Goal: Task Accomplishment & Management: Manage account settings

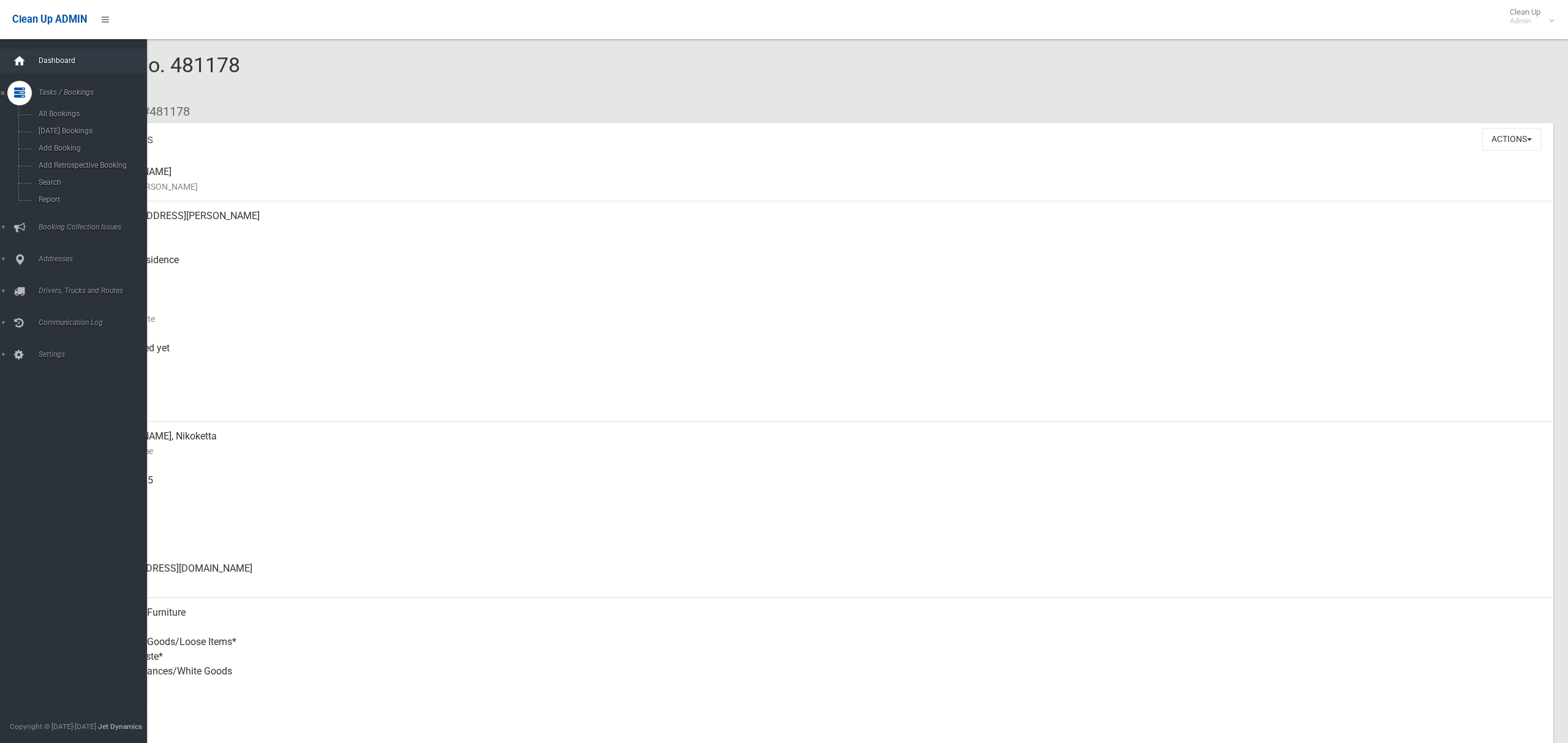
click at [26, 61] on div at bounding box center [19, 61] width 24 height 24
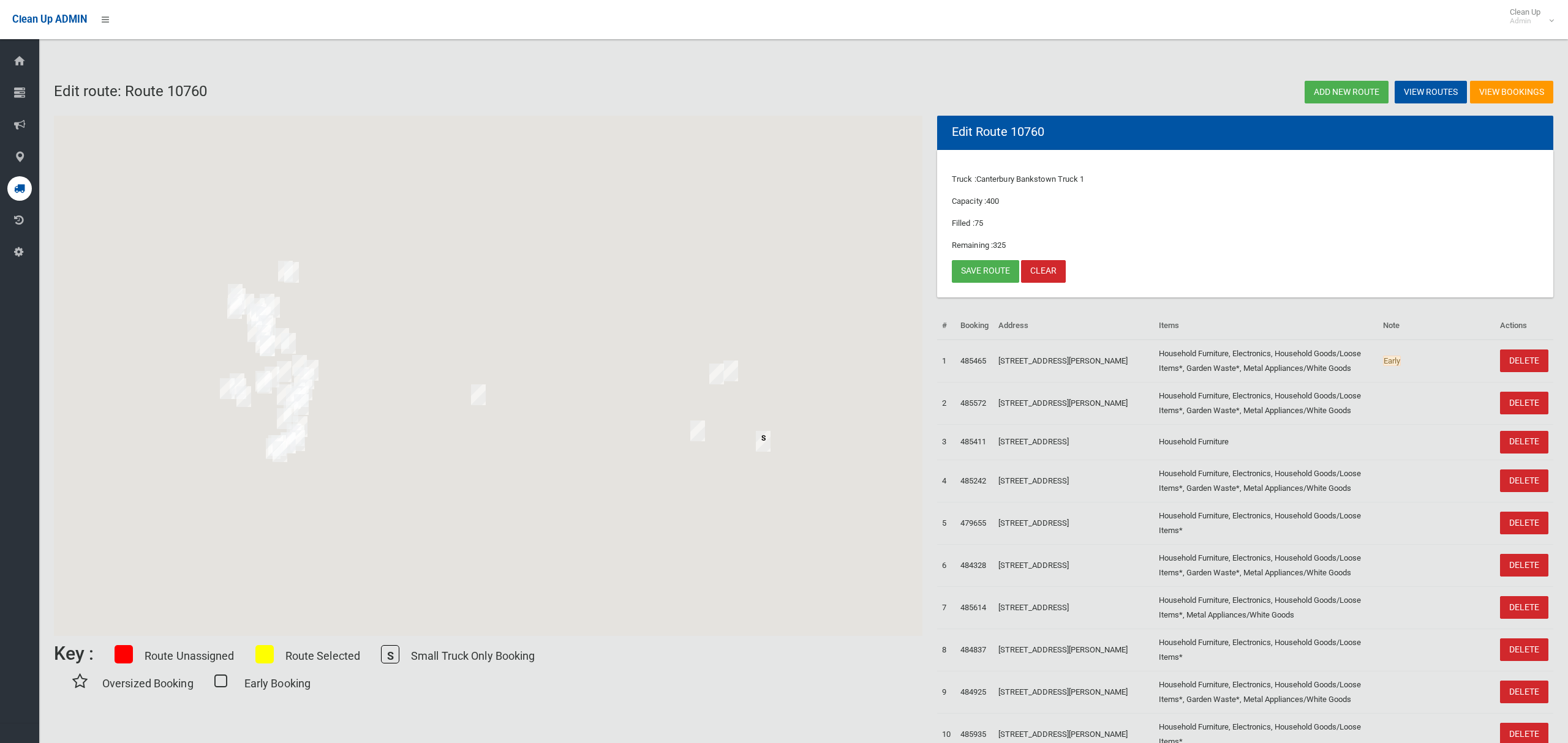
scroll to position [39, 0]
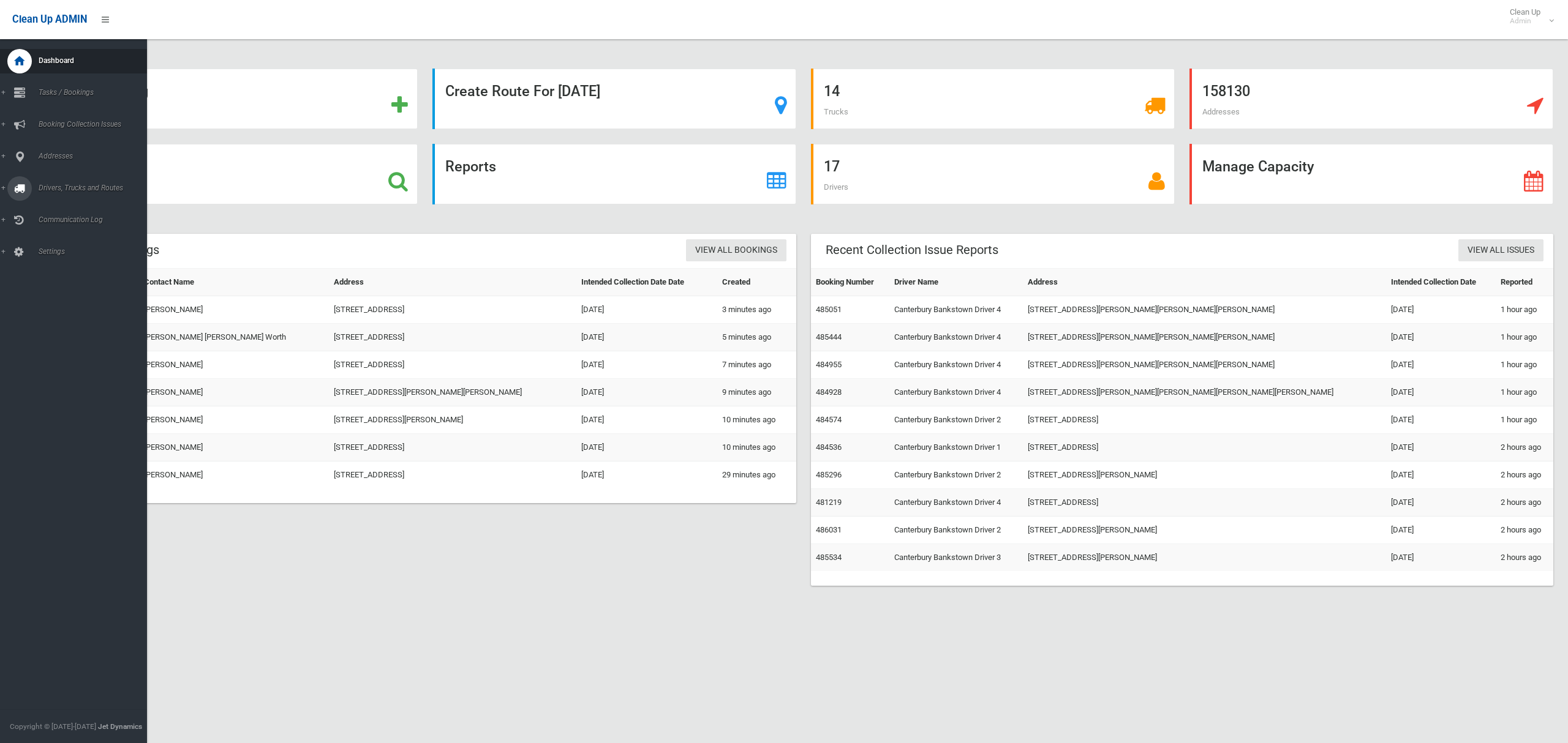
click at [38, 184] on span "Drivers, Trucks and Routes" at bounding box center [91, 188] width 112 height 8
click at [55, 245] on span "Driver Rostering / Shifts" at bounding box center [86, 244] width 102 height 8
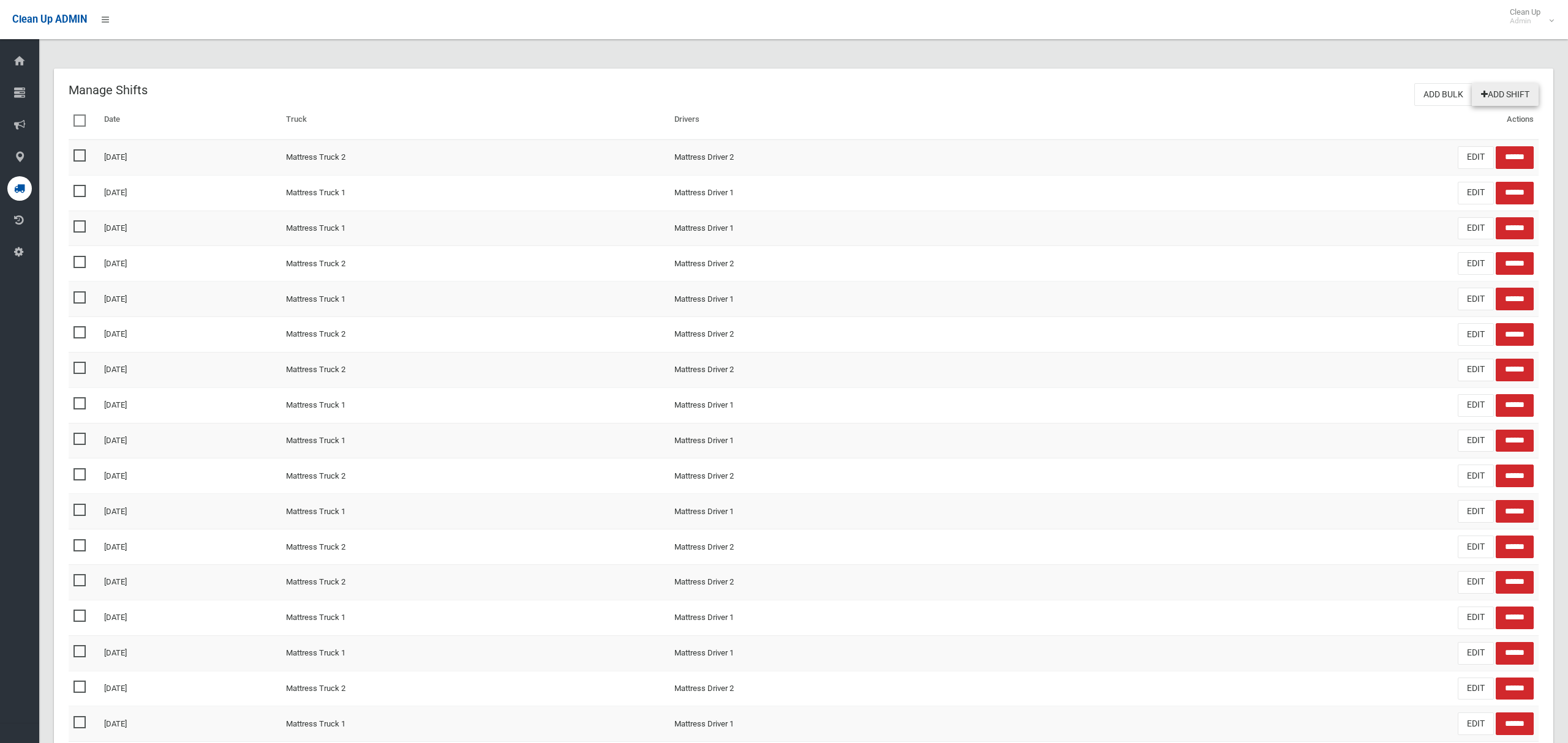
click at [1502, 100] on link "Add Shift" at bounding box center [1505, 95] width 67 height 23
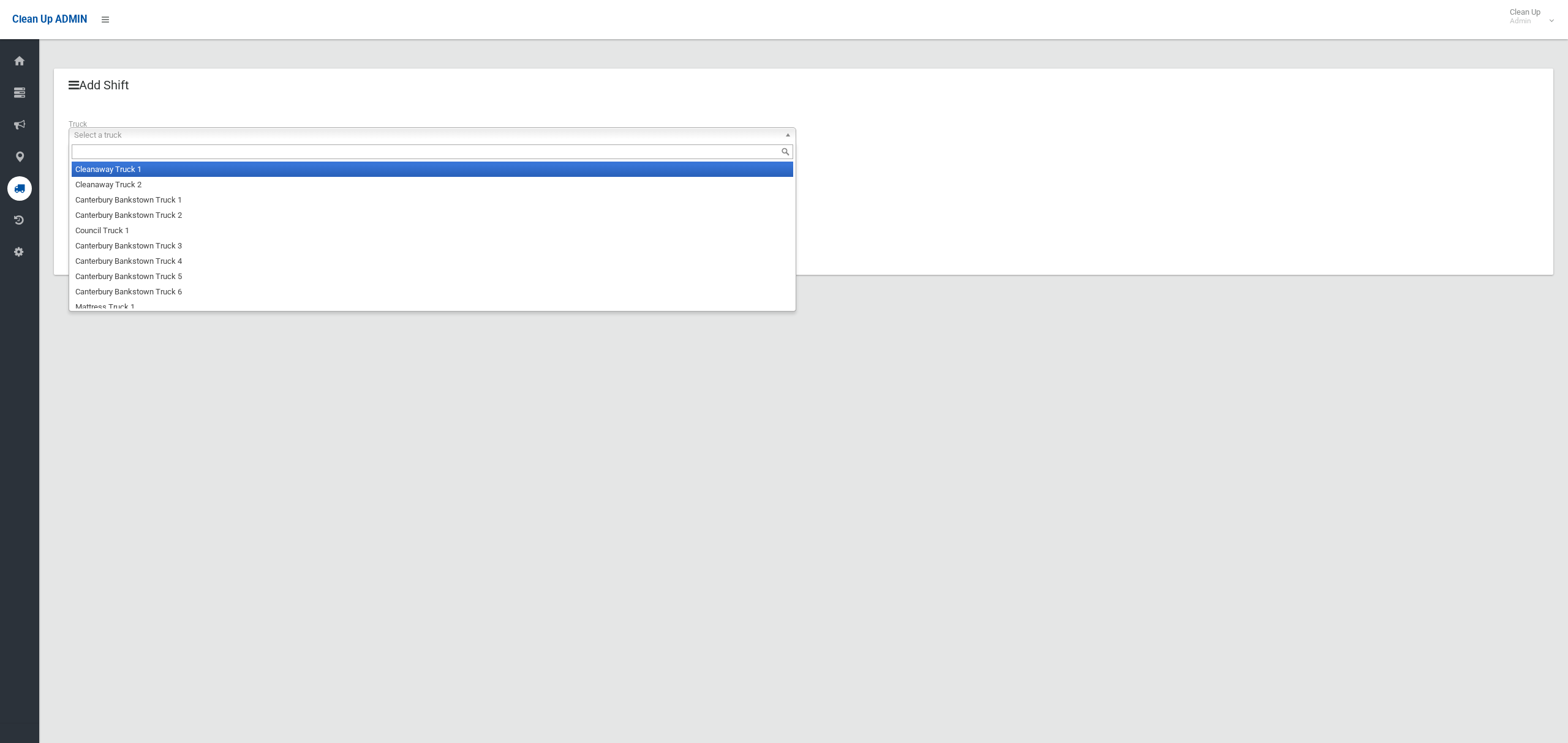
click at [195, 142] on div "Select a truck Cleanaway Truck 1 Cleanaway Truck 2 Canterbury [GEOGRAPHIC_DATA]…" at bounding box center [432, 135] width 727 height 15
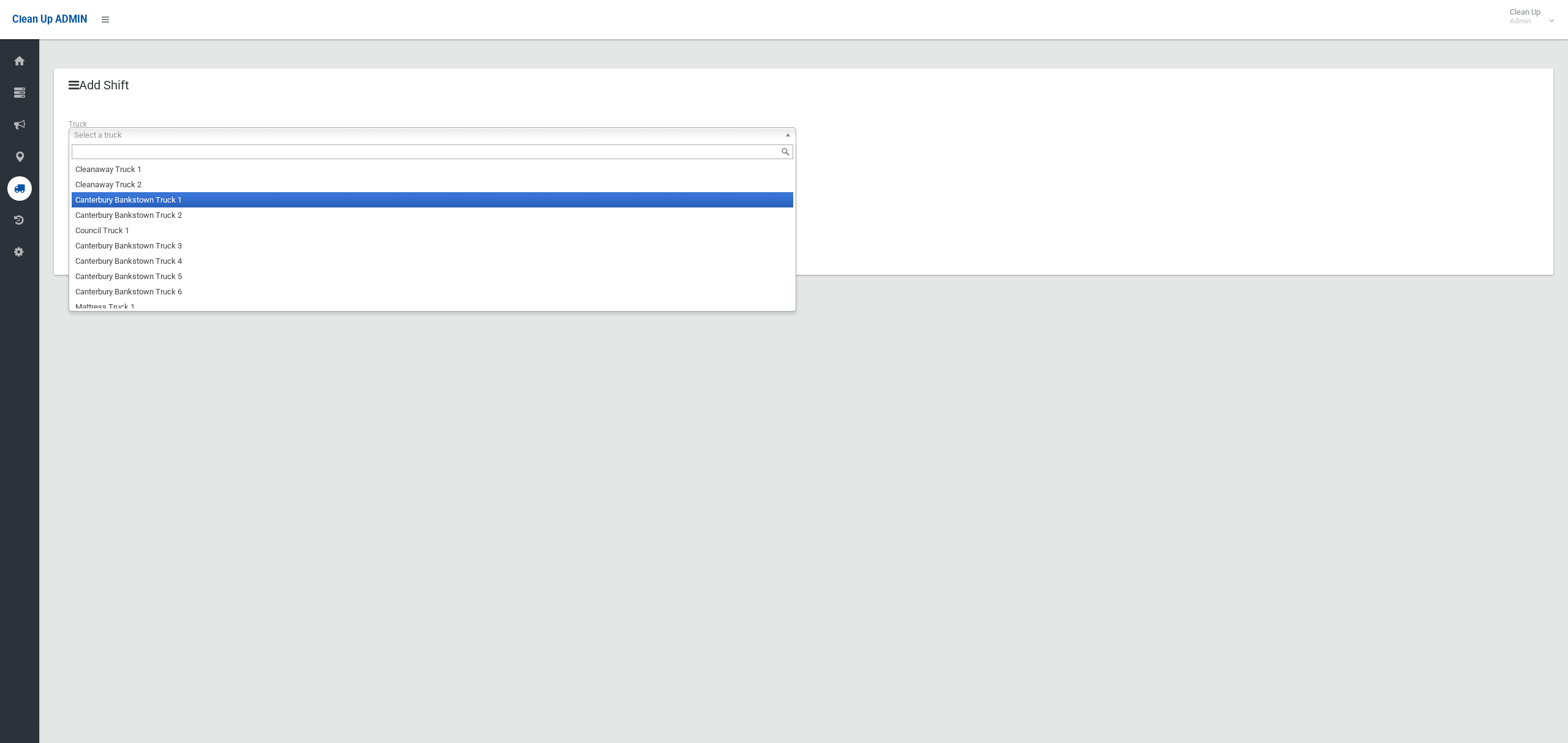
drag, startPoint x: 194, startPoint y: 208, endPoint x: 188, endPoint y: 200, distance: 10.0
click at [194, 208] on li "Canterbury Bankstown Truck 1" at bounding box center [432, 200] width 721 height 15
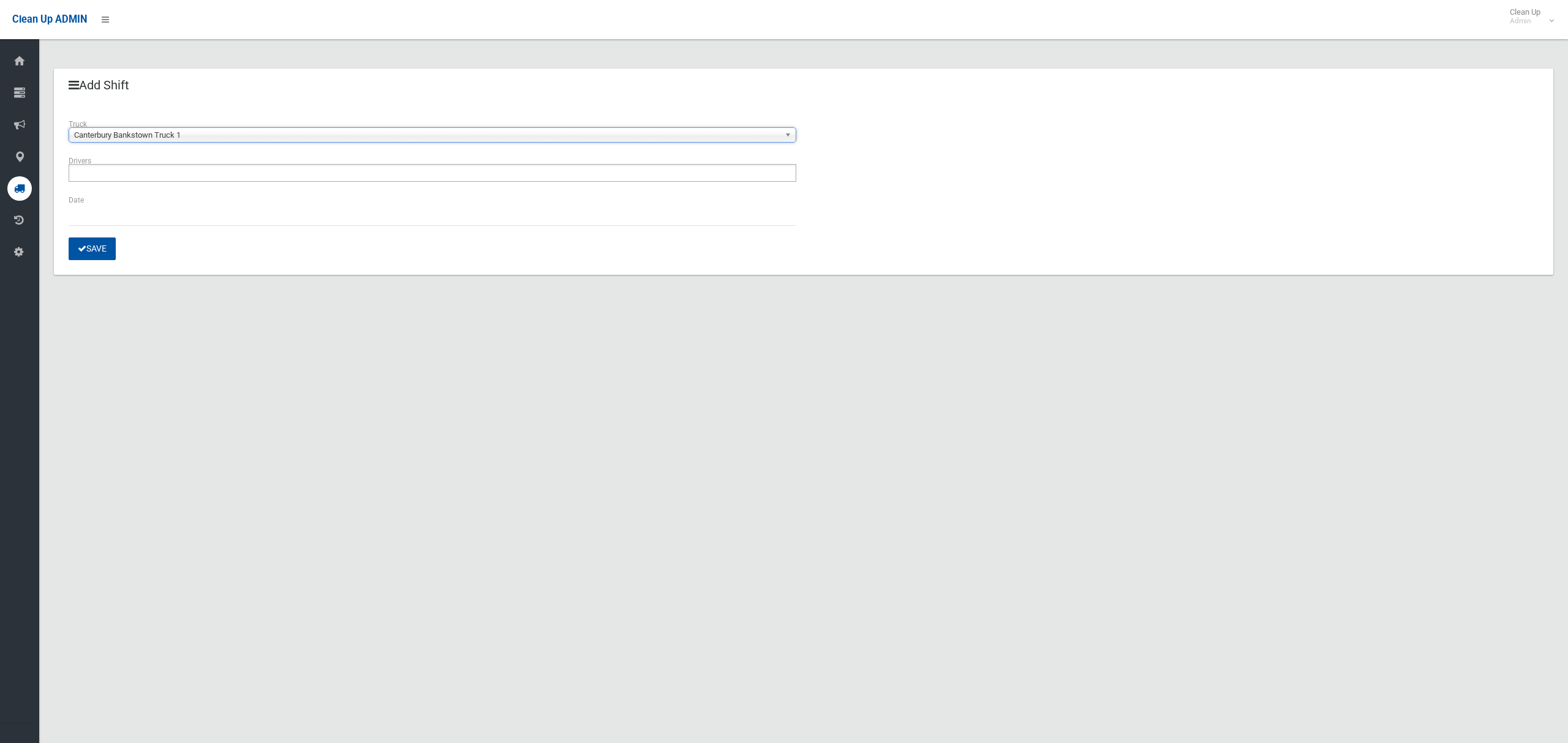
click at [186, 178] on ul at bounding box center [432, 173] width 727 height 18
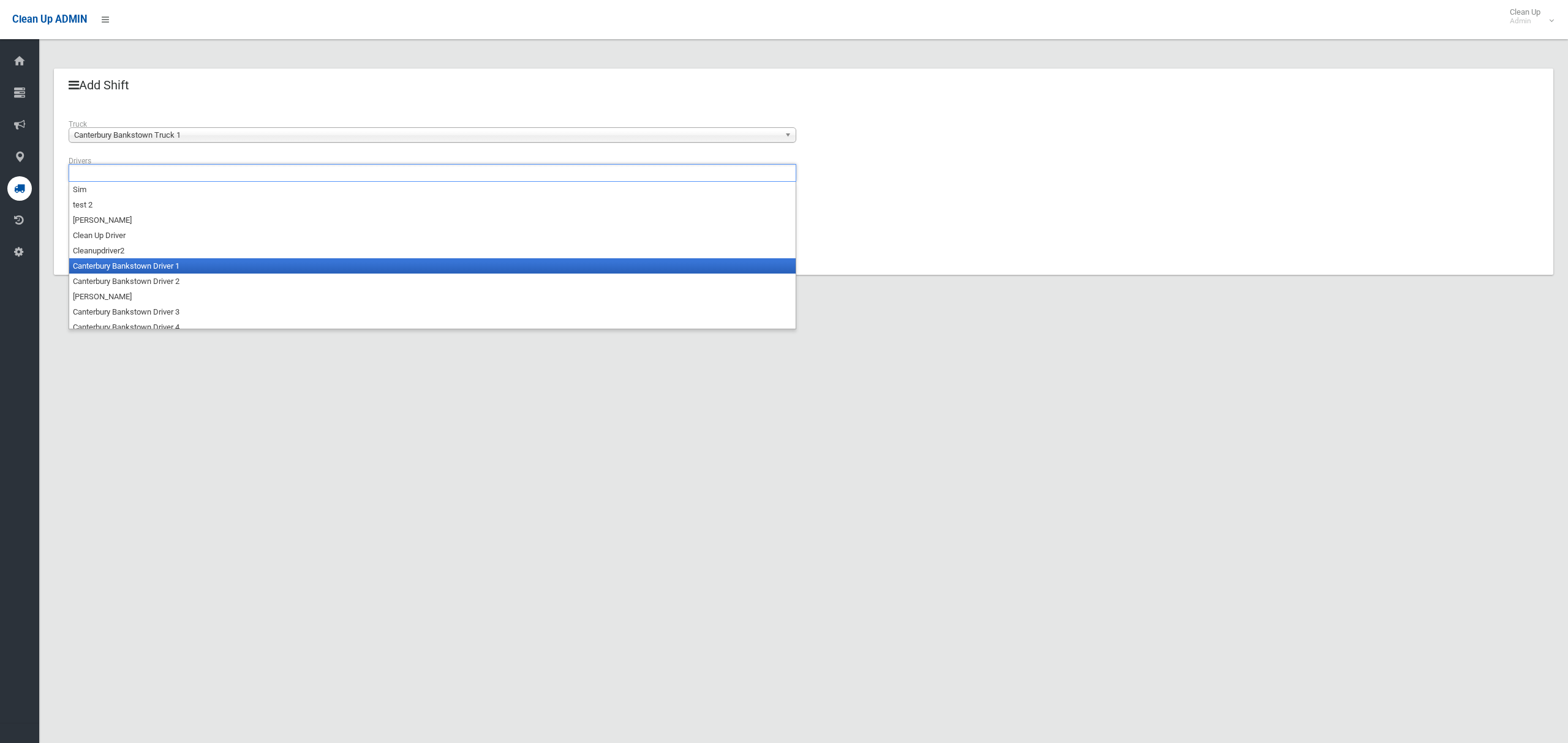
click at [174, 263] on li "Canterbury Bankstown Driver 1" at bounding box center [432, 266] width 727 height 15
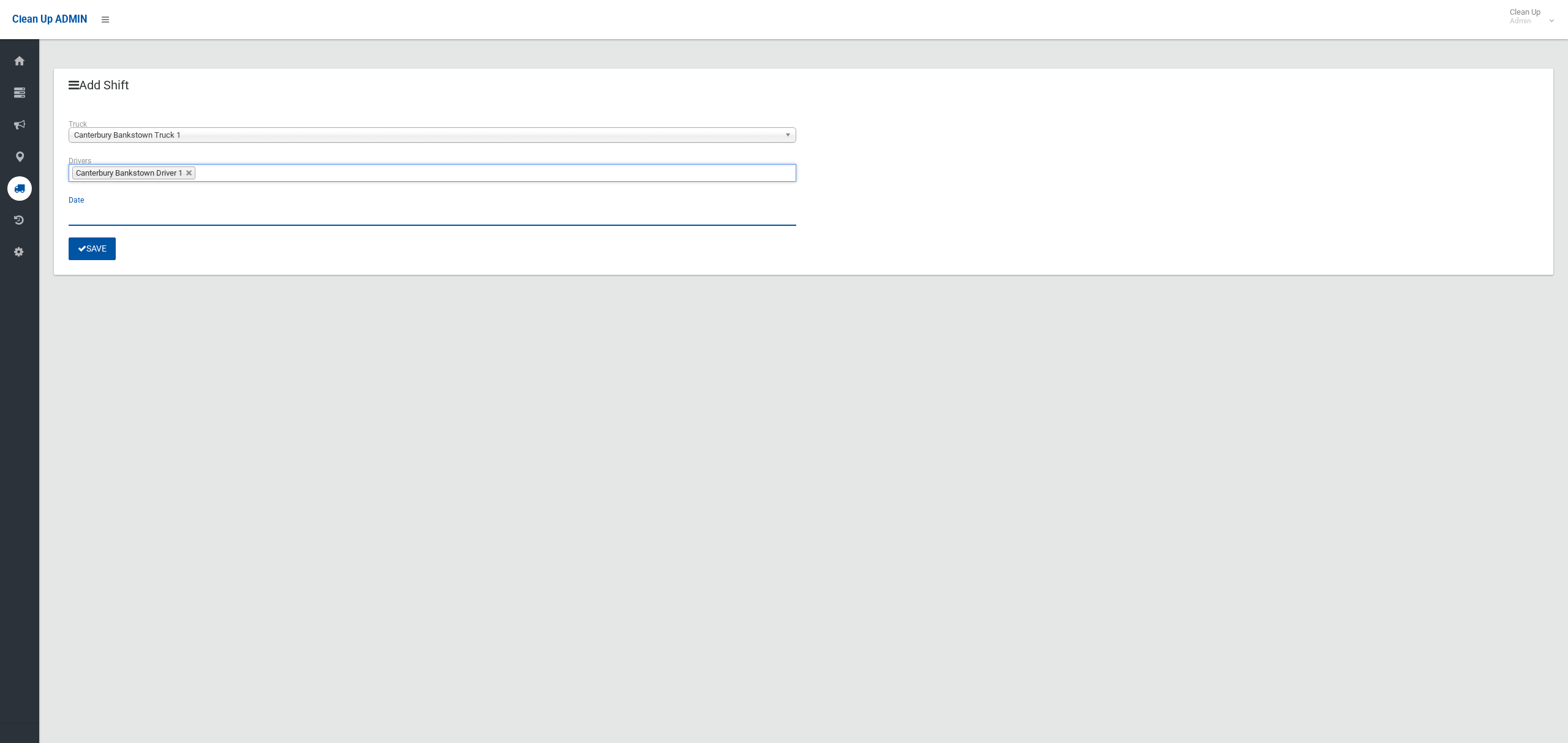
click at [96, 213] on input "text" at bounding box center [432, 214] width 727 height 23
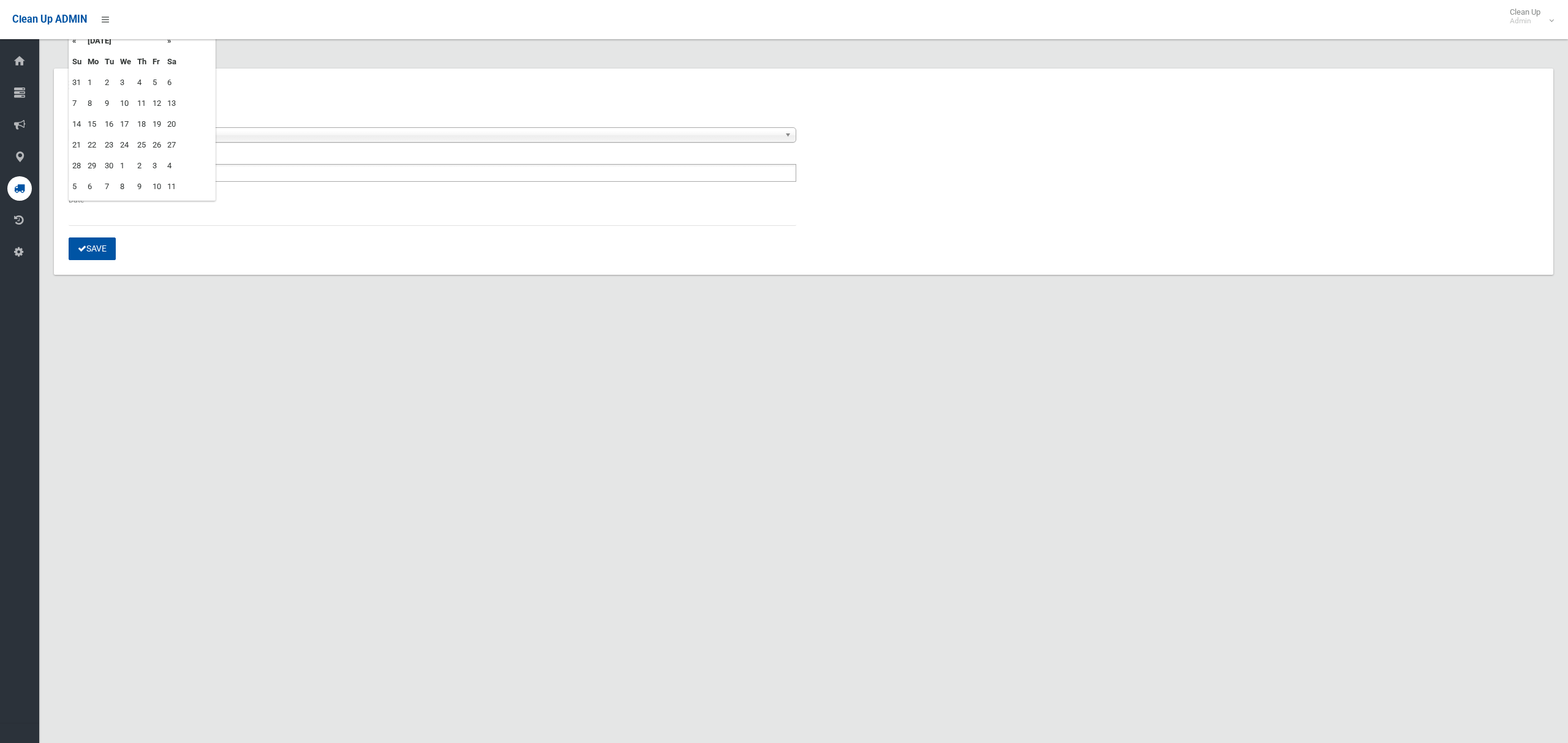
click at [123, 141] on td "24" at bounding box center [125, 145] width 17 height 21
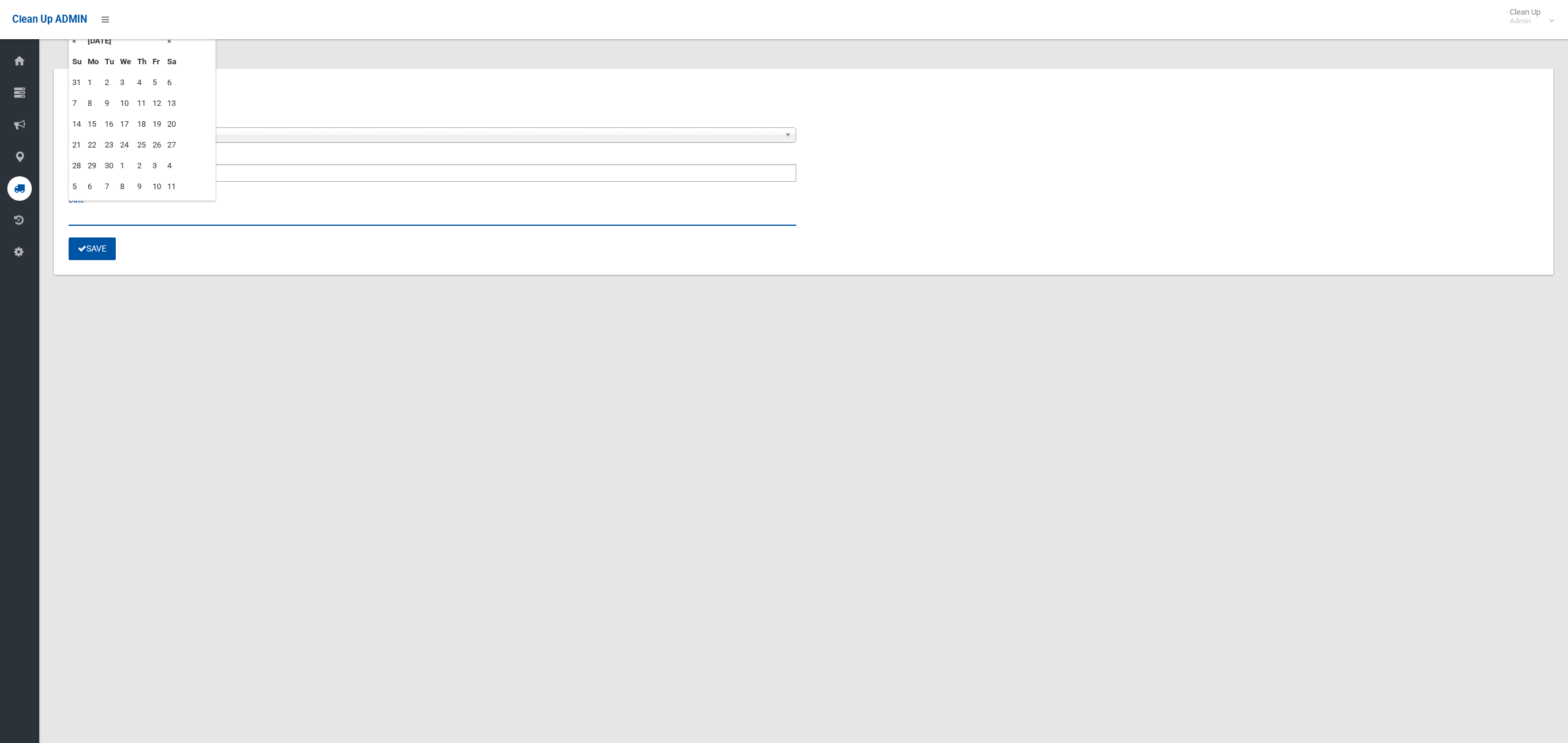
type input "**********"
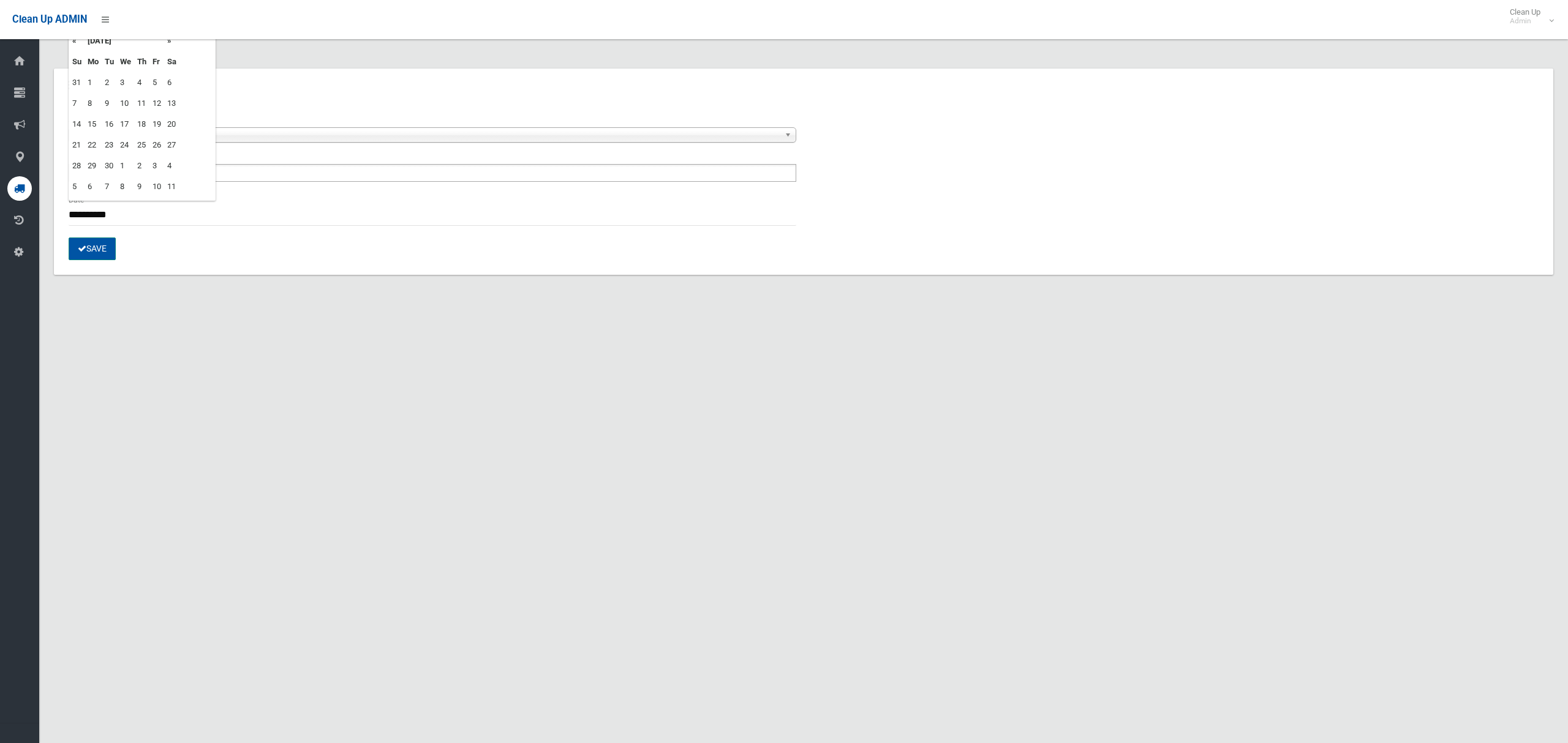
click at [95, 249] on button "Save" at bounding box center [92, 249] width 47 height 23
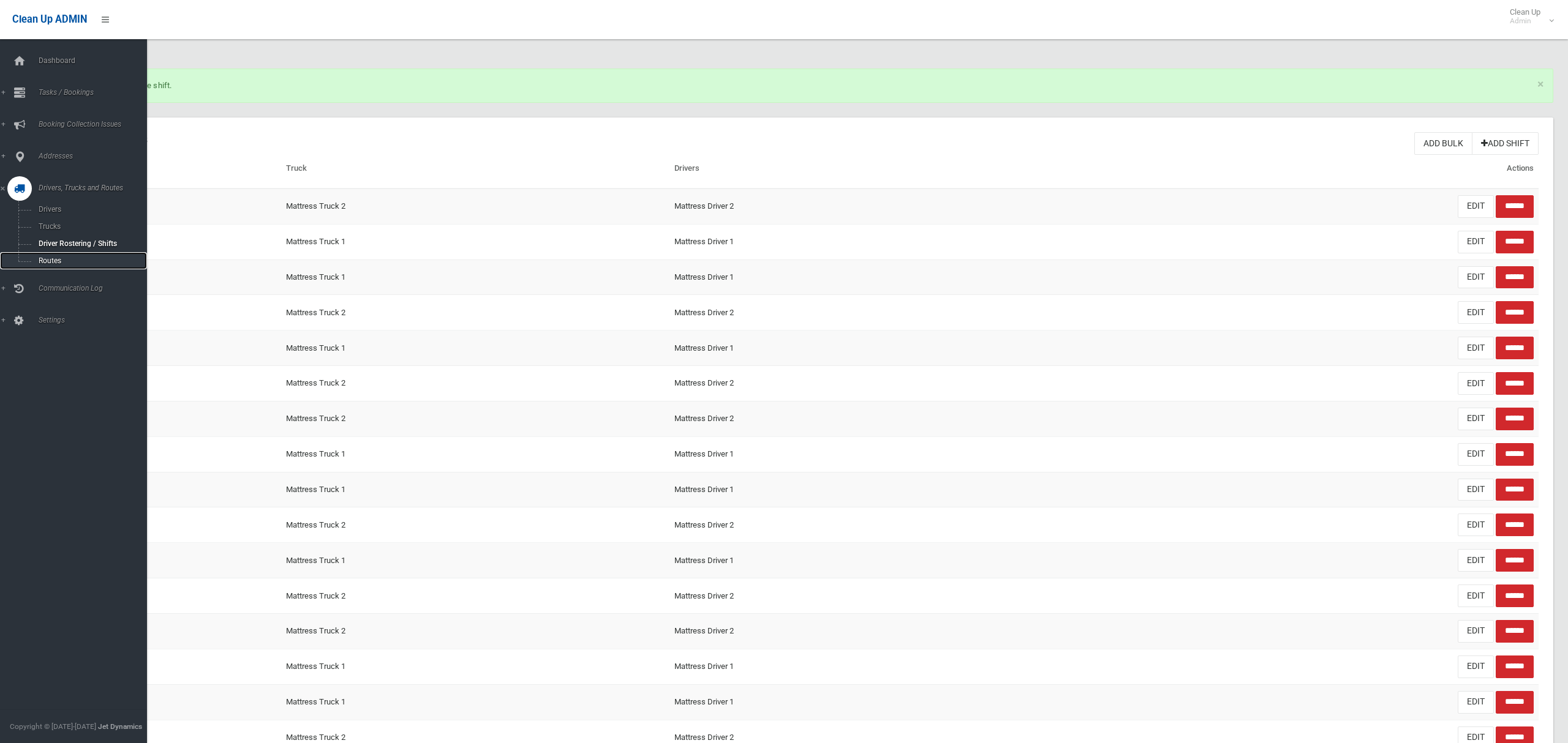
click at [50, 257] on span "Routes" at bounding box center [86, 261] width 102 height 8
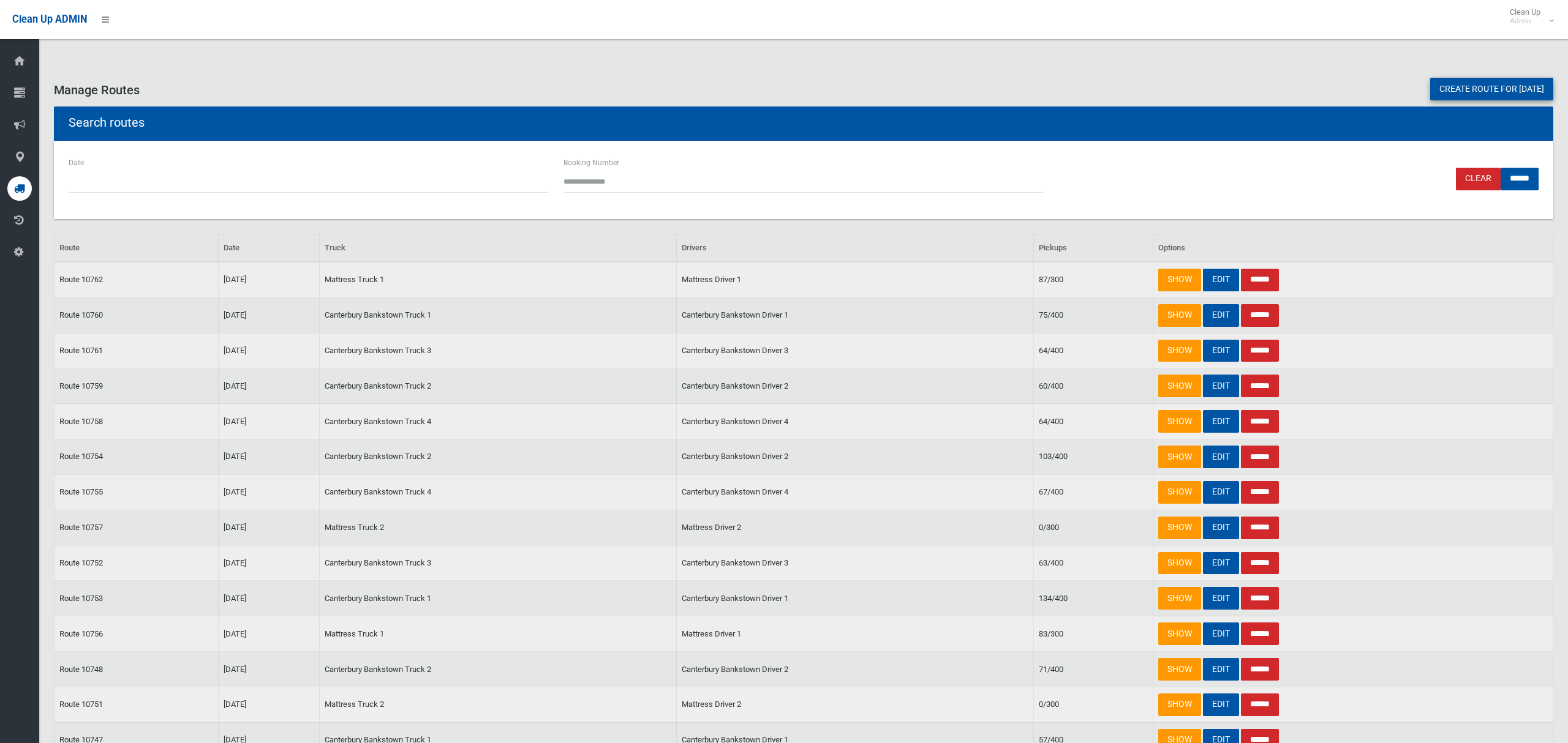
click at [1442, 89] on link "Create route for [DATE]" at bounding box center [1491, 89] width 123 height 23
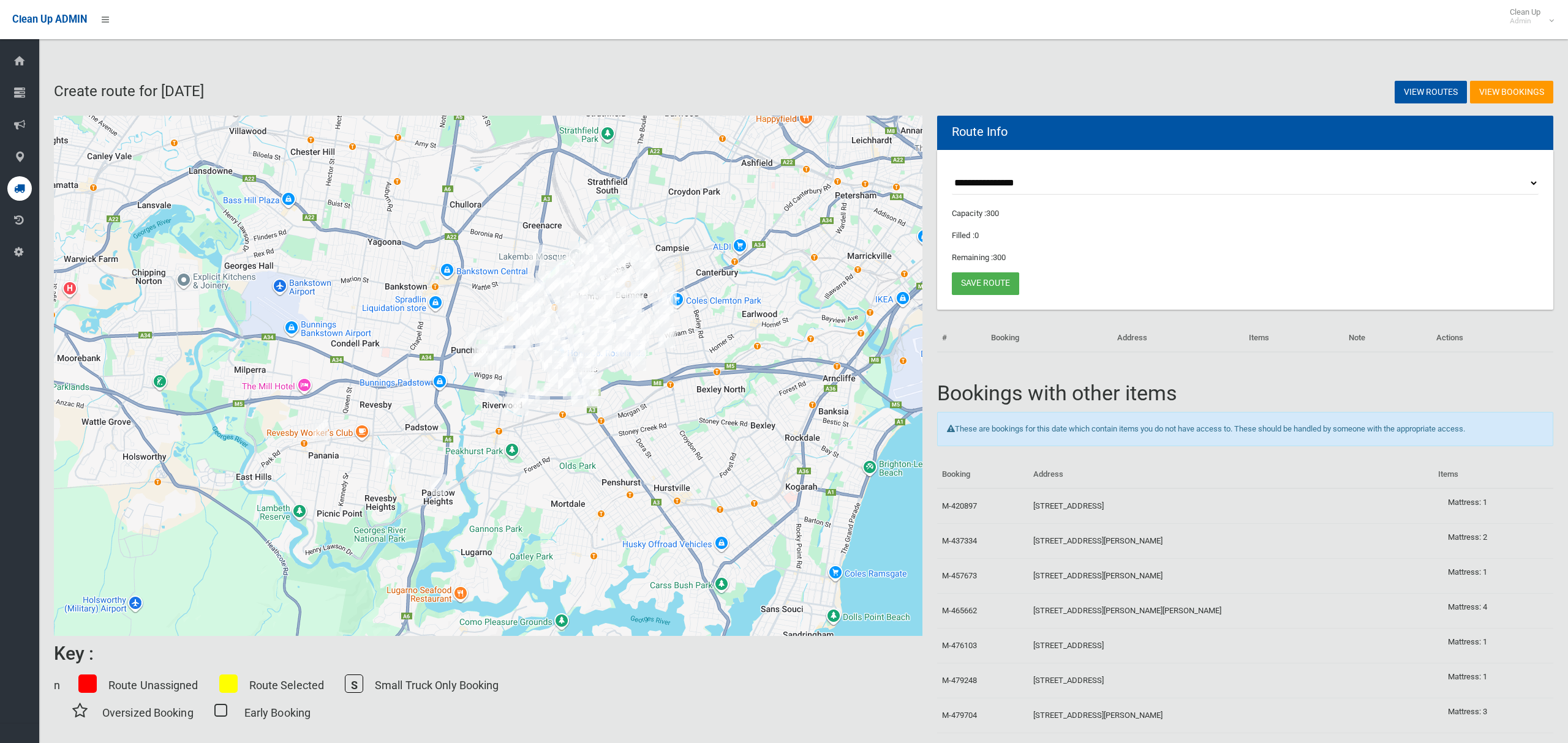
click at [1005, 185] on select "**********" at bounding box center [1245, 183] width 586 height 23
select select "*****"
click at [952, 172] on select "**********" at bounding box center [1245, 183] width 586 height 23
click at [906, 142] on button "Toggle fullscreen view" at bounding box center [903, 133] width 24 height 24
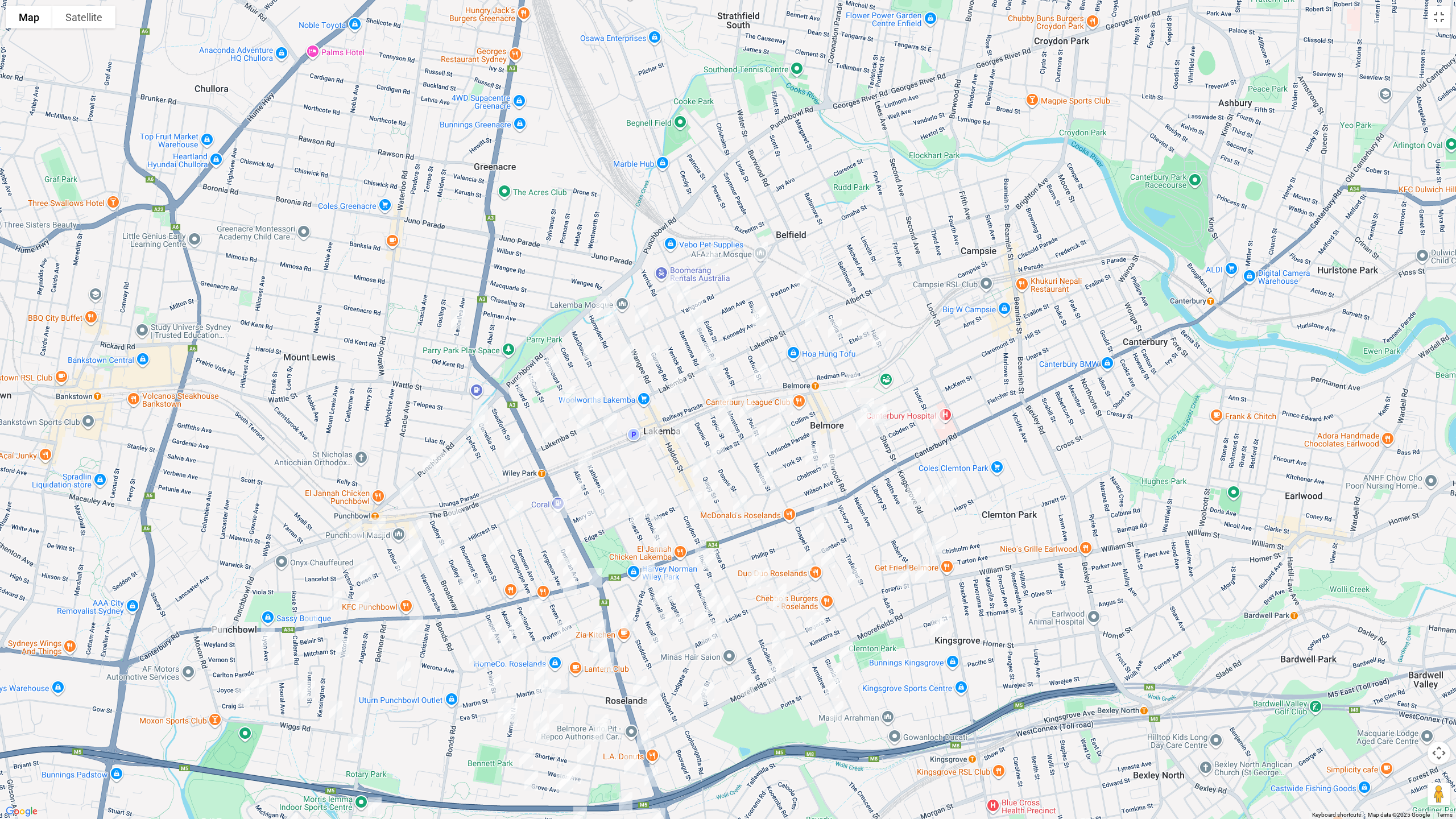
click at [707, 258] on img "64 Knox Street, BELMORE NSW 2192" at bounding box center [711, 257] width 22 height 28
click at [761, 251] on img "3-3A Knox Street, BELMORE NSW 2192" at bounding box center [761, 251] width 22 height 28
click at [806, 281] on img "6 Pearl Avenue, BELMORE NSW 2192" at bounding box center [804, 280] width 22 height 28
click at [815, 322] on img "25-27 St Clair Street, BELMORE NSW 2192" at bounding box center [811, 318] width 22 height 28
click at [832, 334] on img "1A Sudbury Street, BELMORE NSW 2192" at bounding box center [834, 328] width 22 height 28
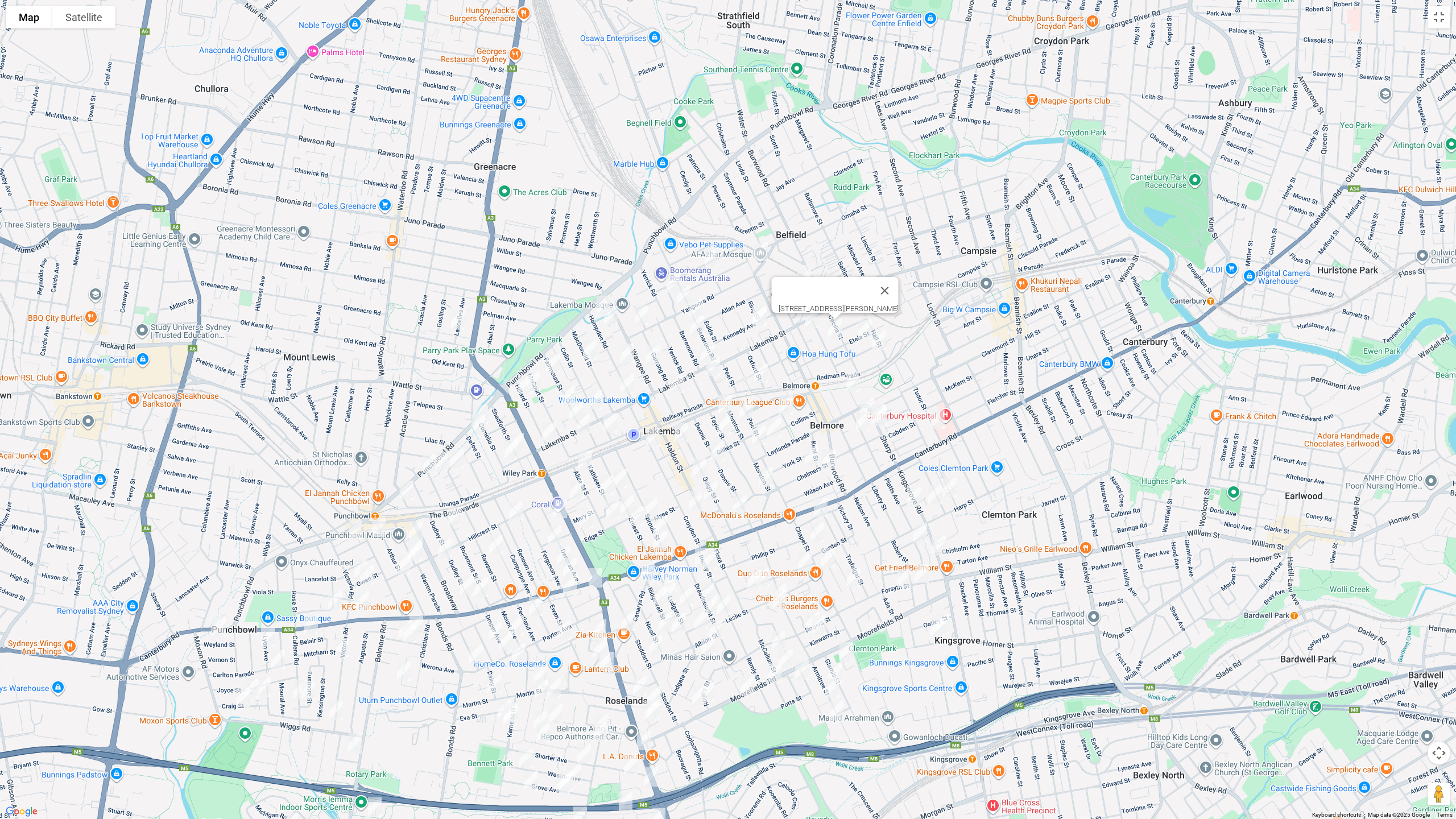
click at [861, 326] on img "18 Etela Street, BELMORE NSW 2192" at bounding box center [865, 329] width 22 height 28
click at [883, 345] on img "10 Isabel Street, BELMORE NSW 2192" at bounding box center [879, 340] width 22 height 28
click at [759, 314] on img "18A Kennedy Avenue, BELMORE NSW 2192" at bounding box center [759, 316] width 22 height 28
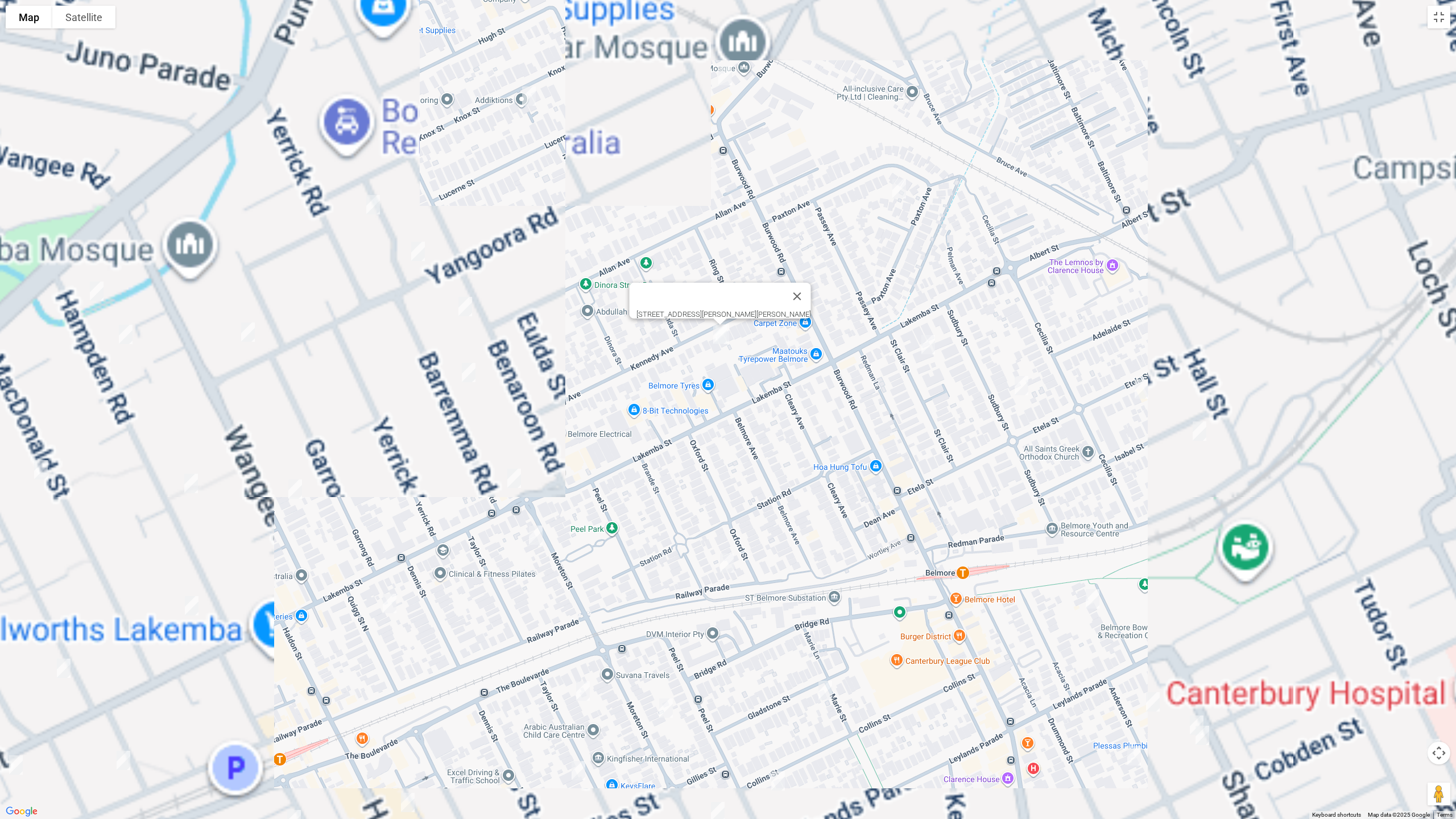
click at [733, 332] on img "18 Kennedy Avenue, BELMORE NSW 2192" at bounding box center [722, 334] width 22 height 28
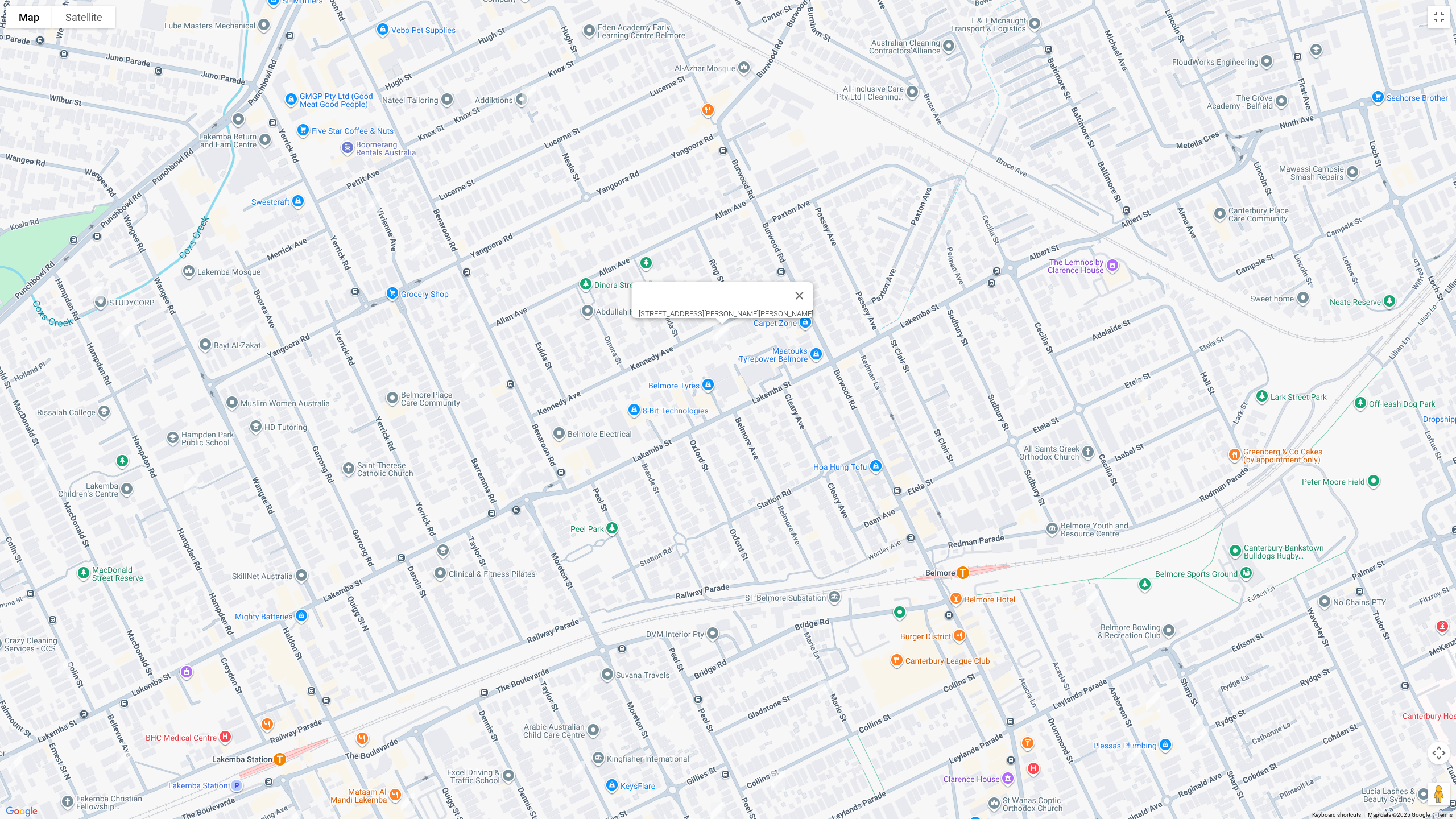
click at [375, 204] on img "12 Vivienne Avenue, LAKEMBA NSW 2195" at bounding box center [373, 205] width 22 height 28
click at [420, 253] on img "73-75 Yangoora Road, LAKEMBA NSW 2195" at bounding box center [418, 251] width 22 height 28
click at [467, 308] on img "3/56 Benaroon Road, LAKEMBA NSW 2195" at bounding box center [465, 307] width 22 height 28
click at [470, 372] on img "29 Barremma Road, LAKEMBA NSW 2195" at bounding box center [468, 373] width 22 height 28
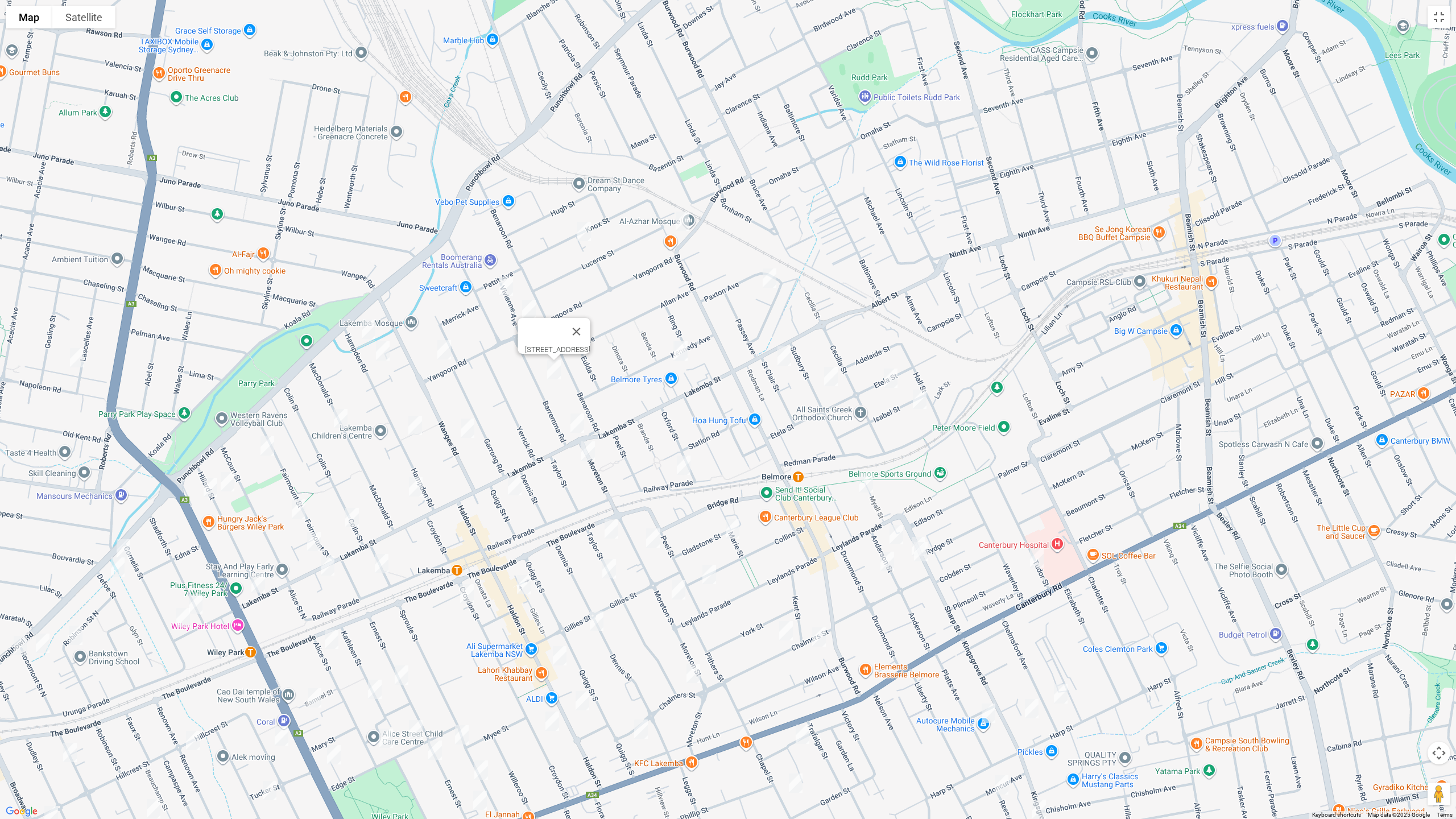
click at [360, 328] on img "3/105 Hampden Road, LAKEMBA NSW 2195" at bounding box center [368, 329] width 22 height 28
click at [384, 355] on img "93 Hampden Road, LAKEMBA NSW 2195" at bounding box center [382, 351] width 22 height 28
click at [444, 353] on img "115 Yangoora Road, LAKEMBA NSW 2195" at bounding box center [444, 350] width 22 height 28
click at [339, 418] on img "48 MacDonald Street, LAKEMBA NSW 2195" at bounding box center [340, 418] width 22 height 28
click at [263, 439] on img "54-58 Fairmount Street, LAKEMBA NSW 2195" at bounding box center [267, 446] width 22 height 28
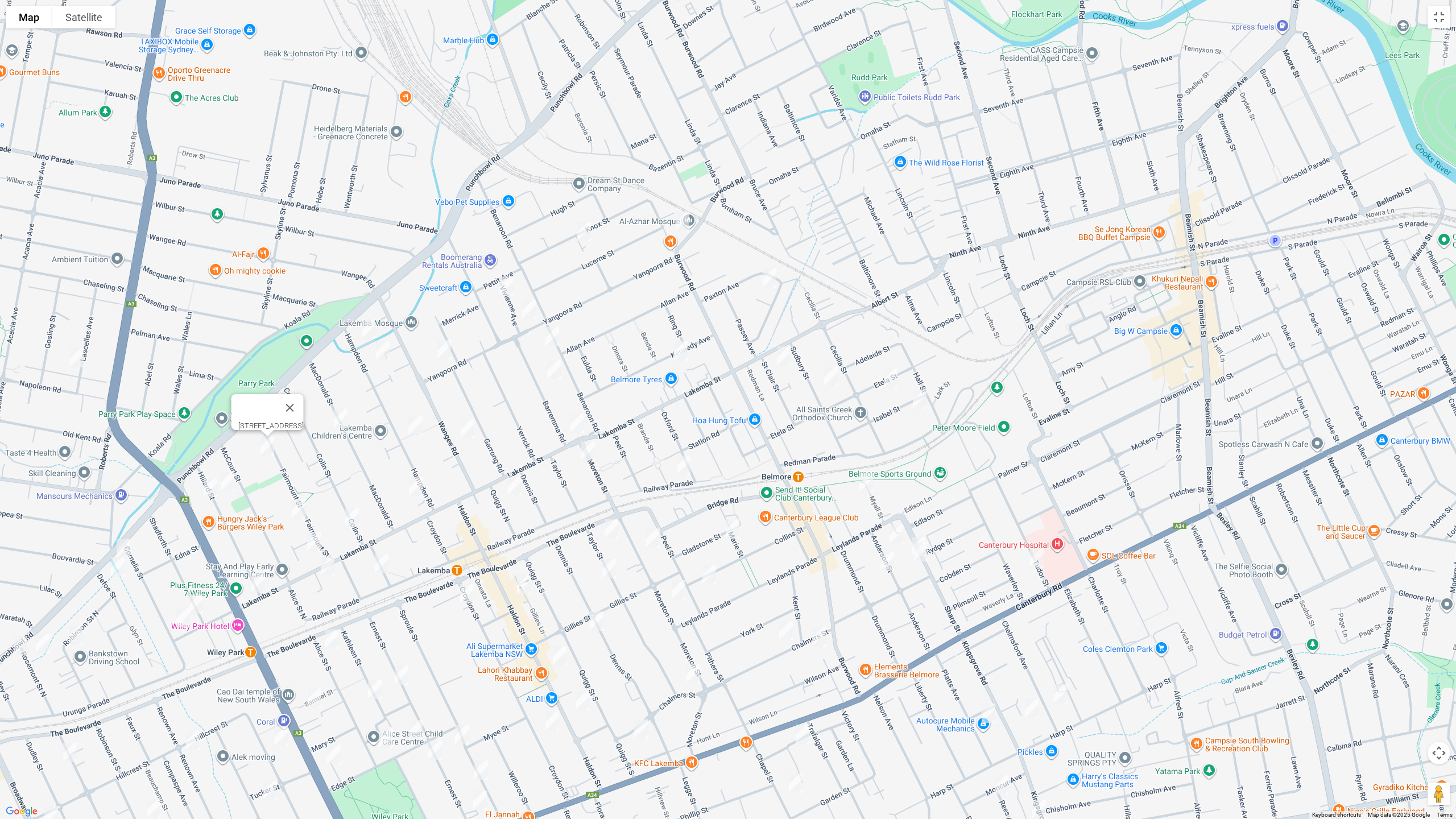
click at [232, 480] on img "47 Hillard Street, WILEY PARK NSW 2195" at bounding box center [227, 482] width 22 height 28
click at [214, 492] on img "56 Hillard Street, WILEY PARK NSW 2195" at bounding box center [210, 487] width 22 height 28
click at [414, 428] on img "37 Hampden Road, LAKEMBA NSW 2195" at bounding box center [415, 425] width 22 height 28
drag, startPoint x: 468, startPoint y: 432, endPoint x: 496, endPoint y: 431, distance: 28.0
click at [468, 432] on img "17 Wangee Road, LAKEMBA NSW 2195" at bounding box center [467, 428] width 22 height 28
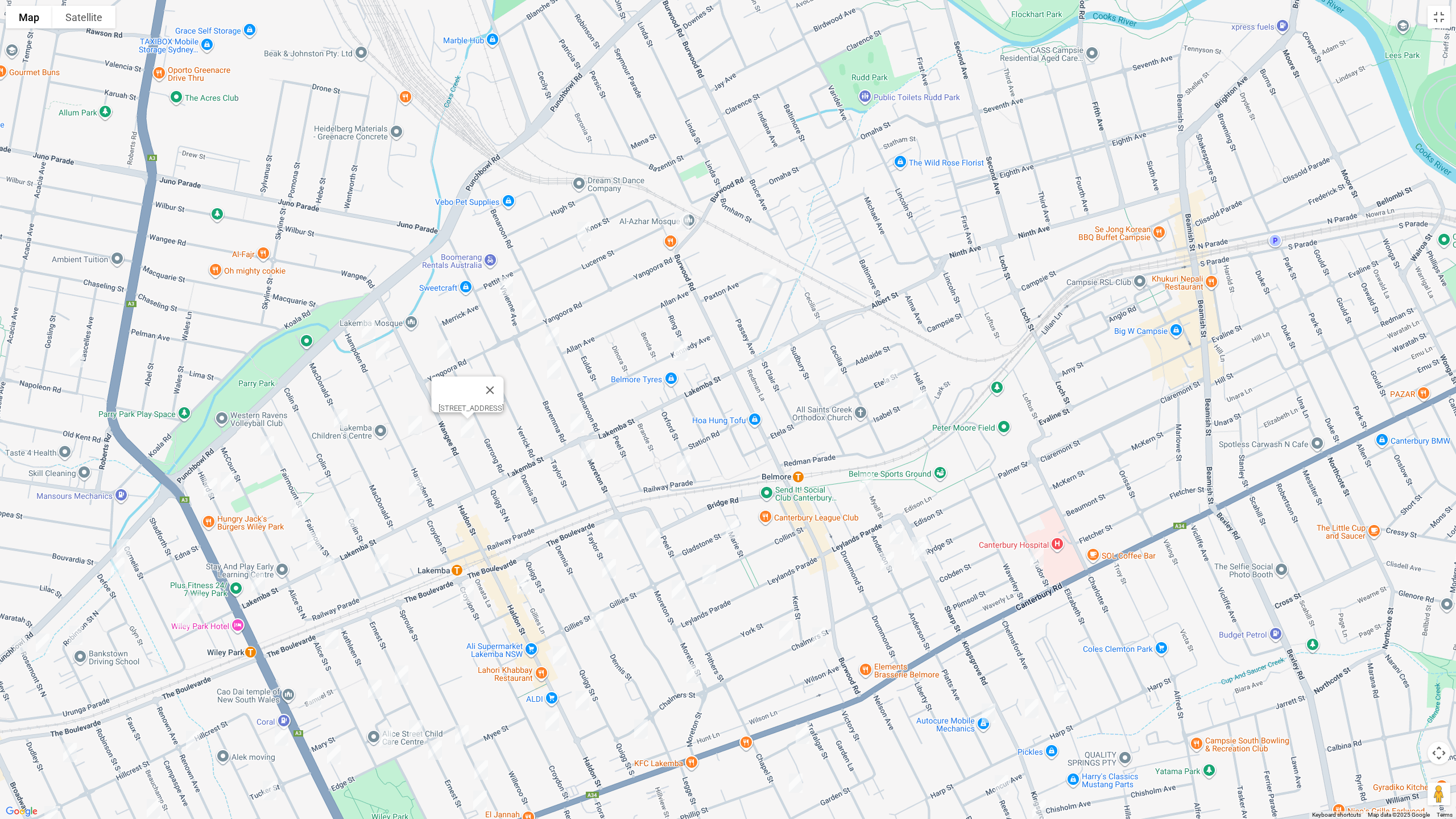
click at [575, 428] on img "129 Lakemba Street, LAKEMBA NSW 2195" at bounding box center [577, 423] width 22 height 28
click at [589, 452] on img "7 Moreton Street, LAKEMBA NSW 2195" at bounding box center [588, 451] width 22 height 28
click at [514, 486] on img "4 Quigg Street North, LAKEMBA NSW 2195" at bounding box center [514, 485] width 22 height 28
click at [420, 489] on img "2A Hampden Road, LAKEMBA NSW 2195" at bounding box center [415, 487] width 22 height 28
click at [355, 514] on img "12 Colin Street, LAKEMBA NSW 2195" at bounding box center [351, 518] width 22 height 28
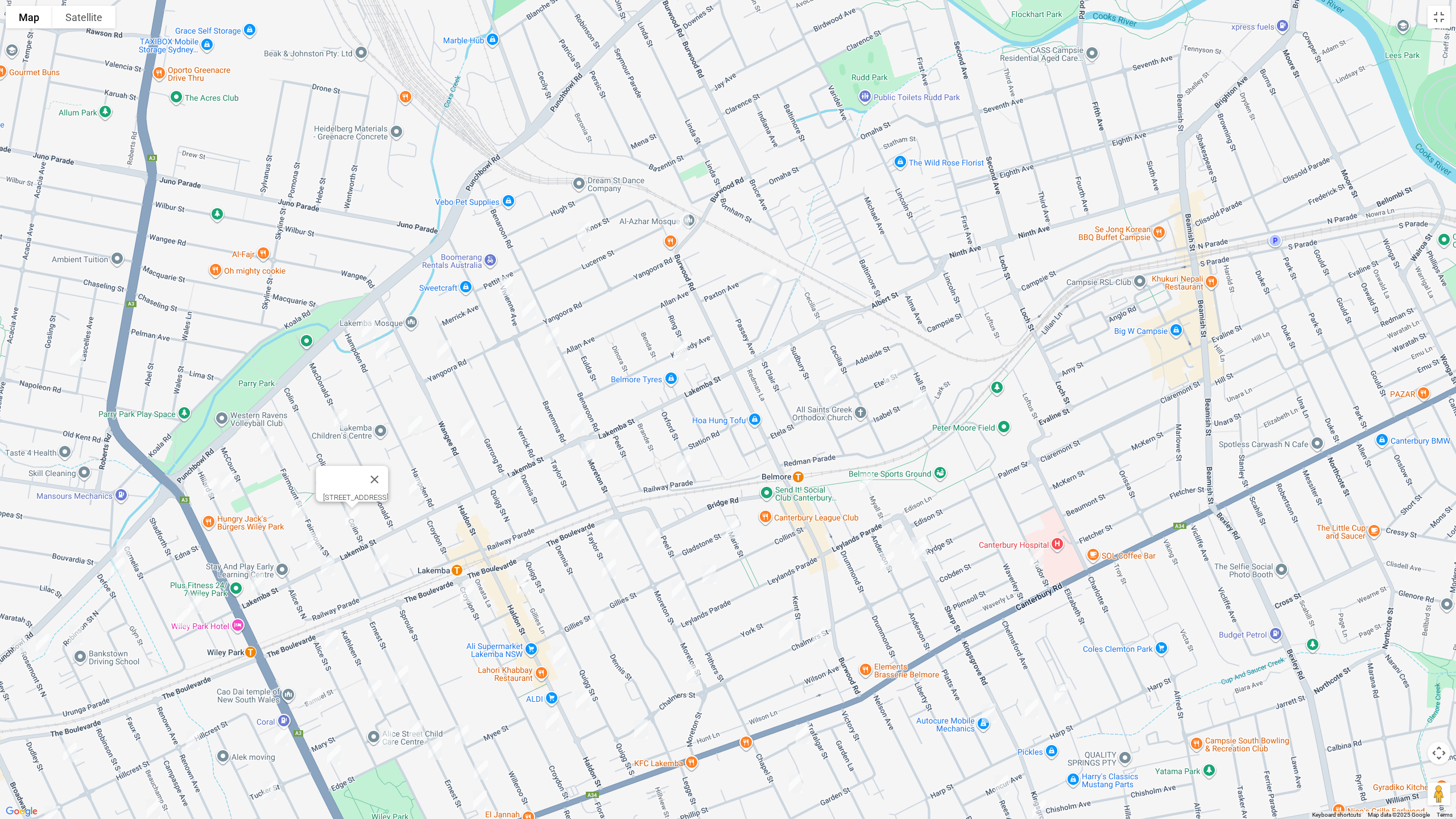
click at [294, 509] on img "22 Fairmount Street, LAKEMBA NSW 2195" at bounding box center [298, 509] width 22 height 28
click at [311, 541] on img "2 Fairmount Street, LAKEMBA NSW 2195" at bounding box center [314, 541] width 22 height 28
click at [328, 570] on img "252A Lakemba Street, LAKEMBA NSW 2195" at bounding box center [327, 566] width 22 height 28
click at [257, 586] on img "2 Hillard Street, WILEY PARK NSW 2195" at bounding box center [258, 583] width 22 height 28
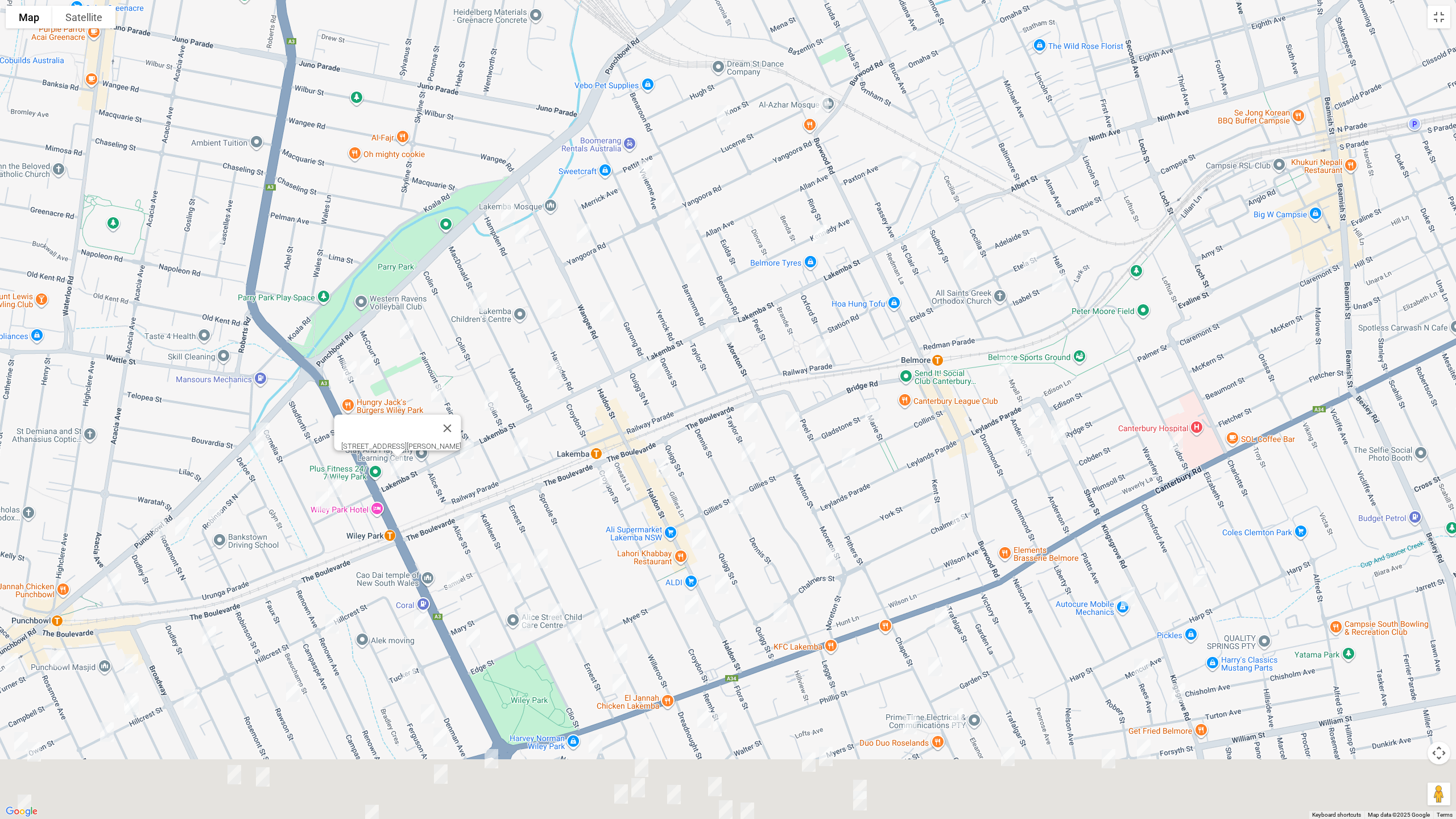
drag, startPoint x: 182, startPoint y: 384, endPoint x: 322, endPoint y: 266, distance: 183.1
click at [322, 266] on div "2 Hillard Street, WILEY PARK NSW 2195" at bounding box center [728, 409] width 1456 height 819
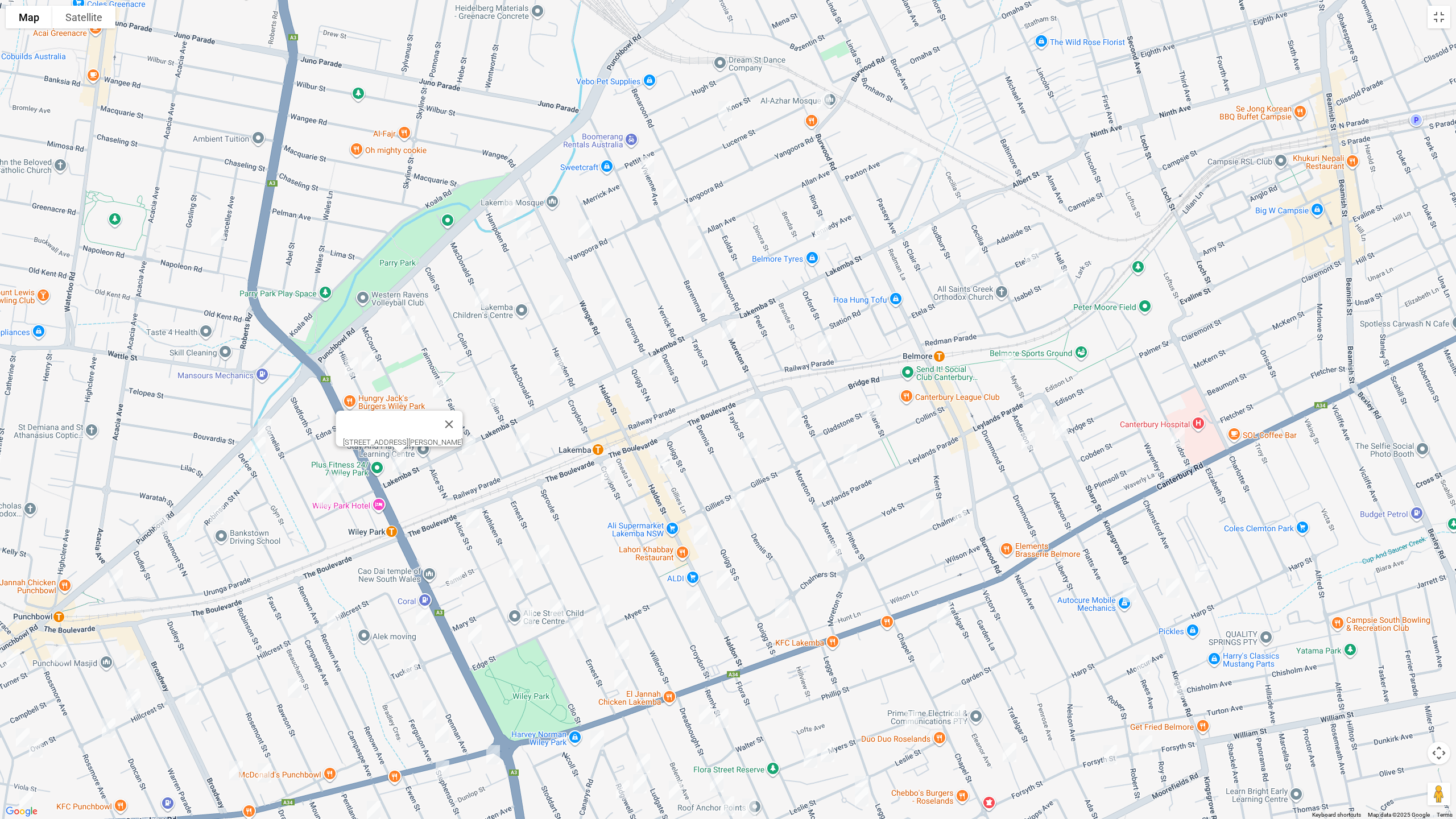
click at [524, 440] on img "9-11 Bellevue Avenue, LAKEMBA NSW 2195" at bounding box center [522, 443] width 22 height 28
click at [266, 424] on img "654 Punchbowl Road, WILEY PARK NSW 2195" at bounding box center [264, 428] width 22 height 28
drag, startPoint x: 257, startPoint y: 445, endPoint x: 311, endPoint y: 462, distance: 56.6
click at [258, 446] on img "1/69 Defoe Street, WILEY PARK NSW 2195" at bounding box center [258, 446] width 22 height 28
click at [343, 479] on img "22 Shadforth Street, WILEY PARK NSW 2195" at bounding box center [336, 483] width 22 height 28
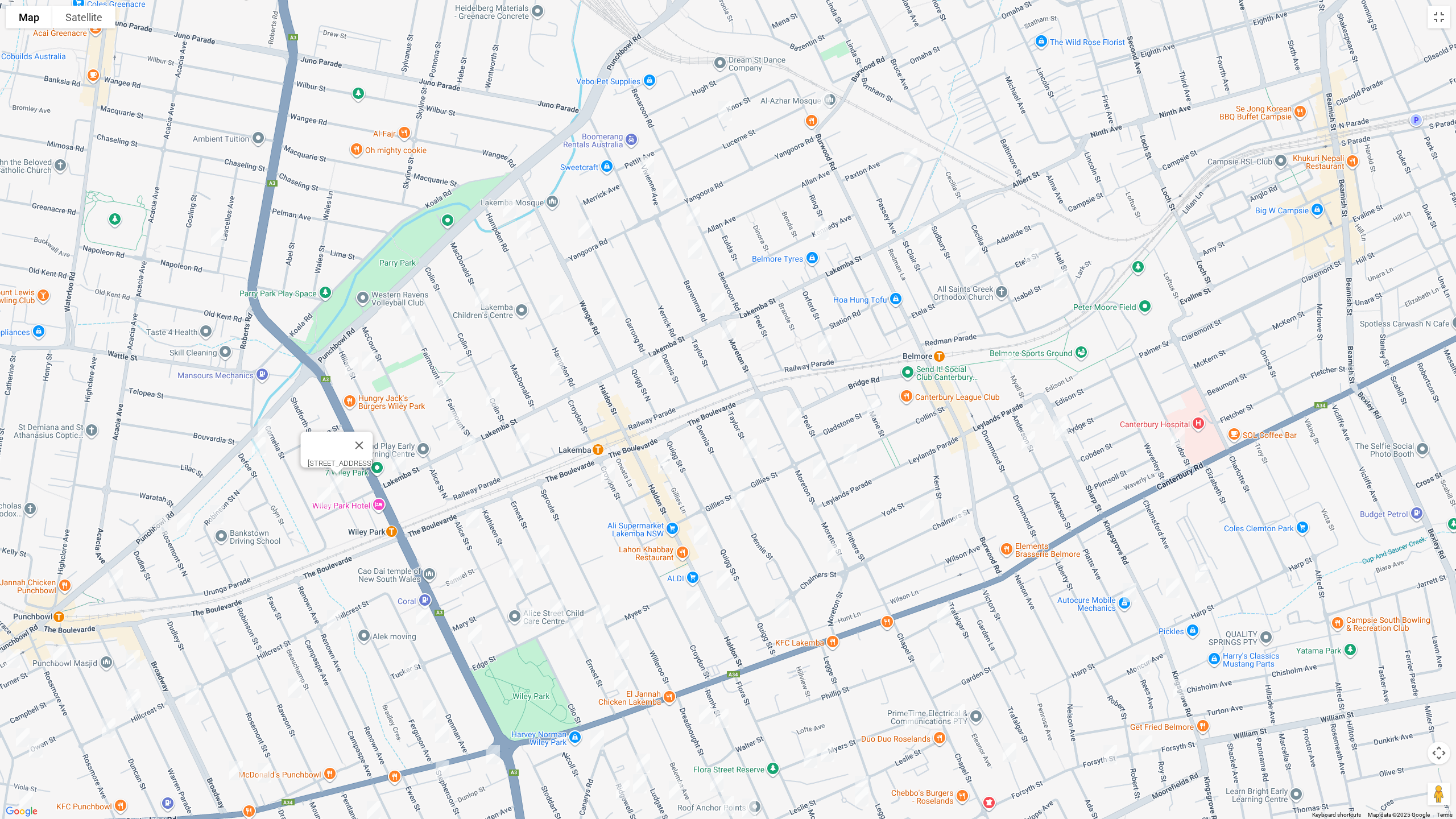
click at [321, 504] on img "19 Cornelia Street, WILEY PARK NSW 2195" at bounding box center [324, 497] width 22 height 28
click at [217, 509] on img "30 Robinson Street North, WILEY PARK NSW 2195" at bounding box center [216, 514] width 22 height 28
click at [190, 526] on img "4 Rosemont Street North, PUNCHBOWL NSW 2196" at bounding box center [183, 523] width 22 height 28
click at [161, 530] on img "732 Punchbowl Road, PUNCHBOWL NSW 2196" at bounding box center [161, 525] width 22 height 28
click at [117, 578] on img "4 Rickard Street, PUNCHBOWL NSW 2196" at bounding box center [115, 578] width 22 height 28
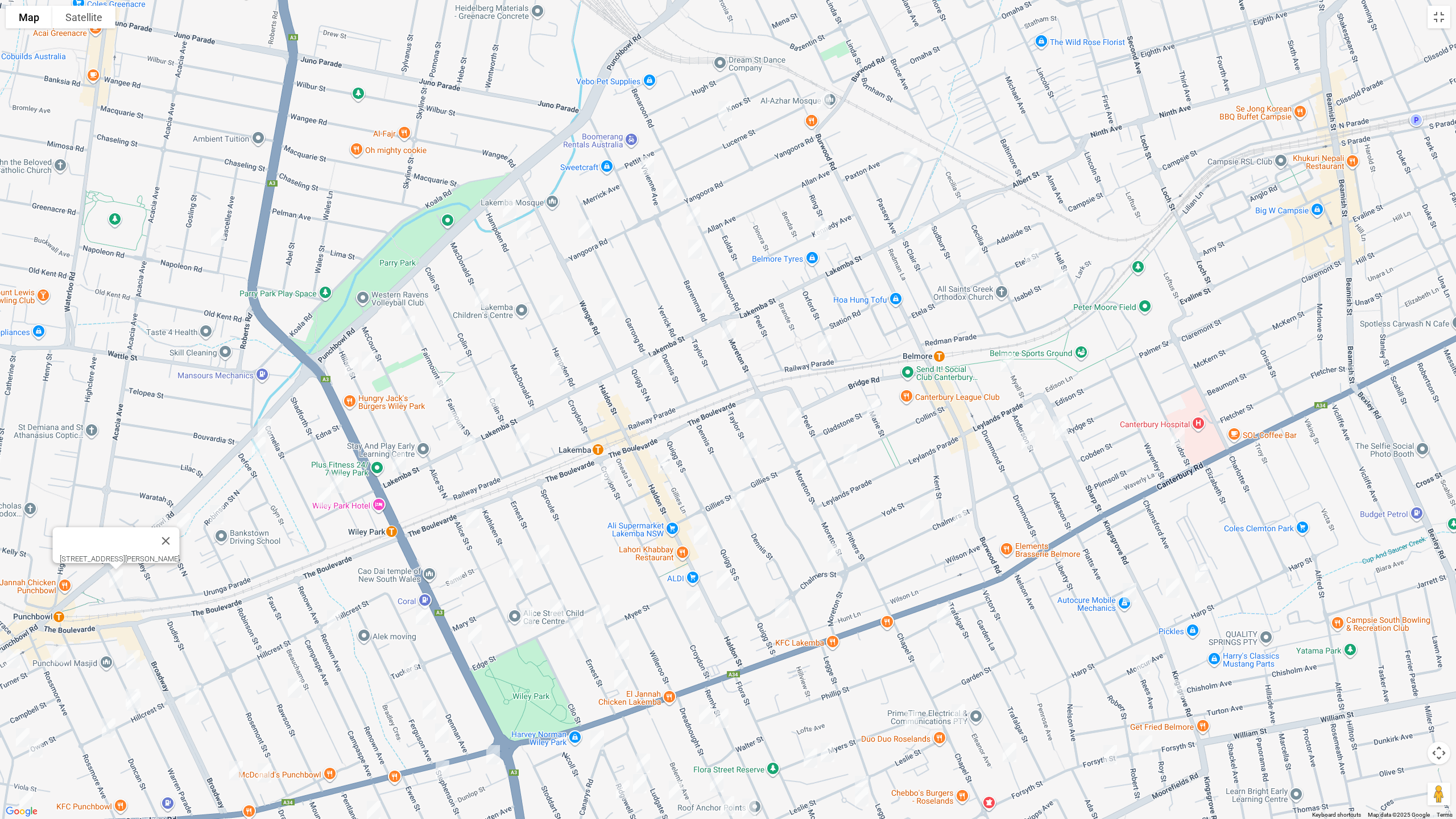
click at [821, 348] on img "7 Railway Parade, BELMORE NSW 2192" at bounding box center [824, 344] width 22 height 28
click at [1008, 360] on img "4 Myall Street, BELMORE NSW 2192" at bounding box center [1007, 362] width 22 height 28
click at [1038, 410] on img "6-12 Anderson Street, BELMORE NSW 2192" at bounding box center [1037, 414] width 22 height 28
click at [1056, 412] on img "13-15 Sharp Street, BELMORE NSW 2192" at bounding box center [1059, 426] width 22 height 28
click at [1061, 437] on img "17 Sharp Street, BELMORE NSW 2192" at bounding box center [1062, 431] width 22 height 28
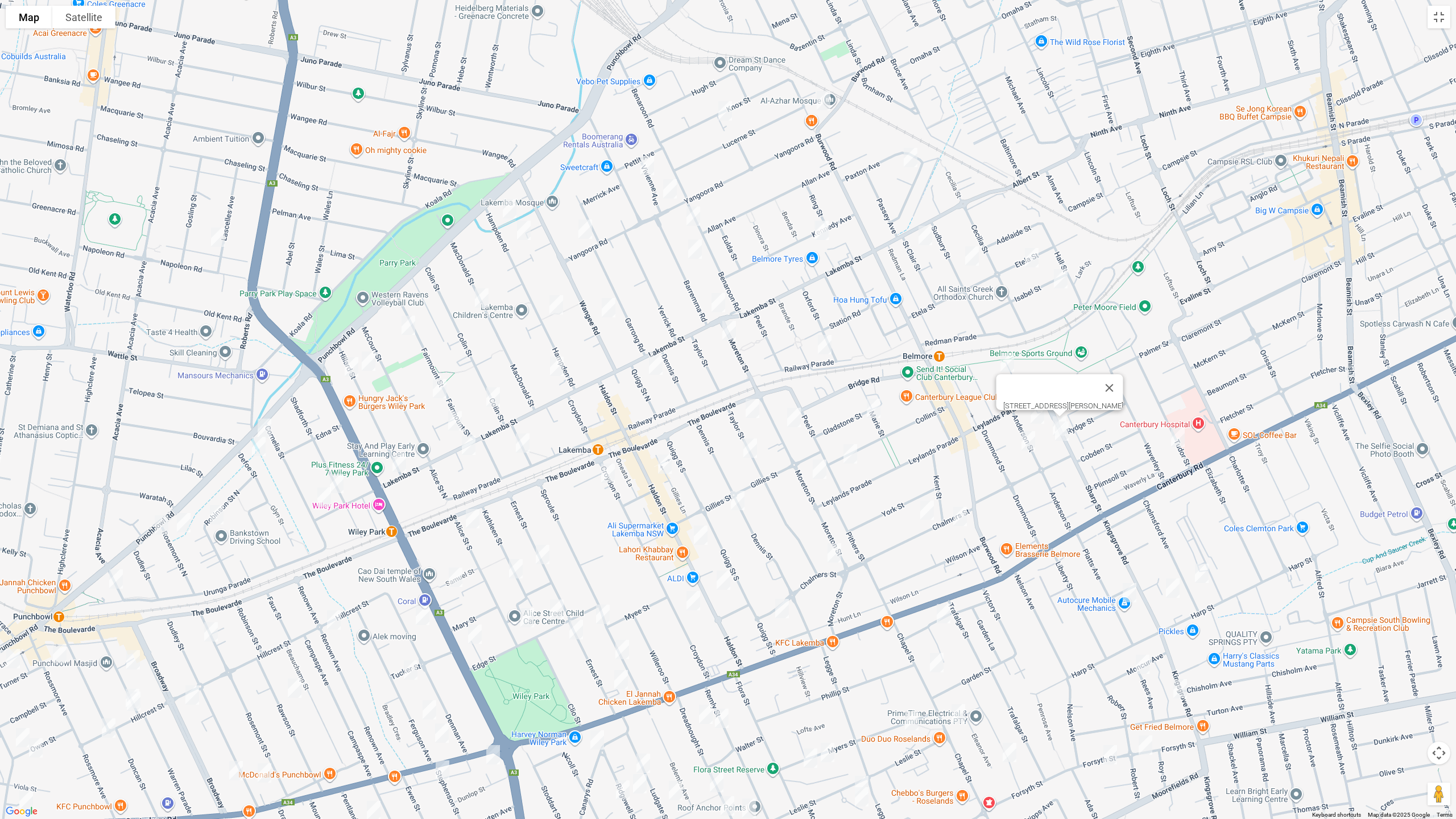
click at [1180, 440] on img "53 Tudor Street, BELMORE NSW 2192" at bounding box center [1178, 437] width 22 height 28
click at [1062, 437] on img "17 Sharp Street, BELMORE NSW 2192" at bounding box center [1062, 431] width 22 height 28
click at [1023, 444] on img "15 Anderson Street, BELMORE NSW 2192" at bounding box center [1028, 441] width 22 height 28
click at [874, 410] on img "30 Gladstone Street, BELMORE NSW 2192" at bounding box center [873, 408] width 22 height 28
click at [797, 419] on img "58 Moreton Street, LAKEMBA NSW 2195" at bounding box center [793, 418] width 22 height 28
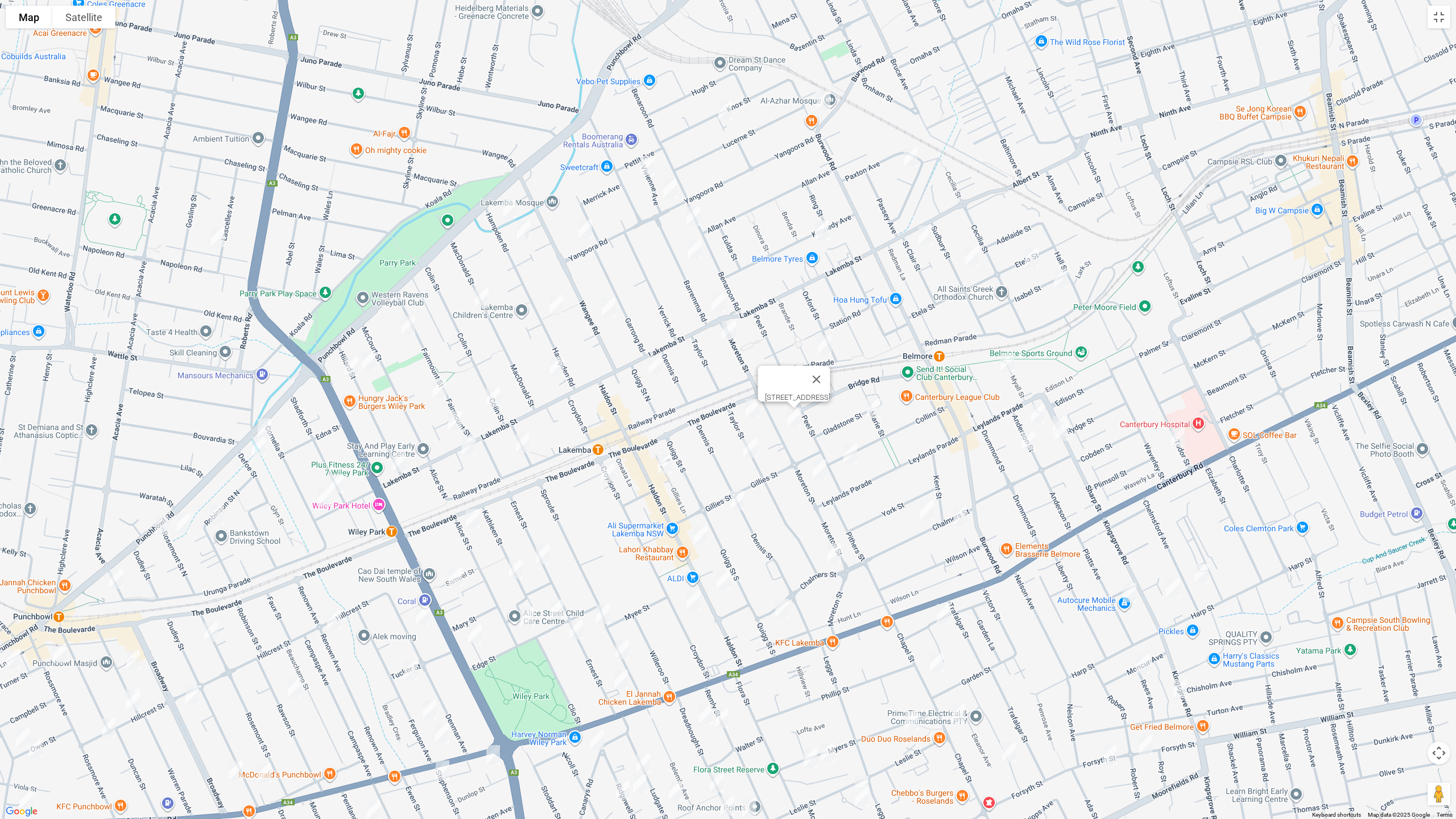
click at [749, 411] on img "36 Taylor Street, LAKEMBA NSW 2195" at bounding box center [752, 408] width 22 height 28
drag, startPoint x: 751, startPoint y: 444, endPoint x: 843, endPoint y: 459, distance: 93.2
click at [752, 445] on img "51 Taylor Street, LAKEMBA NSW 2195" at bounding box center [750, 448] width 22 height 28
click at [847, 454] on img "62 Collins Street, BELMORE NSW 2192" at bounding box center [850, 453] width 22 height 28
click at [815, 467] on img "92 Moreton Street, LAKEMBA NSW 2195" at bounding box center [819, 469] width 22 height 28
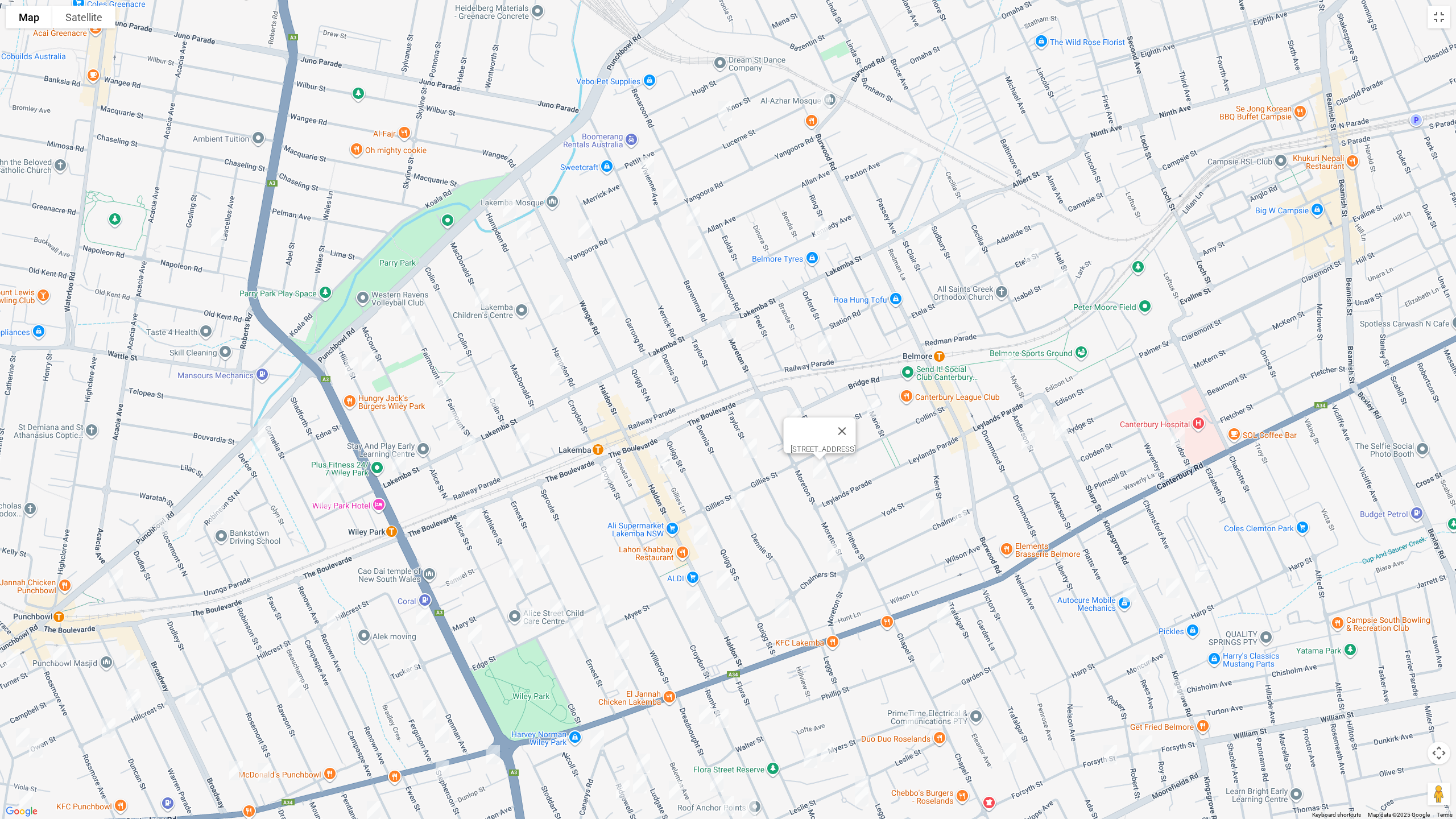
click at [747, 455] on img "51 Taylor Street, LAKEMBA NSW 2195" at bounding box center [750, 448] width 22 height 28
click at [670, 464] on img "101-103 Haldon Street, LAKEMBA NSW 2195" at bounding box center [665, 464] width 22 height 28
click at [604, 478] on img "3/29 Croydon Street, LAKEMBA NSW 2195" at bounding box center [607, 473] width 22 height 28
click at [472, 520] on img "95 The Boulevarde, WILEY PARK NSW 2195" at bounding box center [472, 518] width 22 height 28
drag, startPoint x: 458, startPoint y: 576, endPoint x: 500, endPoint y: 575, distance: 42.0
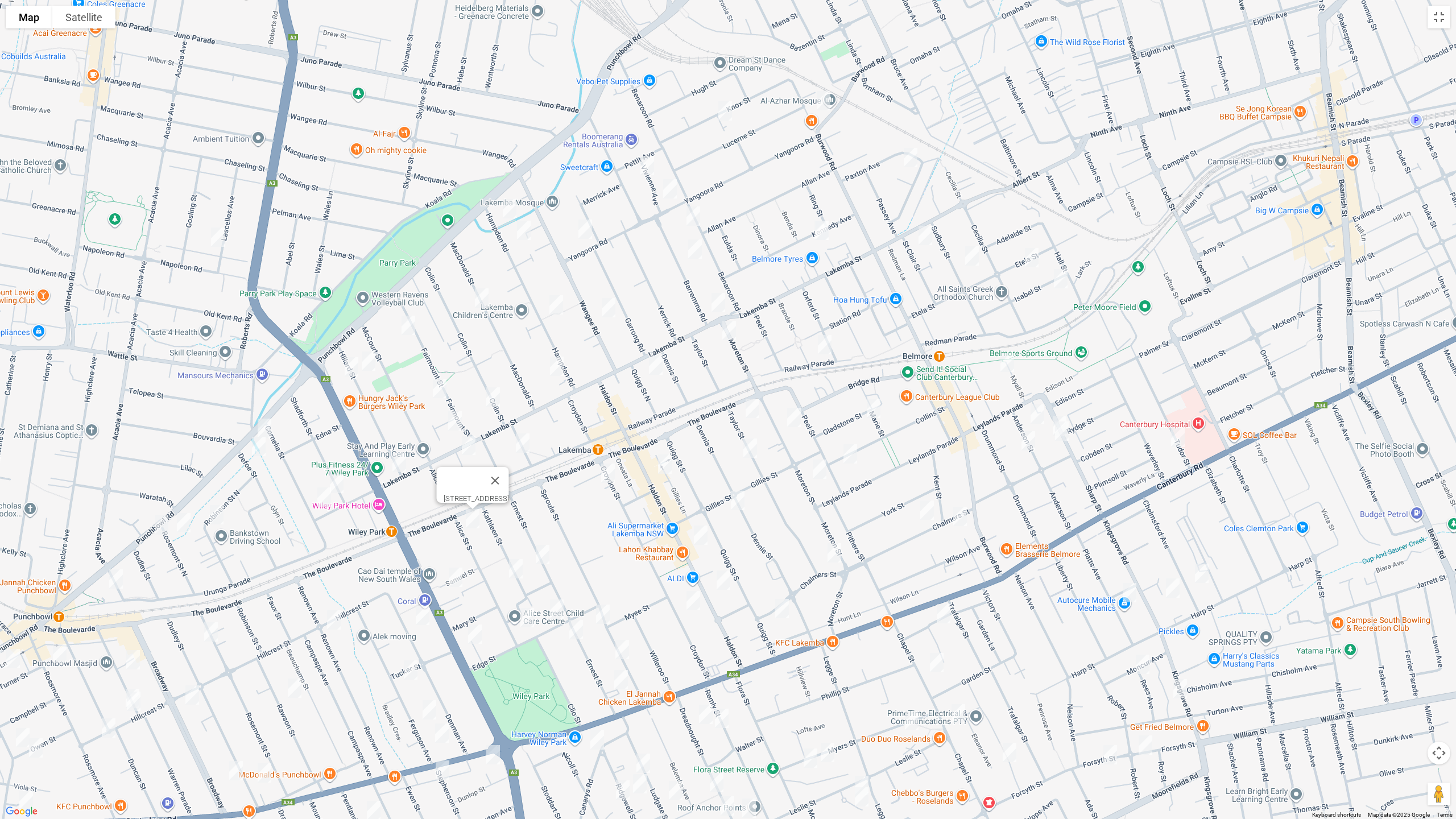
click at [461, 575] on img "16 Samuel Street, WILEY PARK NSW 2195" at bounding box center [455, 577] width 22 height 28
click at [548, 550] on img "41 Ernest Street, LAKEMBA NSW 2195" at bounding box center [542, 554] width 22 height 28
click at [515, 568] on img "33 Kathleen Street, WILEY PARK NSW 2195" at bounding box center [515, 568] width 22 height 28
click at [452, 577] on img "16 Samuel Street, WILEY PARK NSW 2195" at bounding box center [455, 577] width 22 height 28
drag, startPoint x: 473, startPoint y: 630, endPoint x: 512, endPoint y: 628, distance: 39.1
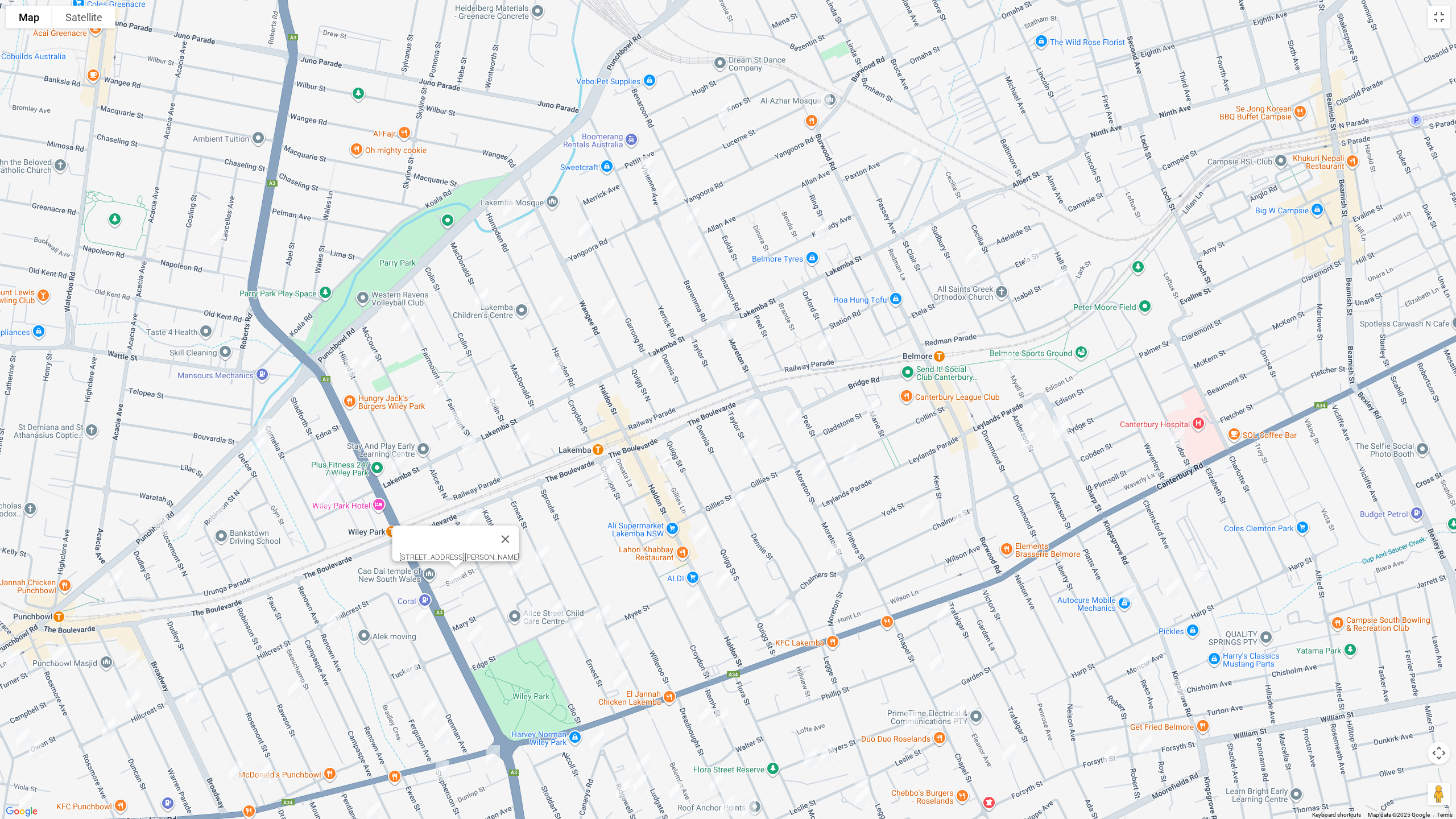
click at [473, 630] on img "9 Lonard Avenue, WILEY PARK NSW 2195" at bounding box center [475, 634] width 22 height 28
click at [527, 623] on img "64A Alice Street South, WILEY PARK NSW 2195" at bounding box center [527, 618] width 22 height 28
click at [554, 609] on img "2 Edge Street, WILEY PARK NSW 2195" at bounding box center [556, 609] width 22 height 28
click at [602, 613] on img "93 Sproule Street, LAKEMBA NSW 2195" at bounding box center [602, 614] width 22 height 28
click at [570, 625] on img "4/89 Ernest Street, LAKEMBA NSW 2195" at bounding box center [575, 629] width 22 height 28
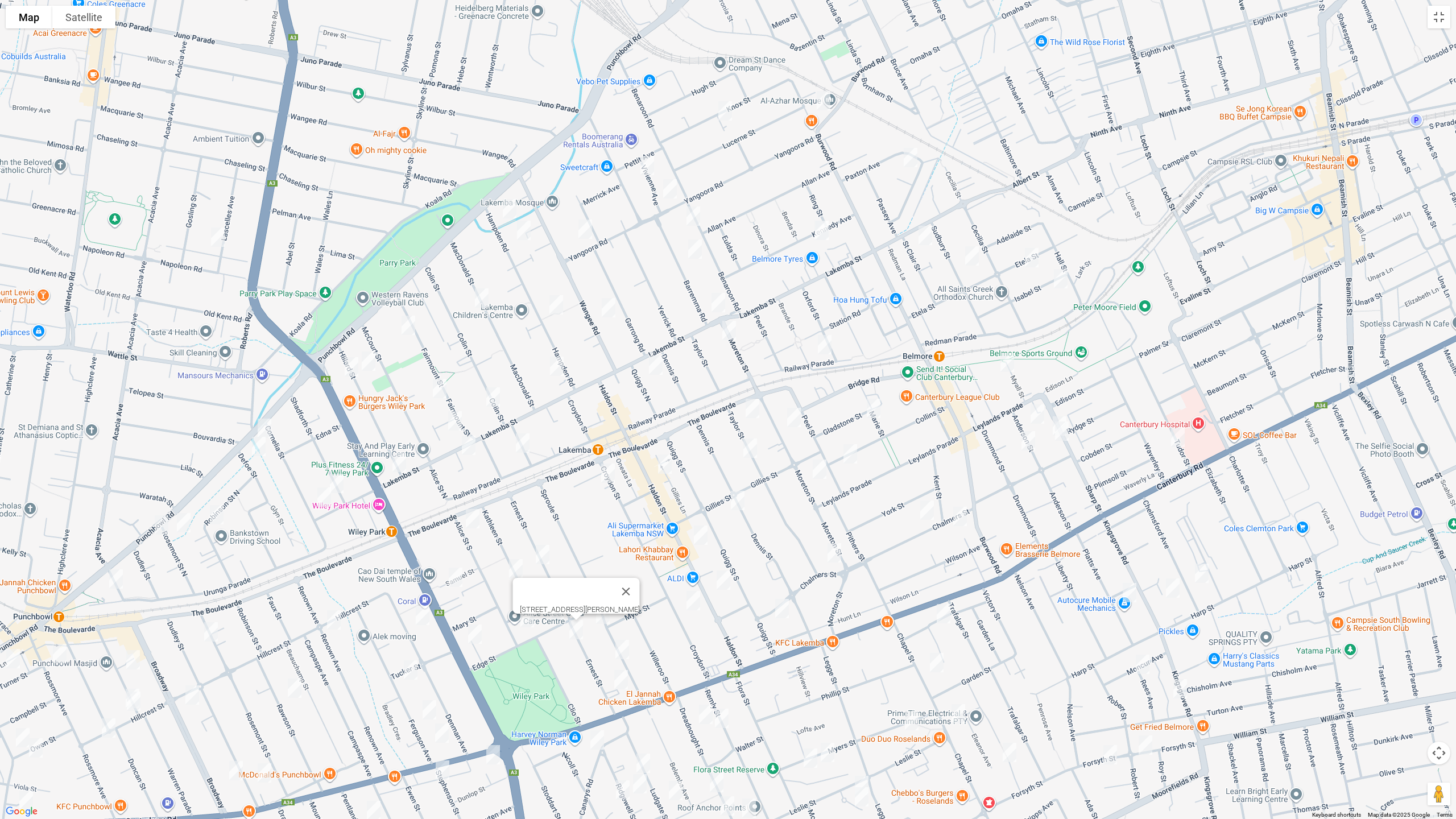
click at [622, 645] on img "111a Sproule Street, LAKEMBA NSW 2195" at bounding box center [622, 649] width 22 height 28
click at [622, 674] on img "132 Ernest Street, LAKEMBA NSW 2195" at bounding box center [620, 679] width 22 height 28
click at [736, 505] on img "67 Dennis Street, LAKEMBA NSW 2195" at bounding box center [737, 500] width 22 height 28
click at [698, 533] on img "187 Haldon Street, LAKEMBA NSW 2195" at bounding box center [700, 535] width 22 height 28
click at [731, 580] on img "243 Haldon Street, LAKEMBA NSW 2195" at bounding box center [723, 580] width 22 height 28
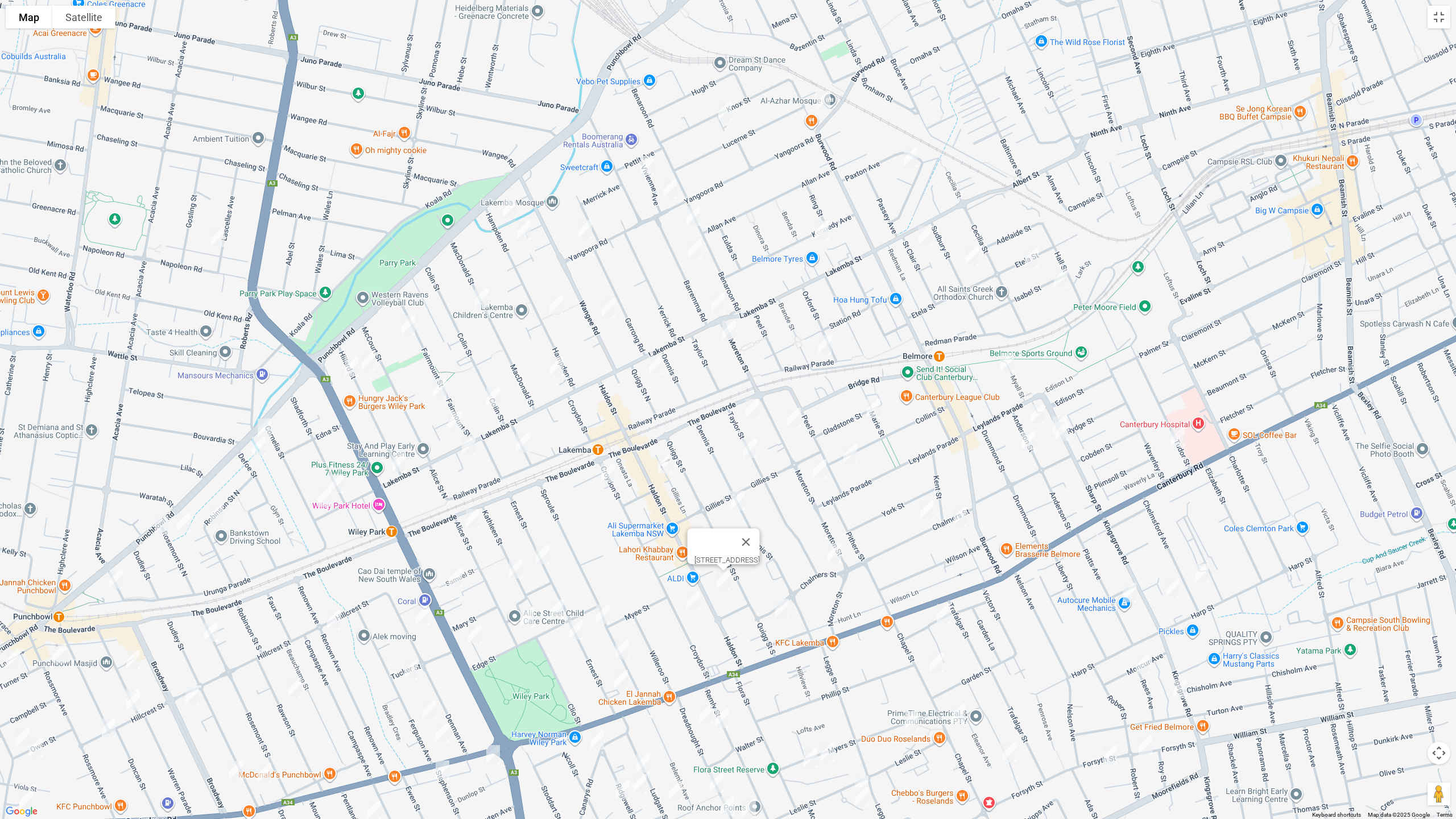
click at [690, 597] on img "102-104 Croydon Street, LAKEMBA NSW 2195" at bounding box center [693, 600] width 22 height 28
click at [783, 603] on img "106 Chalmers Street, LAKEMBA NSW 2195" at bounding box center [781, 609] width 22 height 28
drag, startPoint x: 929, startPoint y: 514, endPoint x: 911, endPoint y: 519, distance: 18.7
click at [928, 514] on img "11 Chalmers Street, BELMORE NSW 2192" at bounding box center [927, 510] width 22 height 28
click at [926, 509] on img "11 Chalmers Street, BELMORE NSW 2192" at bounding box center [927, 510] width 22 height 28
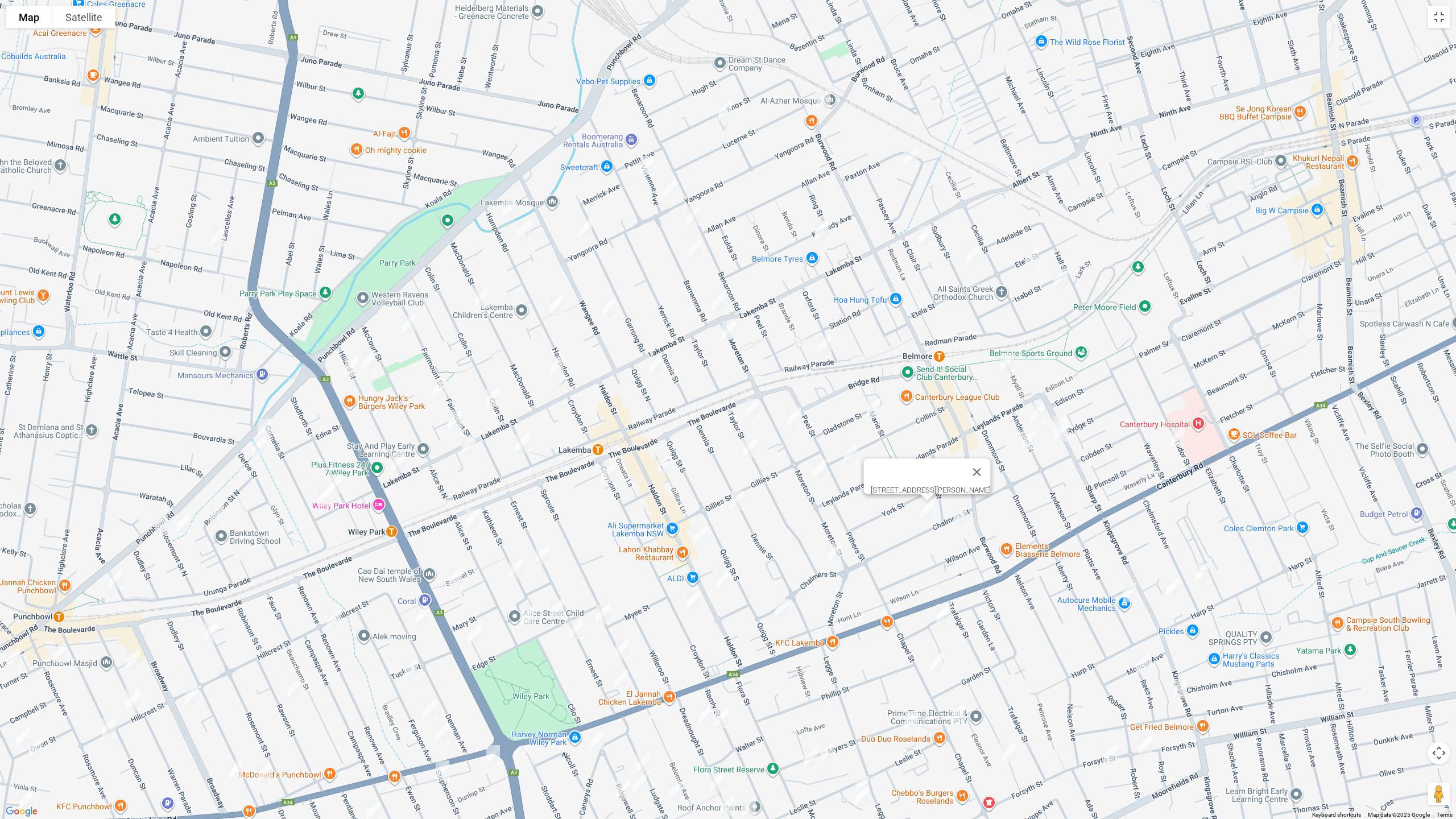
click at [829, 550] on img "57 Chalmers Street, LAKEMBA NSW 2195" at bounding box center [834, 553] width 22 height 28
click at [961, 520] on img "6 Chalmers Street, BELMORE NSW 2192" at bounding box center [960, 516] width 22 height 28
click at [1201, 573] on img "50 Chelmsford Avenue, BELMORE NSW 2192" at bounding box center [1201, 573] width 22 height 28
click at [1174, 586] on img "3/8 St Jude Crescent, BELMORE NSW 2192" at bounding box center [1172, 588] width 22 height 28
click at [1133, 588] on img "36A Platts Avenue, BELMORE NSW 2192" at bounding box center [1129, 593] width 22 height 28
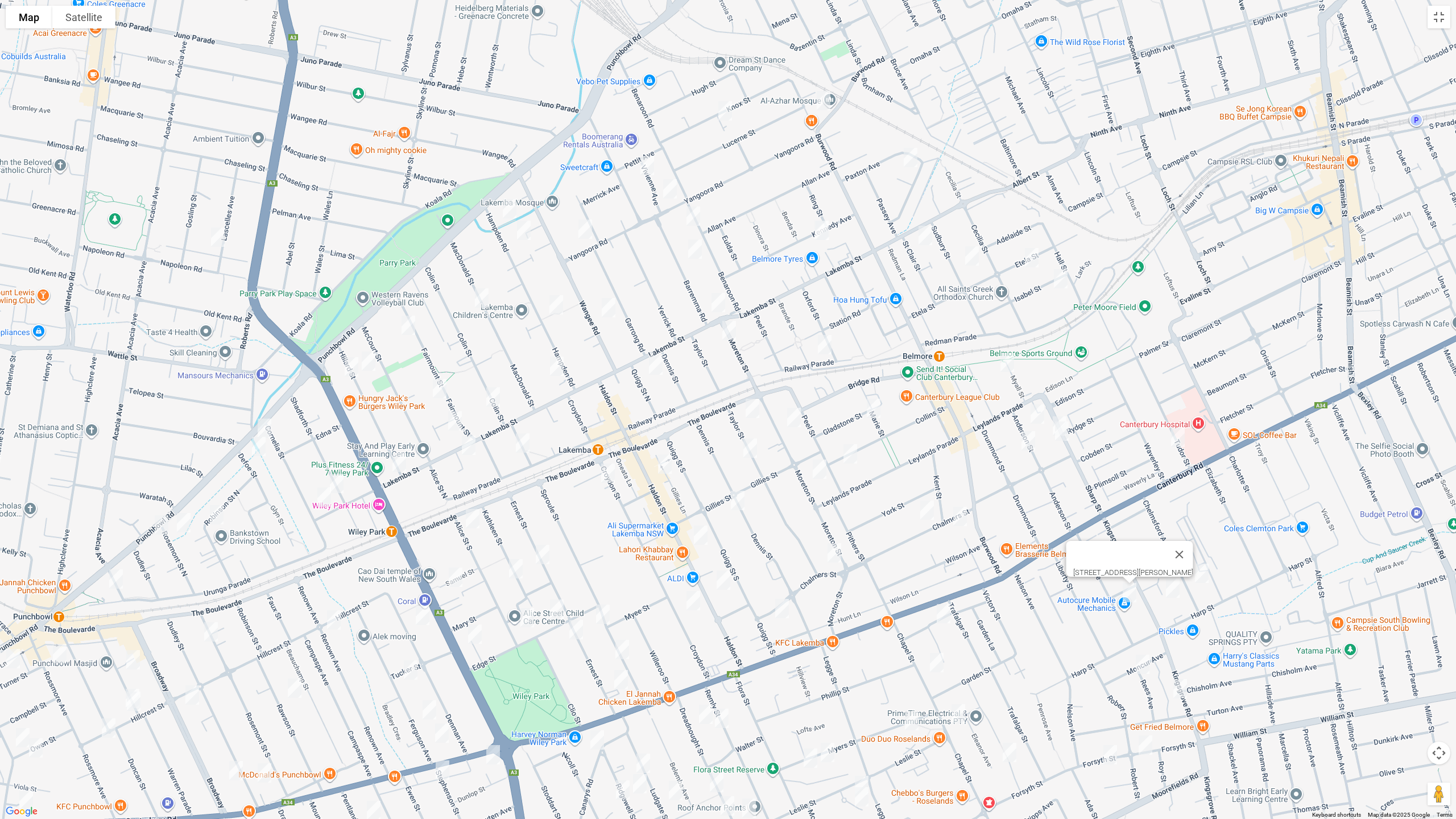
click at [1143, 661] on img "10 Moncur Avenue, BELMORE NSW 2192" at bounding box center [1142, 664] width 22 height 28
click at [1181, 689] on img "83 Kingsgrove Road, BELMORE NSW 2192" at bounding box center [1180, 689] width 22 height 28
drag, startPoint x: 1264, startPoint y: 695, endPoint x: 1232, endPoint y: 482, distance: 215.4
click at [1232, 482] on div "83 Kingsgrove Road, BELMORE NSW 2192" at bounding box center [728, 409] width 1456 height 819
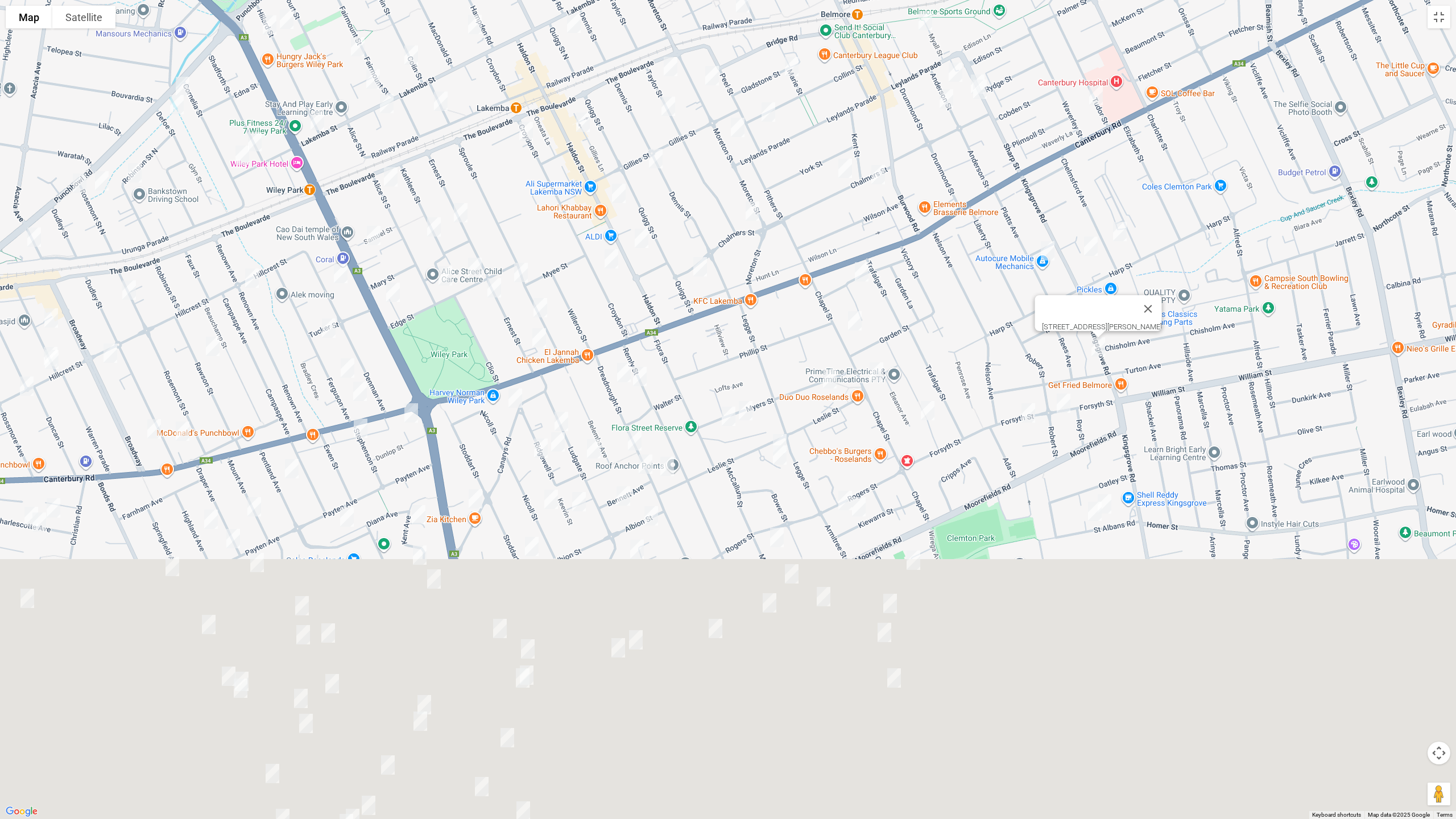
drag, startPoint x: 1273, startPoint y: 552, endPoint x: 1177, endPoint y: 196, distance: 368.7
click at [1179, 191] on div "83 Kingsgrove Road, BELMORE NSW 2192" at bounding box center [728, 409] width 1456 height 819
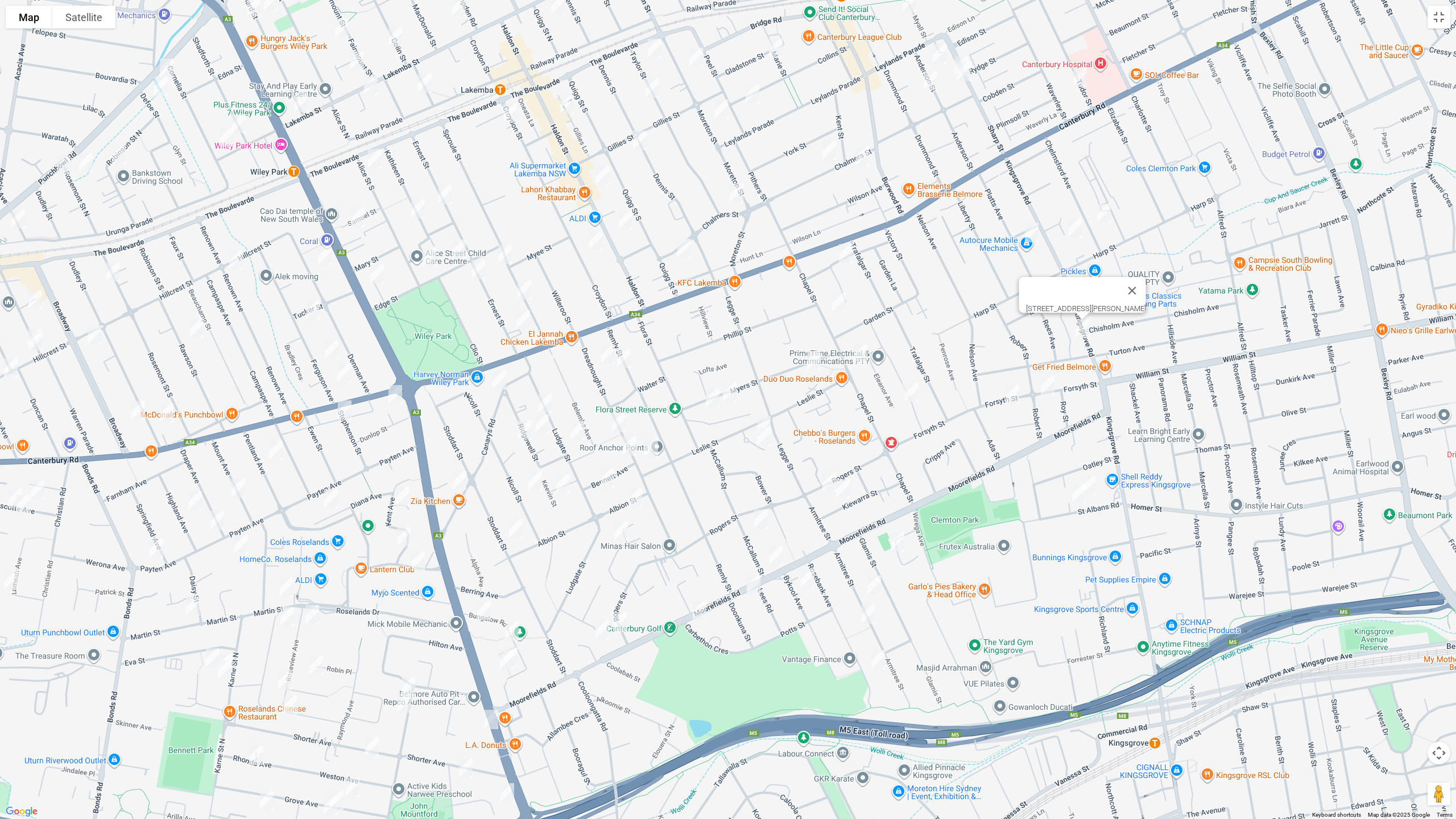
click at [847, 253] on img "4 Allegra Avenue, BELMORE NSW 2192" at bounding box center [845, 253] width 22 height 28
click at [838, 307] on img "34 Chapel Street, BELMORE NSW 2192" at bounding box center [838, 303] width 22 height 28
click at [867, 360] on img "58 Chapel Street, BELMORE NSW 2192" at bounding box center [860, 353] width 22 height 28
click at [911, 388] on img "6 Marlene Place, BELMORE NSW 2192" at bounding box center [911, 393] width 22 height 28
click at [1012, 394] on img "24 Forsyth Street, KINGSGROVE NSW 2208" at bounding box center [1012, 394] width 22 height 28
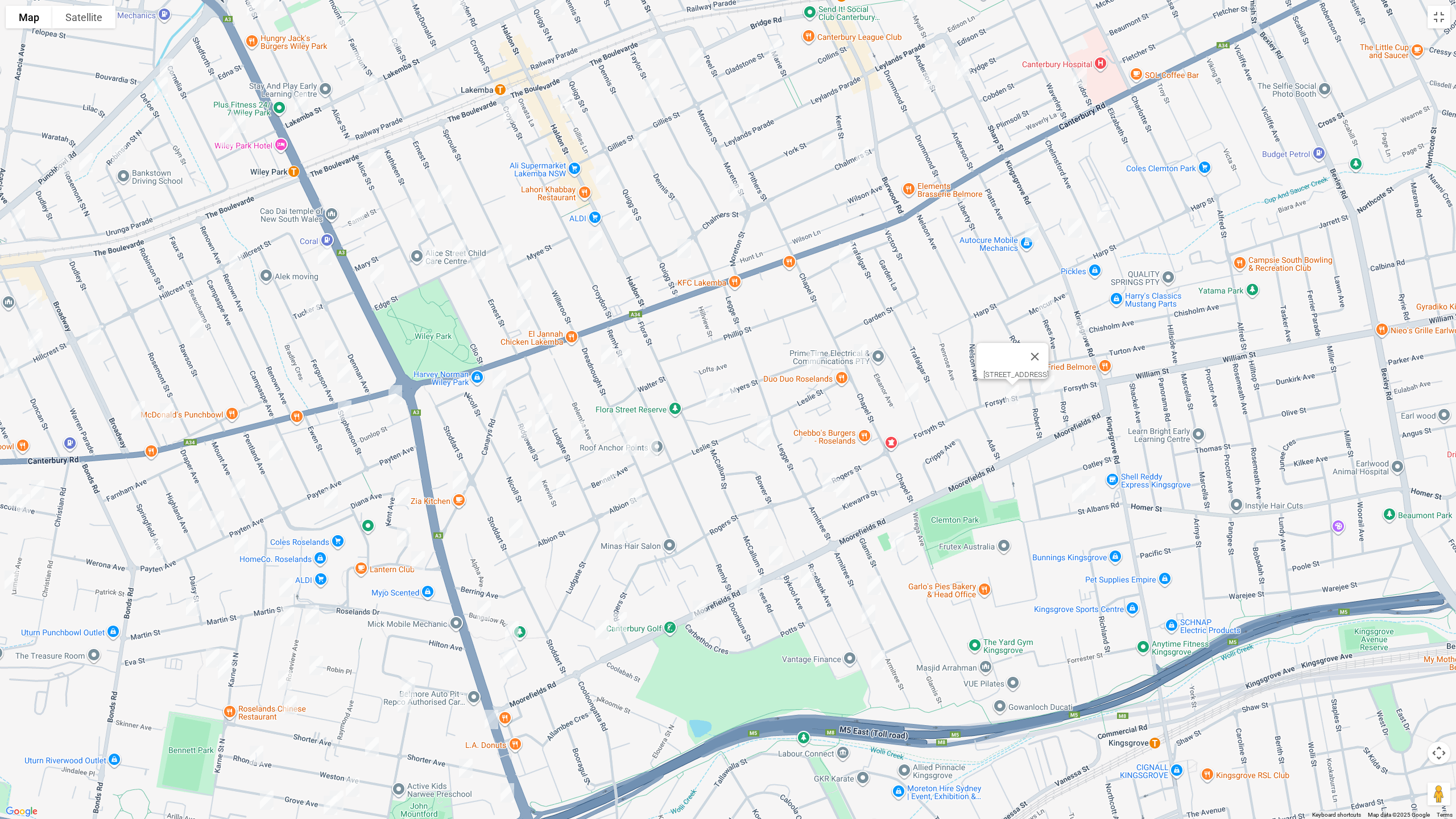
click at [1043, 389] on img "10 Forsyth Street, KINGSGROVE NSW 2208" at bounding box center [1047, 385] width 22 height 28
click at [1092, 478] on img "11 St Albans Road, KINGSGROVE NSW 2208" at bounding box center [1088, 485] width 22 height 28
click at [1073, 498] on img "17 St Albans Road, KINGSGROVE NSW 2208" at bounding box center [1078, 493] width 22 height 28
click at [812, 360] on img "10 Myers Street, ROSELANDS NSW 2196" at bounding box center [813, 360] width 22 height 28
drag, startPoint x: 730, startPoint y: 387, endPoint x: 723, endPoint y: 391, distance: 8.1
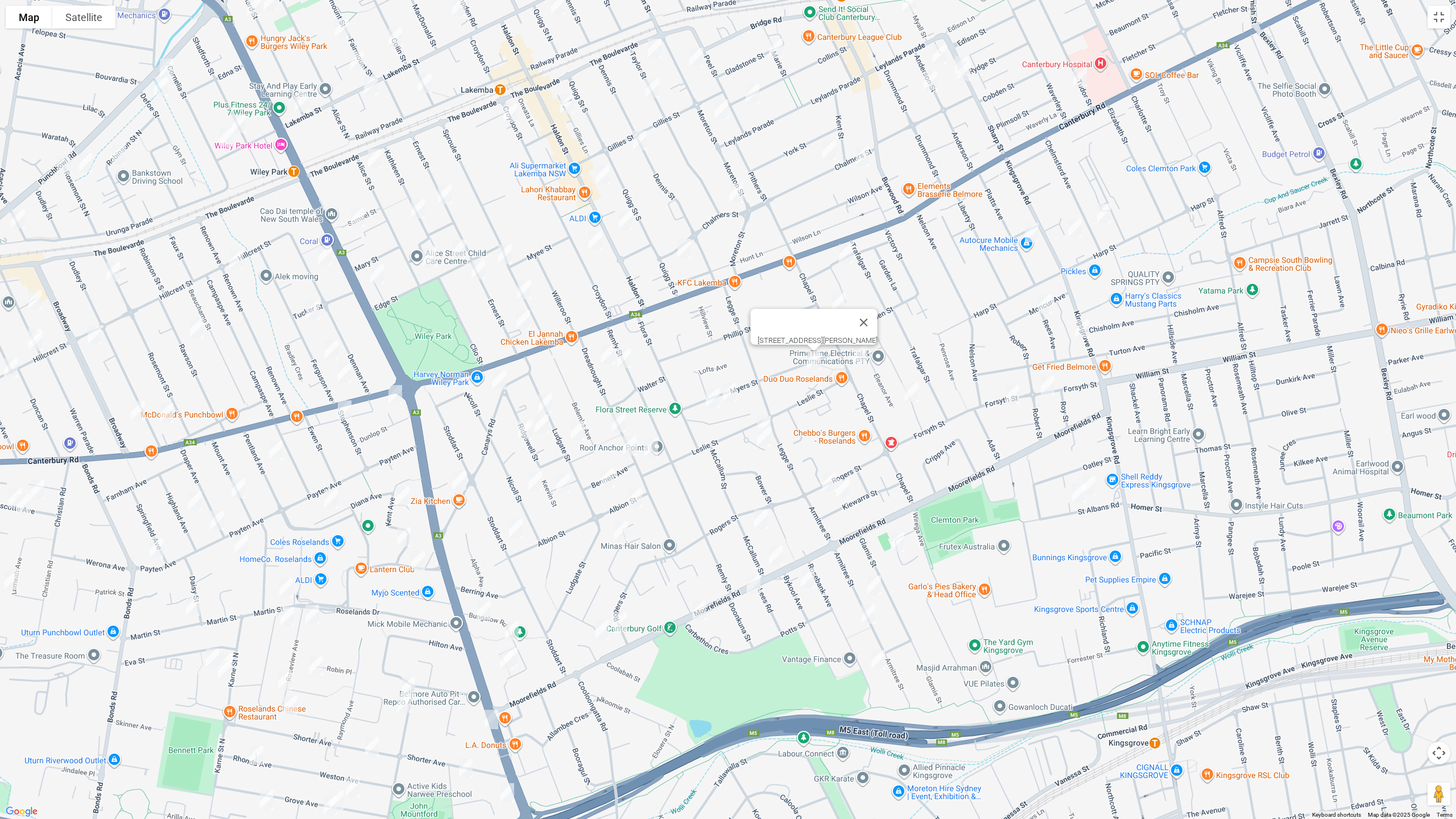
click at [730, 387] on img "52 Myers Street, ROSELANDS NSW 2196" at bounding box center [729, 393] width 22 height 28
click at [712, 401] on img "62 Myers Street, ROSELANDS NSW 2196" at bounding box center [712, 398] width 22 height 28
click at [608, 364] on img "12 Dreadnought Street, ROSELANDS NSW 2196" at bounding box center [607, 354] width 22 height 28
click at [624, 364] on img "17 Remly Street, ROSELANDS NSW 2196" at bounding box center [623, 358] width 22 height 28
click at [503, 378] on img "27 Canarys Road, ROSELANDS NSW 2196" at bounding box center [499, 380] width 22 height 28
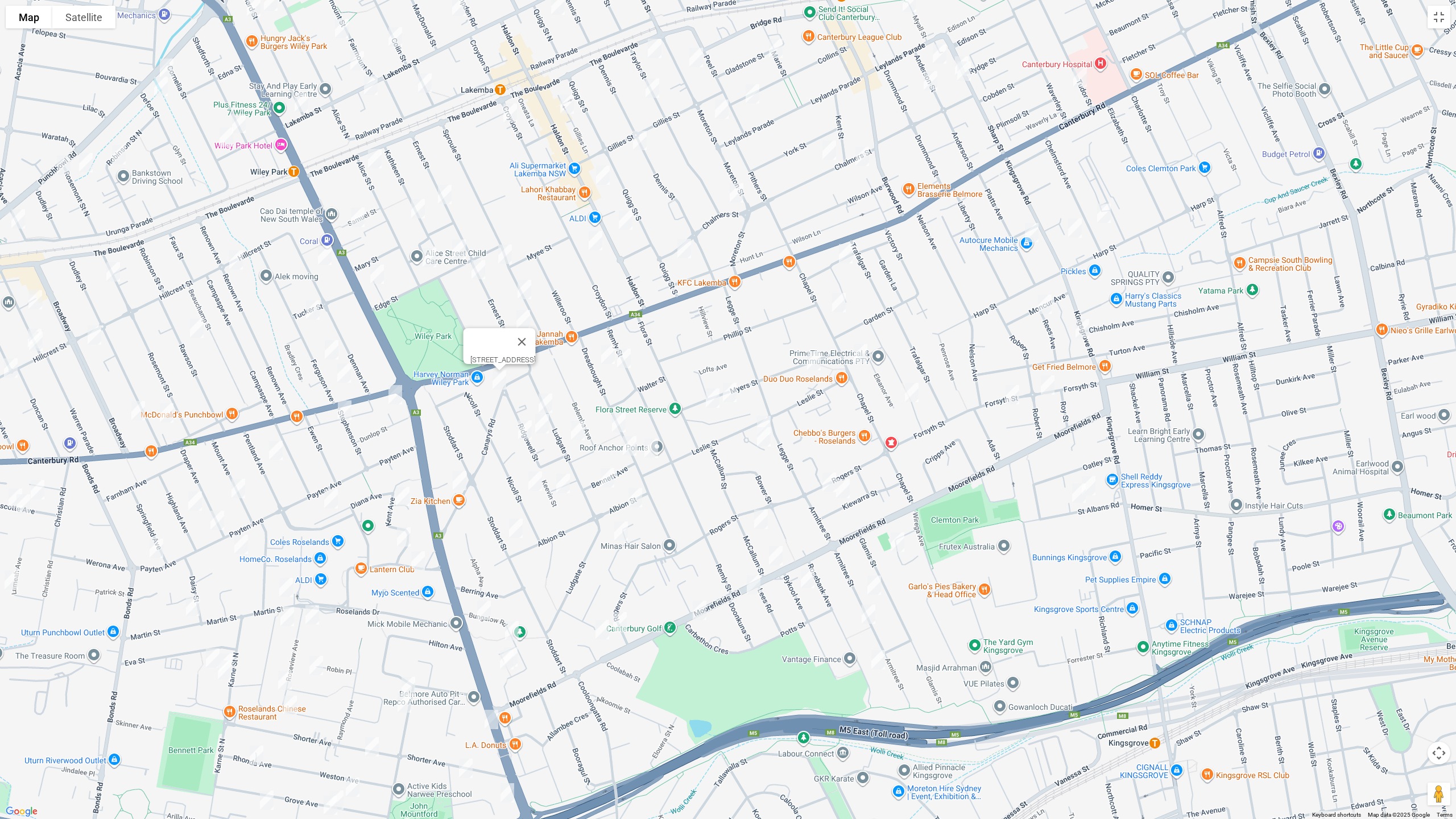
click at [550, 399] on img "15 Ludgate Street, ROSELANDS NSW 2196" at bounding box center [545, 403] width 22 height 28
click at [539, 423] on img "22 Ridgewell Street, ROSELANDS NSW 2196" at bounding box center [541, 423] width 22 height 28
drag, startPoint x: 520, startPoint y: 434, endPoint x: 535, endPoint y: 432, distance: 15.1
click at [520, 434] on img "13 Ridgewell Street, ROSELANDS NSW 2196" at bounding box center [525, 430] width 22 height 28
click at [575, 430] on img "46 Ludgate Street, ROSELANDS NSW 2196" at bounding box center [577, 430] width 22 height 28
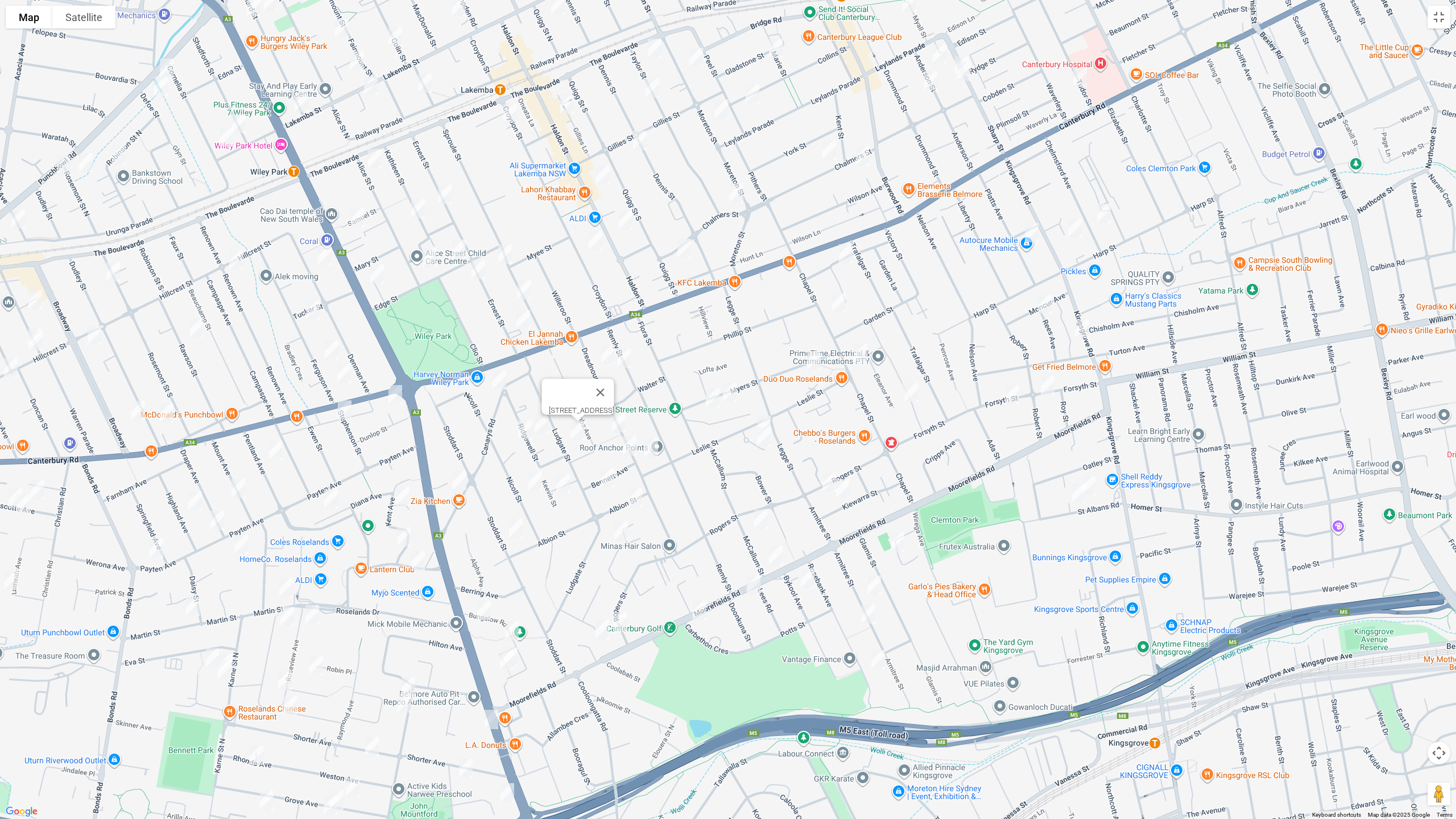
click at [621, 424] on img "53 Dreadnought Street, ROSELANDS NSW 2196" at bounding box center [618, 423] width 22 height 28
click at [629, 446] on img "65 Dreadnought Street, ROSELANDS NSW 2196" at bounding box center [629, 446] width 22 height 28
click at [653, 450] on img "64A Dreadnought Street, ROSELANDS NSW 2196" at bounding box center [650, 448] width 22 height 28
click at [607, 471] on img "20 Bennett Avenue, ROSELANDS NSW 2196" at bounding box center [607, 478] width 22 height 28
click at [636, 494] on img "6 Albion Street, ROSELANDS NSW 2196" at bounding box center [635, 498] width 22 height 28
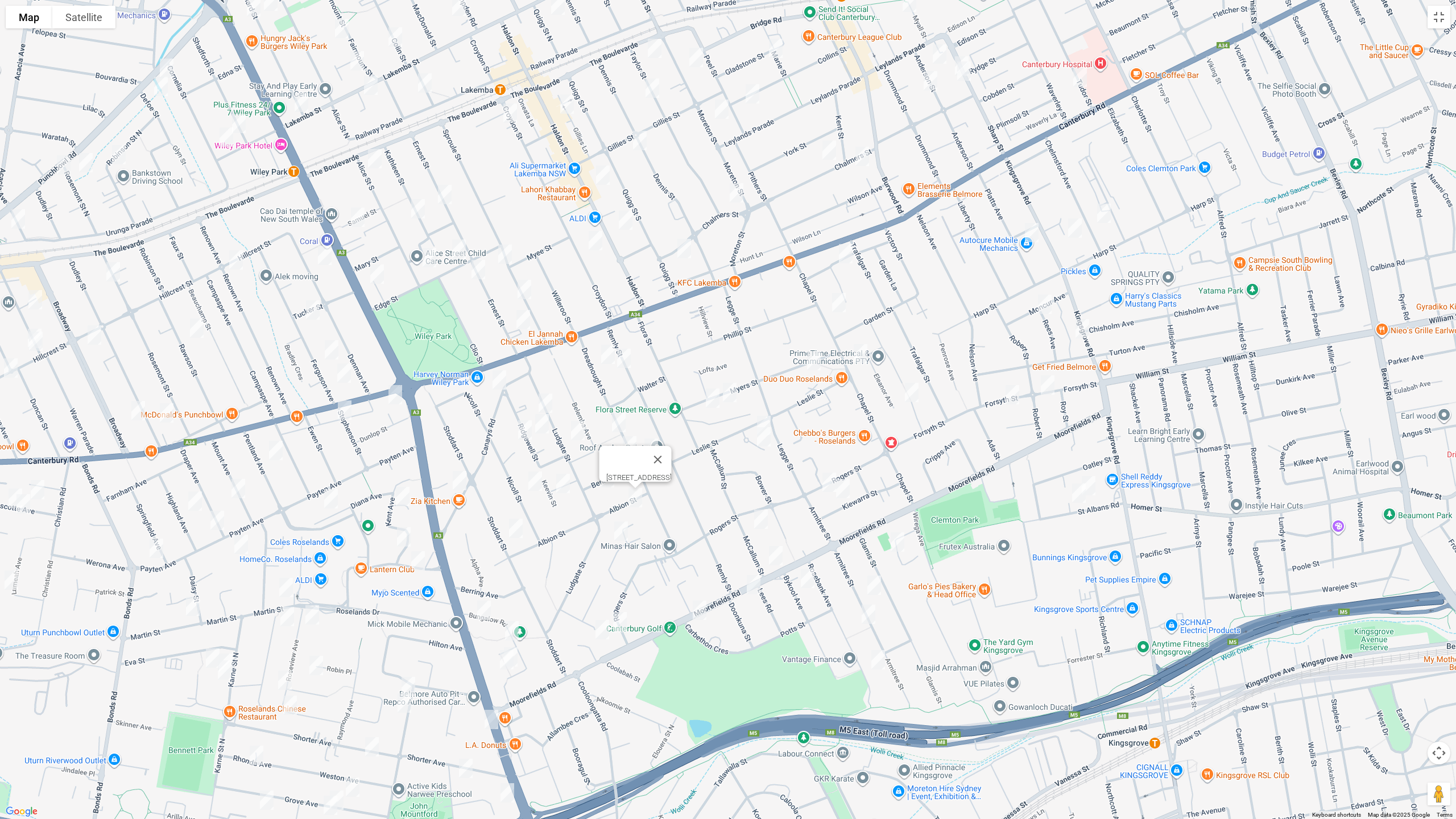
click at [620, 533] on img "18 Enid Avenue, ROSELANDS NSW 2196" at bounding box center [620, 531] width 22 height 28
click at [535, 475] on img "2/34 Nicoll Street, ROSELANDS NSW 2196" at bounding box center [535, 481] width 22 height 28
click at [462, 483] on img "79 Canarys Road, ROSELANDS NSW 2196" at bounding box center [459, 480] width 22 height 28
click at [561, 483] on img "12 Westella Avenue, ROSELANDS NSW 2196" at bounding box center [563, 483] width 22 height 28
drag, startPoint x: 512, startPoint y: 527, endPoint x: 518, endPoint y: 528, distance: 6.1
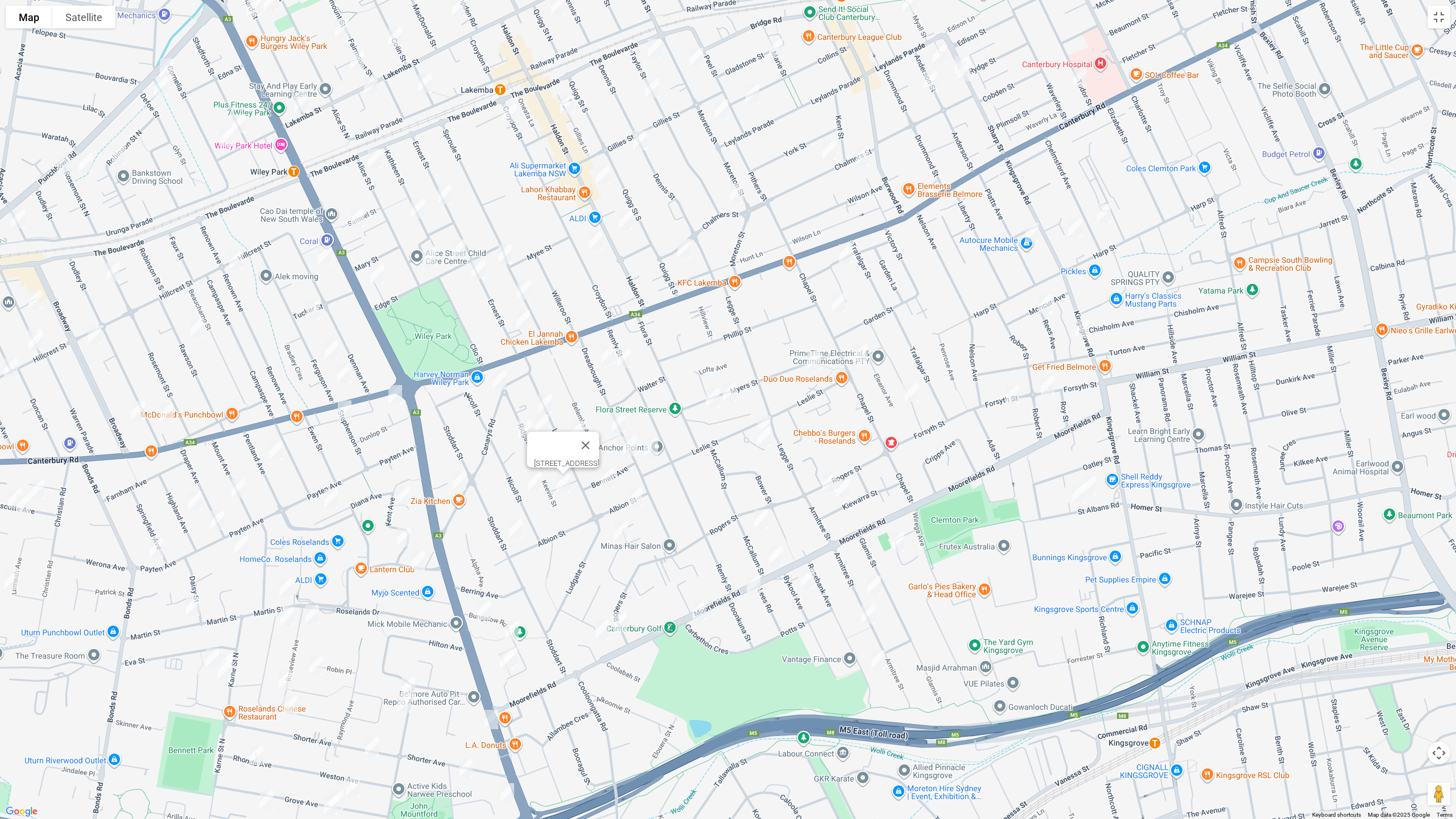
click at [512, 528] on img "74 Stoddart Street, ROSELANDS NSW 2196" at bounding box center [515, 528] width 22 height 28
click at [484, 609] on img "3 Bungalow Road, ROSELANDS NSW 2196" at bounding box center [484, 610] width 22 height 28
click at [514, 628] on img "4 Berenice Street, ROSELANDS NSW 2196" at bounding box center [511, 630] width 22 height 28
click at [520, 646] on img "27 Bungalow Road, ROSELANDS NSW 2196" at bounding box center [510, 657] width 22 height 28
click at [499, 664] on img "29 Bungalow Road, ROSELANDS NSW 2196" at bounding box center [506, 659] width 22 height 28
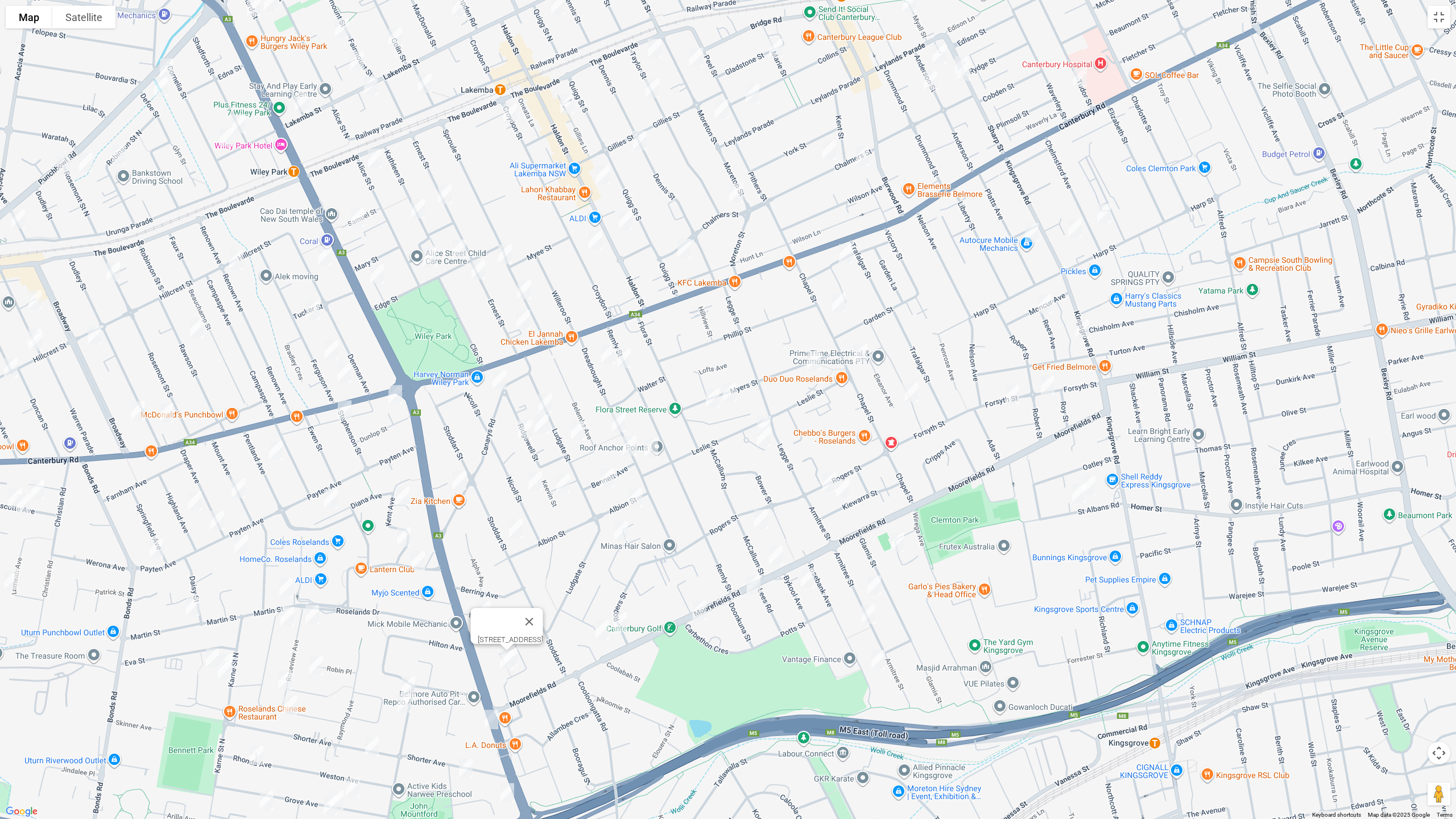
click at [627, 625] on img "6A Rogers Street, ROSELANDS NSW 2196" at bounding box center [620, 621] width 22 height 28
click at [600, 635] on img "8 Beverley Crescent, ROSELANDS NSW 2196" at bounding box center [602, 629] width 22 height 28
click at [764, 414] on img "1 Gunyah Crescent, ROSELANDS NSW 2196" at bounding box center [763, 425] width 22 height 28
click at [765, 443] on img "3-5 Gunyah Crescent, ROSELANDS NSW 2196" at bounding box center [763, 437] width 22 height 28
click at [757, 518] on img "42A McCallum Street, ROSELANDS NSW 2196" at bounding box center [761, 519] width 22 height 28
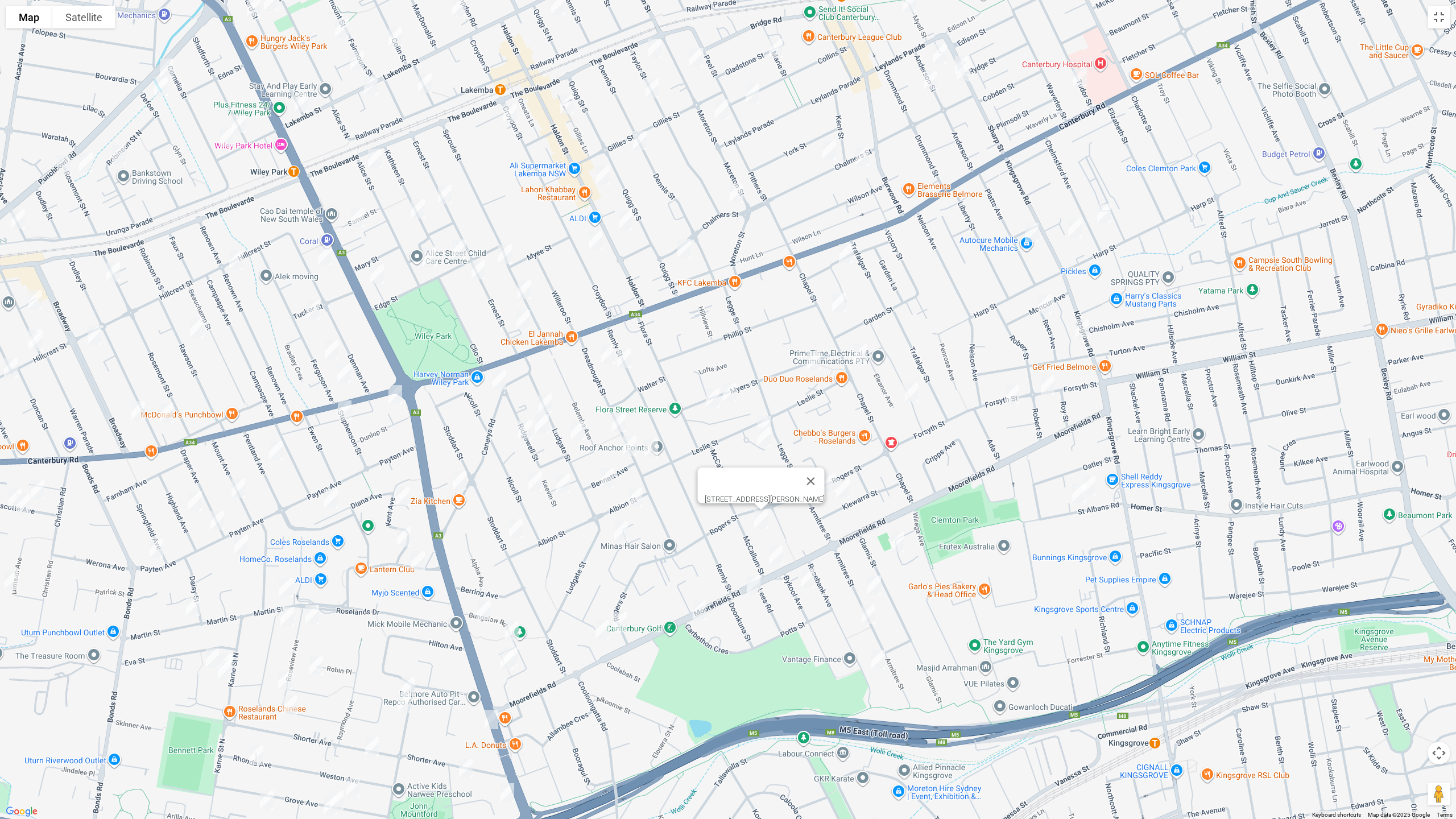
click at [775, 554] on img "135 Moorefields Road, ROSELANDS NSW 2196" at bounding box center [775, 555] width 22 height 28
click at [757, 584] on img "166 Moorefields Road, KINGSGROVE NSW 2208" at bounding box center [753, 584] width 22 height 28
click at [693, 614] on img "22 Carbethon Crescent, BEVERLY HILLS NSW 2209" at bounding box center [699, 610] width 22 height 28
click at [827, 477] on img "83 Rogers Street, KINGSGROVE NSW 2208" at bounding box center [829, 482] width 22 height 28
click at [845, 491] on img "15 Kiewarra Street, KINGSGROVE NSW 2208" at bounding box center [842, 488] width 22 height 28
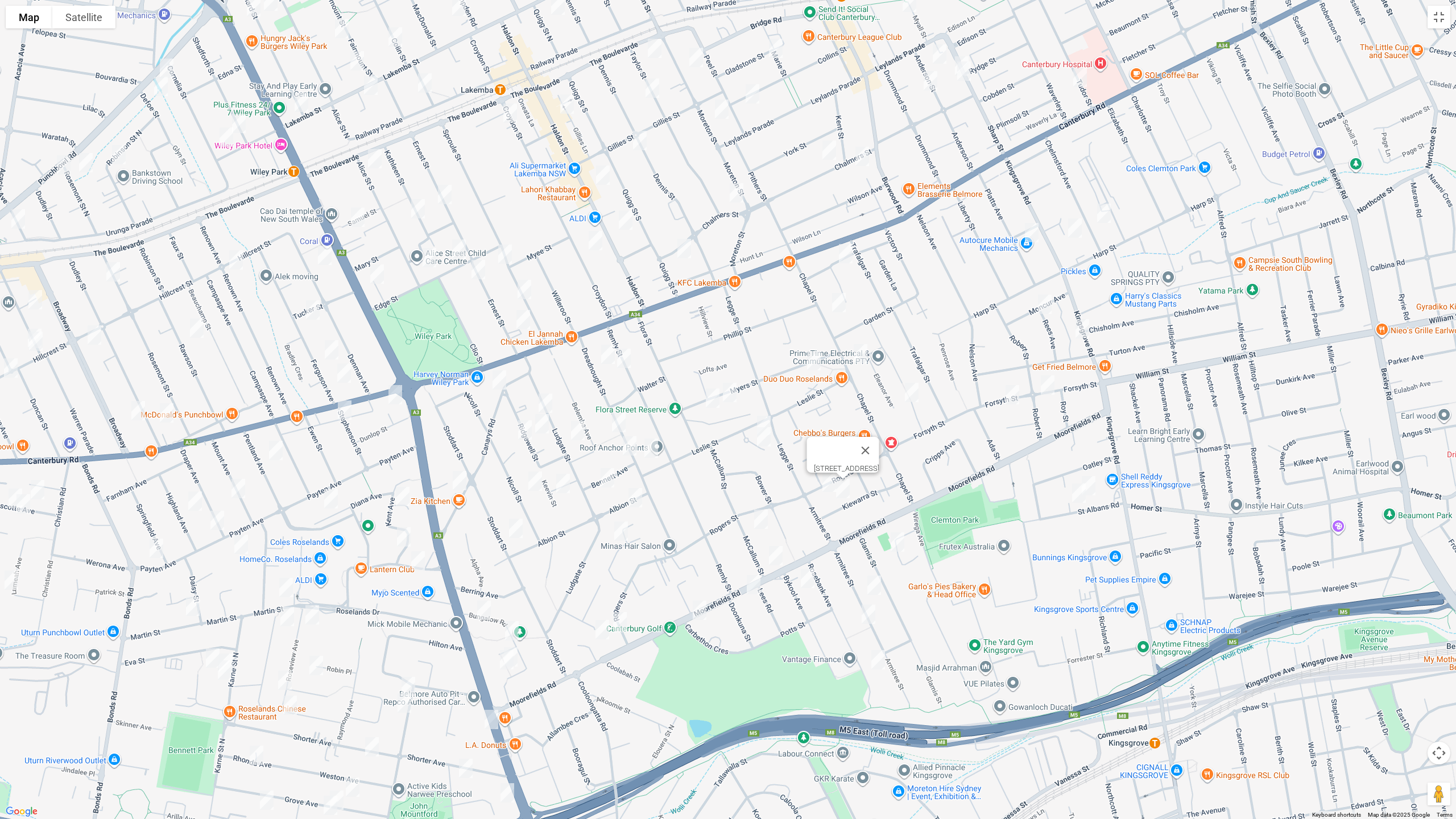
click at [804, 582] on img "8 Bykool Avenue, KINGSGROVE NSW 2208" at bounding box center [807, 578] width 22 height 28
click at [897, 539] on img "6 Maramba Close, KINGSGROVE NSW 2208" at bounding box center [897, 542] width 22 height 28
click at [874, 586] on img "48 Armitree Street, KINGSGROVE NSW 2208" at bounding box center [874, 585] width 22 height 28
click at [862, 613] on img "59 Armitree Street, KINGSGROVE NSW 2208" at bounding box center [868, 614] width 22 height 28
click at [879, 662] on img "68 Rosebank Avenue, KINGSGROVE NSW 2208" at bounding box center [877, 659] width 22 height 28
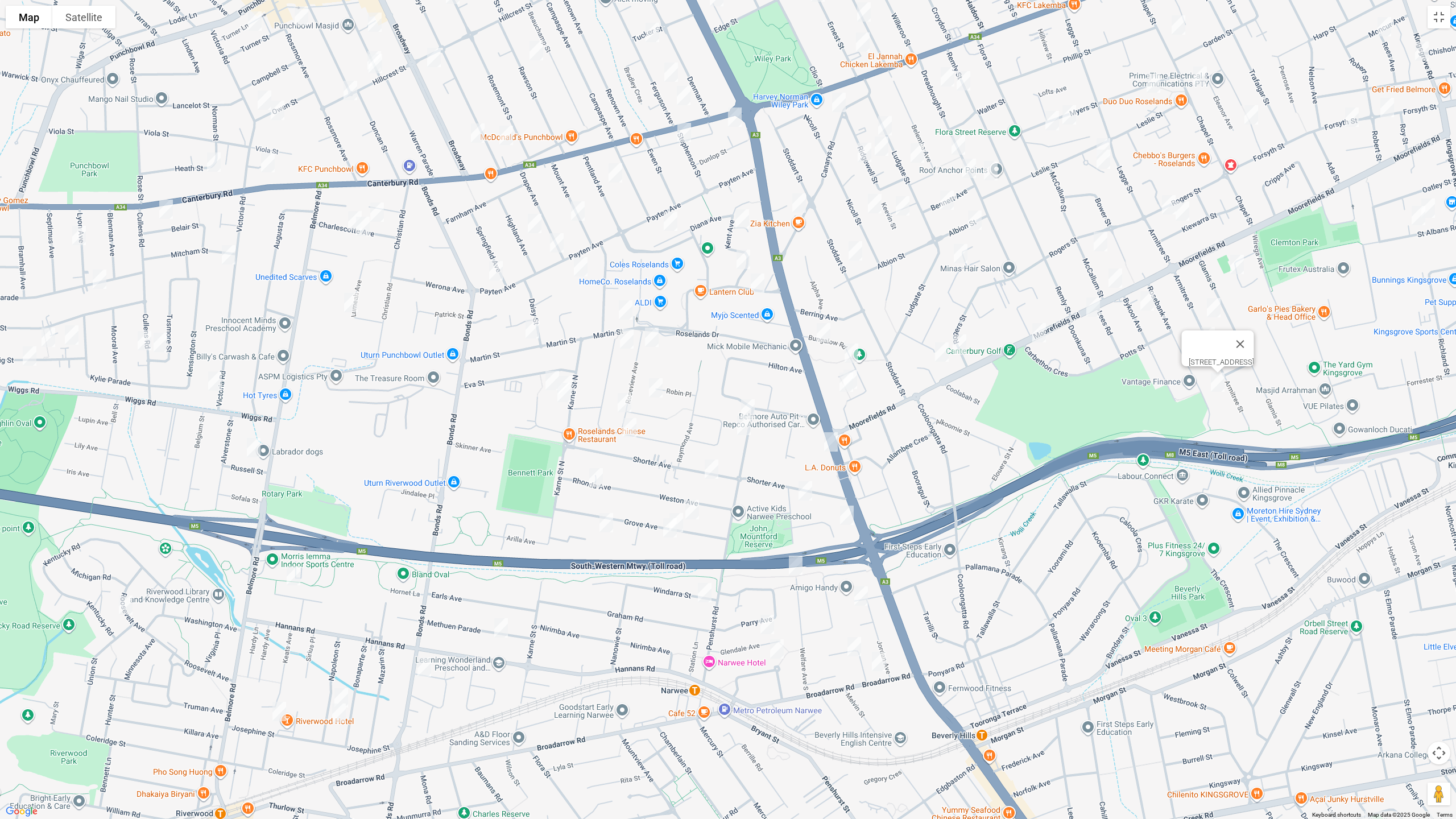
drag, startPoint x: 615, startPoint y: 663, endPoint x: 941, endPoint y: 385, distance: 428.4
click at [941, 385] on div "68 Rosebank Avenue, KINGSGROVE NSW 2208" at bounding box center [728, 409] width 1456 height 819
click at [861, 600] on img "4 Zuttion Avenue, BEVERLY HILLS NSW 2209" at bounding box center [861, 596] width 22 height 28
click at [852, 649] on img "18 Mayfair Crescent, BEVERLY HILLS NSW 2209" at bounding box center [854, 646] width 22 height 28
click at [881, 659] on img "3 Mayfair Crescent, BEVERLY HILLS NSW 2209" at bounding box center [878, 661] width 22 height 28
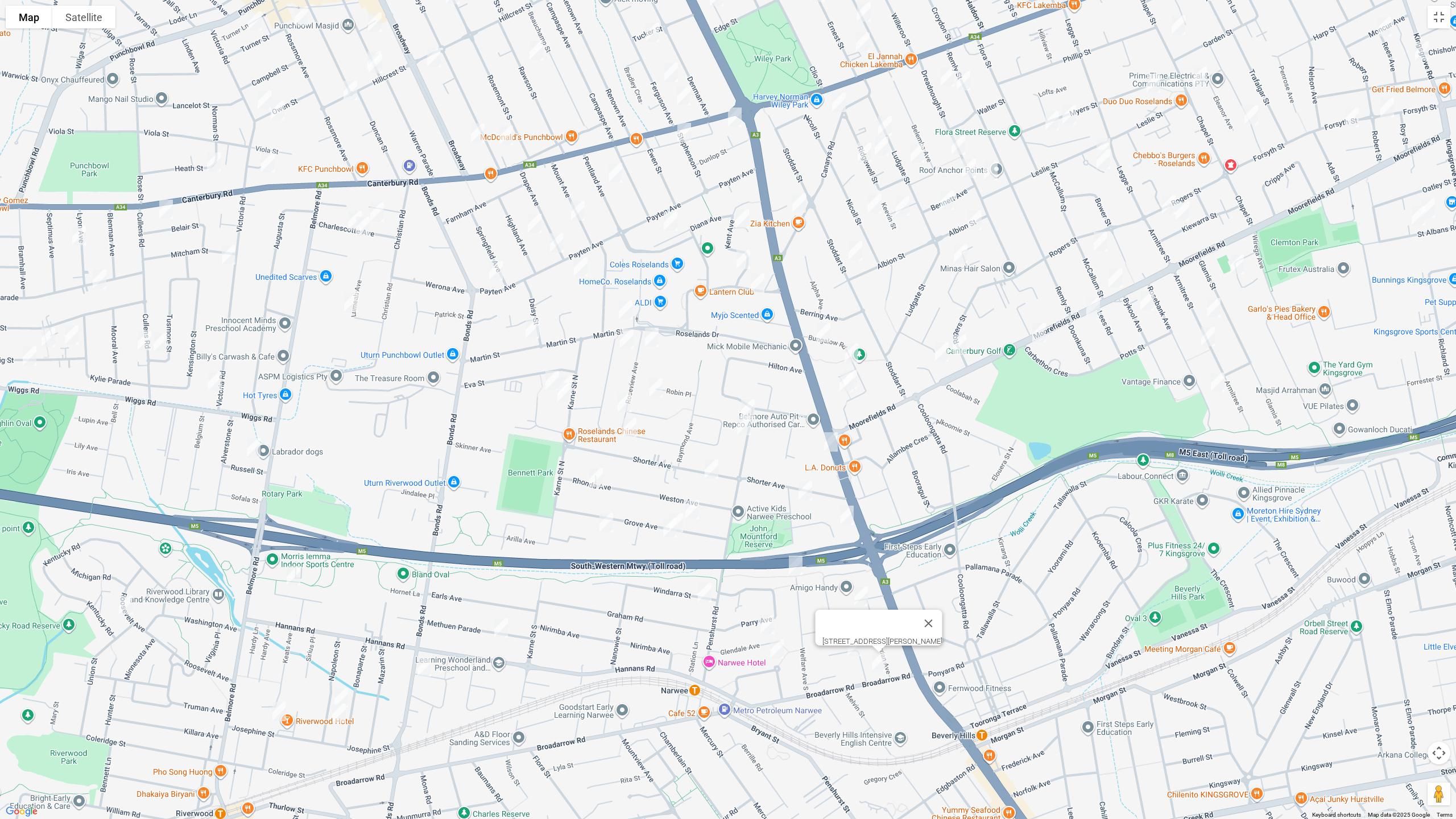
click at [793, 560] on img "37 Welfare Avenue South, NARWEE NSW 2209" at bounding box center [795, 565] width 22 height 28
click at [766, 623] on img "29 Glendale Avenue, NARWEE NSW 2209" at bounding box center [766, 624] width 22 height 28
click at [778, 650] on img "1/17 Kardella Crescent, NARWEE NSW 2209" at bounding box center [776, 649] width 22 height 28
click at [701, 579] on img "1 Windarra Street, NARWEE NSW 2209" at bounding box center [704, 593] width 22 height 28
click at [800, 487] on img "8 Welfare Avenue North, BEVERLY HILLS NSW 2209" at bounding box center [805, 491] width 22 height 28
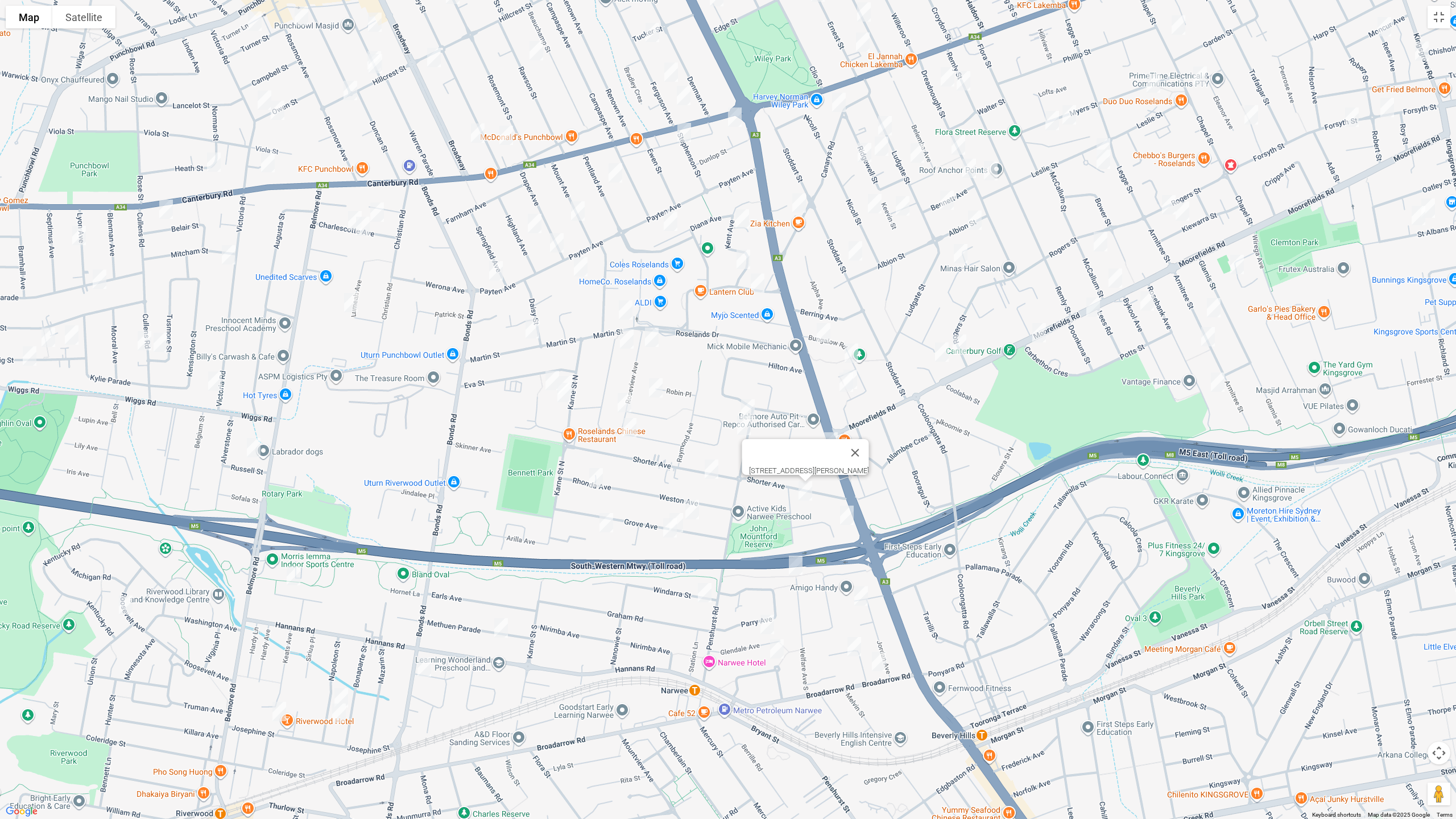
click at [849, 512] on img "18 Warne Crescent, BEVERLY HILLS NSW 2209" at bounding box center [846, 515] width 22 height 28
click at [831, 440] on img "297-299 King Georges Road, ROSELANDS NSW 2196" at bounding box center [831, 442] width 22 height 28
click at [707, 468] on img "46 Shorter Avenue, NARWEE NSW 2209" at bounding box center [711, 469] width 22 height 28
click at [695, 503] on img "11 Grove Avenue, NARWEE NSW 2209" at bounding box center [691, 509] width 22 height 28
click at [677, 509] on img "26 Grove Avenue, NARWEE NSW 2209" at bounding box center [676, 523] width 22 height 28
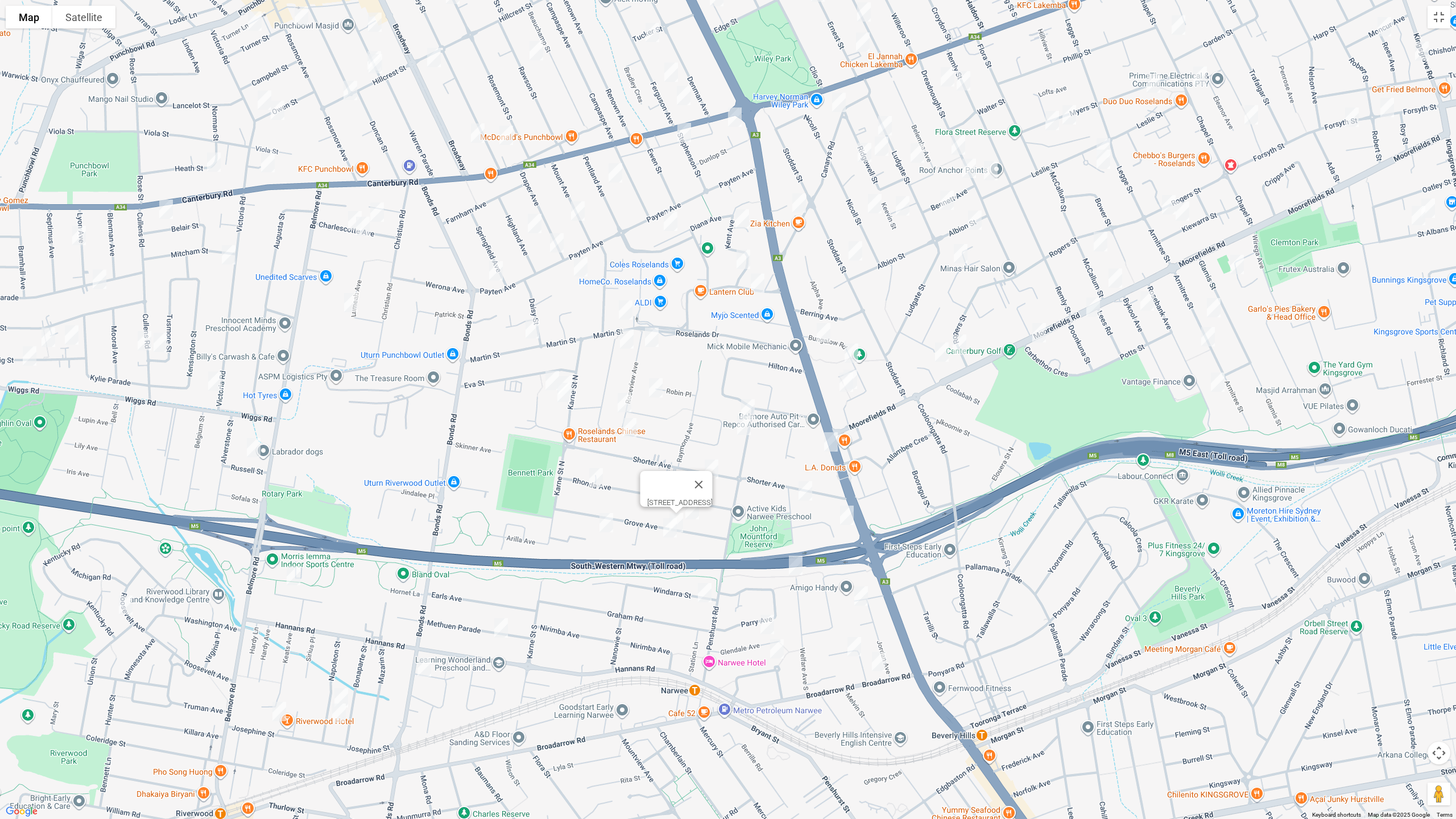
click at [668, 528] on img "5/28 Grove Avenue, NARWEE NSW 2209" at bounding box center [670, 528] width 22 height 28
click at [752, 402] on img "33 Penshurst Road, ROSELANDS NSW 2196" at bounding box center [747, 409] width 22 height 28
click at [744, 434] on img "41 Penshurst Road, ROSELANDS NSW 2196" at bounding box center [743, 425] width 22 height 28
click at [602, 471] on img "8 Rhonda Avenue, NARWEE NSW 2209" at bounding box center [595, 478] width 22 height 28
click at [605, 519] on img "58B Grove Avenue, NARWEE NSW 2209" at bounding box center [605, 523] width 22 height 28
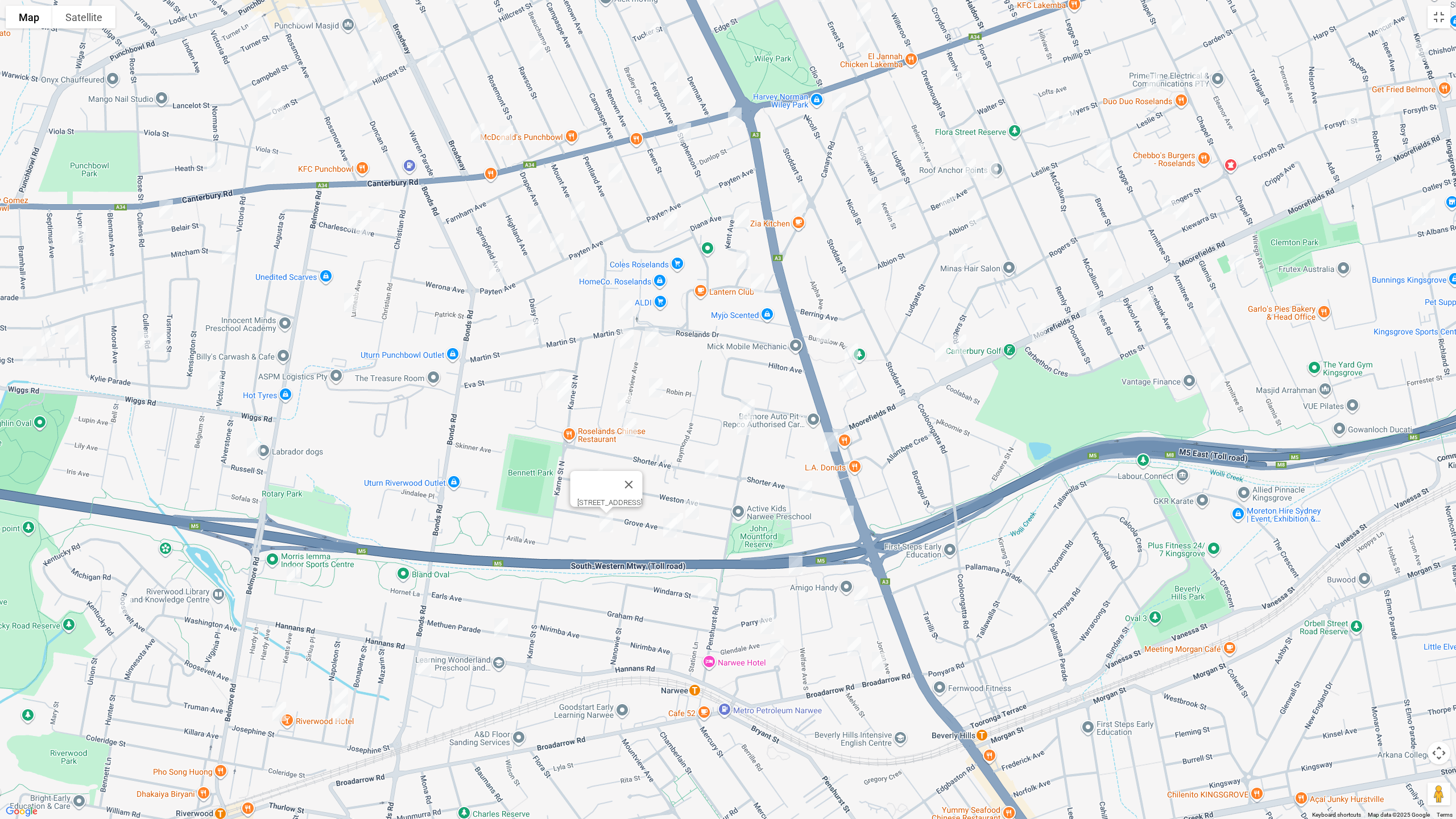
click at [625, 308] on img "48 Martin Street, ROSELANDS NSW 2196" at bounding box center [625, 310] width 22 height 28
click at [625, 349] on img "10 Chick Street, ROSELANDS NSW 2196" at bounding box center [626, 339] width 22 height 28
click at [655, 344] on img "10 Roseview Avenue, ROSELANDS NSW 2196" at bounding box center [651, 337] width 22 height 28
click at [656, 389] on img "8 Roseanne Avenue, ROSELANDS NSW 2196" at bounding box center [656, 388] width 22 height 28
click at [620, 399] on img "43 Roseview Avenue, ROSELANDS NSW 2196" at bounding box center [624, 403] width 22 height 28
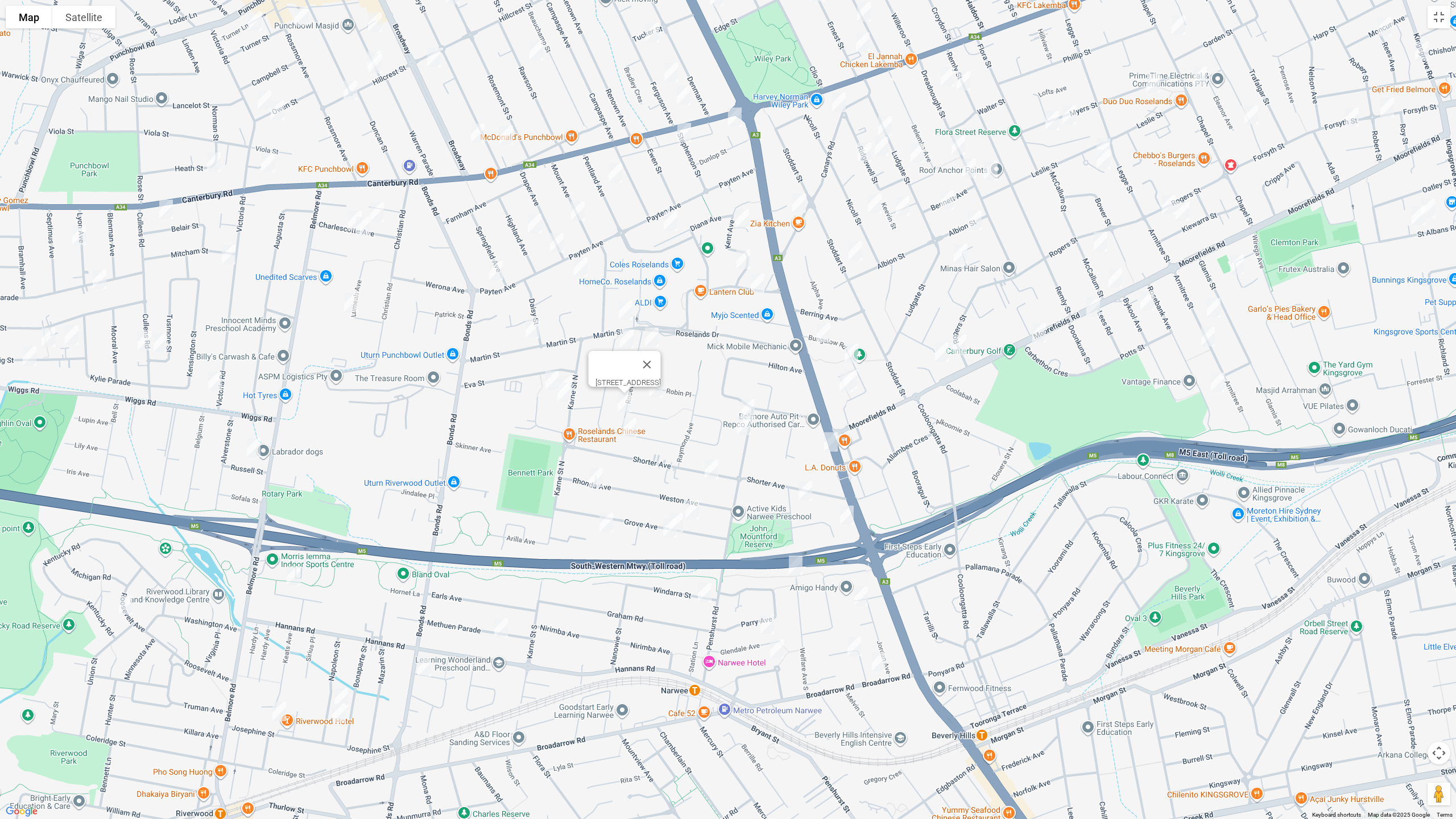
click at [630, 429] on img "49 Chick Street, ROSELANDS NSW 2196" at bounding box center [629, 428] width 22 height 28
click at [746, 215] on img "13 Kent Avenue, ROSELANDS NSW 2196" at bounding box center [741, 219] width 22 height 28
click at [742, 265] on img "2 Fenwick Avenue, ROSELANDS NSW 2196" at bounding box center [743, 259] width 22 height 28
drag, startPoint x: 761, startPoint y: 287, endPoint x: 754, endPoint y: 285, distance: 7.3
click at [761, 287] on img "13 Roseland Avenue, ROSELANDS NSW 2196" at bounding box center [757, 283] width 22 height 28
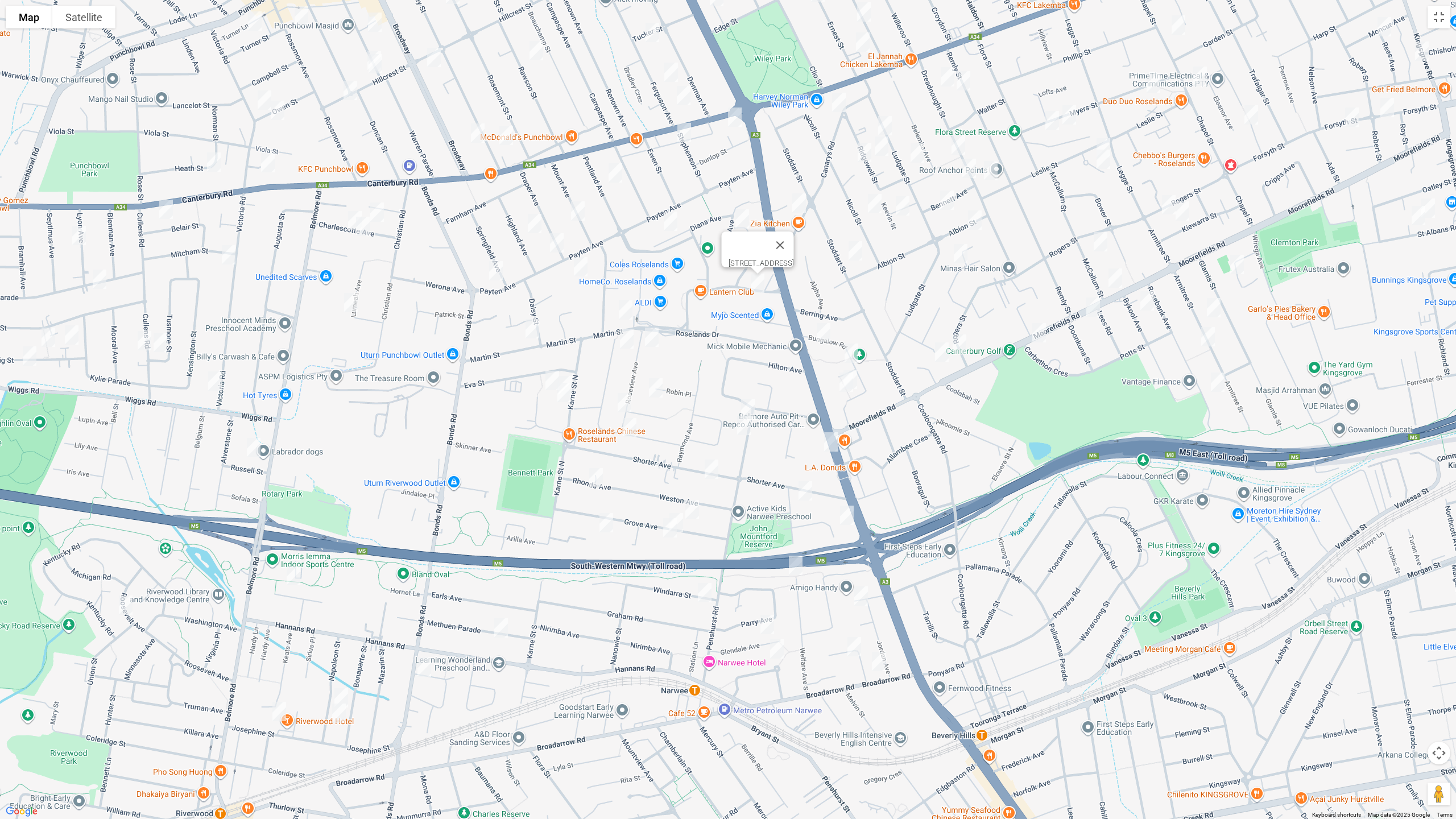
click at [670, 228] on img "33 Diana Avenue, ROSELANDS NSW 2196" at bounding box center [670, 221] width 22 height 28
click at [582, 271] on img "98 Payten Avenue, ROSELANDS NSW 2196" at bounding box center [580, 267] width 22 height 28
click at [535, 330] on img "22 Martin Street, ROSELANDS NSW 2196" at bounding box center [532, 328] width 22 height 28
click at [550, 372] on img "21a Leigh Avenue, ROSELANDS NSW 2196" at bounding box center [552, 380] width 22 height 28
click at [575, 375] on img "120 Karne Street North, ROSELANDS NSW 2196" at bounding box center [565, 385] width 22 height 28
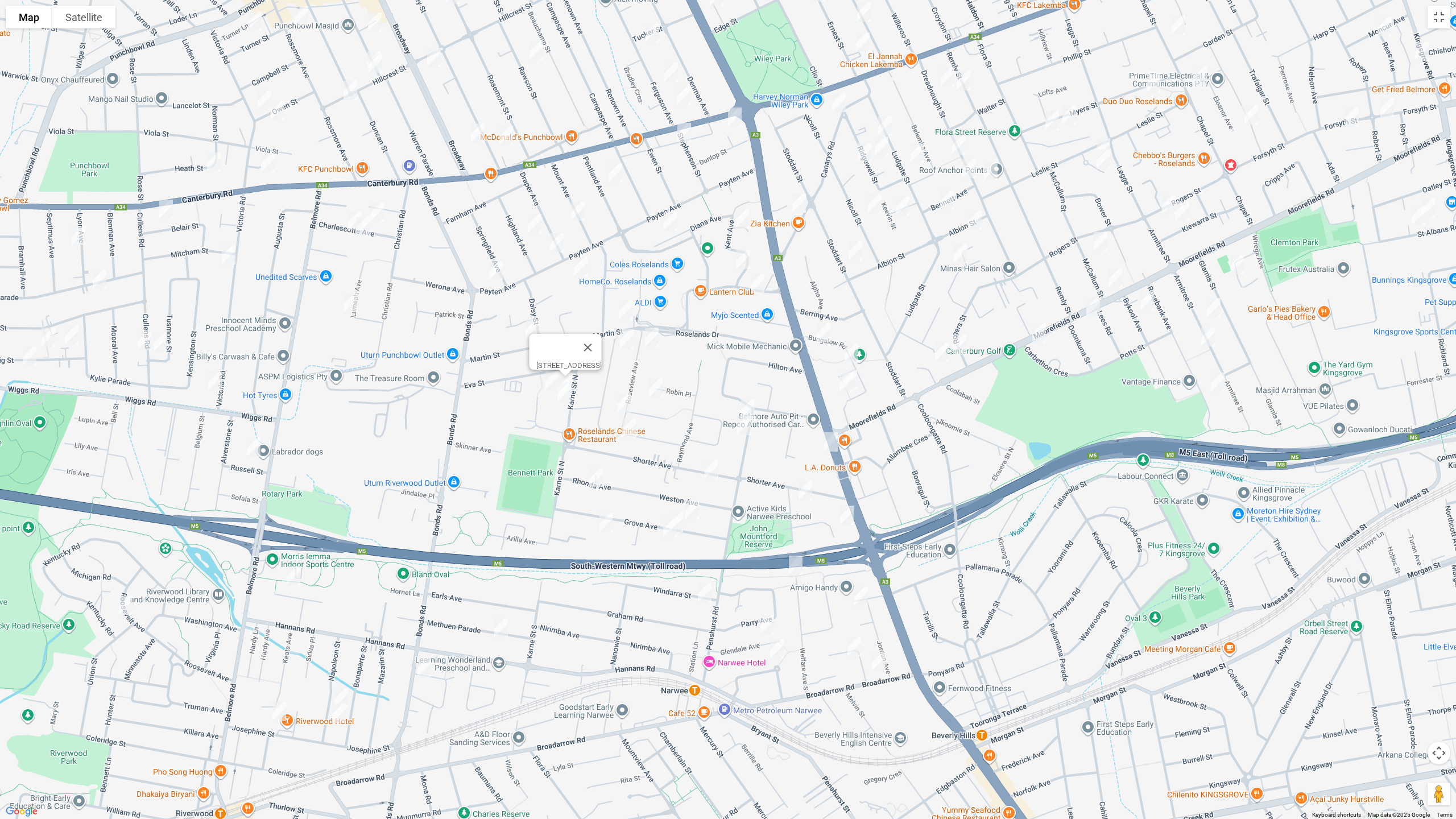
drag, startPoint x: 561, startPoint y: 395, endPoint x: 565, endPoint y: 387, distance: 8.9
click at [562, 395] on img "116 Karne Street North, ROSELANDS NSW 2196" at bounding box center [564, 393] width 22 height 28
click at [554, 242] on img "79 Payten Avenue, ROSELANDS NSW 2196" at bounding box center [556, 242] width 22 height 28
click at [499, 272] on img "103 Payten Avenue, ROSELANDS NSW 2196" at bounding box center [495, 271] width 22 height 28
click at [614, 178] on img "12 Pentland Avenue, ROSELANDS NSW 2196" at bounding box center [615, 173] width 22 height 28
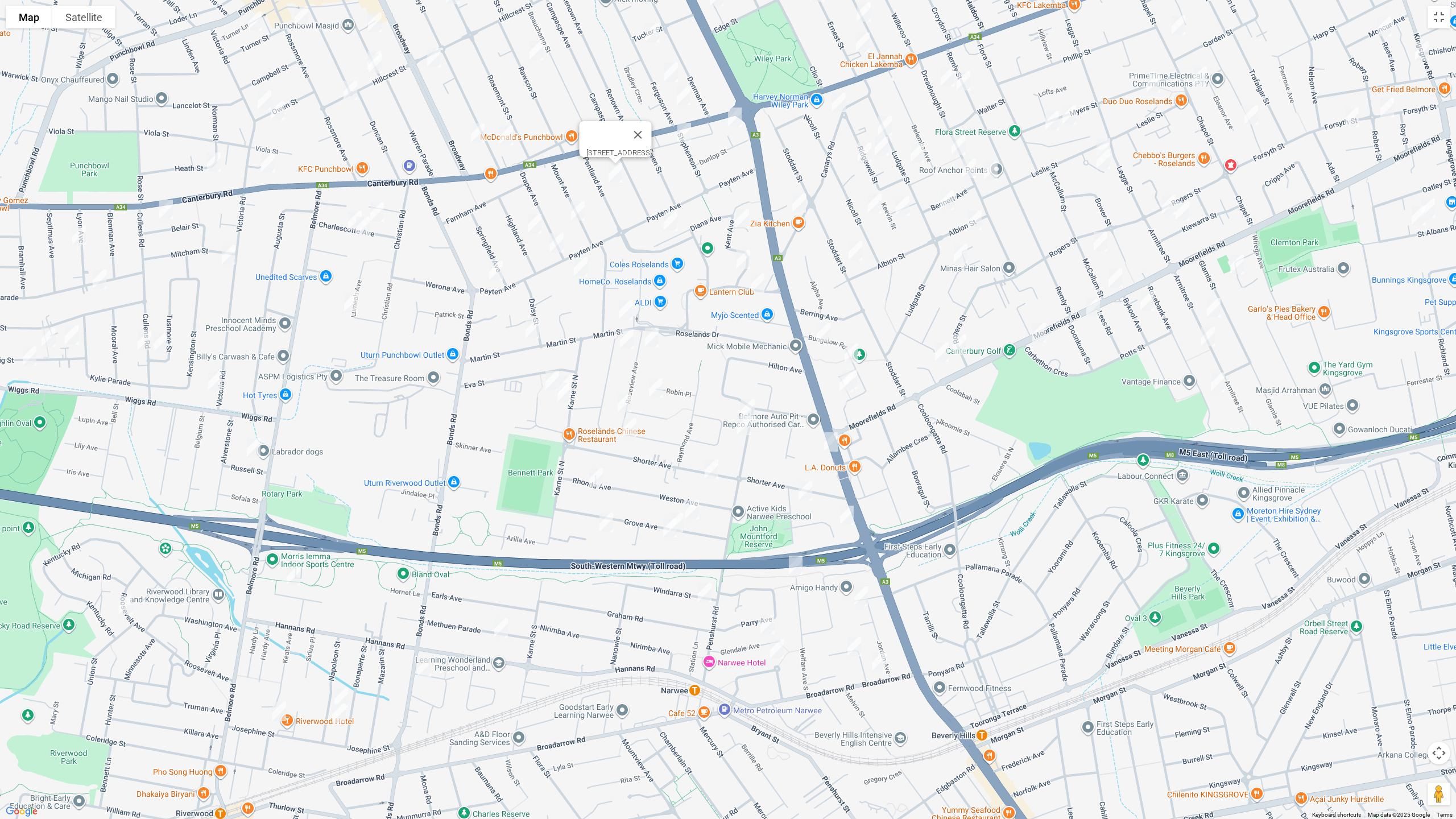
click at [579, 215] on img "27 Mount Avenue, ROSELANDS NSW 2196" at bounding box center [577, 211] width 22 height 28
click at [531, 230] on img "20A Highland Avenue, ROSELANDS NSW 2196" at bounding box center [534, 223] width 22 height 28
click at [738, 116] on img "2 Bambra Avenue, ROSELANDS NSW 2196" at bounding box center [734, 117] width 22 height 28
click at [684, 138] on img "1 Stephenson Street, ROSELANDS NSW 2196" at bounding box center [684, 132] width 22 height 28
click at [381, 212] on img "5A Charlescotte Avenue, PUNCHBOWL NSW 2196" at bounding box center [377, 212] width 22 height 28
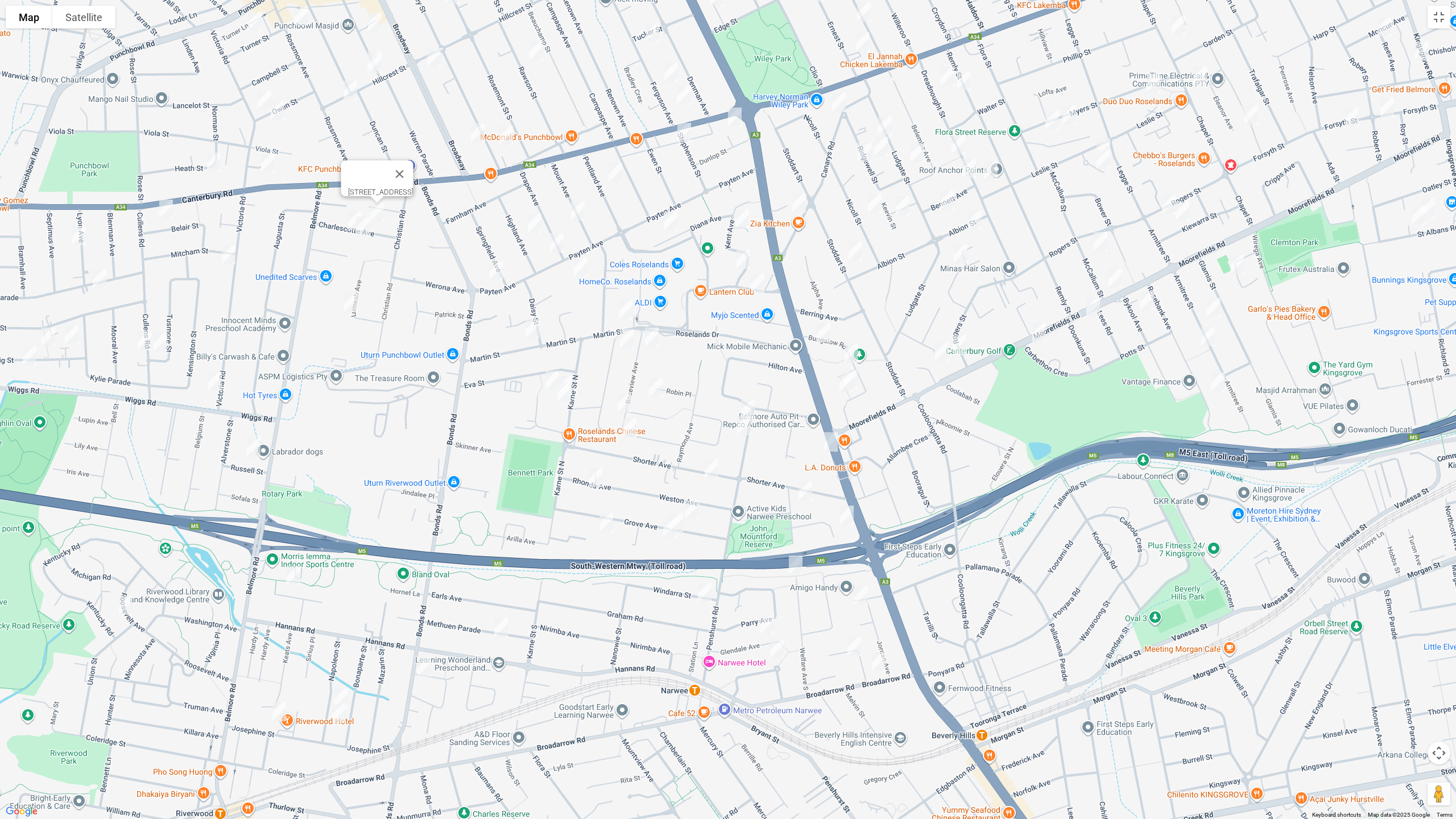
click at [347, 217] on img "14 Charlescotte Avenue, PUNCHBOWL NSW 2196" at bounding box center [355, 221] width 22 height 28
click at [366, 229] on img "12 Charlescotte Avenue, PUNCHBOWL NSW 2196" at bounding box center [362, 226] width 22 height 28
click at [352, 301] on img "12 Lumeah Avenue, PUNCHBOWL NSW 2196" at bounding box center [350, 303] width 22 height 28
click at [224, 253] on img "121 Victoria Road, PUNCHBOWL NSW 2196" at bounding box center [228, 255] width 22 height 28
drag, startPoint x: 212, startPoint y: 374, endPoint x: 225, endPoint y: 379, distance: 13.9
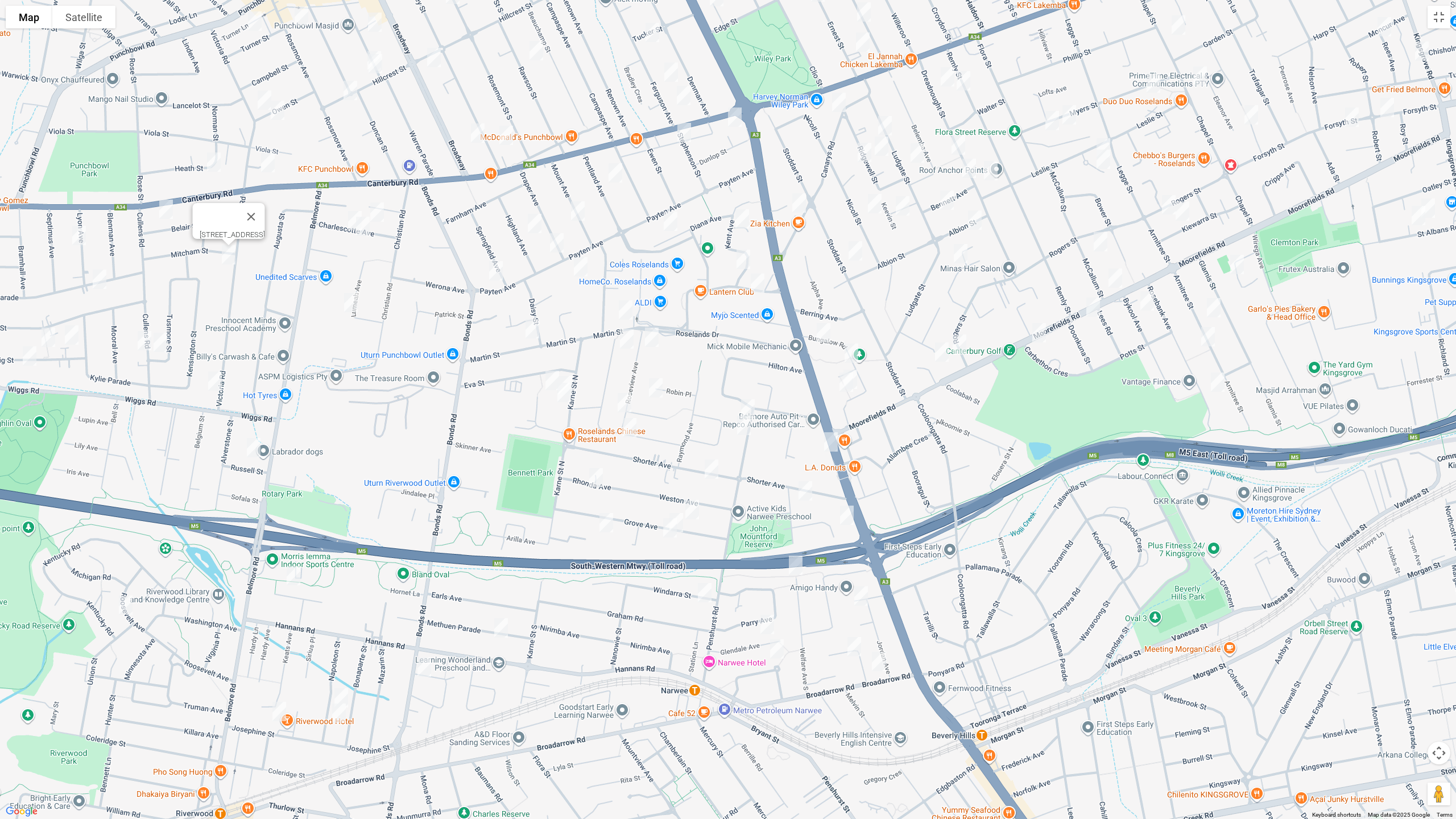
click at [213, 375] on img "203 Victoria Road, PUNCHBOWL NSW 2196" at bounding box center [214, 381] width 22 height 28
click at [253, 444] on img "5 Russell Street, RIVERWOOD NSW 2210" at bounding box center [253, 448] width 22 height 28
click at [219, 381] on img "203 Victoria Road, PUNCHBOWL NSW 2196" at bounding box center [214, 381] width 22 height 28
click at [297, 570] on img "16 Coorabin Place, RIVERWOOD NSW 2210" at bounding box center [293, 575] width 22 height 28
click at [504, 625] on img "12 Methuen Parade, RIVERWOOD NSW 2210" at bounding box center [500, 628] width 22 height 28
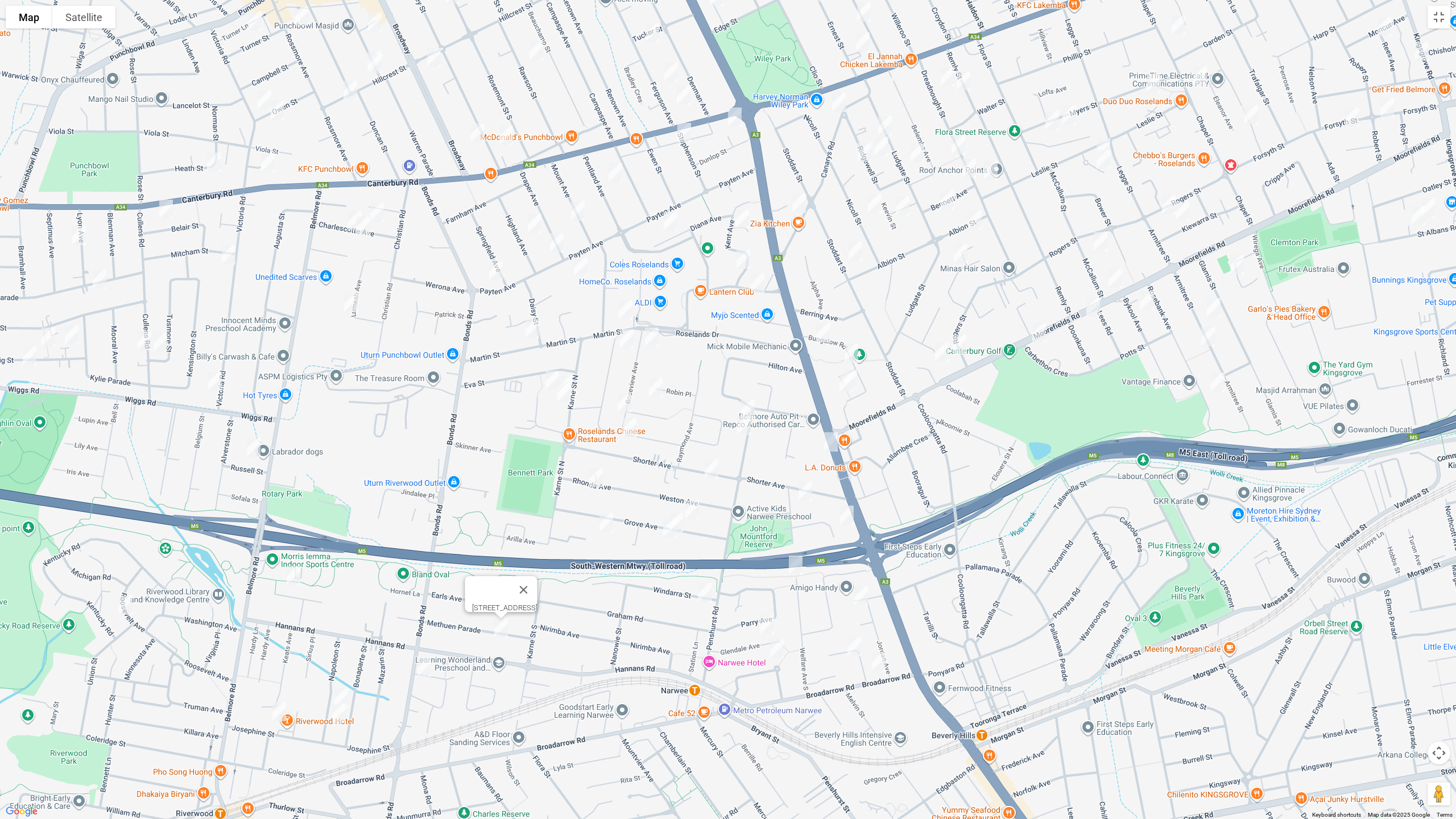
click at [423, 665] on img "1 Iluka Street, RIVERWOOD NSW 2210" at bounding box center [424, 667] width 22 height 28
click at [341, 690] on img "12 Napoleon Street, RIVERWOOD NSW 2210" at bounding box center [341, 698] width 22 height 28
click at [337, 690] on img "4 Napoleon Street, RIVERWOOD NSW 2210" at bounding box center [339, 713] width 22 height 28
click at [278, 690] on img "22 Josephine Street, RIVERWOOD NSW 2210" at bounding box center [279, 711] width 22 height 28
click at [120, 607] on img "19 Roosevelt Avenue, RIVERWOOD NSW 2210" at bounding box center [125, 605] width 22 height 28
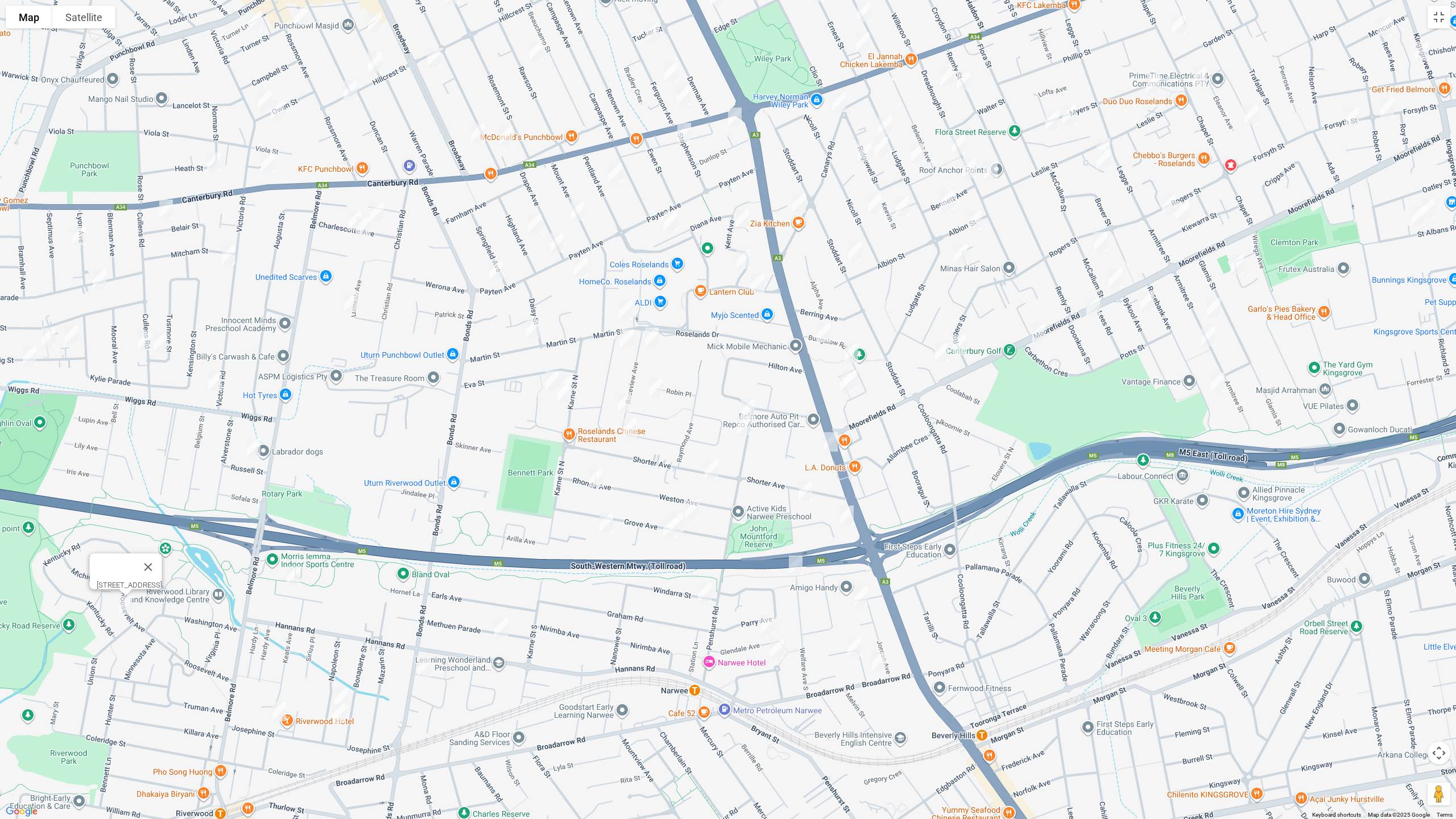
drag, startPoint x: 385, startPoint y: 382, endPoint x: 607, endPoint y: 443, distance: 230.2
click at [607, 443] on div "19 Roosevelt Avenue, RIVERWOOD NSW 2210" at bounding box center [728, 409] width 1456 height 819
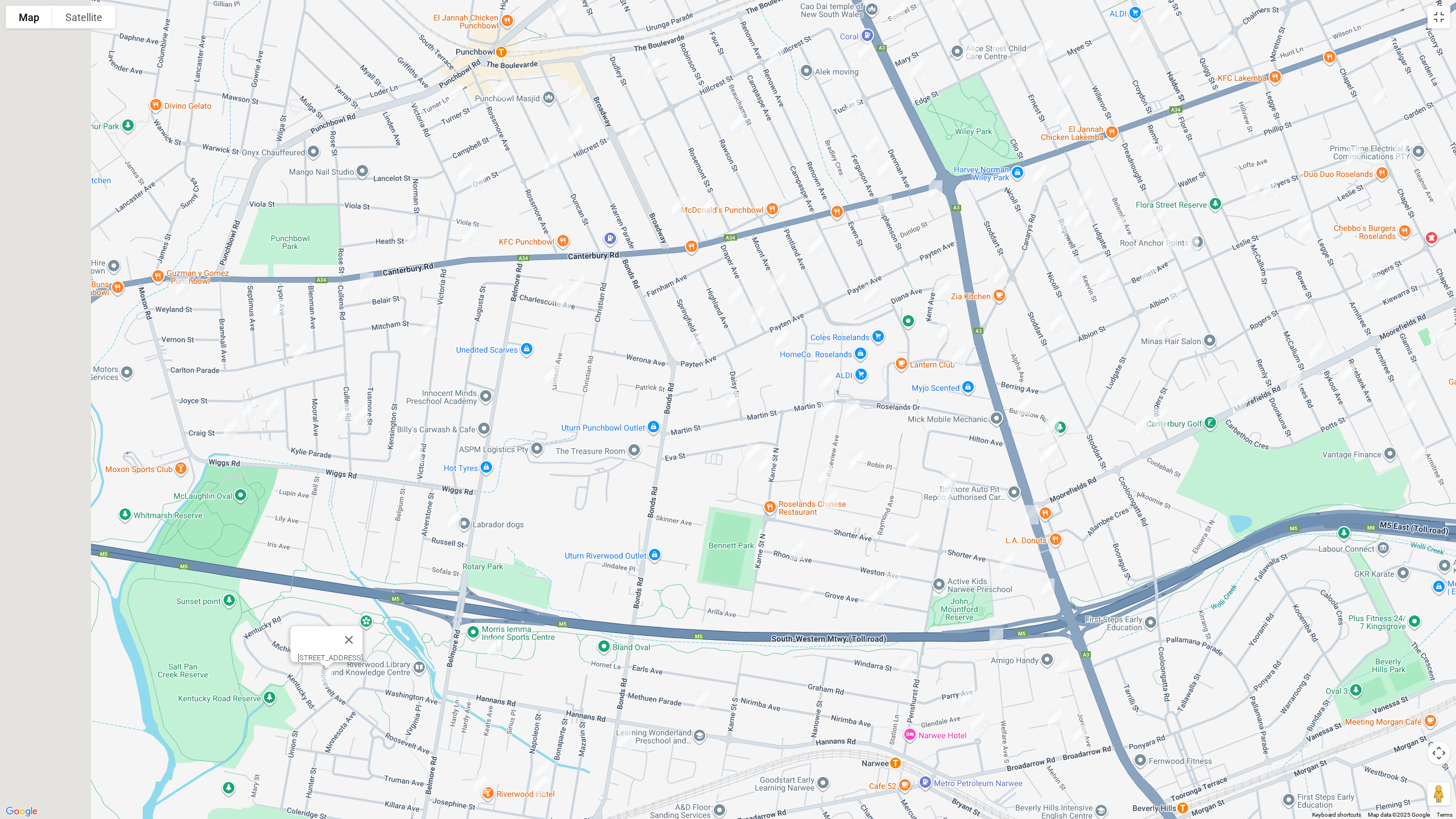
drag, startPoint x: 409, startPoint y: 435, endPoint x: 686, endPoint y: 534, distance: 294.2
click at [686, 534] on div "19 Roosevelt Avenue, RIVERWOOD NSW 2210" at bounding box center [728, 409] width 1456 height 819
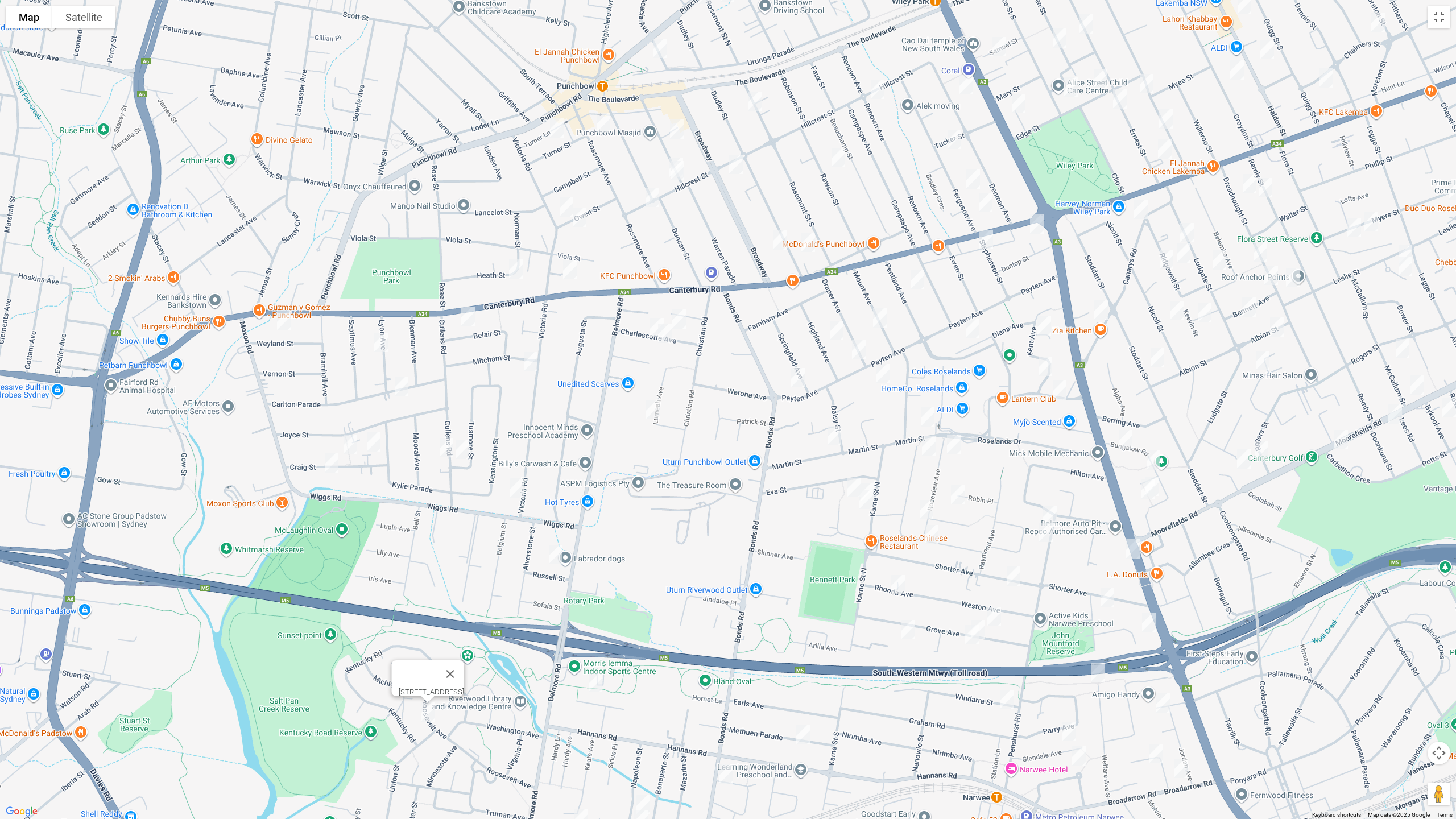
click at [281, 323] on img "17 Weyland Street, PUNCHBOWL NSW 2196" at bounding box center [284, 321] width 22 height 28
click at [289, 328] on img "17 Weyland Street, PUNCHBOWL NSW 2196" at bounding box center [284, 321] width 22 height 28
click at [381, 342] on img "15 Lyon Avenue, PUNCHBOWL NSW 2196" at bounding box center [380, 342] width 22 height 28
click at [399, 384] on img "63 Carlton Parade, PUNCHBOWL NSW 2196" at bounding box center [401, 386] width 22 height 28
click at [382, 446] on img "34-38 Craig Street, PUNCHBOWL NSW 2196" at bounding box center [373, 442] width 22 height 28
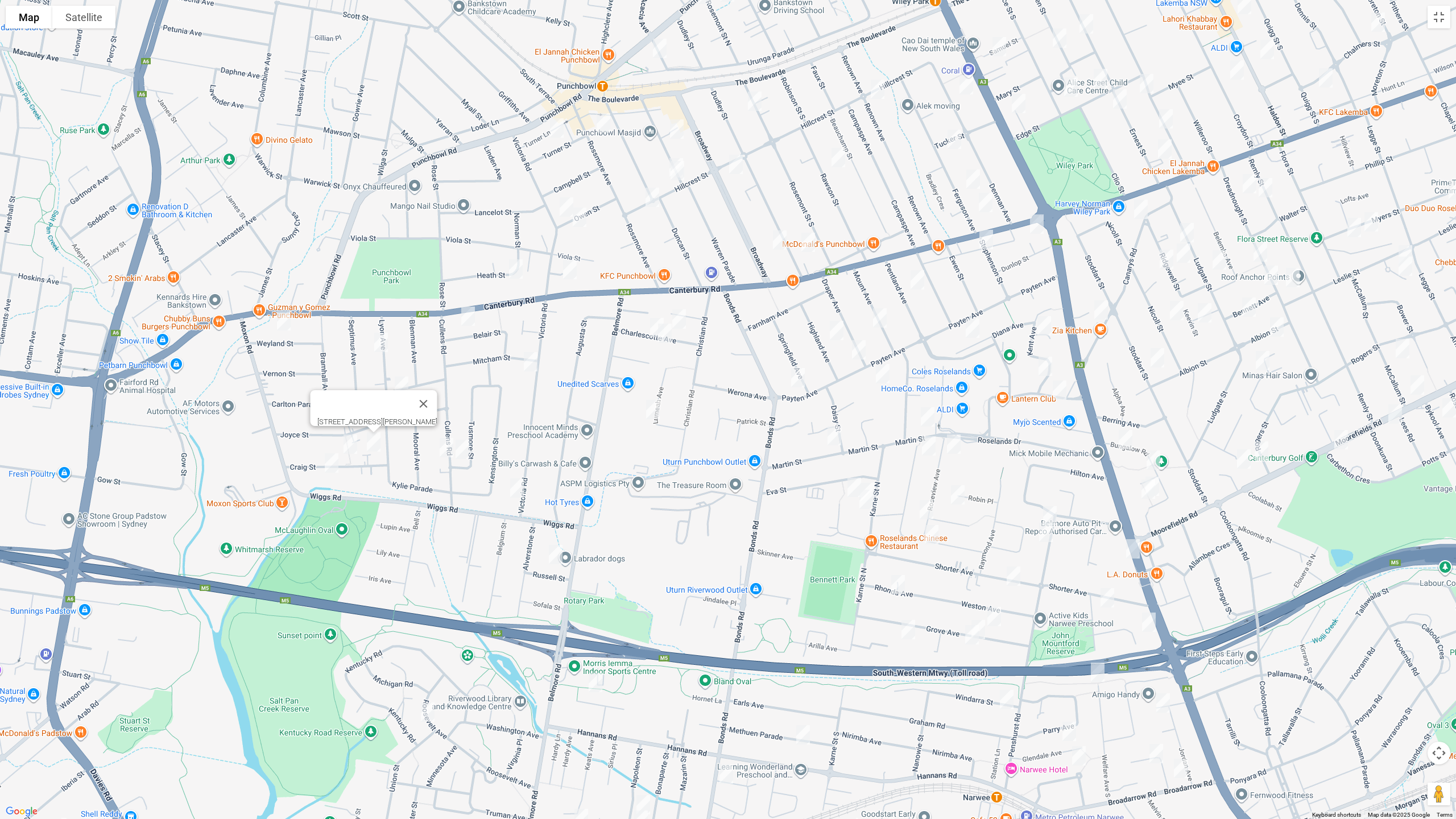
click at [348, 452] on img "26 Craig Street, PUNCHBOWL NSW 2196" at bounding box center [350, 444] width 22 height 28
click at [337, 464] on img "19 Craig Street, PUNCHBOWL NSW 2196" at bounding box center [331, 463] width 22 height 28
drag, startPoint x: 441, startPoint y: 443, endPoint x: 456, endPoint y: 448, distance: 15.8
click at [441, 444] on img "57 Cullens Road, PUNCHBOWL NSW 2196" at bounding box center [446, 448] width 22 height 28
click at [462, 450] on img "54 Cullens Road, PUNCHBOWL NSW 2196" at bounding box center [462, 449] width 22 height 28
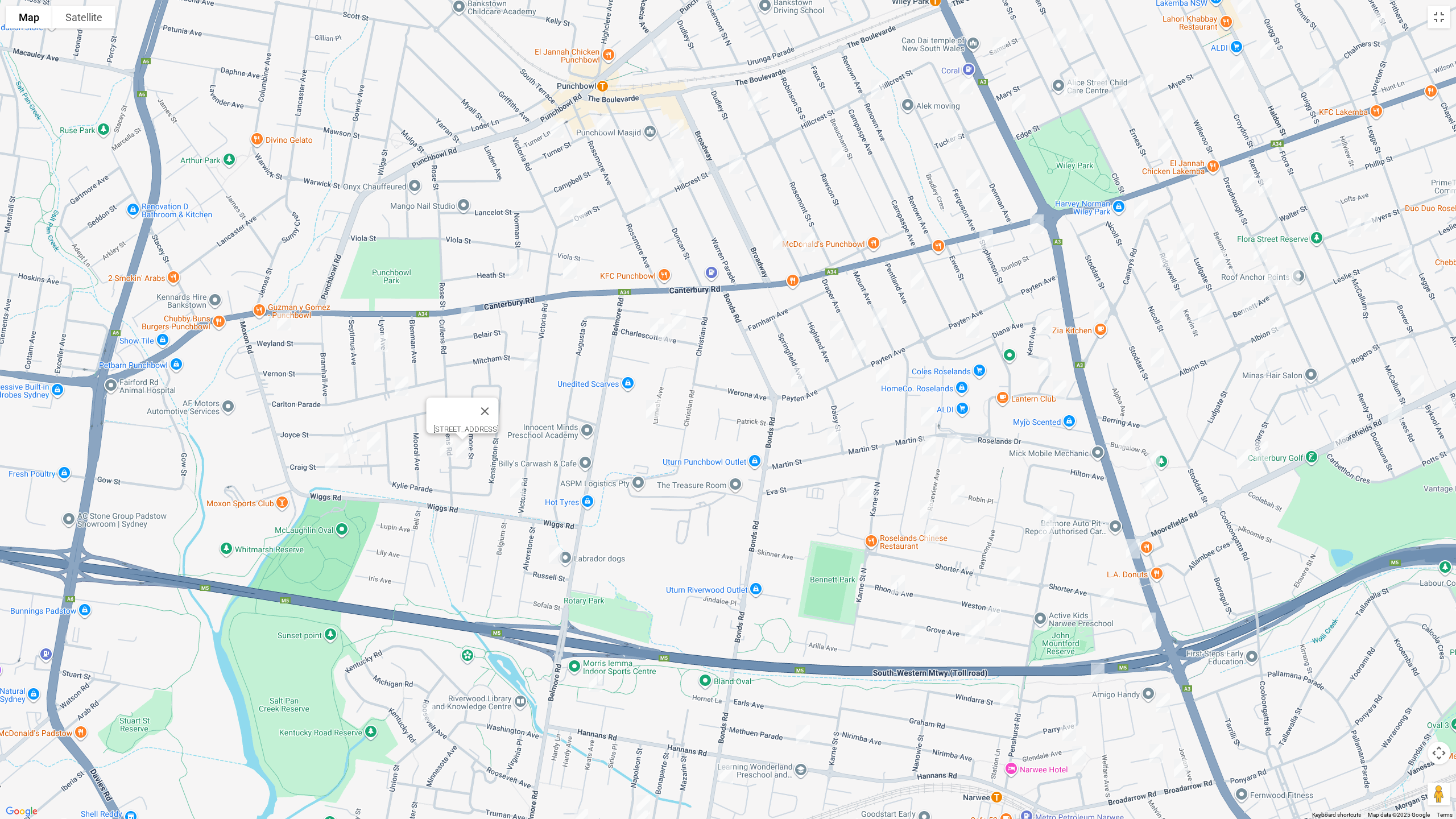
click at [464, 319] on img "33 Belair Street, PUNCHBOWL NSW 2196" at bounding box center [468, 316] width 22 height 28
click at [559, 208] on img "34 Victoria Road, PUNCHBOWL NSW 2196" at bounding box center [566, 207] width 22 height 28
click at [581, 214] on img "22 Owen Street, PUNCHBOWL NSW 2196" at bounding box center [579, 217] width 22 height 28
click at [573, 261] on img "1373 Canterbury Road, PUNCHBOWL NSW 2196" at bounding box center [570, 269] width 22 height 28
click at [518, 277] on img "22 Heath Street, PUNCHBOWL NSW 2196" at bounding box center [515, 269] width 22 height 28
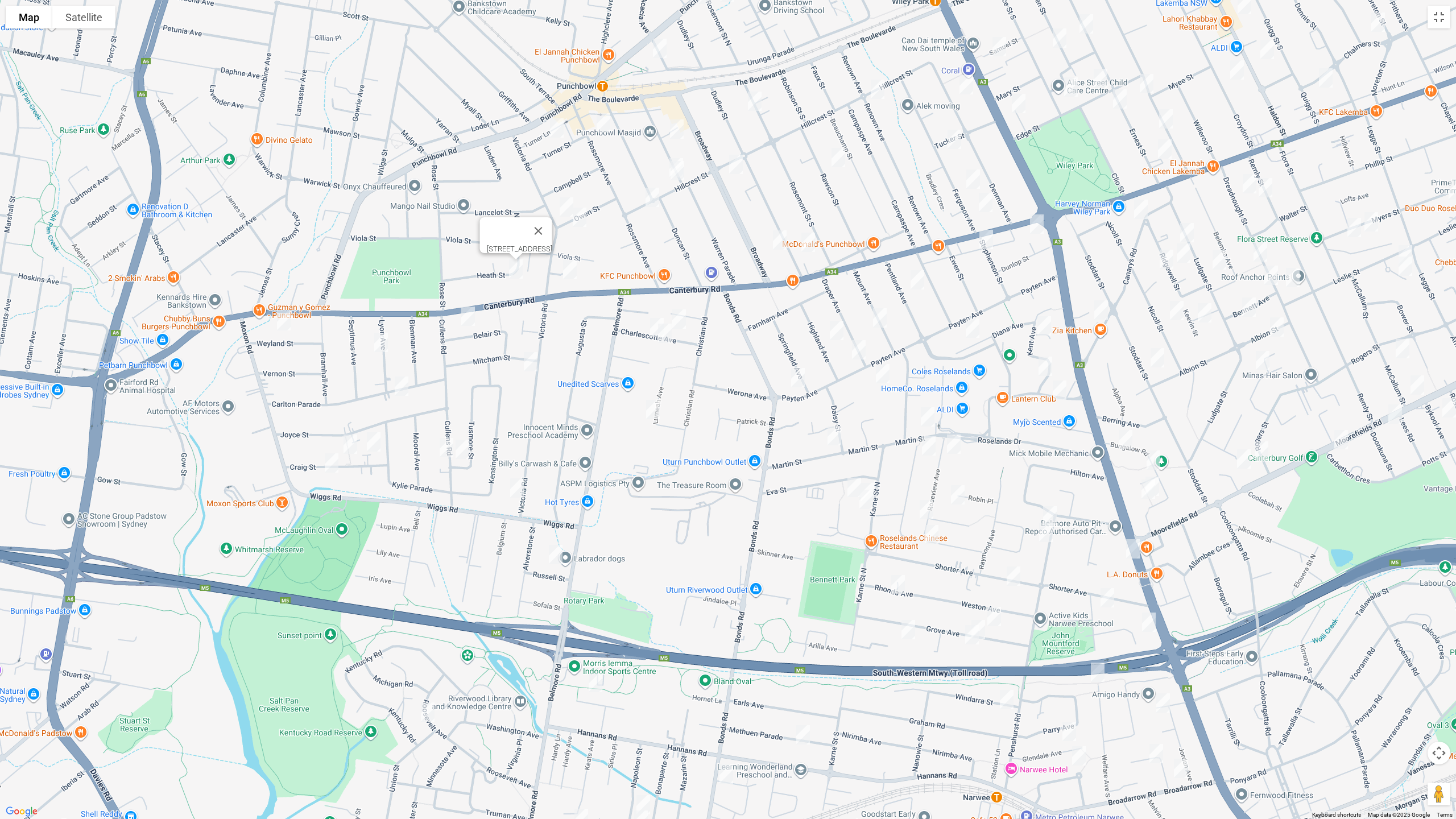
click at [559, 133] on img "11 Turner Street, PUNCHBOWL NSW 2196" at bounding box center [556, 128] width 22 height 28
click at [604, 129] on img "46 Rossmore Avenue, PUNCHBOWL NSW 2196" at bounding box center [603, 122] width 22 height 28
click at [681, 124] on img "30 Matthews Street, PUNCHBOWL NSW 2196" at bounding box center [676, 129] width 22 height 28
click at [671, 153] on img "51 Matthews Street, PUNCHBOWL NSW 2196" at bounding box center [676, 167] width 22 height 28
drag, startPoint x: 677, startPoint y: 173, endPoint x: 666, endPoint y: 186, distance: 17.0
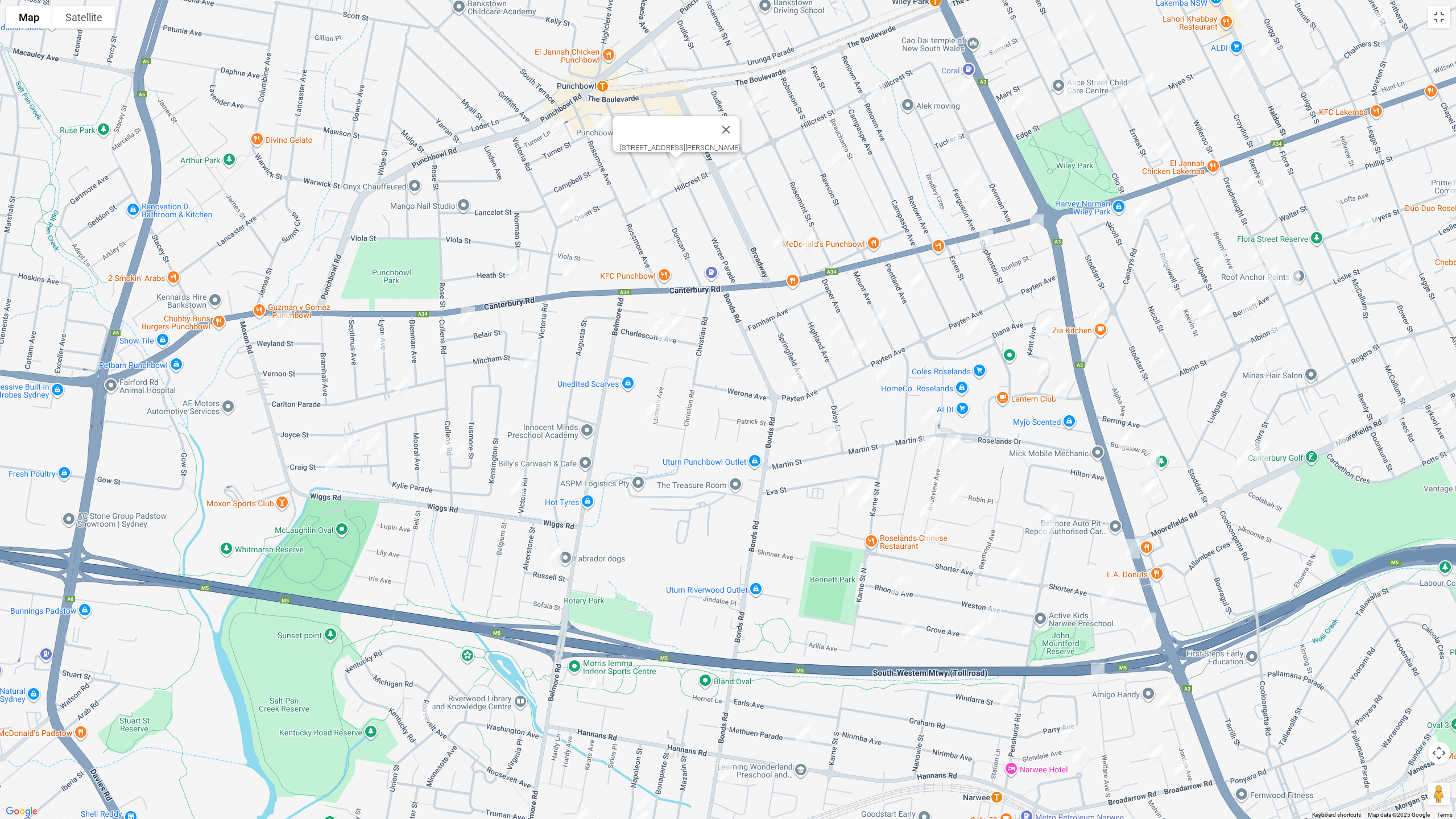
click at [677, 174] on img "53 Matthews Street, PUNCHBOWL NSW 2196" at bounding box center [677, 171] width 22 height 28
click at [651, 205] on img "58A Hillcrest Street, PUNCHBOWL NSW 2196" at bounding box center [652, 198] width 22 height 28
click at [757, 96] on img "29 Rosemont Street South, PUNCHBOWL NSW 2196" at bounding box center [754, 101] width 22 height 28
click at [735, 163] on img "38 Broadway, PUNCHBOWL NSW 2196" at bounding box center [736, 164] width 22 height 28
click at [780, 237] on img "115 Dudley Street, PUNCHBOWL NSW 2196" at bounding box center [779, 240] width 22 height 28
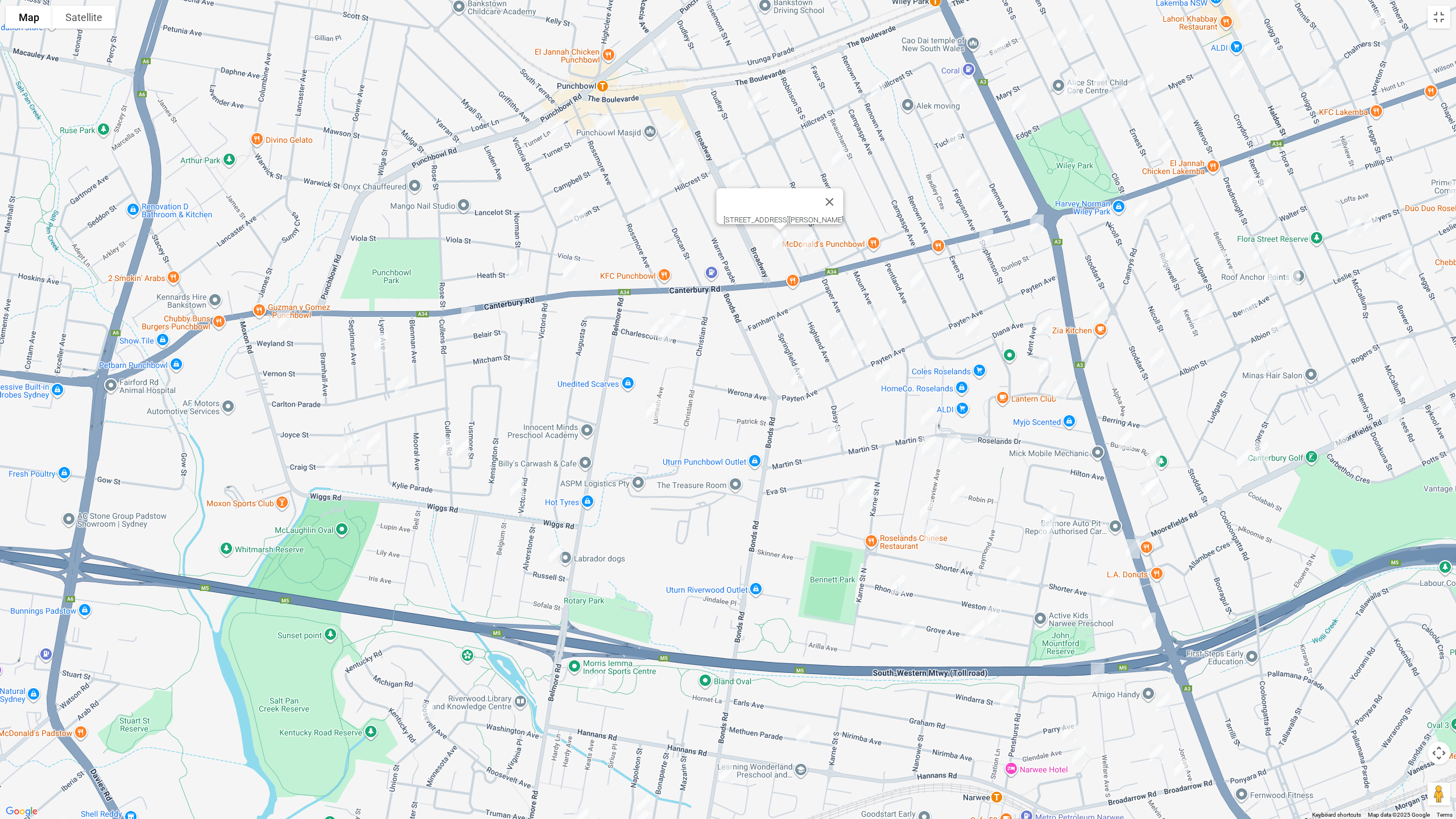
click at [813, 248] on img "122 Dudley Street, PUNCHBOWL NSW 2196" at bounding box center [808, 242] width 22 height 28
click at [875, 90] on img "18 Hillcrest Street, WILEY PARK NSW 2195" at bounding box center [877, 89] width 22 height 28
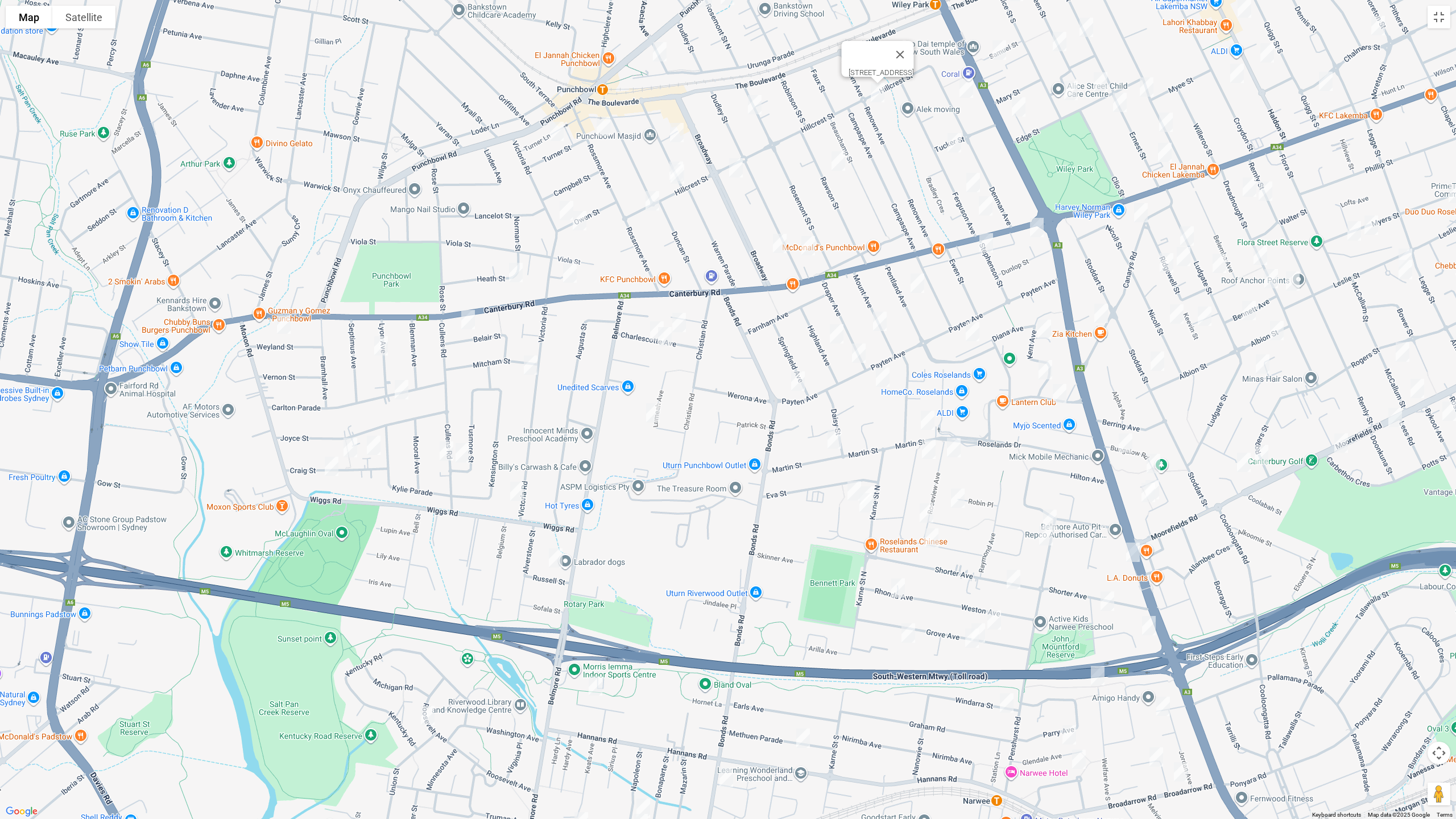
drag, startPoint x: 842, startPoint y: 165, endPoint x: 881, endPoint y: 142, distance: 45.3
click at [842, 165] on img "34 Rawson Street, WILEY PARK NSW 2195" at bounding box center [838, 161] width 22 height 28
click at [968, 93] on img "10 Denman Avenue, WILEY PARK NSW 2195" at bounding box center [966, 88] width 22 height 28
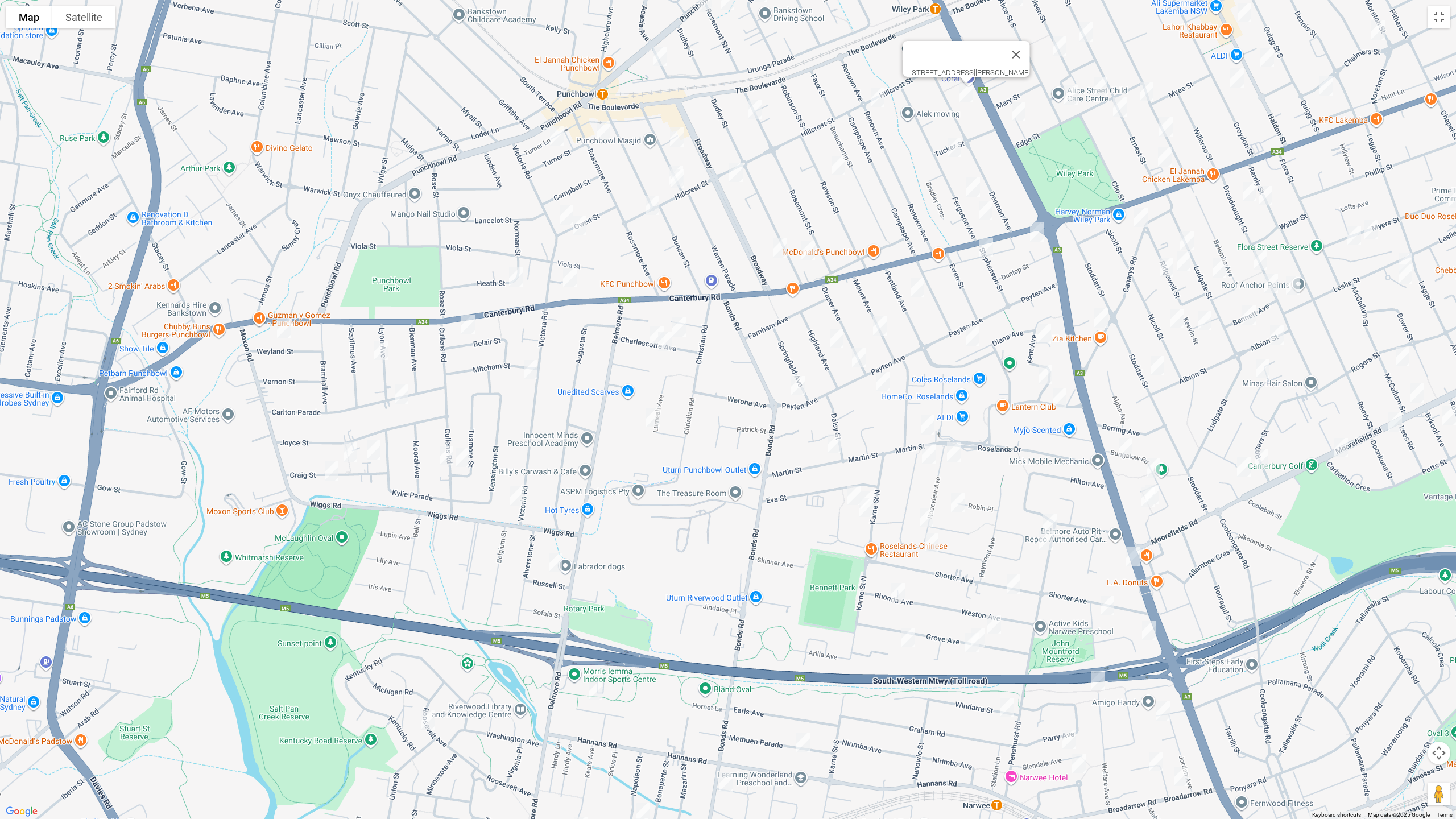
click at [951, 143] on img "38-40 Ferguson Avenue, WILEY PARK NSW 2195" at bounding box center [954, 147] width 22 height 28
click at [972, 190] on img "5/64 Ferguson Avenue, WILEY PARK NSW 2195" at bounding box center [972, 187] width 22 height 28
click at [984, 209] on img "76 Ferguson Avenue, WILEY PARK NSW 2195" at bounding box center [985, 210] width 22 height 28
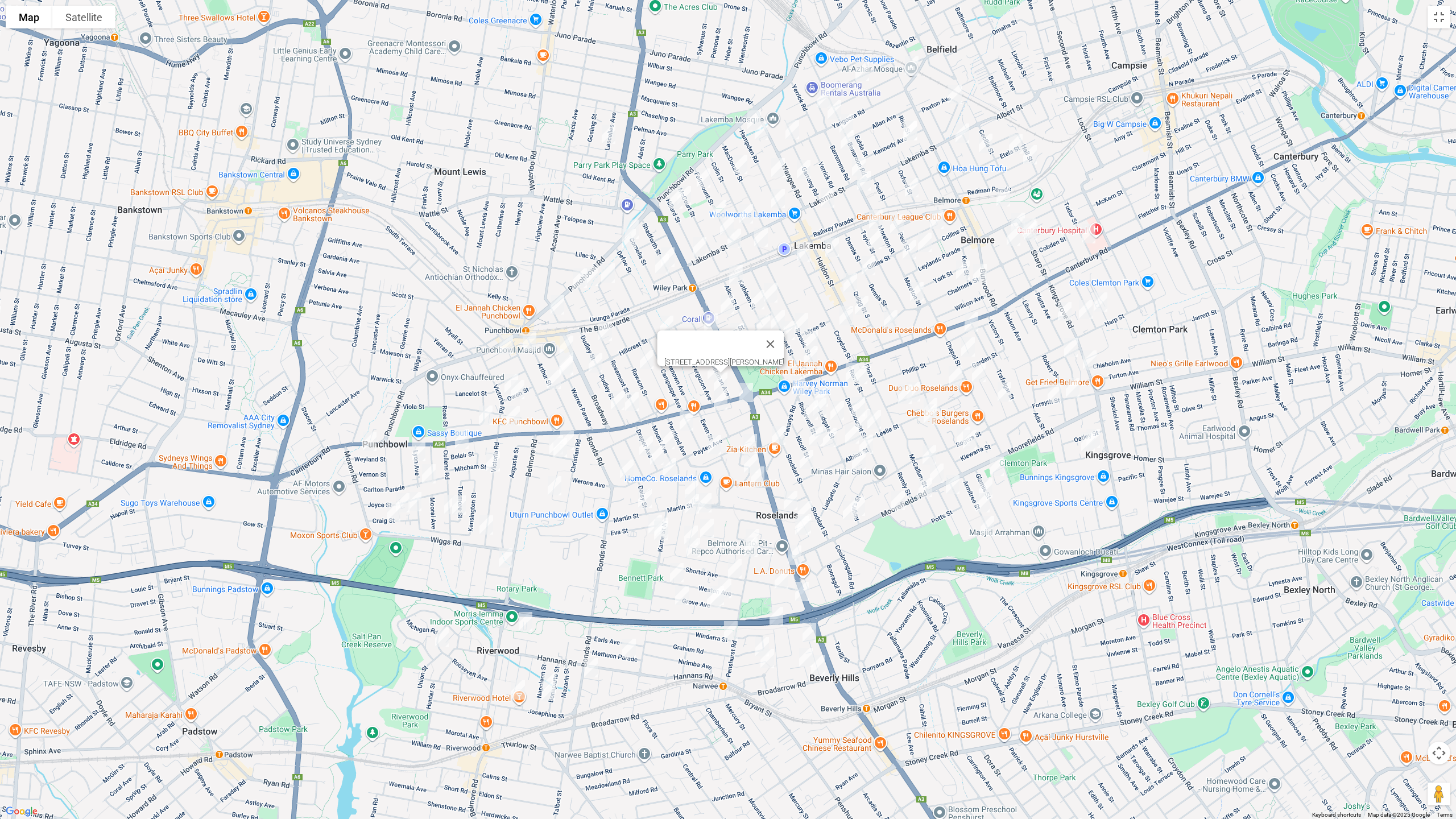
drag, startPoint x: 1204, startPoint y: 227, endPoint x: 907, endPoint y: 353, distance: 322.6
click at [893, 361] on div "[STREET_ADDRESS][PERSON_NAME]" at bounding box center [728, 409] width 1456 height 819
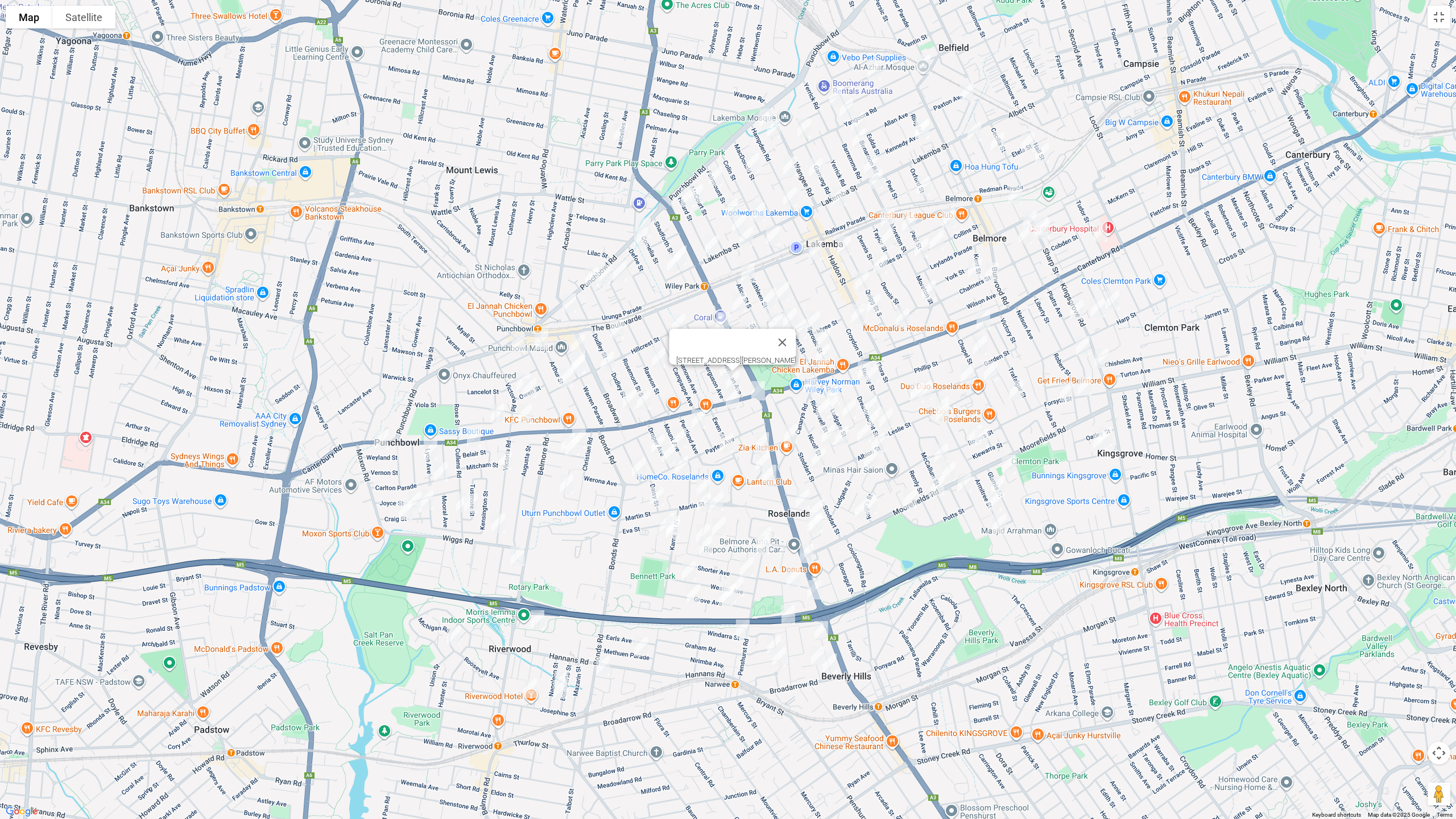
click at [615, 130] on img "5B Lascelles Lane, GREENACRE NSW 2190" at bounding box center [620, 132] width 22 height 28
click at [616, 133] on img "5B Lascelles Lane, GREENACRE NSW 2190" at bounding box center [620, 132] width 22 height 28
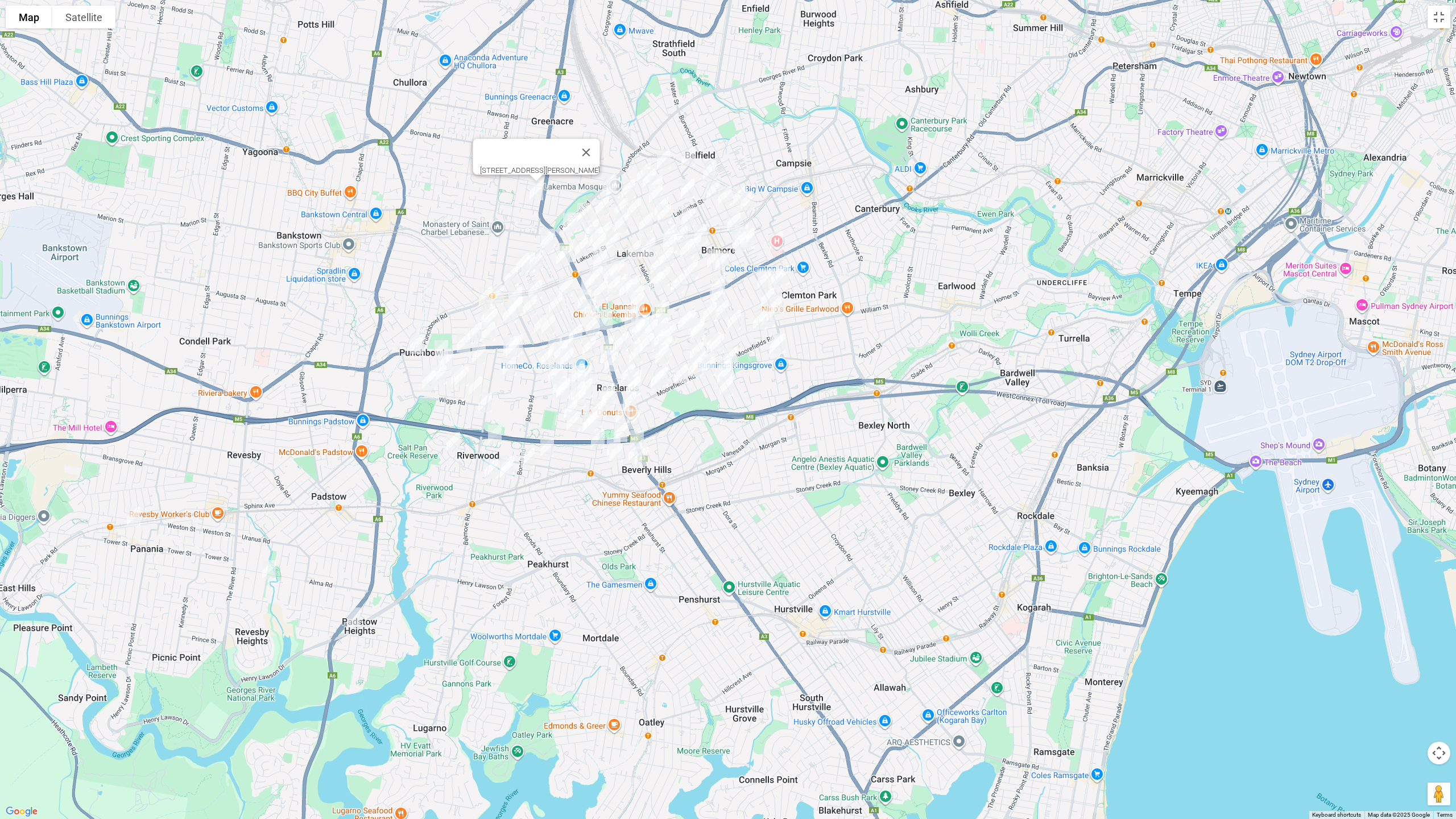
drag, startPoint x: 133, startPoint y: 516, endPoint x: 161, endPoint y: 534, distance: 33.3
click at [134, 516] on img "3 Peffer Street, PANANIA NSW 2213" at bounding box center [133, 516] width 22 height 28
click at [269, 570] on img "1/70 Centaur Street, REVESBY NSW 2212" at bounding box center [269, 570] width 22 height 28
click at [355, 618] on img "957A Henry Lawson Drive, PADSTOW HEIGHTS NSW 2211" at bounding box center [353, 617] width 22 height 28
click at [1441, 22] on button "Toggle fullscreen view" at bounding box center [1439, 17] width 22 height 22
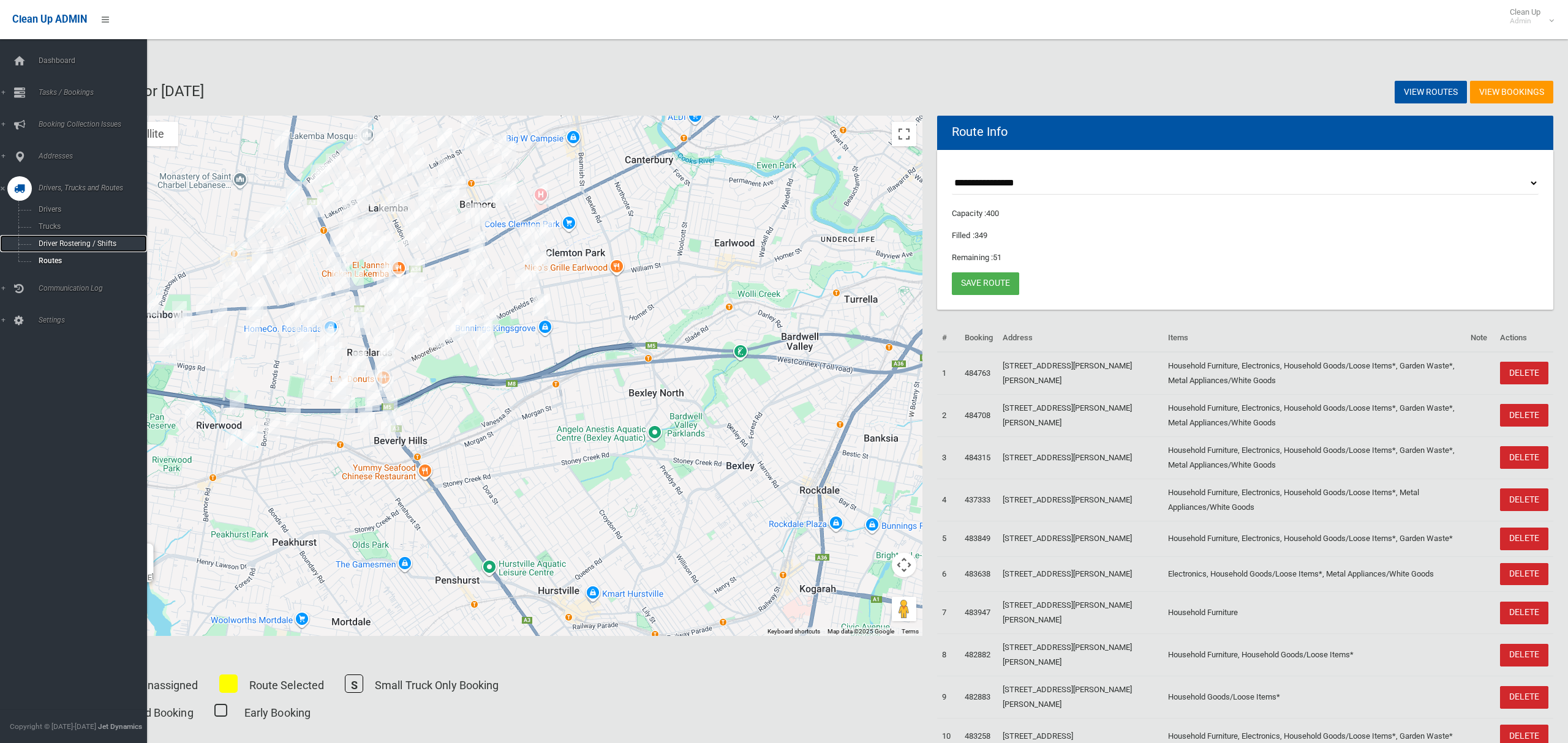
click at [64, 242] on span "Driver Rostering / Shifts" at bounding box center [86, 244] width 102 height 8
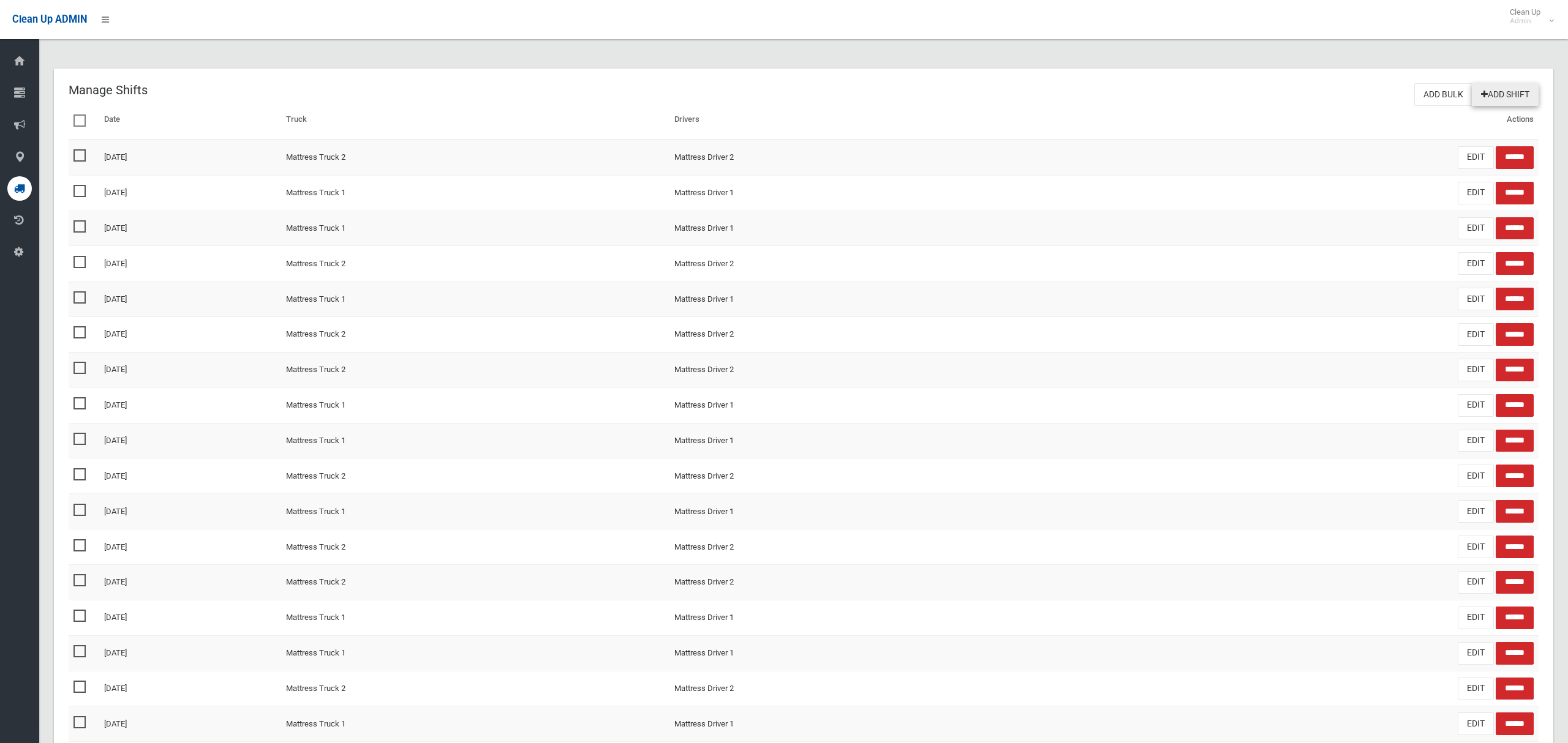
click at [1497, 88] on link "Add Shift" at bounding box center [1505, 95] width 67 height 23
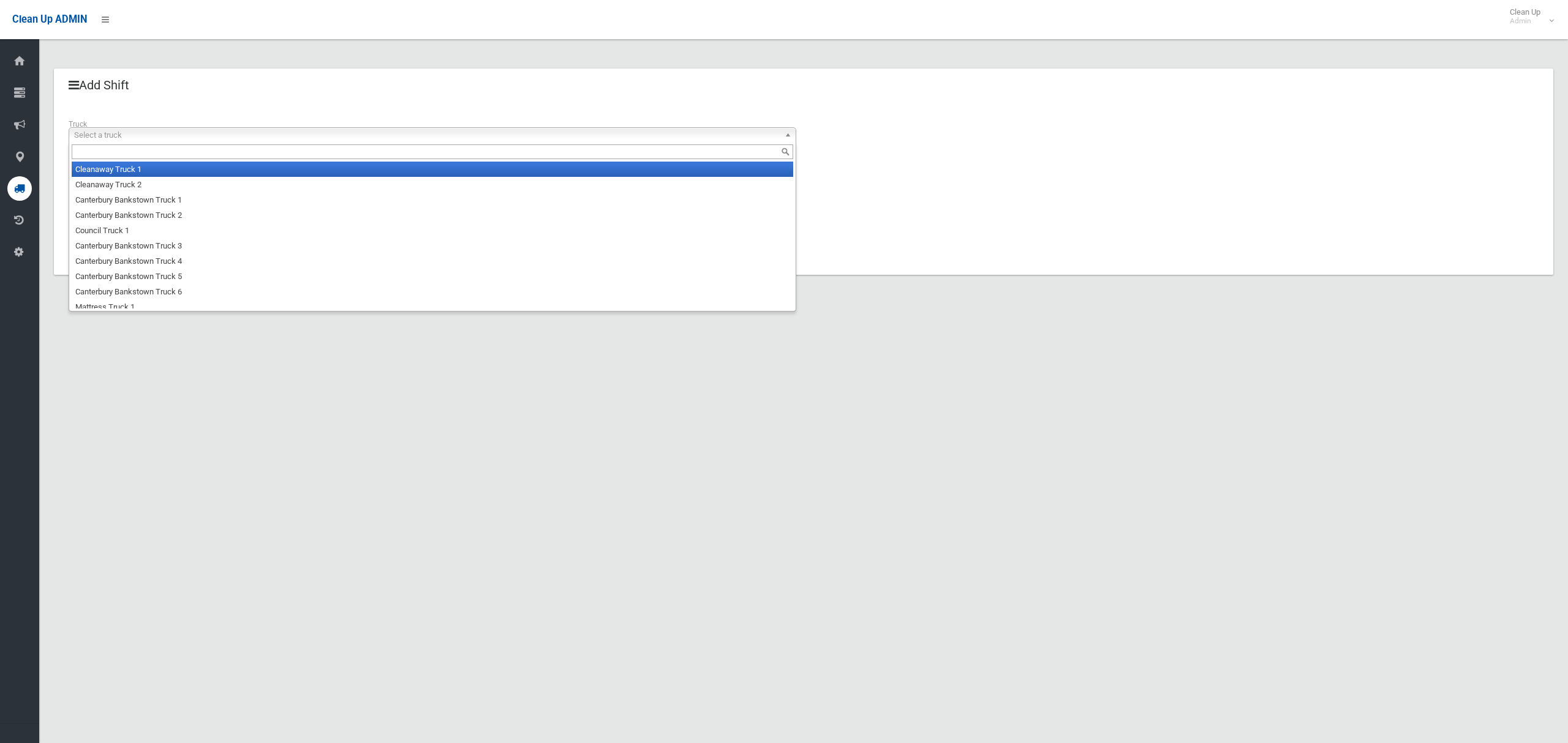
click at [194, 139] on span "Select a truck" at bounding box center [426, 135] width 705 height 15
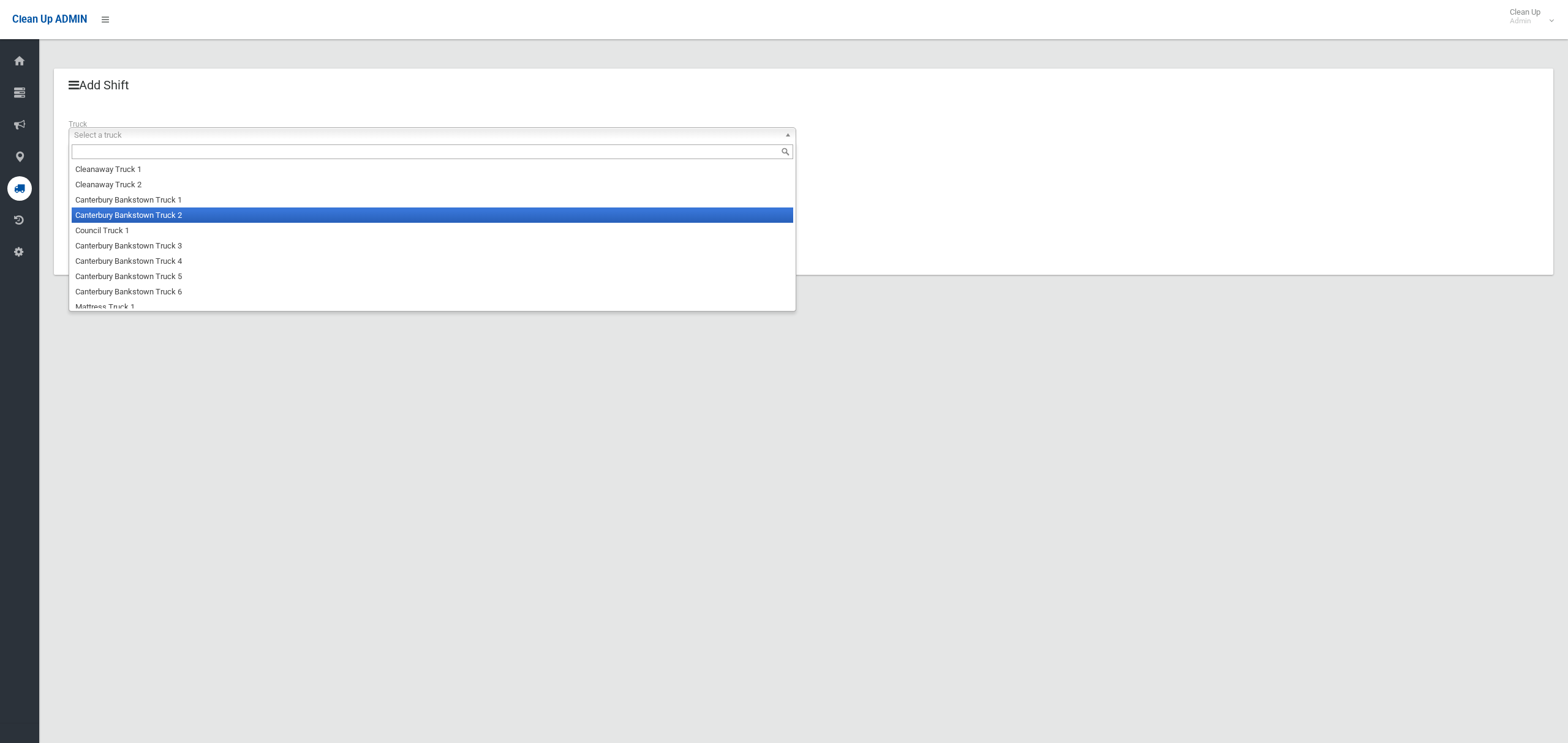
click at [171, 222] on li "Canterbury Bankstown Truck 2" at bounding box center [432, 215] width 721 height 15
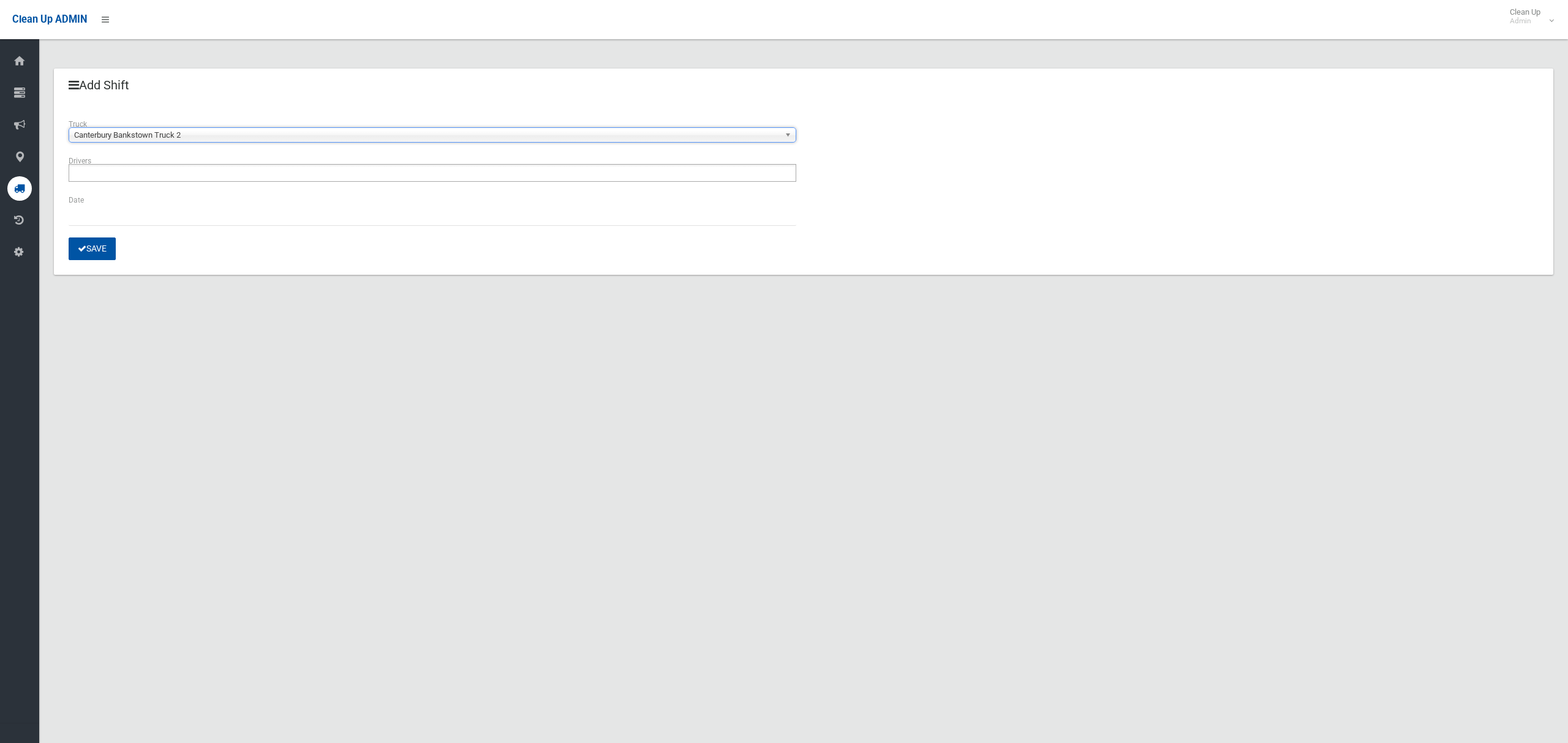
click at [160, 176] on ul at bounding box center [432, 173] width 727 height 18
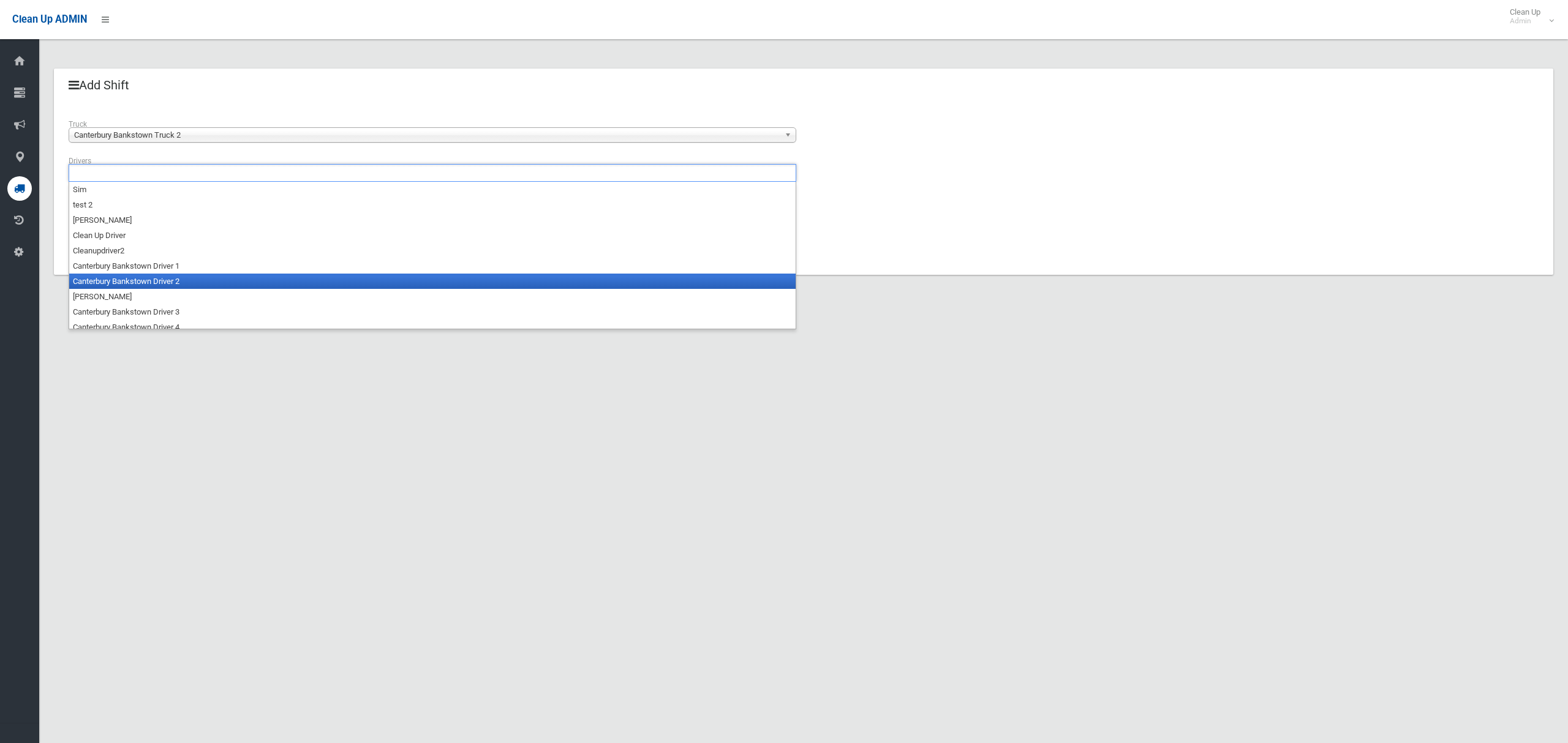
click at [160, 283] on li "Canterbury Bankstown Driver 2" at bounding box center [432, 281] width 727 height 15
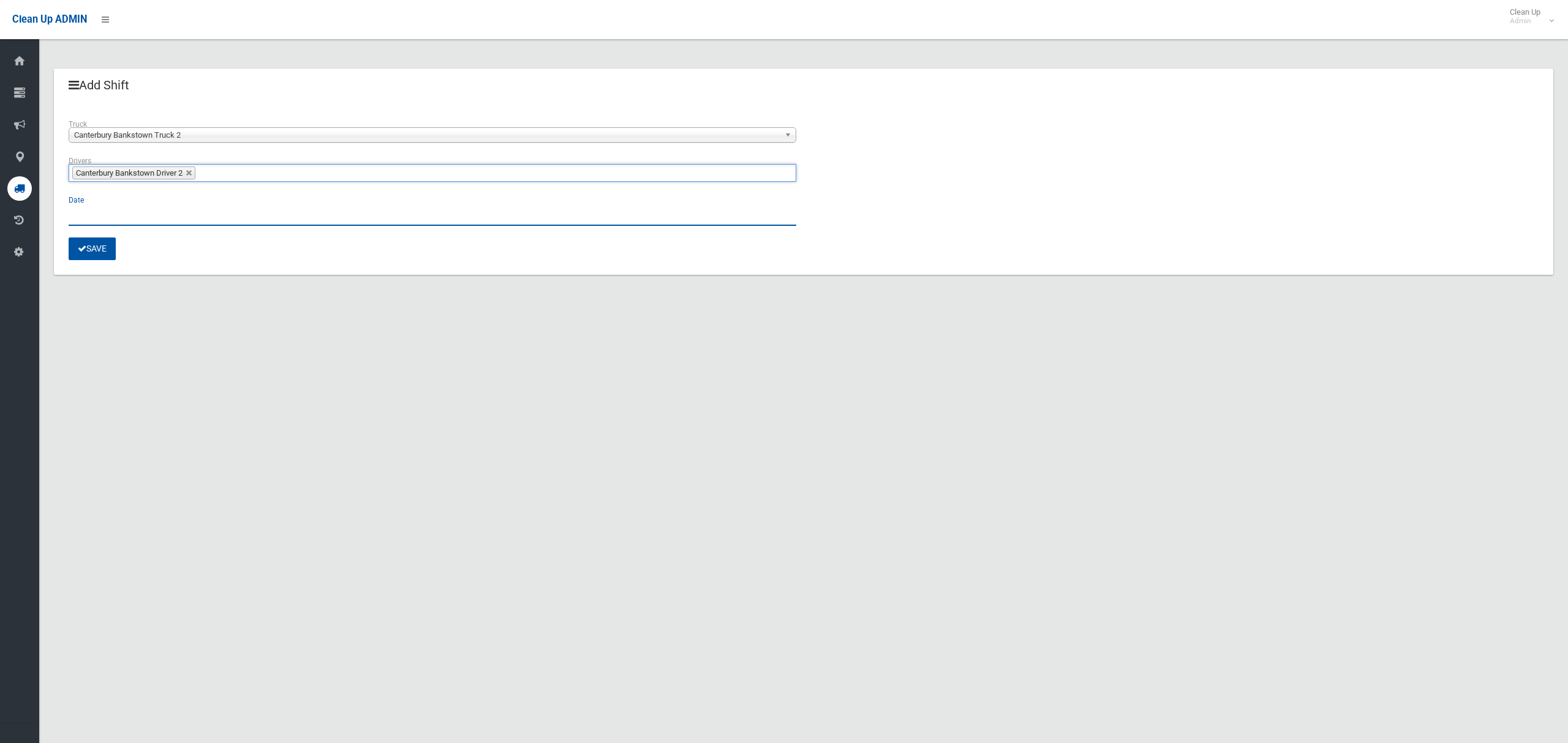
click at [88, 213] on input "text" at bounding box center [432, 214] width 727 height 23
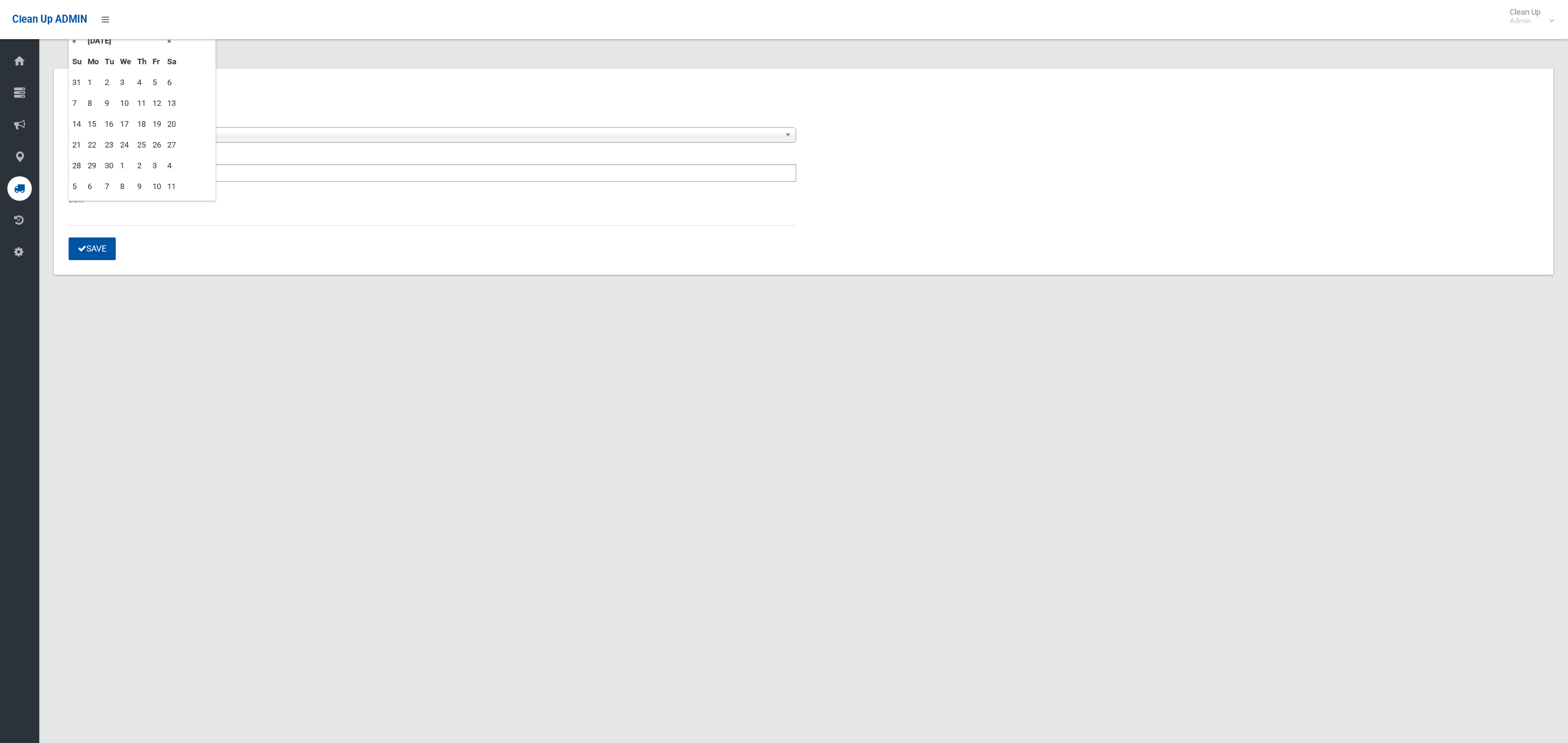
click at [125, 141] on td "24" at bounding box center [125, 145] width 17 height 21
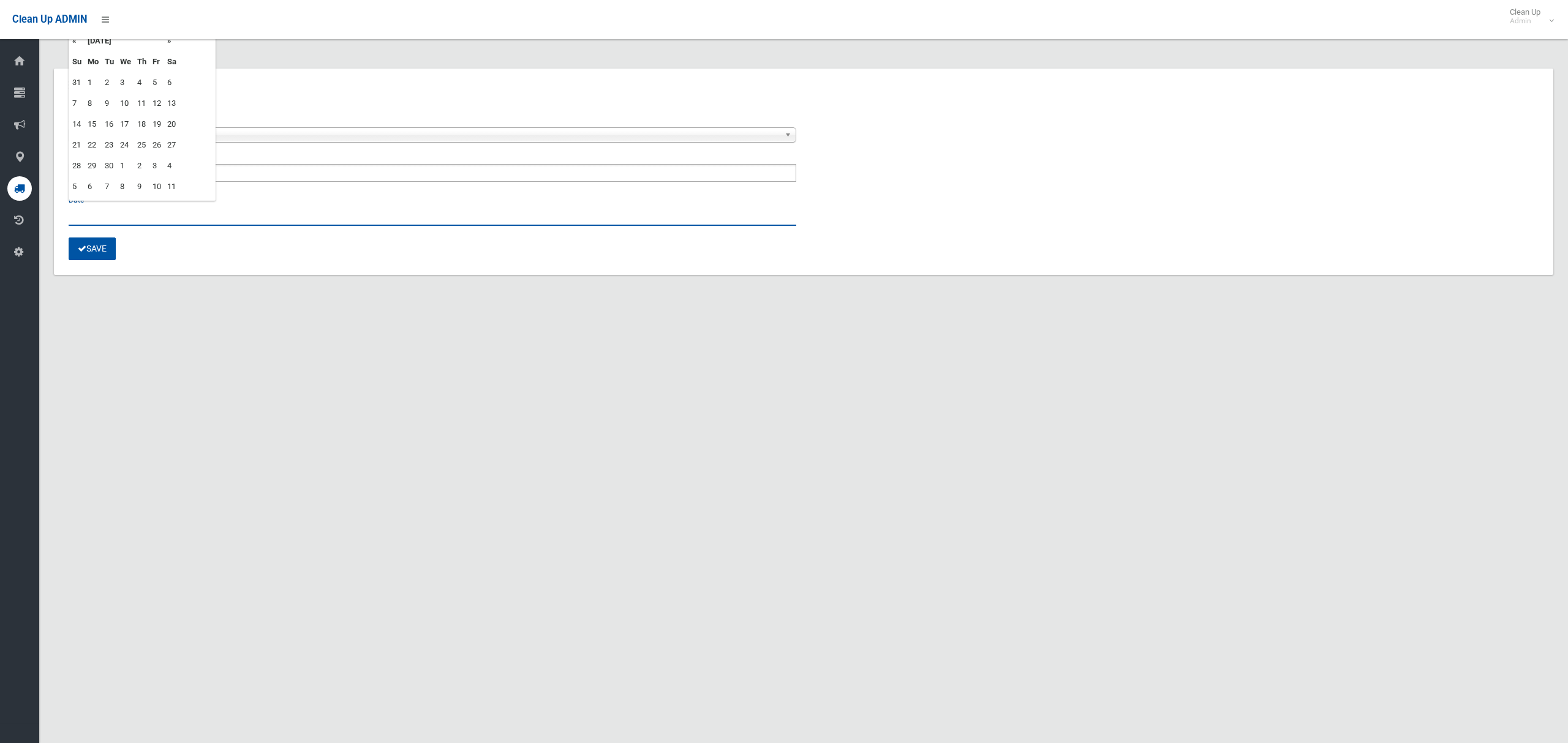
type input "**********"
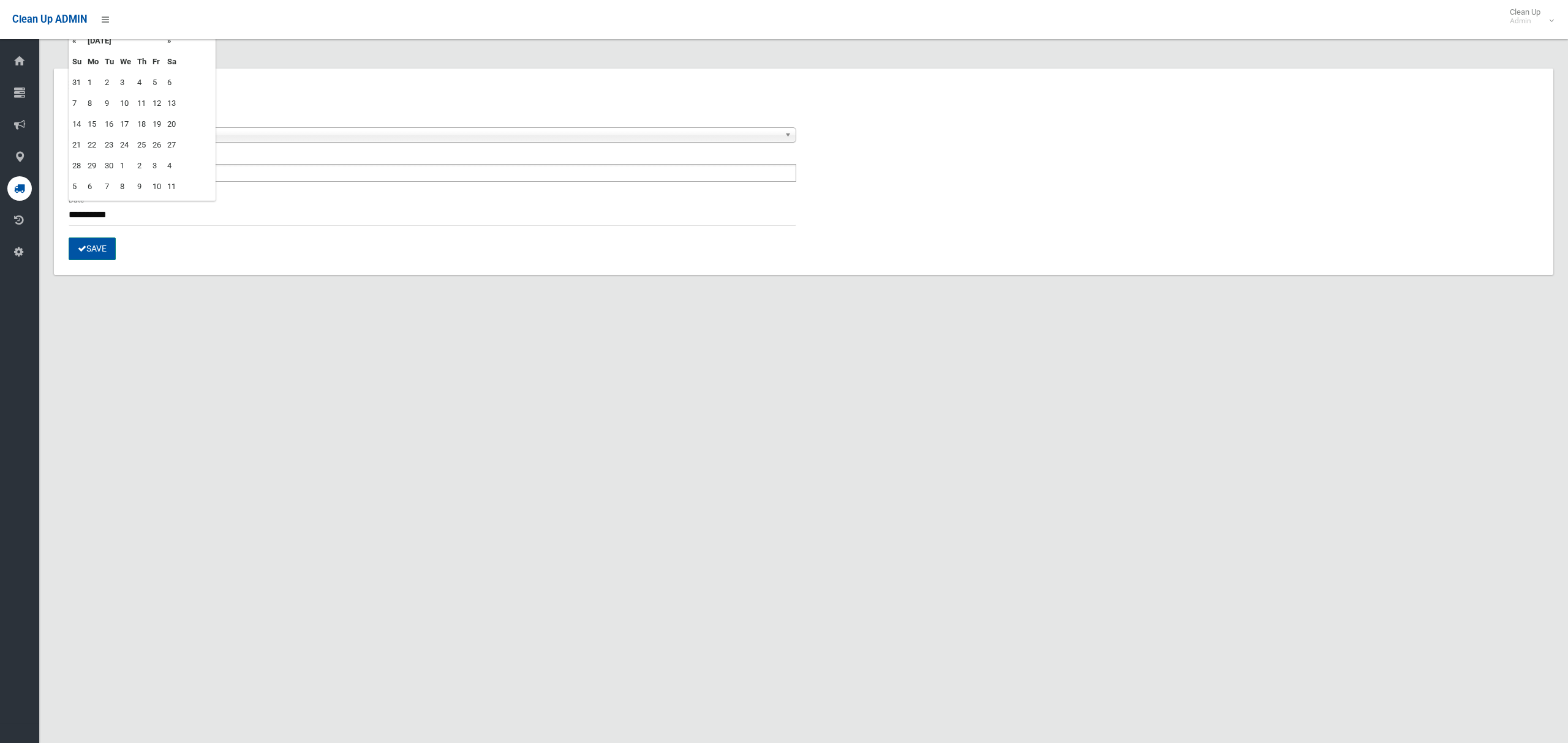
click at [88, 248] on button "Save" at bounding box center [92, 249] width 47 height 23
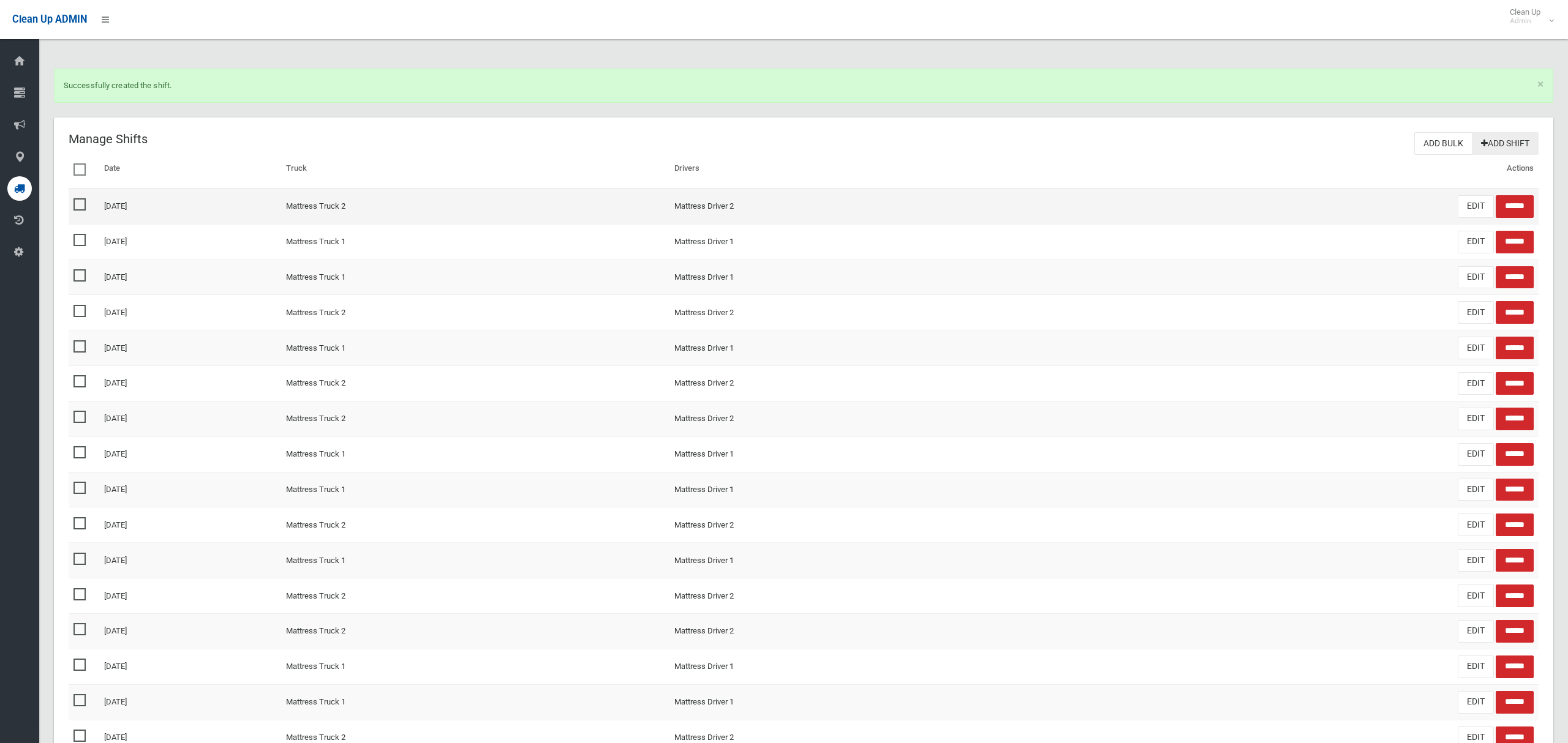
drag, startPoint x: 1502, startPoint y: 146, endPoint x: 1049, endPoint y: 210, distance: 457.5
click at [1502, 146] on link "Add Shift" at bounding box center [1505, 144] width 67 height 23
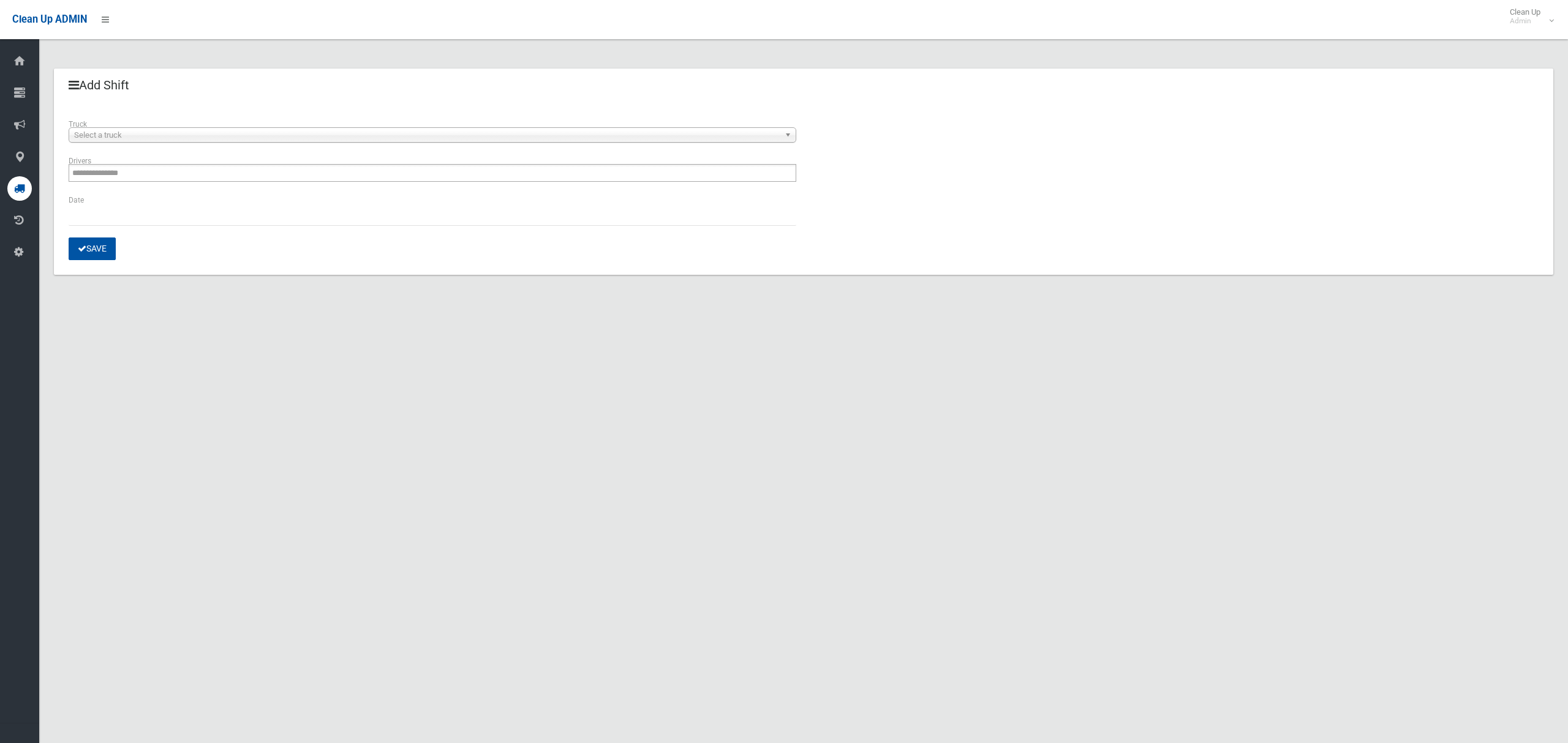
click at [200, 140] on span "Select a truck" at bounding box center [426, 135] width 705 height 15
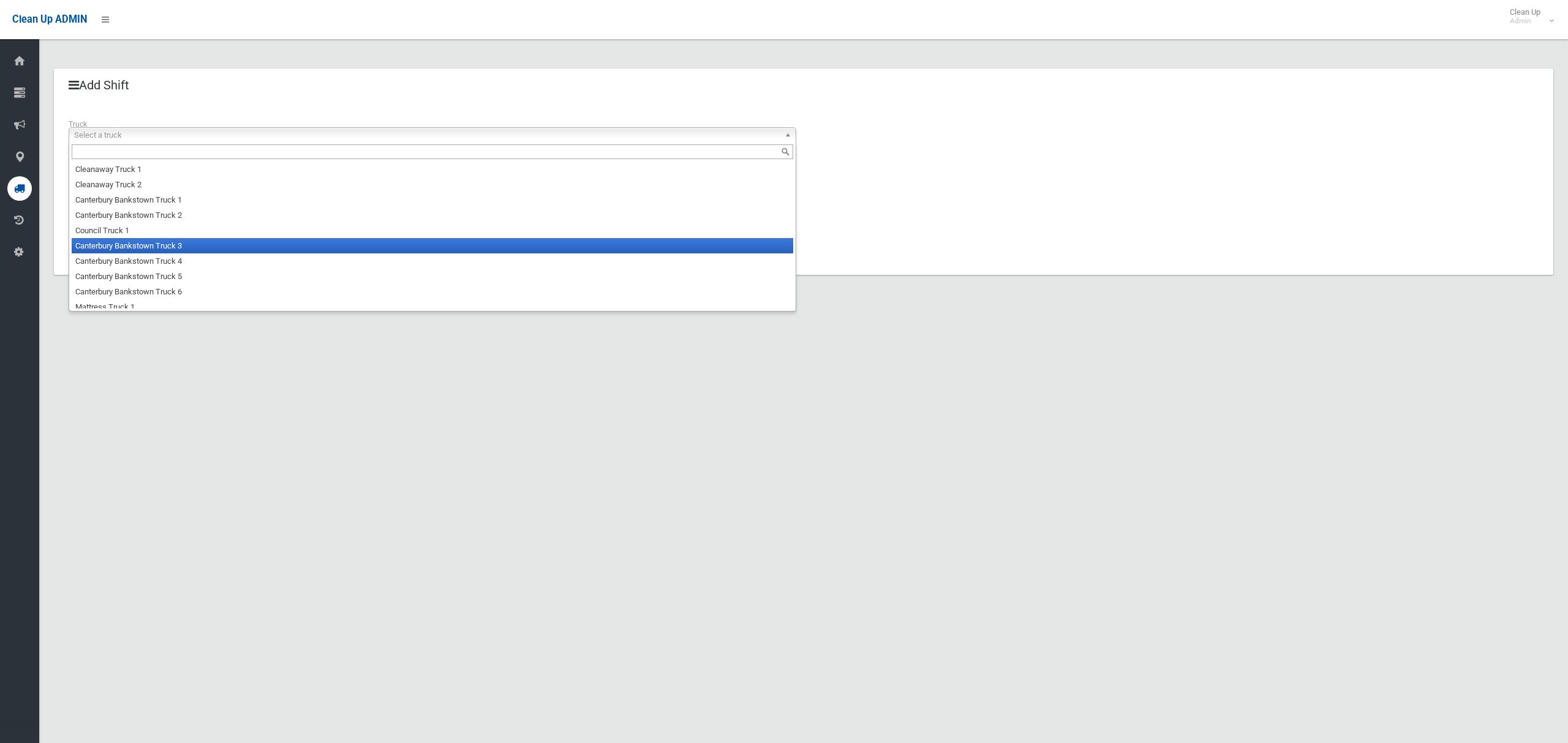
click at [191, 246] on li "Canterbury Bankstown Truck 3" at bounding box center [432, 246] width 721 height 15
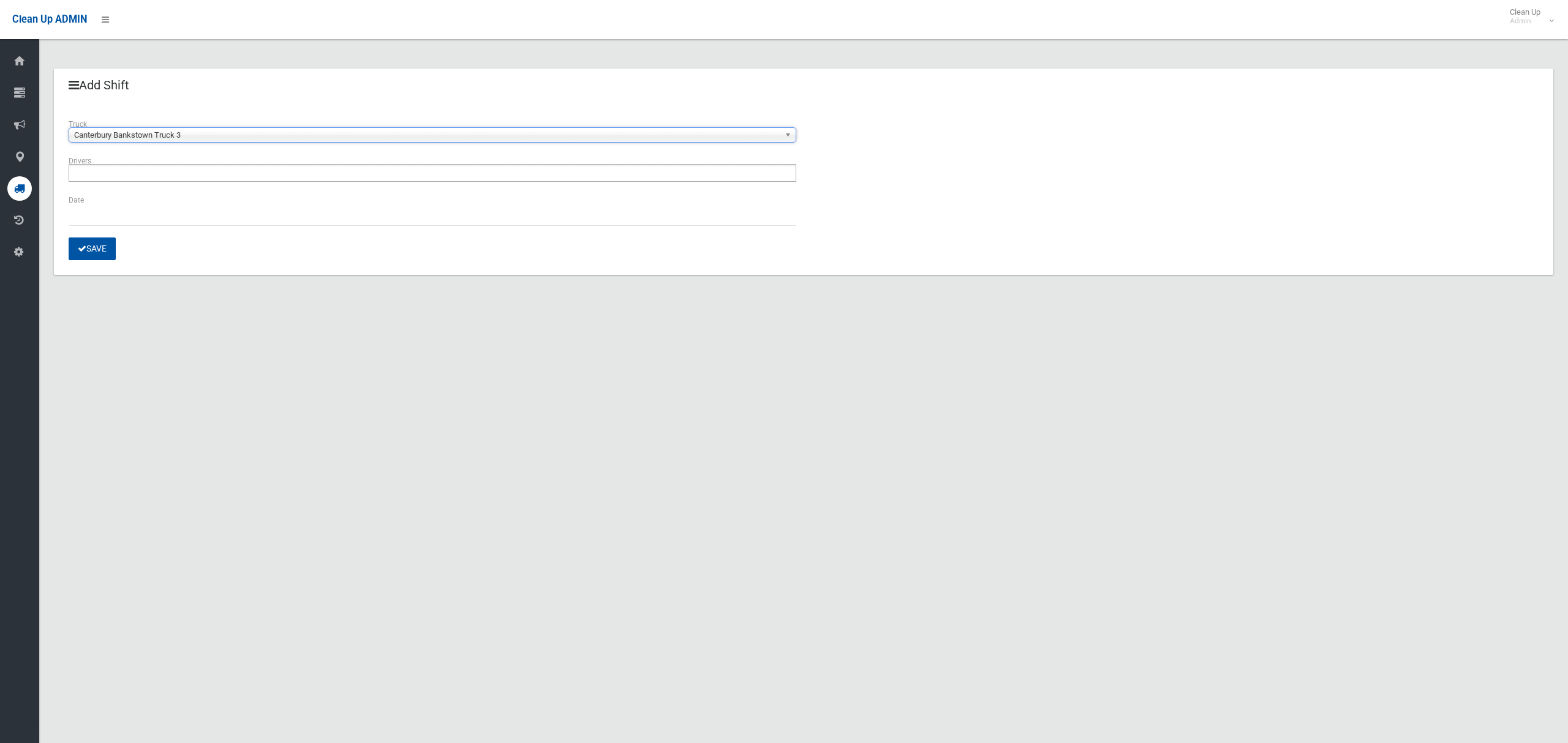
click at [160, 177] on ul at bounding box center [432, 173] width 727 height 18
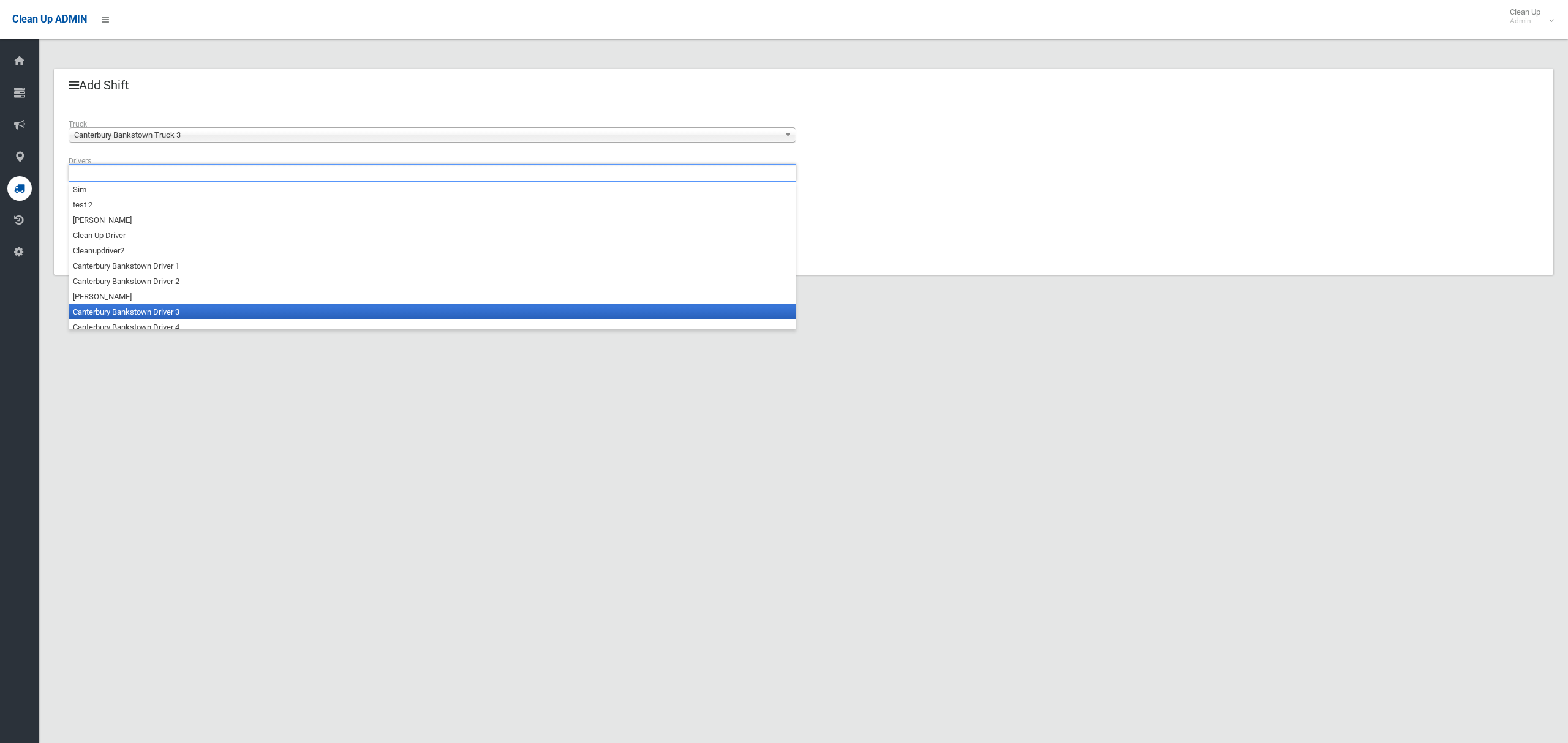
click at [166, 311] on li "Canterbury Bankstown Driver 3" at bounding box center [432, 312] width 727 height 15
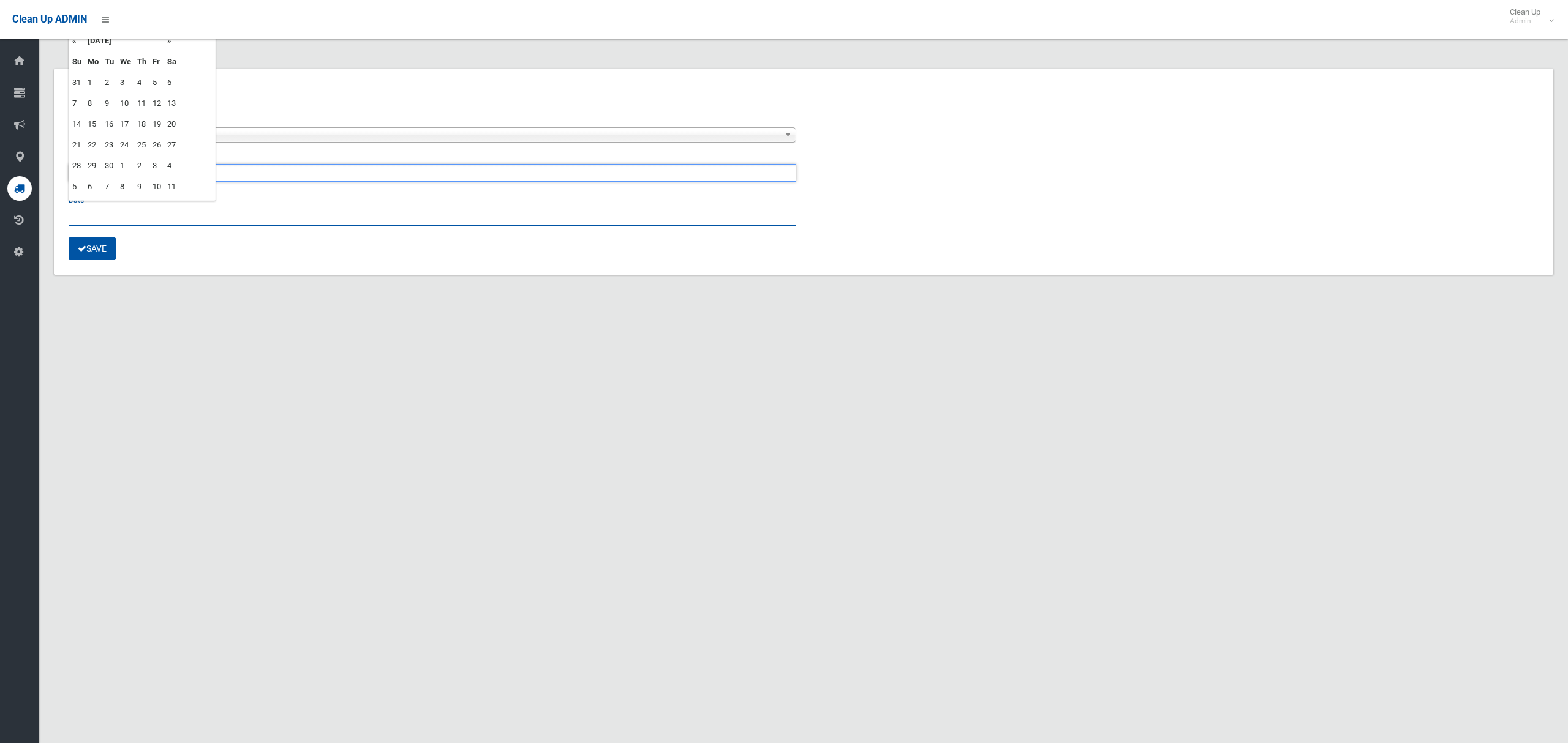
click at [94, 219] on input "text" at bounding box center [432, 214] width 727 height 23
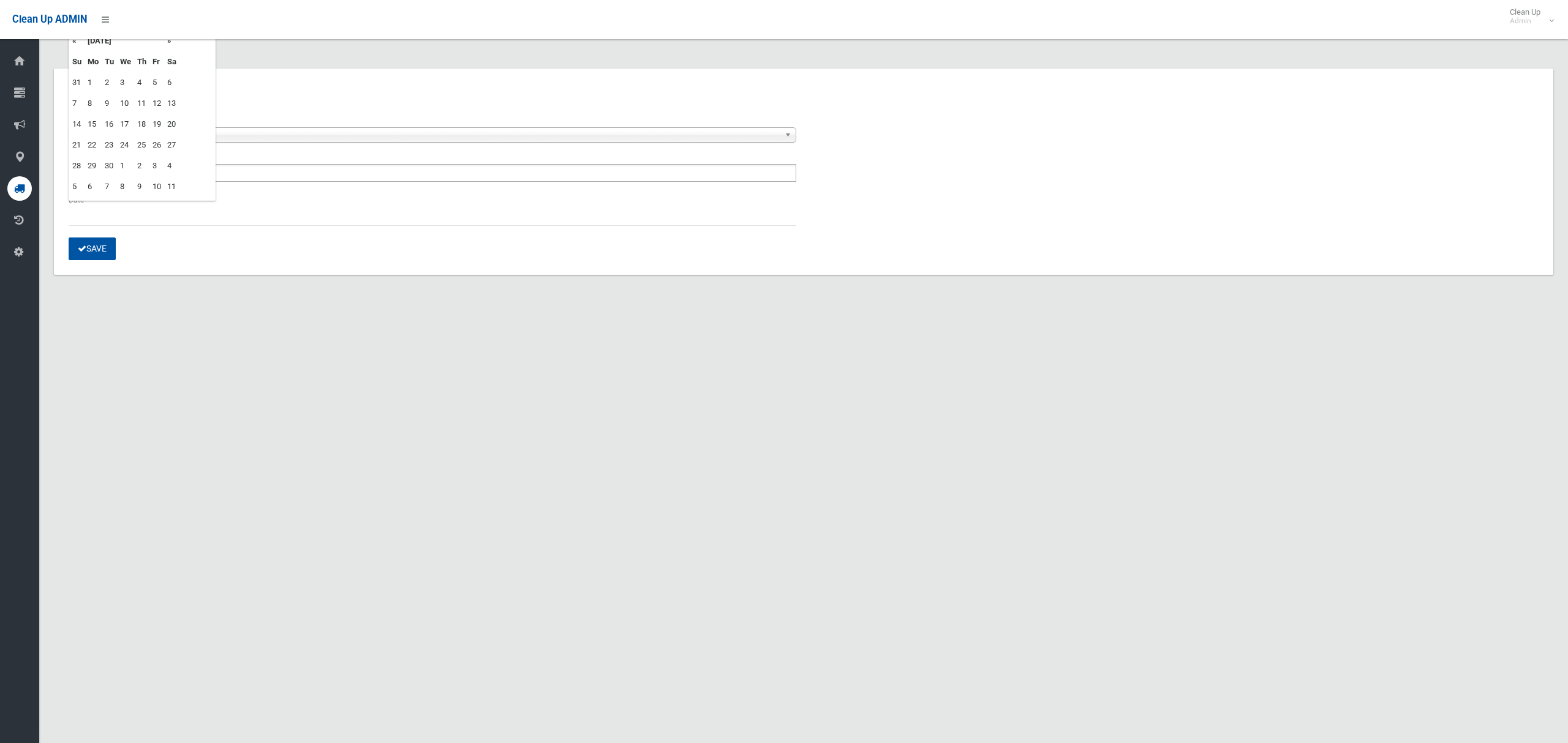
click at [124, 144] on td "24" at bounding box center [125, 145] width 17 height 21
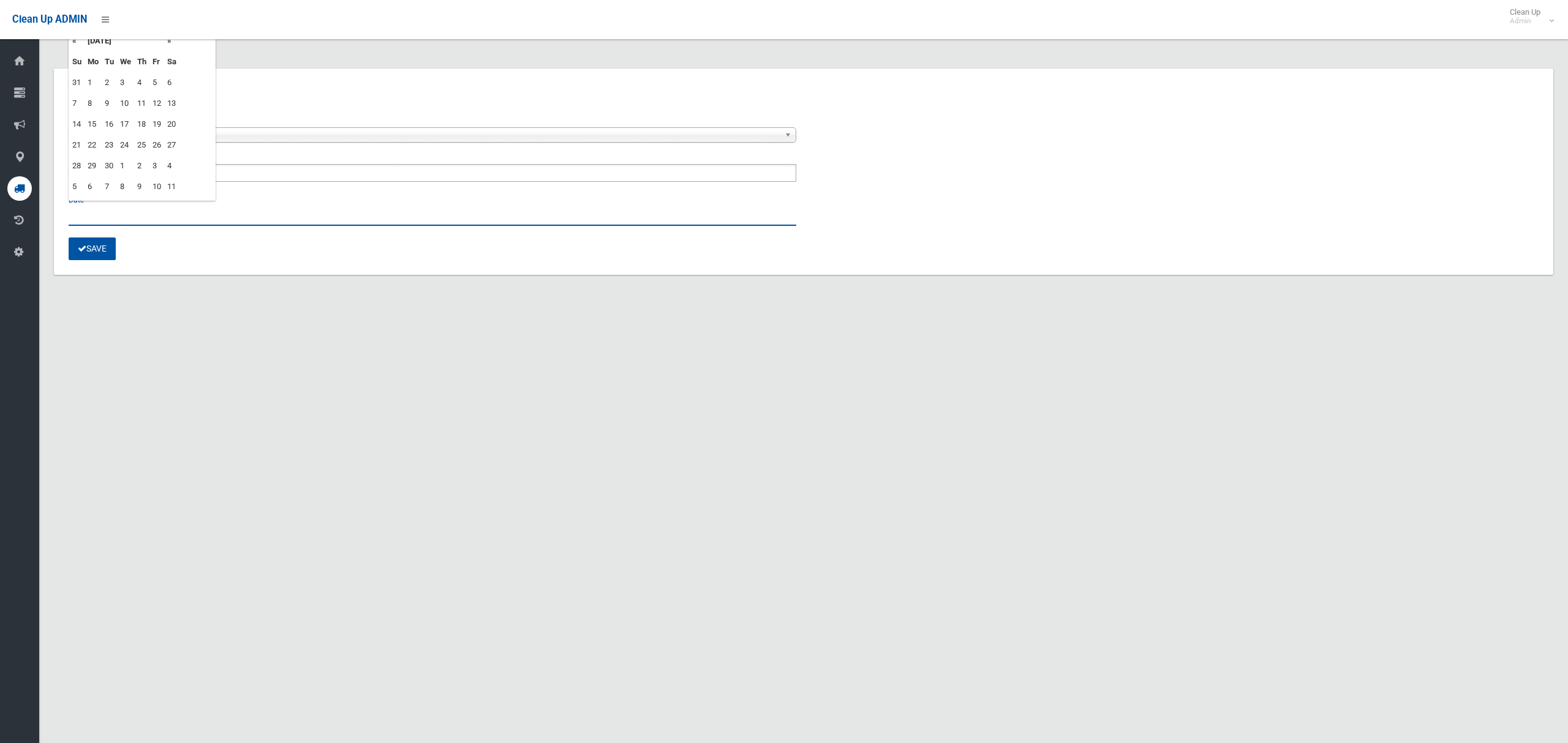
type input "**********"
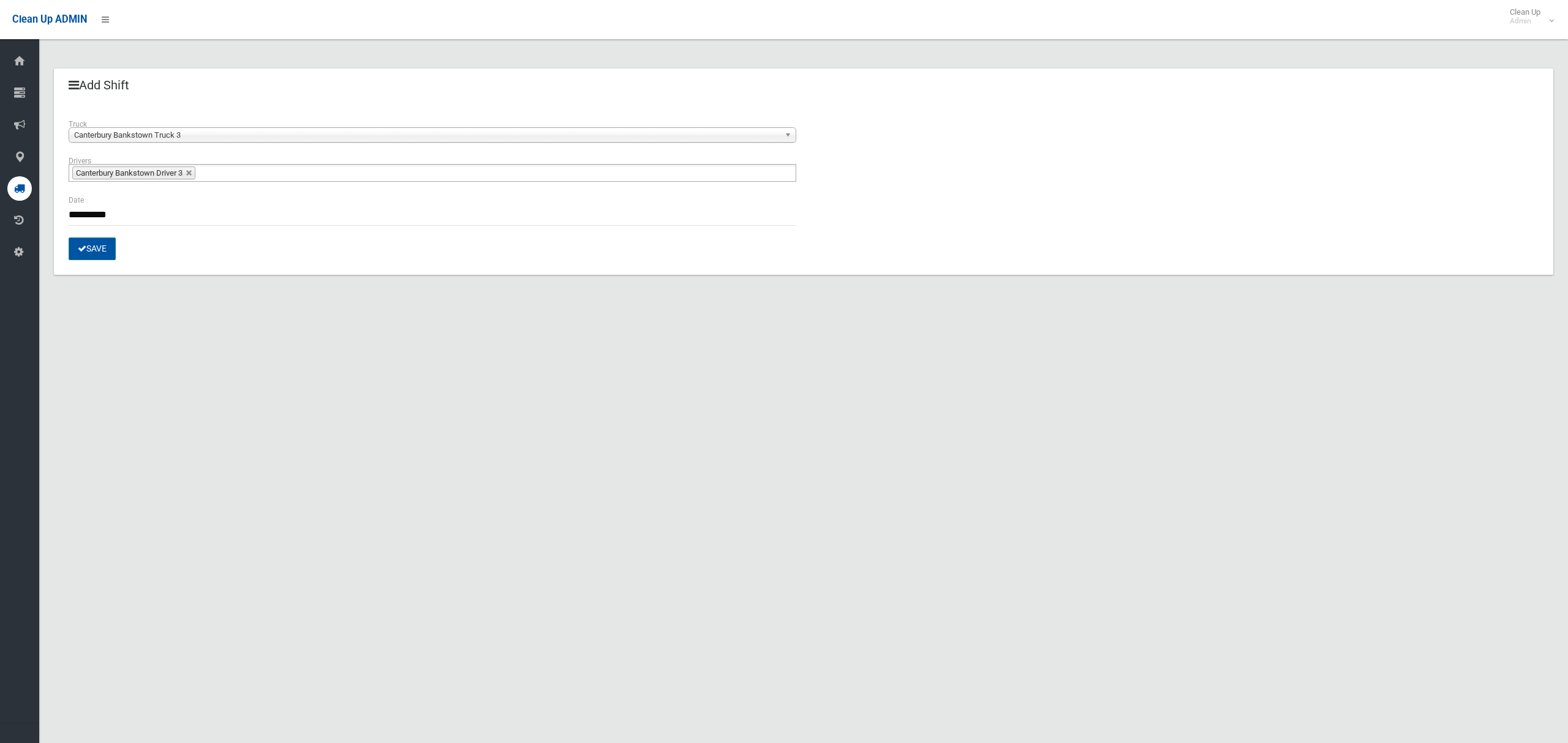
click at [92, 249] on button "Save" at bounding box center [92, 249] width 47 height 23
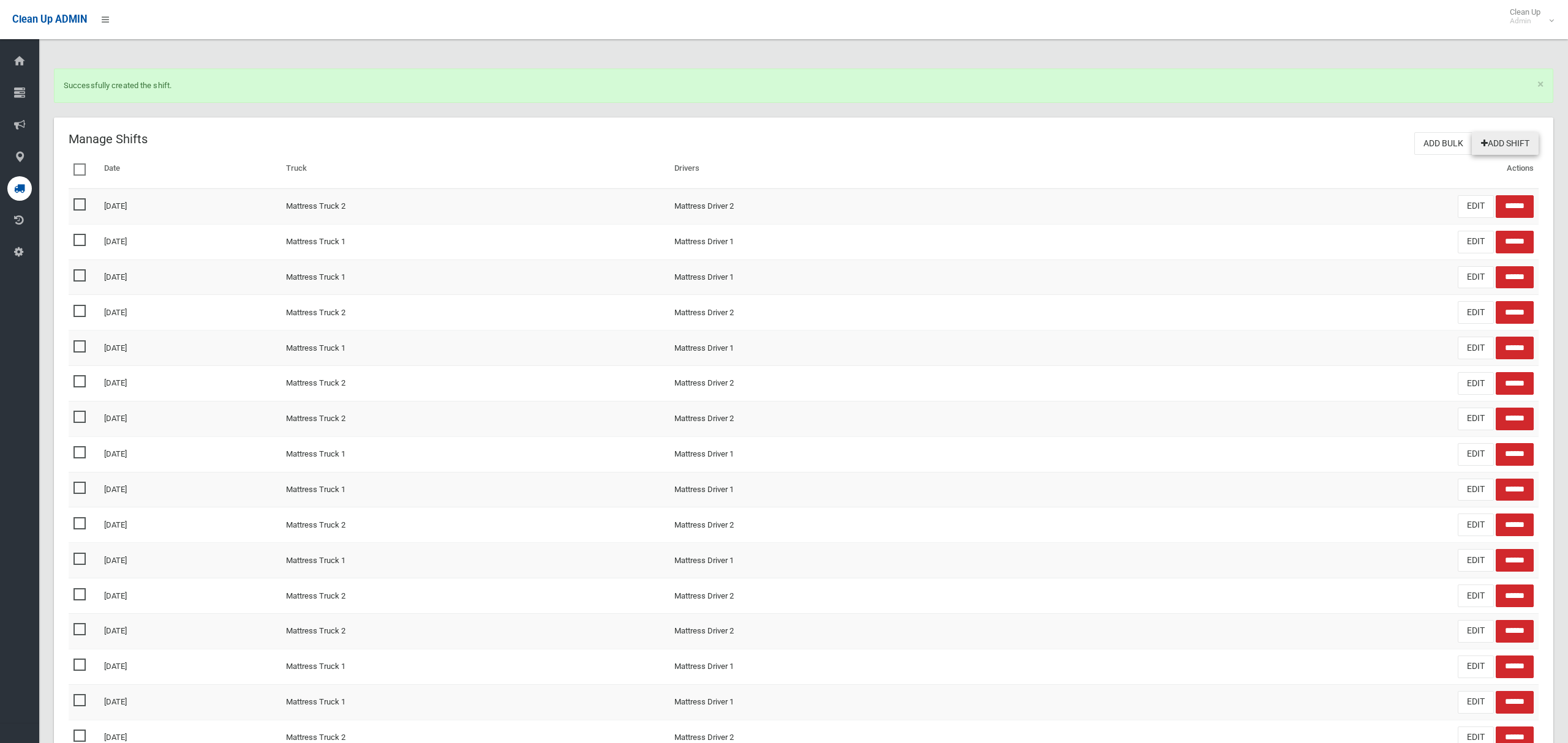
click at [1498, 145] on link "Add Shift" at bounding box center [1505, 144] width 67 height 23
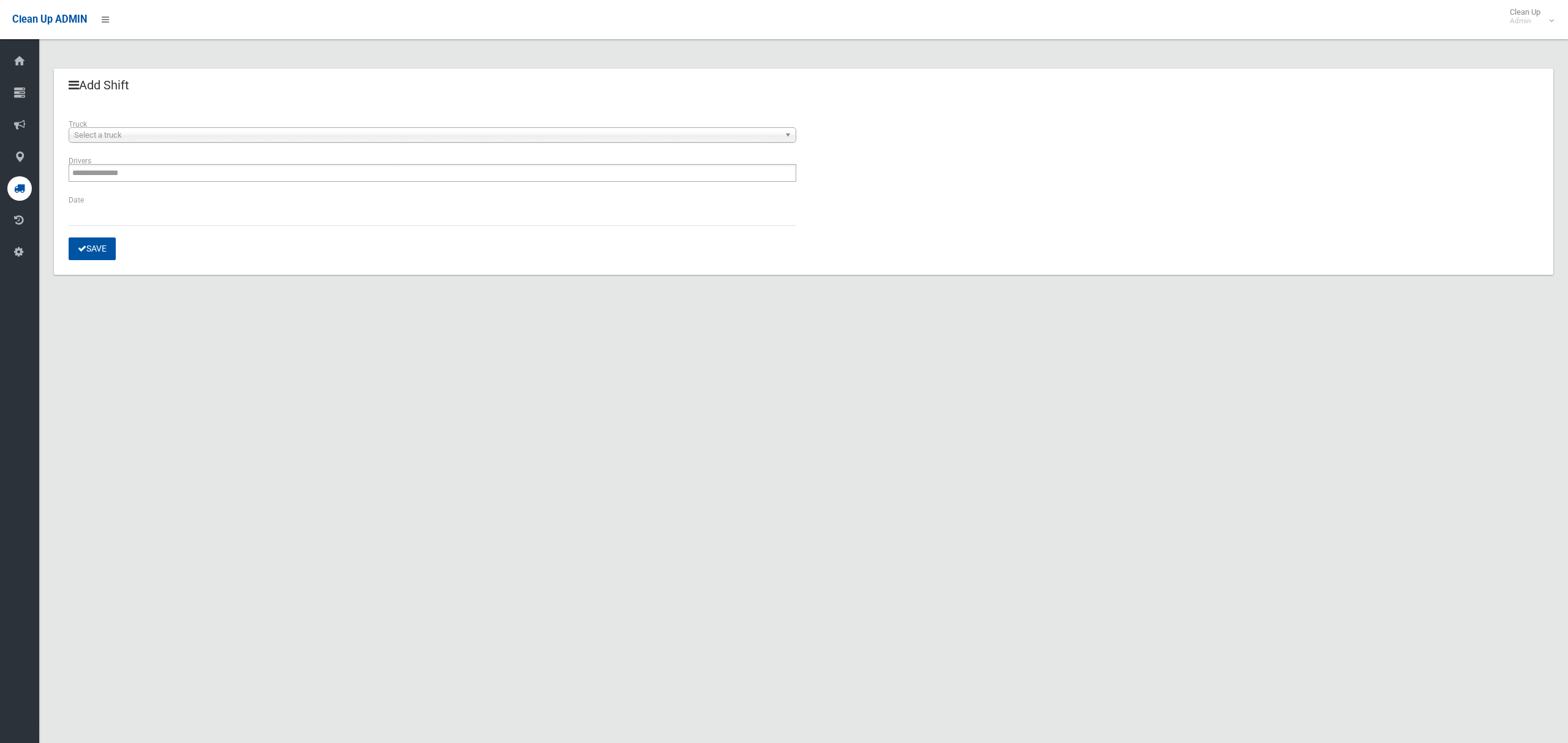
click at [151, 139] on span "Select a truck" at bounding box center [426, 135] width 705 height 15
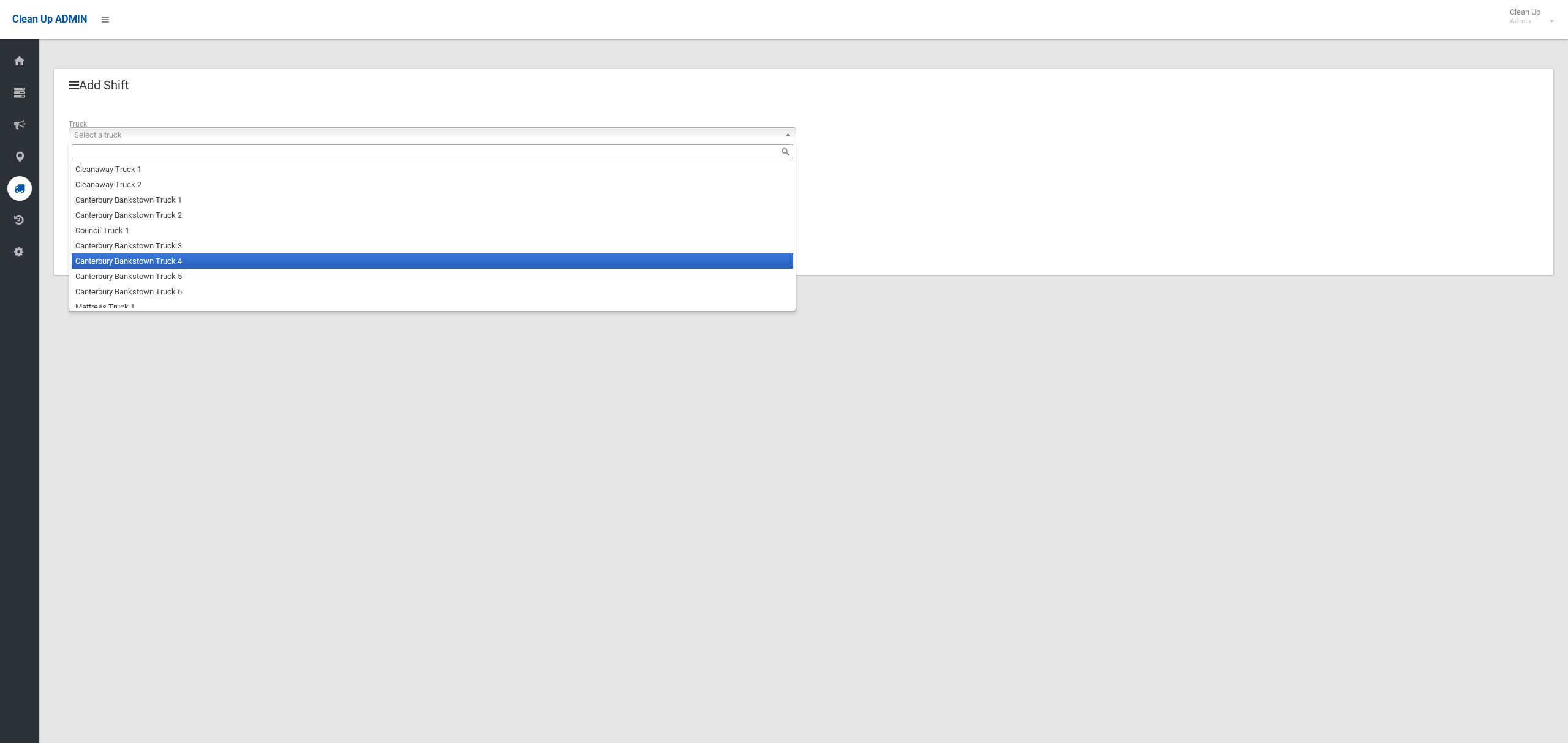
click at [154, 264] on li "Canterbury Bankstown Truck 4" at bounding box center [432, 261] width 721 height 15
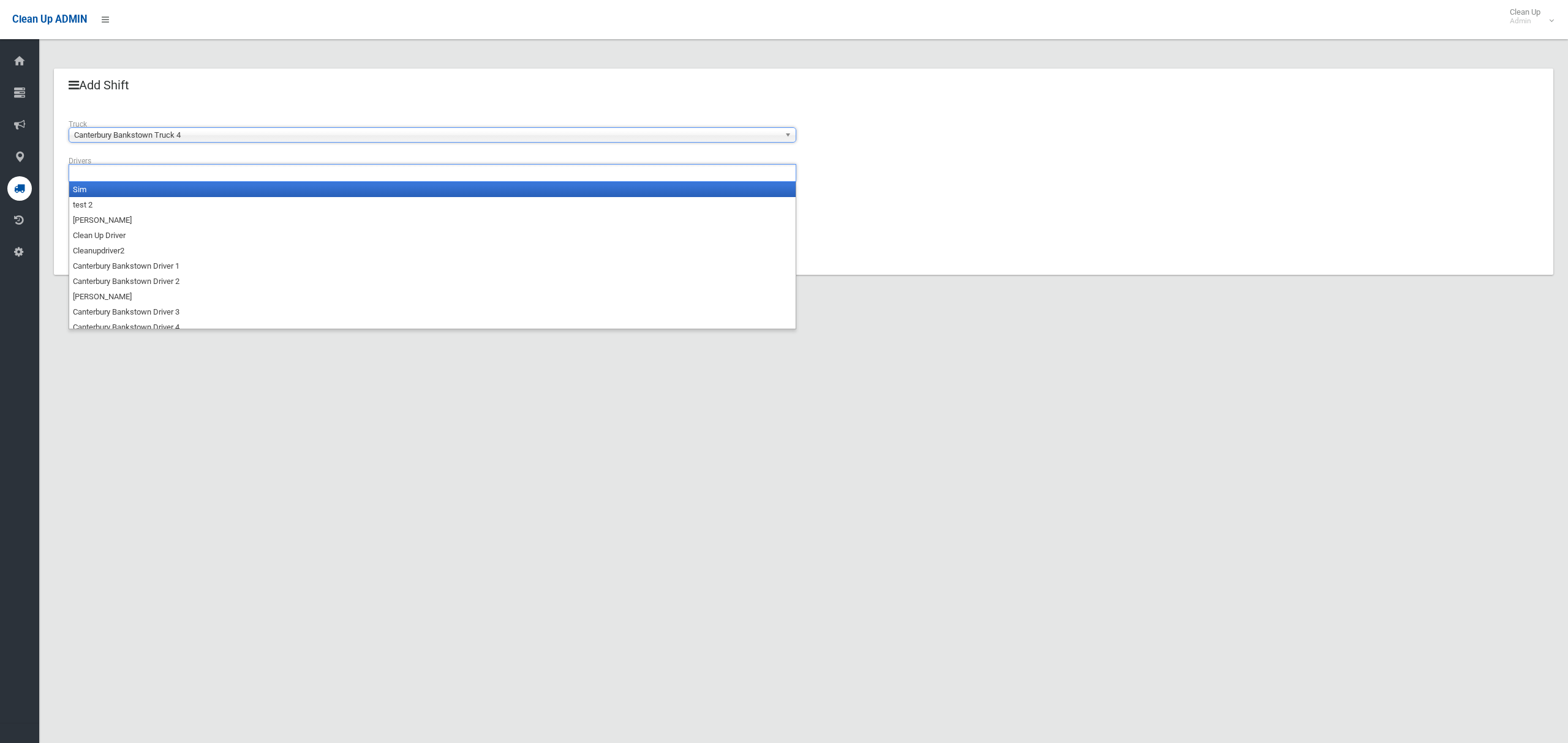
click at [124, 175] on input "text" at bounding box center [105, 173] width 65 height 15
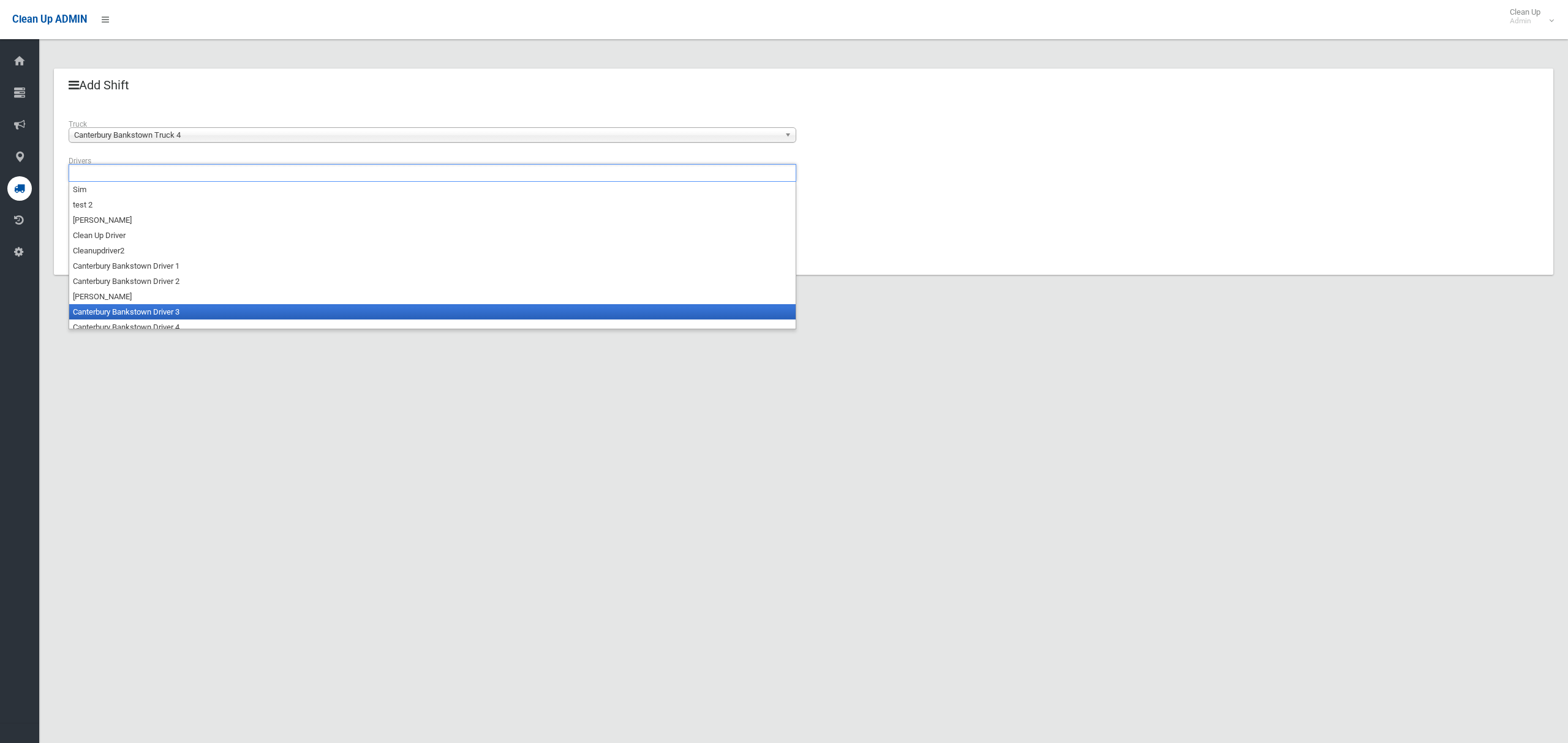
scroll to position [6, 0]
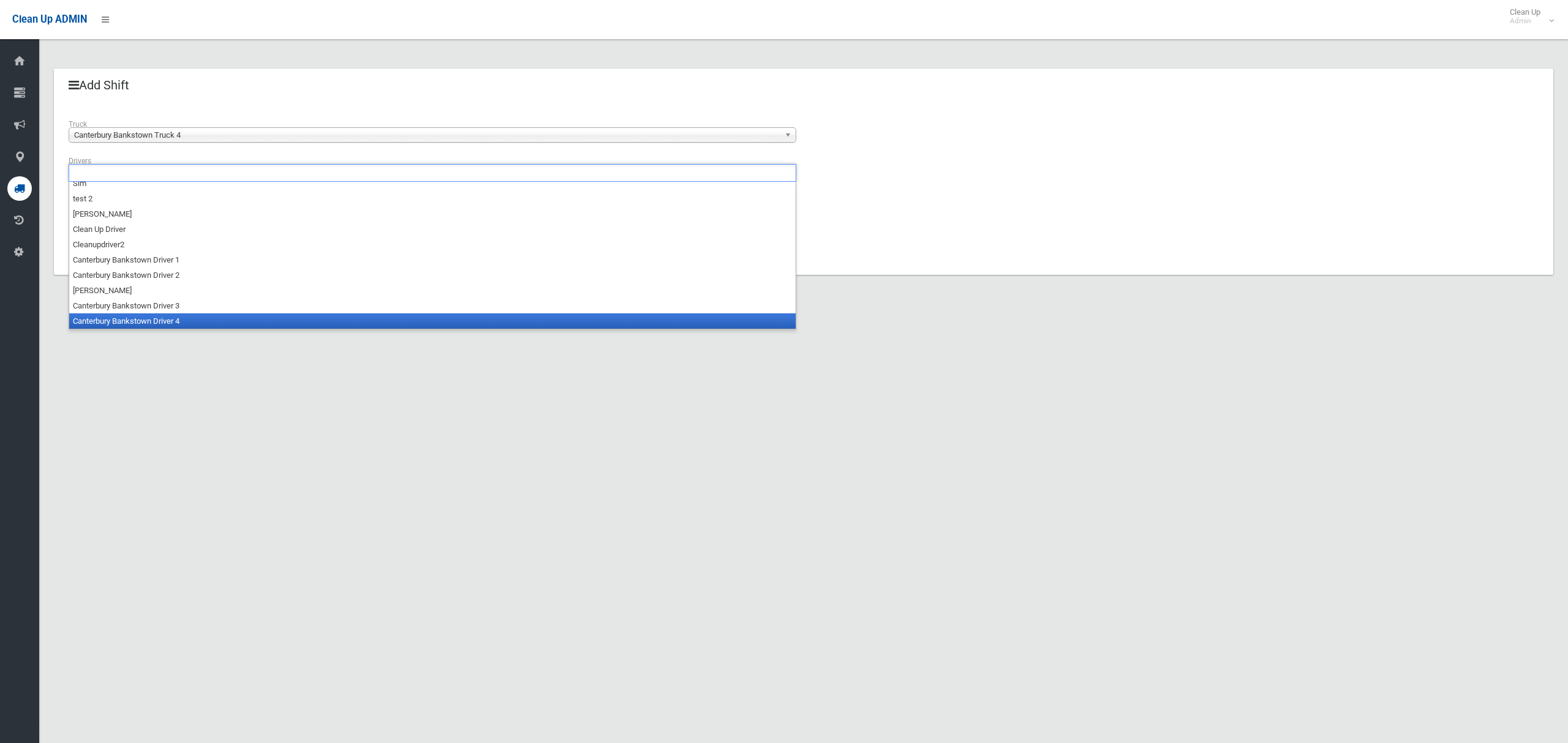
click at [148, 320] on li "Canterbury Bankstown Driver 4" at bounding box center [432, 321] width 727 height 15
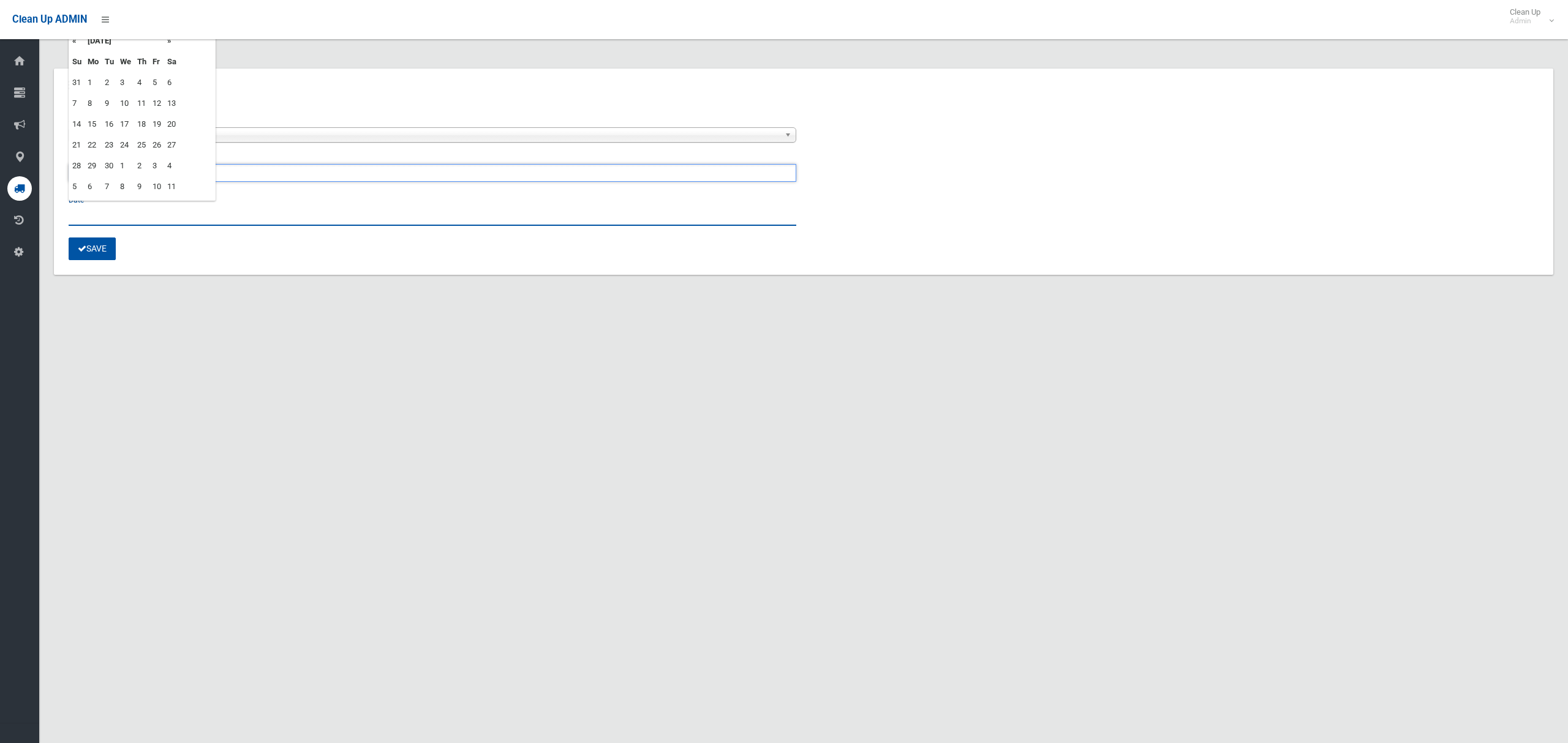
click at [87, 214] on input "text" at bounding box center [432, 214] width 727 height 23
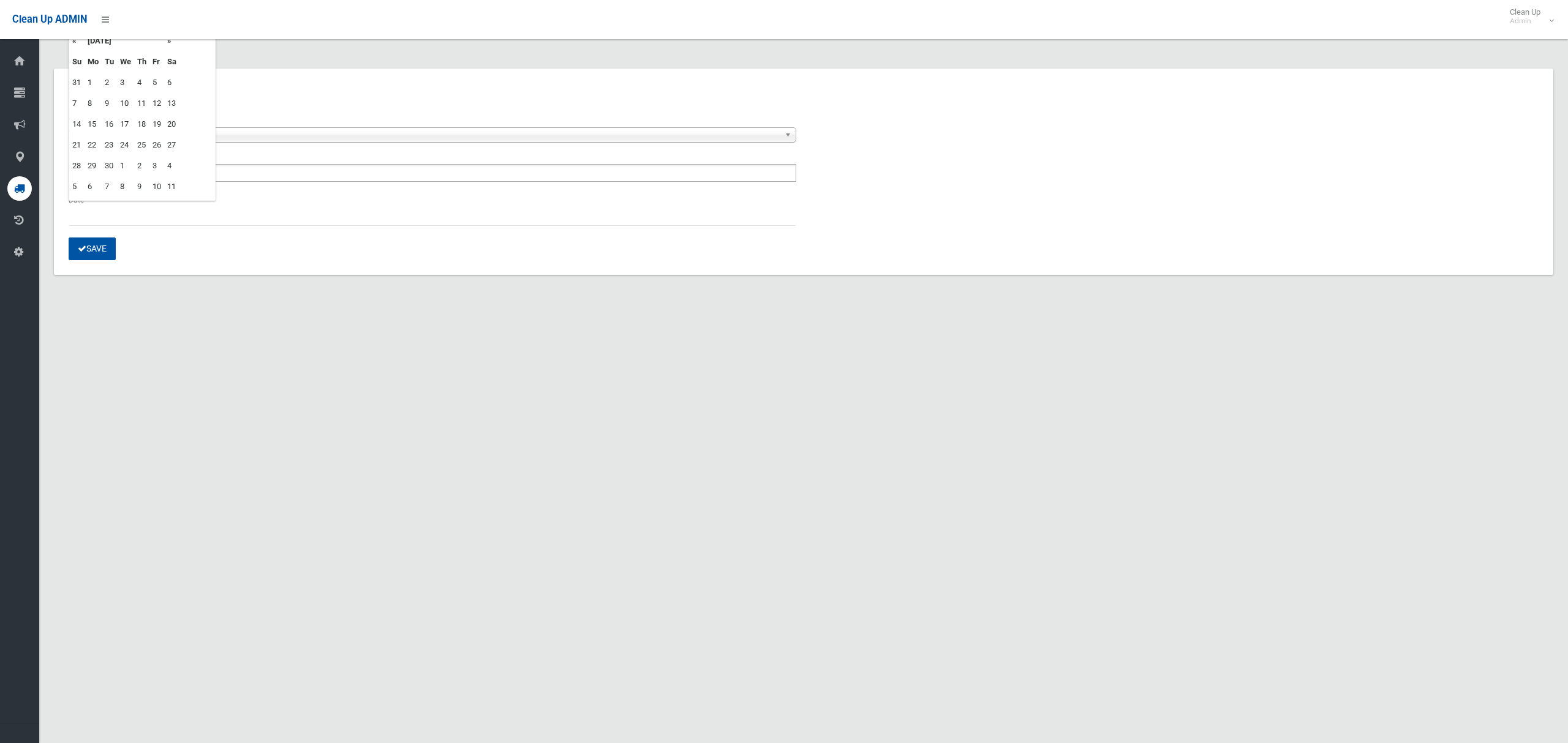
click at [126, 143] on td "24" at bounding box center [125, 145] width 17 height 21
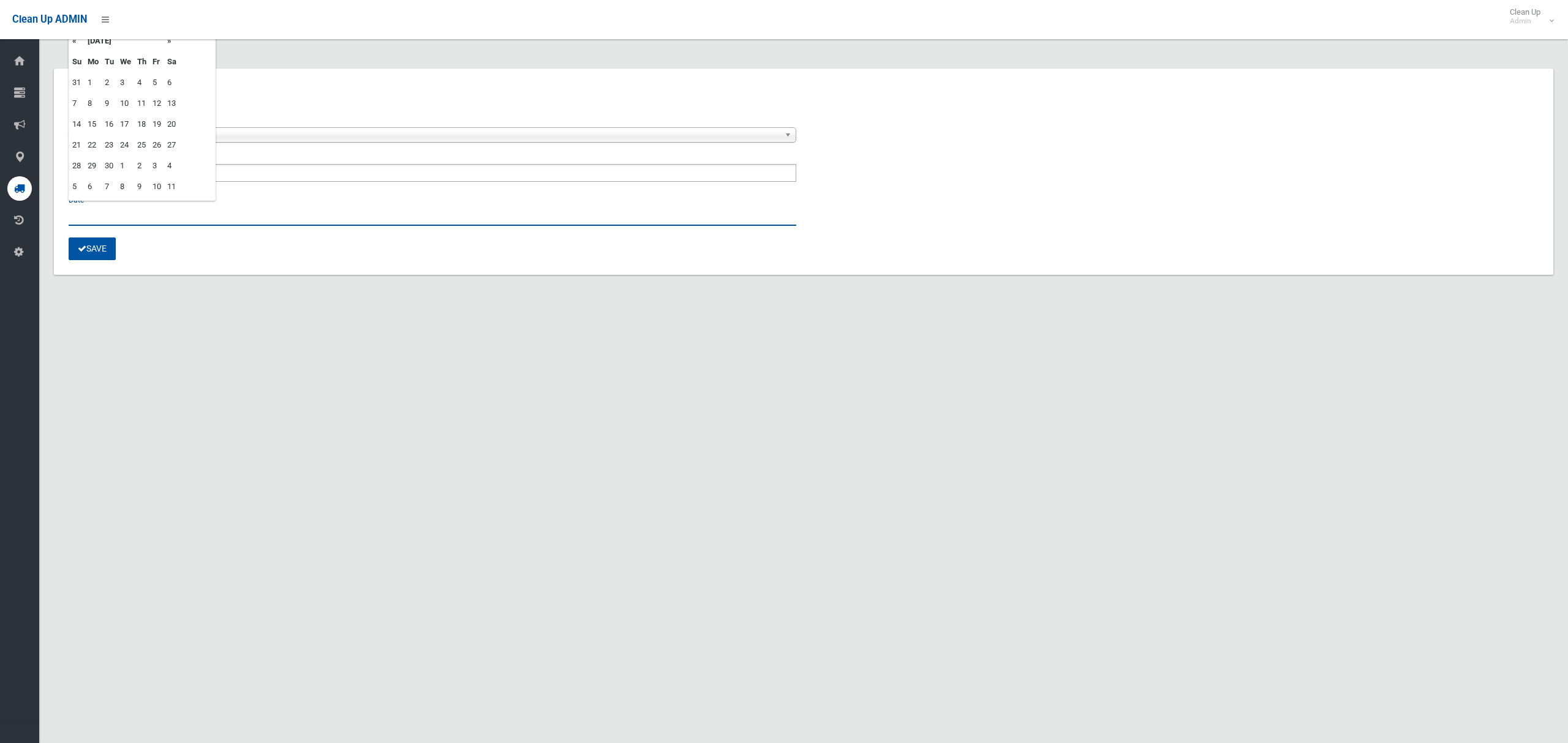
type input "**********"
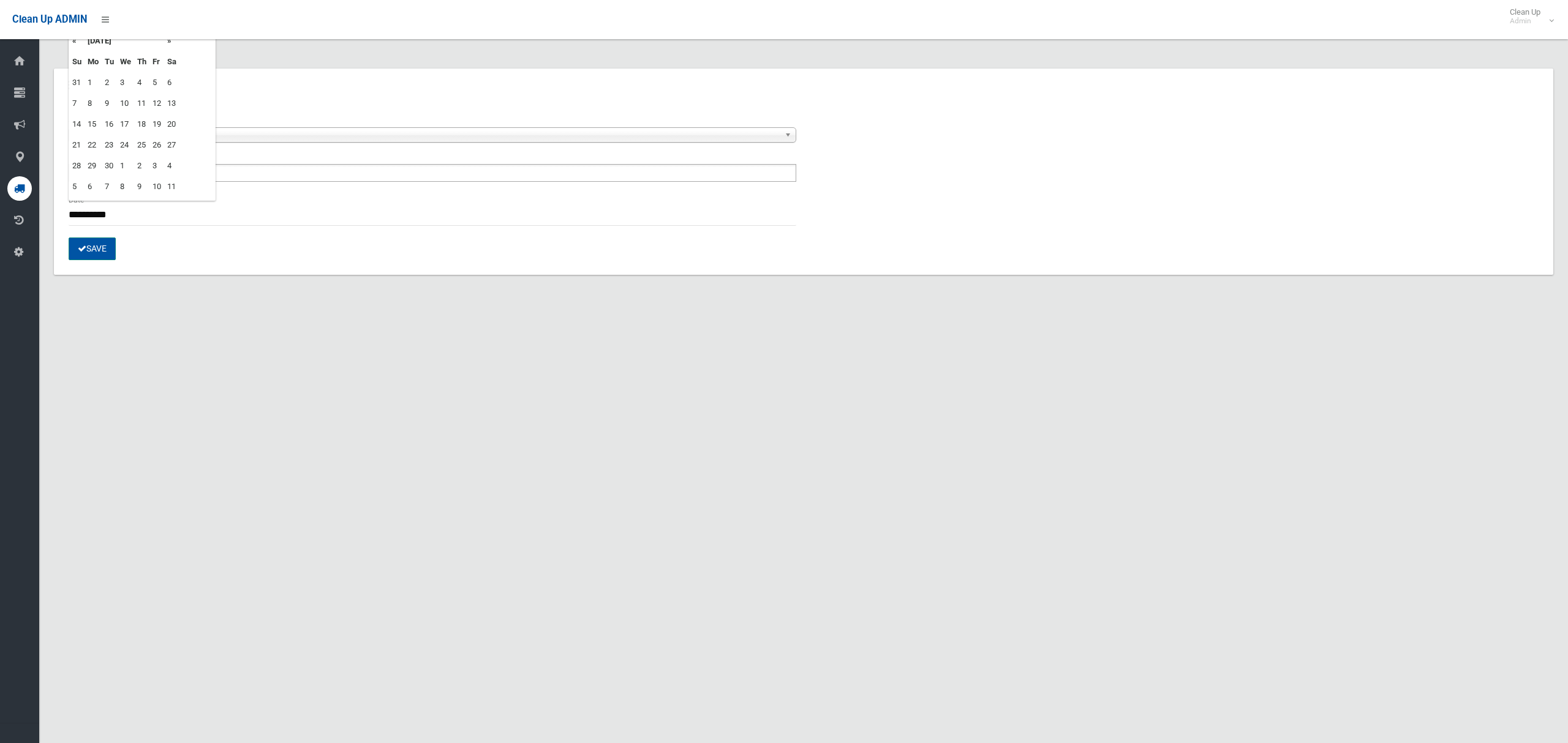
click at [86, 251] on button "Save" at bounding box center [92, 249] width 47 height 23
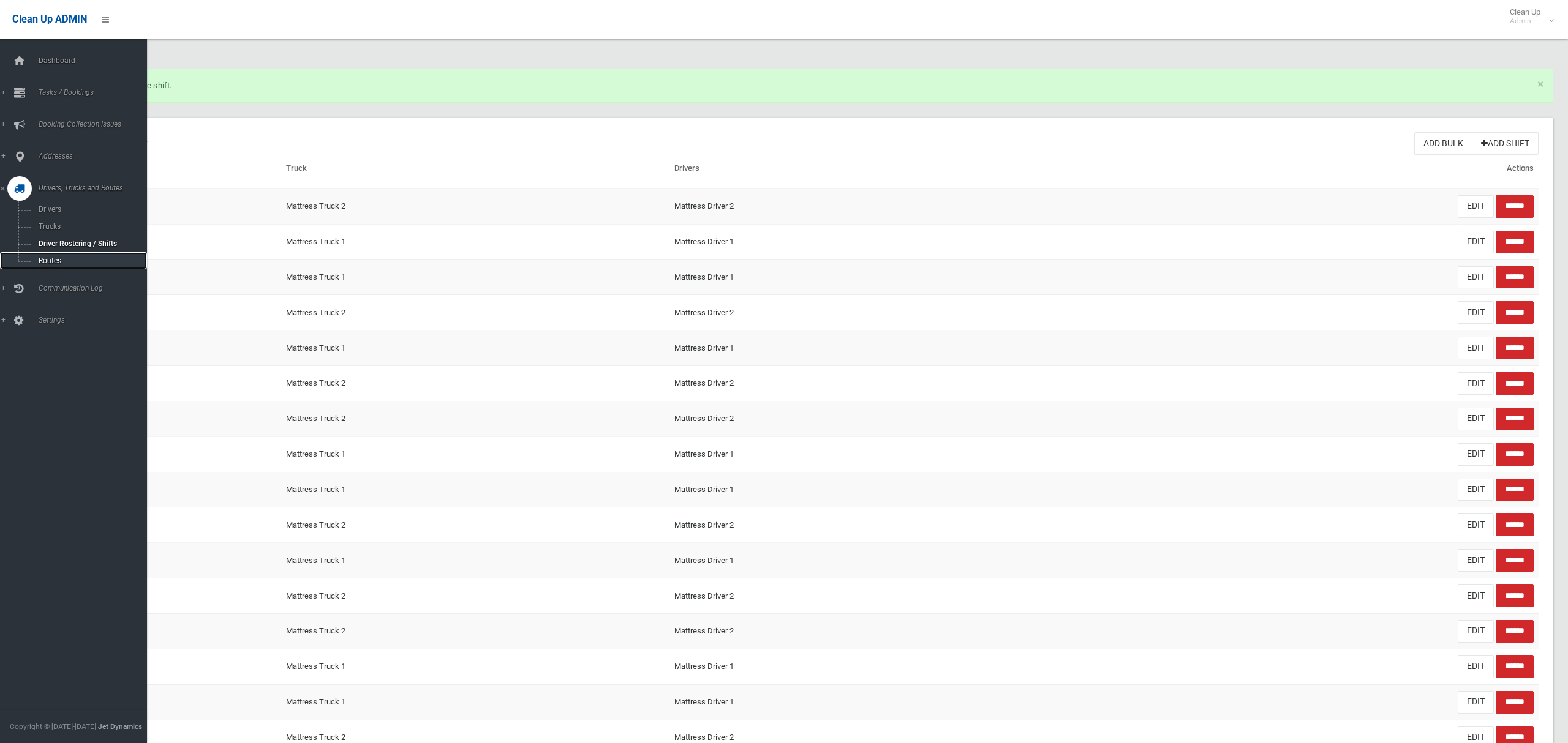
click at [52, 258] on span "Routes" at bounding box center [86, 261] width 102 height 8
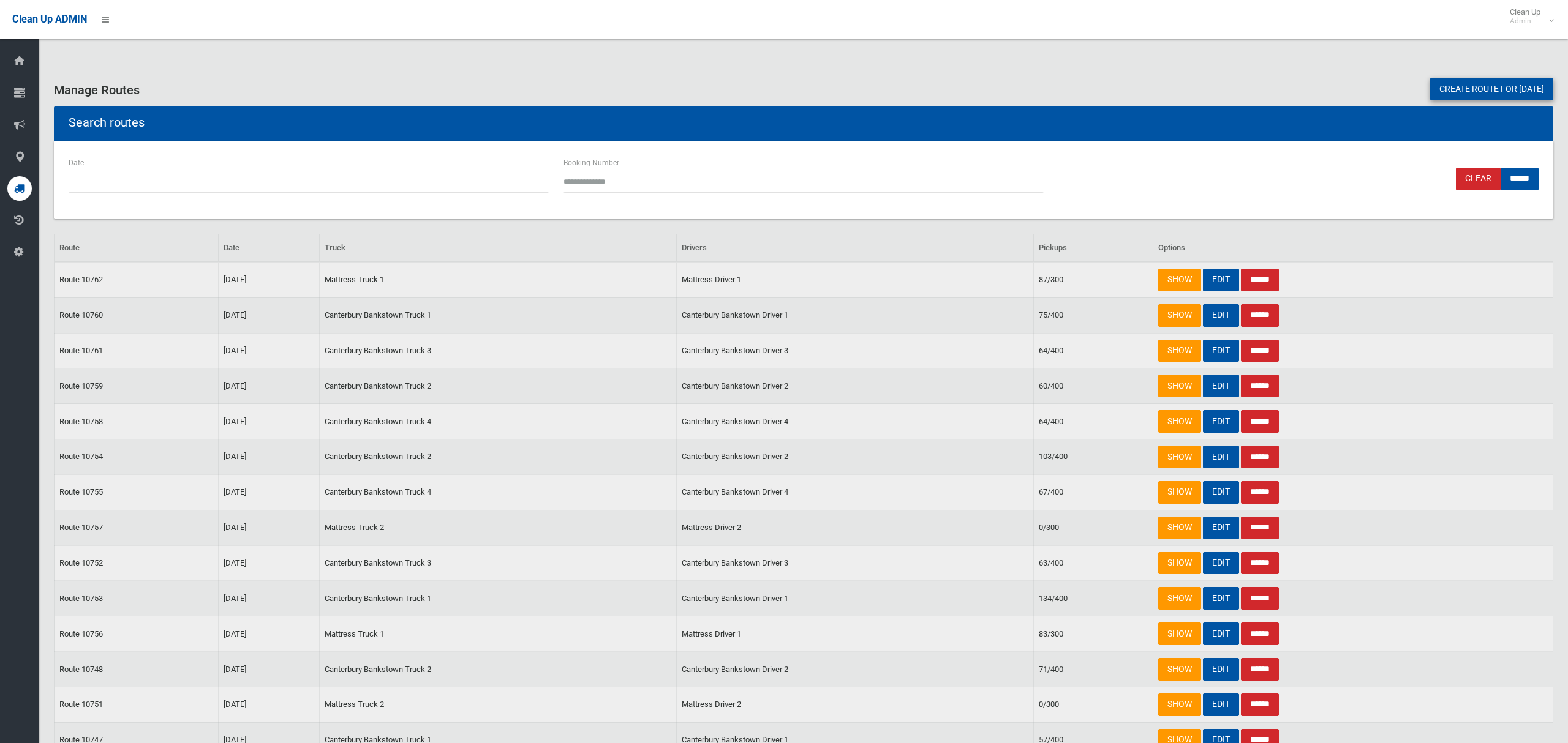
click at [1456, 87] on link "Create route for tomorrow" at bounding box center [1491, 89] width 123 height 23
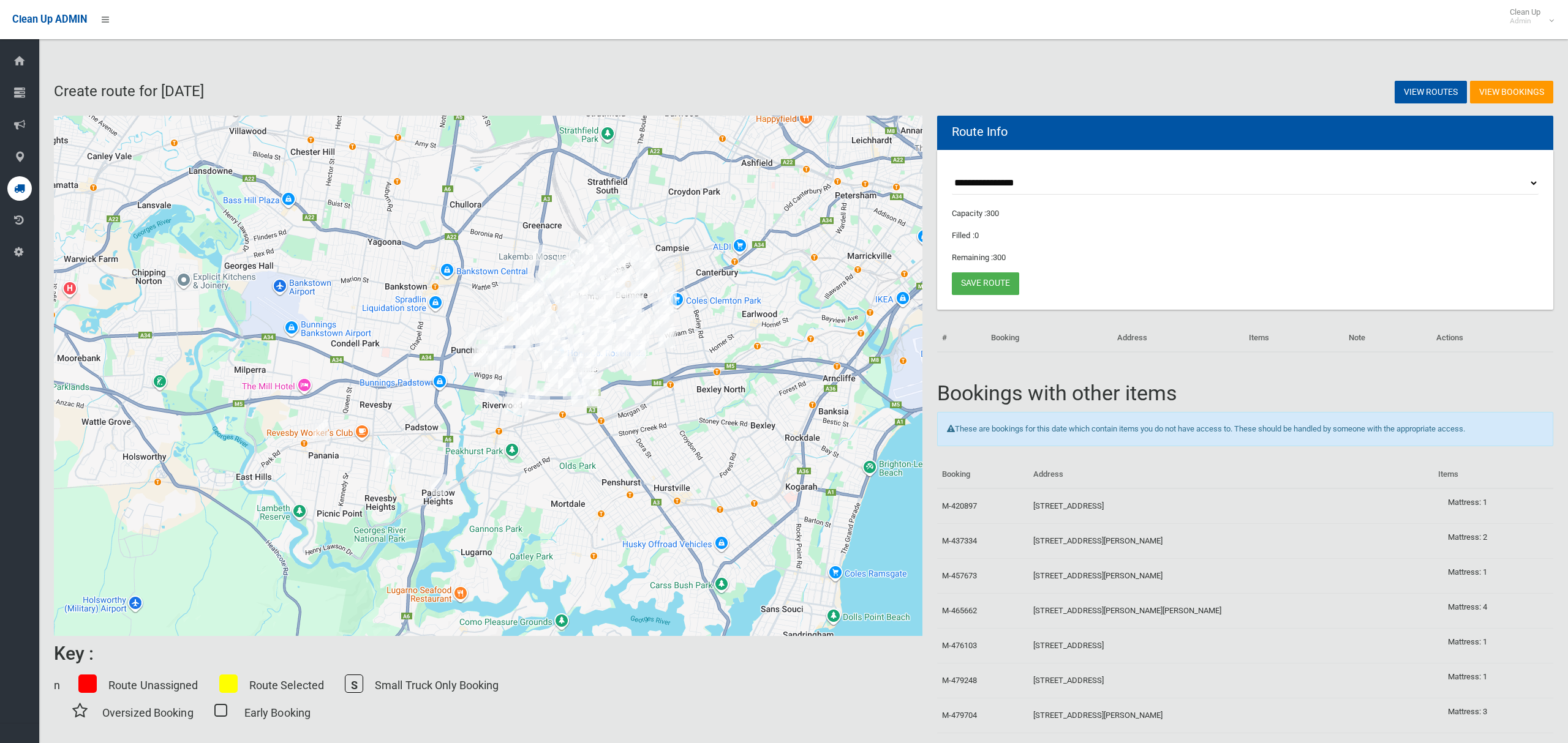
click at [986, 183] on select "**********" at bounding box center [1245, 183] width 586 height 23
select select "*****"
click at [952, 172] on select "**********" at bounding box center [1245, 183] width 586 height 23
click at [901, 144] on button "Toggle fullscreen view" at bounding box center [903, 133] width 24 height 24
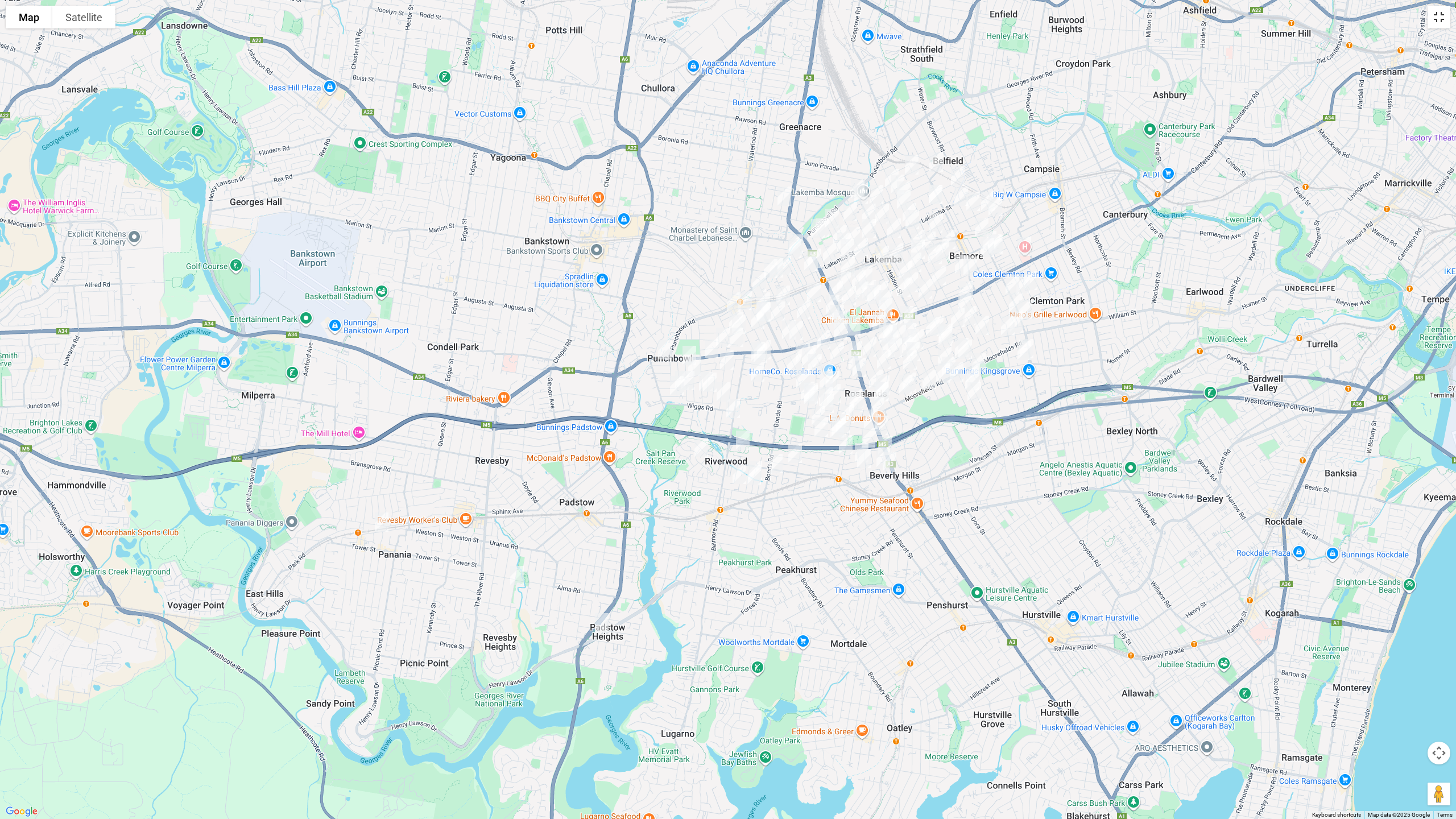
click at [1445, 23] on button "Toggle fullscreen view" at bounding box center [1439, 17] width 22 height 22
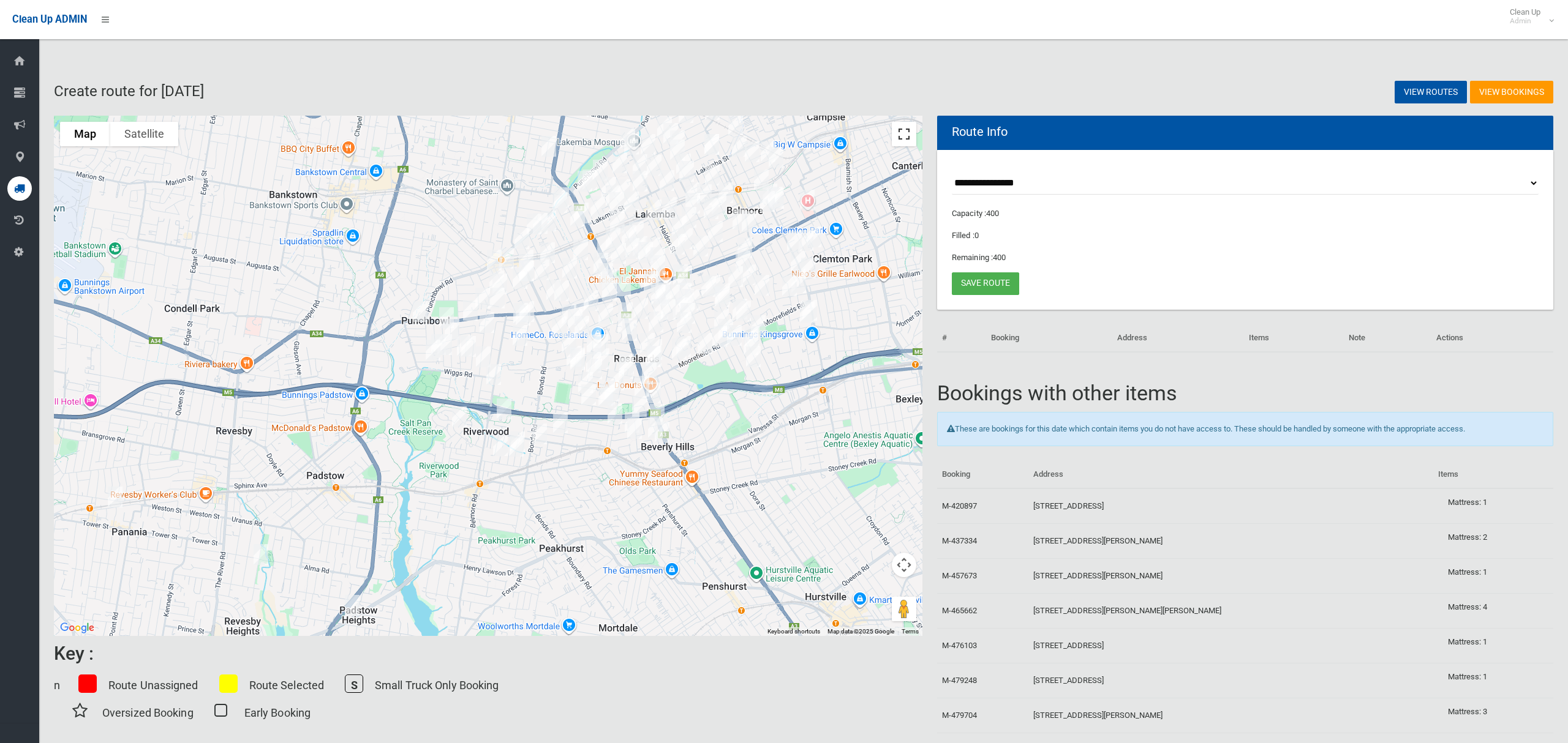
click at [903, 135] on button "Toggle fullscreen view" at bounding box center [903, 133] width 24 height 24
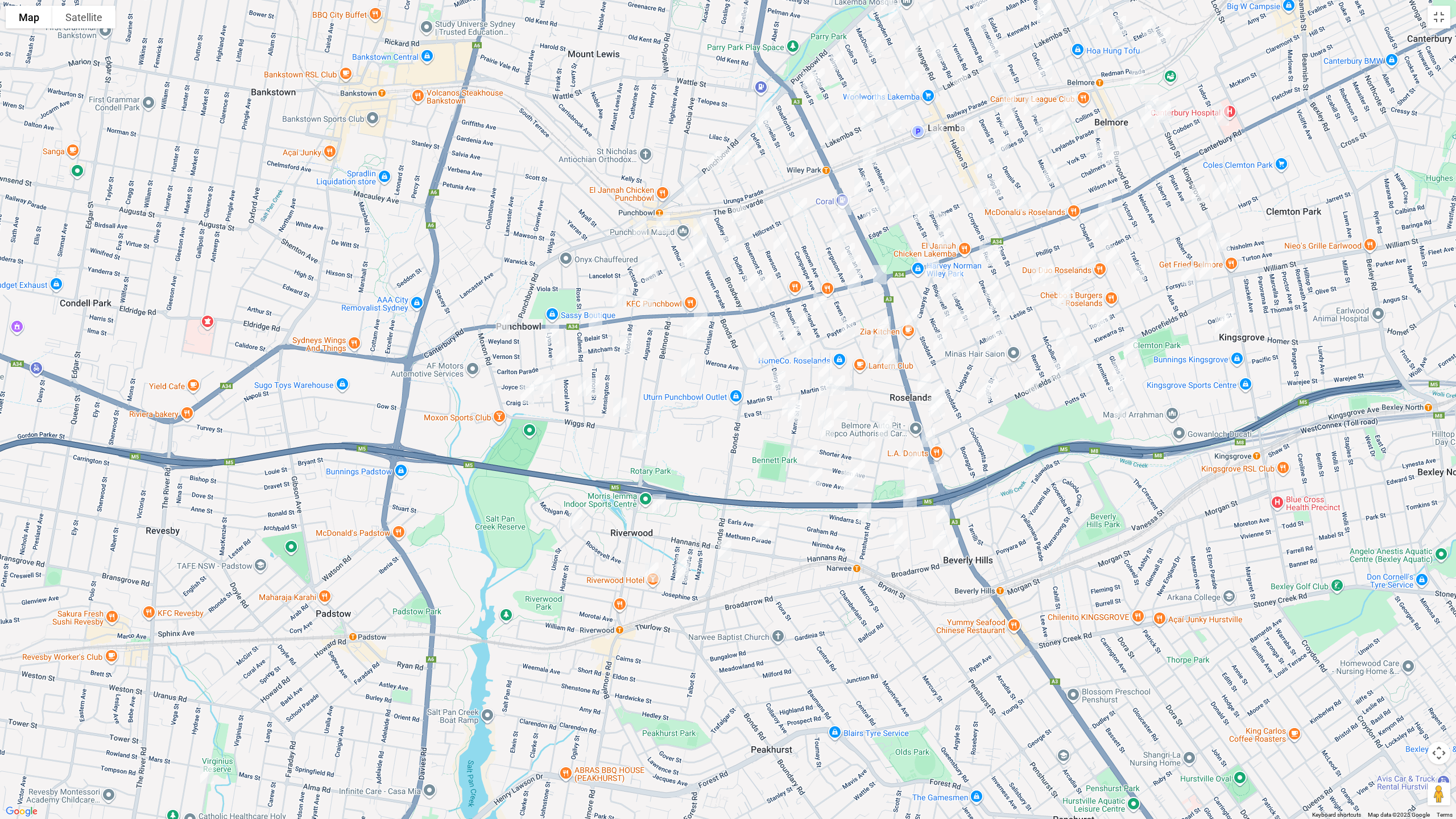
click at [647, 297] on img "1373 Canterbury Road, PUNCHBOWL NSW 2196" at bounding box center [646, 298] width 22 height 28
click at [709, 158] on img "732 Punchbowl Road, PUNCHBOWL NSW 2196" at bounding box center [713, 160] width 22 height 28
click at [750, 112] on button "Close" at bounding box center [736, 122] width 28 height 28
click at [767, 98] on img "654 Punchbowl Road, WILEY PARK NSW 2195" at bounding box center [765, 112] width 22 height 28
click at [500, 319] on img "17 Weyland Street, PUNCHBOWL NSW 2196" at bounding box center [503, 323] width 22 height 28
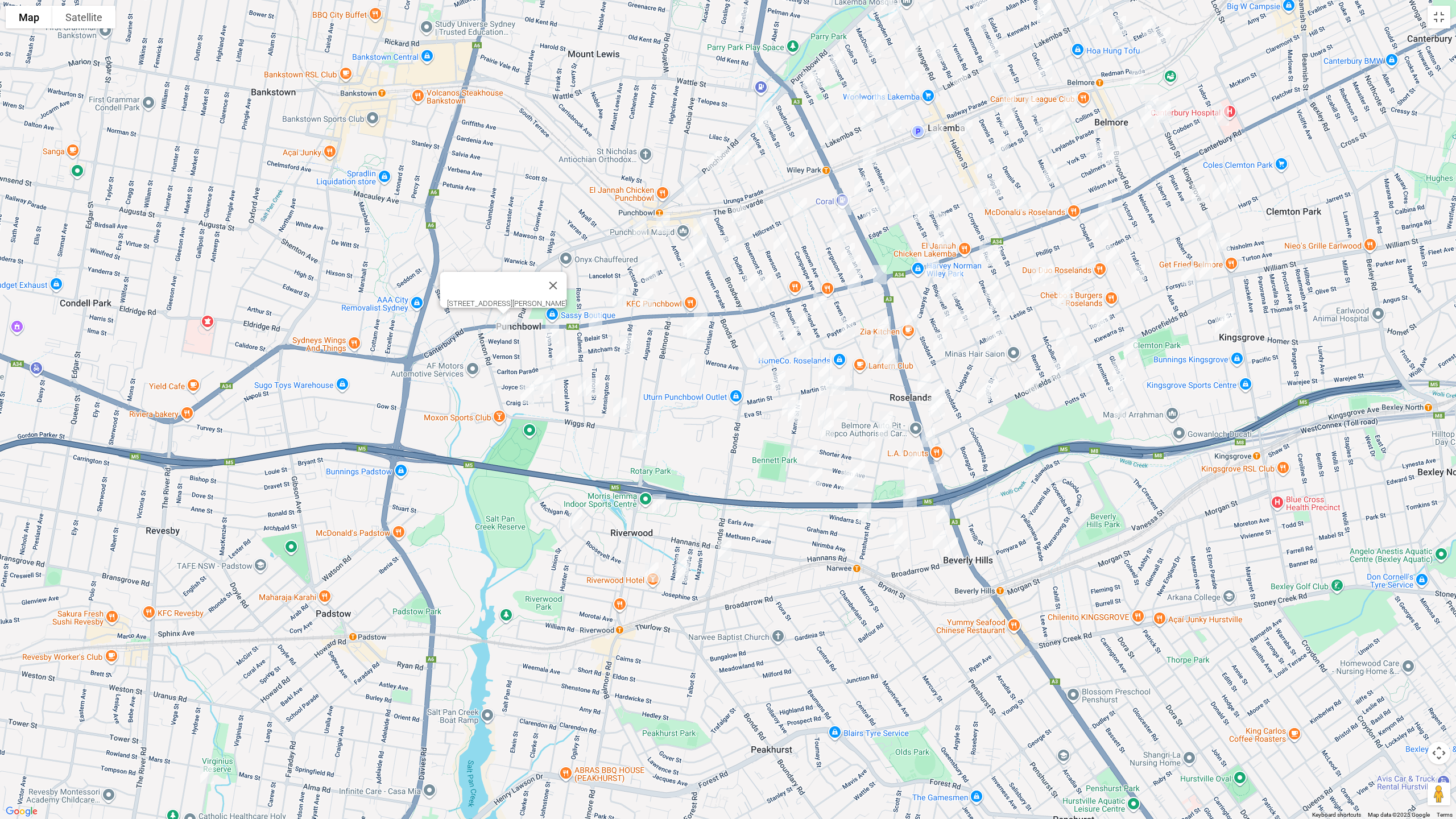
click at [554, 330] on img "15 Lyon Avenue, PUNCHBOWL NSW 2196" at bounding box center [552, 334] width 22 height 28
click at [564, 355] on img "63 Carlton Parade, PUNCHBOWL NSW 2196" at bounding box center [562, 356] width 22 height 28
drag, startPoint x: 536, startPoint y: 376, endPoint x: 531, endPoint y: 388, distance: 13.0
click at [536, 375] on img "26 Craig Street, PUNCHBOWL NSW 2196" at bounding box center [536, 385] width 22 height 28
click at [529, 396] on img "19 Craig Street, PUNCHBOWL NSW 2196" at bounding box center [527, 394] width 22 height 28
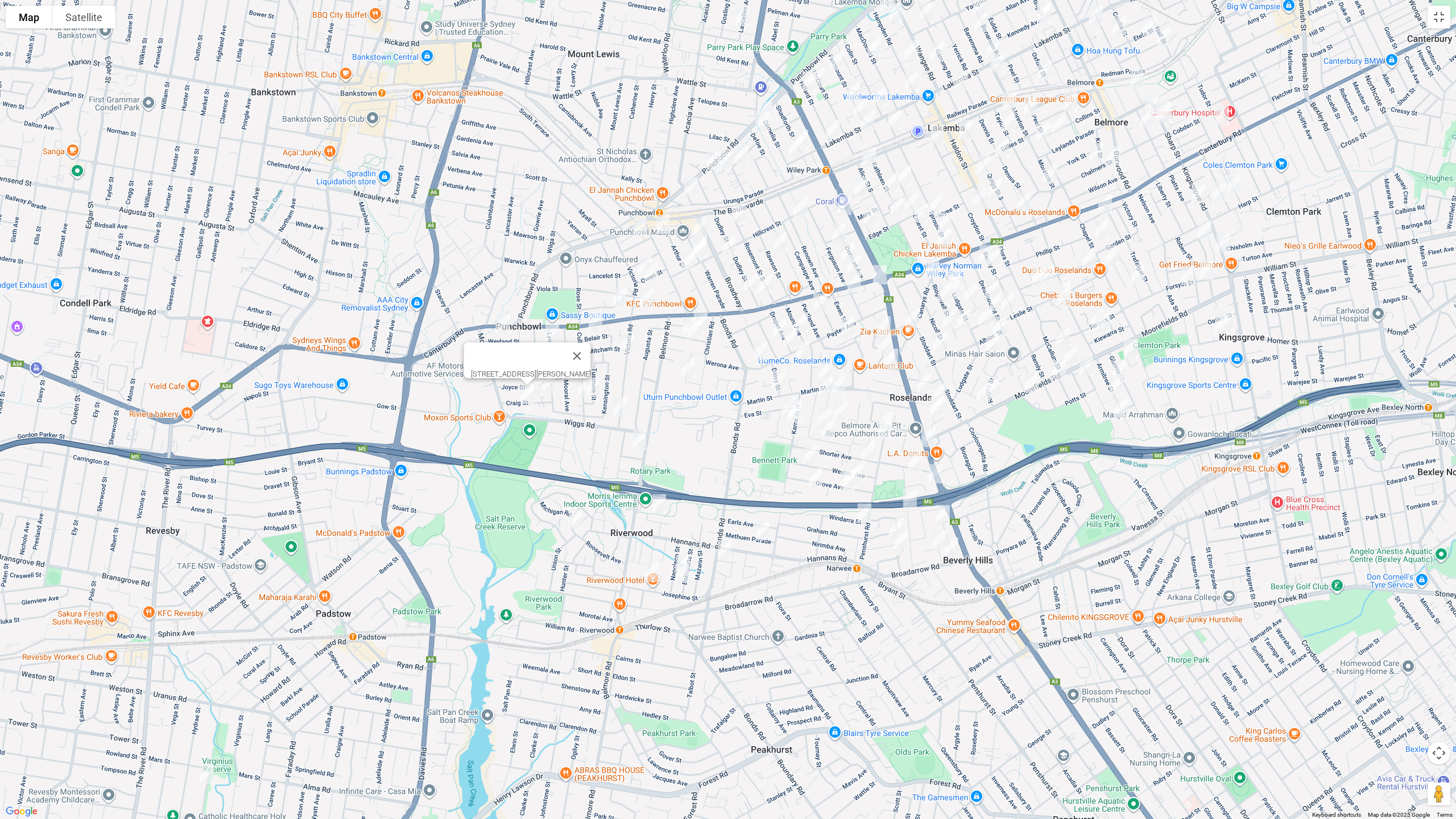
click at [549, 387] on img "34-38 Craig Street, PUNCHBOWL NSW 2196" at bounding box center [548, 384] width 22 height 28
click at [579, 389] on img "57 Cullens Road, PUNCHBOWL NSW 2196" at bounding box center [584, 387] width 22 height 28
click at [595, 386] on img "54 Cullens Road, PUNCHBOWL NSW 2196" at bounding box center [592, 387] width 22 height 28
click at [620, 403] on img "203 Victoria Road, PUNCHBOWL NSW 2196" at bounding box center [620, 407] width 22 height 28
click at [638, 443] on img "5 Russell Street, RIVERWOOD NSW 2210" at bounding box center [639, 440] width 22 height 28
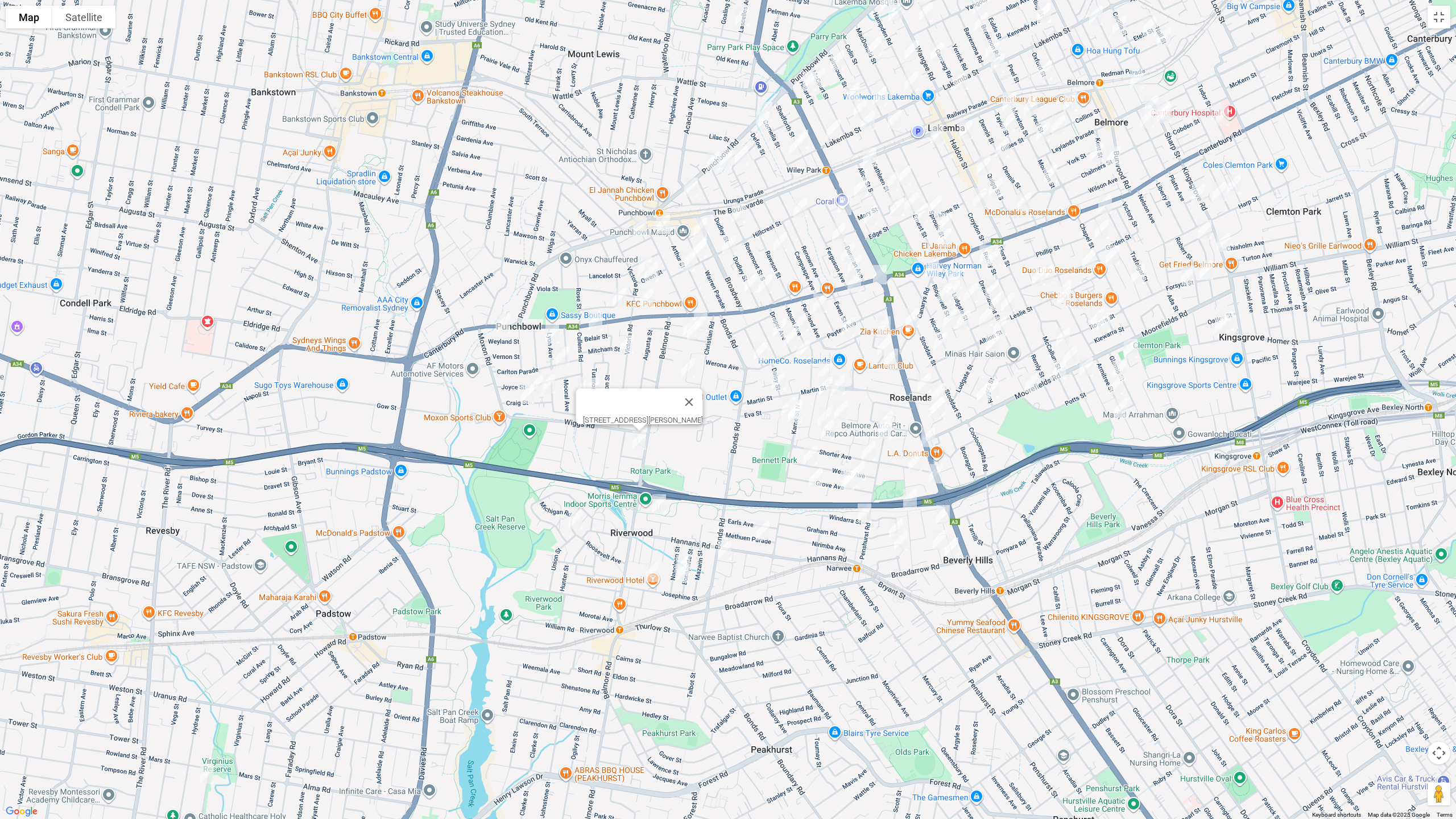
click at [571, 520] on img "19 Roosevelt Avenue, RIVERWOOD NSW 2210" at bounding box center [575, 519] width 22 height 28
click at [594, 324] on img "33 Belair Street, PUNCHBOWL NSW 2196" at bounding box center [595, 321] width 22 height 28
click at [560, 359] on img "63 Carlton Parade, PUNCHBOWL NSW 2196" at bounding box center [562, 356] width 22 height 28
click at [624, 350] on img "121 Victoria Road, PUNCHBOWL NSW 2196" at bounding box center [626, 344] width 22 height 28
click at [638, 260] on img "34 Victoria Road, PUNCHBOWL NSW 2196" at bounding box center [645, 266] width 22 height 28
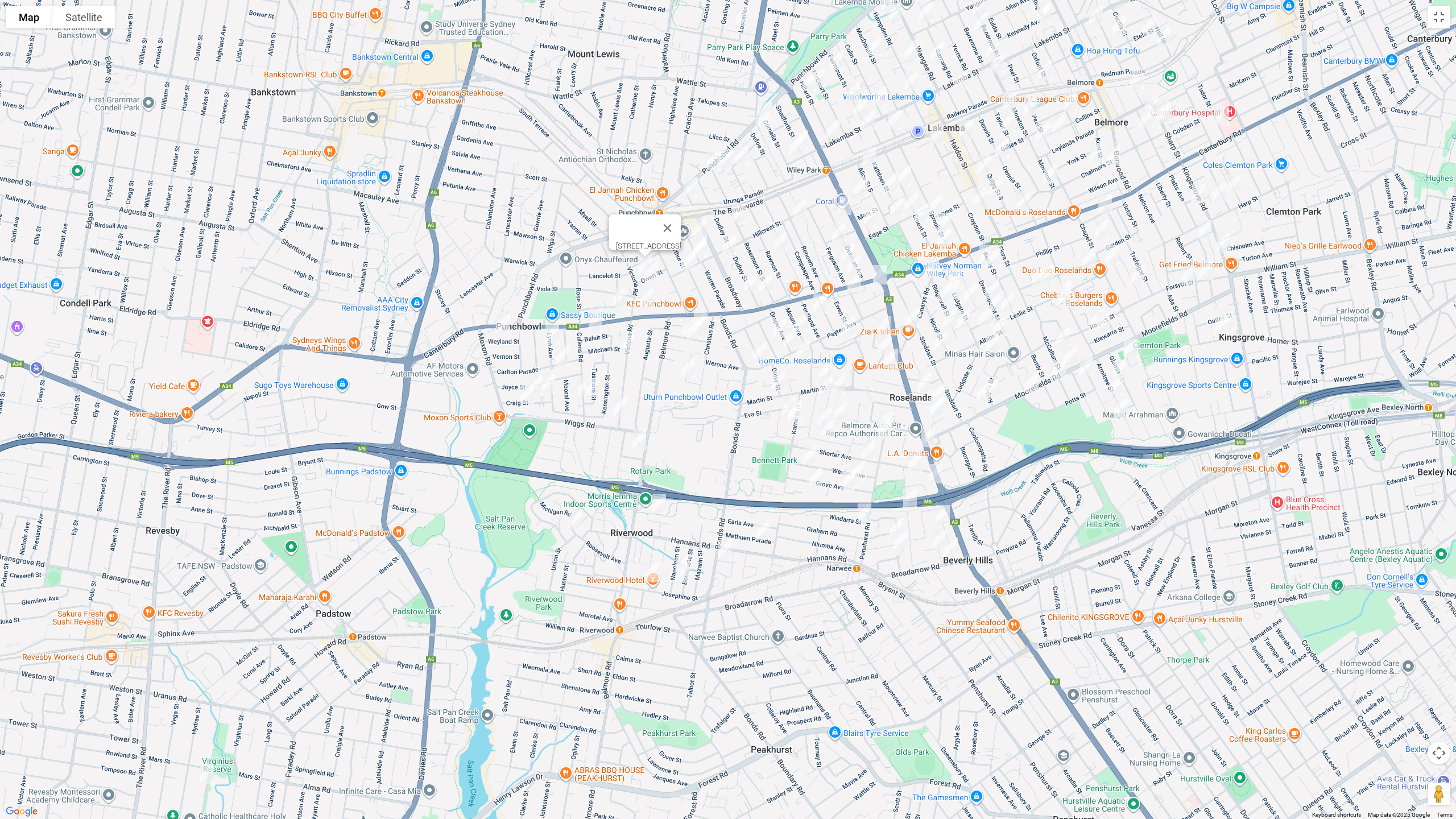
click at [614, 294] on img "22 Heath Street, PUNCHBOWL NSW 2196" at bounding box center [619, 298] width 22 height 28
click at [640, 219] on img "11 Turner Street, PUNCHBOWL NSW 2196" at bounding box center [639, 227] width 22 height 28
click at [654, 272] on img "22 Owen Street, PUNCHBOWL NSW 2196" at bounding box center [650, 272] width 22 height 28
click at [711, 224] on button "Close" at bounding box center [701, 233] width 28 height 28
click at [664, 222] on img "46 Rossmore Avenue, PUNCHBOWL NSW 2196" at bounding box center [663, 224] width 22 height 28
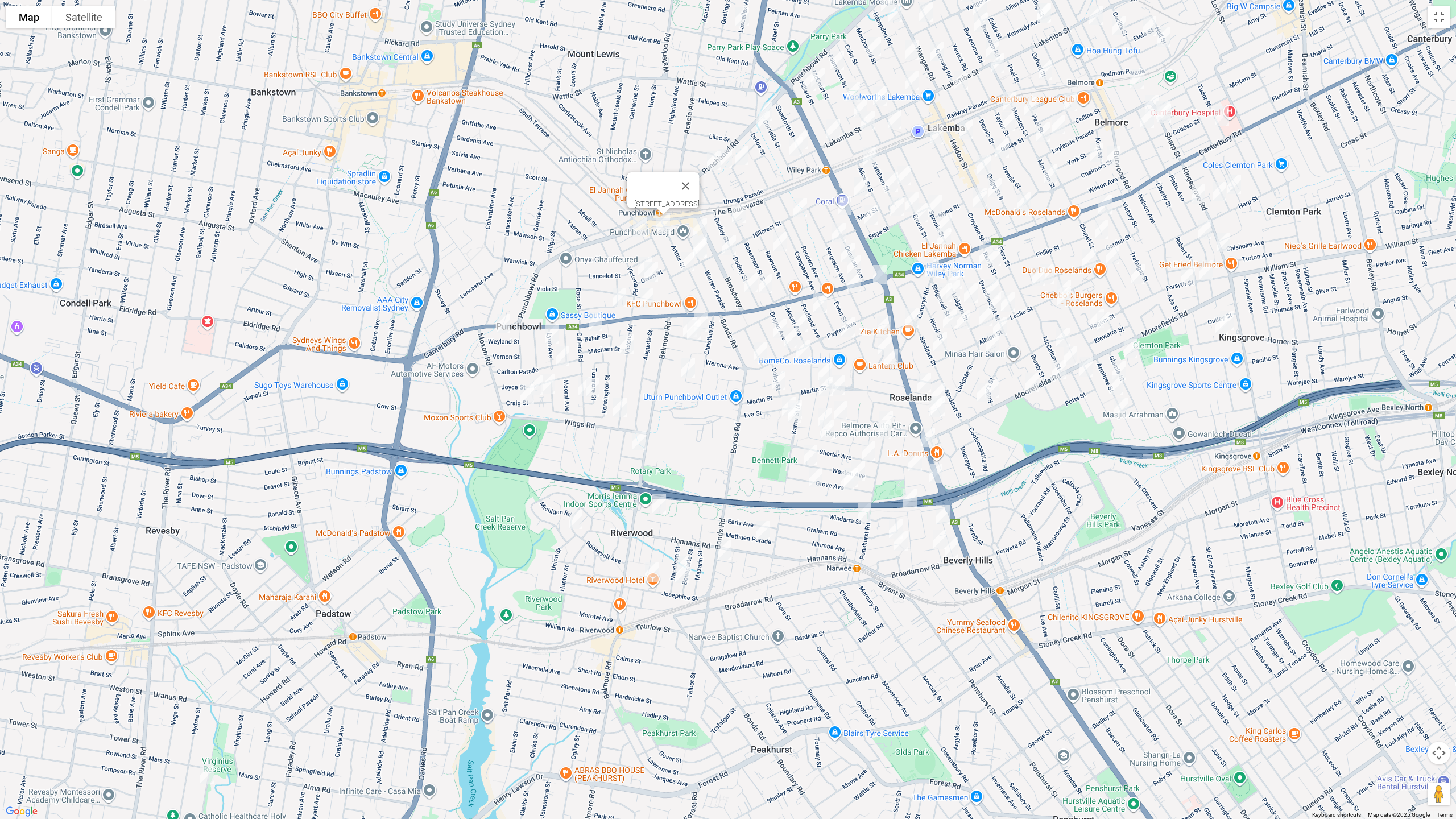
click at [704, 223] on img "30 Matthews Street, PUNCHBOWL NSW 2196" at bounding box center [700, 227] width 22 height 28
click at [700, 248] on img "53 Matthews Street, PUNCHBOWL NSW 2196" at bounding box center [700, 248] width 22 height 28
click at [764, 201] on button "Close" at bounding box center [750, 210] width 28 height 28
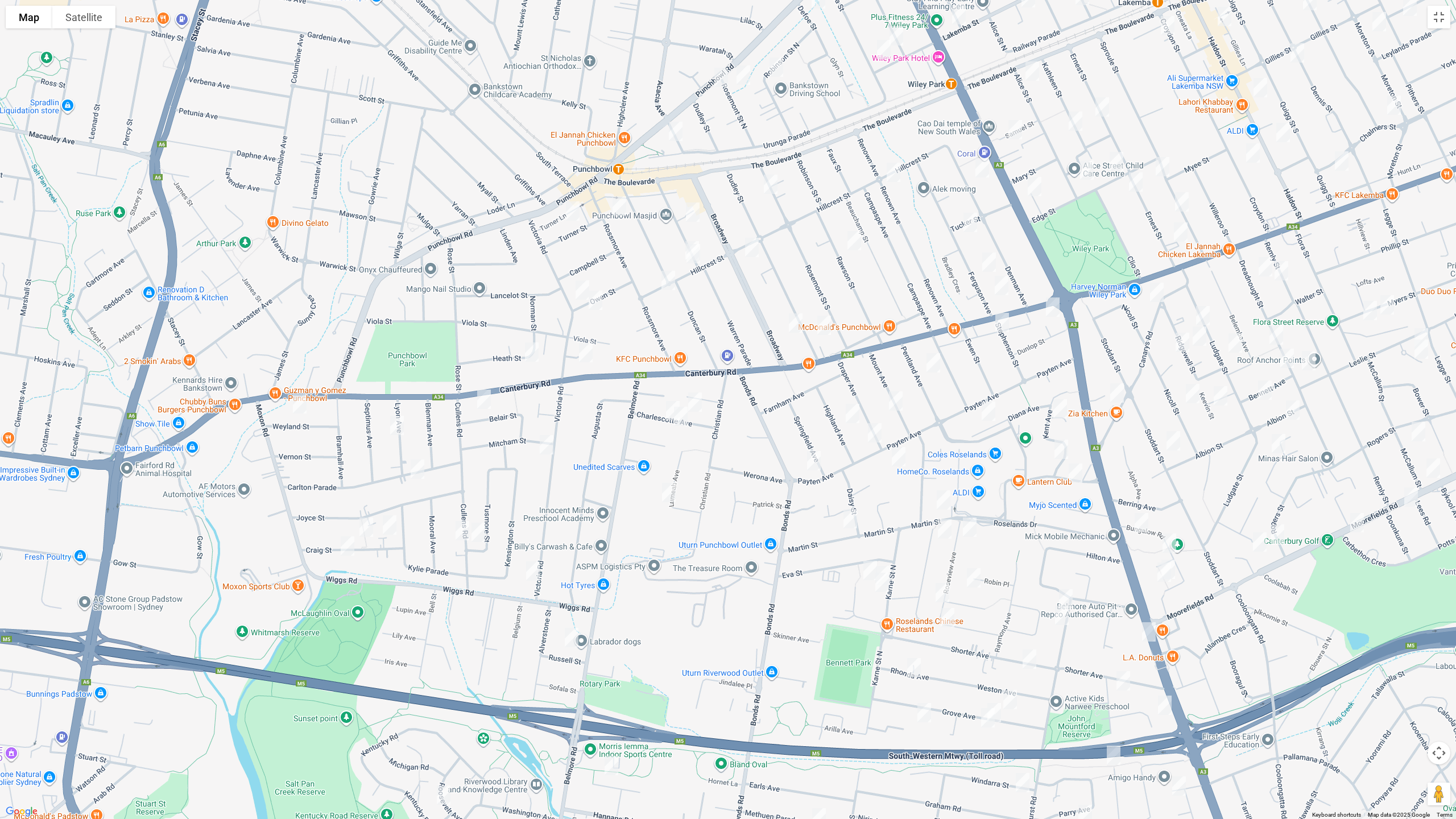
click at [688, 237] on img "51 Matthews Street, PUNCHBOWL NSW 2196" at bounding box center [691, 251] width 22 height 28
click at [665, 278] on img "58A Hillcrest Street, PUNCHBOWL NSW 2196" at bounding box center [668, 280] width 22 height 28
click at [677, 130] on img "4 Rickard Street, PUNCHBOWL NSW 2196" at bounding box center [675, 131] width 22 height 28
click at [773, 187] on img "29 Rosemont Street South, PUNCHBOWL NSW 2196" at bounding box center [770, 184] width 22 height 28
click at [749, 248] on img "38 Broadway, PUNCHBOWL NSW 2196" at bounding box center [751, 248] width 22 height 28
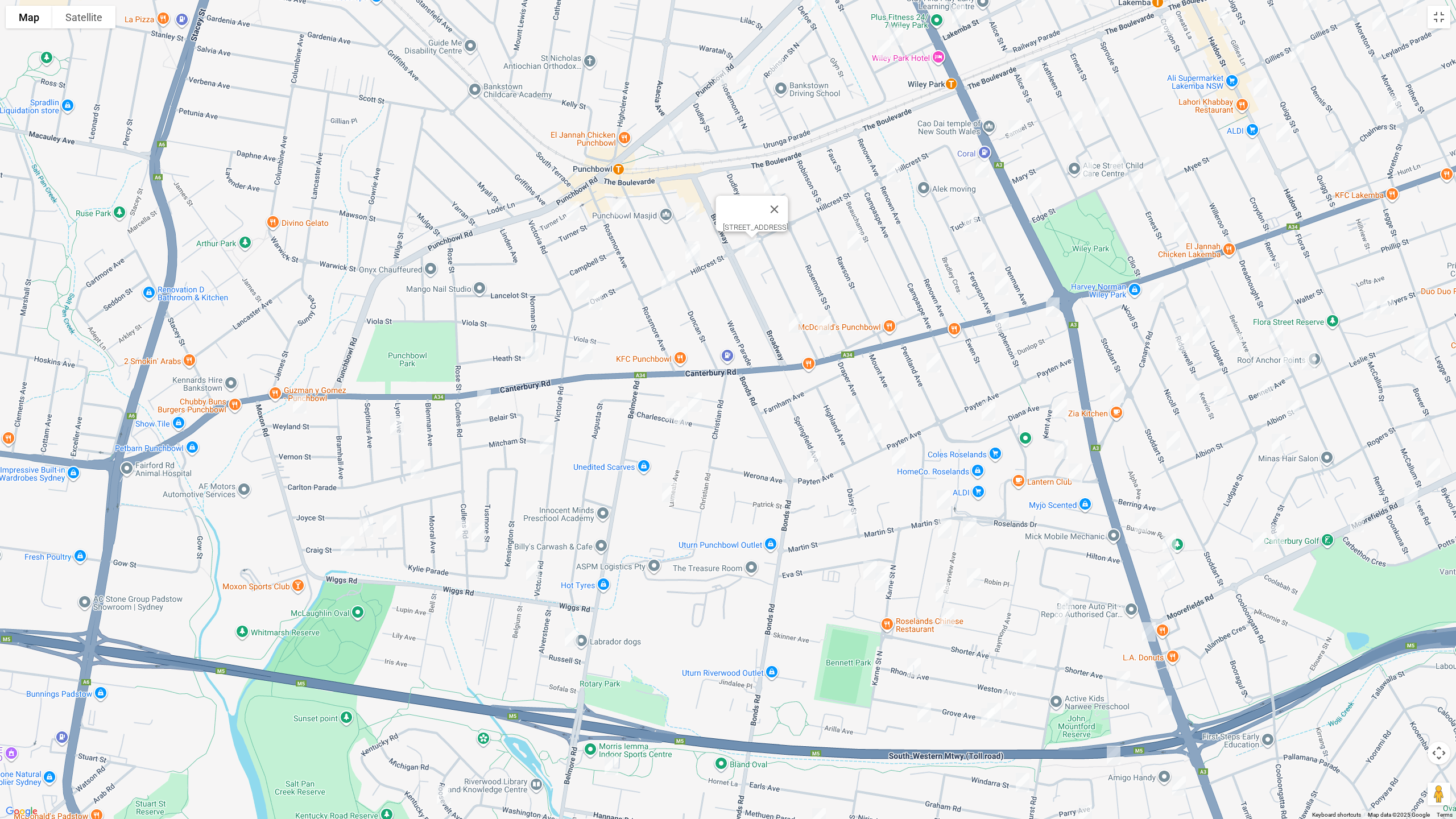
click at [792, 319] on img "115 Dudley Street, PUNCHBOWL NSW 2196" at bounding box center [795, 323] width 22 height 28
click at [822, 326] on img "122 Dudley Street, PUNCHBOWL NSW 2196" at bounding box center [824, 325] width 22 height 28
click at [746, 80] on img "4 Rosemont Street North, PUNCHBOWL NSW 2196" at bounding box center [743, 75] width 22 height 28
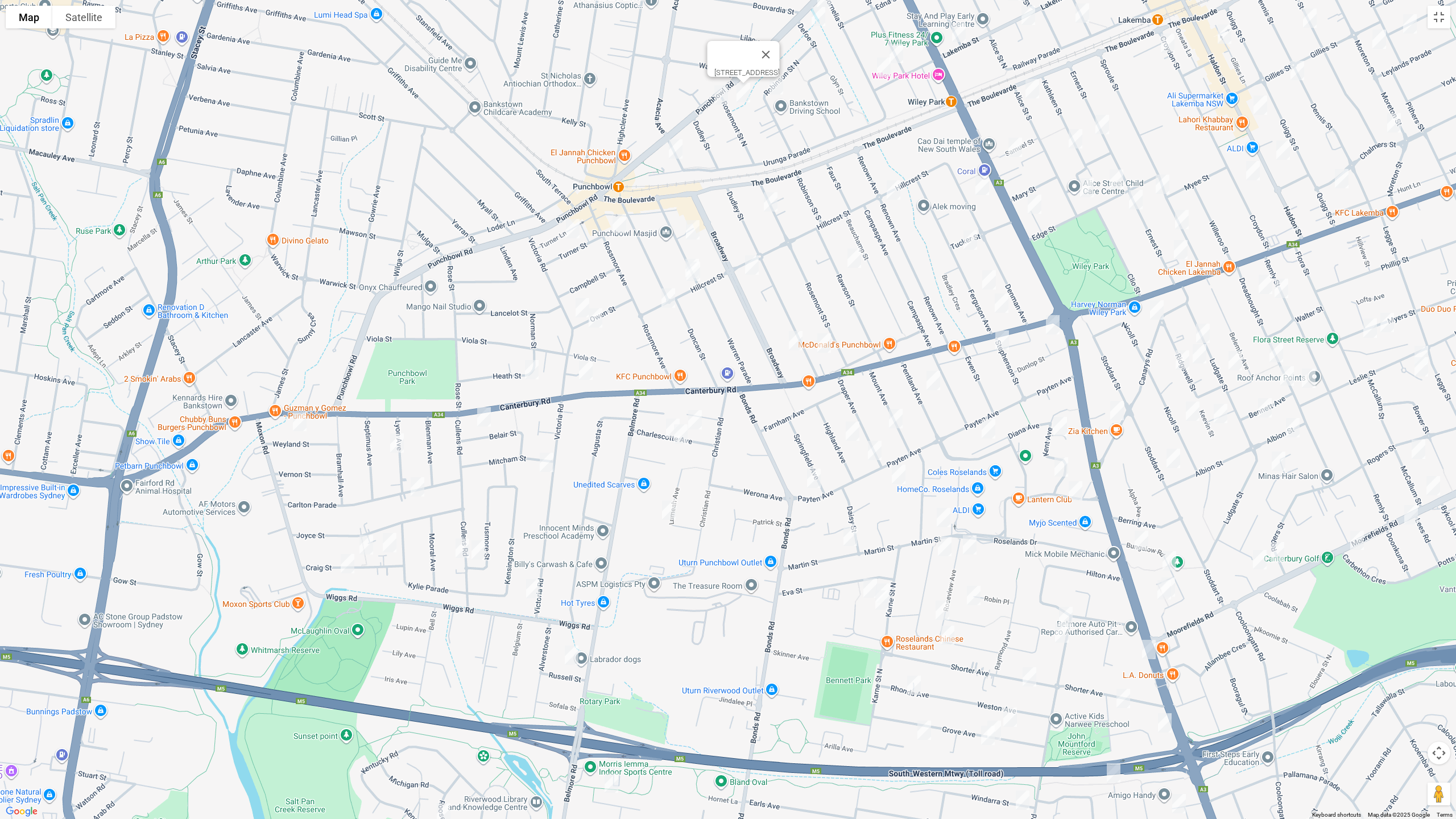
click at [775, 84] on img "30 Robinson Street North, WILEY PARK NSW 2195" at bounding box center [776, 85] width 22 height 28
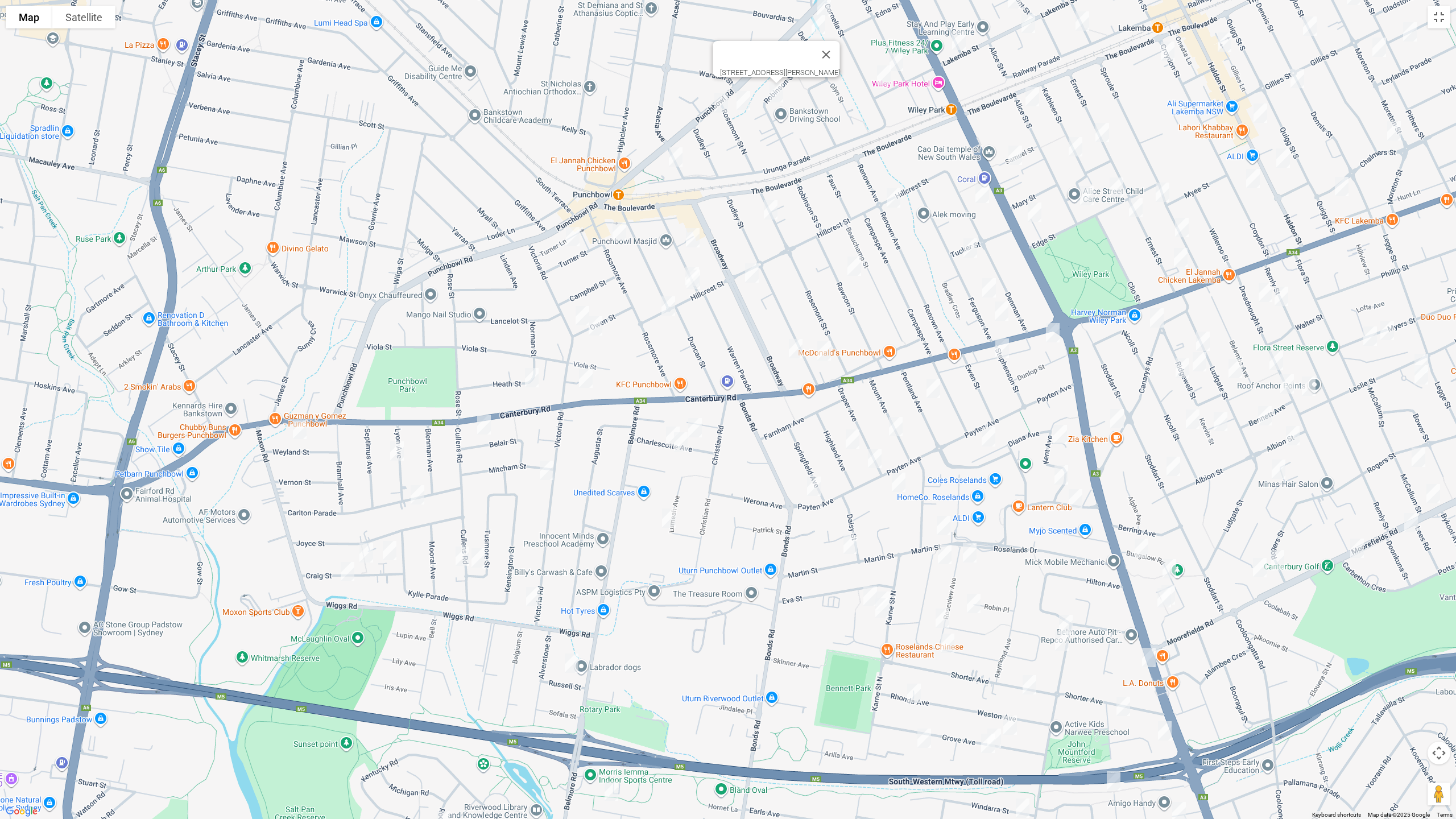
click at [856, 267] on img "34 Rawson Street, WILEY PARK NSW 2195" at bounding box center [854, 266] width 22 height 28
click at [818, 33] on img "1/69 Defoe Street, WILEY PARK NSW 2195" at bounding box center [818, 24] width 22 height 28
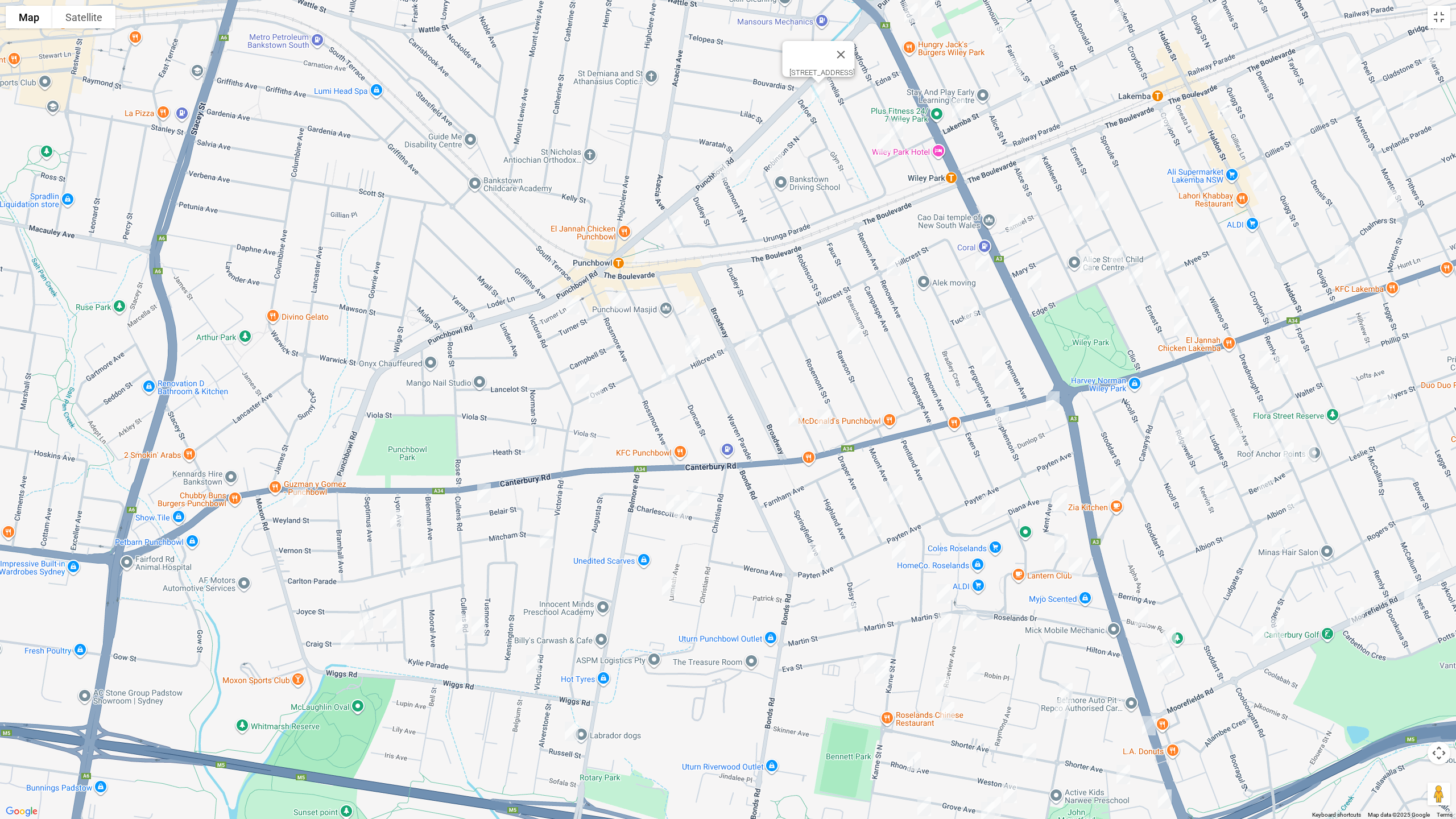
click at [899, 121] on img "22 Shadforth Street, WILEY PARK NSW 2195" at bounding box center [896, 130] width 22 height 28
click at [885, 146] on img "19 Cornelia Street, WILEY PARK NSW 2195" at bounding box center [883, 143] width 22 height 28
click at [976, 258] on img "10 Denman Avenue, WILEY PARK NSW 2195" at bounding box center [982, 262] width 22 height 28
click at [892, 264] on img "18 Hillcrest Street, WILEY PARK NSW 2195" at bounding box center [893, 266] width 22 height 28
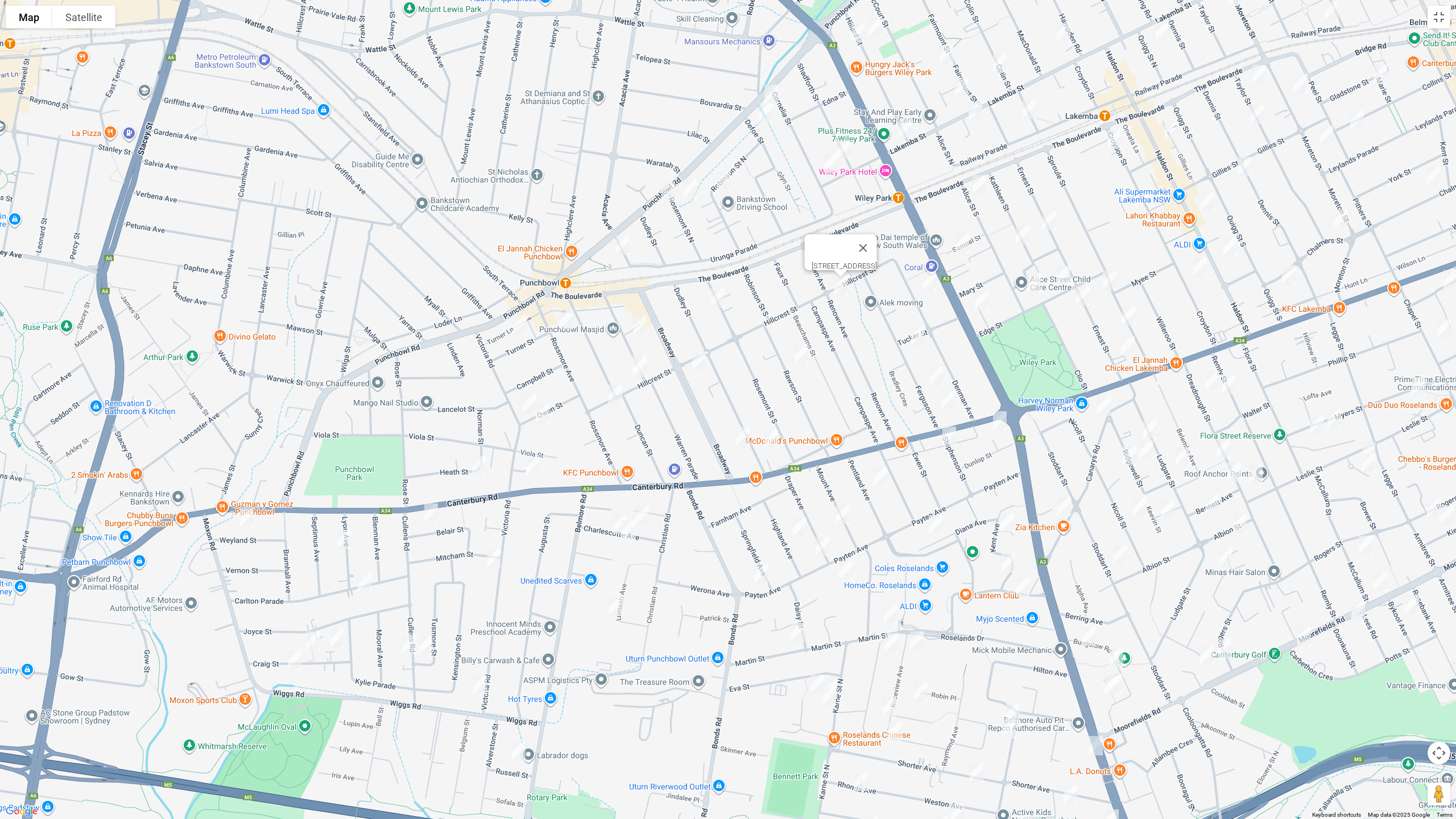
drag, startPoint x: 943, startPoint y: 282, endPoint x: 883, endPoint y: 303, distance: 63.6
click at [884, 303] on div "18 Hillcrest Street, WILEY PARK NSW 2195" at bounding box center [728, 409] width 1456 height 819
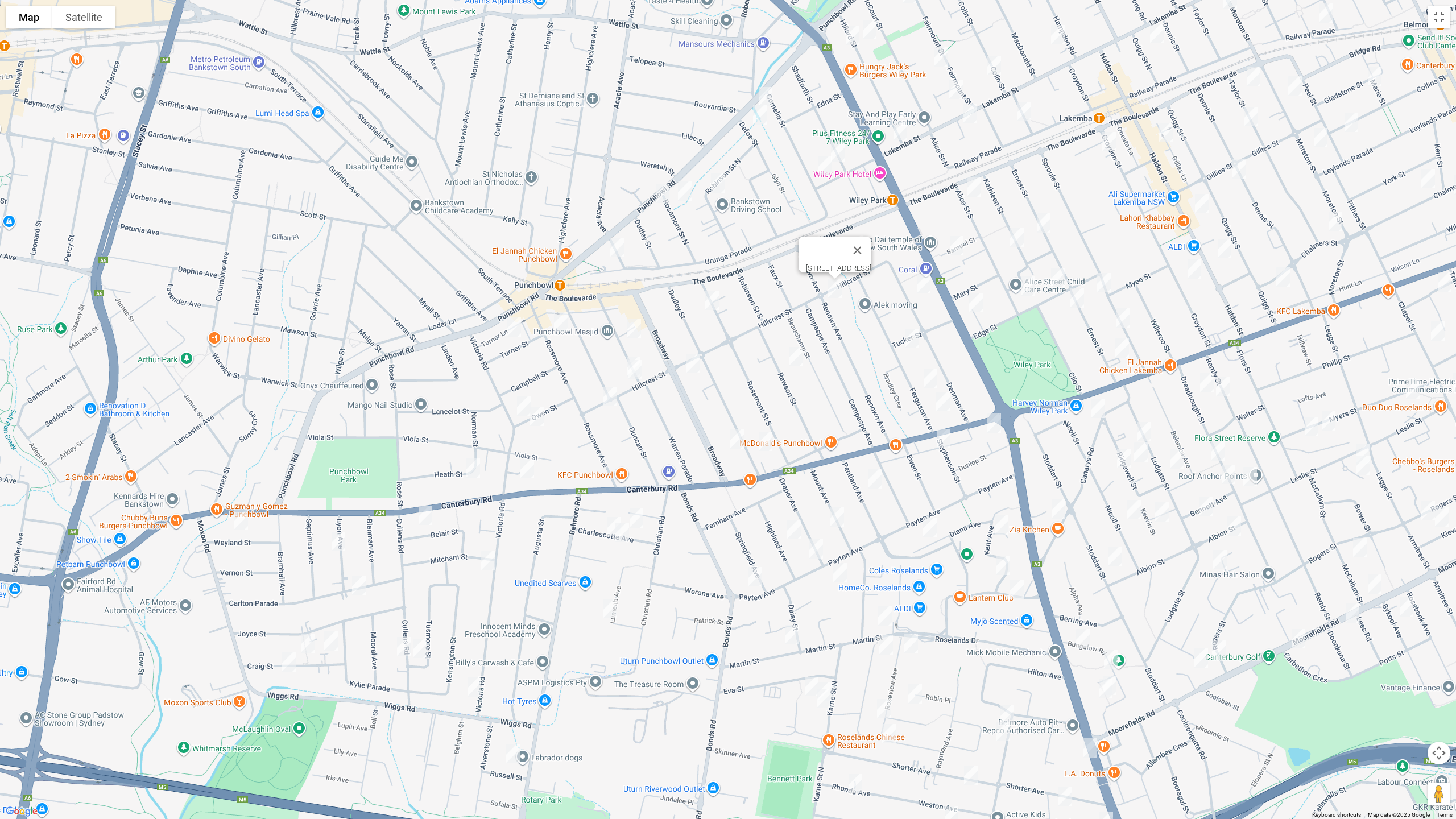
click at [910, 339] on img "38-40 Ferguson Avenue, WILEY PARK NSW 2195" at bounding box center [911, 338] width 22 height 28
click at [929, 371] on img "5/64 Ferguson Avenue, WILEY PARK NSW 2195" at bounding box center [930, 378] width 22 height 28
drag, startPoint x: 940, startPoint y: 398, endPoint x: 904, endPoint y: 396, distance: 36.1
click at [939, 398] on img "76 Ferguson Avenue, WILEY PARK NSW 2195" at bounding box center [942, 401] width 22 height 28
click at [945, 407] on img "76 Ferguson Avenue, WILEY PARK NSW 2195" at bounding box center [942, 401] width 22 height 28
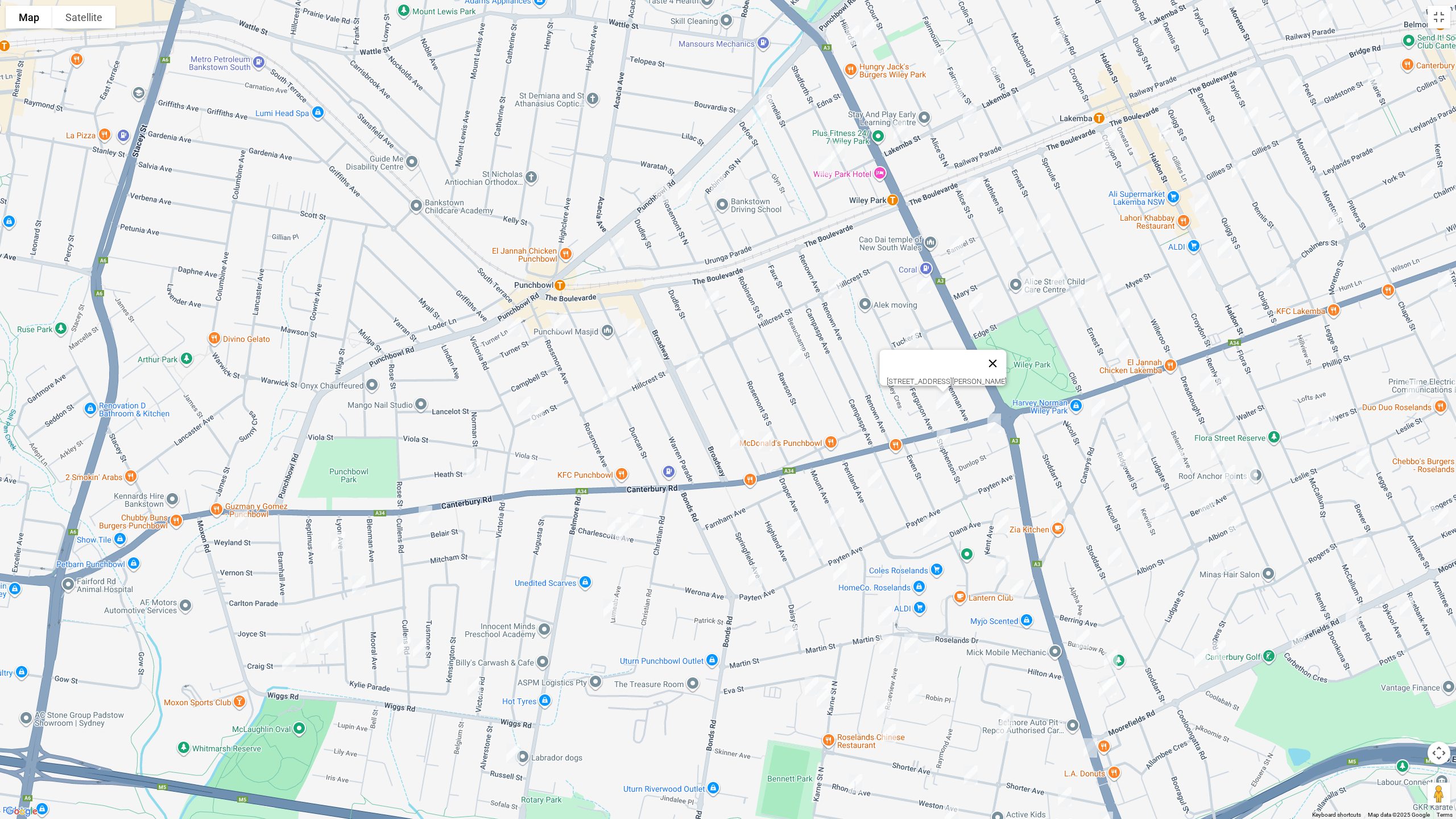
click at [1006, 358] on button "Close" at bounding box center [993, 363] width 28 height 28
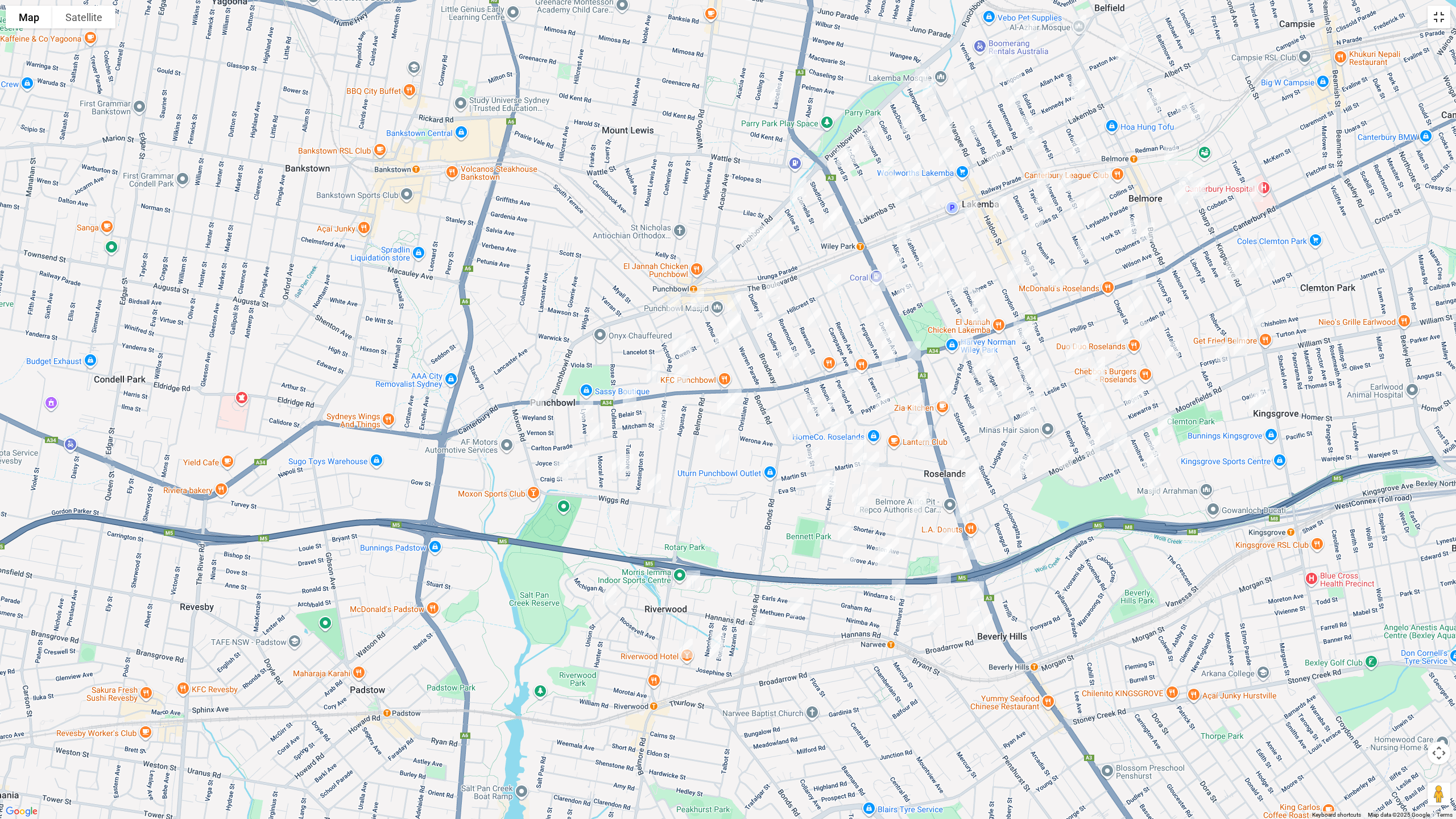
click at [1445, 18] on button "Toggle fullscreen view" at bounding box center [1439, 17] width 22 height 22
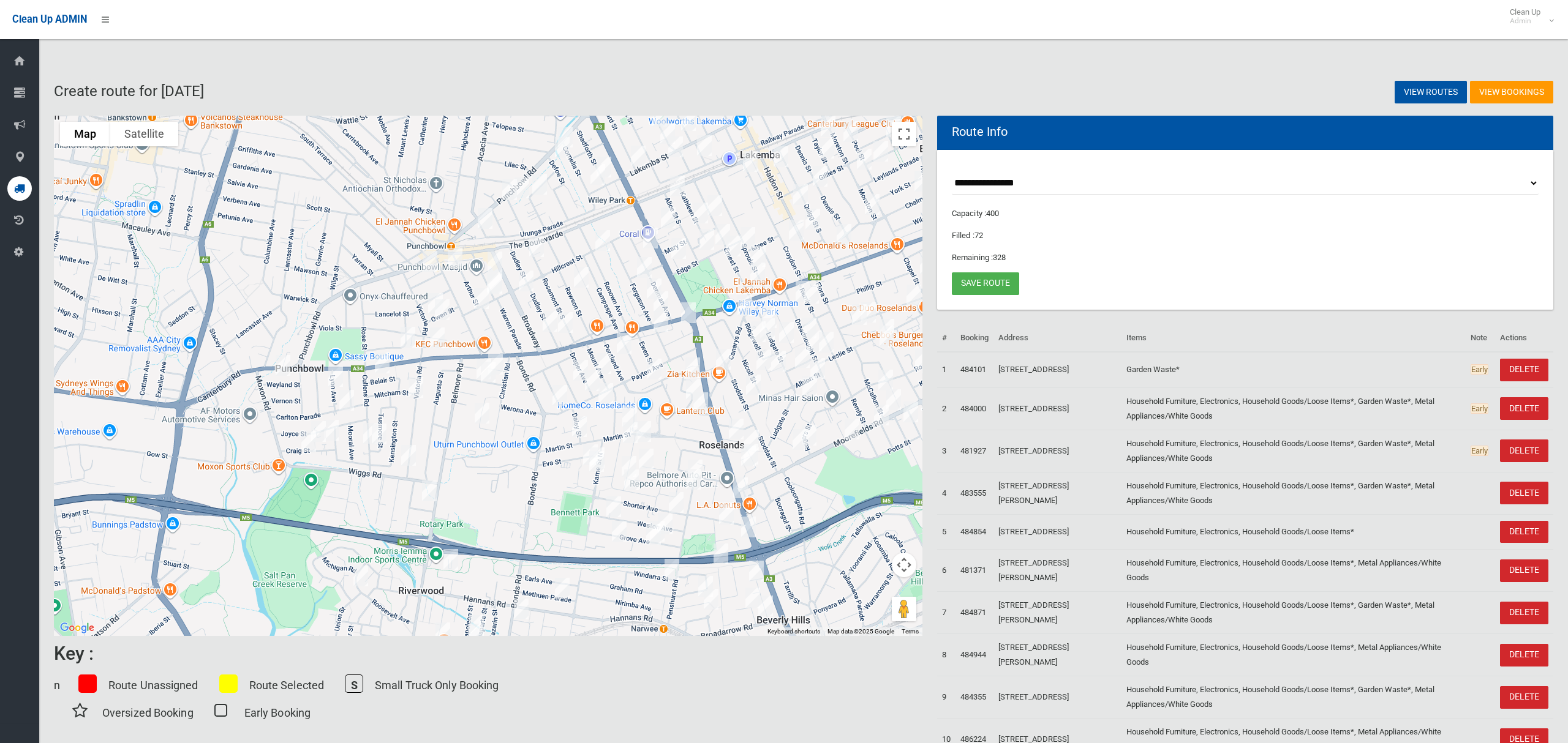
click at [688, 314] on img "2 Bambra Avenue, ROSELANDS NSW 2196" at bounding box center [688, 313] width 24 height 30
click at [658, 322] on img "1 Stephenson Street, ROSELANDS NSW 2196" at bounding box center [660, 321] width 24 height 30
click at [502, 354] on img "5A Charlescotte Avenue, PUNCHBOWL NSW 2196" at bounding box center [495, 364] width 24 height 30
click at [472, 359] on img "14 Charlescotte Avenue, PUNCHBOWL NSW 2196" at bounding box center [484, 369] width 24 height 30
click at [490, 378] on img "12 Charlescotte Avenue, PUNCHBOWL NSW 2196" at bounding box center [488, 372] width 24 height 30
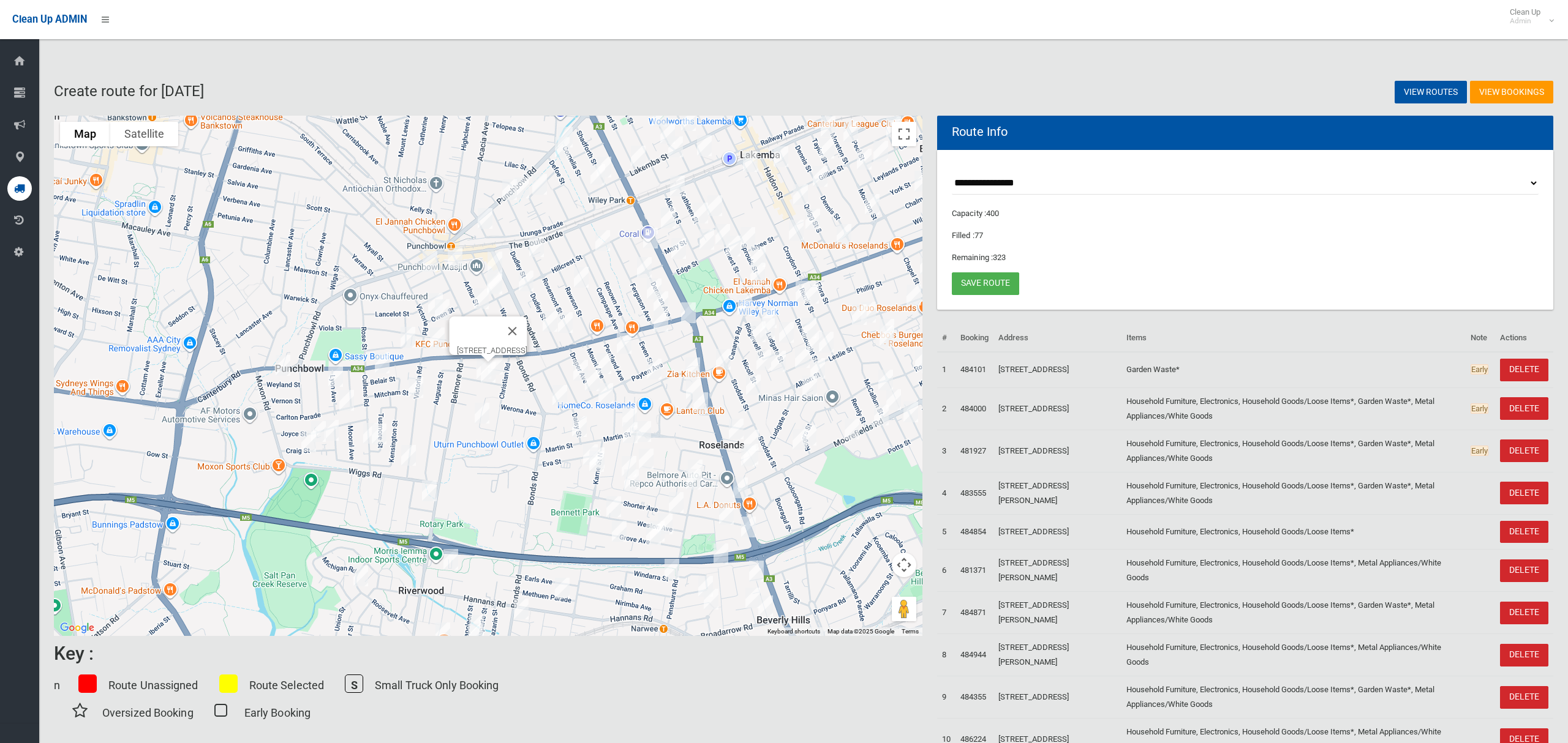
click at [482, 408] on img "12 Lumeah Avenue, PUNCHBOWL NSW 2196" at bounding box center [481, 413] width 24 height 30
click at [621, 347] on img "12 Pentland Avenue, ROSELANDS NSW 2196" at bounding box center [624, 343] width 24 height 30
click at [606, 363] on img "27 Mount Avenue, ROSELANDS NSW 2196" at bounding box center [604, 364] width 24 height 30
click at [575, 365] on img "20A Highland Avenue, ROSELANDS NSW 2196" at bounding box center [580, 370] width 24 height 30
click at [590, 380] on img "79 Payten Avenue, ROSELANDS NSW 2196" at bounding box center [592, 380] width 24 height 30
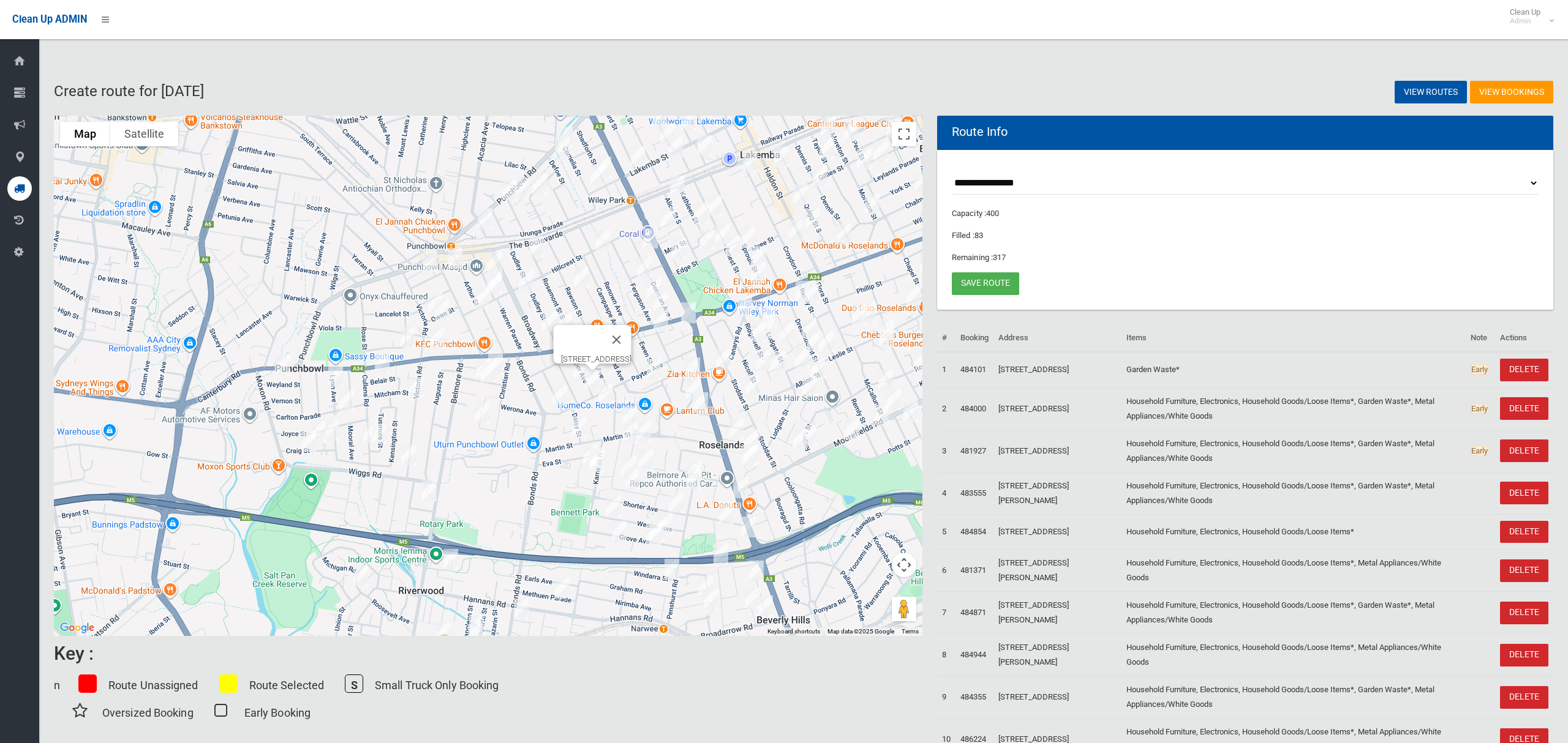
click at [559, 393] on img "103 Payten Avenue, ROSELANDS NSW 2196" at bounding box center [560, 396] width 24 height 30
click at [608, 396] on img "98 Payten Avenue, ROSELANDS NSW 2196" at bounding box center [605, 394] width 24 height 30
click at [629, 408] on img "48 Martin Street, ROSELANDS NSW 2196" at bounding box center [629, 417] width 24 height 30
click at [580, 418] on img "22 Martin Street, ROSELANDS NSW 2196" at bounding box center [579, 427] width 24 height 30
click at [639, 378] on button "Close" at bounding box center [633, 385] width 30 height 30
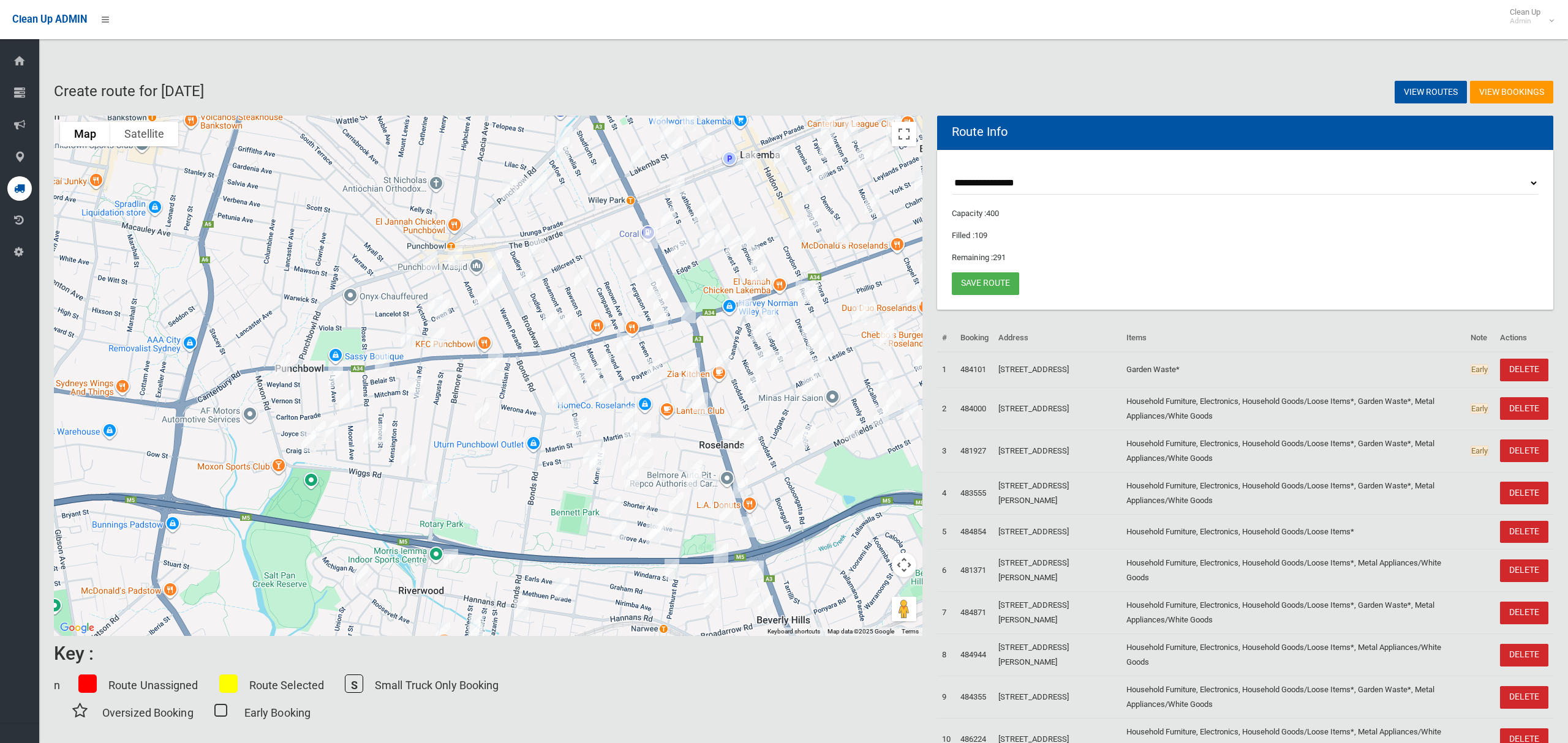
click at [652, 374] on img "33 Diana Avenue, ROSELANDS NSW 2196" at bounding box center [653, 369] width 24 height 30
click at [983, 284] on link "Save route" at bounding box center [986, 284] width 68 height 23
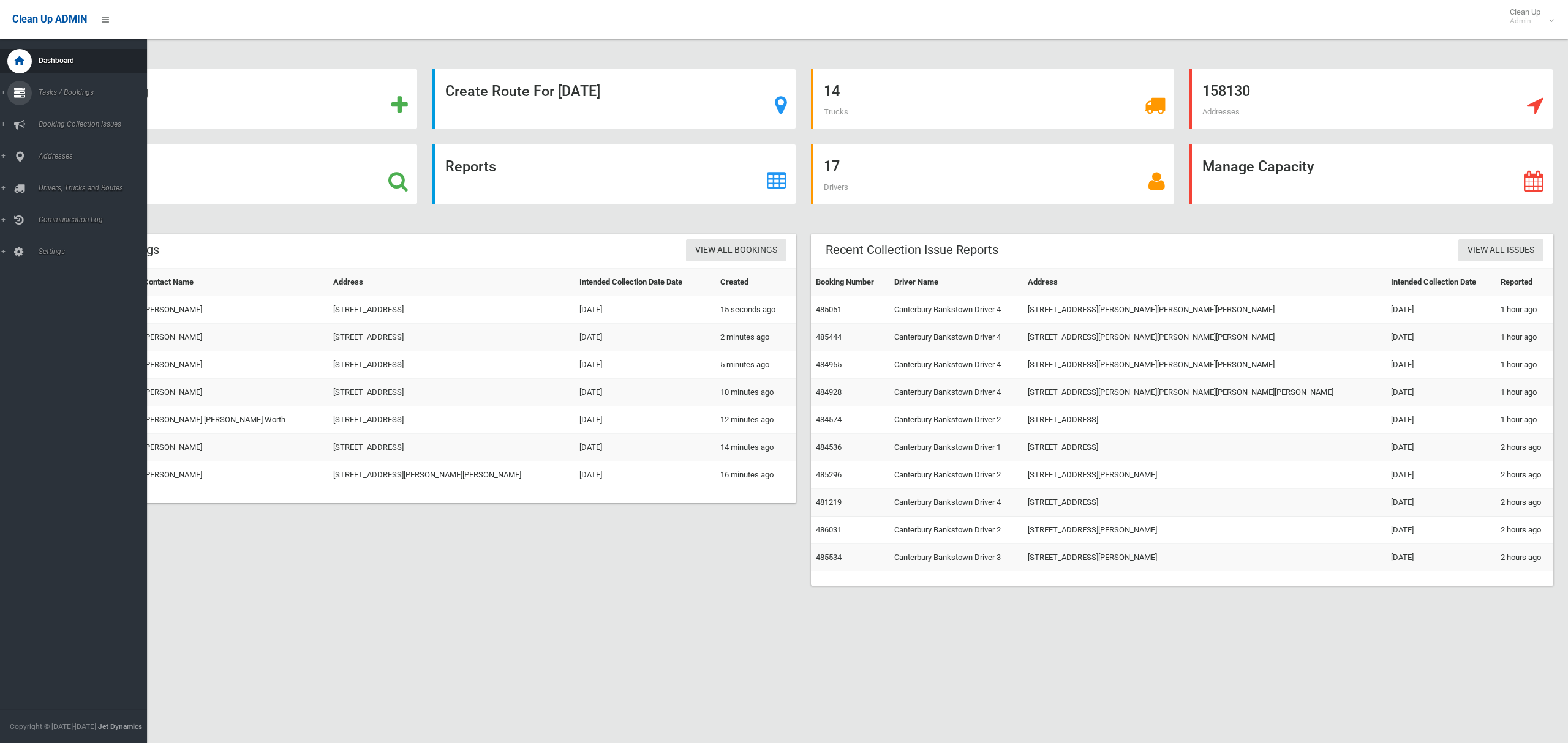
click at [44, 90] on span "Tasks / Bookings" at bounding box center [91, 93] width 112 height 8
click at [43, 178] on span "Search" at bounding box center [86, 182] width 102 height 8
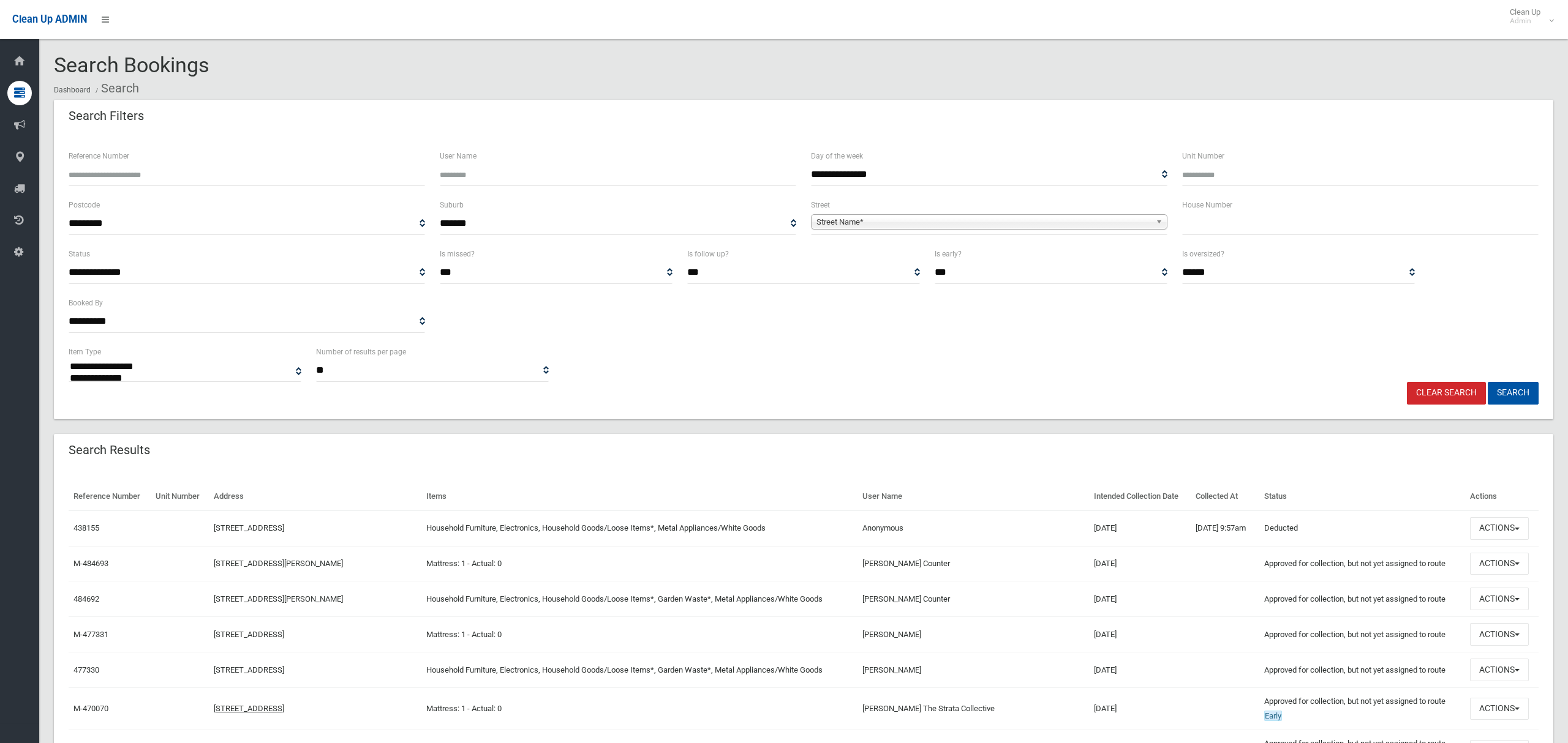
select select
click at [1222, 224] on input "text" at bounding box center [1360, 224] width 356 height 23
type input "****"
click at [991, 227] on span "Street Name*" at bounding box center [984, 222] width 334 height 15
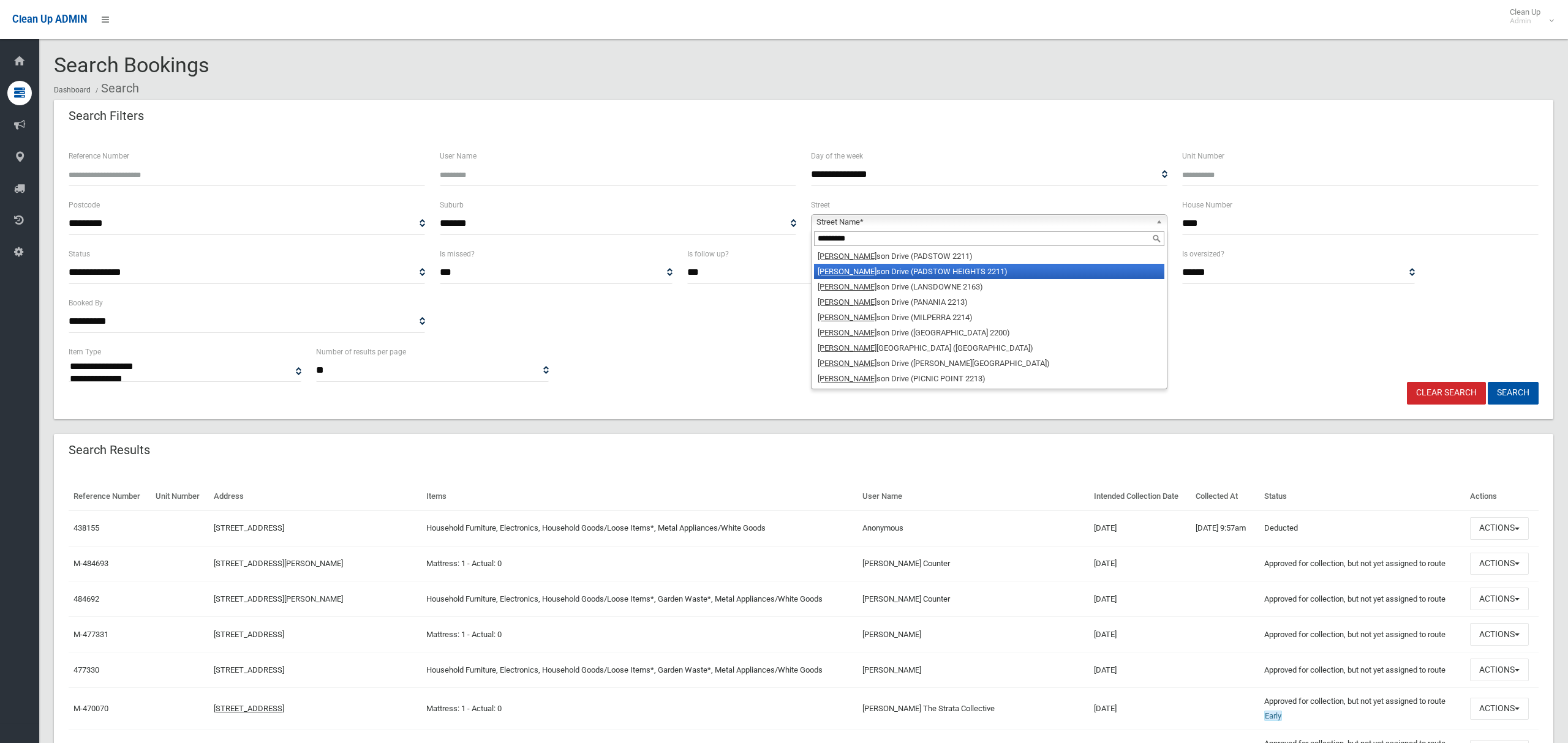
type input "*********"
click at [936, 276] on li "[PERSON_NAME] son Drive (PADSTOW HEIGHTS 2211)" at bounding box center [988, 271] width 350 height 15
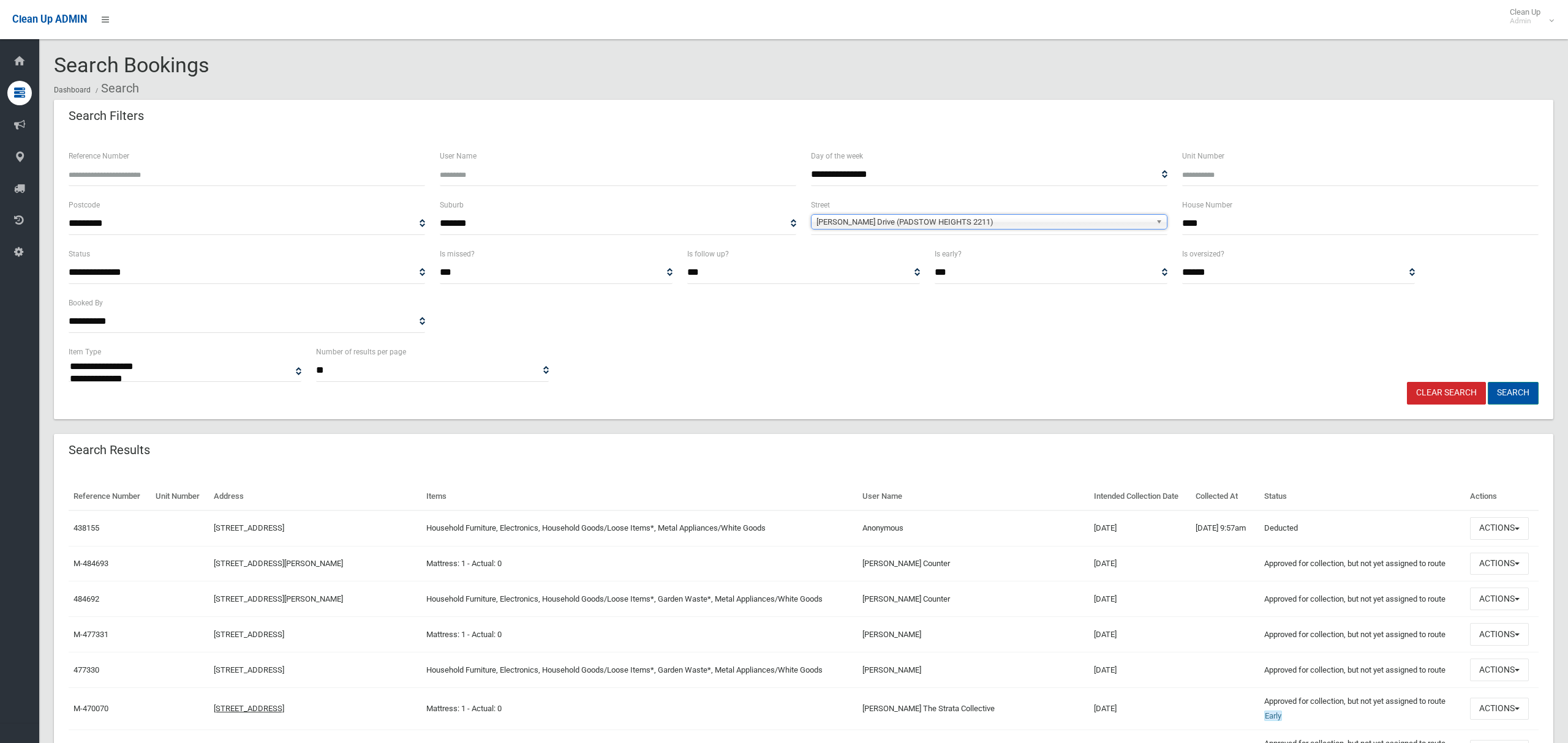
click at [1508, 394] on button "Search" at bounding box center [1513, 393] width 51 height 23
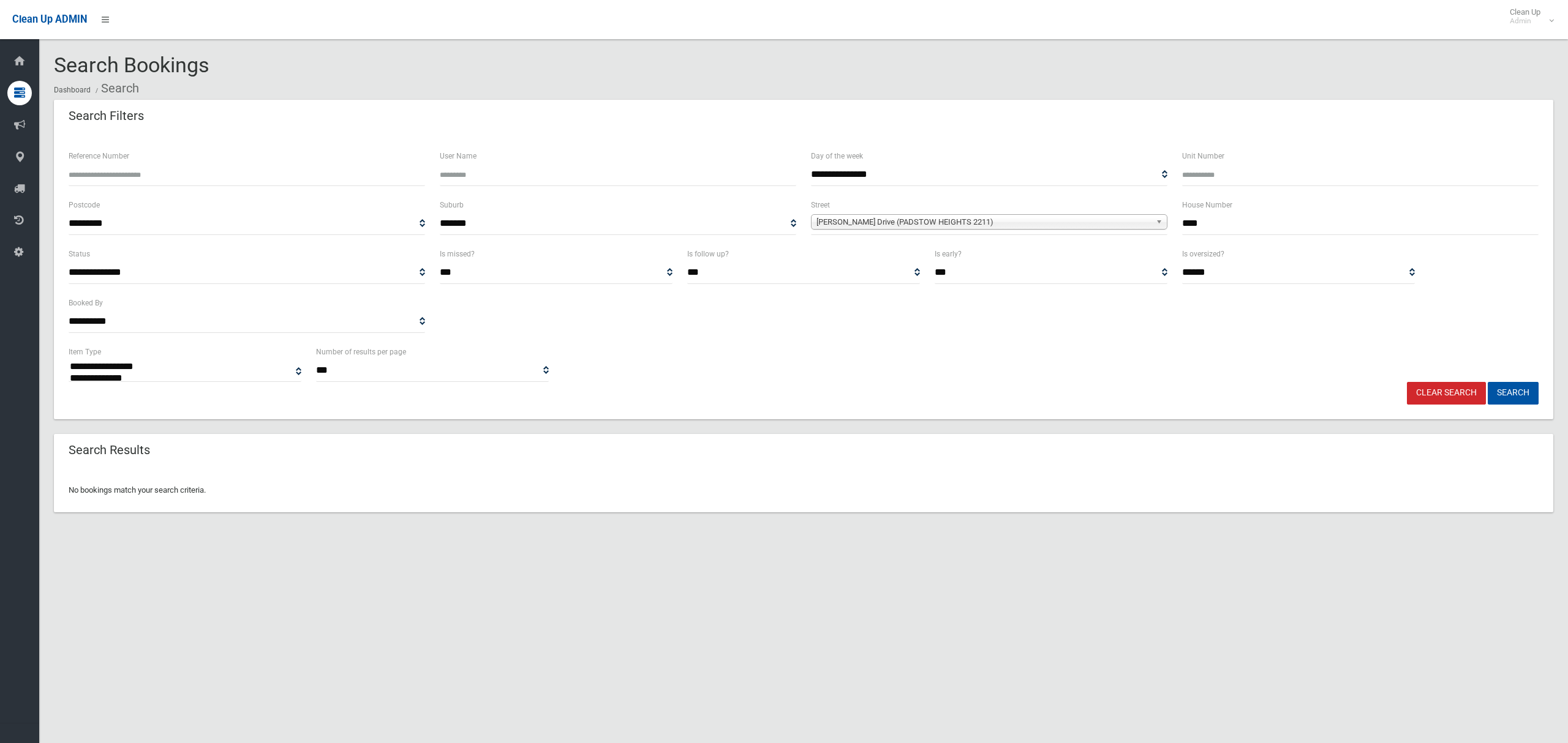
select select
click at [956, 224] on span "[PERSON_NAME] Drive (PADSTOW HEIGHTS 2211)" at bounding box center [984, 222] width 334 height 15
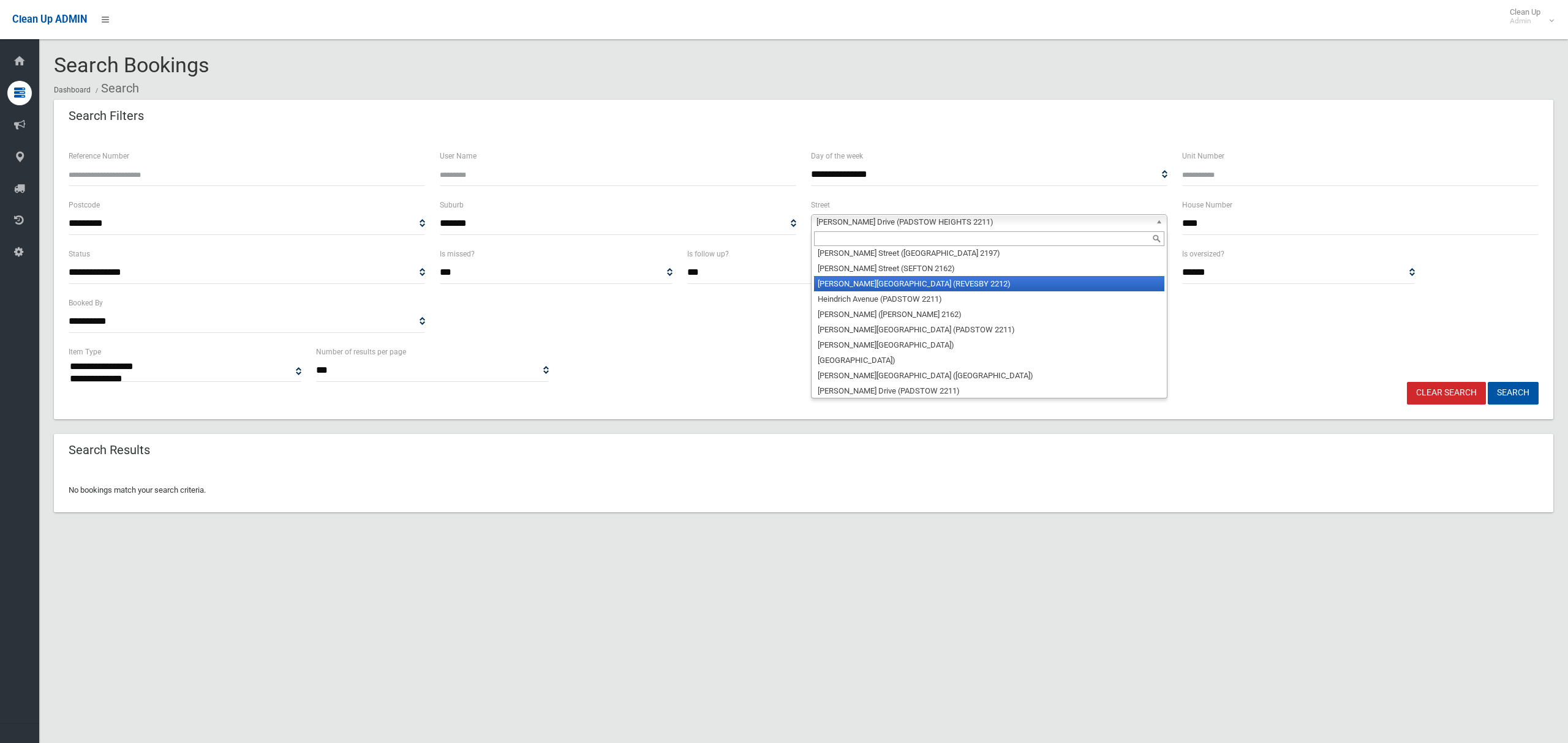
scroll to position [14357, 0]
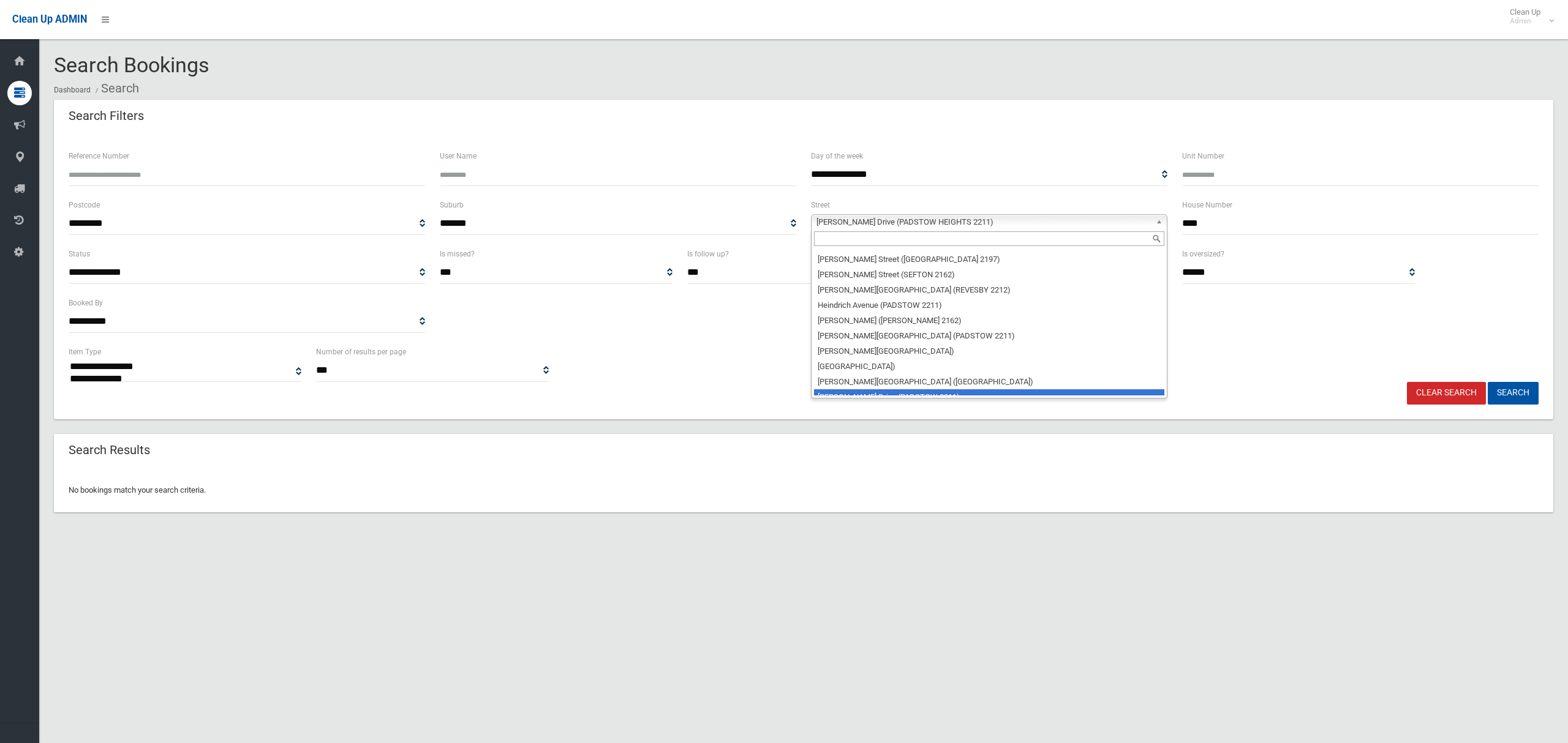
click at [912, 389] on li "[PERSON_NAME] Drive (PADSTOW 2211)" at bounding box center [988, 397] width 350 height 15
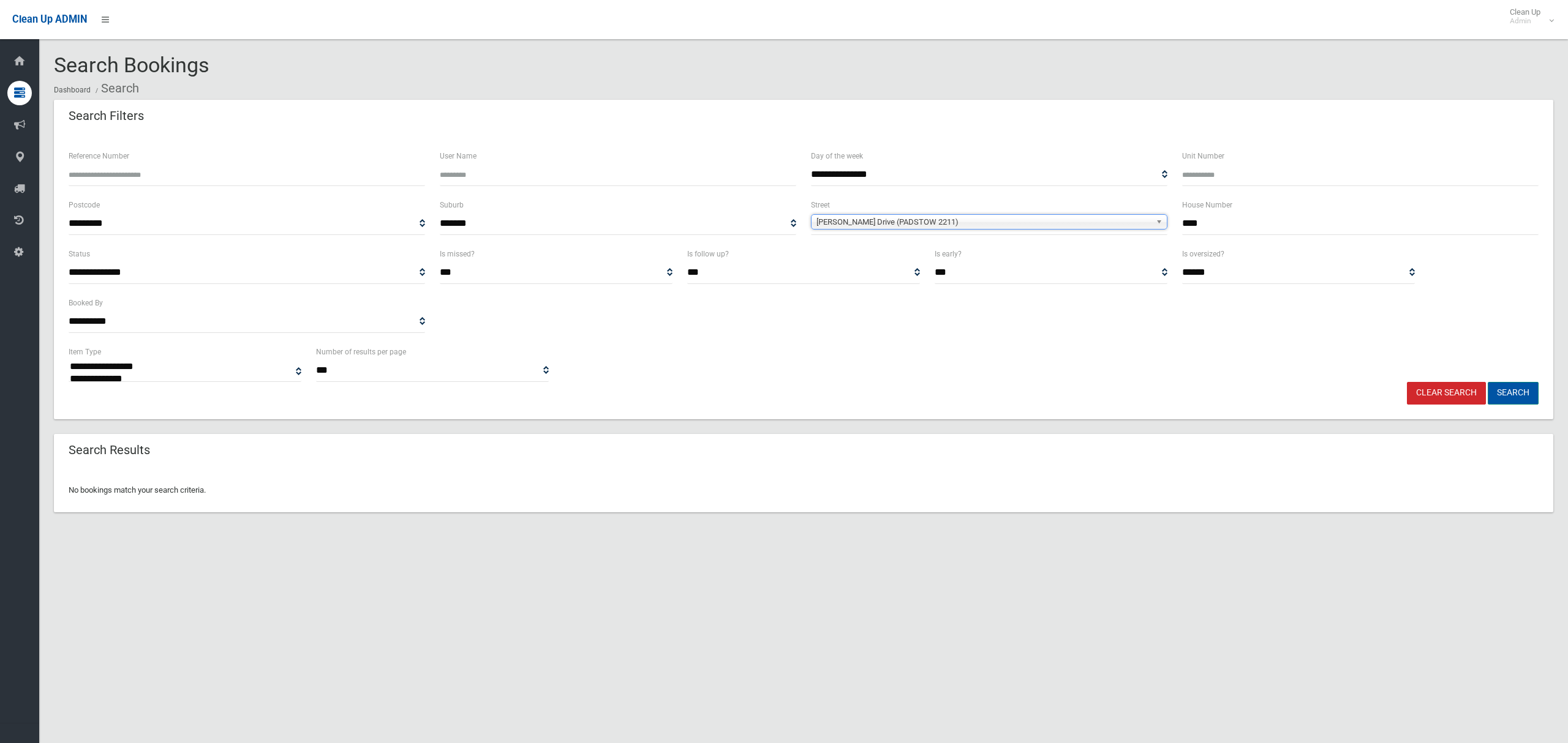
click at [1516, 388] on button "Search" at bounding box center [1513, 393] width 51 height 23
select select
drag, startPoint x: 1186, startPoint y: 225, endPoint x: 1197, endPoint y: 226, distance: 11.0
click at [1197, 226] on input "****" at bounding box center [1360, 224] width 356 height 23
type input "****"
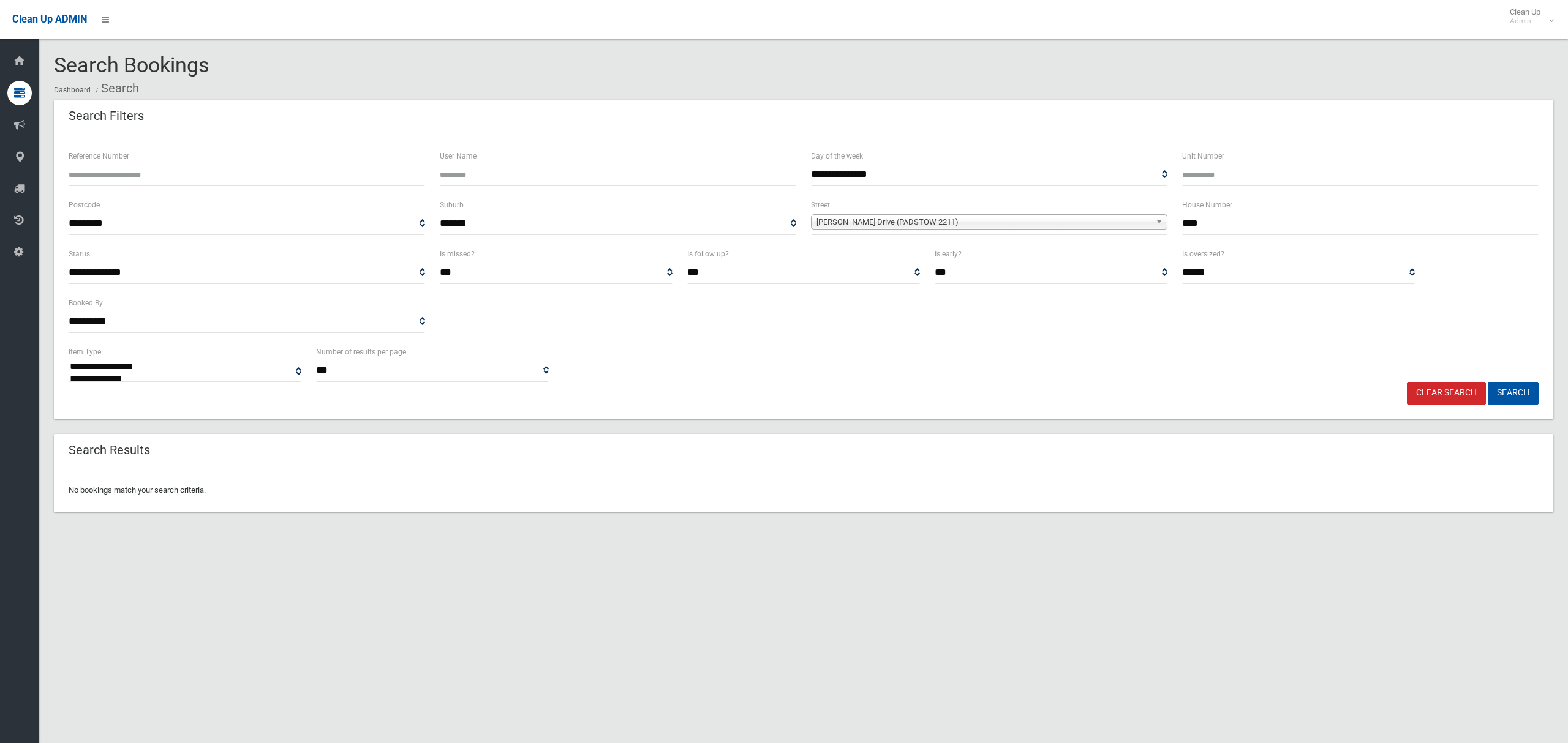
click at [971, 222] on span "[PERSON_NAME] Drive (PADSTOW 2211)" at bounding box center [984, 222] width 334 height 15
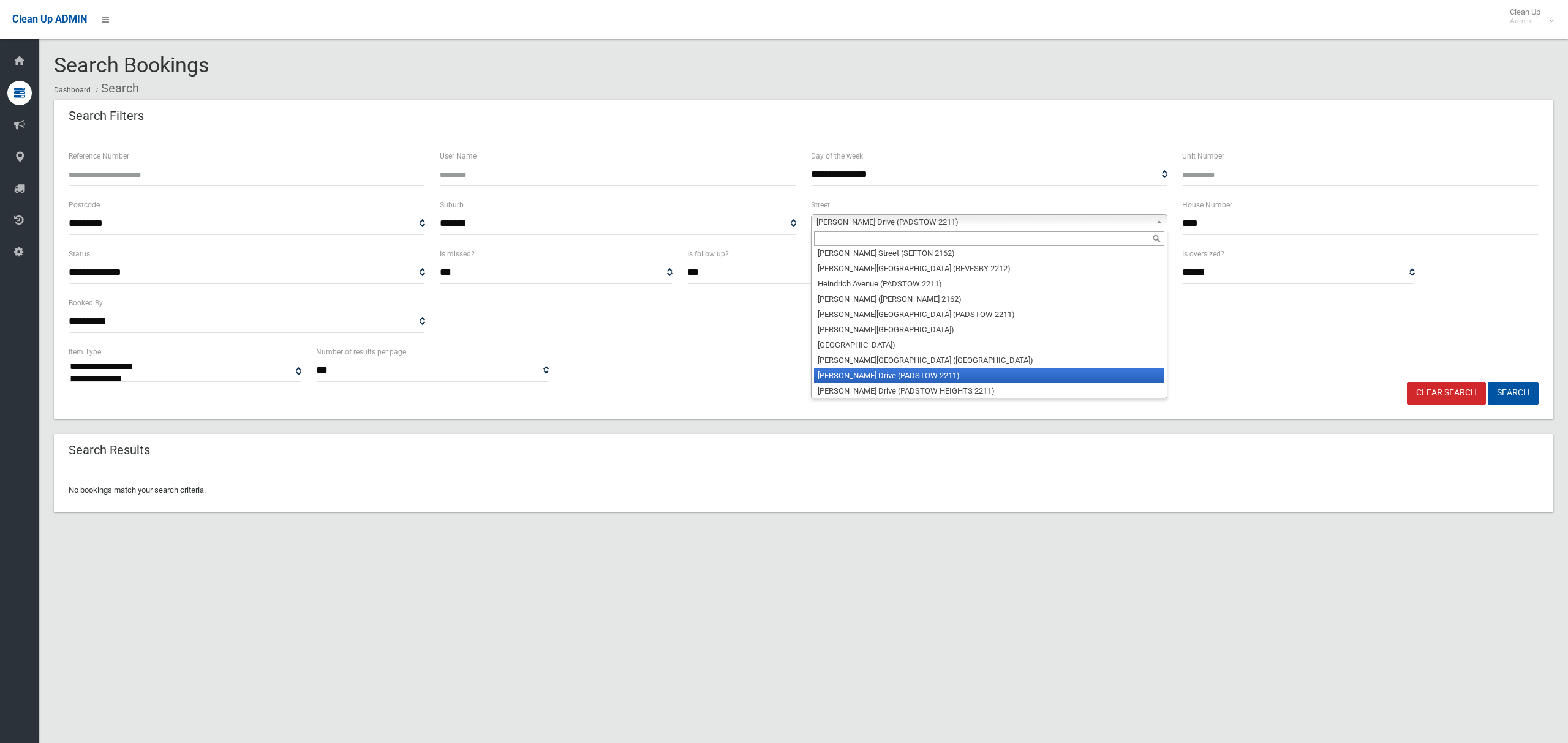
scroll to position [14372, 0]
click at [877, 222] on span "[PERSON_NAME] Drive (PADSTOW 2211)" at bounding box center [984, 222] width 334 height 15
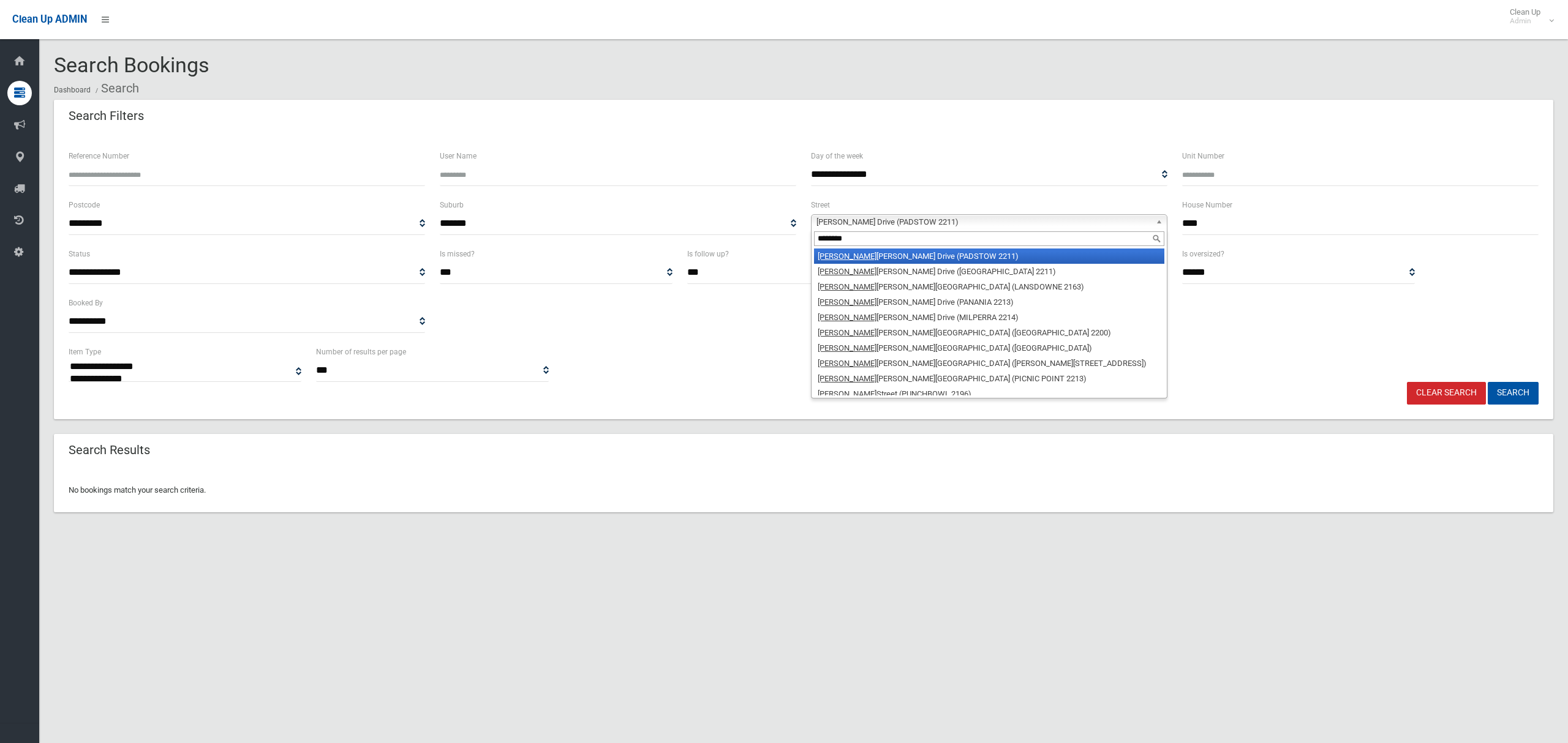
scroll to position [0, 0]
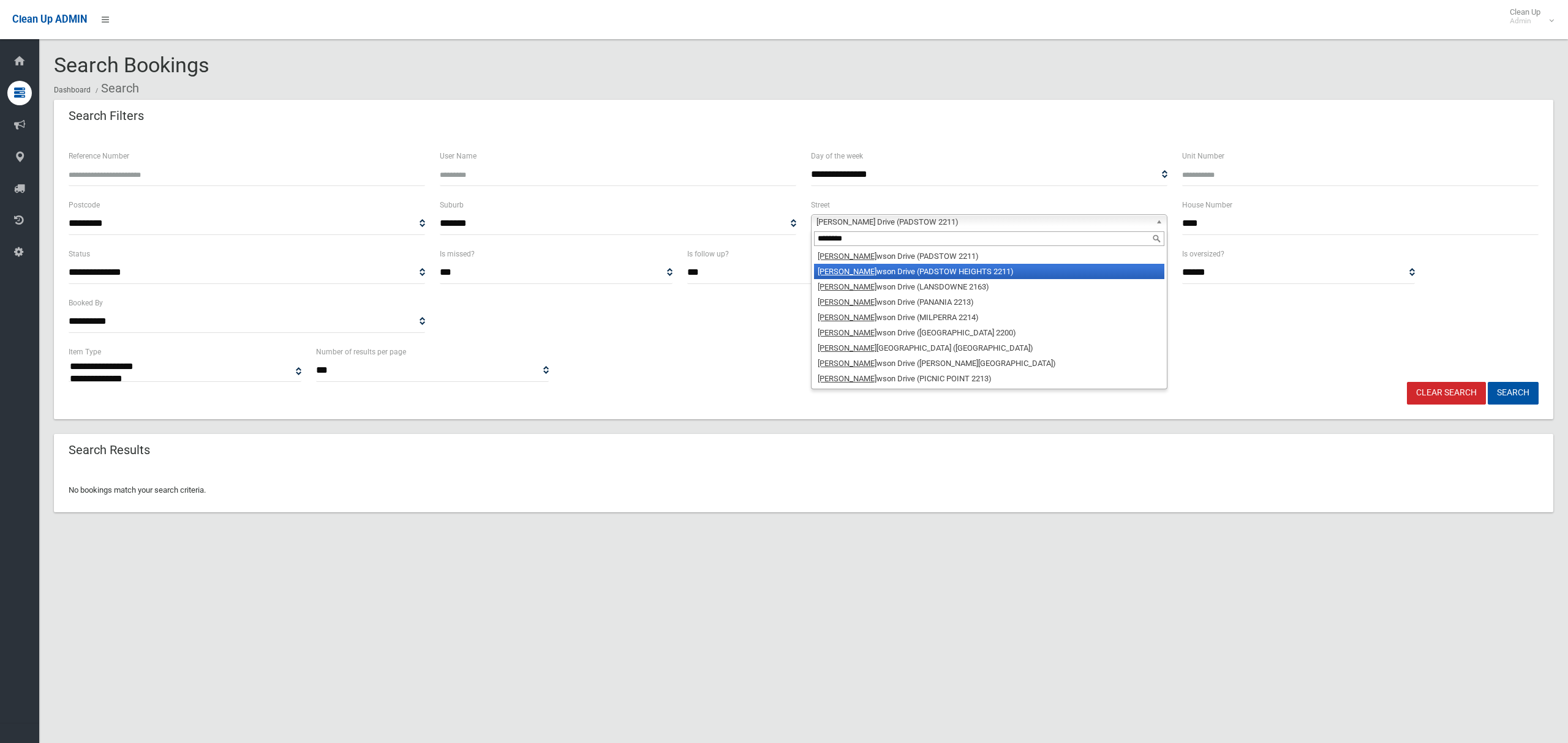
type input "********"
click at [896, 270] on li "Henry La wson Drive (PADSTOW HEIGHTS 2211)" at bounding box center [988, 271] width 350 height 15
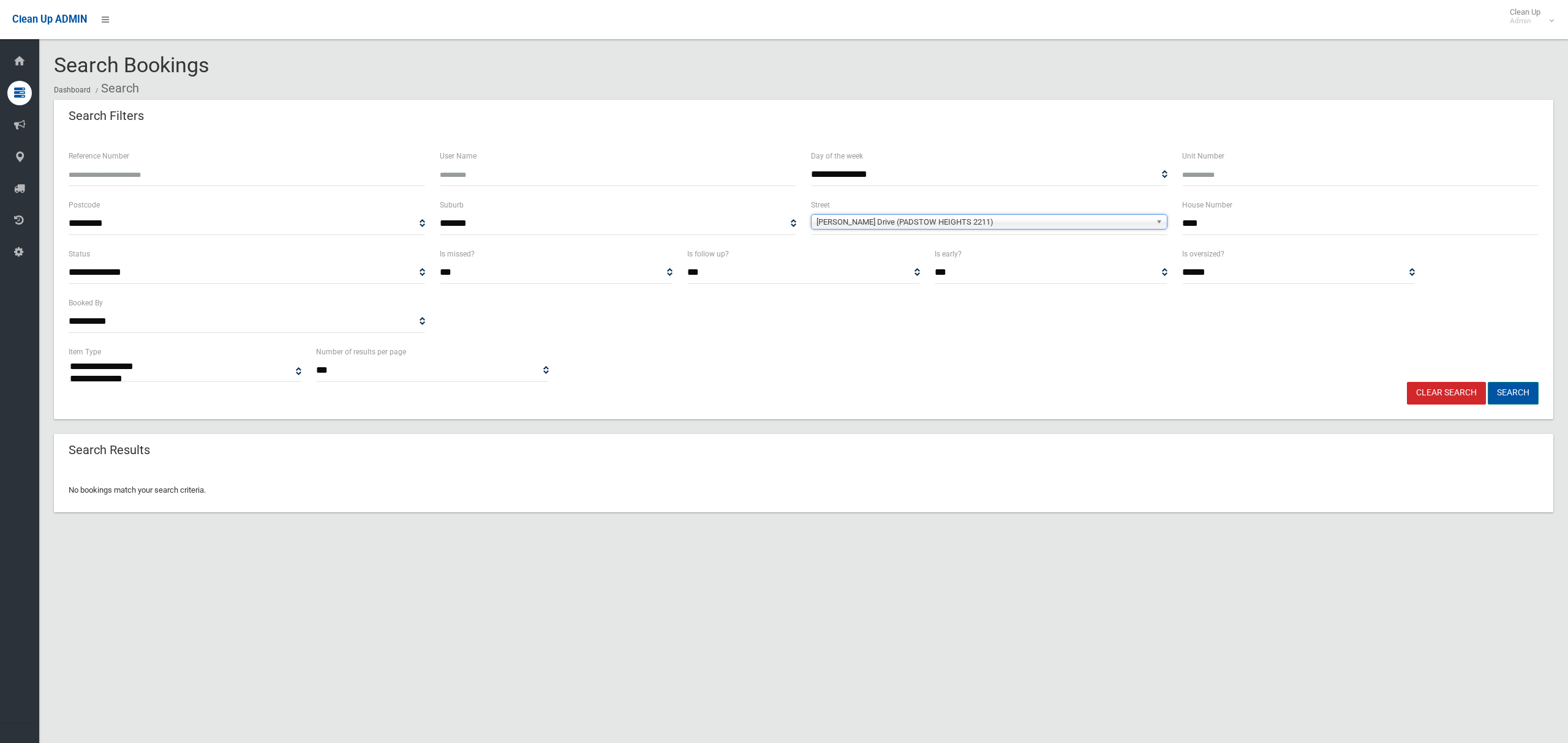
click at [1495, 393] on button "Search" at bounding box center [1513, 393] width 51 height 23
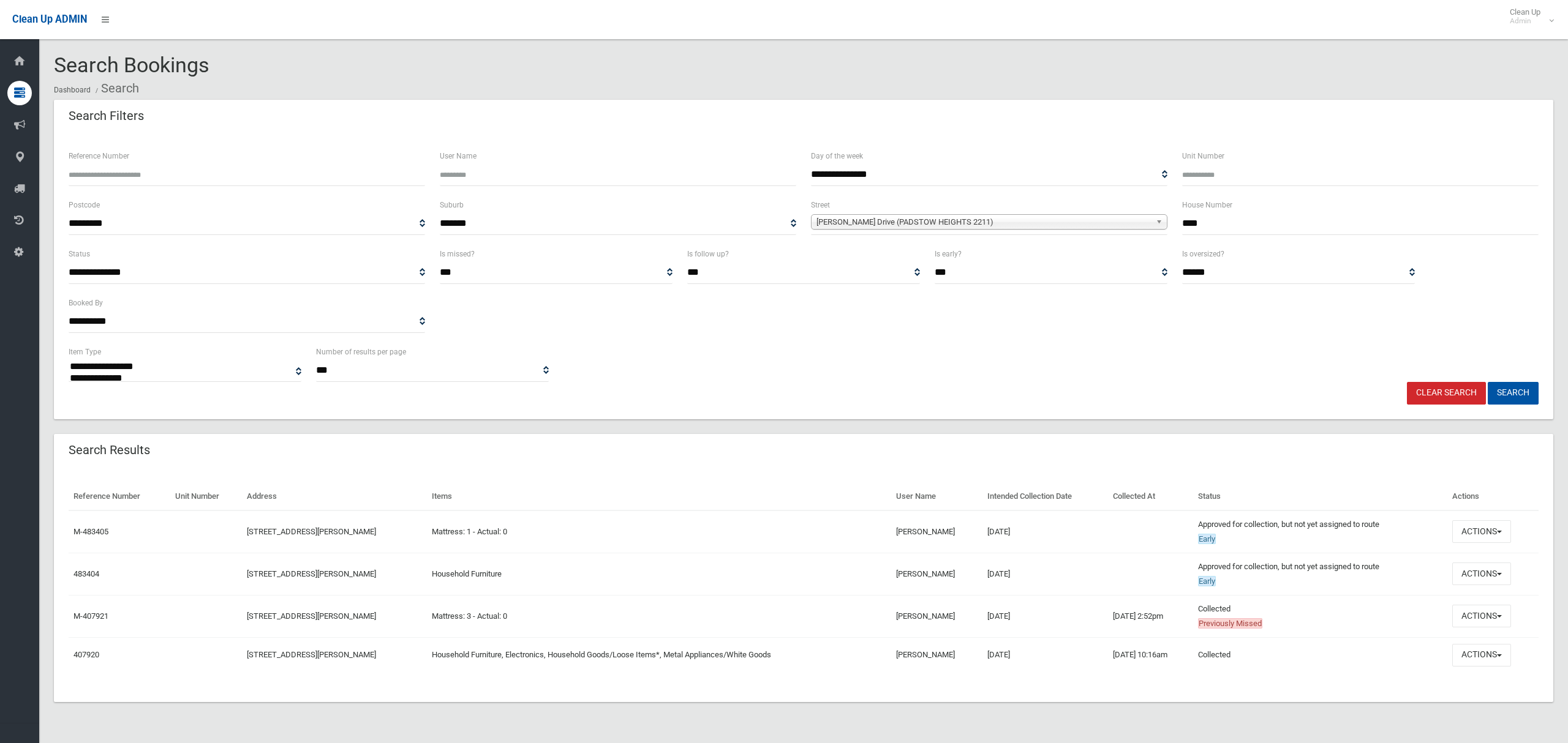
select select
click at [1477, 656] on button "Actions" at bounding box center [1481, 655] width 59 height 23
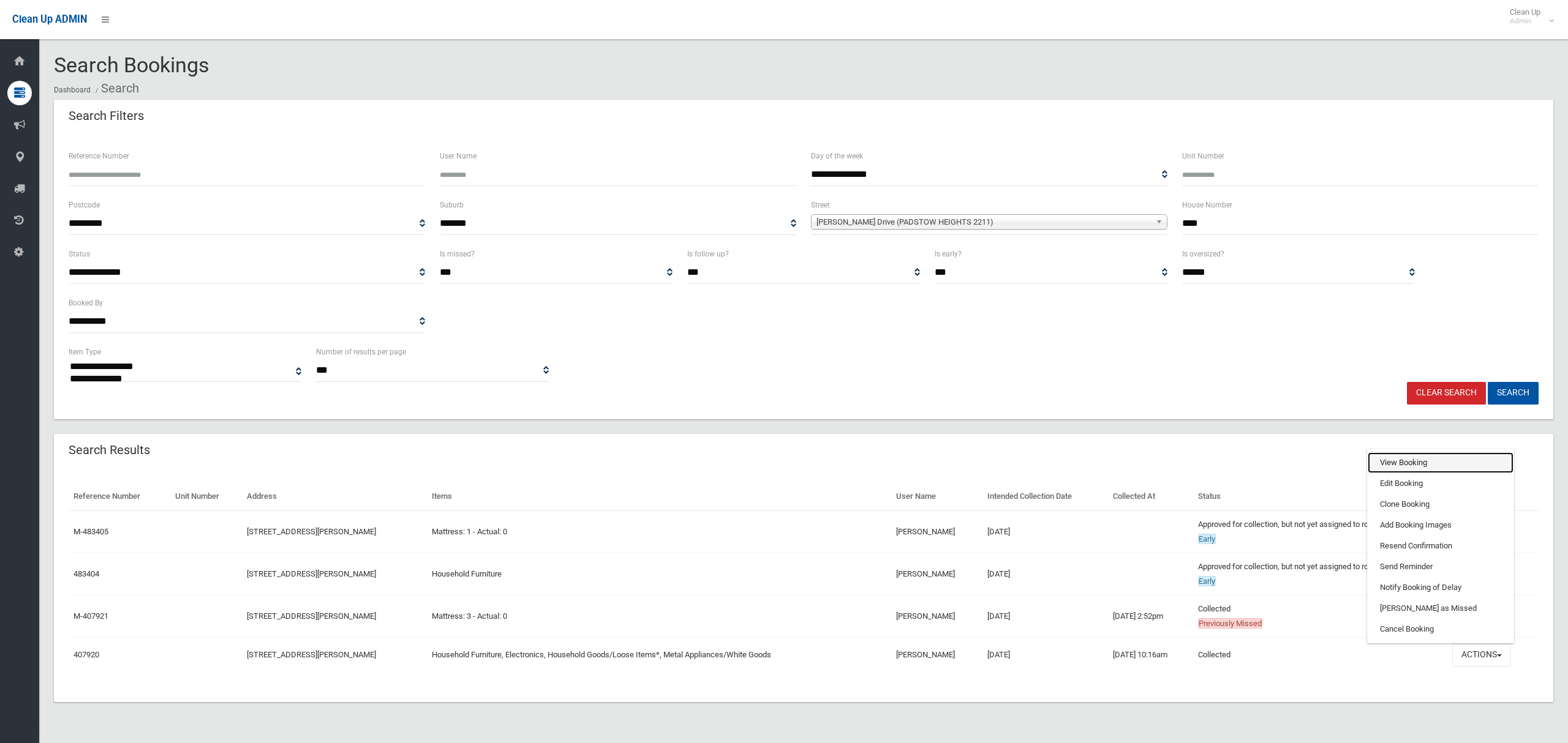
click at [1408, 461] on link "View Booking" at bounding box center [1440, 463] width 146 height 21
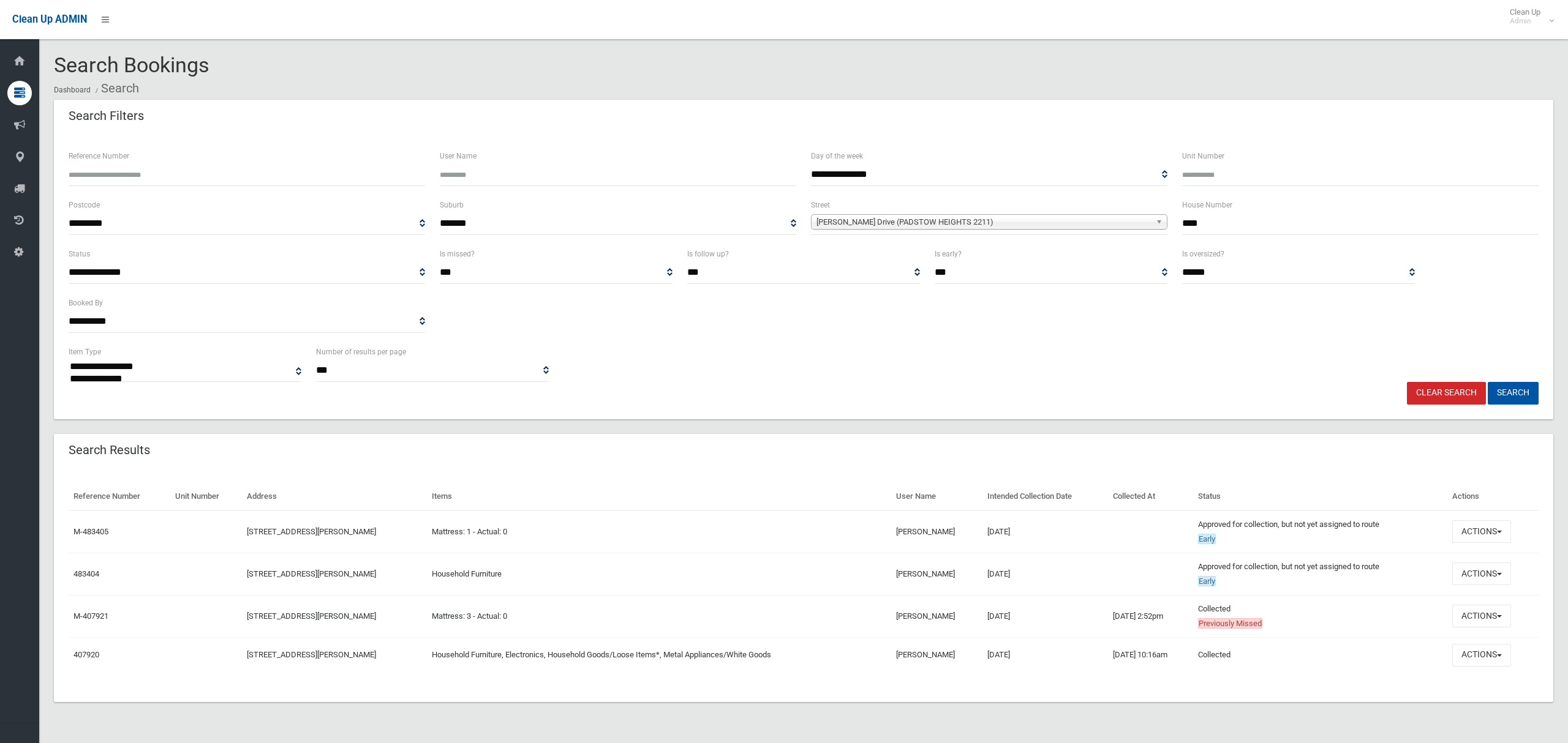
drag, startPoint x: 1169, startPoint y: 222, endPoint x: 1162, endPoint y: 222, distance: 7.0
click at [1162, 222] on div "**********" at bounding box center [803, 222] width 1484 height 49
type input "**"
click at [1196, 172] on input "Unit Number" at bounding box center [1360, 175] width 356 height 23
type input "*"
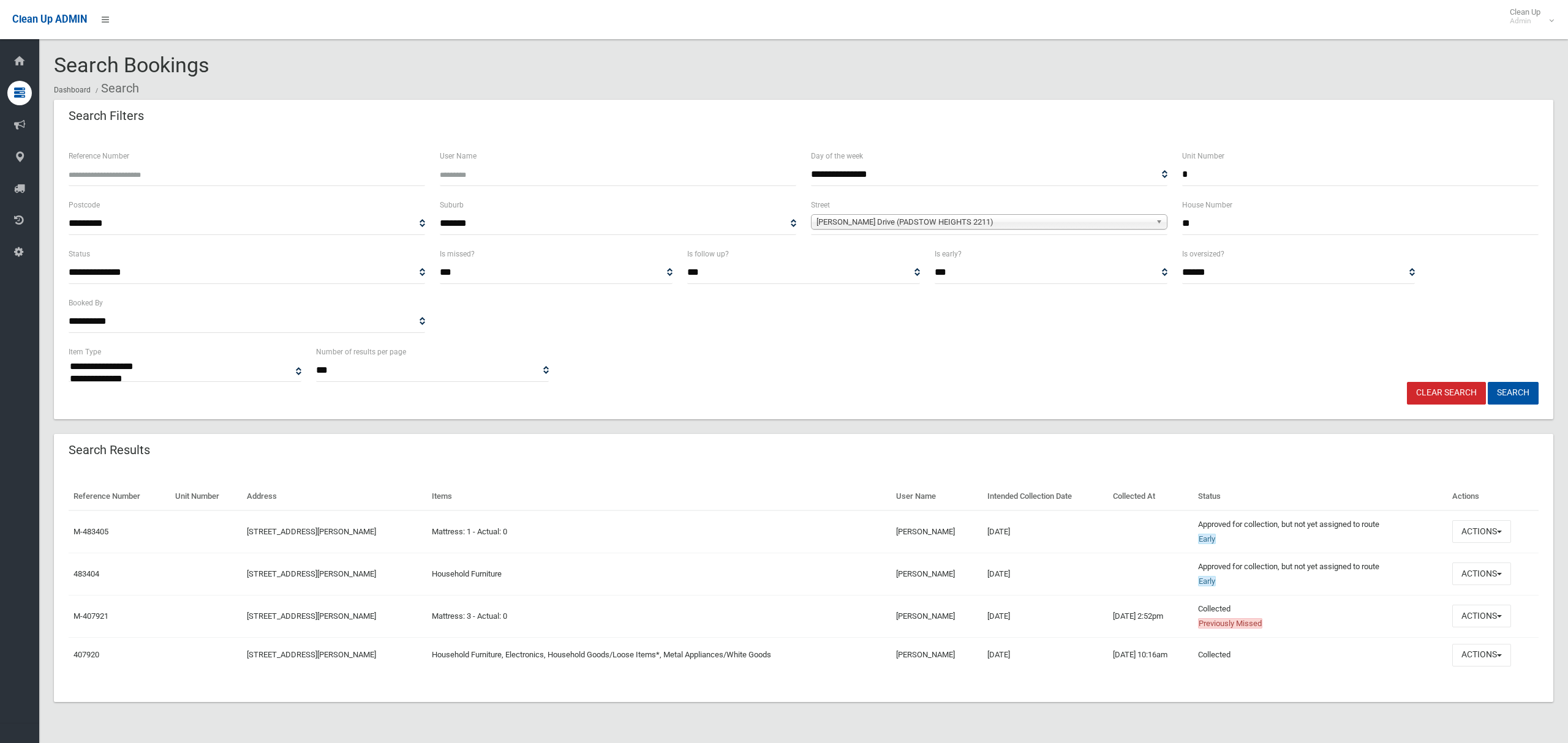
click at [982, 222] on span "[PERSON_NAME] Drive (PADSTOW HEIGHTS 2211)" at bounding box center [984, 222] width 334 height 15
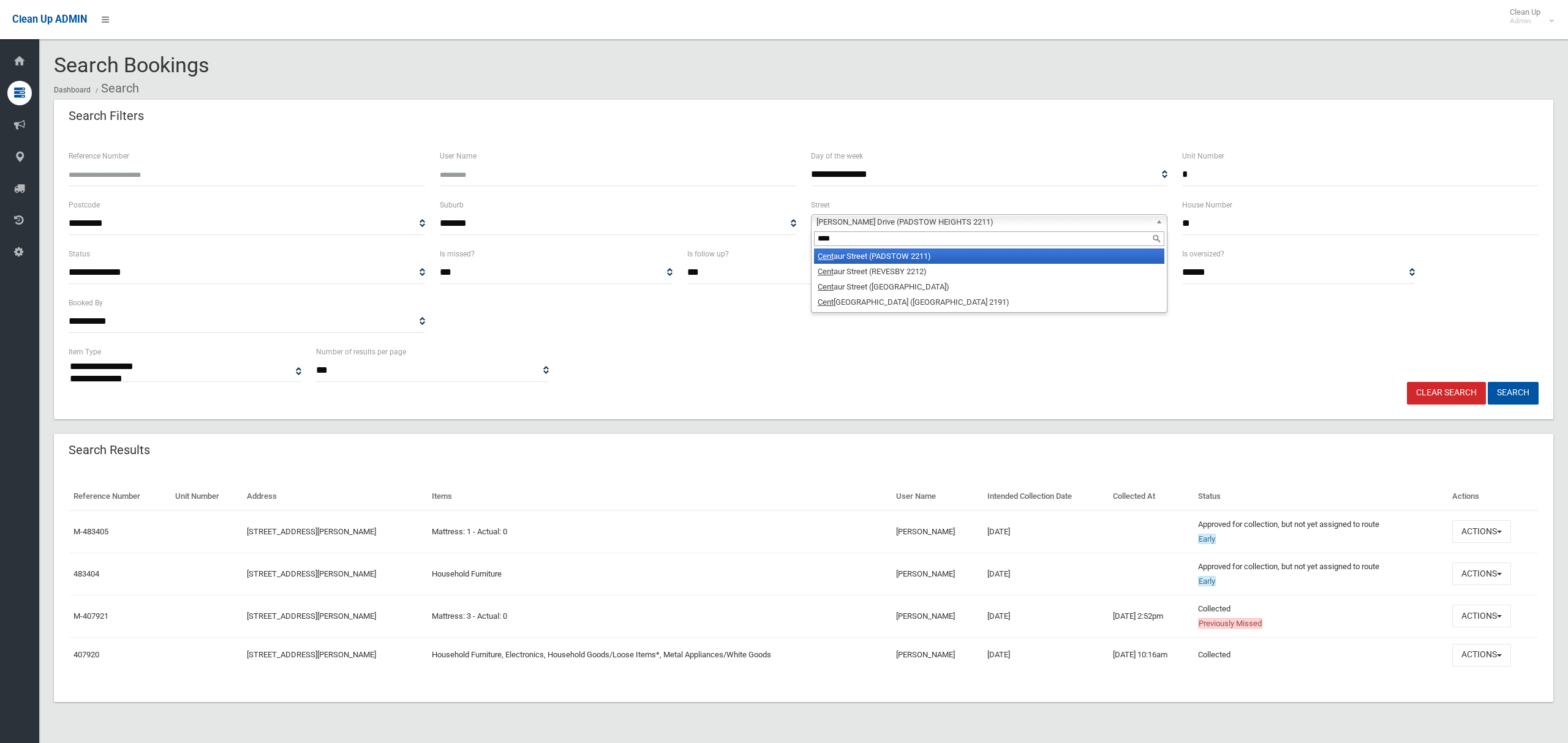
type input "****"
click at [908, 258] on li "[GEOGRAPHIC_DATA] (PADSTOW 2211)" at bounding box center [988, 256] width 350 height 15
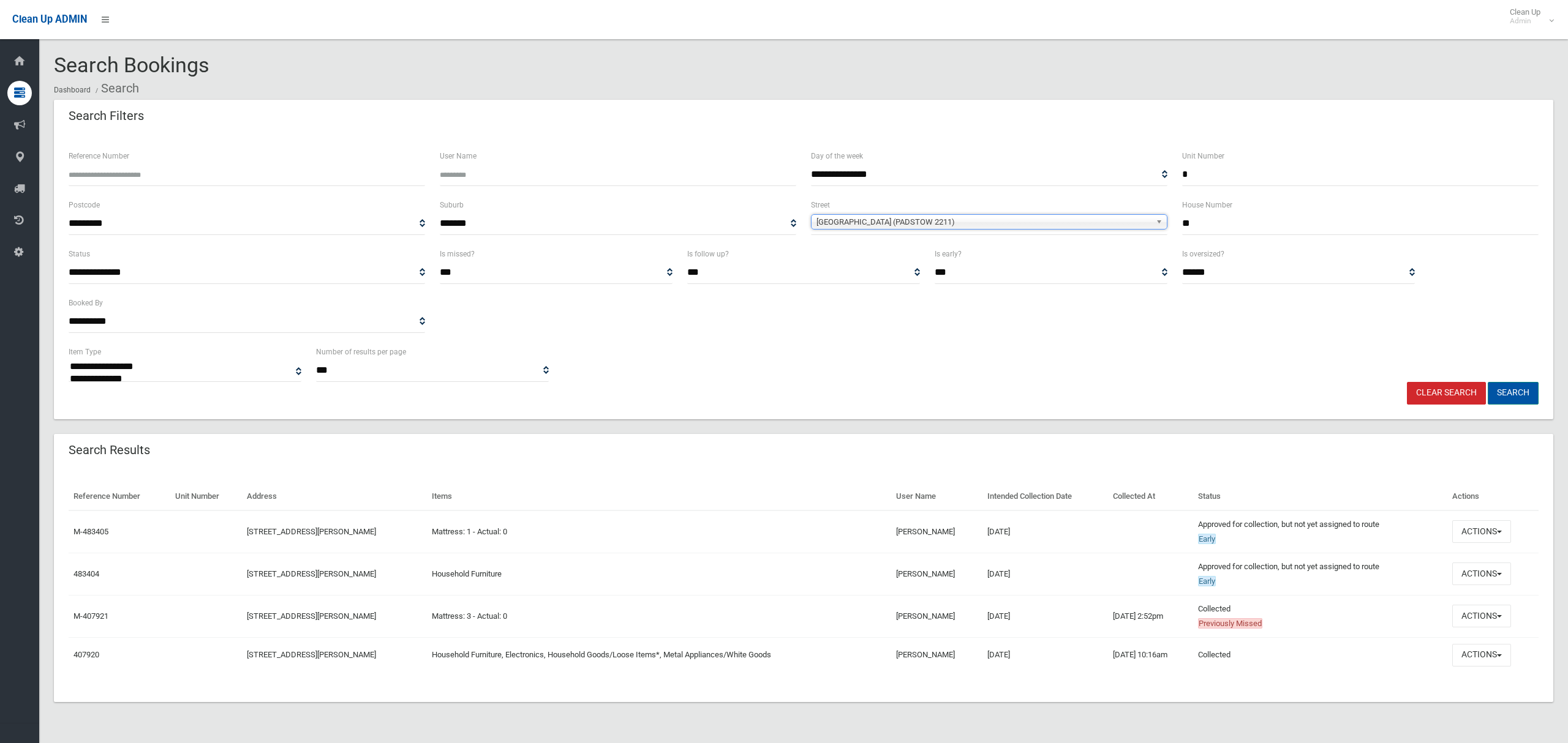
click at [1505, 392] on button "Search" at bounding box center [1513, 393] width 51 height 23
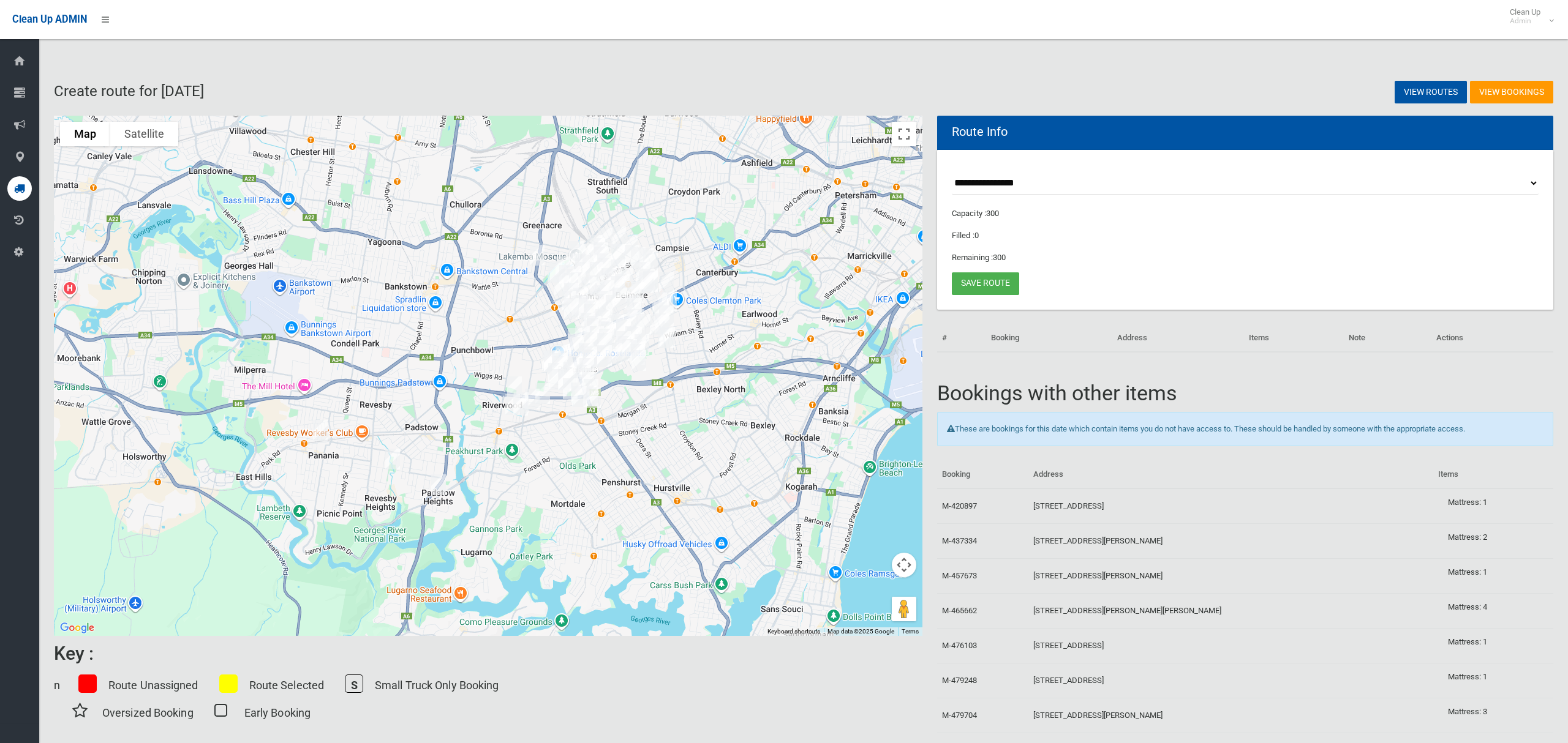
click at [1006, 182] on select "**********" at bounding box center [1245, 183] width 586 height 23
select select "*****"
click at [952, 172] on select "**********" at bounding box center [1245, 183] width 586 height 23
click at [899, 143] on button "Toggle fullscreen view" at bounding box center [903, 133] width 24 height 24
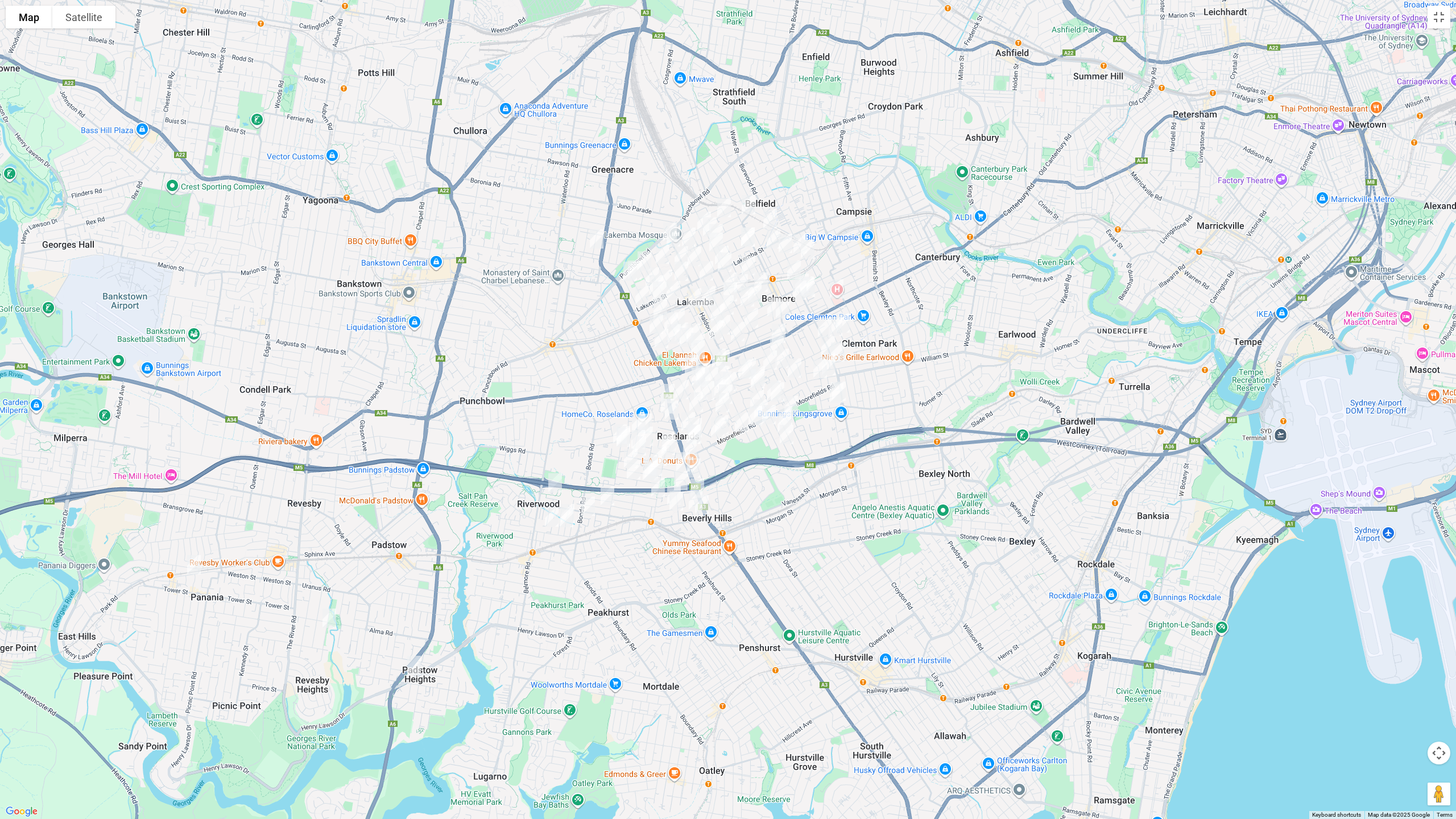
click at [410, 666] on img "957A Henry Lawson Drive, PADSTOW HEIGHTS NSW 2211" at bounding box center [414, 665] width 22 height 28
click at [478, 618] on button "Close" at bounding box center [464, 627] width 28 height 28
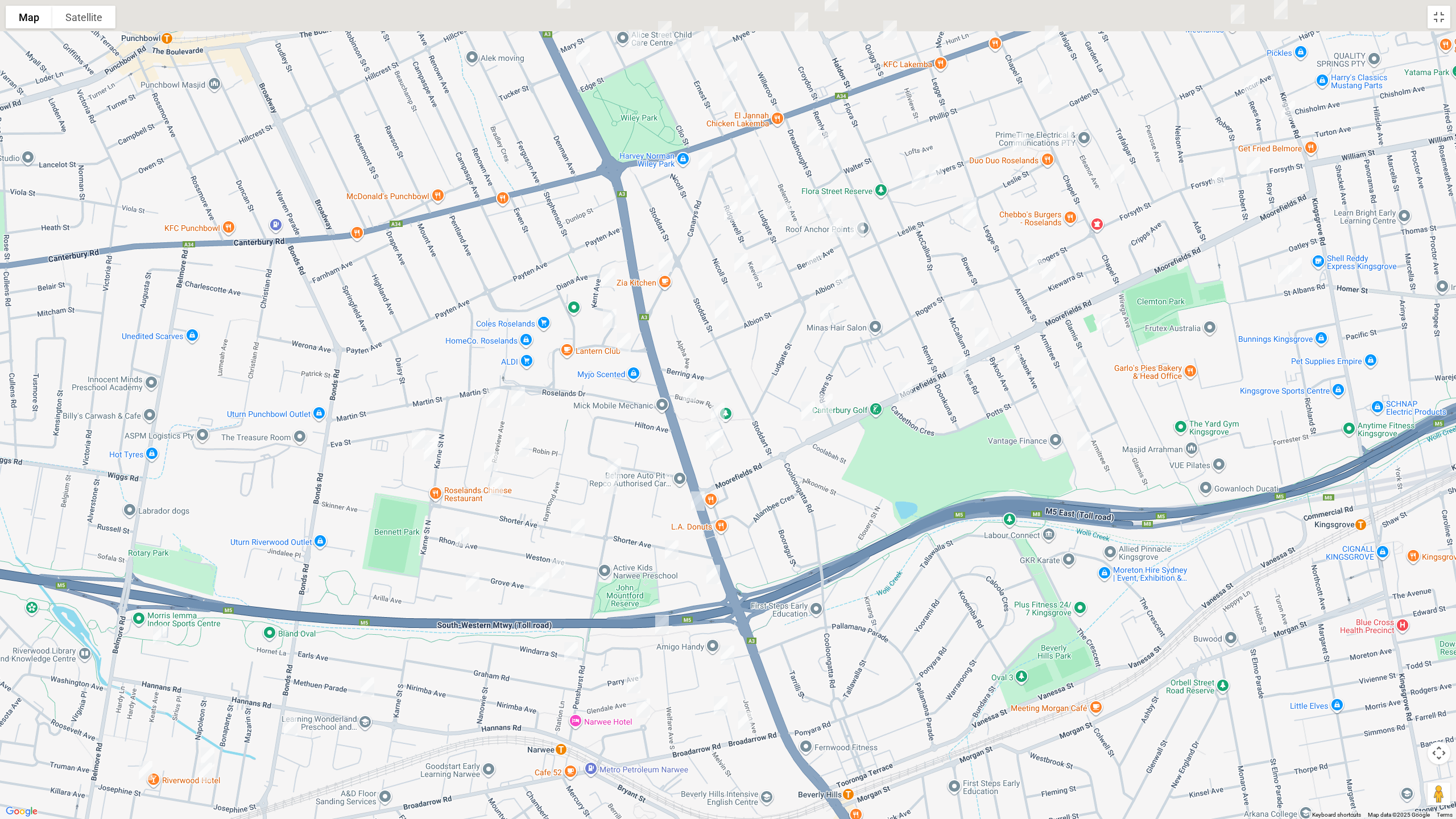
drag, startPoint x: 735, startPoint y: 357, endPoint x: 650, endPoint y: 440, distance: 118.8
click at [634, 511] on div at bounding box center [728, 409] width 1456 height 819
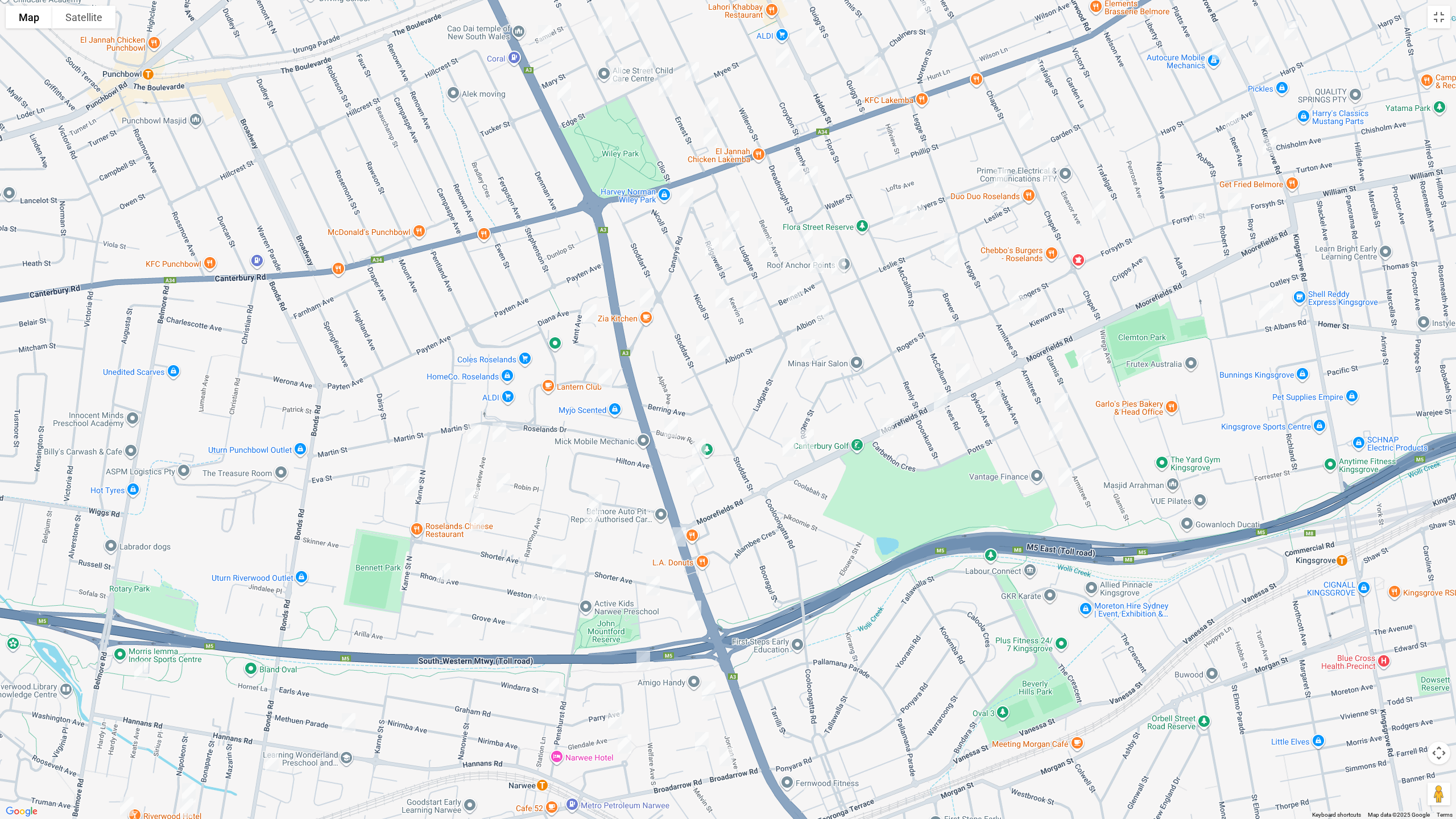
click at [648, 303] on img "79 Canarys Road, ROSELANDS NSW 2196" at bounding box center [646, 298] width 22 height 28
click at [961, 367] on img "135 Moorefields Road, ROSELANDS NSW 2196" at bounding box center [962, 373] width 22 height 28
click at [943, 398] on img "166 Moorefields Road, KINGSGROVE NSW 2208" at bounding box center [940, 402] width 22 height 28
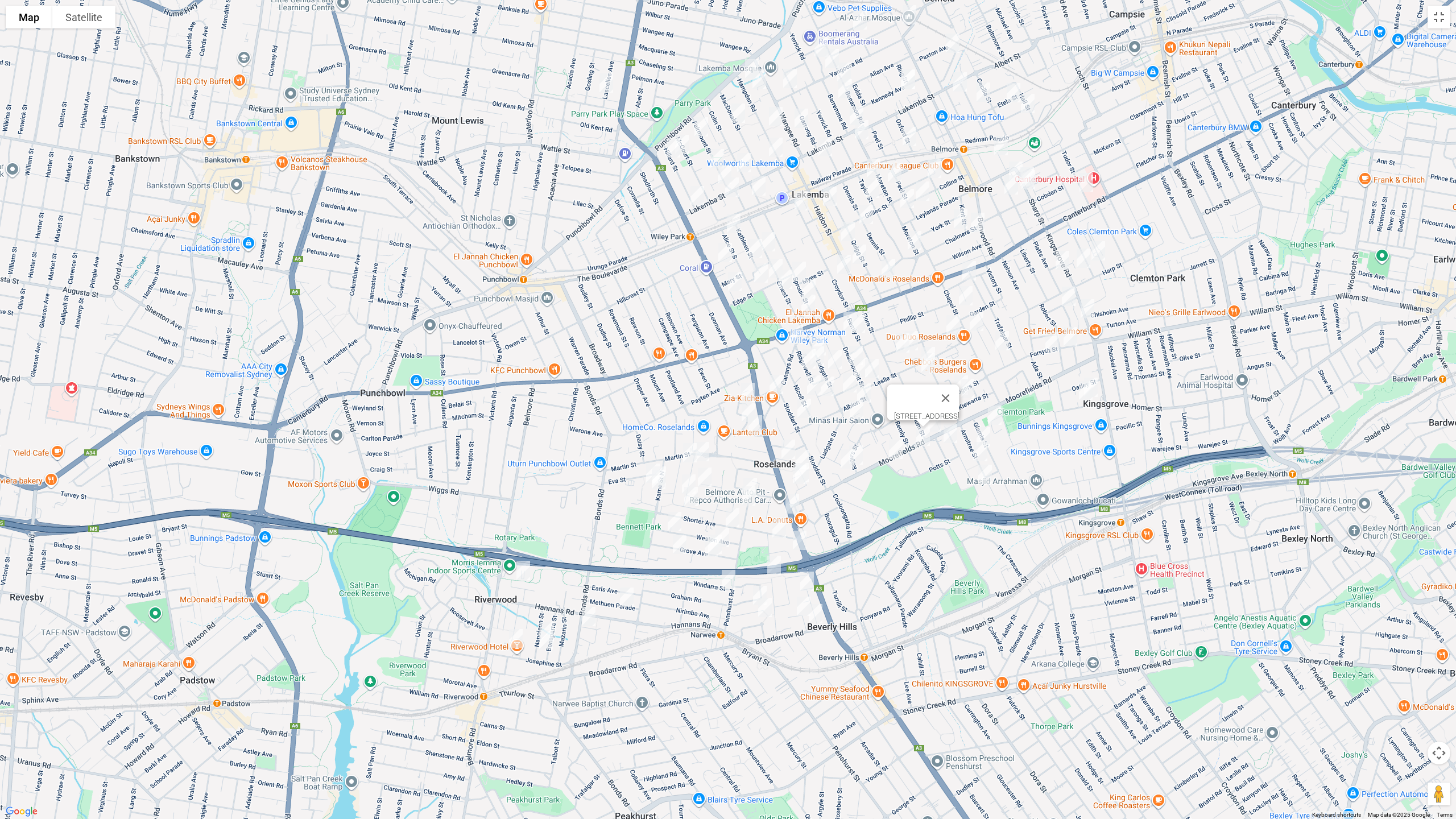
click at [788, 504] on img "297-299 King Georges Road, ROSELANDS NSW 2196" at bounding box center [791, 503] width 22 height 28
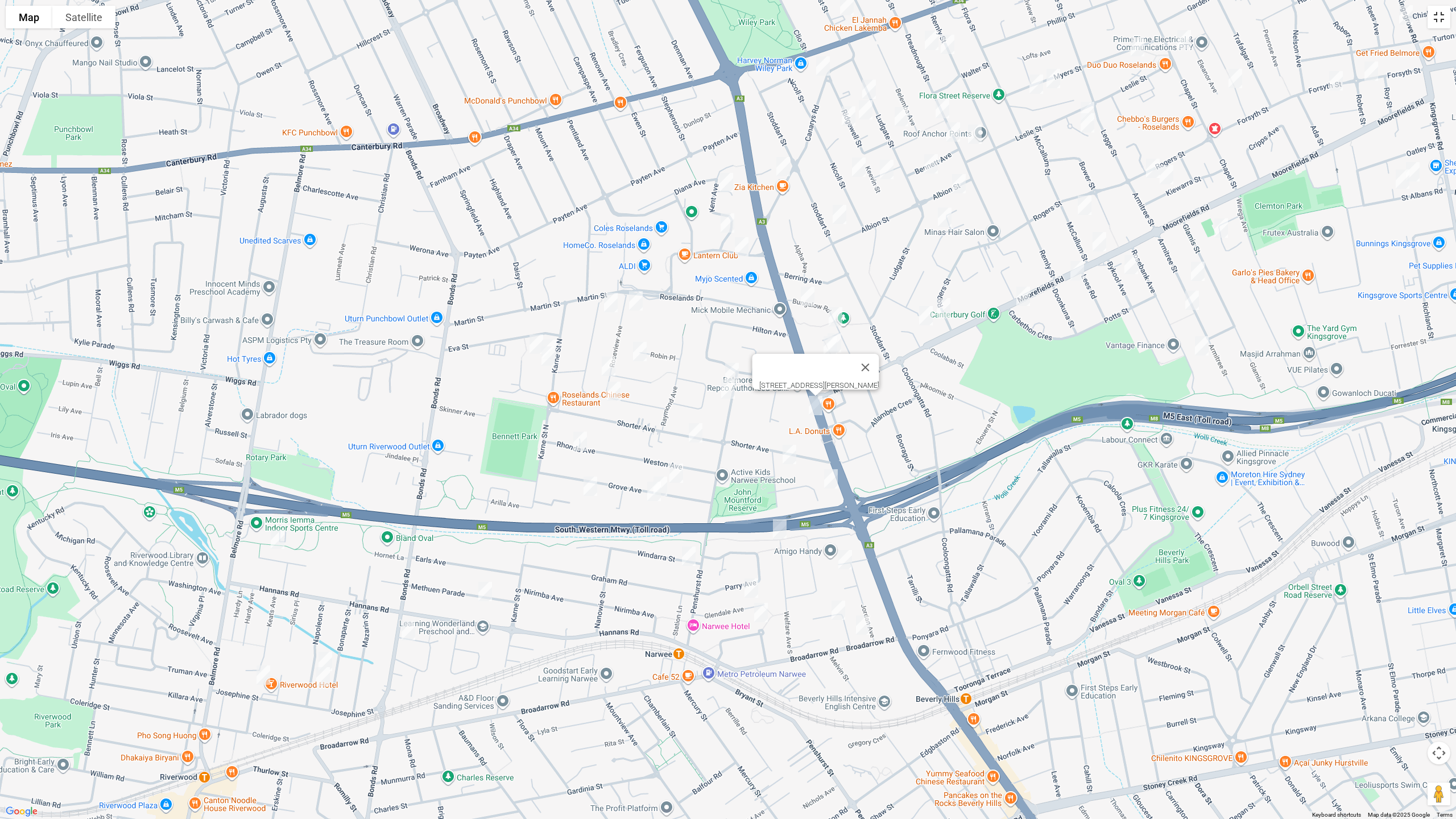
click at [1443, 17] on button "Toggle fullscreen view" at bounding box center [1439, 17] width 22 height 22
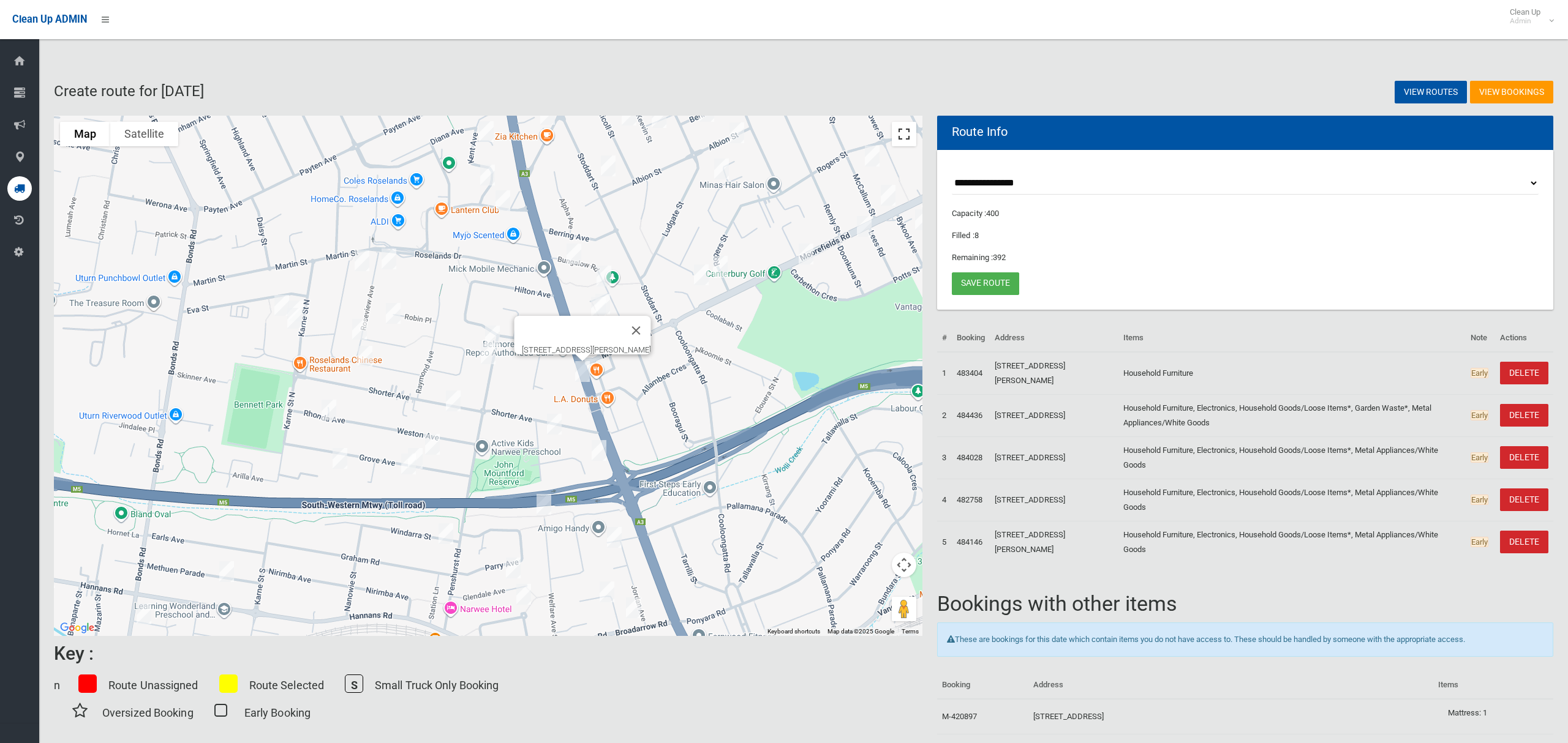
click at [905, 134] on button "Toggle fullscreen view" at bounding box center [903, 133] width 24 height 24
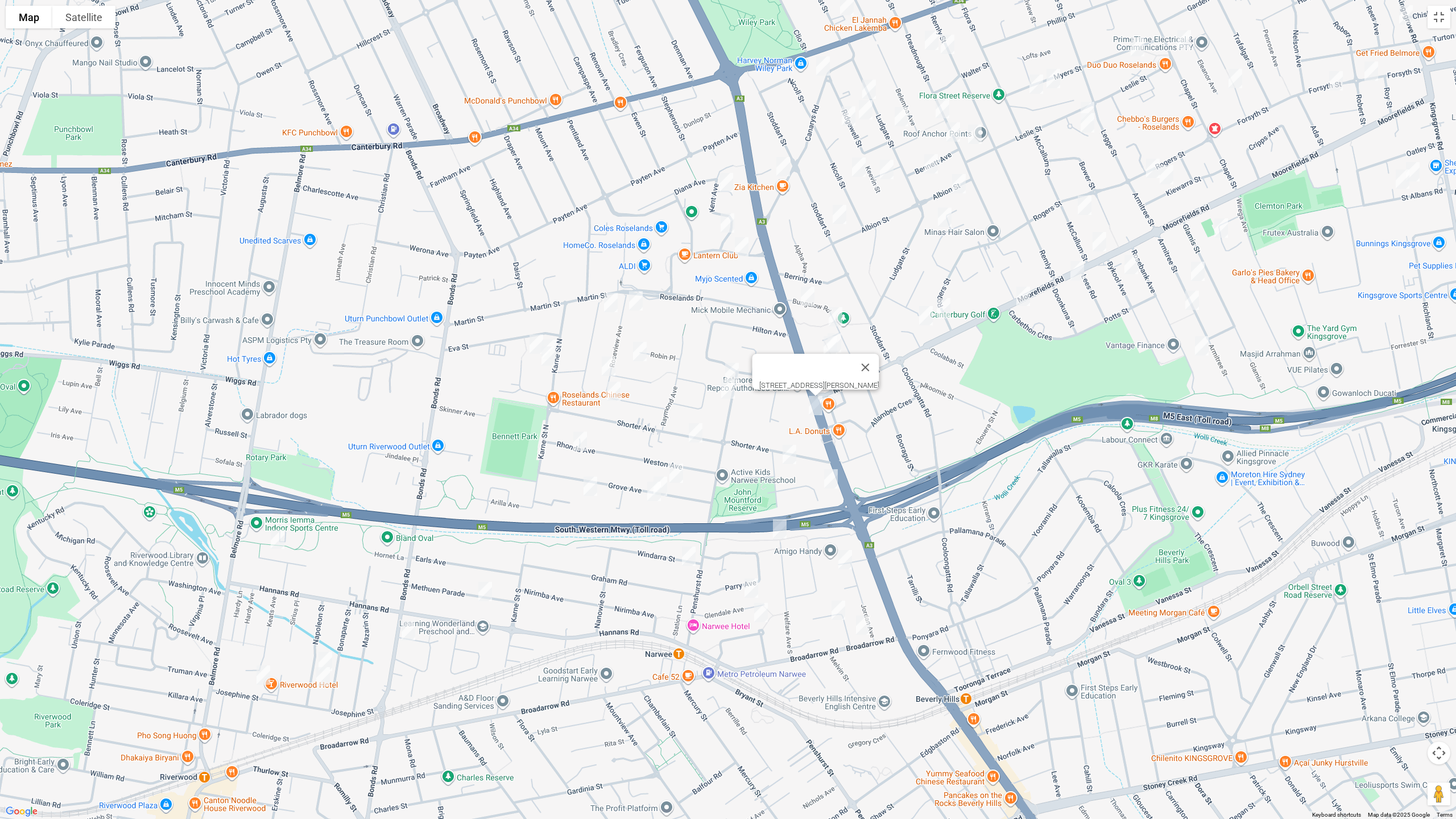
click at [274, 541] on img "16 Coorabin Place, RIVERWOOD NSW 2210" at bounding box center [277, 539] width 22 height 28
drag, startPoint x: 260, startPoint y: 670, endPoint x: 302, endPoint y: 664, distance: 42.4
click at [260, 670] on img "22 Josephine Street, RIVERWOOD NSW 2210" at bounding box center [263, 675] width 22 height 28
click at [264, 675] on img "22 Josephine Street, RIVERWOOD NSW 2210" at bounding box center [264, 674] width 22 height 28
click at [330, 662] on img "4 Napoleon Street, RIVERWOOD NSW 2210" at bounding box center [323, 676] width 22 height 28
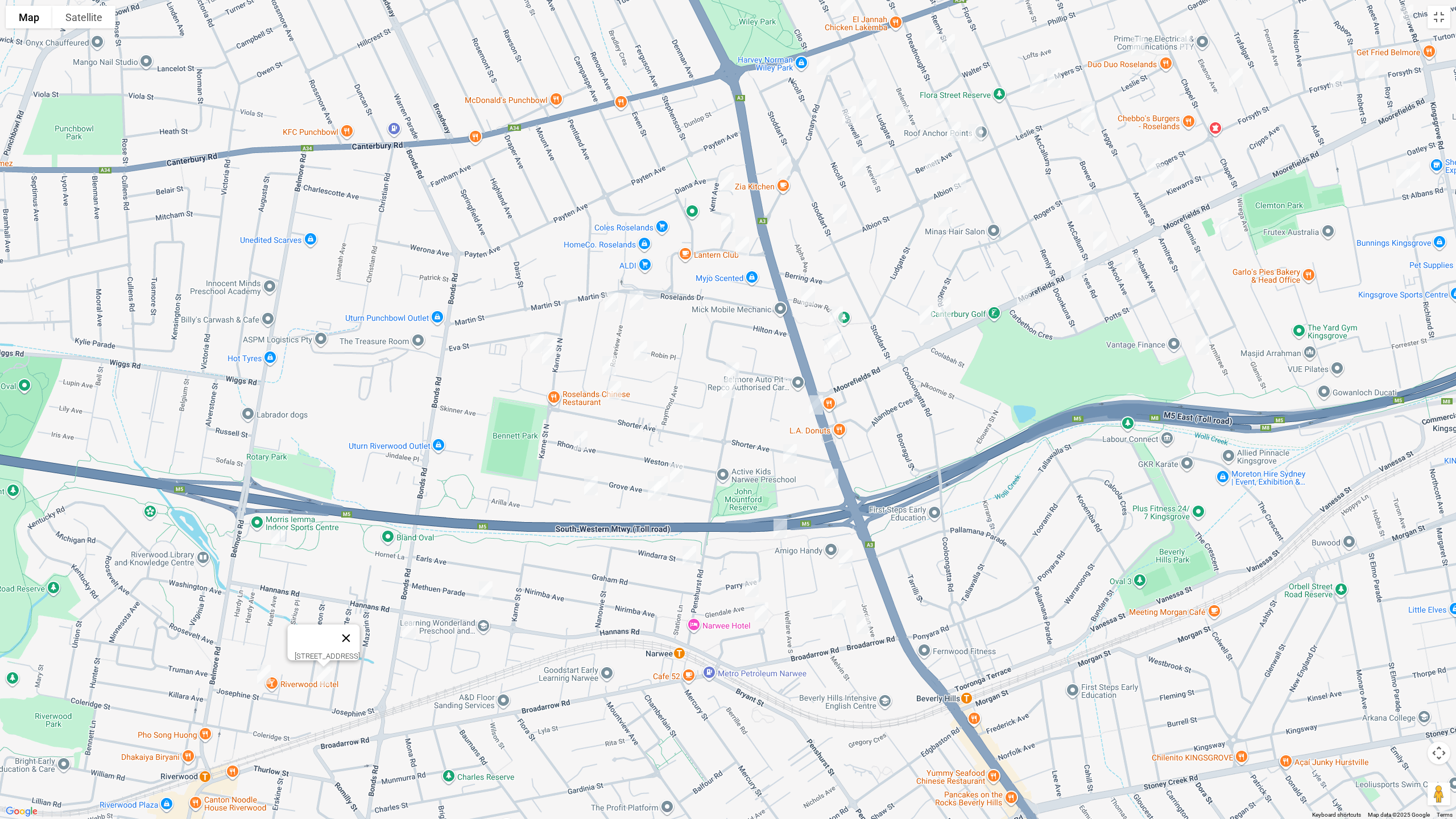
click at [360, 638] on button "Close" at bounding box center [346, 638] width 28 height 28
click at [323, 649] on img "12 Napoleon Street, RIVERWOOD NSW 2210" at bounding box center [325, 661] width 22 height 28
click at [419, 630] on img "1 Iluka Street, RIVERWOOD NSW 2210" at bounding box center [409, 630] width 22 height 28
click at [487, 587] on img "12 Methuen Parade, RIVERWOOD NSW 2210" at bounding box center [485, 591] width 22 height 28
click at [685, 554] on img "1 Windarra Street, NARWEE NSW 2209" at bounding box center [689, 555] width 22 height 28
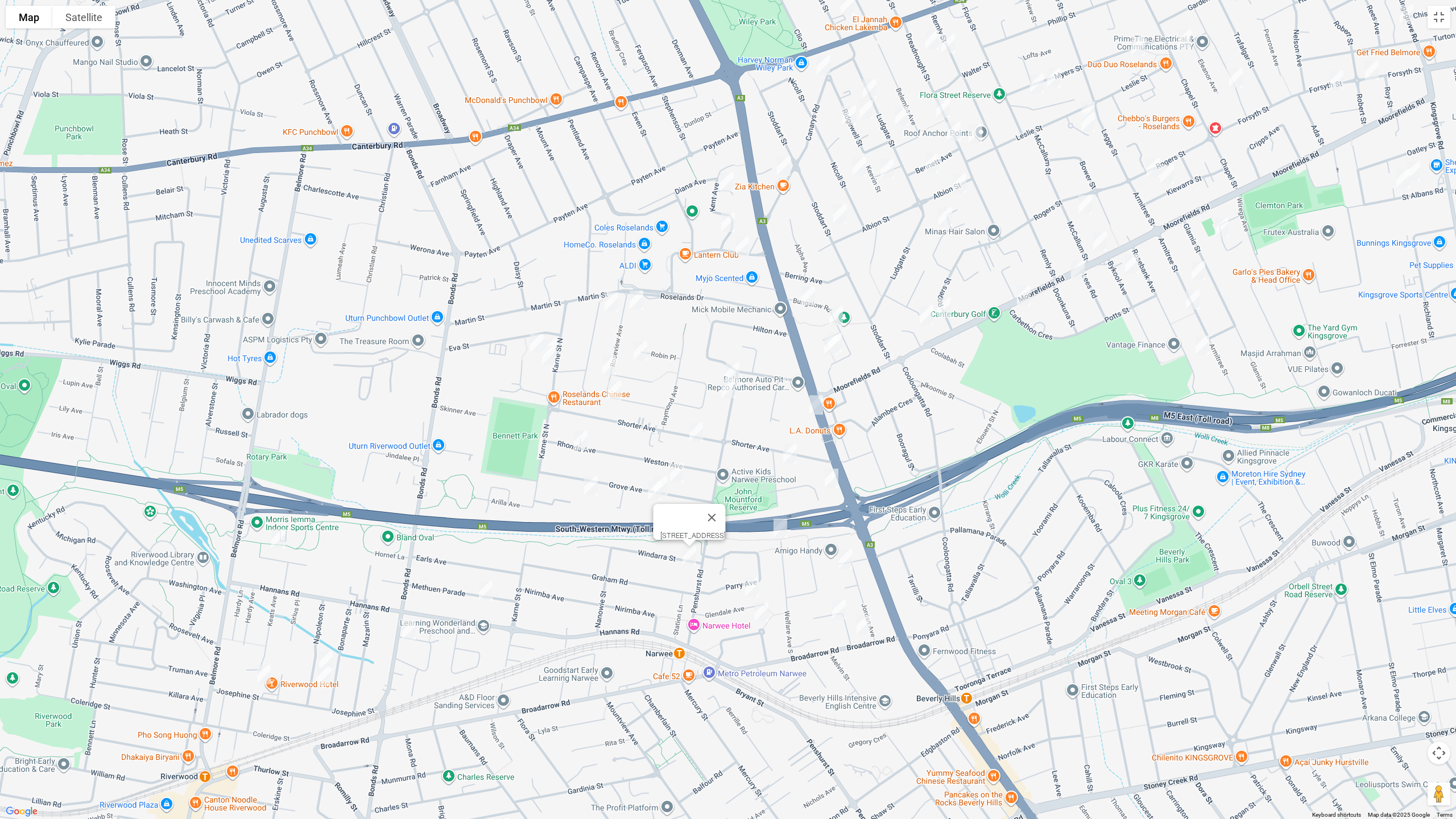
click at [783, 537] on img "37 Welfare Avenue South, NARWEE NSW 2209" at bounding box center [780, 528] width 22 height 28
click at [849, 564] on img "4 Zuttion Avenue, BEVERLY HILLS NSW 2209" at bounding box center [845, 559] width 22 height 28
click at [836, 608] on img "18 Mayfair Crescent, BEVERLY HILLS NSW 2209" at bounding box center [838, 609] width 22 height 28
click at [868, 629] on img "3 Mayfair Crescent, BEVERLY HILLS NSW 2209" at bounding box center [863, 624] width 22 height 28
click at [745, 591] on img "29 Glendale Avenue, NARWEE NSW 2209" at bounding box center [751, 587] width 22 height 28
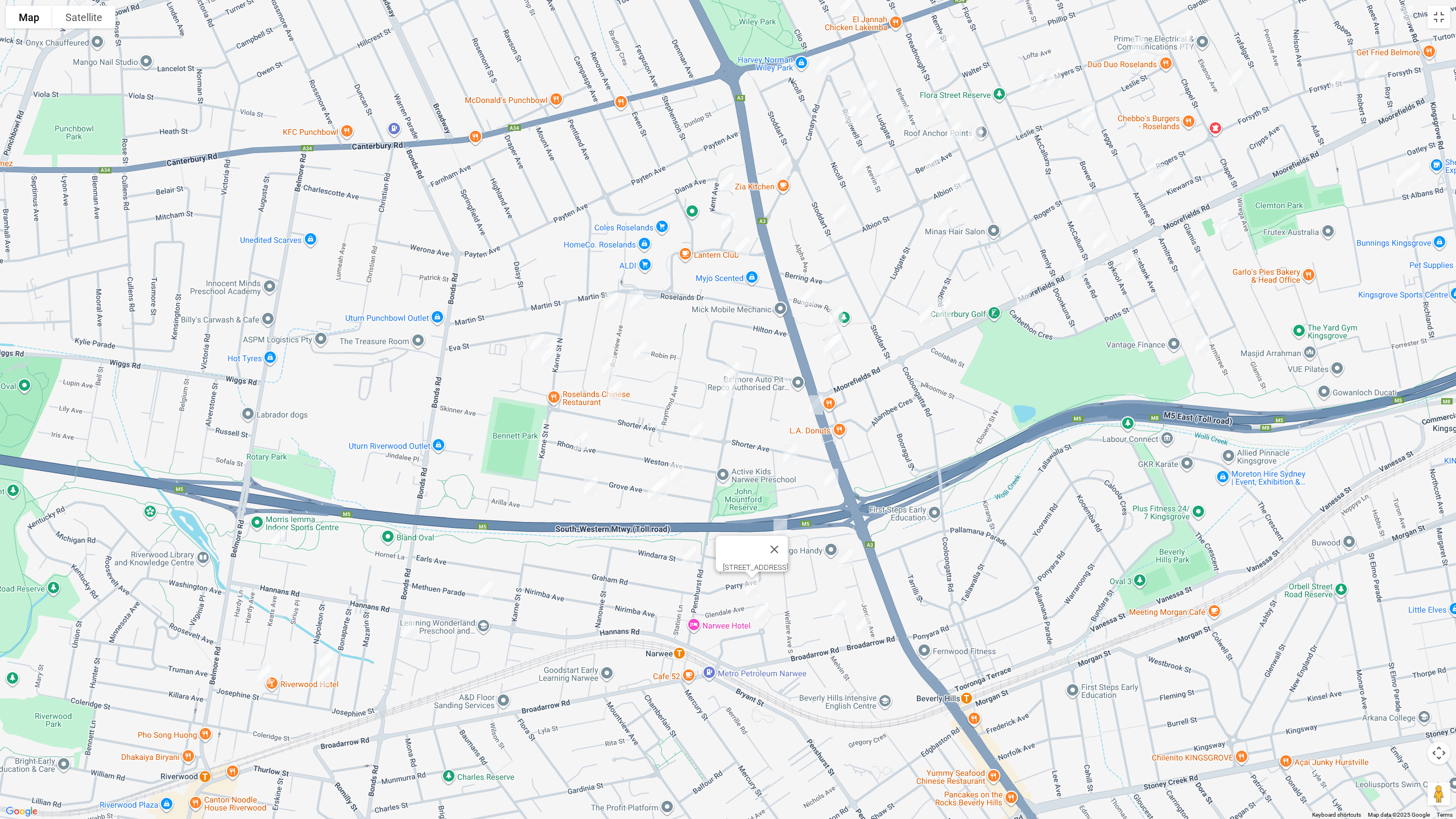
click at [763, 616] on img "1/17 Kardella Crescent, NARWEE NSW 2209" at bounding box center [761, 612] width 22 height 28
click at [536, 336] on img "21a Leigh Avenue, ROSELANDS NSW 2196" at bounding box center [536, 343] width 22 height 28
click at [559, 335] on img "120 Karne Street North, ROSELANDS NSW 2196" at bounding box center [550, 348] width 22 height 28
click at [547, 359] on img "116 Karne Street North, ROSELANDS NSW 2196" at bounding box center [548, 355] width 22 height 28
click at [642, 354] on img "8 Roseanne Avenue, ROSELANDS NSW 2196" at bounding box center [640, 351] width 22 height 28
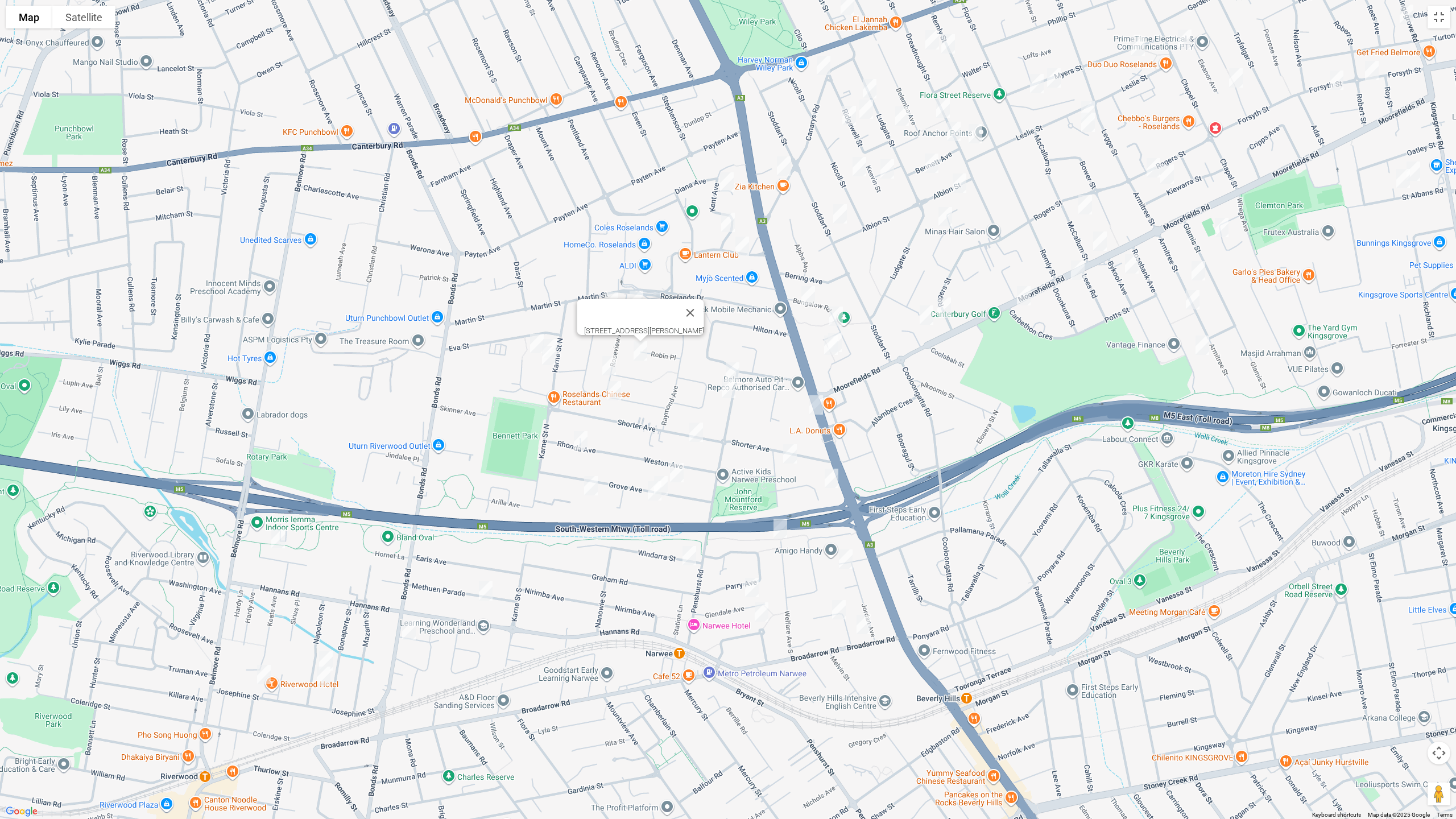
click at [609, 366] on img "43 Roseview Avenue, ROSELANDS NSW 2196" at bounding box center [609, 366] width 22 height 28
click at [613, 389] on img "49 Chick Street, ROSELANDS NSW 2196" at bounding box center [614, 391] width 22 height 28
click at [584, 435] on img "8 Rhonda Avenue, NARWEE NSW 2209" at bounding box center [580, 441] width 22 height 28
click at [590, 482] on img "58B Grove Avenue, NARWEE NSW 2209" at bounding box center [591, 485] width 22 height 28
click at [650, 500] on img "5/28 Grove Avenue, NARWEE NSW 2209" at bounding box center [654, 491] width 22 height 28
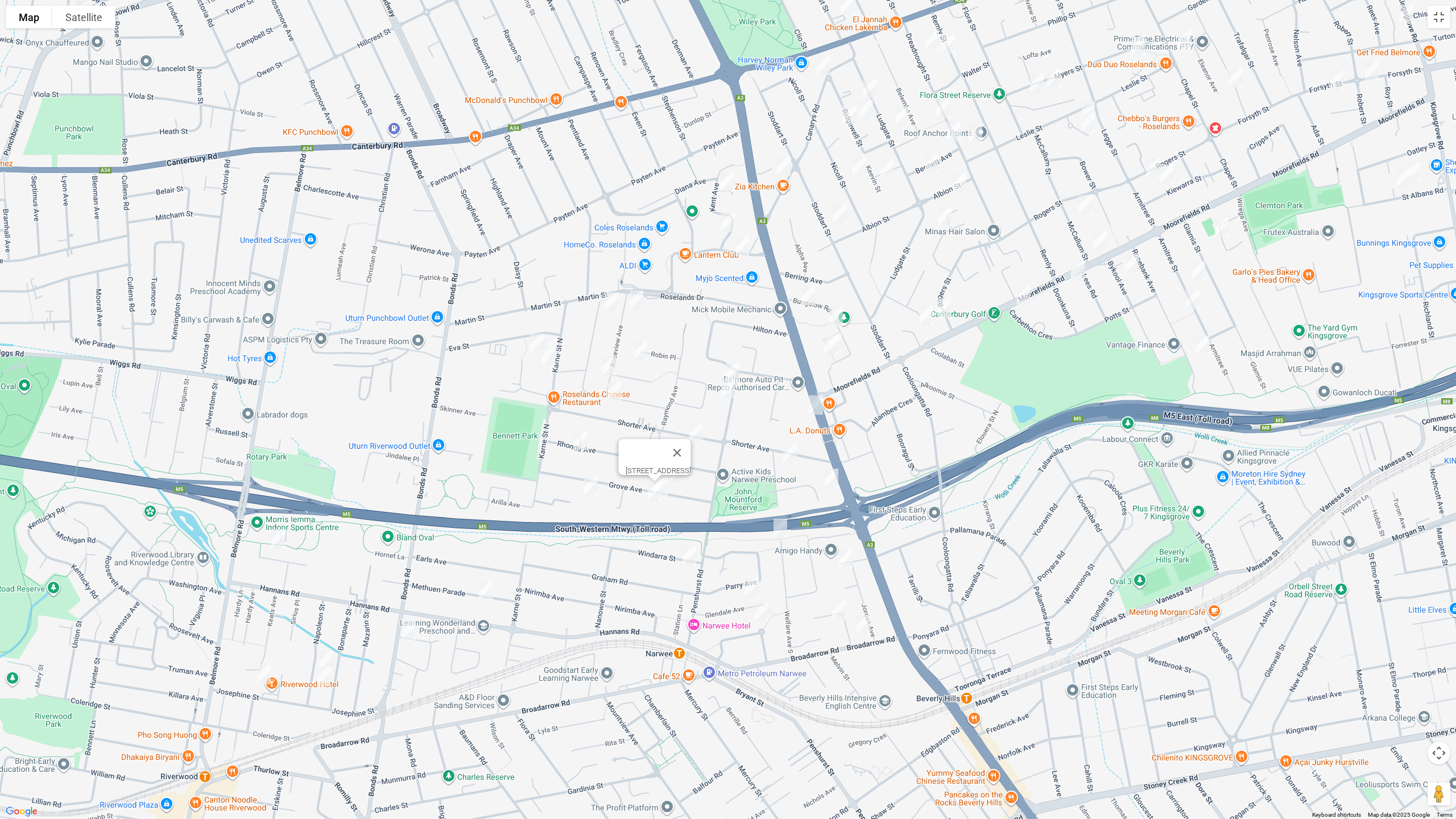
click at [671, 493] on img "26 Grove Avenue, NARWEE NSW 2209" at bounding box center [661, 485] width 22 height 28
click at [681, 480] on img "11 Grove Avenue, NARWEE NSW 2209" at bounding box center [676, 473] width 22 height 28
click at [613, 308] on img "10 Chick Street, ROSELANDS NSW 2196" at bounding box center [611, 302] width 22 height 28
click at [645, 303] on img "10 Roseview Avenue, ROSELANDS NSW 2196" at bounding box center [636, 300] width 22 height 28
click at [732, 360] on img "33 Penshurst Road, ROSELANDS NSW 2196" at bounding box center [732, 372] width 22 height 28
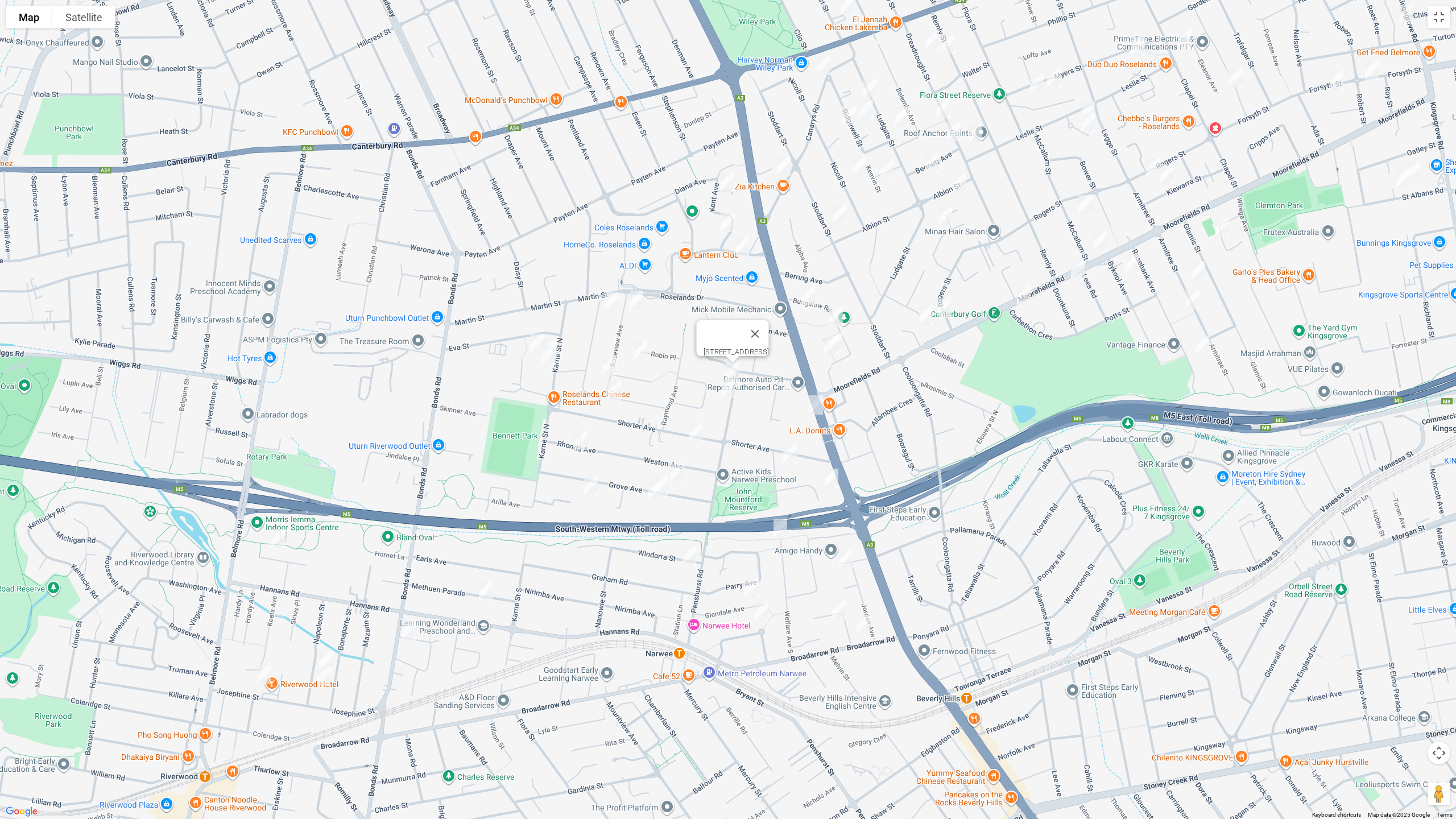
click at [725, 390] on img "41 Penshurst Road, ROSELANDS NSW 2196" at bounding box center [728, 388] width 22 height 28
click at [788, 452] on img "8 Welfare Avenue North, BEVERLY HILLS NSW 2209" at bounding box center [790, 453] width 22 height 28
click at [829, 476] on img "18 Warne Crescent, BEVERLY HILLS NSW 2209" at bounding box center [831, 478] width 22 height 28
drag, startPoint x: 698, startPoint y: 437, endPoint x: 697, endPoint y: 429, distance: 8.1
click at [698, 437] on img "46 Shorter Avenue, NARWEE NSW 2209" at bounding box center [696, 432] width 22 height 28
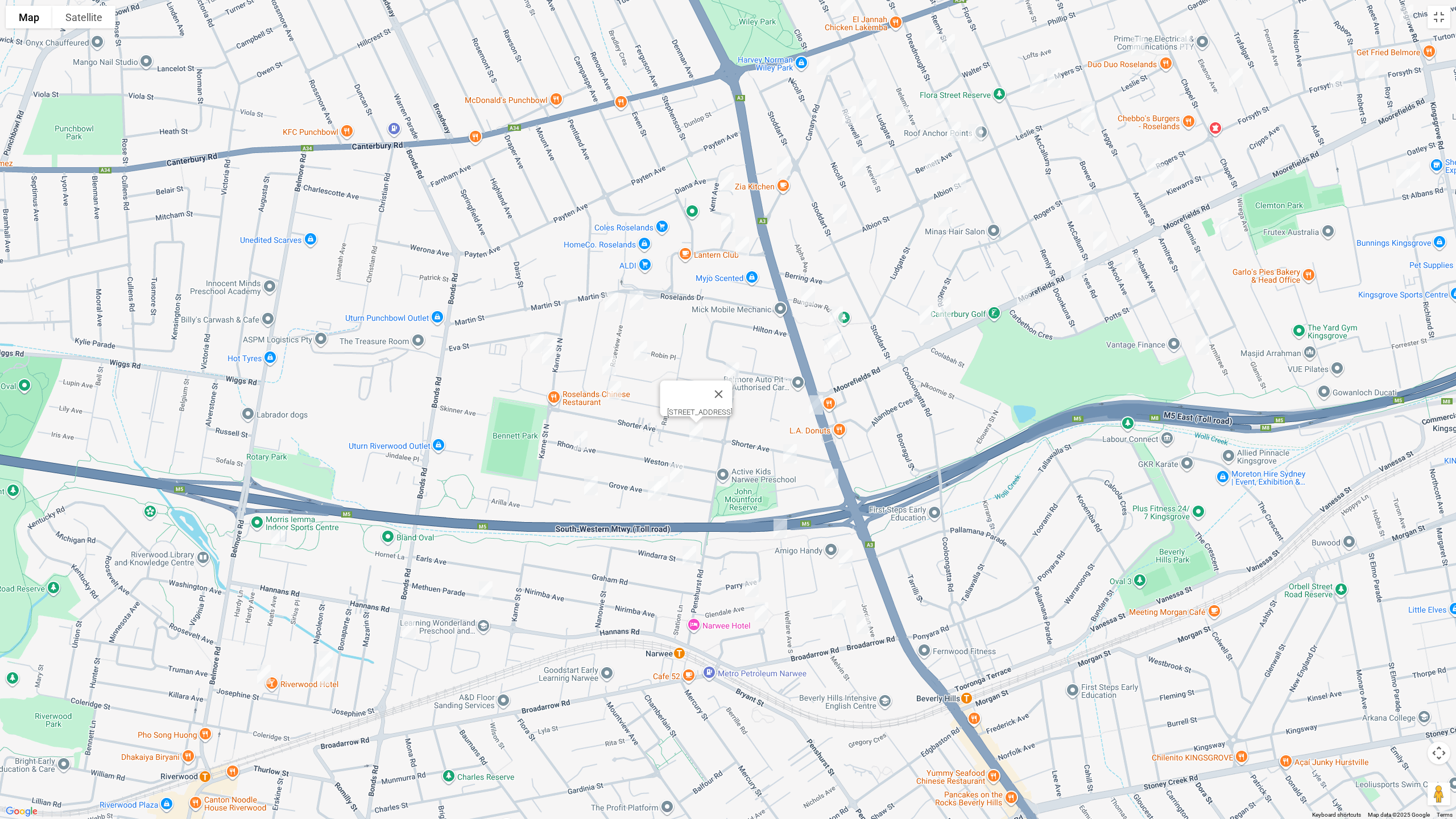
drag, startPoint x: 727, startPoint y: 179, endPoint x: 725, endPoint y: 219, distance: 40.0
click at [727, 180] on img "13 Kent Avenue, ROSELANDS NSW 2196" at bounding box center [726, 182] width 22 height 28
click at [725, 223] on img "2 Fenwick Avenue, ROSELANDS NSW 2196" at bounding box center [727, 223] width 22 height 28
click at [743, 248] on img "13 Roseland Avenue, ROSELANDS NSW 2196" at bounding box center [741, 246] width 22 height 28
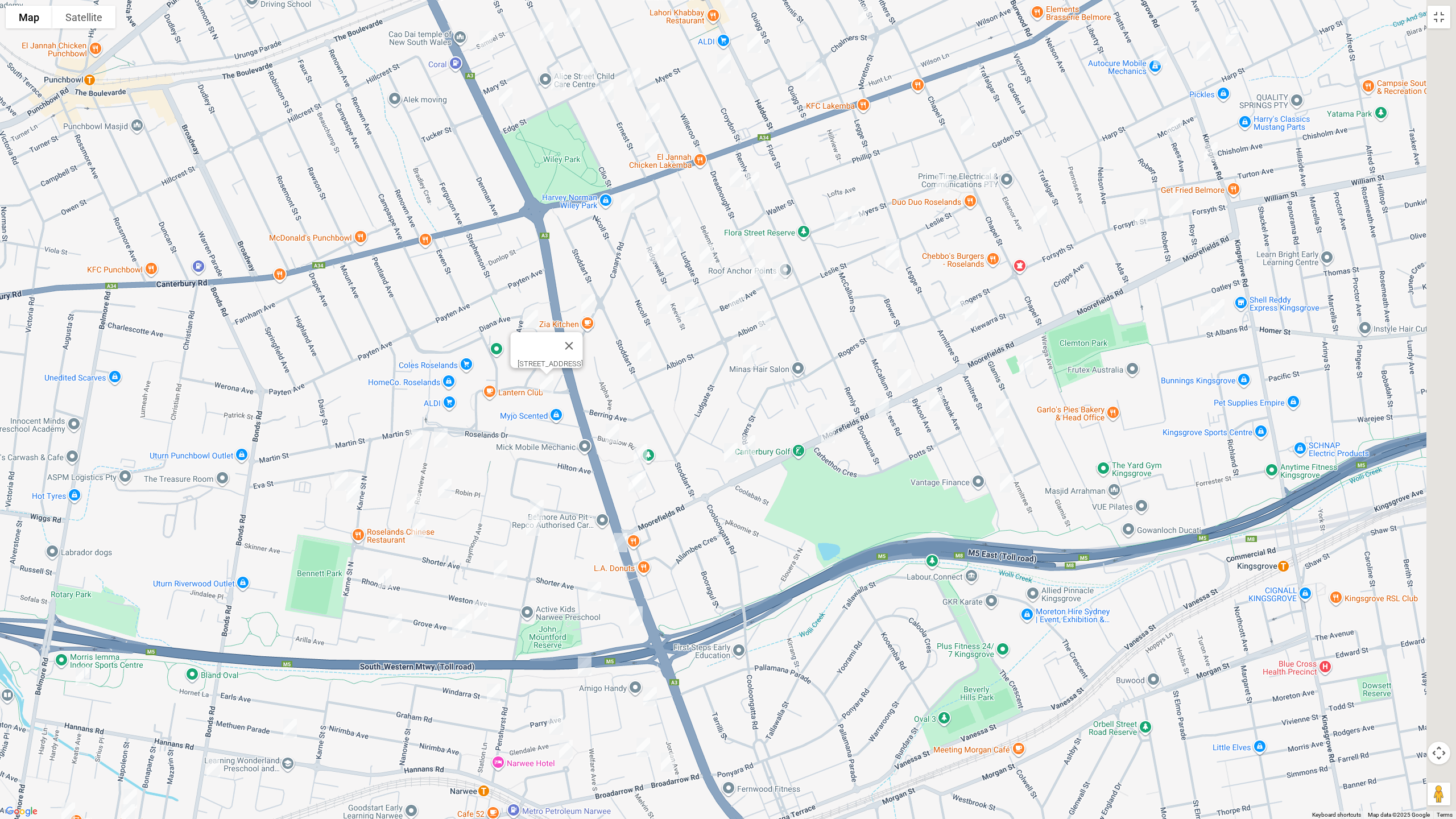
drag, startPoint x: 911, startPoint y: 428, endPoint x: 721, endPoint y: 553, distance: 227.4
click at [721, 554] on div "[STREET_ADDRESS]" at bounding box center [728, 409] width 1456 height 819
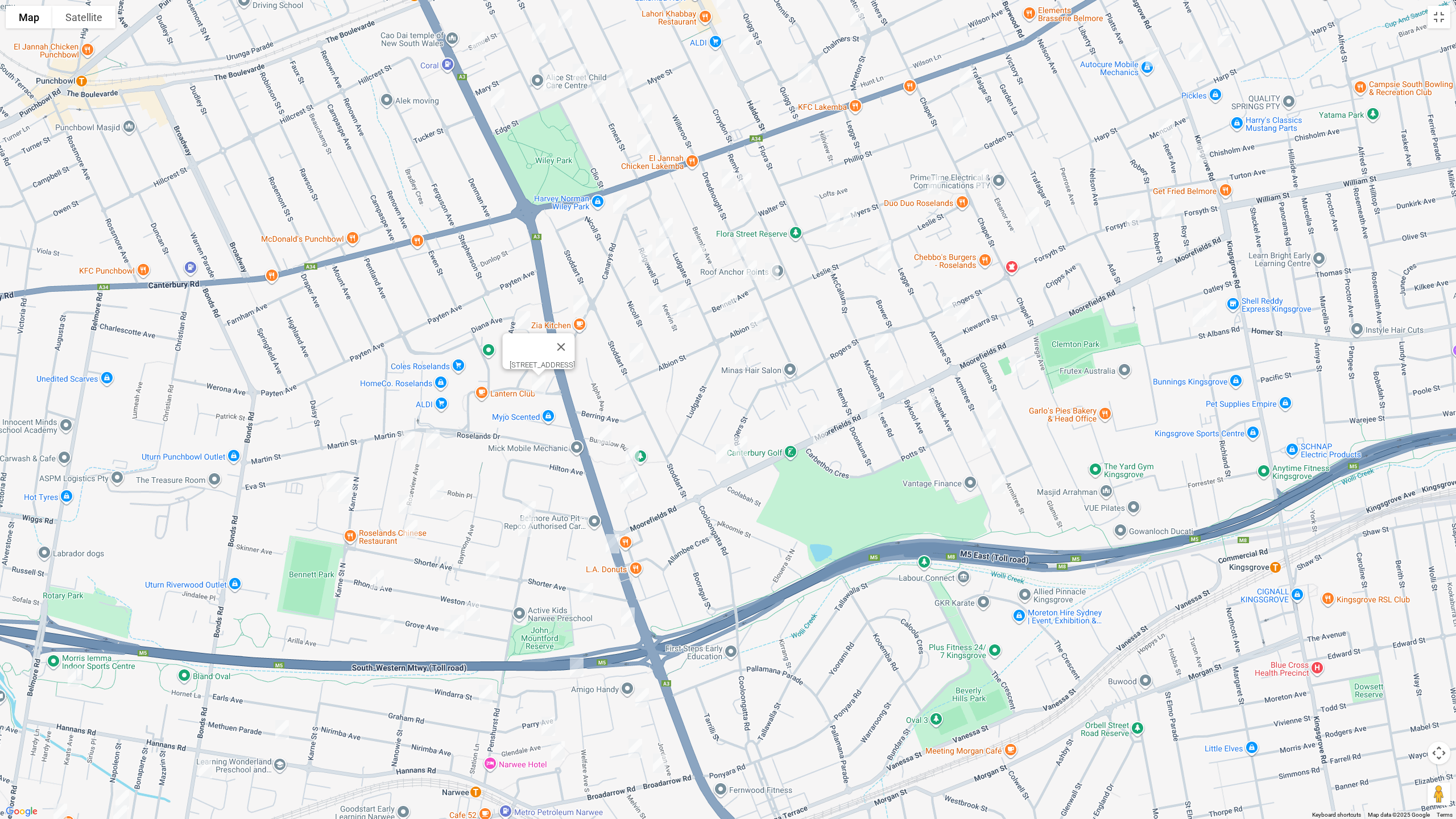
click at [601, 430] on img "3 Bungalow Road, ROSELANDS NSW 2196" at bounding box center [604, 434] width 22 height 28
drag, startPoint x: 633, startPoint y: 453, endPoint x: 636, endPoint y: 469, distance: 16.3
click at [632, 452] on img "4 Berenice Street, ROSELANDS NSW 2196" at bounding box center [632, 455] width 22 height 28
click at [642, 473] on img "27 Bungalow Road, ROSELANDS NSW 2196" at bounding box center [631, 481] width 22 height 28
click at [625, 482] on img "29 Bungalow Road, ROSELANDS NSW 2196" at bounding box center [627, 484] width 22 height 28
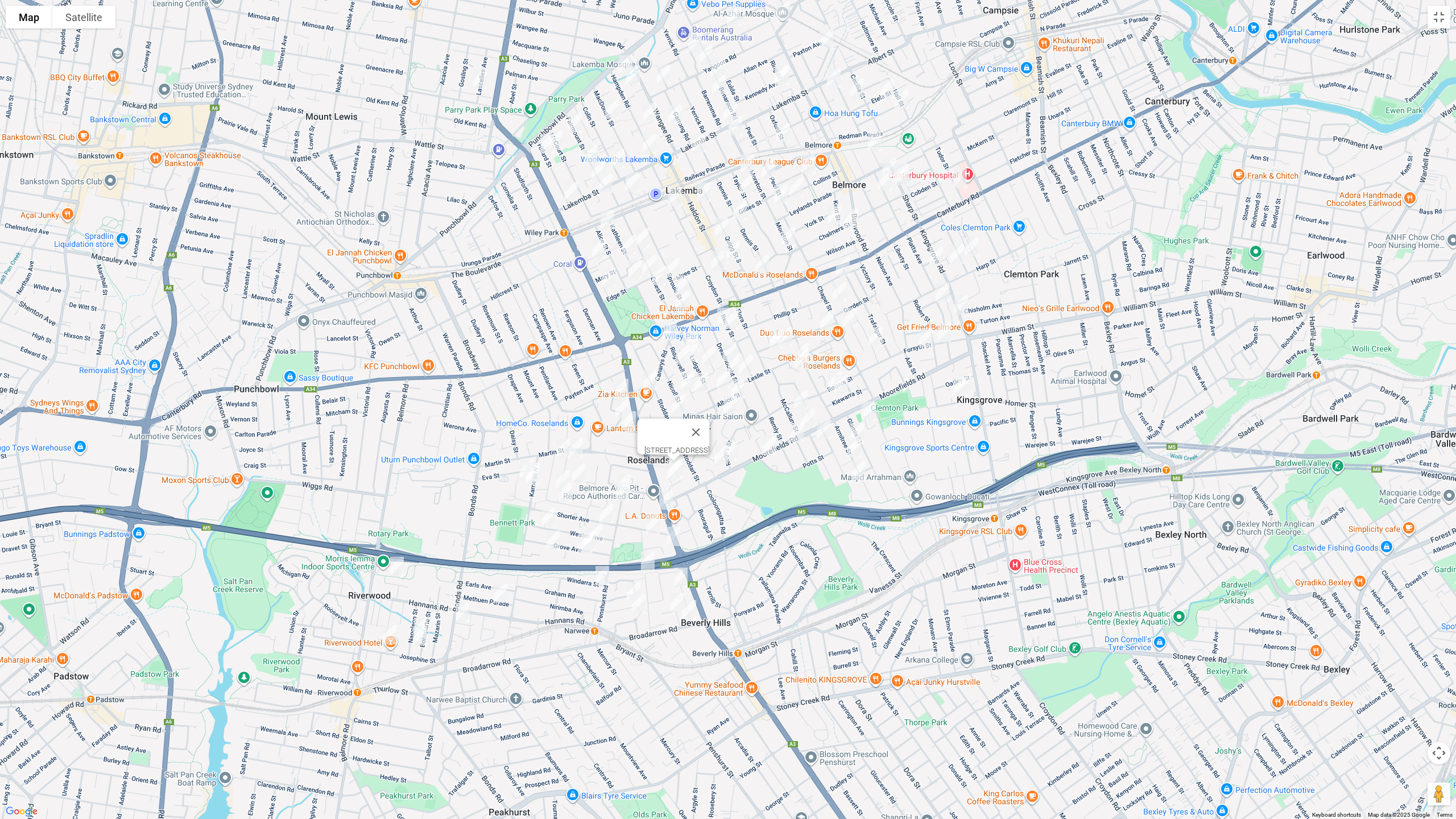
drag, startPoint x: 700, startPoint y: 464, endPoint x: 715, endPoint y: 508, distance: 46.5
click at [715, 508] on div "29 Bungalow Road, ROSELANDS NSW 2196" at bounding box center [728, 409] width 1456 height 819
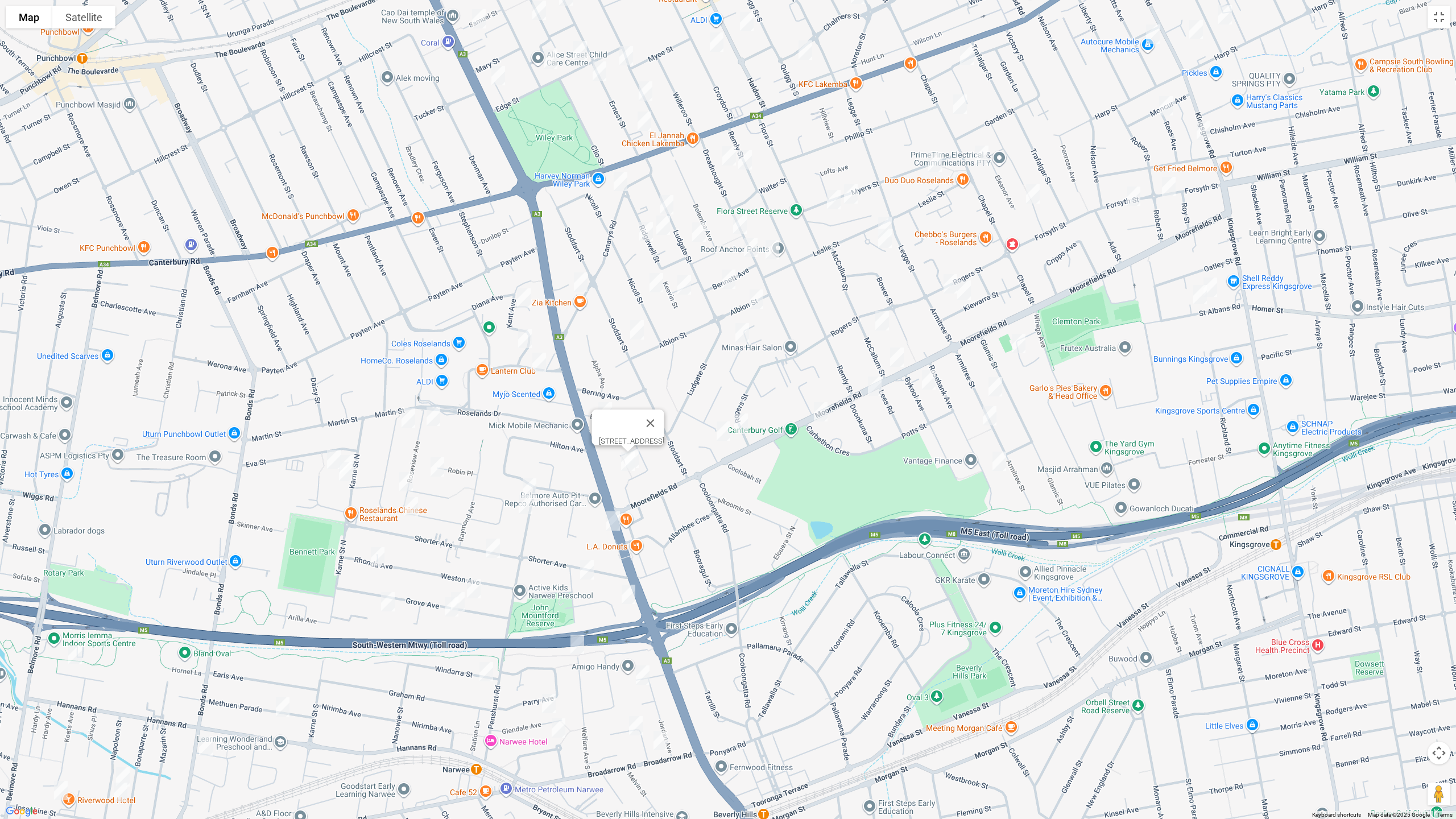
click at [745, 420] on img "6A Rogers Street, ROSELANDS NSW 2196" at bounding box center [741, 423] width 22 height 28
click at [724, 434] on img "8 Beverley Crescent, ROSELANDS NSW 2196" at bounding box center [723, 431] width 22 height 28
click at [636, 325] on img "74 Stoddart Street, ROSELANDS NSW 2196" at bounding box center [636, 330] width 22 height 28
click at [1437, 13] on button "Toggle fullscreen view" at bounding box center [1439, 17] width 22 height 22
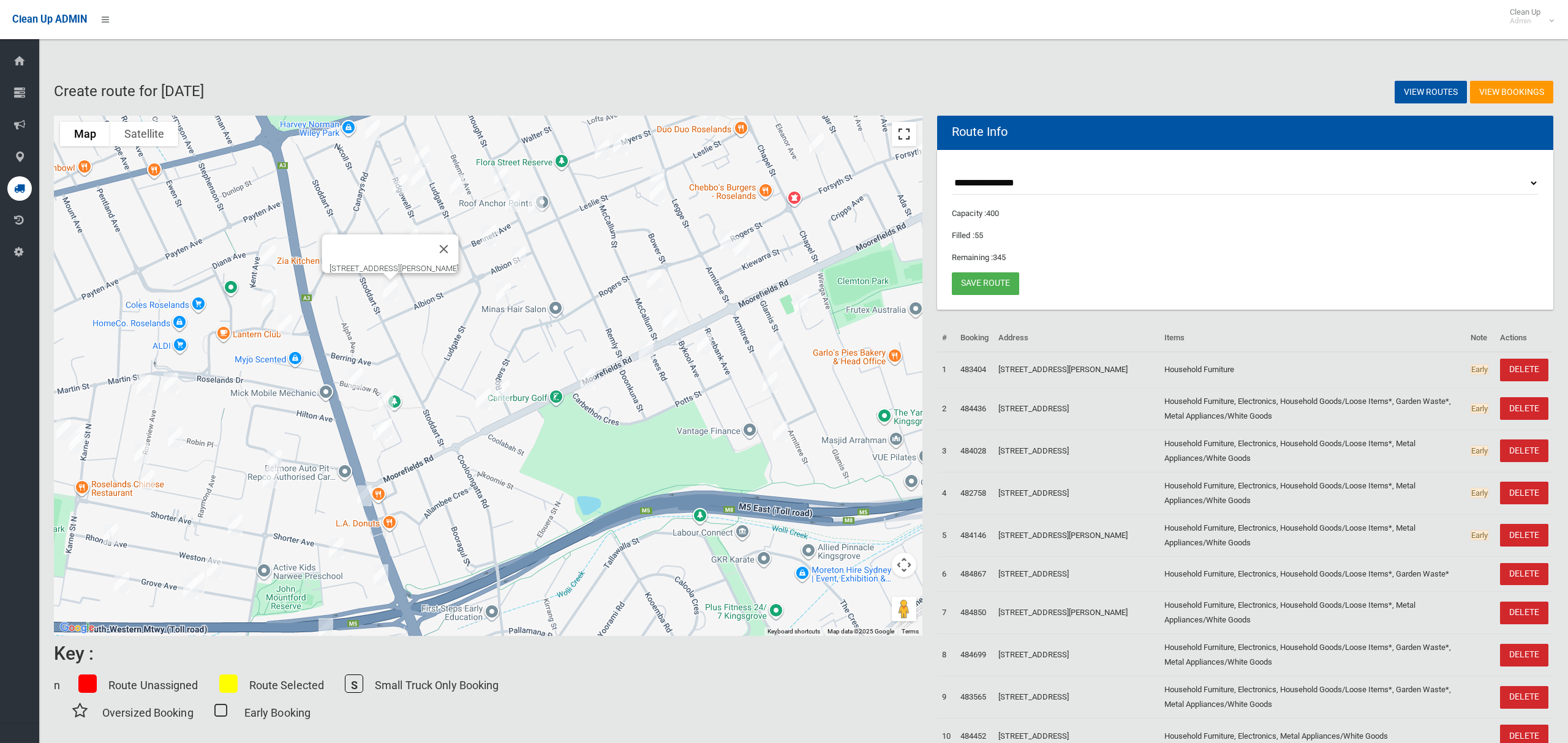
click at [910, 135] on button "Toggle fullscreen view" at bounding box center [903, 133] width 24 height 24
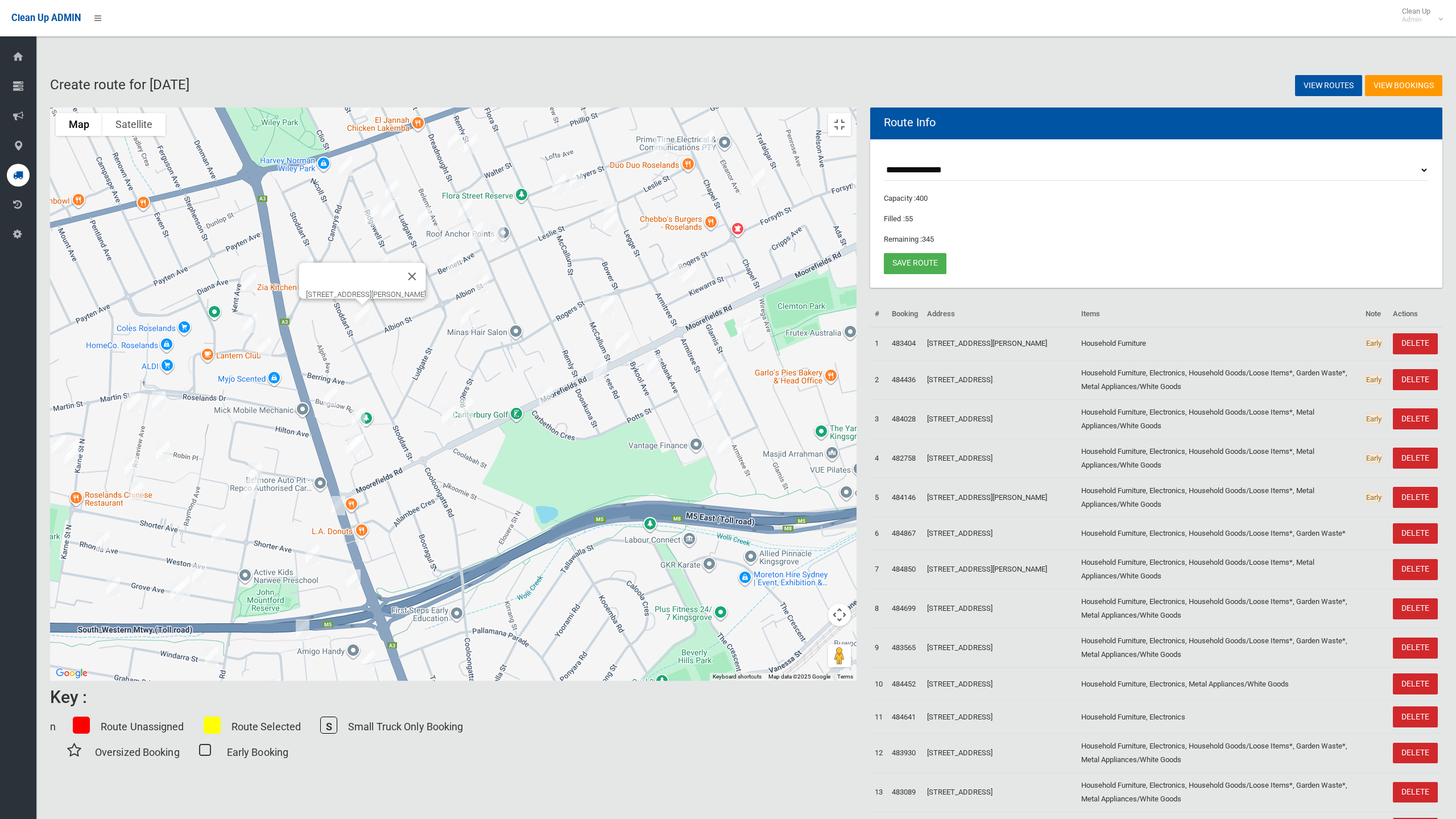
drag, startPoint x: 620, startPoint y: 184, endPoint x: 645, endPoint y: 203, distance: 31.4
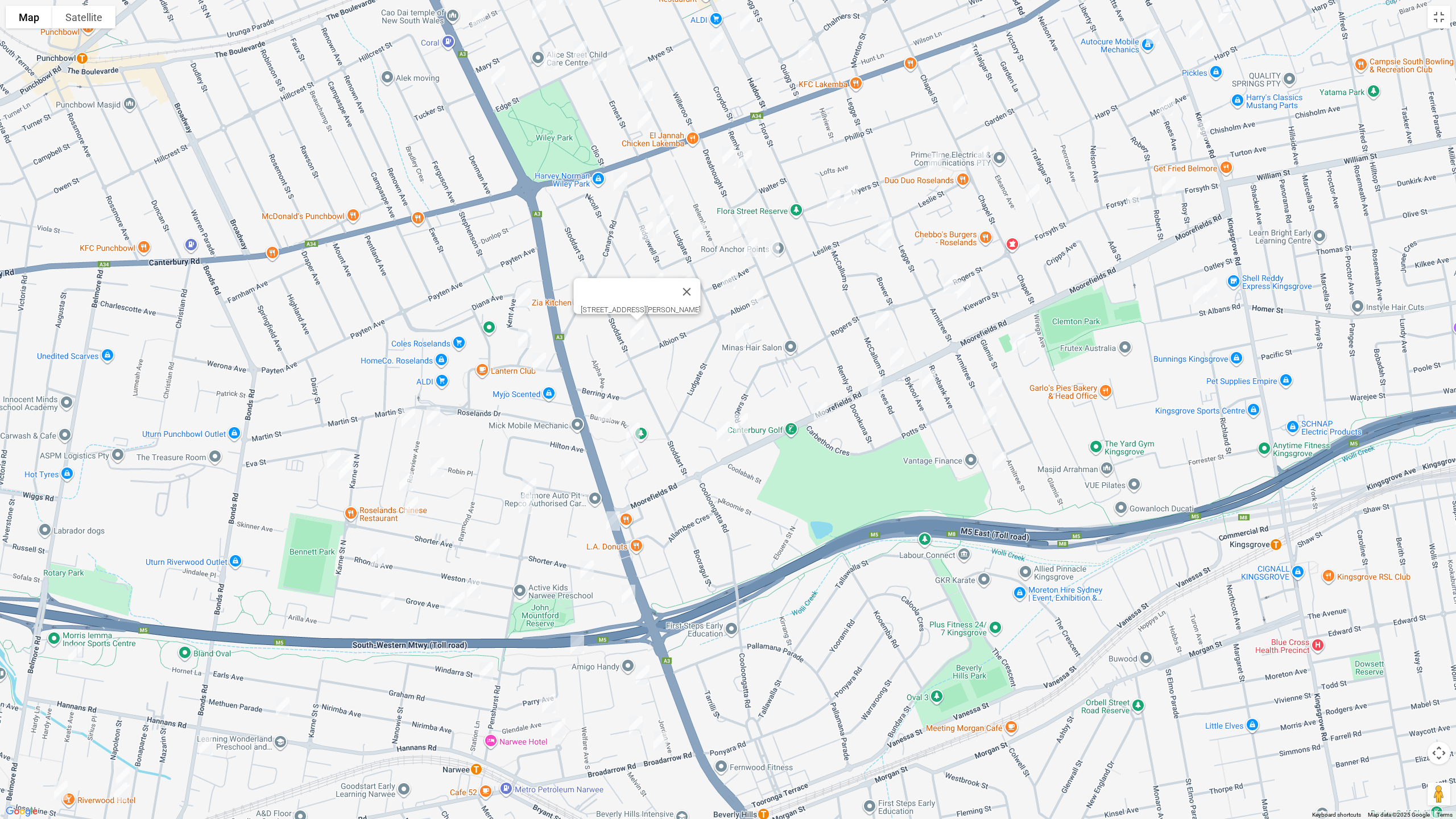
click at [619, 184] on img "27 Canarys Road, ROSELANDS NSW 2196" at bounding box center [620, 182] width 22 height 28
click at [669, 204] on img "15 Ludgate Street, ROSELANDS NSW 2196" at bounding box center [666, 205] width 22 height 28
drag, startPoint x: 666, startPoint y: 226, endPoint x: 656, endPoint y: 230, distance: 10.8
click at [666, 226] on img "22 Ridgewell Street, ROSELANDS NSW 2196" at bounding box center [663, 225] width 22 height 28
drag, startPoint x: 638, startPoint y: 231, endPoint x: 654, endPoint y: 233, distance: 16.1
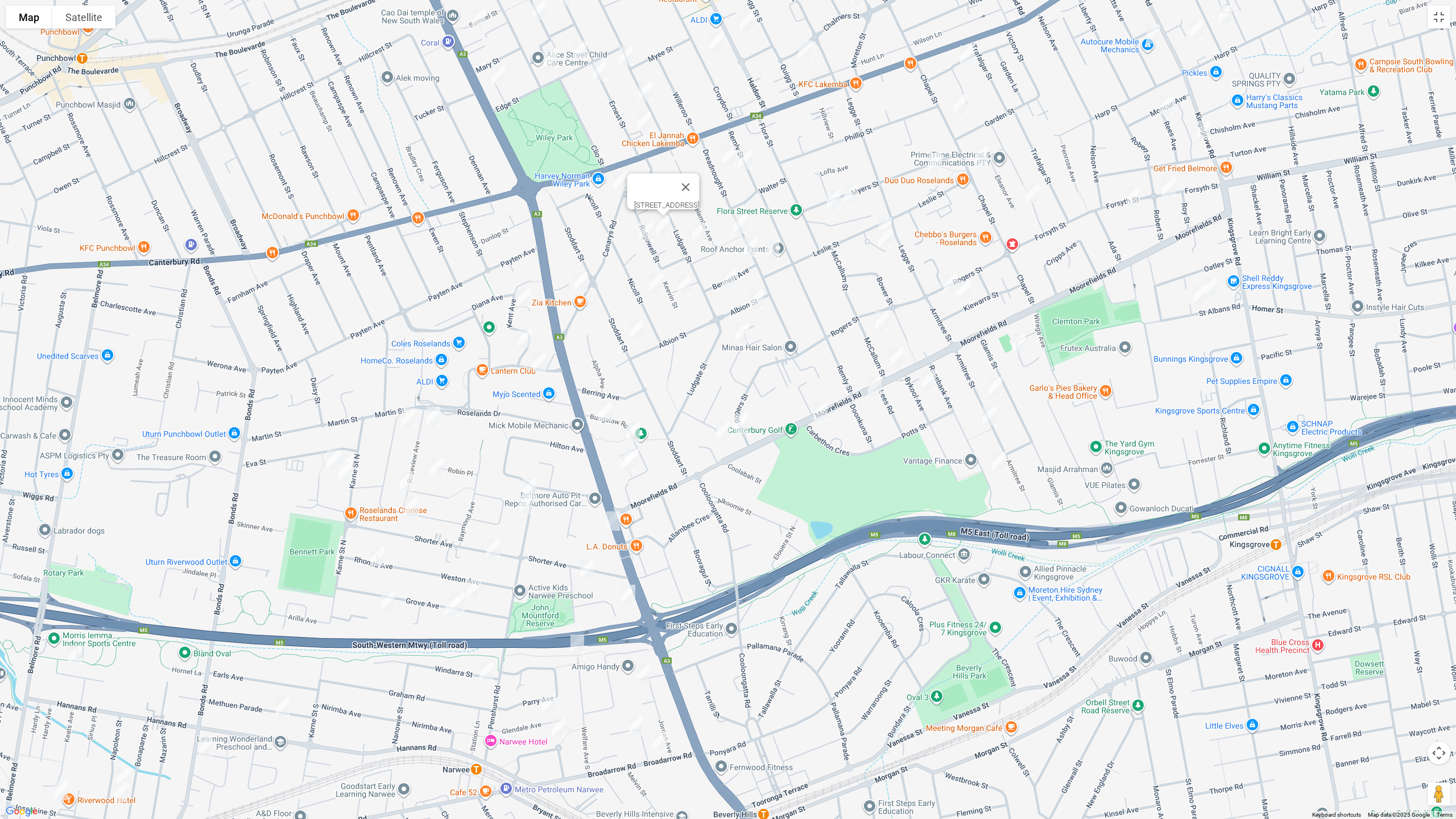
click at [638, 230] on img "13 Ridgewell Street, ROSELANDS NSW 2196" at bounding box center [646, 232] width 22 height 28
click at [696, 233] on img "46 Ludgate Street, ROSELANDS NSW 2196" at bounding box center [698, 232] width 22 height 28
drag, startPoint x: 687, startPoint y: 282, endPoint x: 662, endPoint y: 288, distance: 25.7
click at [687, 283] on img "12 Westella Avenue, ROSELANDS NSW 2196" at bounding box center [684, 285] width 22 height 28
drag, startPoint x: 648, startPoint y: 282, endPoint x: 657, endPoint y: 286, distance: 9.8
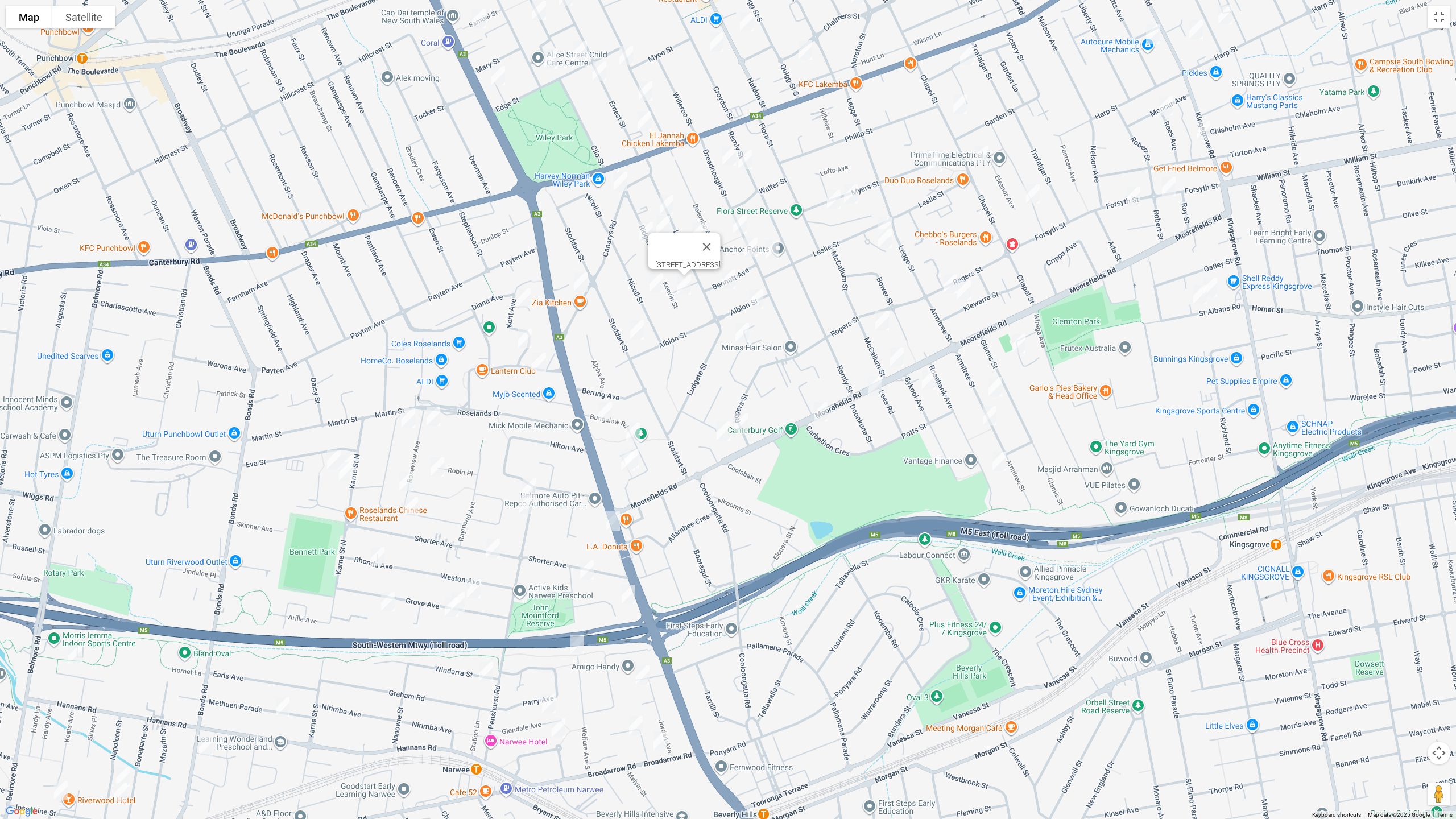
click at [648, 282] on img "2/34 Nicoll Street, ROSELANDS NSW 2196" at bounding box center [656, 283] width 22 height 28
click at [729, 274] on img "20 Bennett Avenue, ROSELANDS NSW 2196" at bounding box center [728, 279] width 22 height 28
drag, startPoint x: 755, startPoint y: 301, endPoint x: 750, endPoint y: 308, distance: 8.6
click at [754, 301] on img "6 Albion Street, ROSELANDS NSW 2196" at bounding box center [756, 299] width 22 height 28
click at [741, 332] on img "18 Enid Avenue, ROSELANDS NSW 2196" at bounding box center [741, 333] width 22 height 28
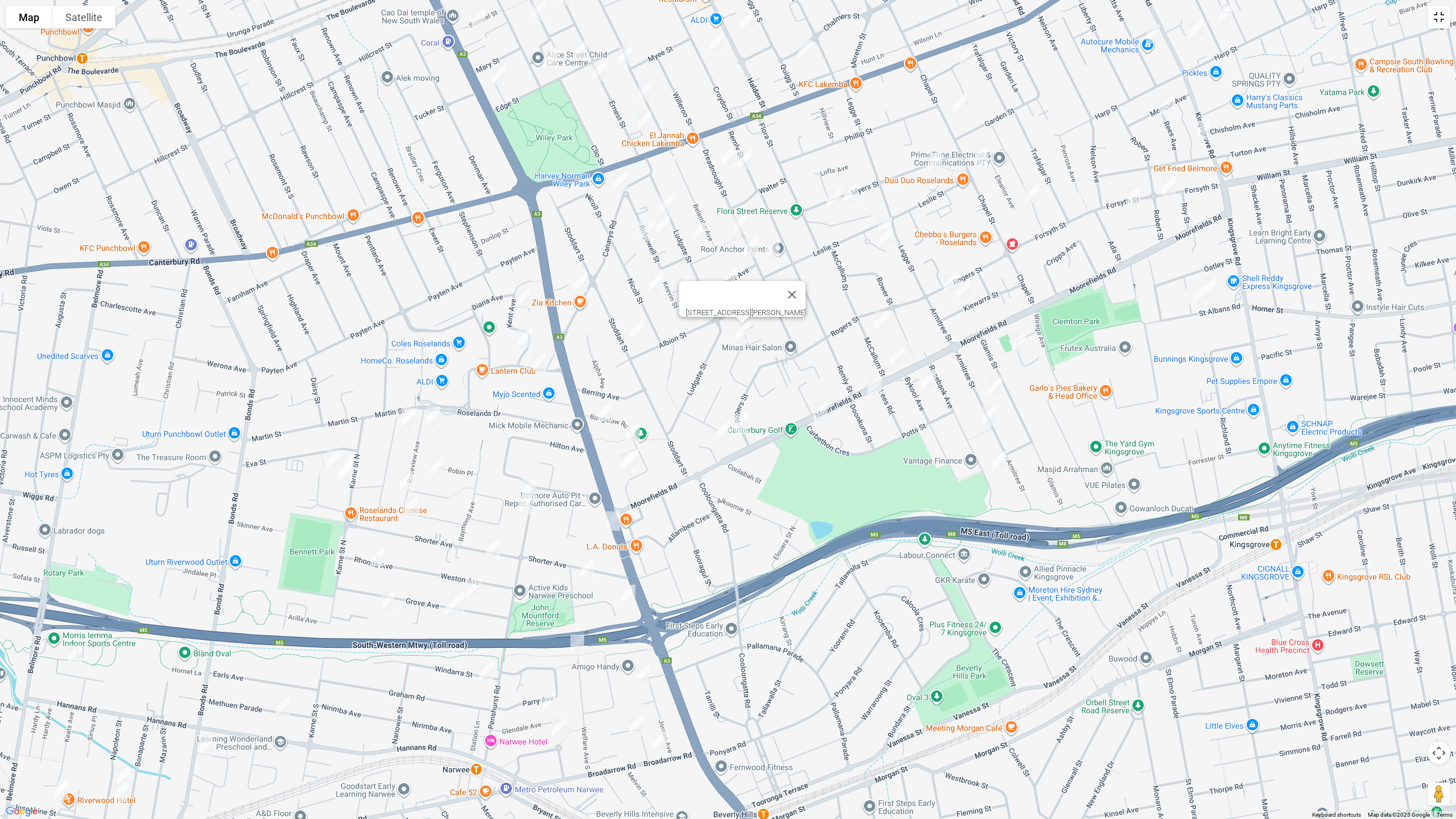
click at [1438, 15] on button "Toggle fullscreen view" at bounding box center [1439, 17] width 22 height 22
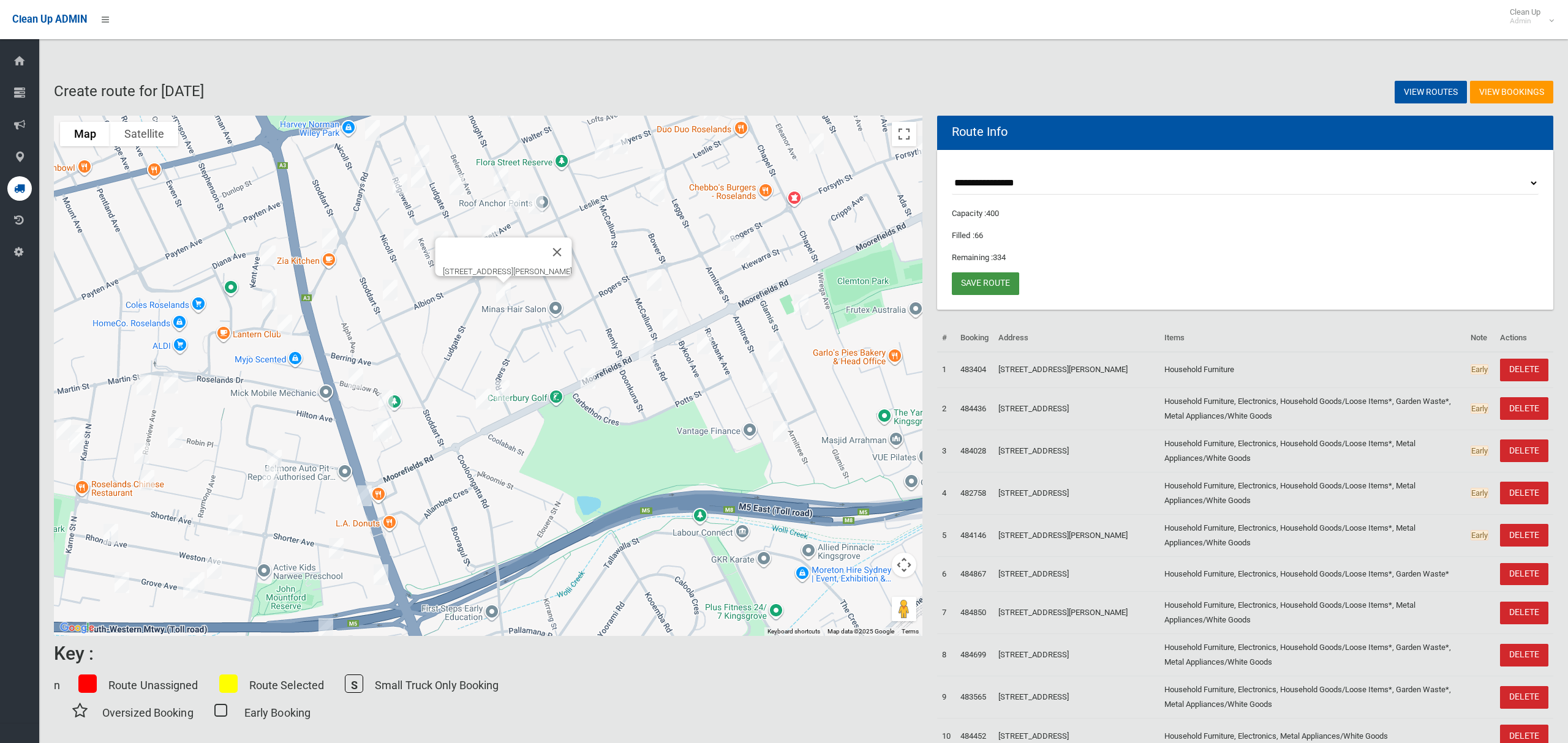
click at [982, 279] on link "Save route" at bounding box center [986, 284] width 68 height 23
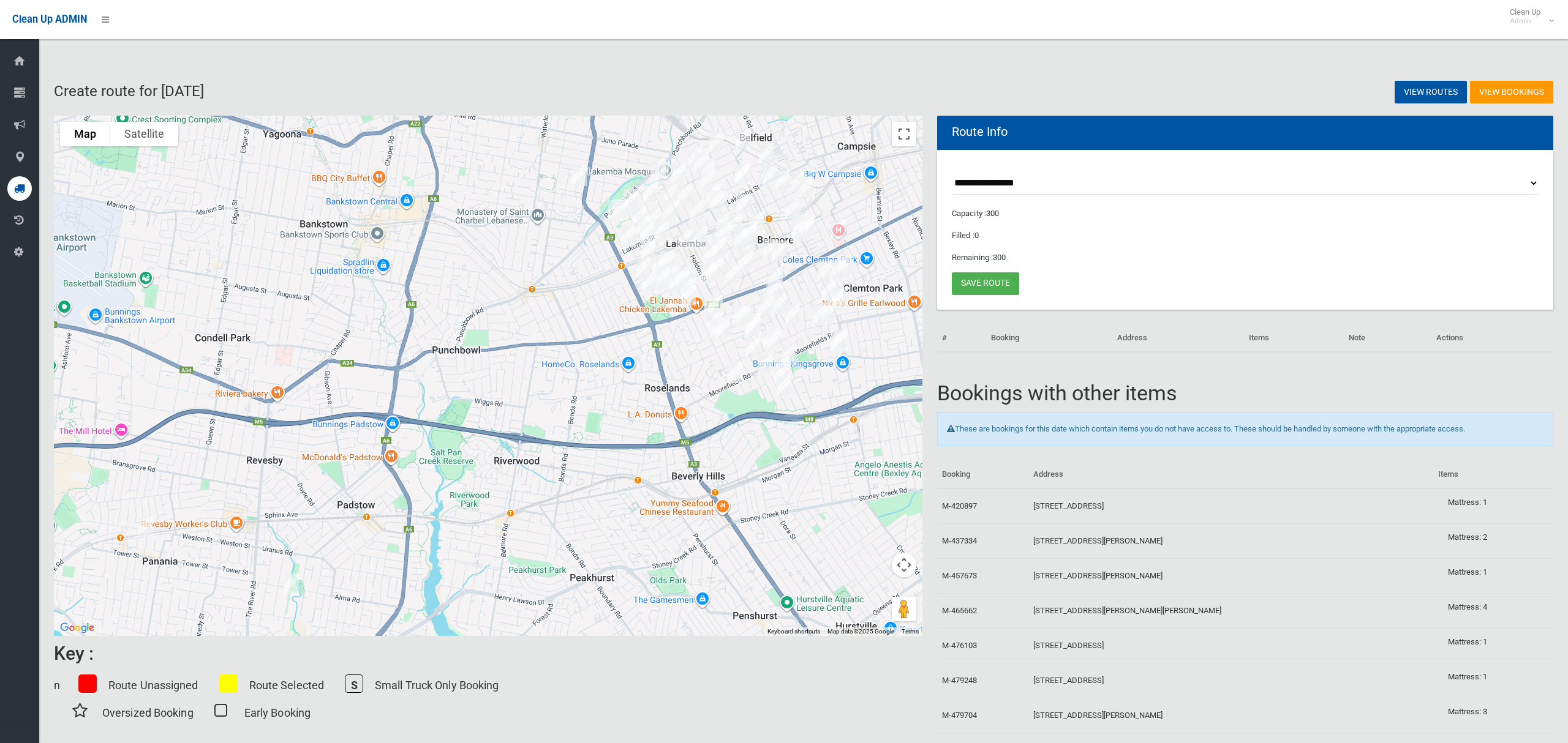
click at [975, 182] on select "**********" at bounding box center [1245, 183] width 586 height 23
select select "*****"
click at [952, 172] on select "**********" at bounding box center [1245, 183] width 586 height 23
click at [902, 138] on button "Toggle fullscreen view" at bounding box center [903, 133] width 24 height 24
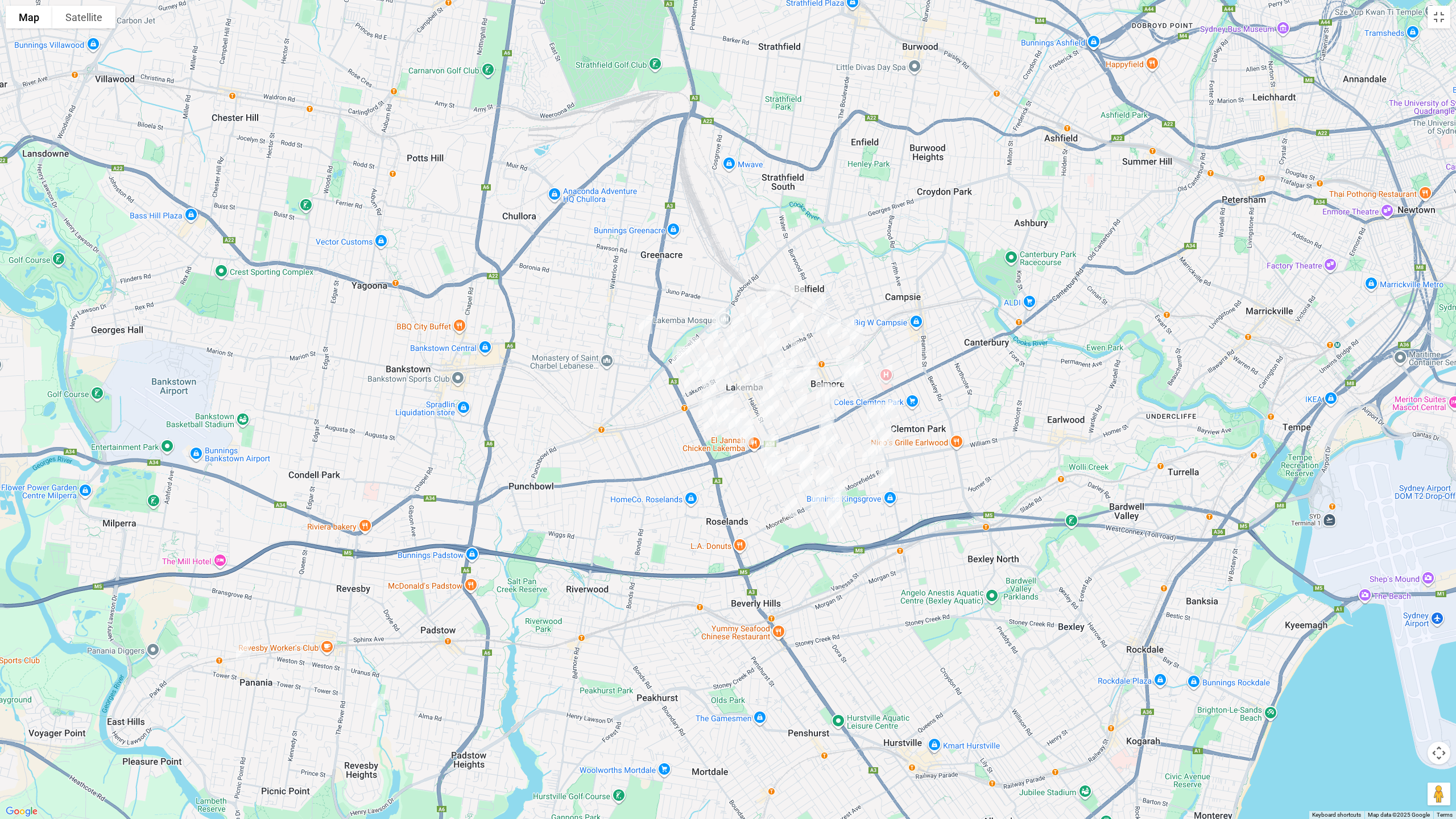
drag, startPoint x: 922, startPoint y: 224, endPoint x: 720, endPoint y: 349, distance: 237.5
click at [754, 342] on img "29 Barremma Road, LAKEMBA NSW 2195" at bounding box center [765, 328] width 22 height 28
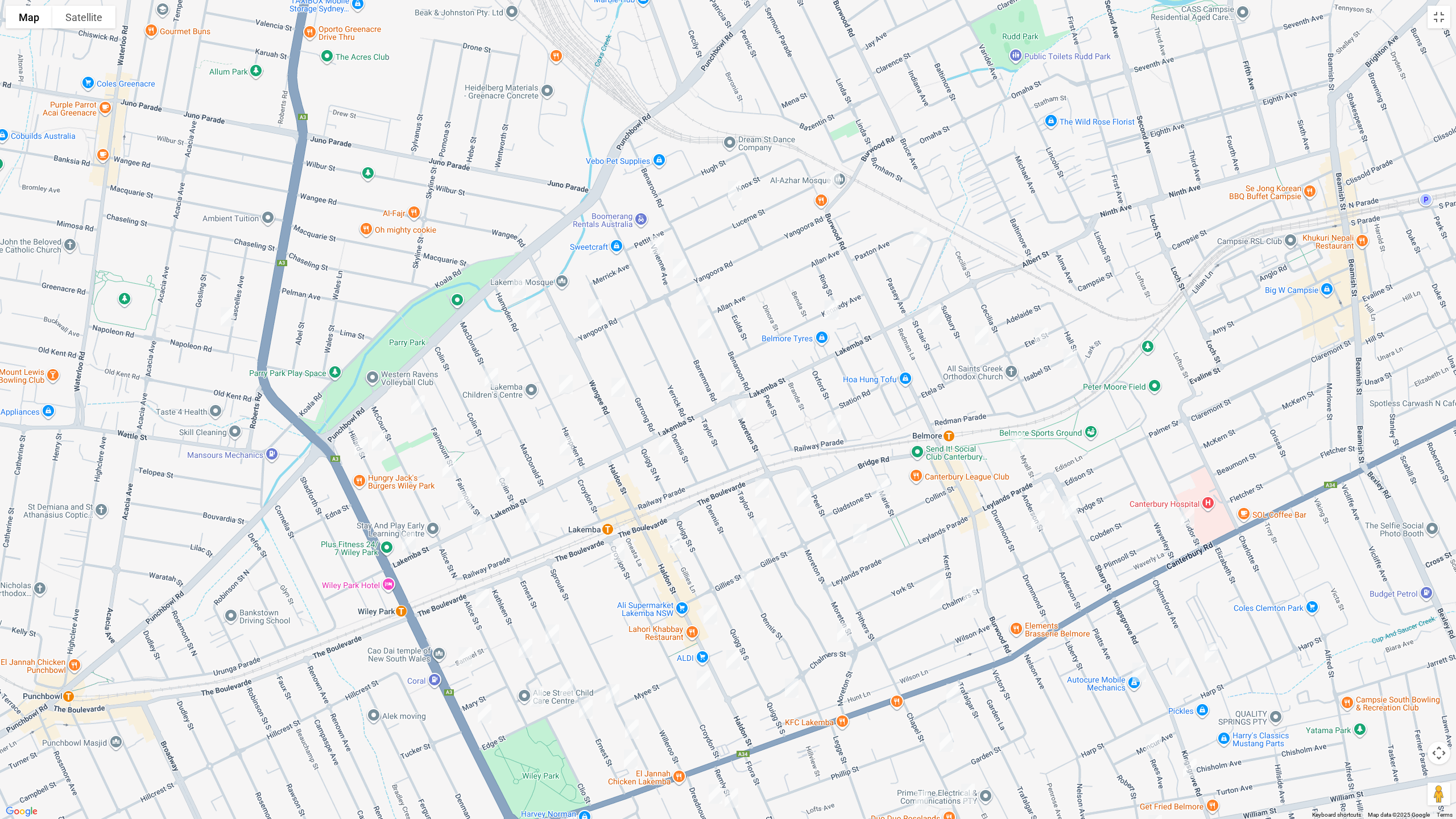
click at [481, 519] on img "252A Lakemba Street, LAKEMBA NSW 2195" at bounding box center [478, 525] width 22 height 28
click at [623, 391] on img "17 Wangee Road, LAKEMBA NSW 2195" at bounding box center [618, 387] width 22 height 28
click at [728, 380] on img "129 Lakemba Street, LAKEMBA NSW 2195" at bounding box center [727, 382] width 22 height 28
click at [674, 539] on img "101-103 Haldon Street, LAKEMBA NSW 2195" at bounding box center [674, 543] width 22 height 28
click at [481, 595] on img "95 The Boulevarde, WILEY PARK NSW 2195" at bounding box center [482, 598] width 22 height 28
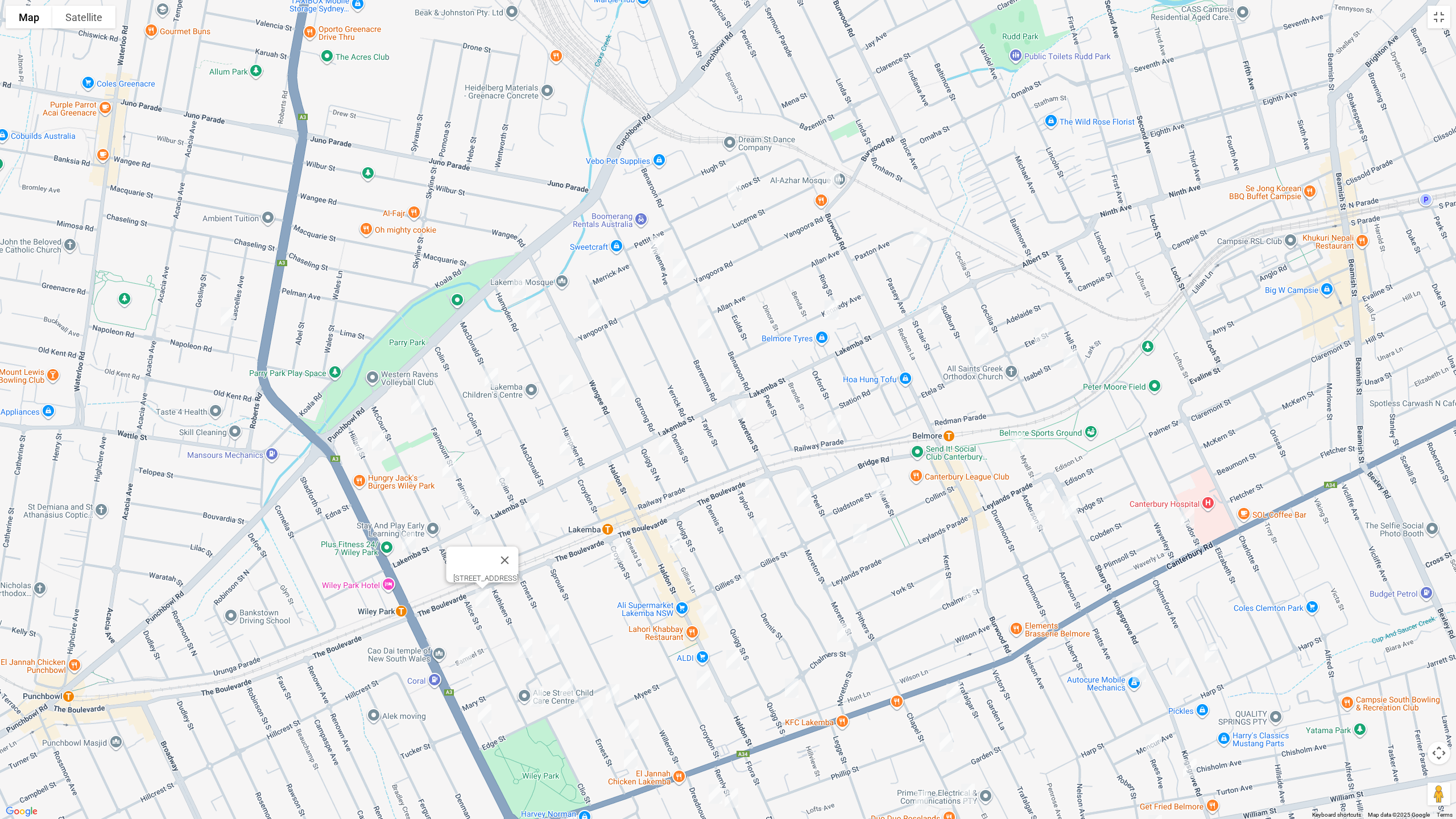
click at [711, 614] on img "187 Haldon Street, LAKEMBA NSW 2195" at bounding box center [710, 614] width 22 height 28
click at [731, 653] on img "243 Haldon Street, LAKEMBA NSW 2195" at bounding box center [732, 659] width 22 height 28
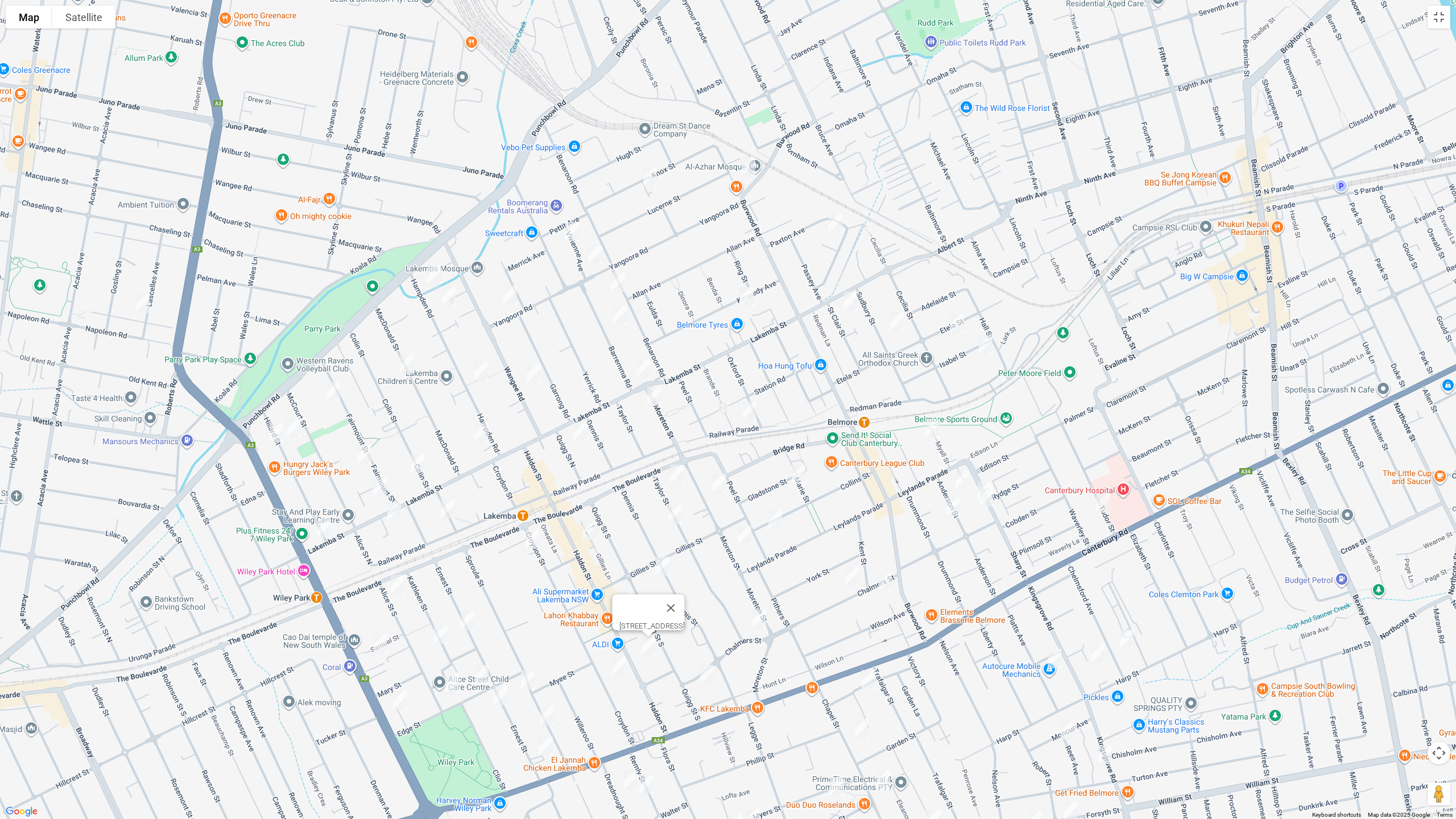
click at [986, 478] on img "13-15 Sharp Street, BELMORE NSW 2192" at bounding box center [984, 492] width 22 height 28
click at [989, 502] on img "17 Sharp Street, BELMORE NSW 2192" at bounding box center [986, 497] width 22 height 28
click at [656, 178] on img "64 Knox Street, BELMORE NSW 2192" at bounding box center [650, 177] width 22 height 28
click at [750, 168] on img "3-3A Knox Street, BELMORE NSW 2192" at bounding box center [748, 167] width 22 height 28
click at [571, 230] on img "12 Vivienne Avenue, LAKEMBA NSW 2195" at bounding box center [571, 232] width 22 height 28
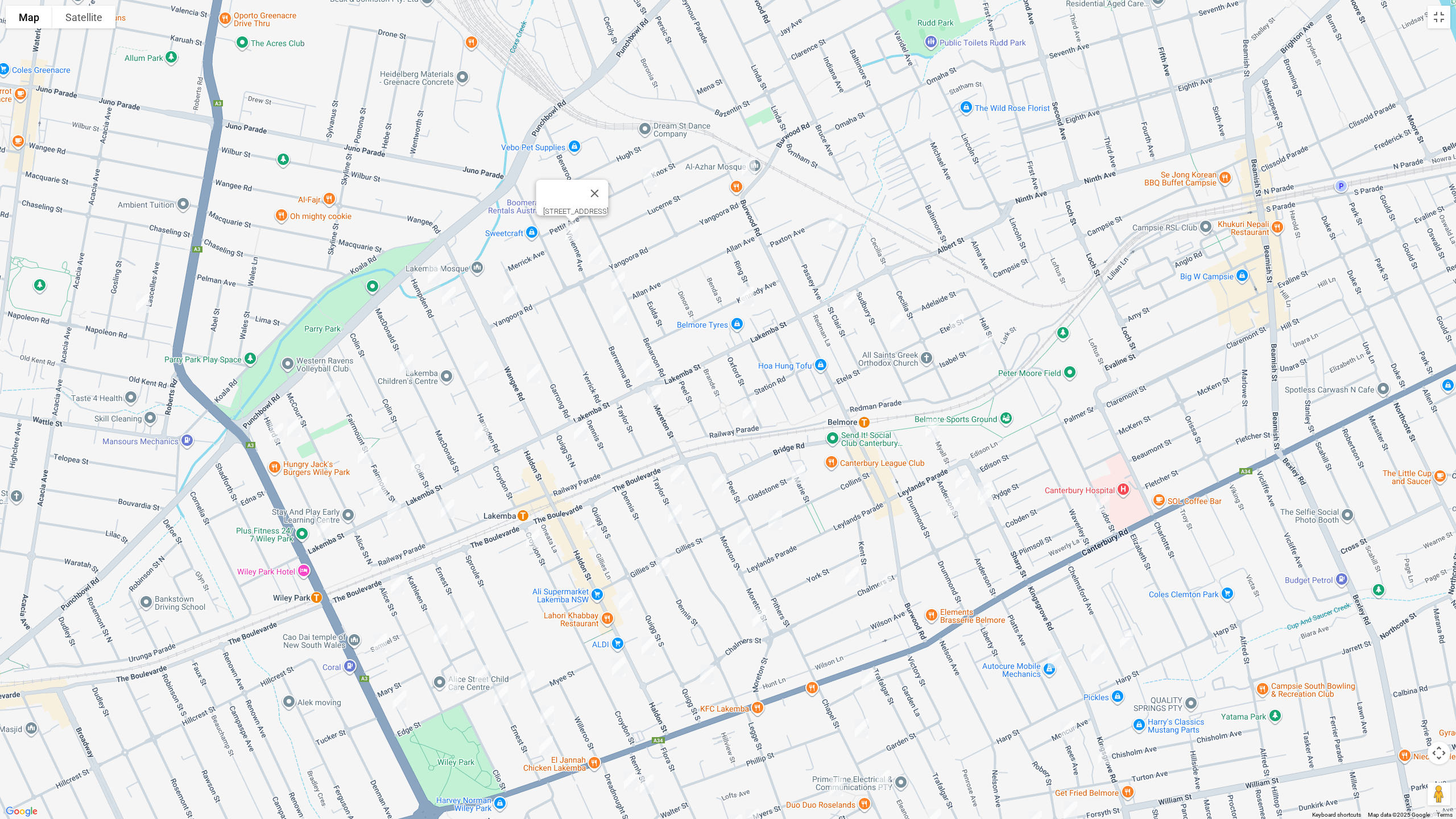
click at [437, 273] on img "3/105 Hampden Road, LAKEMBA NSW 2195" at bounding box center [434, 274] width 22 height 28
click at [449, 294] on img "93 Hampden Road, LAKEMBA NSW 2195" at bounding box center [448, 296] width 22 height 28
click at [407, 366] on img "48 MacDonald Street, LAKEMBA NSW 2195" at bounding box center [406, 364] width 22 height 28
click at [337, 392] on img "54-58 Fairmount Street, LAKEMBA NSW 2195" at bounding box center [333, 391] width 22 height 28
click at [298, 426] on img "47 Hillard Street, WILEY PARK NSW 2195" at bounding box center [294, 427] width 22 height 28
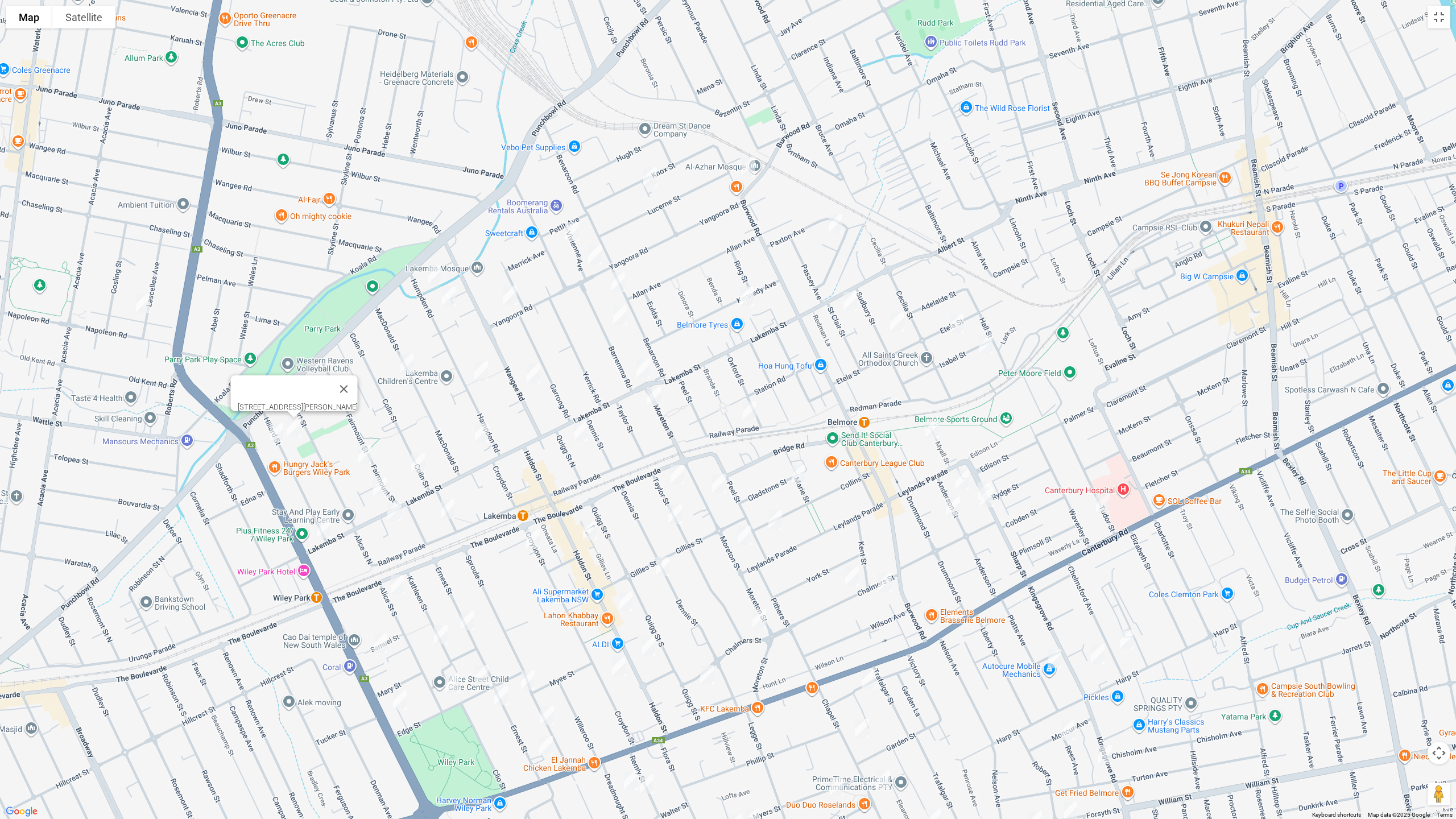
click at [274, 435] on img "56 Hillard Street, WILEY PARK NSW 2195" at bounding box center [276, 433] width 22 height 28
click at [362, 448] on img "22 Fairmount Street, LAKEMBA NSW 2195" at bounding box center [364, 454] width 22 height 28
drag, startPoint x: 381, startPoint y: 484, endPoint x: 336, endPoint y: 517, distance: 55.8
click at [380, 484] on img "2 Fairmount Street, LAKEMBA NSW 2195" at bounding box center [380, 487] width 22 height 28
drag, startPoint x: 323, startPoint y: 527, endPoint x: 346, endPoint y: 510, distance: 28.6
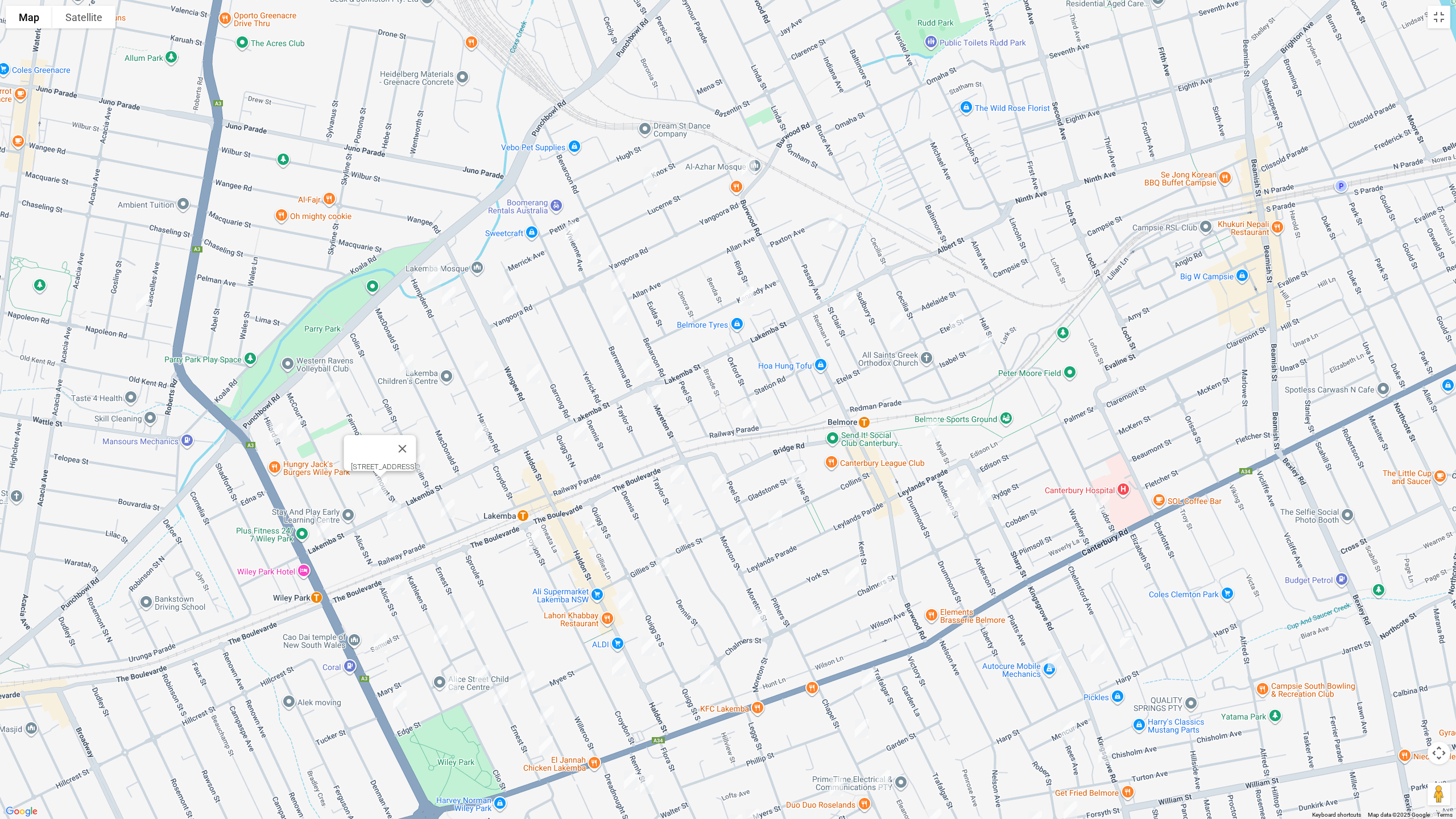
click at [326, 525] on img "2 Hillard Street, WILEY PARK NSW 2195" at bounding box center [324, 528] width 22 height 28
click at [325, 531] on img "2 Hillard Street, WILEY PARK NSW 2195" at bounding box center [325, 528] width 22 height 28
click at [422, 463] on img "12 Colin Street, LAKEMBA NSW 2195" at bounding box center [419, 462] width 22 height 28
click at [515, 295] on img "115 Yangoora Road, LAKEMBA NSW 2195" at bounding box center [511, 294] width 22 height 28
click at [478, 372] on img "37 Hampden Road, LAKEMBA NSW 2195" at bounding box center [482, 370] width 22 height 28
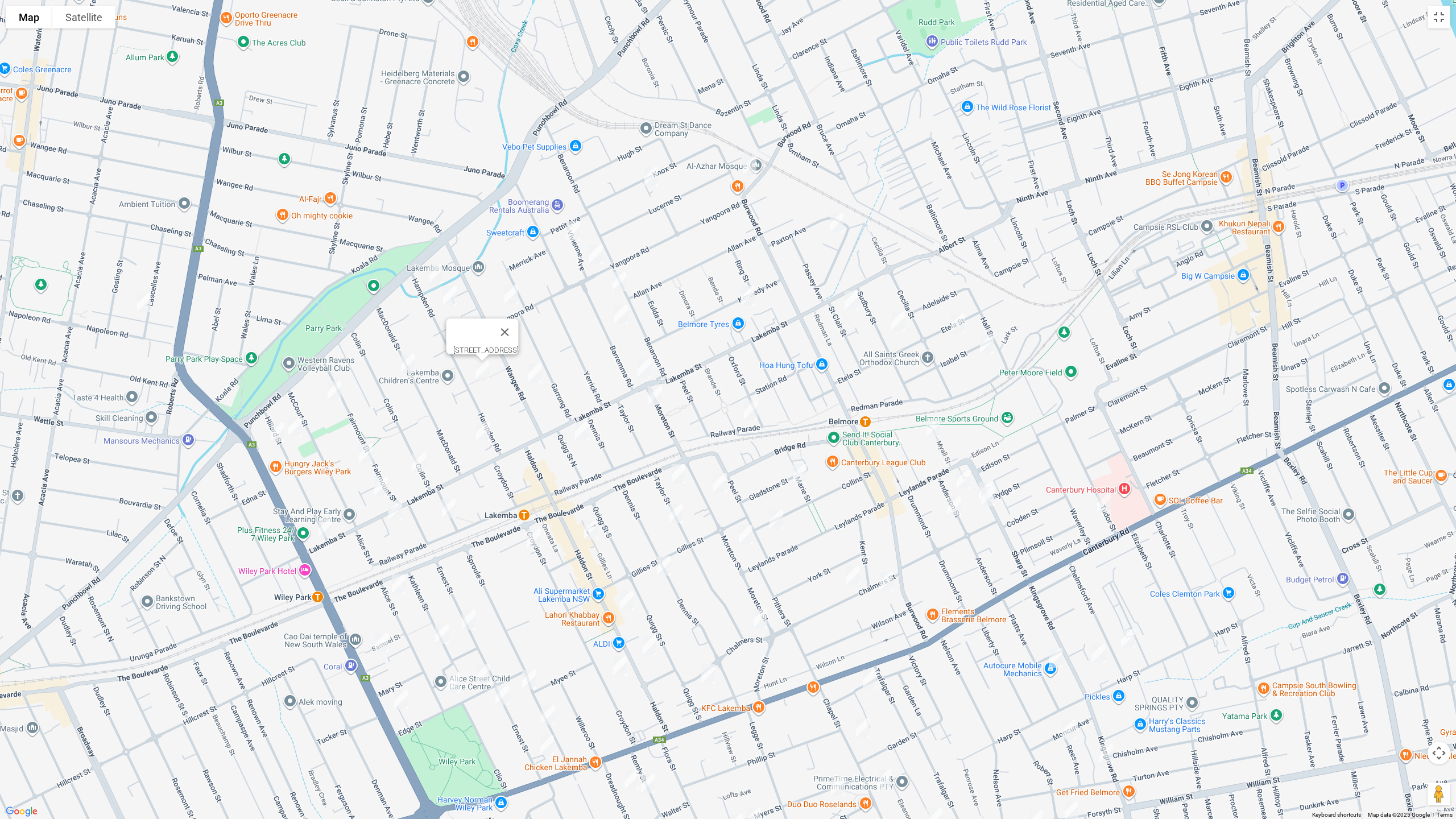
click at [485, 432] on img "2A Hampden Road, LAKEMBA NSW 2195" at bounding box center [482, 432] width 22 height 28
click at [592, 255] on img "73-75 Yangoora Road, LAKEMBA NSW 2195" at bounding box center [595, 254] width 22 height 28
click at [620, 280] on img "3/56 Benaroon Road, LAKEMBA NSW 2195" at bounding box center [619, 282] width 22 height 28
click at [617, 317] on img "29 Barremma Road, LAKEMBA NSW 2195" at bounding box center [620, 314] width 22 height 28
click at [835, 223] on img "6 Pearl Avenue, BELMORE NSW 2192" at bounding box center [836, 223] width 22 height 28
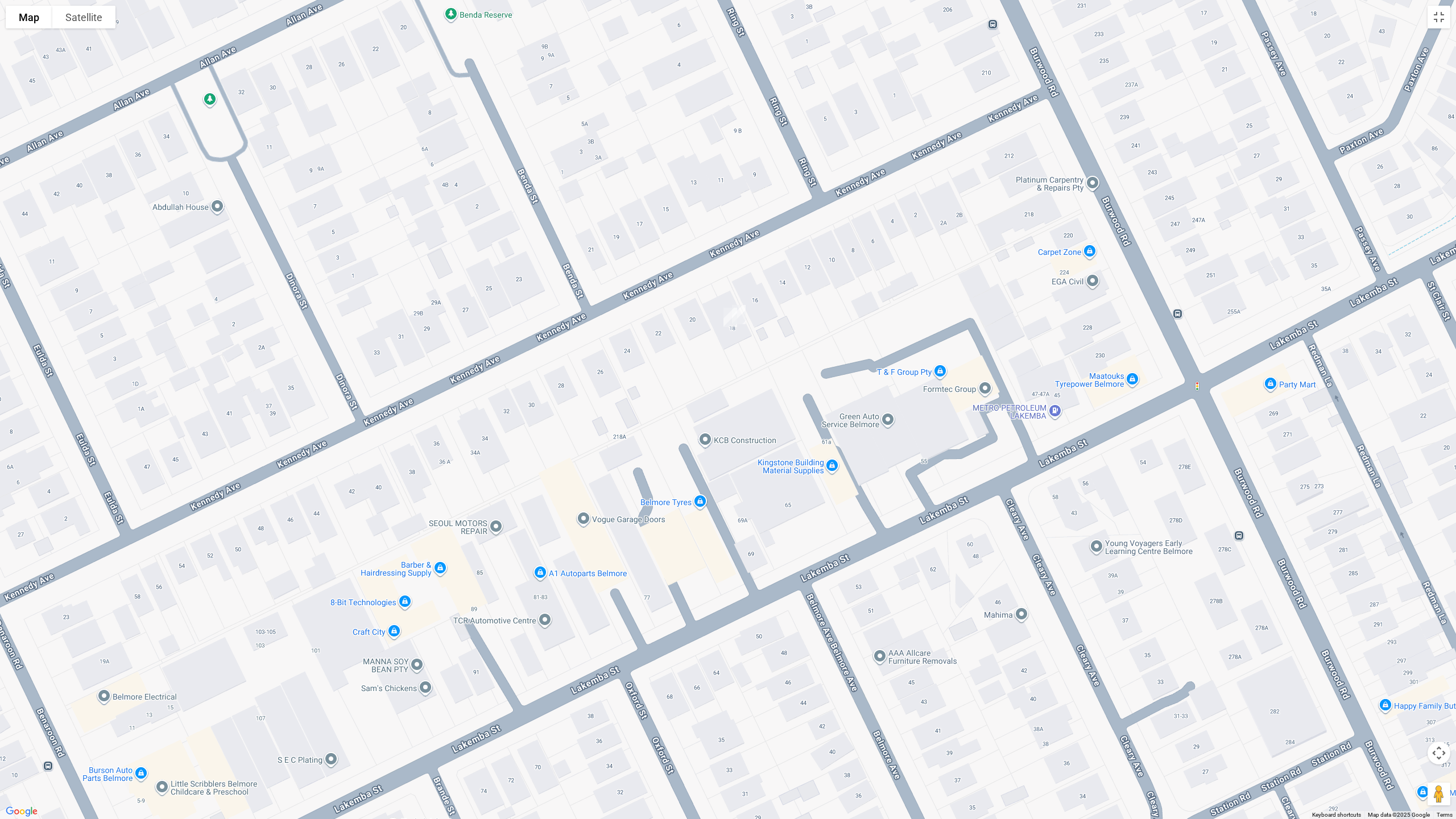
click at [747, 309] on img "18 Kennedy Avenue, BELMORE NSW 2192" at bounding box center [738, 314] width 22 height 28
click at [722, 319] on img "18A Kennedy Avenue, BELMORE NSW 2192" at bounding box center [730, 317] width 22 height 28
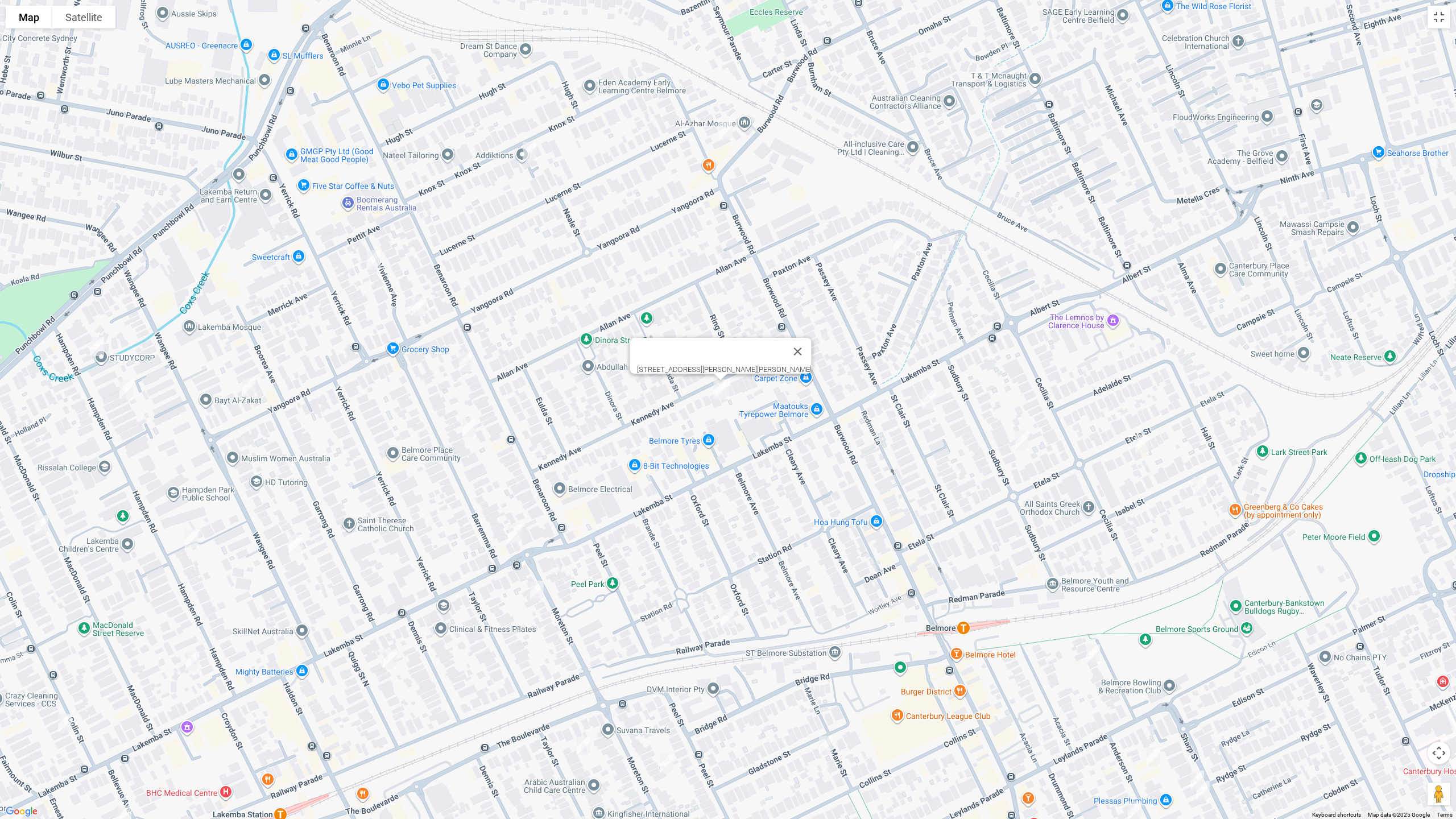
click at [929, 399] on img "25-27 St Clair Street, BELMORE NSW 2192" at bounding box center [928, 400] width 22 height 28
click at [1026, 445] on img "1A Sudbury Street, BELMORE NSW 2192" at bounding box center [1022, 441] width 22 height 28
click at [1144, 444] on img "18 Etela Street, BELMORE NSW 2192" at bounding box center [1142, 444] width 22 height 28
click at [1201, 485] on img "10 Isabel Street, BELMORE NSW 2192" at bounding box center [1199, 486] width 22 height 28
click at [730, 623] on img "7 Railway Parade, BELMORE NSW 2192" at bounding box center [727, 618] width 22 height 28
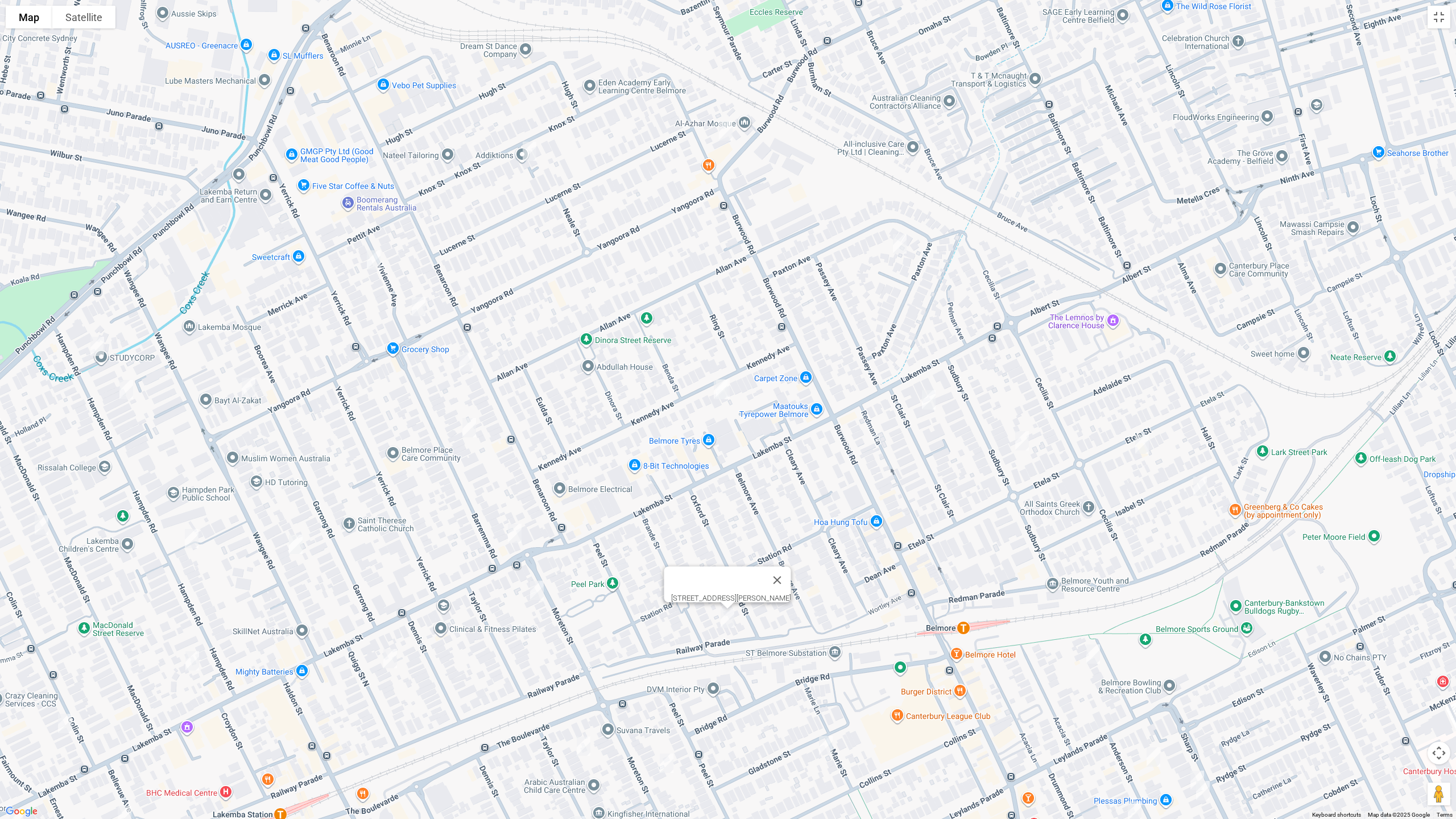
click at [536, 595] on img "7 Moreton Street, LAKEMBA NSW 2195" at bounding box center [536, 590] width 22 height 28
click at [396, 660] on img "4 Quigg Street North, LAKEMBA NSW 2195" at bounding box center [390, 659] width 22 height 28
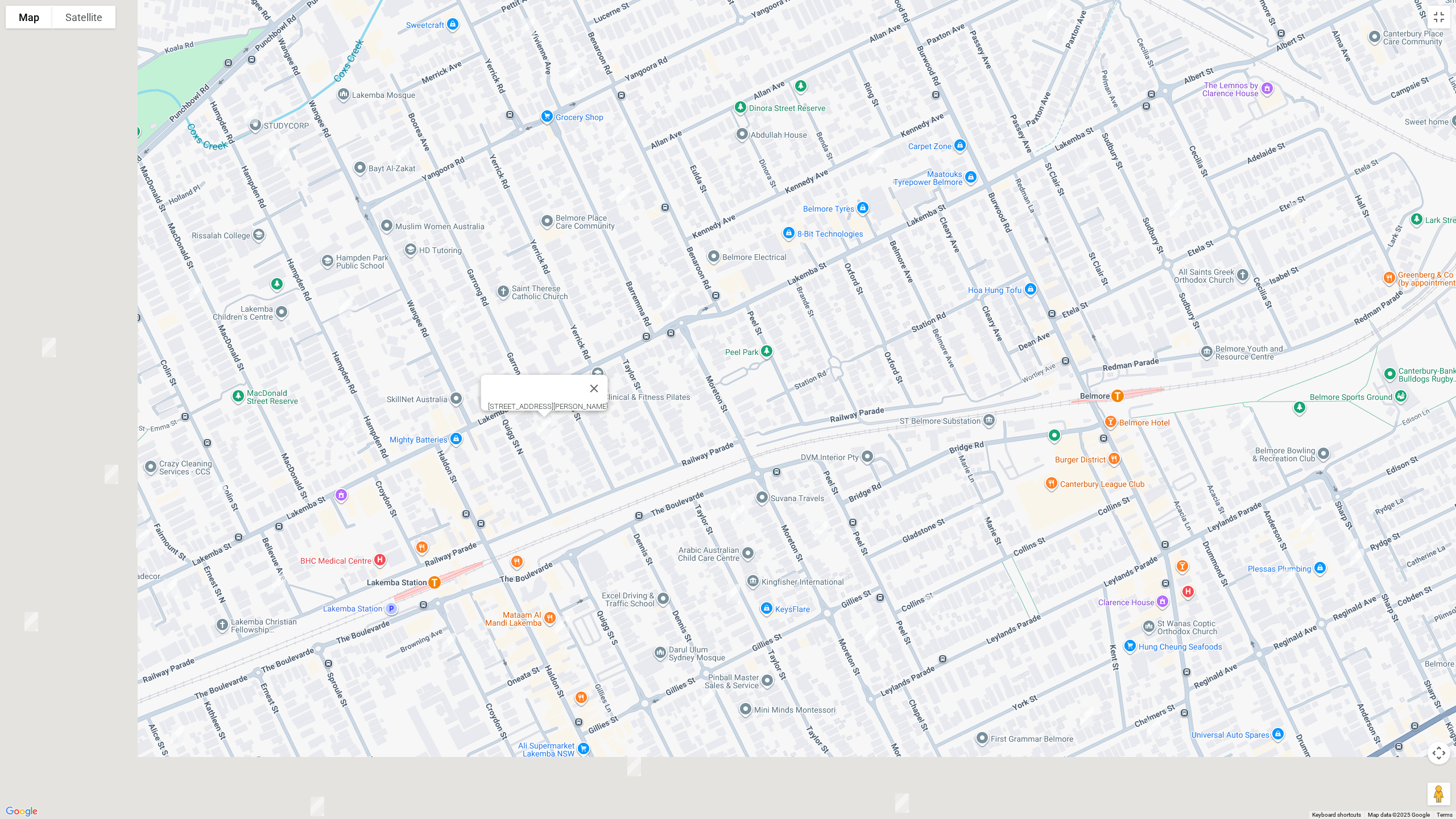
drag, startPoint x: 464, startPoint y: 657, endPoint x: 648, endPoint y: 372, distance: 339.2
click at [648, 372] on div "[STREET_ADDRESS][PERSON_NAME]" at bounding box center [728, 409] width 1456 height 819
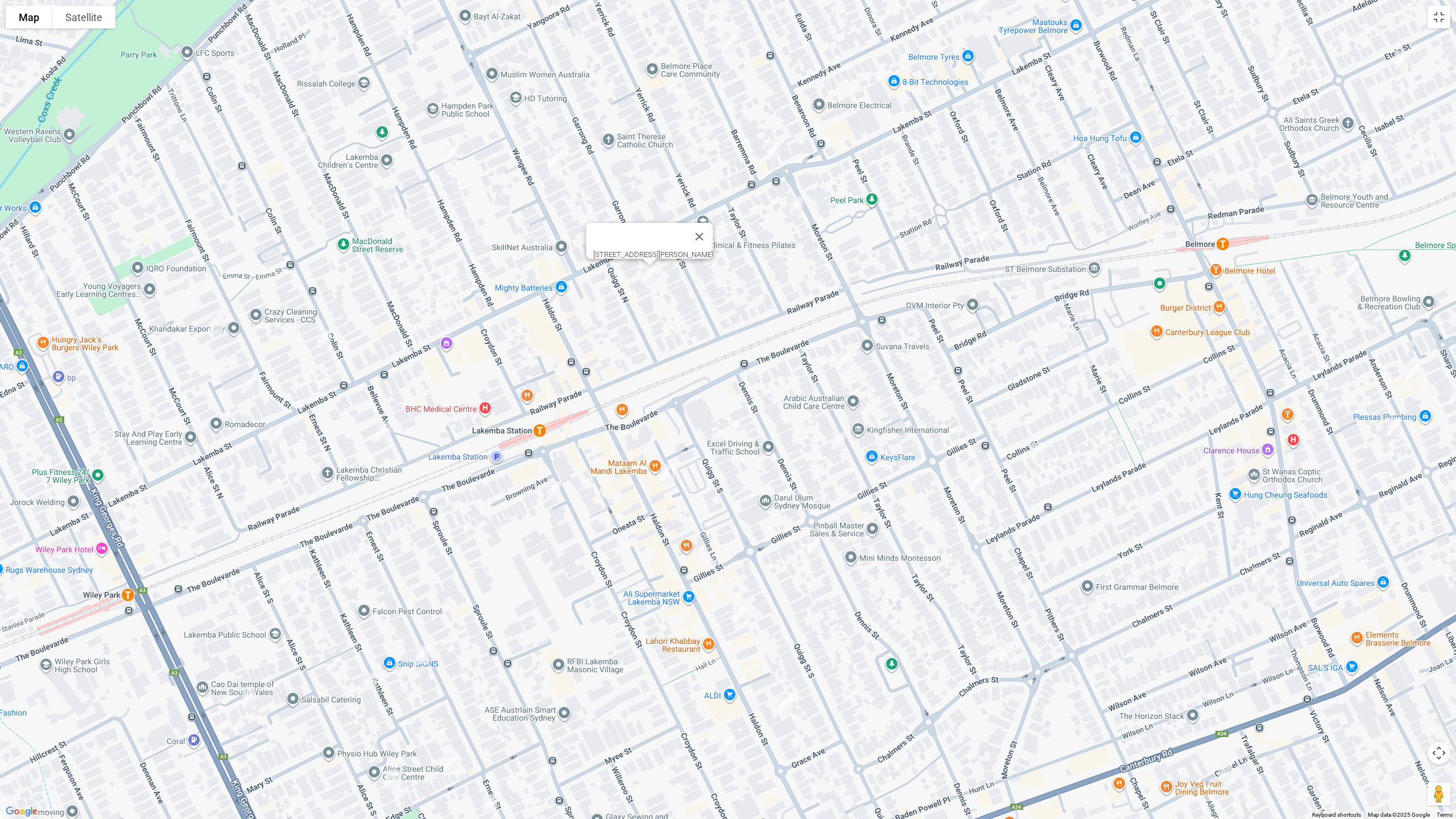
click at [385, 433] on img "9-11 Bellevue Avenue, LAKEMBA NSW 2195" at bounding box center [384, 432] width 22 height 28
click at [552, 489] on img "3/29 Croydon Street, LAKEMBA NSW 2195" at bounding box center [554, 491] width 22 height 28
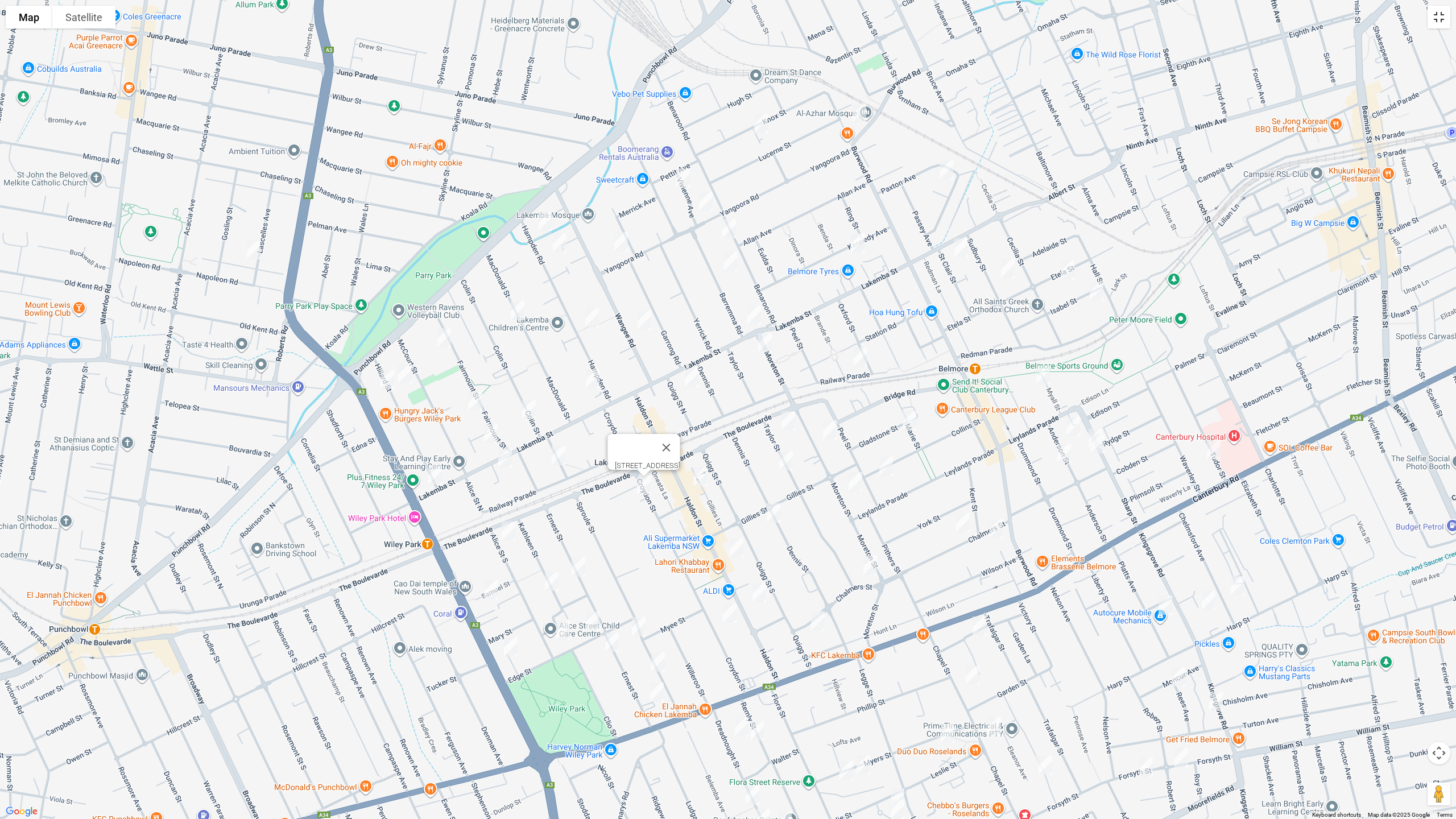
click at [1441, 21] on button "Toggle fullscreen view" at bounding box center [1439, 17] width 22 height 22
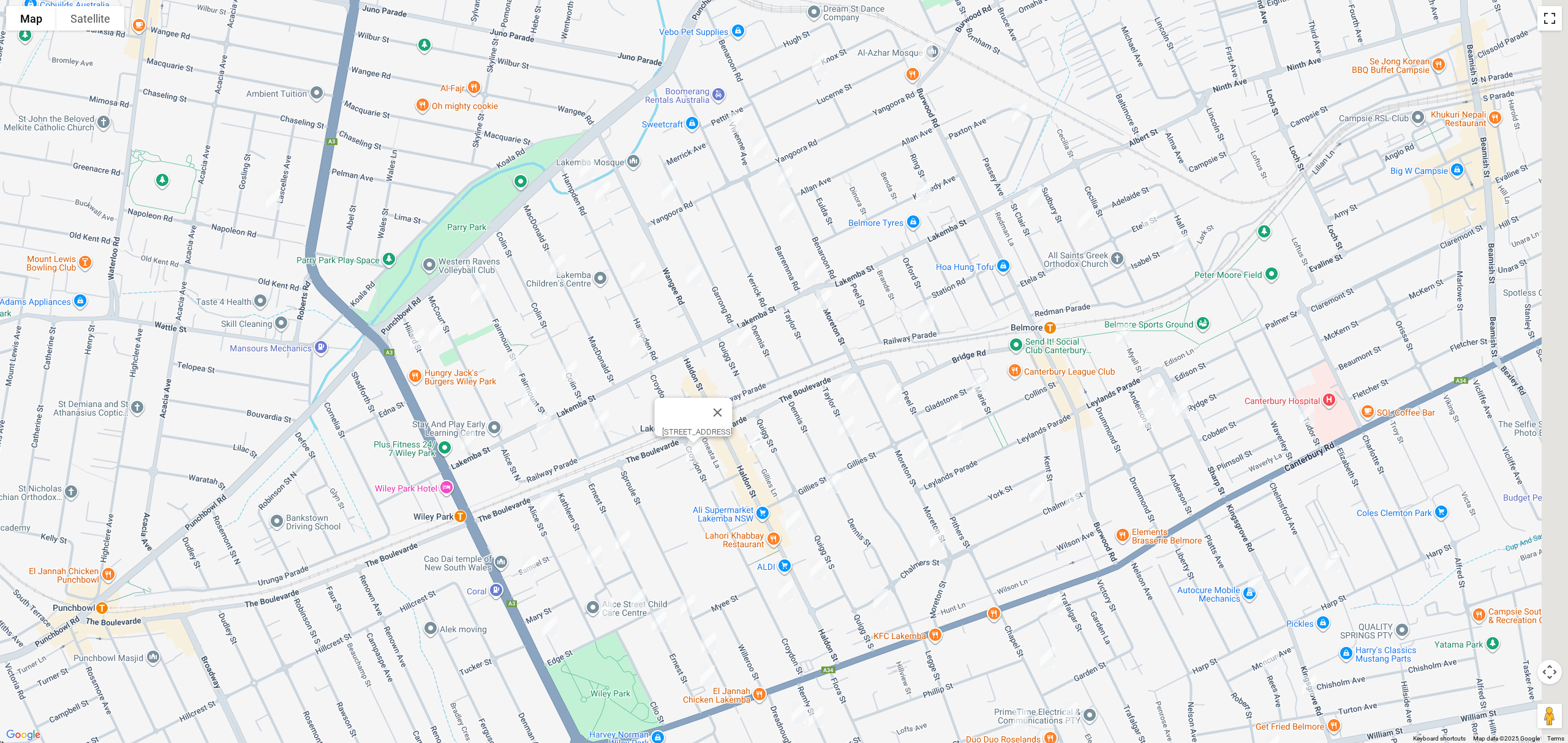
scroll to position [8, 0]
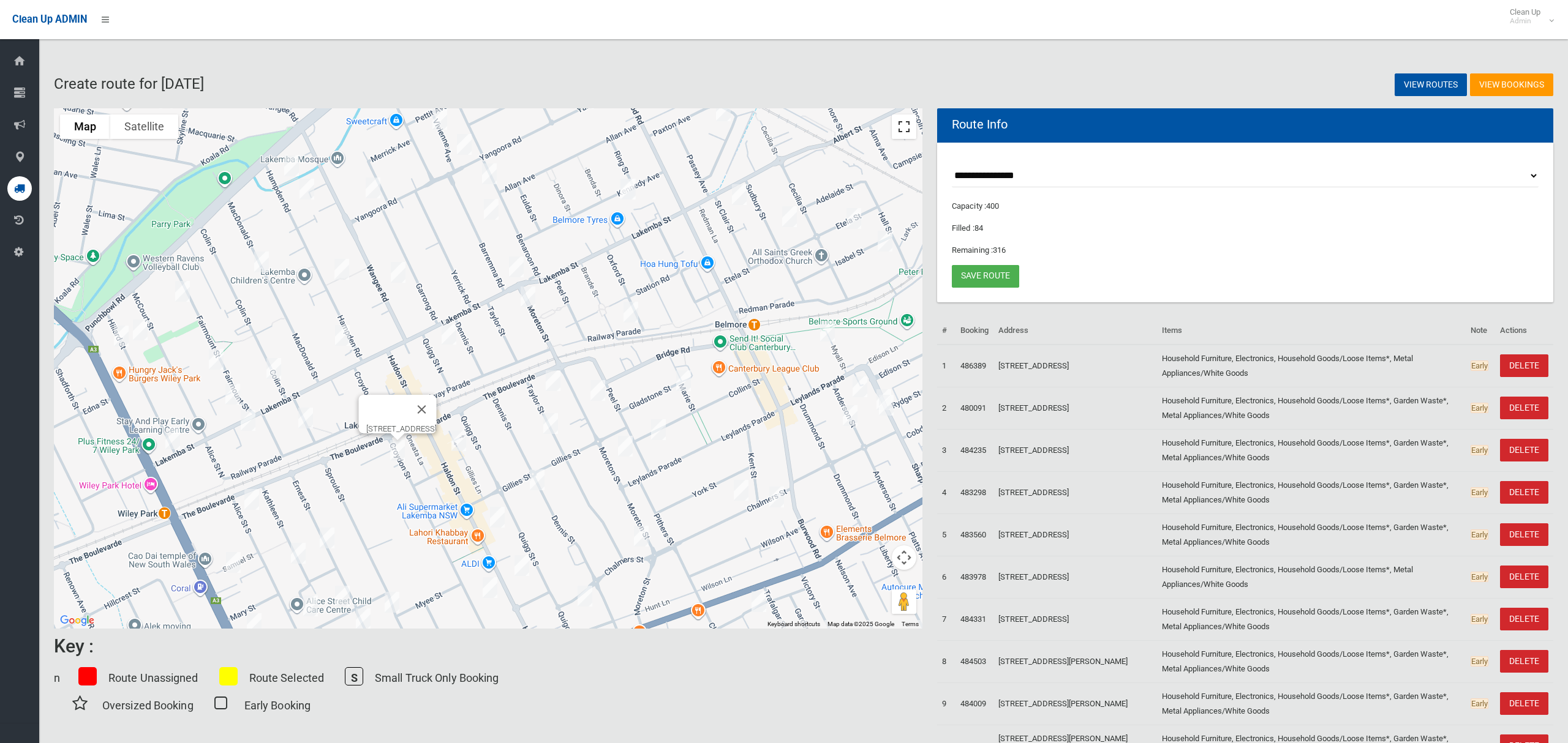
click at [906, 124] on button "Toggle fullscreen view" at bounding box center [903, 126] width 24 height 24
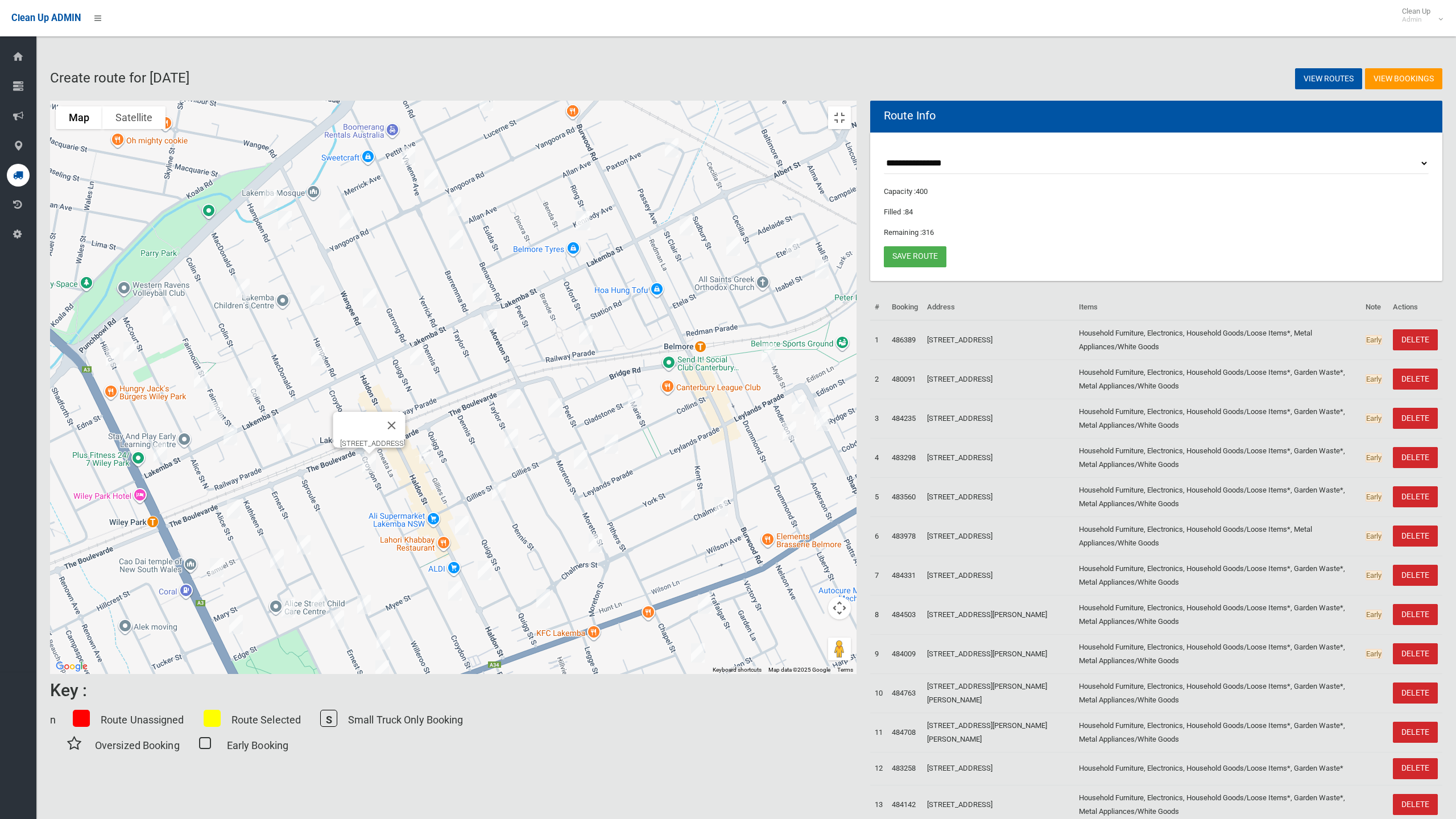
click at [525, 413] on img "36 Taylor Street, LAKEMBA NSW 2195" at bounding box center [513, 398] width 22 height 28
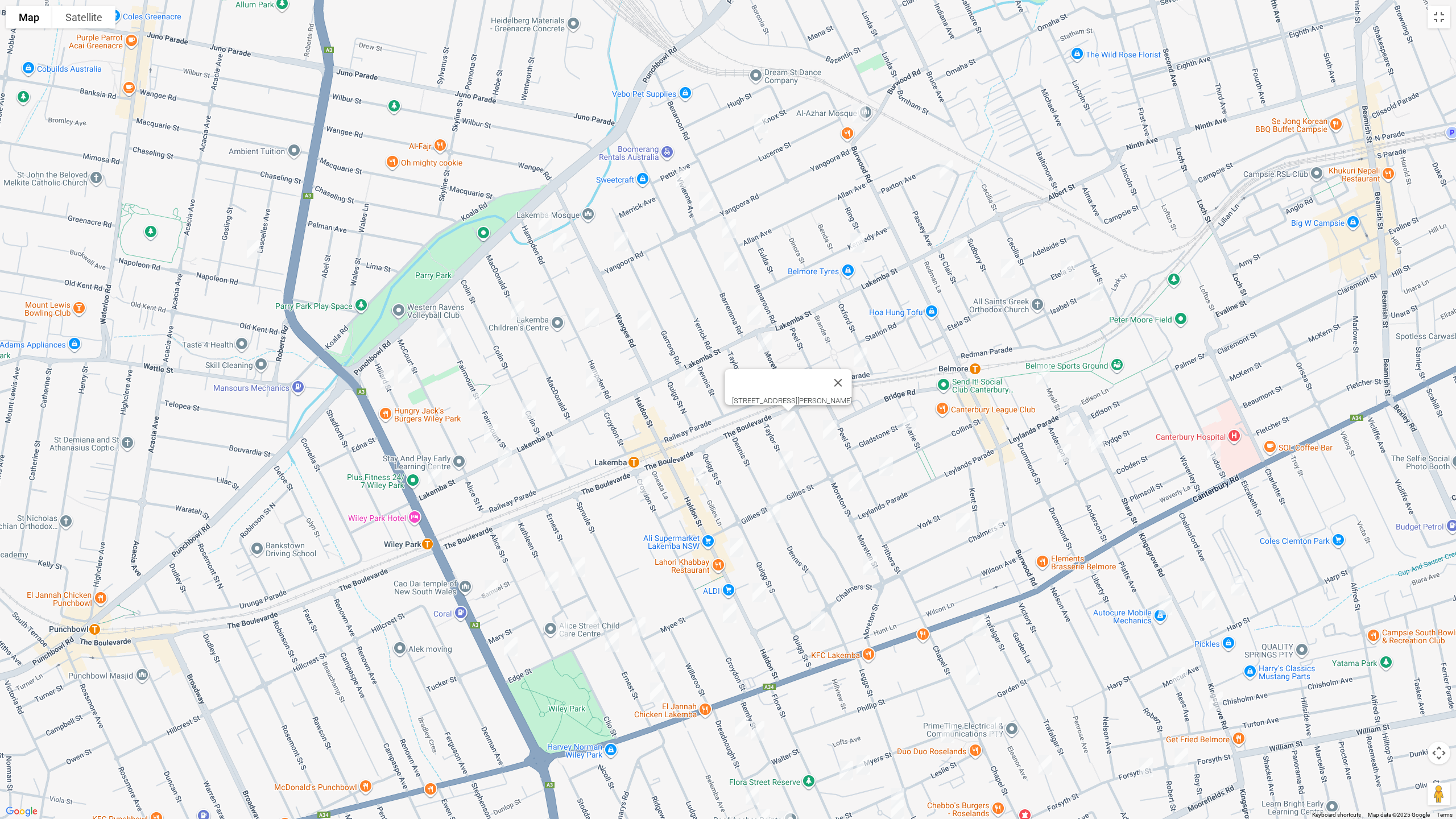
click at [827, 429] on img "58 Moreton Street, LAKEMBA NSW 2195" at bounding box center [829, 430] width 22 height 28
click at [908, 426] on img "30 Gladstone Street, BELMORE NSW 2192" at bounding box center [909, 421] width 22 height 28
click at [1040, 373] on img "4 Myall Street, BELMORE NSW 2192" at bounding box center [1042, 375] width 22 height 28
click at [1071, 420] on img "6-12 Anderson Street, BELMORE NSW 2192" at bounding box center [1072, 426] width 22 height 28
click at [1065, 455] on img "15 Anderson Street, BELMORE NSW 2192" at bounding box center [1063, 453] width 22 height 28
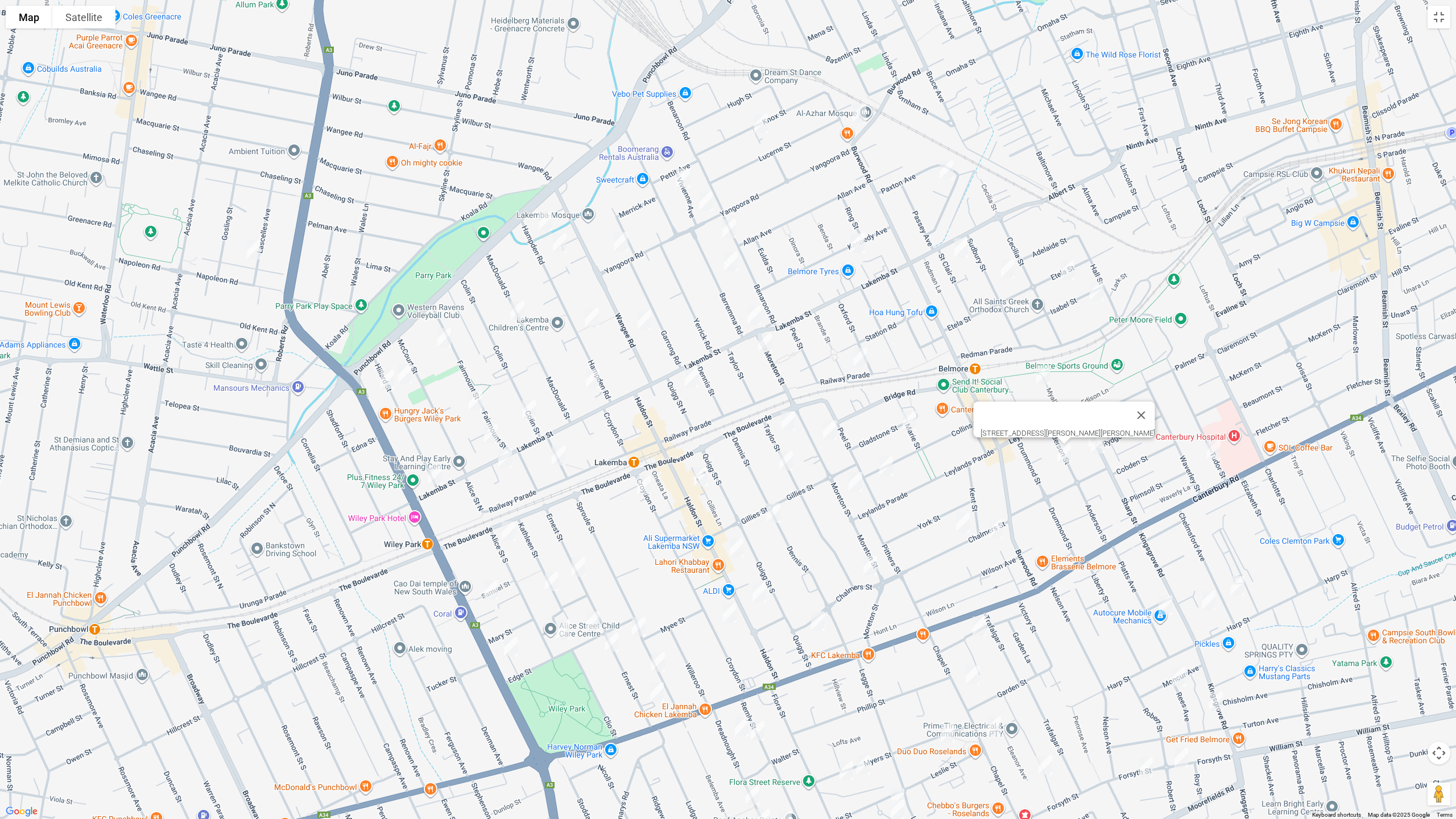
click at [883, 465] on img "62 Collins Street, BELMORE NSW 2192" at bounding box center [886, 466] width 22 height 28
click at [856, 484] on img "92 Moreton Street, LAKEMBA NSW 2195" at bounding box center [855, 482] width 22 height 28
click at [785, 476] on div "[STREET_ADDRESS]" at bounding box center [728, 409] width 1456 height 819
click at [776, 505] on img "67 Dennis Street, LAKEMBA NSW 2195" at bounding box center [773, 513] width 22 height 28
click at [892, 439] on button "Close" at bounding box center [878, 443] width 28 height 28
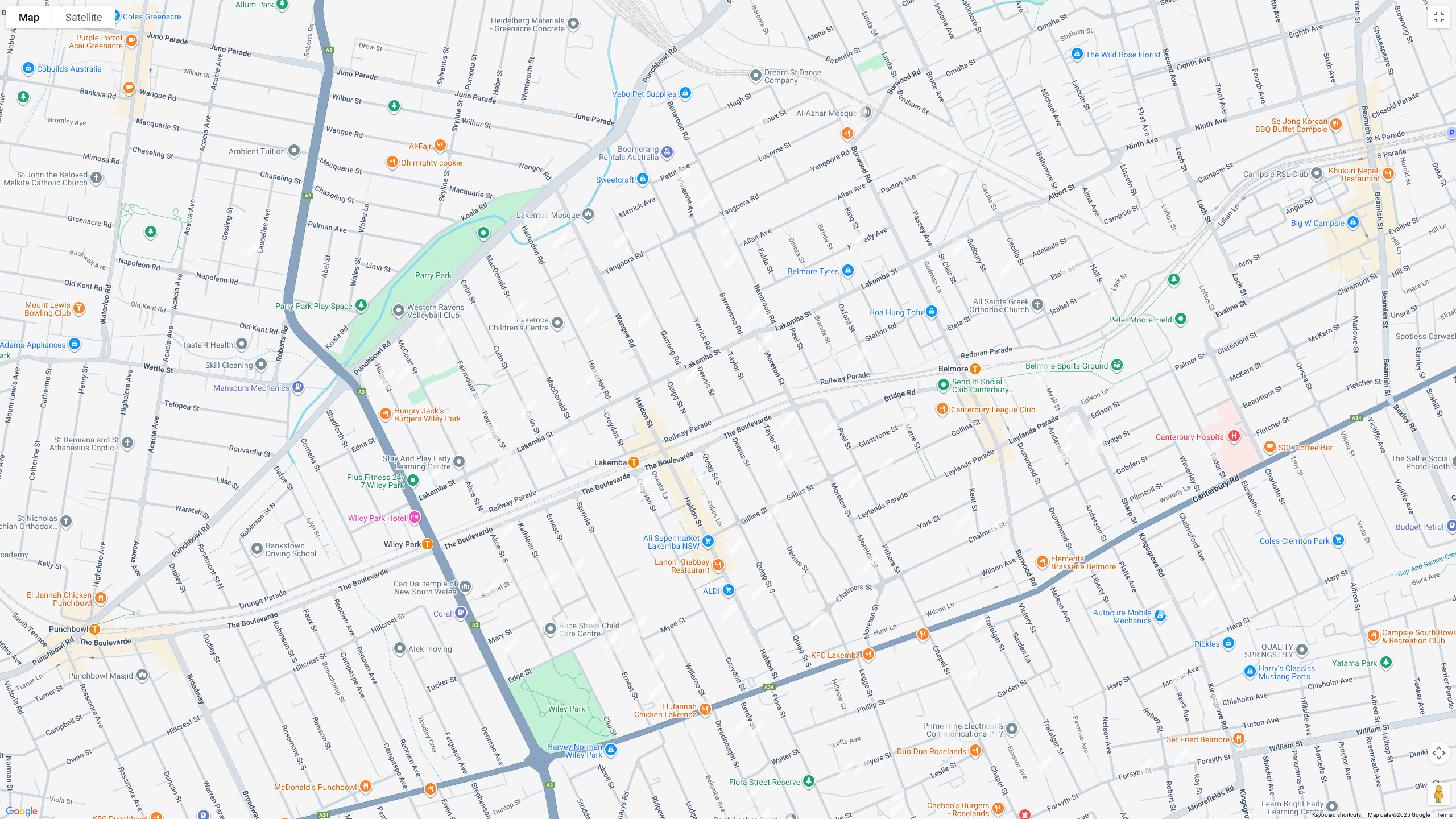
click at [788, 466] on img "51 Taylor Street, LAKEMBA NSW 2195" at bounding box center [786, 460] width 22 height 28
click at [770, 512] on img "67 Dennis Street, LAKEMBA NSW 2195" at bounding box center [773, 513] width 22 height 28
click at [582, 562] on img "41 Ernest Street, LAKEMBA NSW 2195" at bounding box center [578, 567] width 22 height 28
click at [550, 579] on img "33 Kathleen Street, WILEY PARK NSW 2195" at bounding box center [551, 581] width 22 height 28
click at [491, 589] on img "16 Samuel Street, WILEY PARK NSW 2195" at bounding box center [491, 589] width 22 height 28
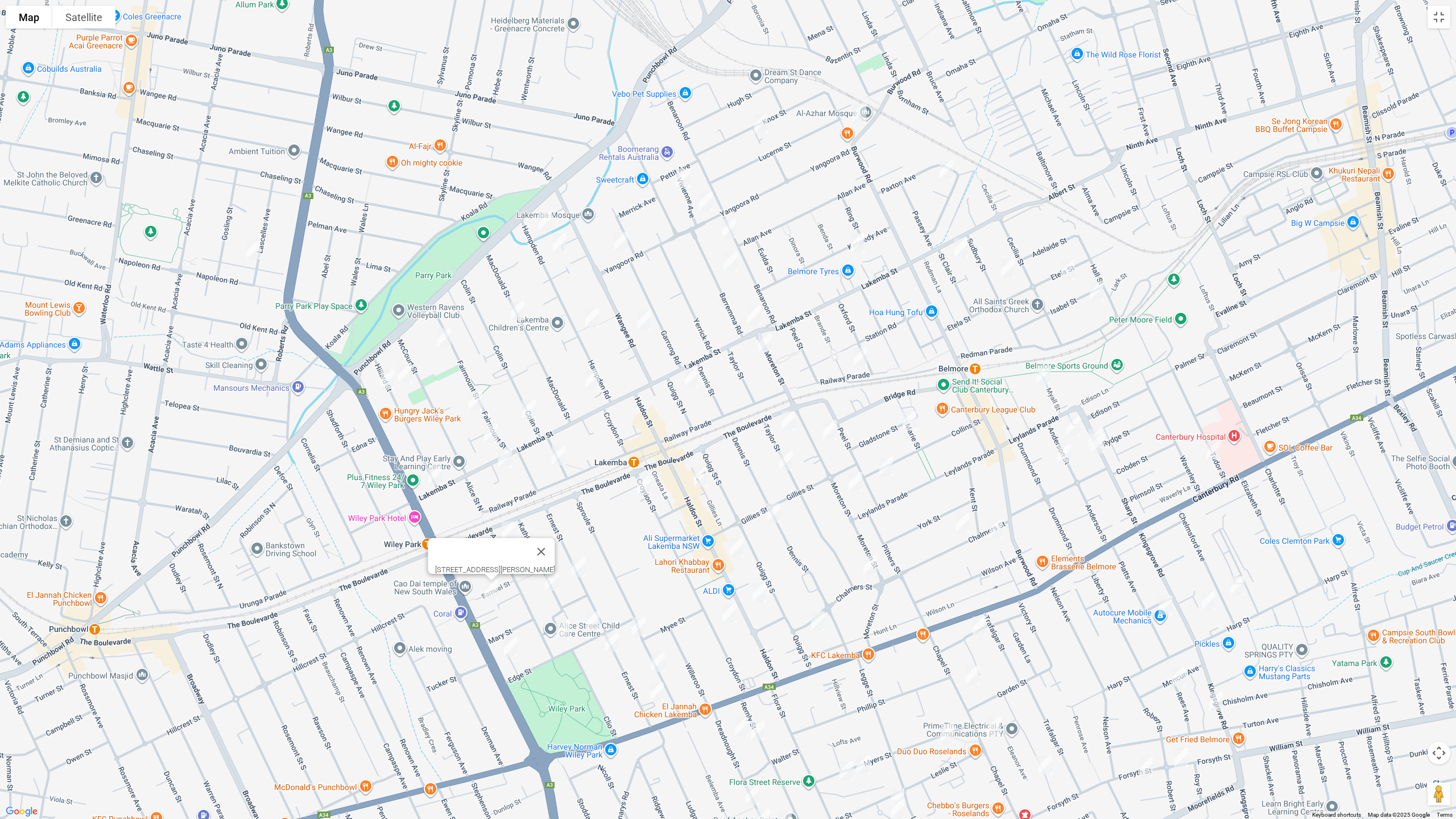
click at [513, 645] on img "9 Lonard Avenue, WILEY PARK NSW 2195" at bounding box center [510, 646] width 22 height 28
click at [561, 637] on img "64A Alice Street South, WILEY PARK NSW 2195" at bounding box center [563, 630] width 22 height 28
click at [592, 625] on img "2 Edge Street, WILEY PARK NSW 2195" at bounding box center [592, 621] width 22 height 28
click at [1441, 23] on button "Toggle fullscreen view" at bounding box center [1439, 17] width 22 height 22
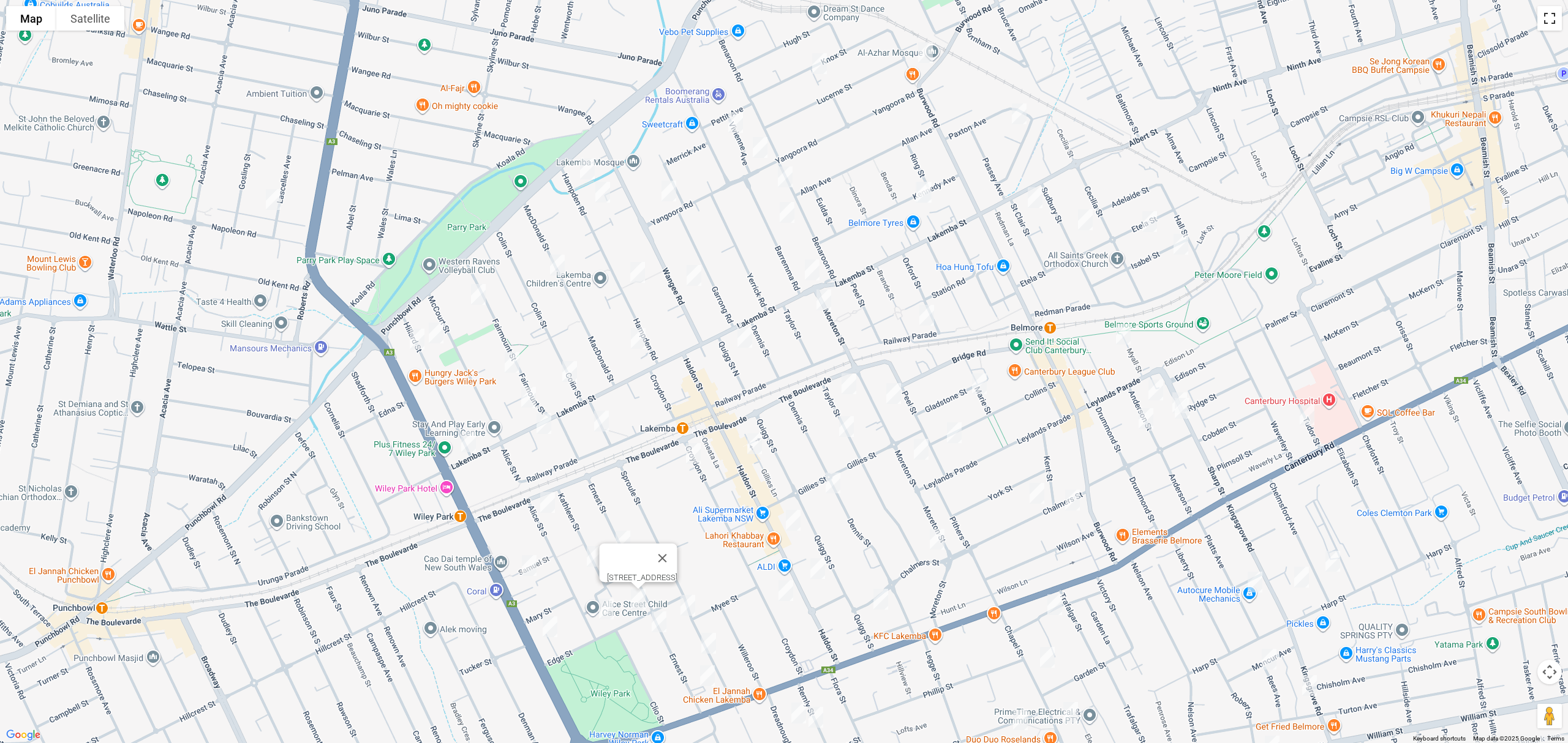
scroll to position [0, 0]
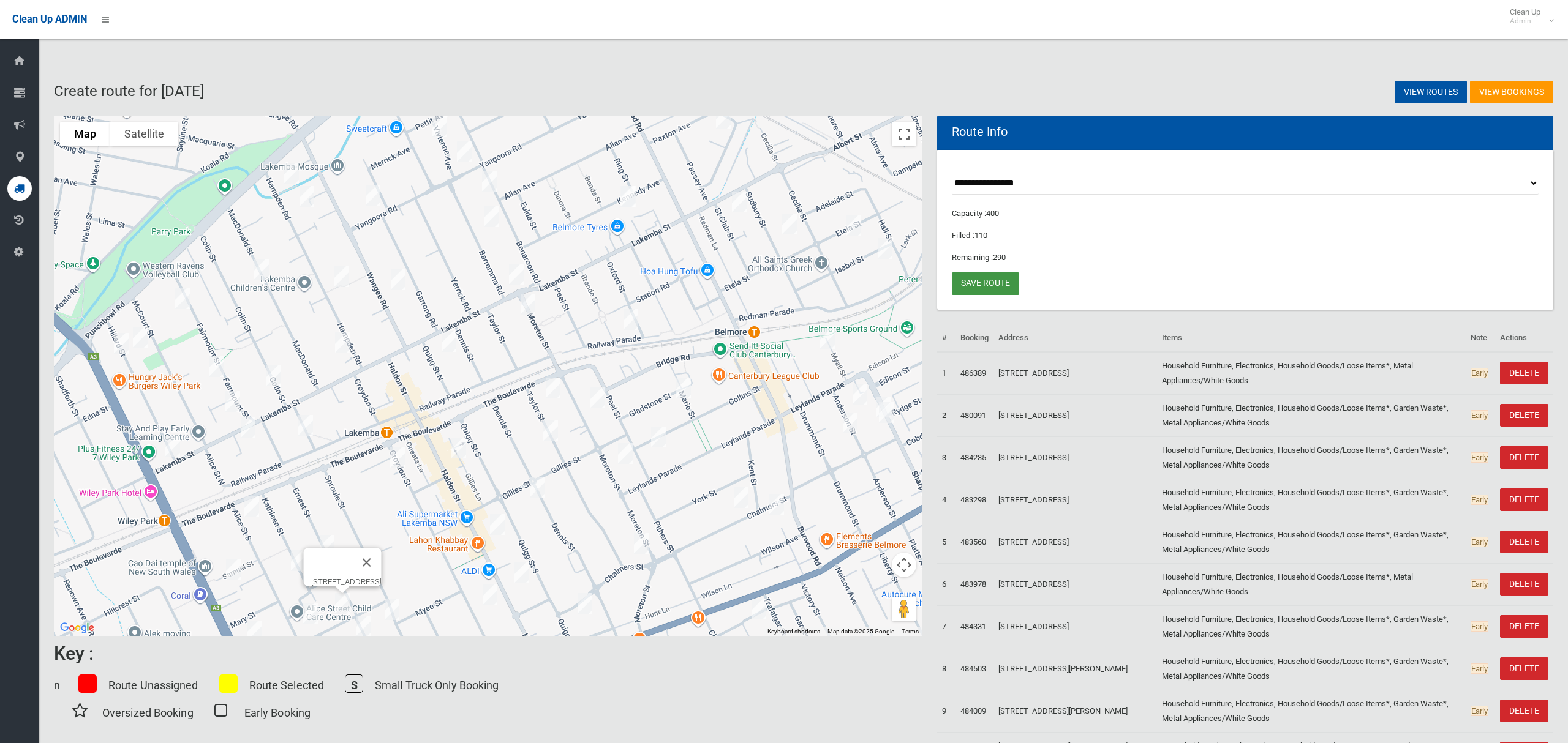
click at [1000, 283] on link "Save route" at bounding box center [986, 284] width 68 height 23
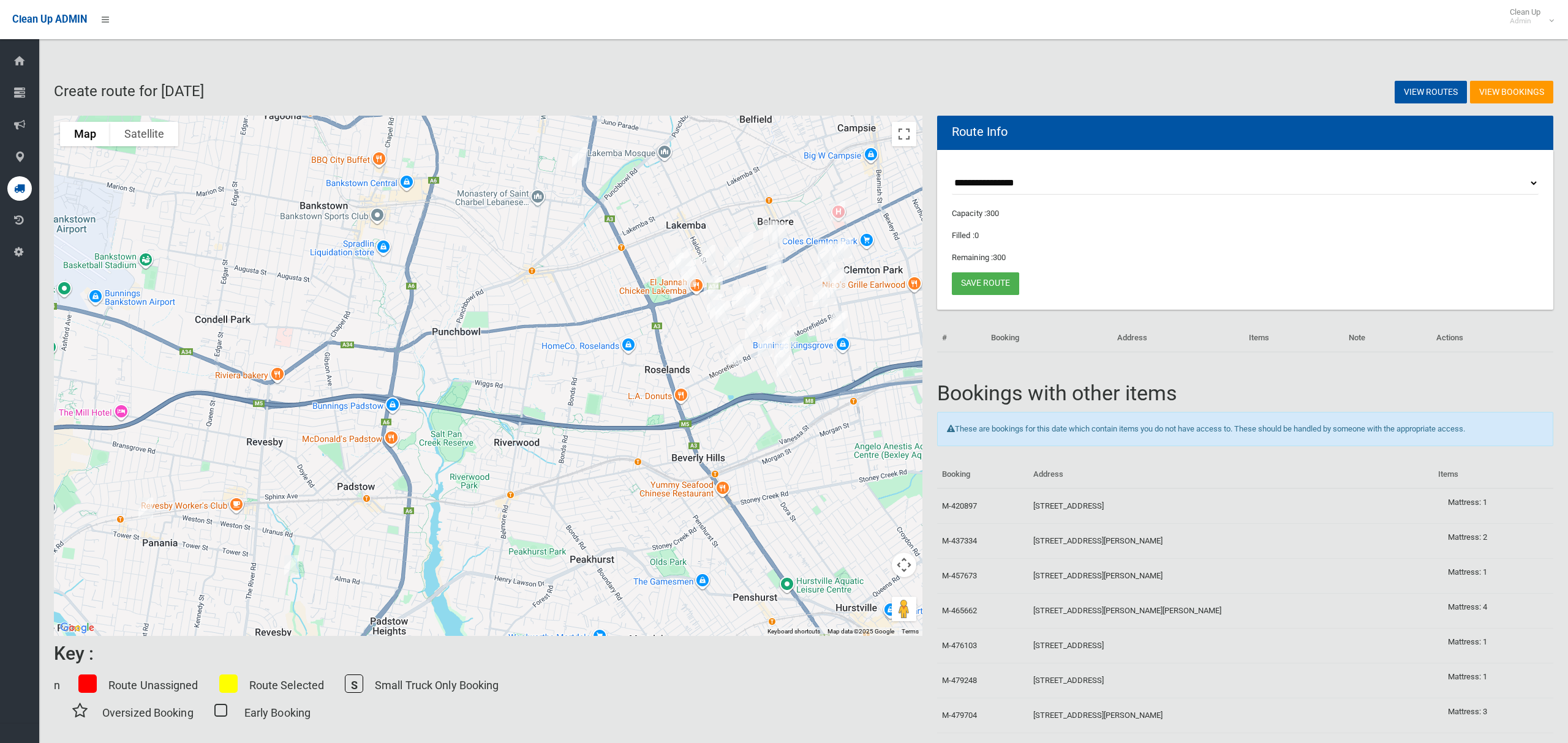
click at [1024, 183] on select "**********" at bounding box center [1245, 183] width 586 height 23
select select "*****"
click at [952, 172] on select "**********" at bounding box center [1245, 183] width 586 height 23
click at [912, 133] on button "Toggle fullscreen view" at bounding box center [903, 133] width 24 height 24
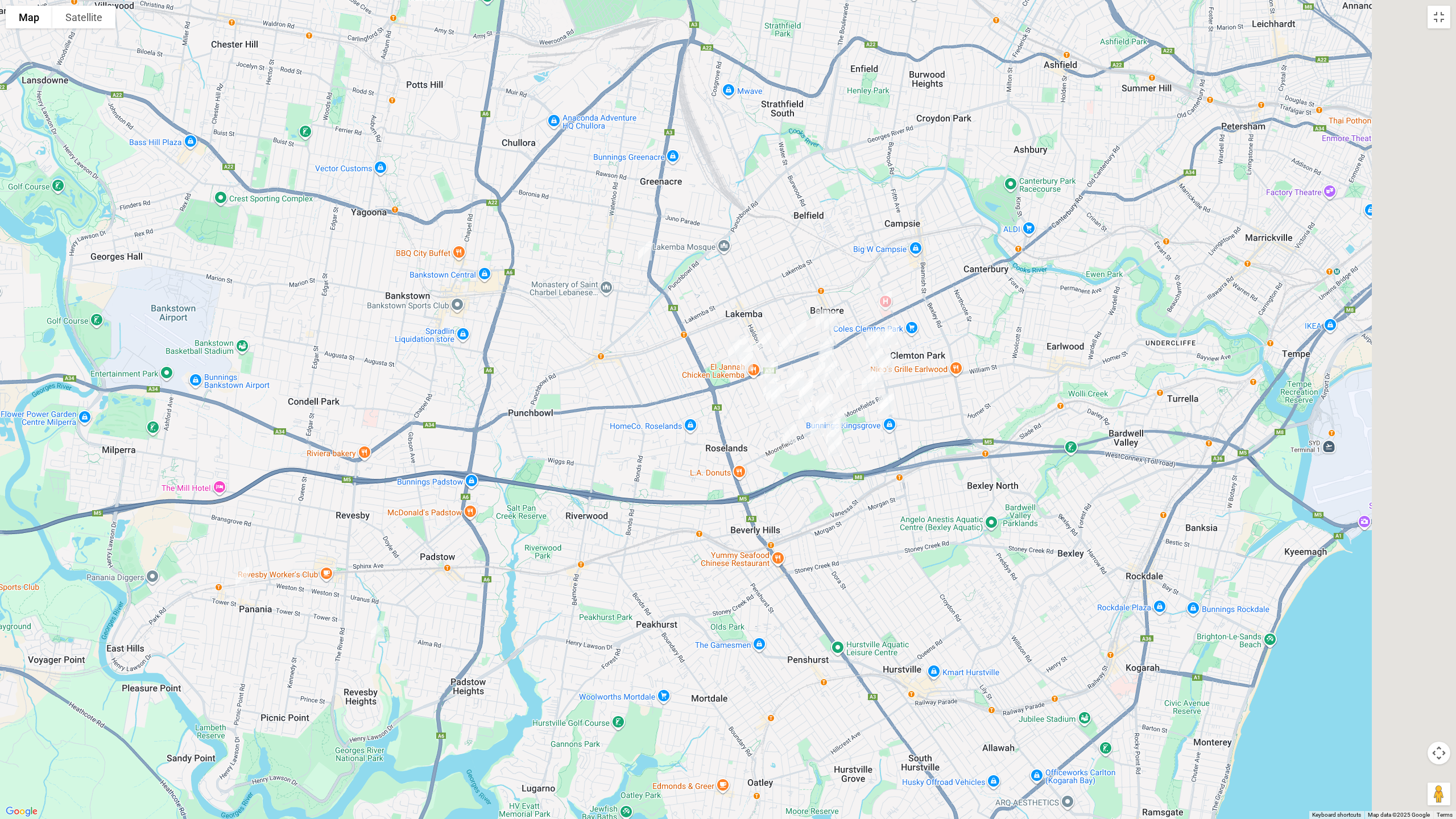
drag, startPoint x: 1019, startPoint y: 378, endPoint x: 842, endPoint y: 409, distance: 179.7
click at [863, 418] on div at bounding box center [728, 409] width 1456 height 819
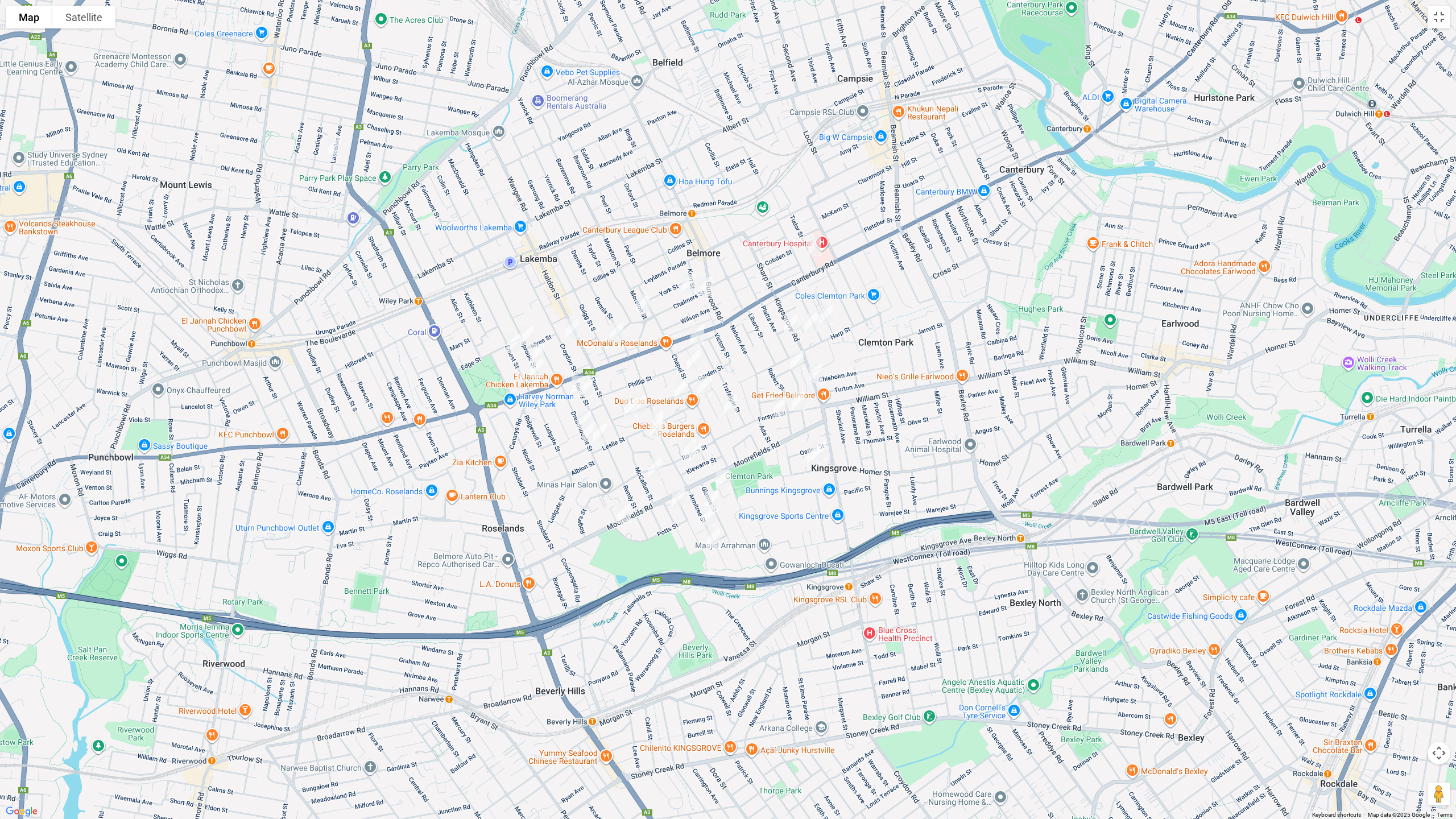
click at [818, 373] on img "83 Kingsgrove Road, BELMORE NSW 2192" at bounding box center [815, 373] width 22 height 28
click at [802, 403] on img "10 Forsyth Street, KINGSGROVE NSW 2208" at bounding box center [798, 401] width 22 height 28
click at [765, 409] on div "[STREET_ADDRESS]" at bounding box center [728, 409] width 1456 height 819
click at [777, 414] on img "24 Forsyth Street, KINGSGROVE NSW 2208" at bounding box center [780, 406] width 22 height 28
click at [817, 365] on button "Close" at bounding box center [803, 367] width 28 height 28
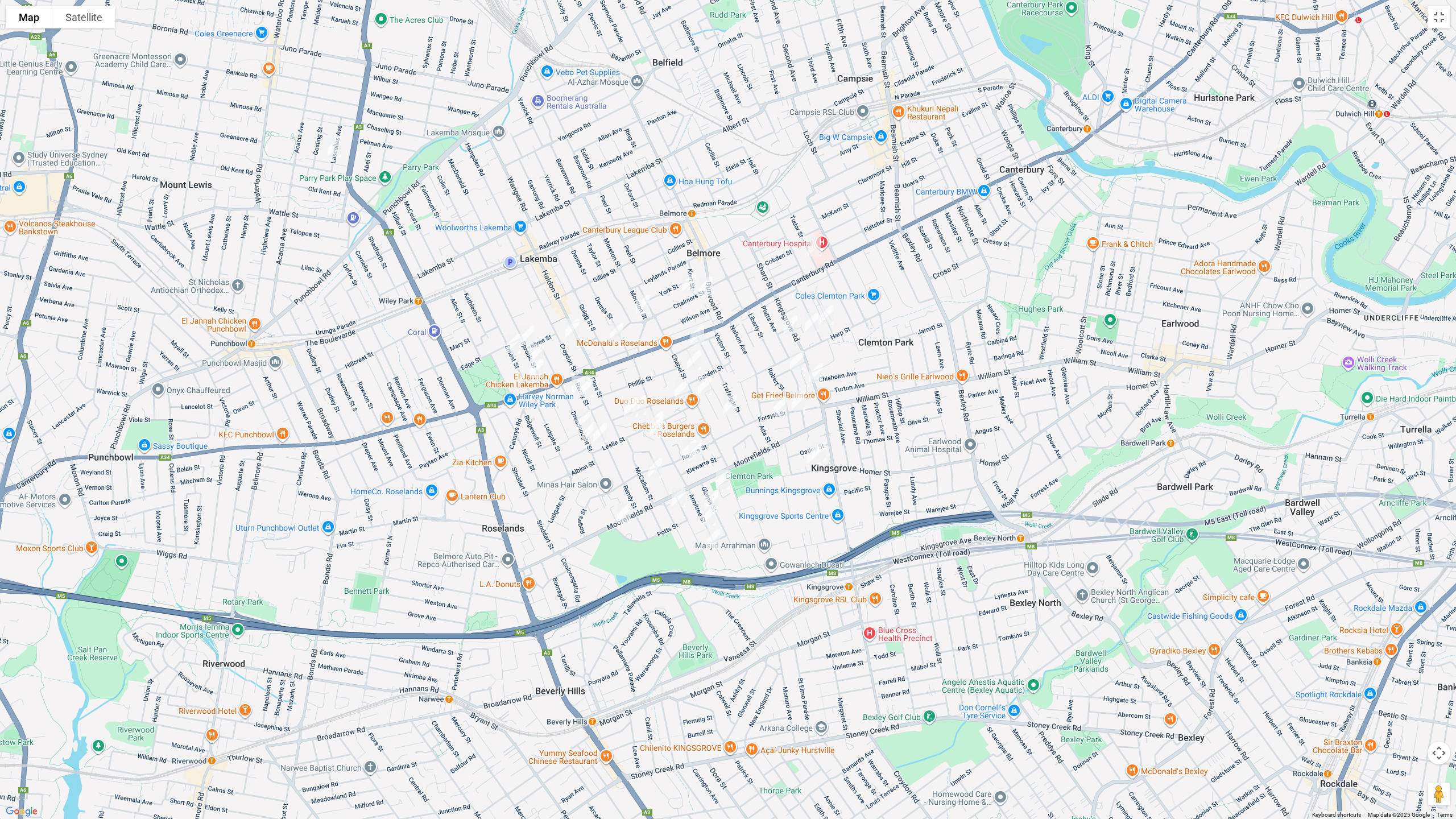
click at [815, 242] on img "53 Tudor Street, BELMORE NSW 2192" at bounding box center [814, 247] width 22 height 28
click at [832, 312] on img "50 Chelmsford Avenue, BELMORE NSW 2192" at bounding box center [826, 315] width 22 height 28
click at [815, 324] on img "3/8 St Jude Crescent, BELMORE NSW 2192" at bounding box center [811, 323] width 22 height 28
click at [790, 327] on img "36A Platts Avenue, BELMORE NSW 2192" at bounding box center [790, 325] width 22 height 28
click at [795, 359] on img "10 Moncur Avenue, BELMORE NSW 2192" at bounding box center [796, 360] width 22 height 28
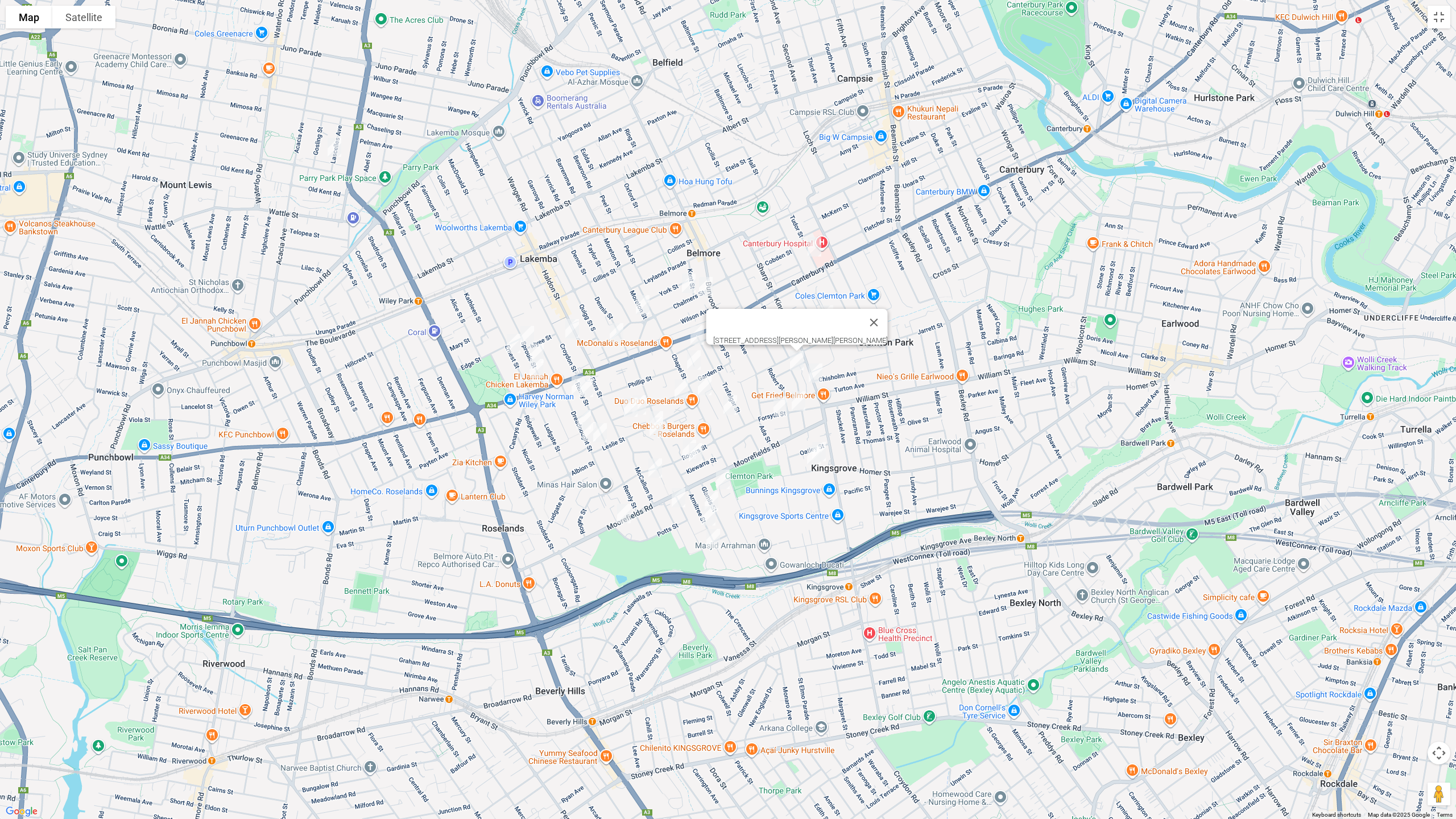
click at [829, 439] on img "11 St Albans Road, KINGSGROVE NSW 2208" at bounding box center [818, 452] width 22 height 28
click at [810, 464] on img "17 St Albans Road, KINGSGROVE NSW 2208" at bounding box center [813, 455] width 22 height 28
click at [727, 477] on img "6 Maramba Close, KINGSGROVE NSW 2208" at bounding box center [722, 479] width 22 height 28
click at [709, 492] on img "48 Armitree Street, KINGSGROVE NSW 2208" at bounding box center [711, 501] width 22 height 28
click at [709, 519] on img "59 Armitree Street, KINGSGROVE NSW 2208" at bounding box center [708, 516] width 22 height 28
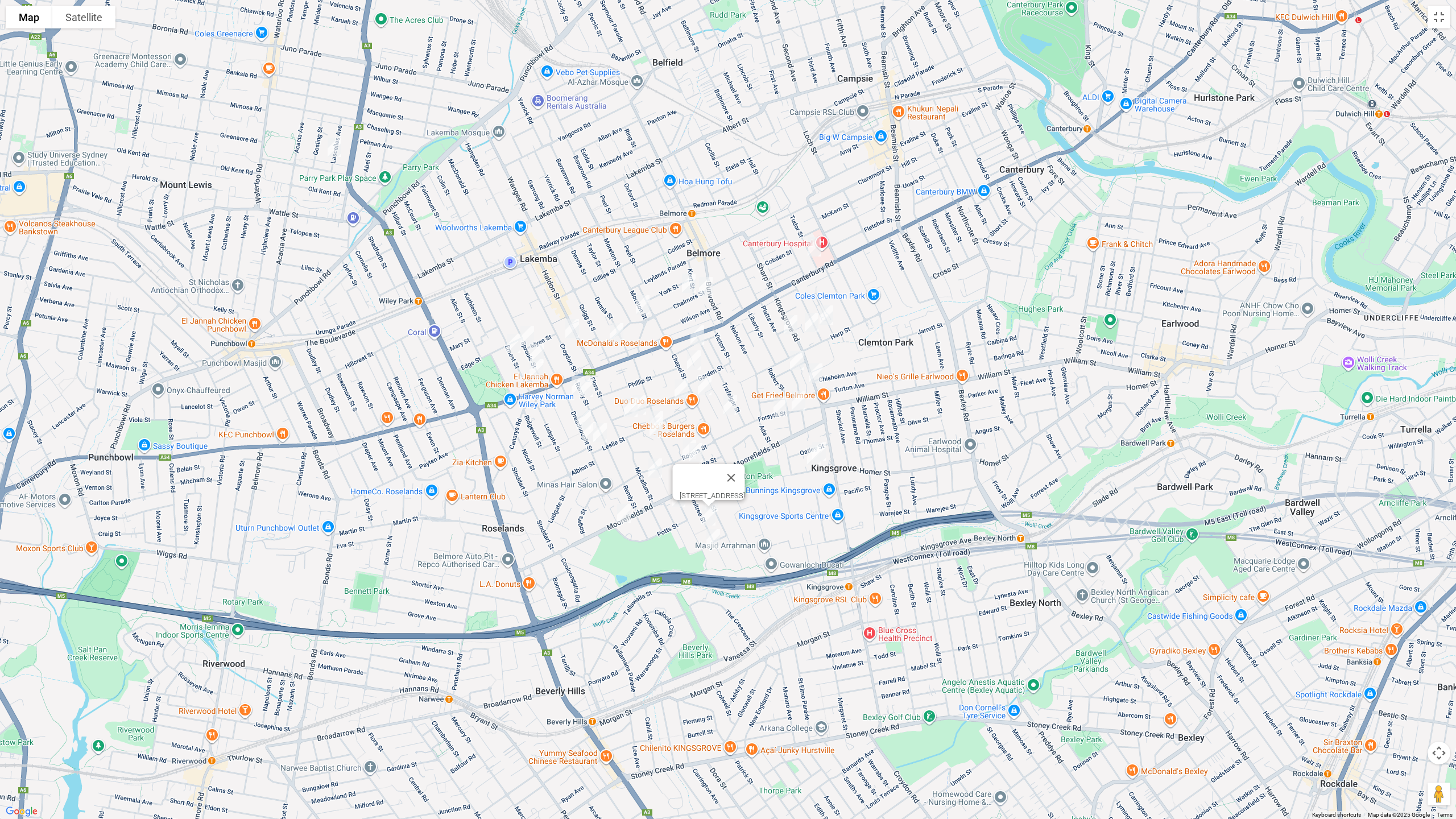
click at [713, 538] on img "68 Rosebank Avenue, KINGSGROVE NSW 2208" at bounding box center [713, 538] width 22 height 28
click at [619, 514] on img "22 Carbethon Crescent, BEVERLY HILLS NSW 2209" at bounding box center [623, 513] width 22 height 28
click at [677, 506] on img "8 Bykool Avenue, KINGSGROVE NSW 2208" at bounding box center [678, 498] width 22 height 28
click at [733, 404] on img "6 Marlene Place, BELMORE NSW 2192" at bounding box center [730, 405] width 22 height 28
click at [681, 438] on img "83 Rogers Street, KINGSGROVE NSW 2208" at bounding box center [689, 449] width 22 height 28
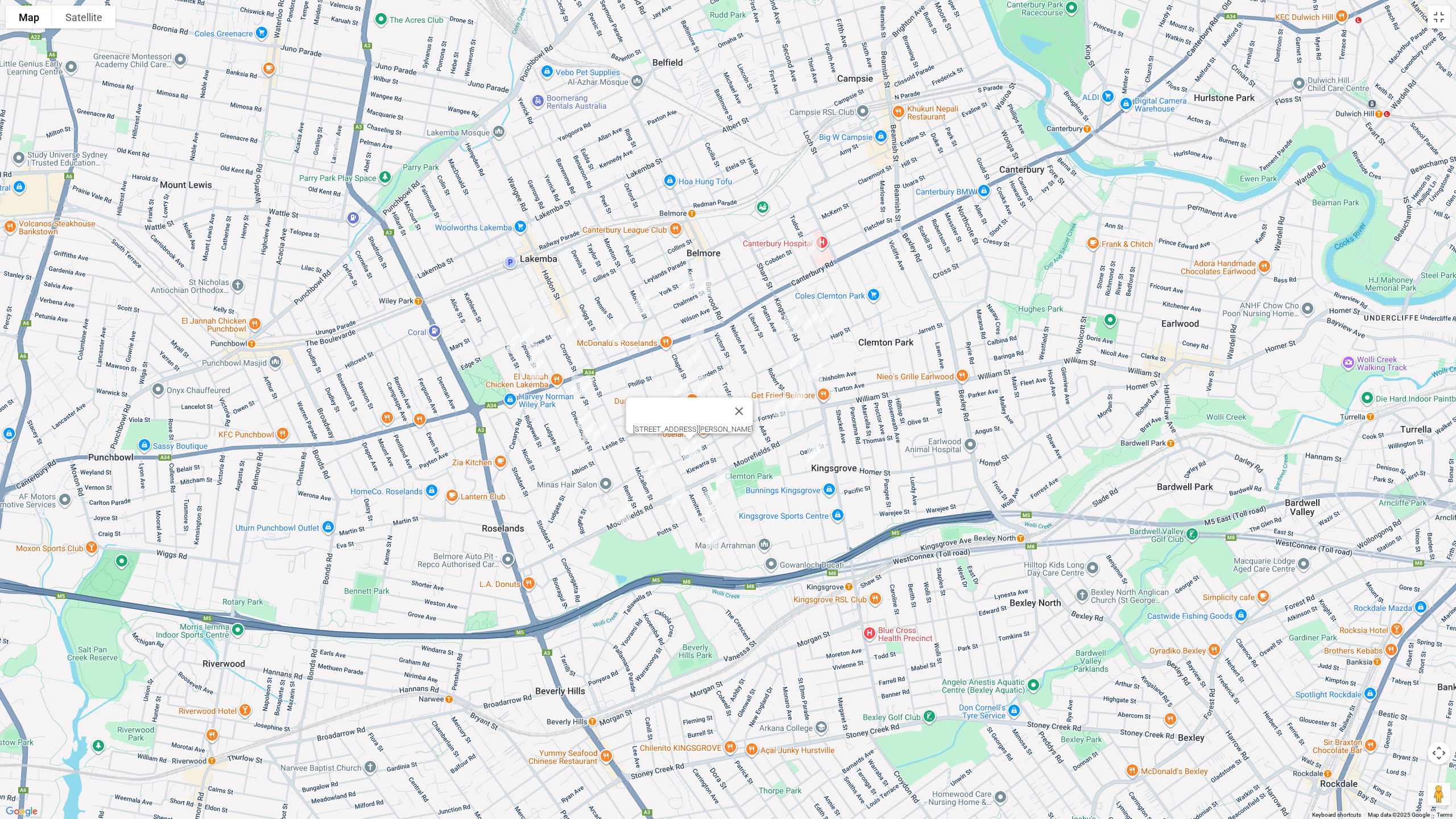
click at [699, 451] on img "15 Kiewarra Street, KINGSGROVE NSW 2208" at bounding box center [695, 453] width 22 height 28
click at [655, 464] on img "42A McCallum Street, ROSELANDS NSW 2196" at bounding box center [655, 468] width 22 height 28
click at [688, 282] on img "11 Chalmers Street, BELMORE NSW 2192" at bounding box center [688, 283] width 22 height 28
click at [709, 285] on img "6 Chalmers Street, BELMORE NSW 2192" at bounding box center [706, 287] width 22 height 28
click at [698, 331] on img "4 Allegra Avenue, BELMORE NSW 2192" at bounding box center [697, 335] width 22 height 28
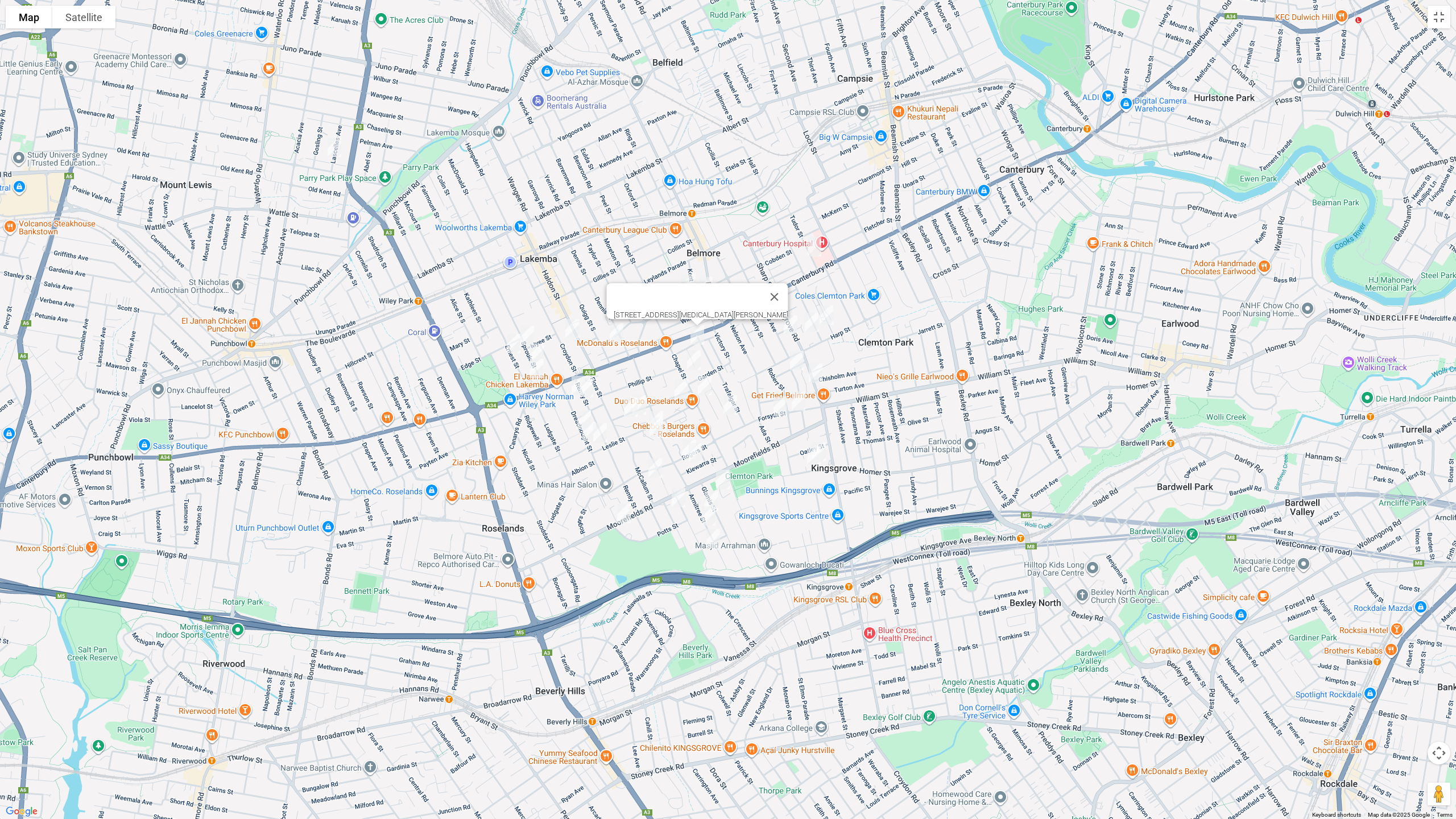
click at [693, 354] on img "34 Chapel Street, BELMORE NSW 2192" at bounding box center [693, 360] width 22 height 28
click at [706, 382] on img "58 Chapel Street, BELMORE NSW 2192" at bounding box center [704, 385] width 22 height 28
click at [683, 391] on img "10 Myers Street, ROSELANDS NSW 2196" at bounding box center [681, 389] width 22 height 28
click at [661, 402] on div "[STREET_ADDRESS][PERSON_NAME]" at bounding box center [728, 409] width 1456 height 819
click at [657, 407] on img "1 Gunyah Crescent, ROSELANDS NSW 2196" at bounding box center [656, 421] width 22 height 28
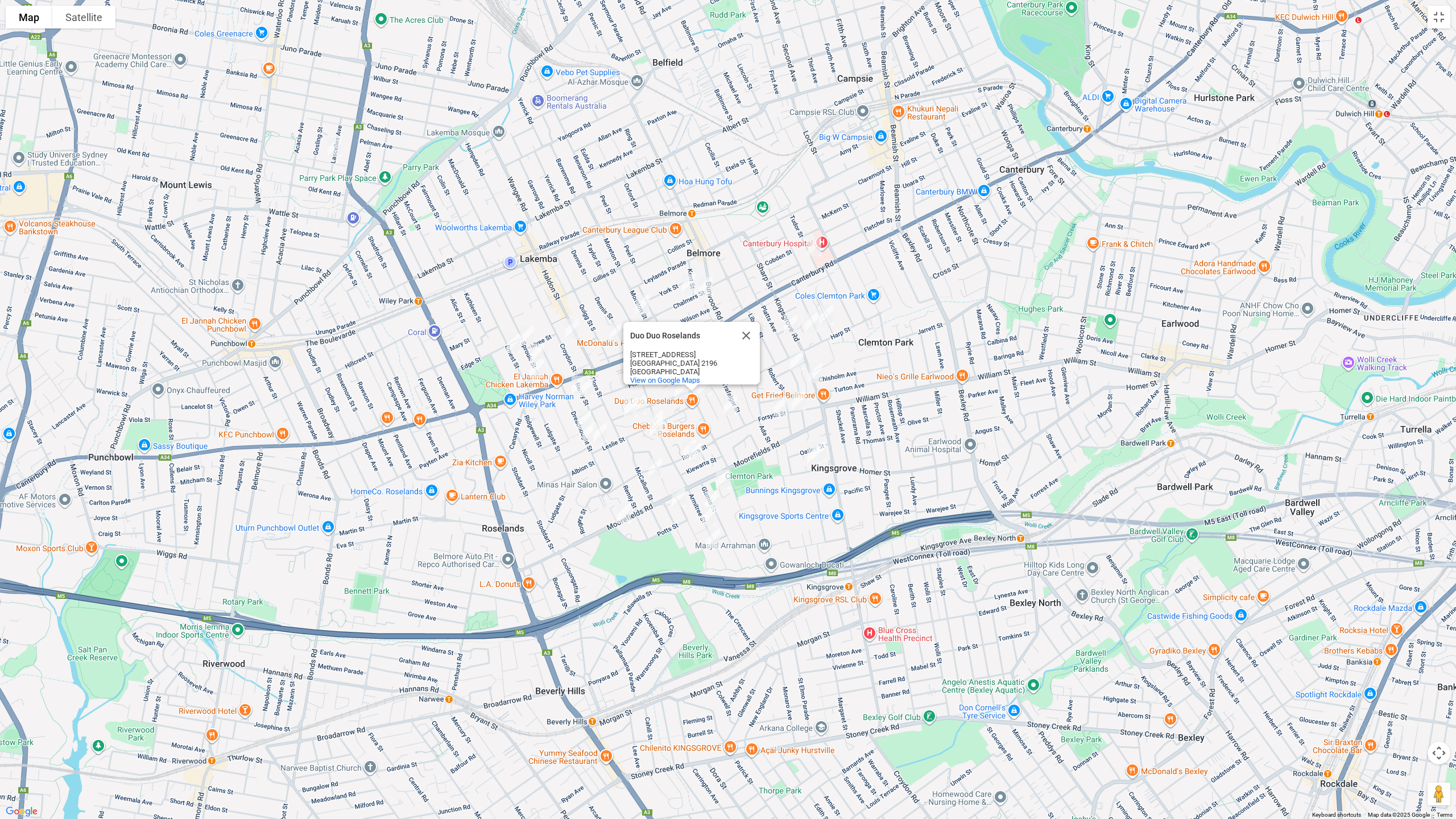
click at [659, 428] on img "3-5 Gunyah Crescent, ROSELANDS NSW 2196" at bounding box center [656, 427] width 22 height 28
click at [574, 417] on img "53 Dreadnought Street, ROSELANDS NSW 2196" at bounding box center [584, 419] width 22 height 28
drag, startPoint x: 584, startPoint y: 441, endPoint x: 596, endPoint y: 444, distance: 12.4
click at [586, 441] on img "65 Dreadnought Street, ROSELANDS NSW 2196" at bounding box center [589, 432] width 22 height 28
click at [600, 437] on img "64A Dreadnought Street, ROSELANDS NSW 2196" at bounding box center [600, 433] width 22 height 28
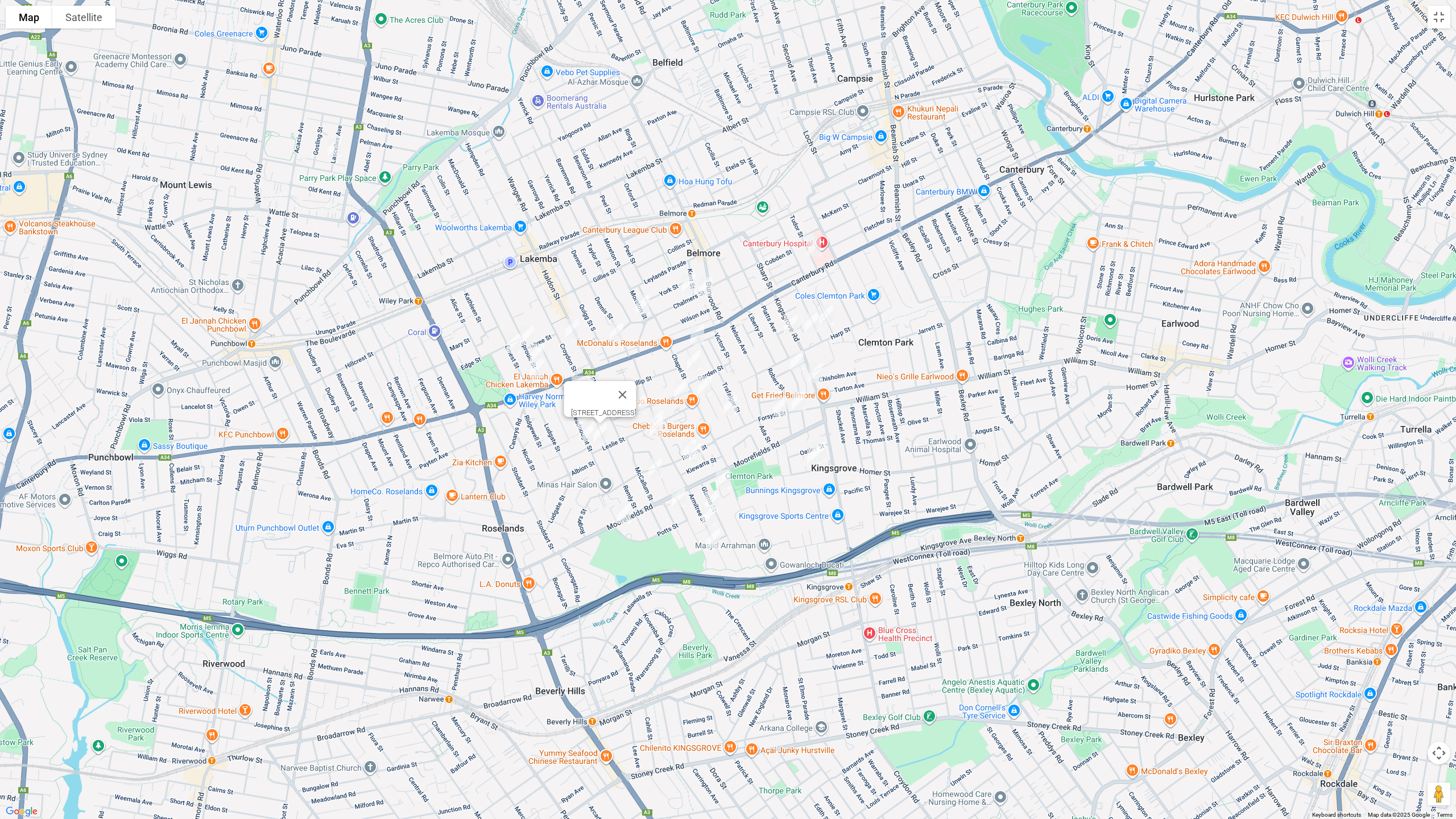
click at [587, 439] on img "65 Dreadnought Street, ROSELANDS NSW 2196" at bounding box center [589, 432] width 22 height 28
click at [625, 389] on button "Close" at bounding box center [612, 393] width 28 height 28
click at [624, 403] on img "62 Myers Street, ROSELANDS NSW 2196" at bounding box center [631, 407] width 22 height 28
click at [644, 401] on img "52 Myers Street, ROSELANDS NSW 2196" at bounding box center [639, 405] width 22 height 28
click at [646, 300] on img "57 Chalmers Street, LAKEMBA NSW 2195" at bounding box center [642, 305] width 22 height 28
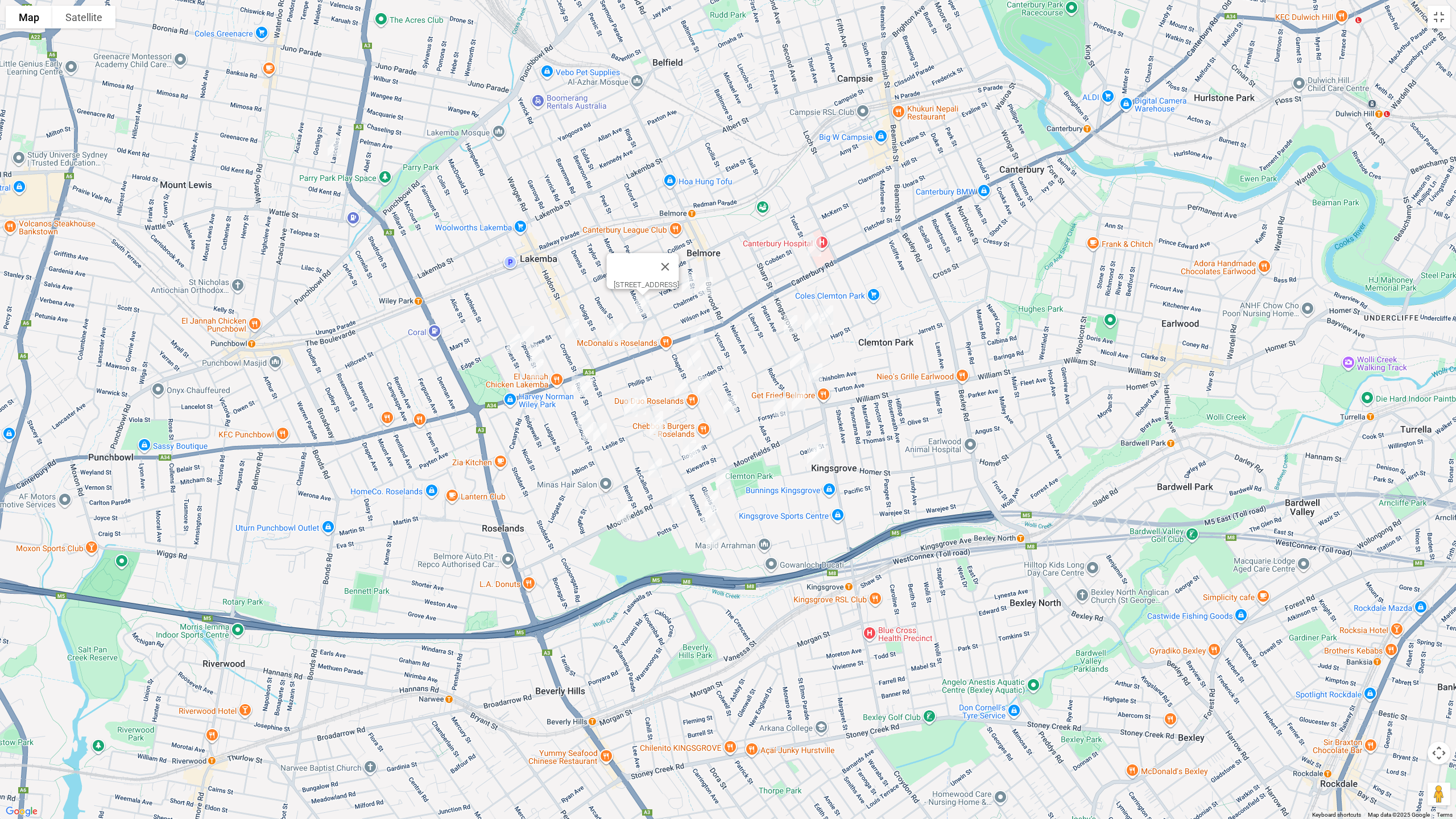
click at [618, 332] on img "106 Chalmers Street, LAKEMBA NSW 2195" at bounding box center [616, 333] width 22 height 28
click at [580, 332] on img "102-104 Croydon Street, LAKEMBA NSW 2195" at bounding box center [571, 328] width 22 height 28
click at [530, 330] on img "93 Sproule Street, LAKEMBA NSW 2195" at bounding box center [527, 335] width 22 height 28
click at [514, 346] on img "4/89 Ernest Street, LAKEMBA NSW 2195" at bounding box center [513, 343] width 22 height 28
click at [543, 350] on img "111a Sproule Street, LAKEMBA NSW 2195" at bounding box center [536, 353] width 22 height 28
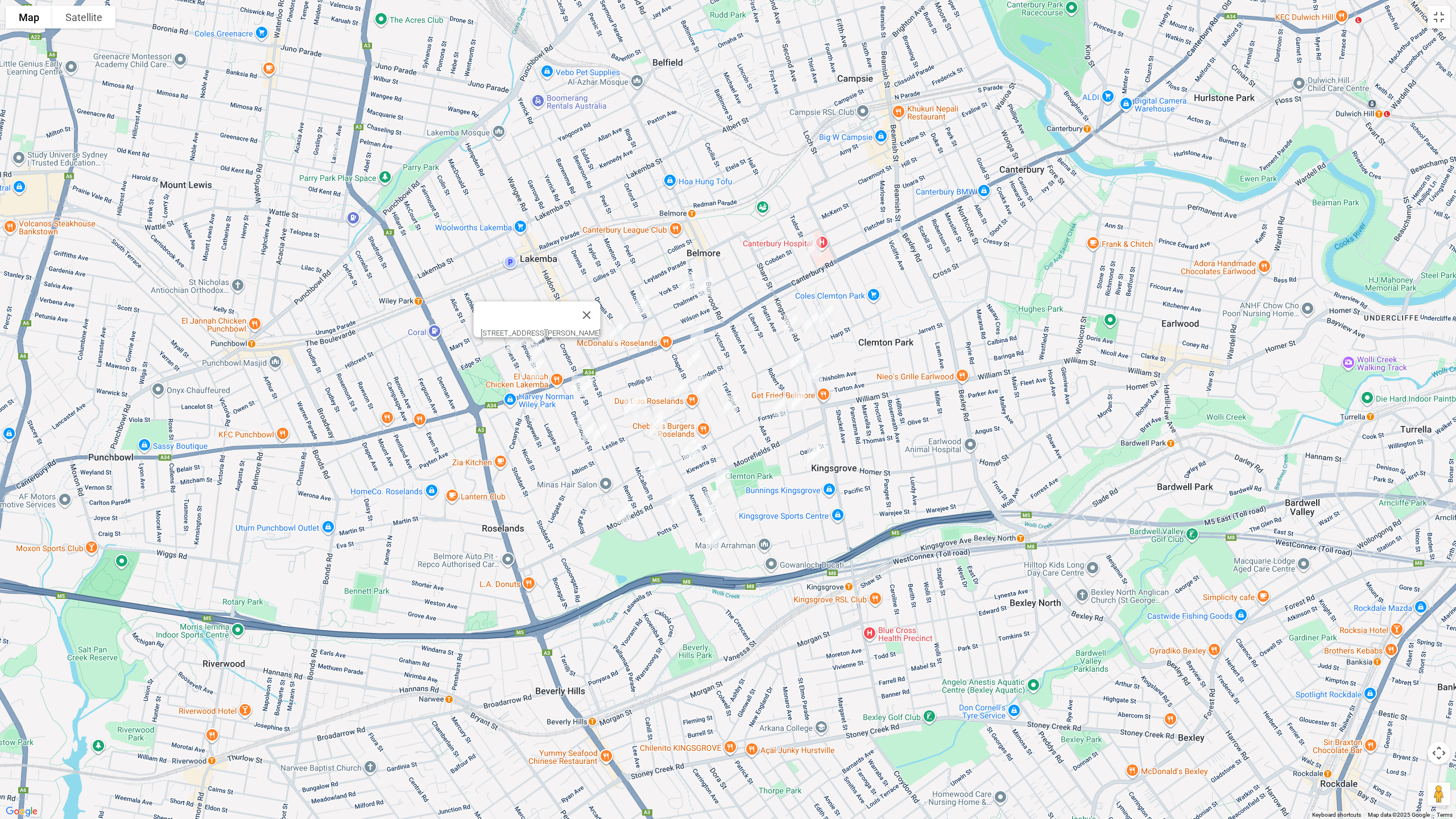
click at [539, 368] on img "132 Ernest Street, LAKEMBA NSW 2195" at bounding box center [536, 368] width 22 height 28
click at [567, 380] on img "12 Dreadnought Street, ROSELANDS NSW 2196" at bounding box center [578, 385] width 22 height 28
click at [588, 385] on img "17 Remly Street, ROSELANDS NSW 2196" at bounding box center [586, 387] width 22 height 28
click at [623, 346] on button "Close" at bounding box center [609, 349] width 28 height 28
click at [509, 341] on img "4/89 Ernest Street, LAKEMBA NSW 2195" at bounding box center [513, 343] width 22 height 28
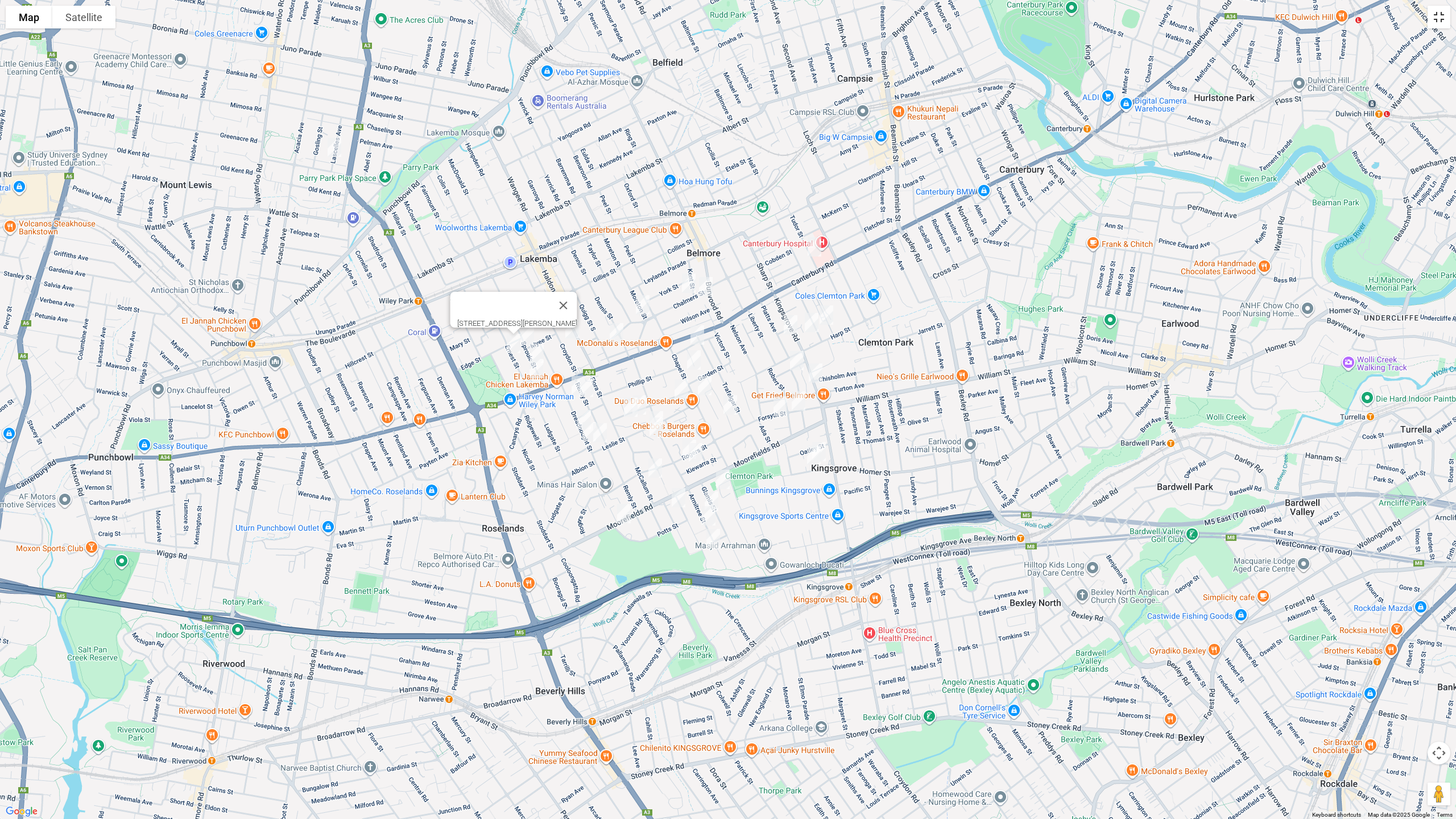
click at [1441, 26] on button "Toggle fullscreen view" at bounding box center [1439, 17] width 22 height 22
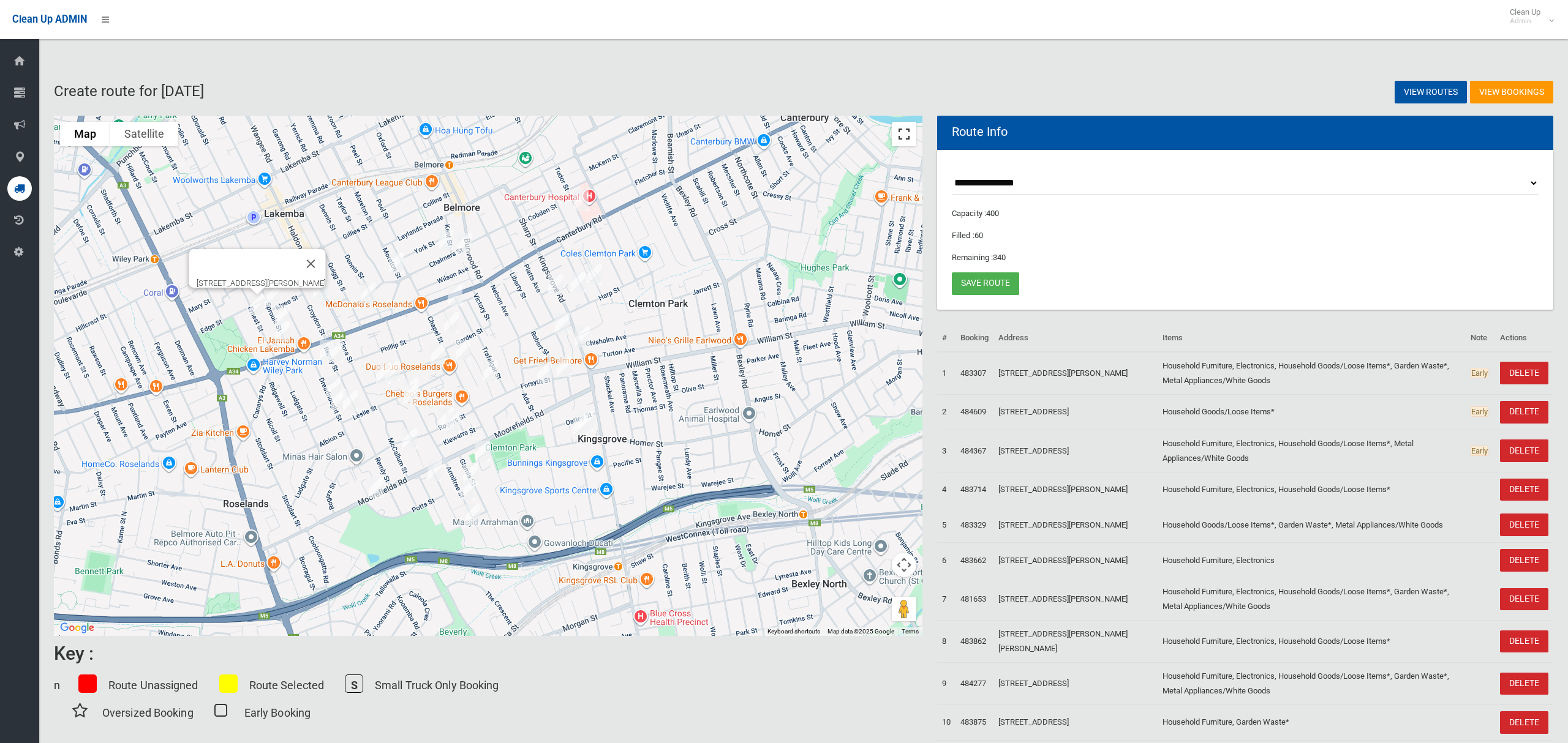
click at [902, 134] on button "Toggle fullscreen view" at bounding box center [903, 133] width 24 height 24
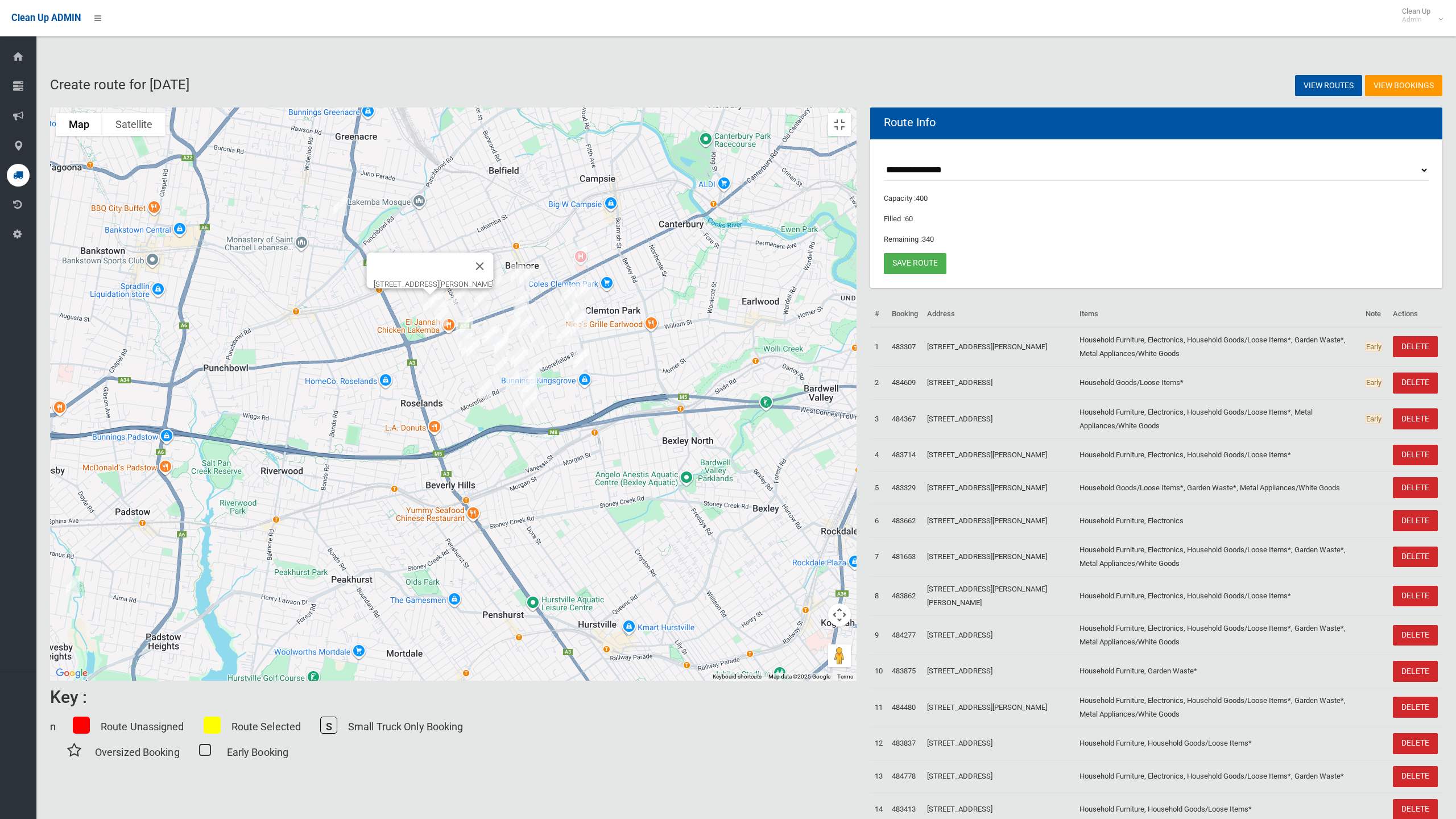
drag, startPoint x: 482, startPoint y: 524, endPoint x: 691, endPoint y: 434, distance: 227.6
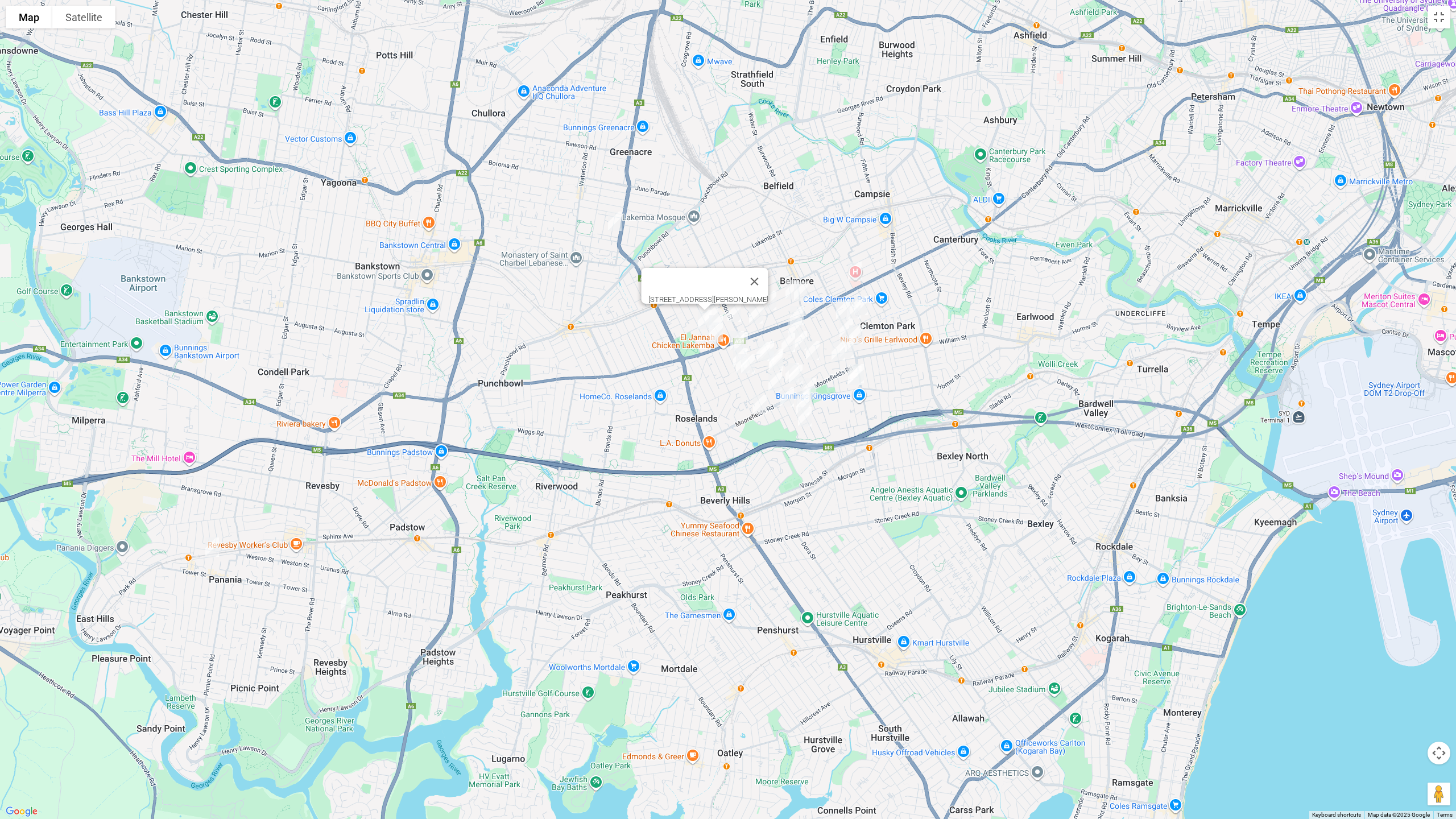
click at [691, 434] on div "4/89 Ernest Street, LAKEMBA NSW 2195" at bounding box center [728, 409] width 1456 height 819
click at [1440, 17] on button "Toggle fullscreen view" at bounding box center [1439, 17] width 22 height 22
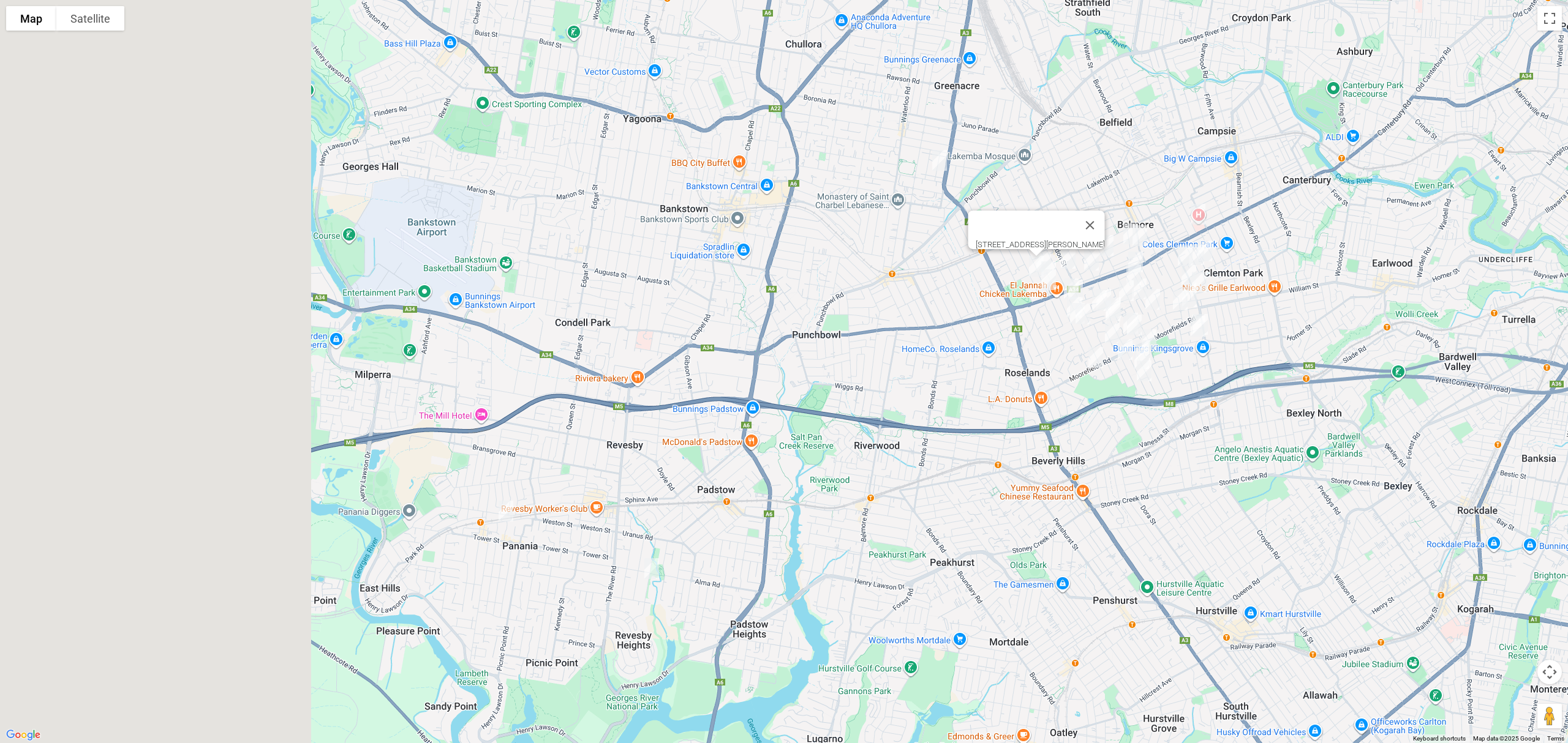
drag, startPoint x: 372, startPoint y: 421, endPoint x: 669, endPoint y: 392, distance: 298.4
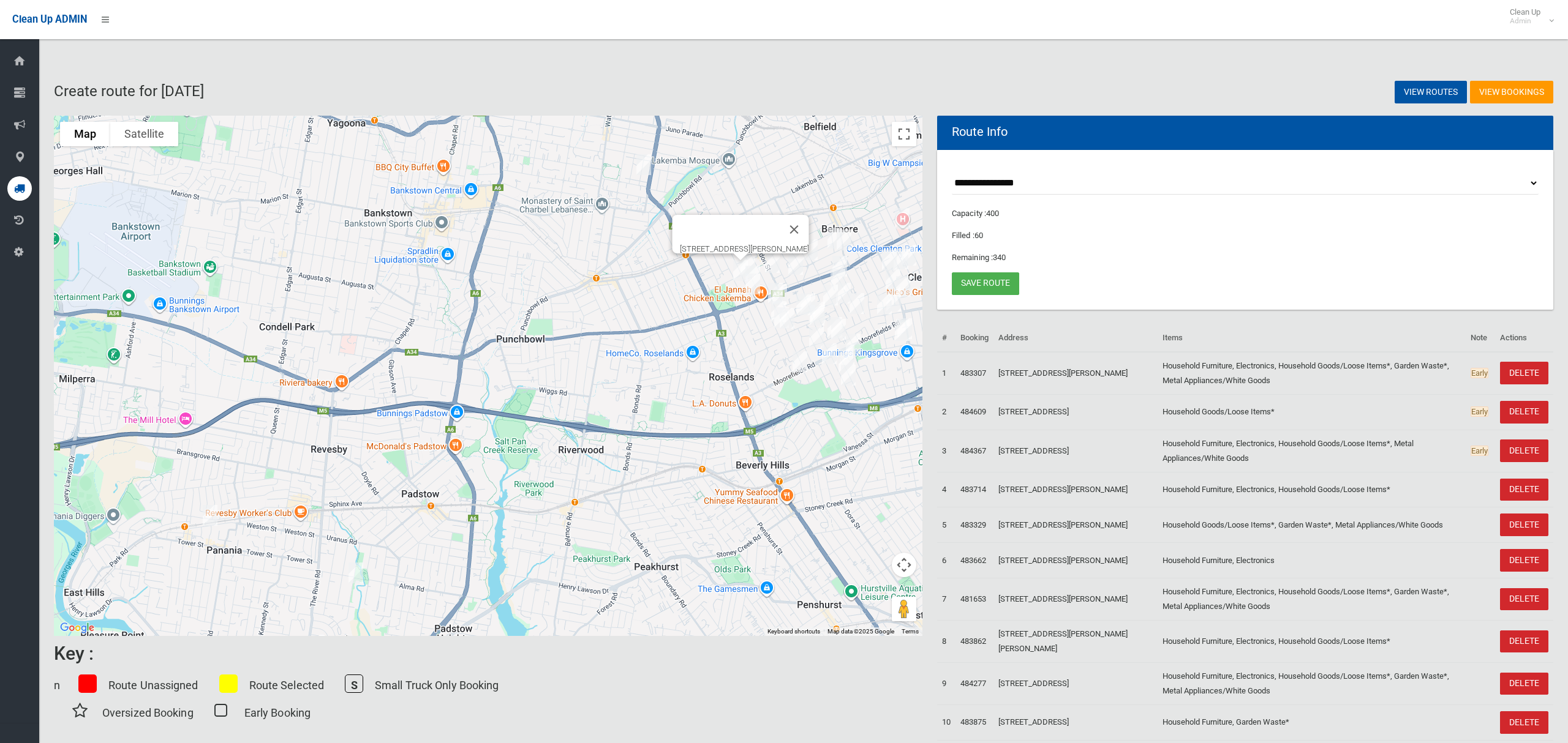
click at [683, 392] on div "4/89 Ernest Street, LAKEMBA NSW 2195" at bounding box center [488, 376] width 868 height 521
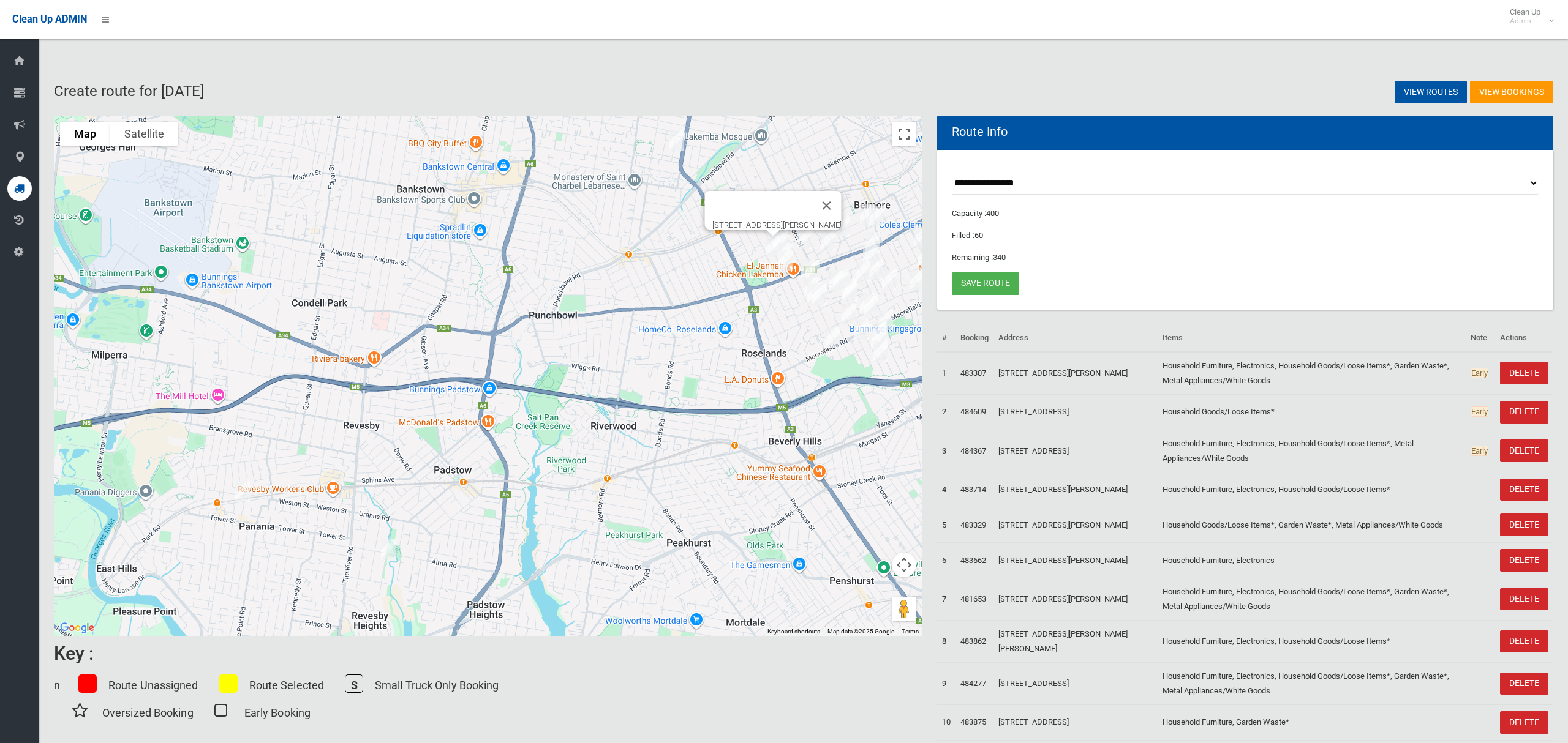
click at [389, 548] on img "1/70 Centaur Street, REVESBY NSW 2212" at bounding box center [388, 549] width 24 height 30
click at [428, 501] on button "Close" at bounding box center [412, 508] width 30 height 30
click at [240, 490] on img "3 Peffer Street, PANANIA NSW 2213" at bounding box center [242, 492] width 24 height 30
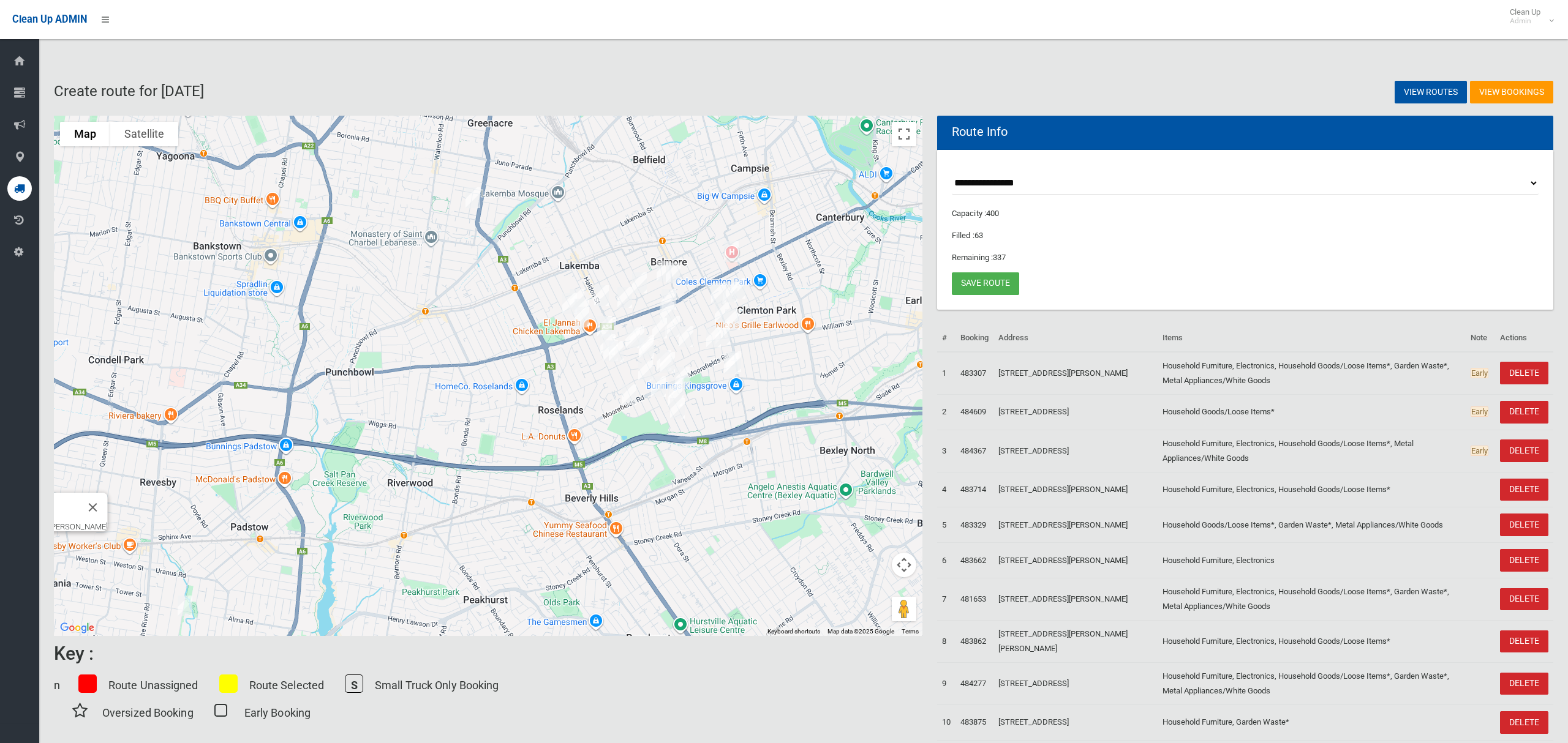
drag, startPoint x: 770, startPoint y: 262, endPoint x: 604, endPoint y: 311, distance: 173.1
click at [613, 311] on img "106 Chalmers Street, LAKEMBA NSW 2195" at bounding box center [624, 298] width 24 height 30
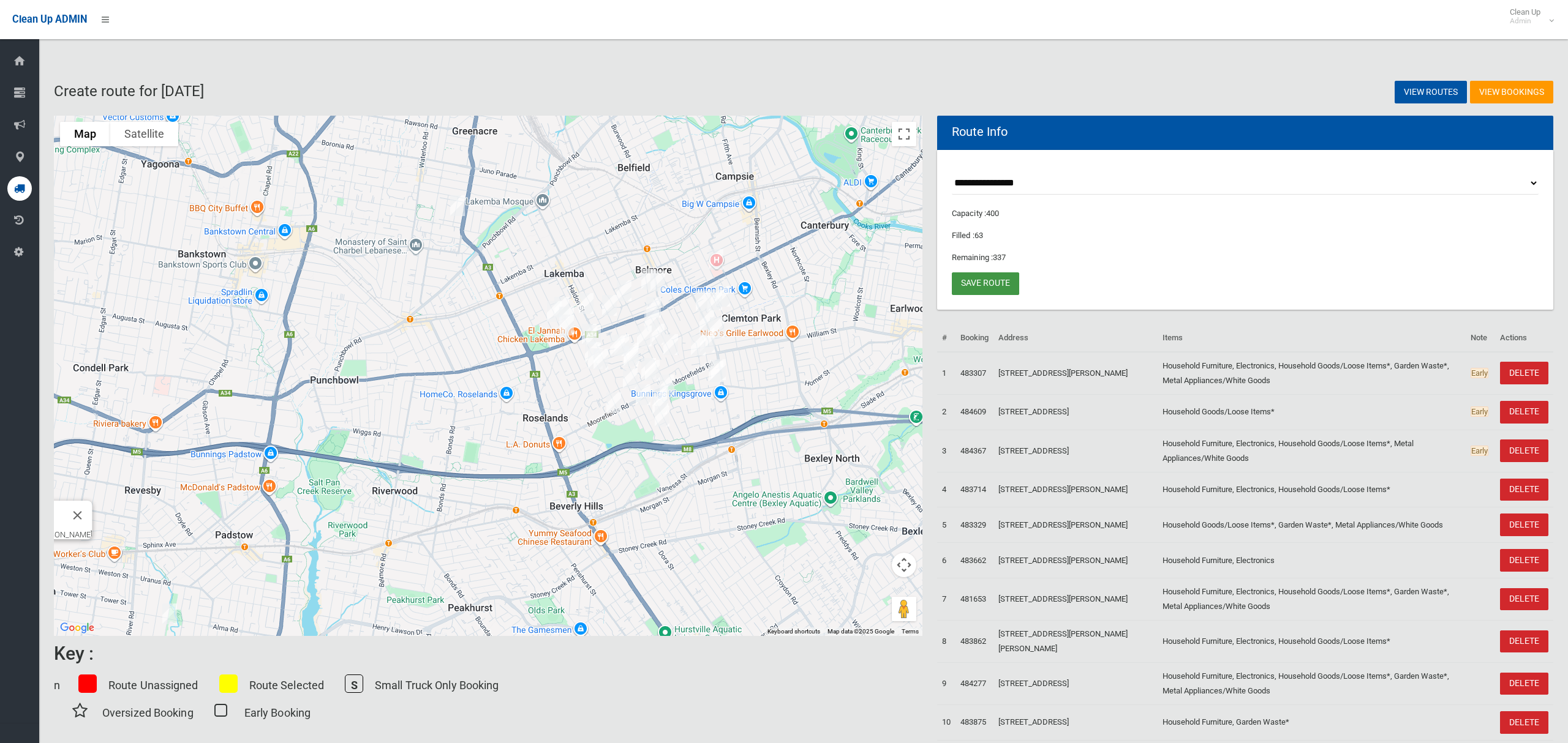
click at [982, 286] on link "Save route" at bounding box center [986, 284] width 68 height 23
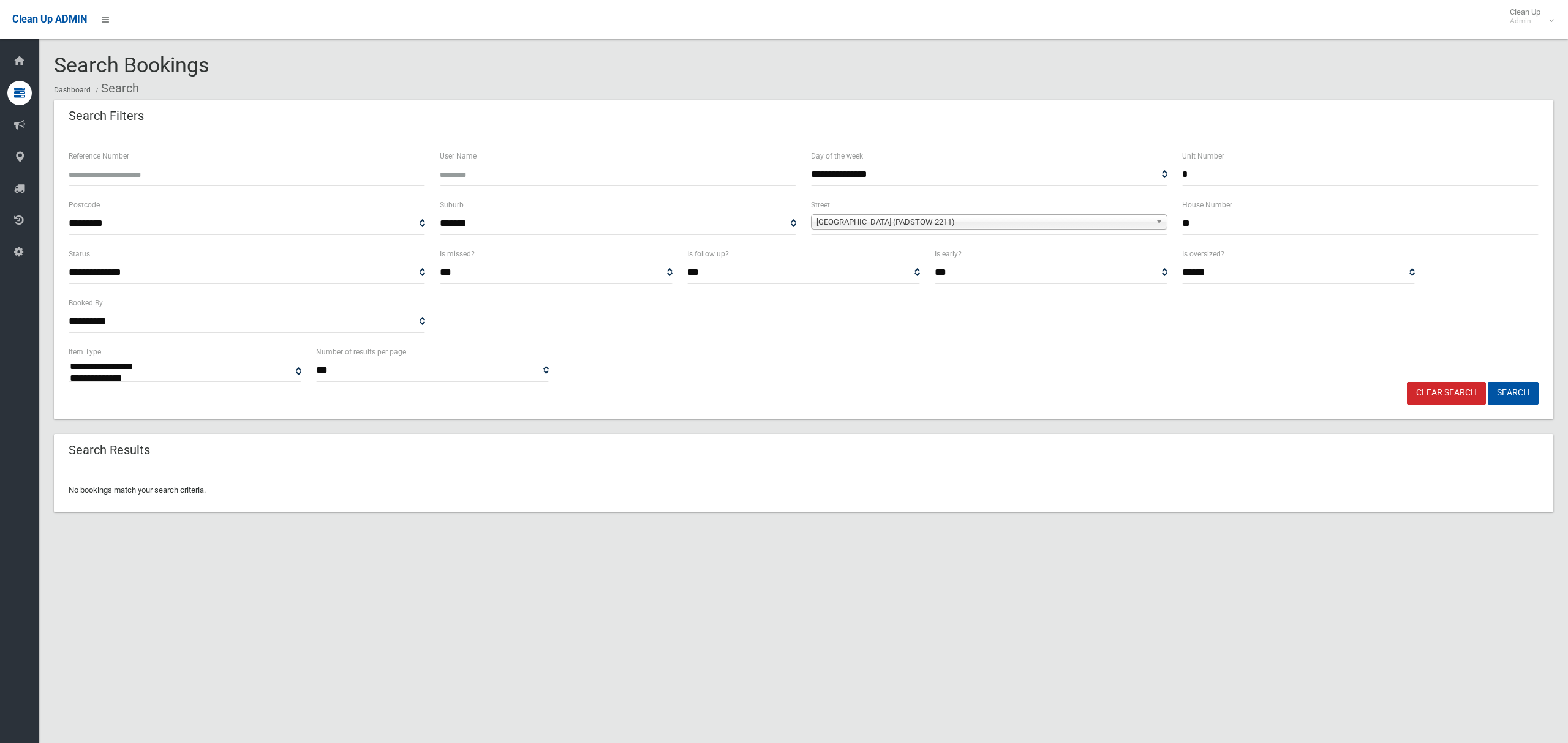
select select
click at [895, 222] on span "[GEOGRAPHIC_DATA] (PADSTOW 2211)" at bounding box center [984, 222] width 334 height 15
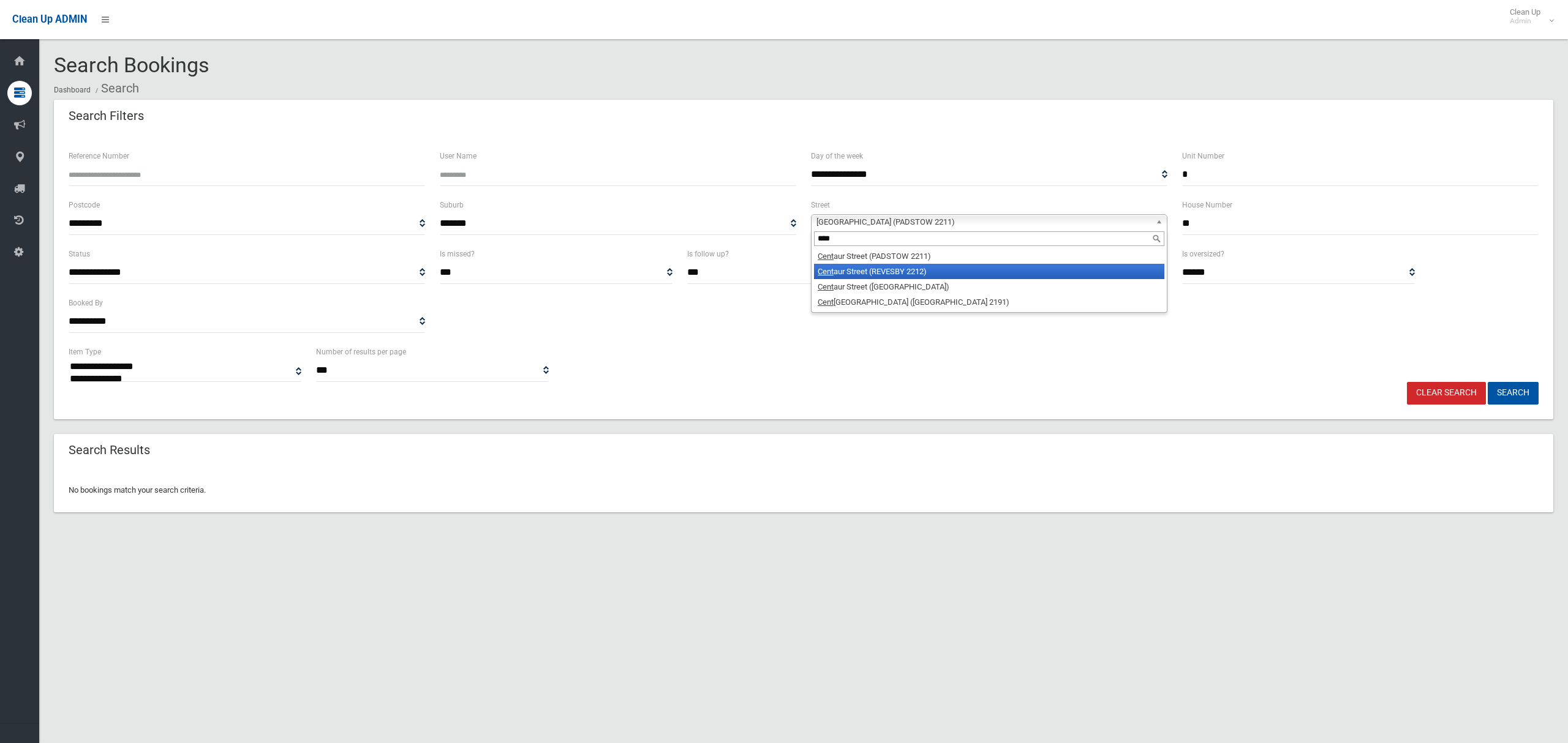
type input "****"
click at [895, 276] on li "[GEOGRAPHIC_DATA] (REVESBY 2212)" at bounding box center [988, 271] width 350 height 15
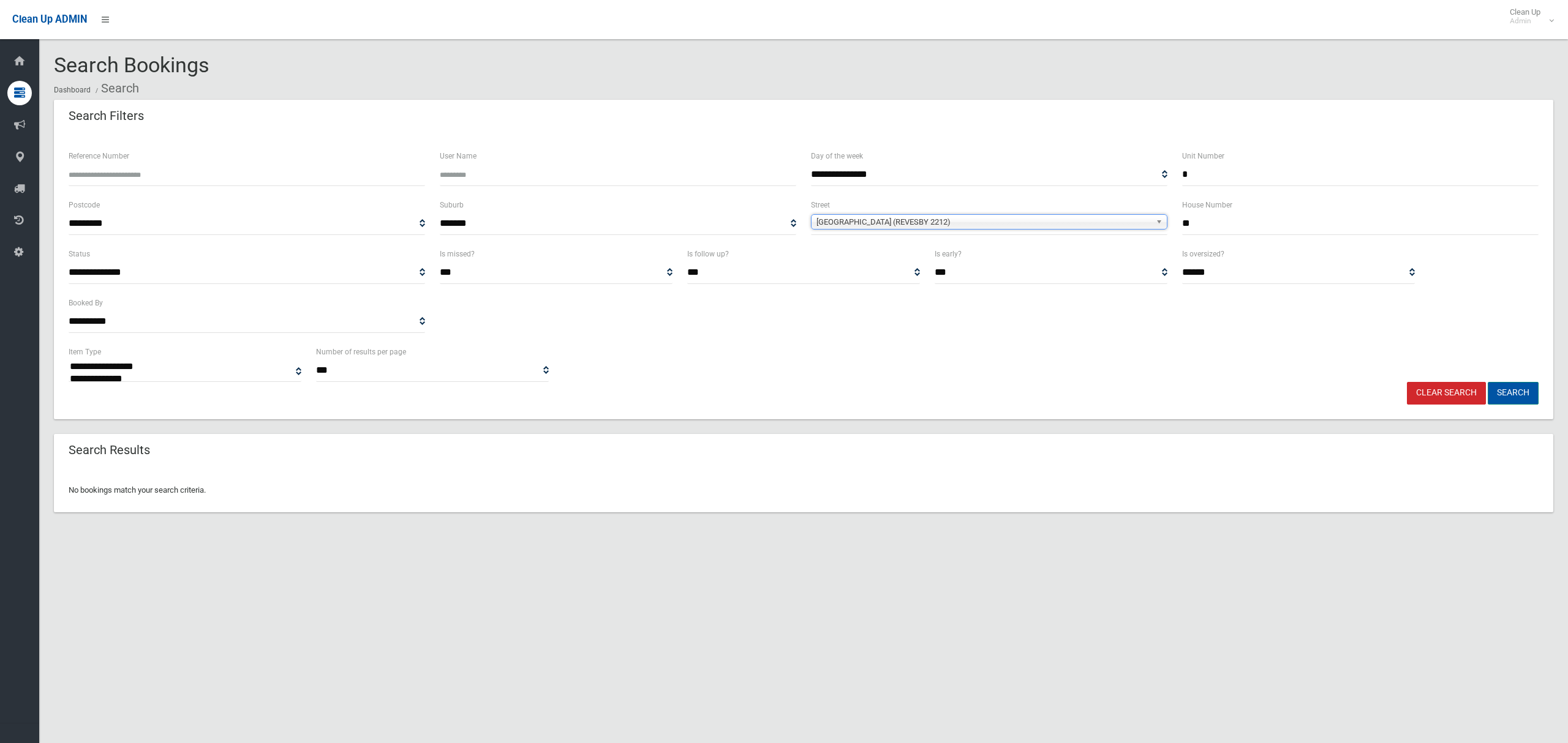
click at [1530, 400] on button "Search" at bounding box center [1513, 393] width 51 height 23
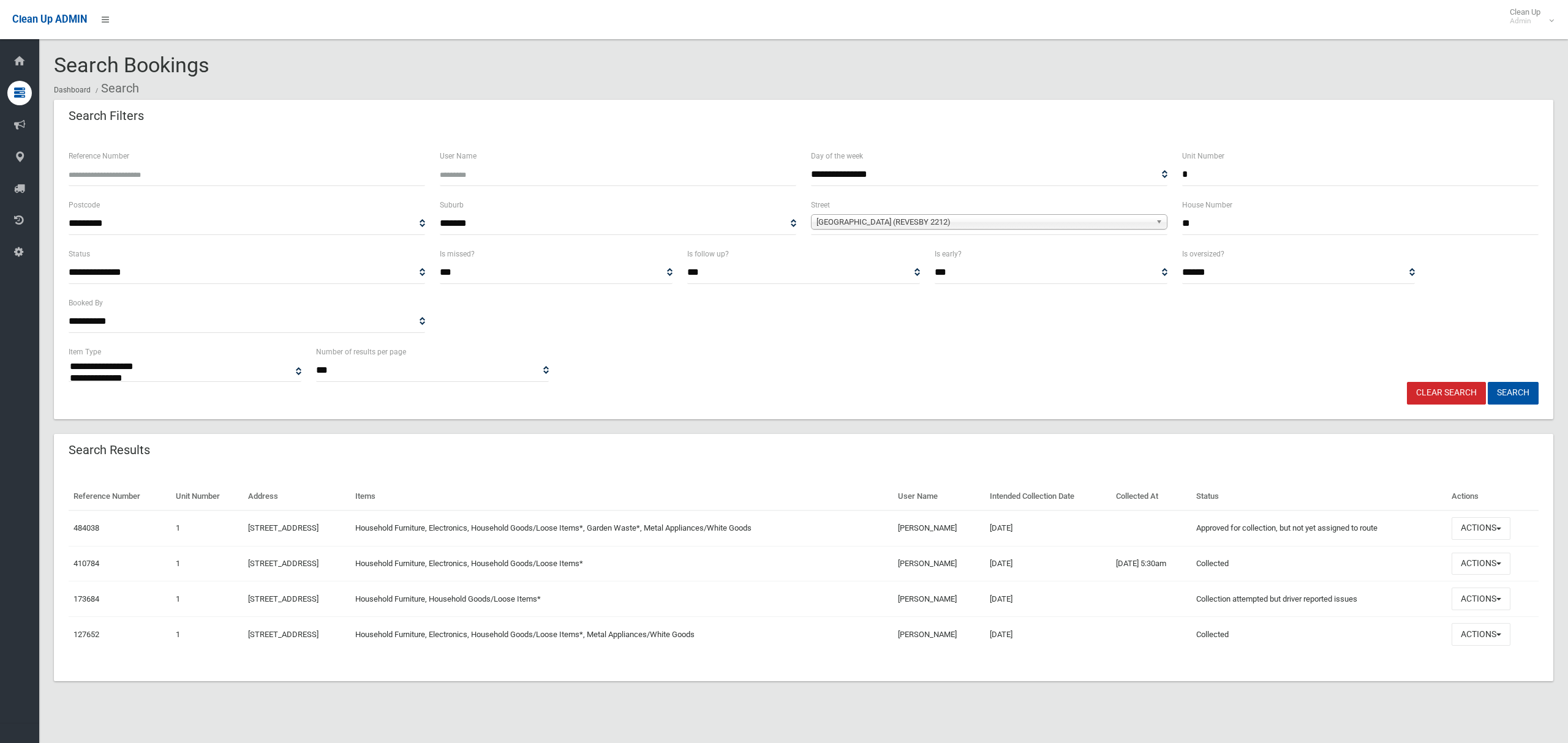
select select
click at [1475, 602] on button "Actions" at bounding box center [1480, 599] width 59 height 23
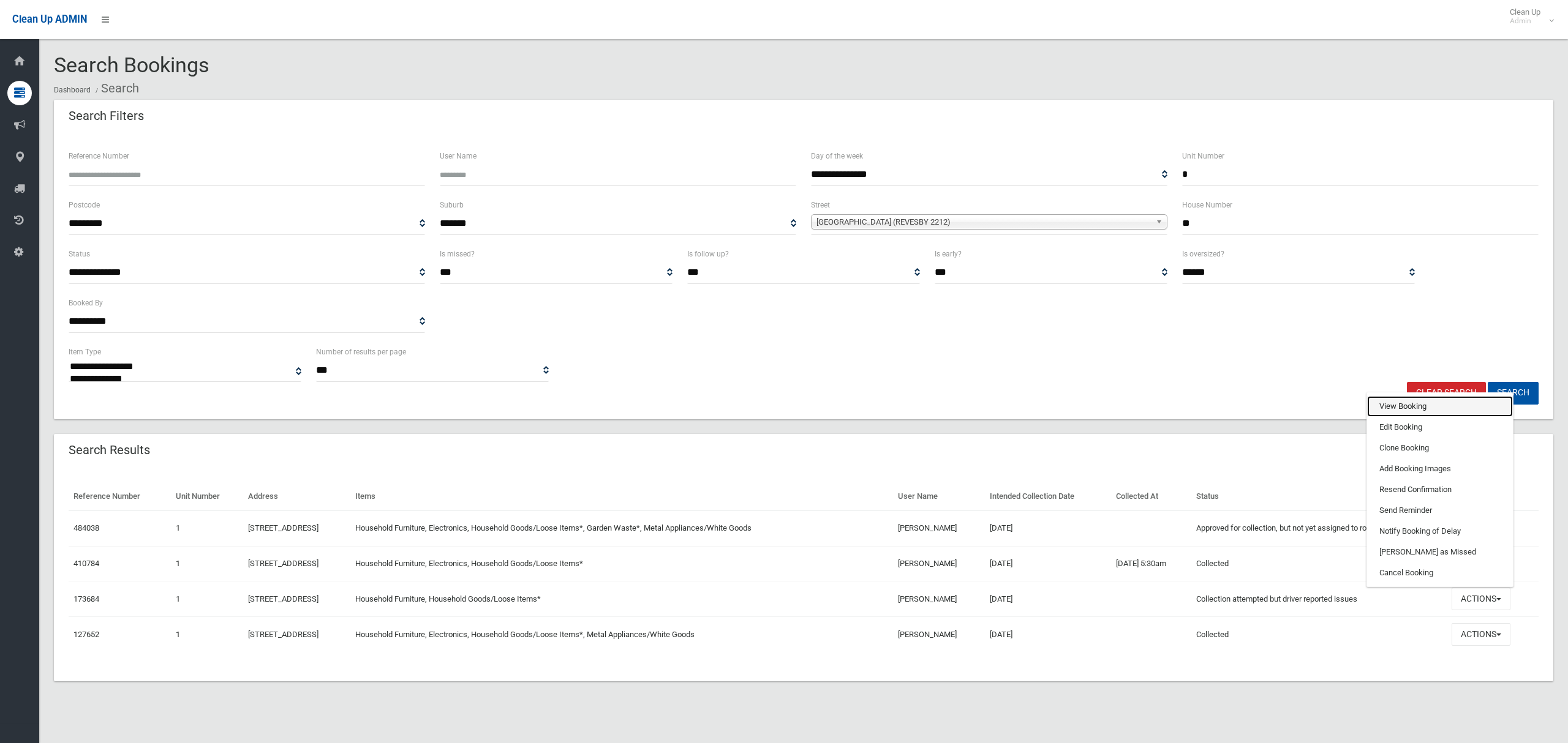
click at [1408, 409] on link "View Booking" at bounding box center [1440, 407] width 146 height 21
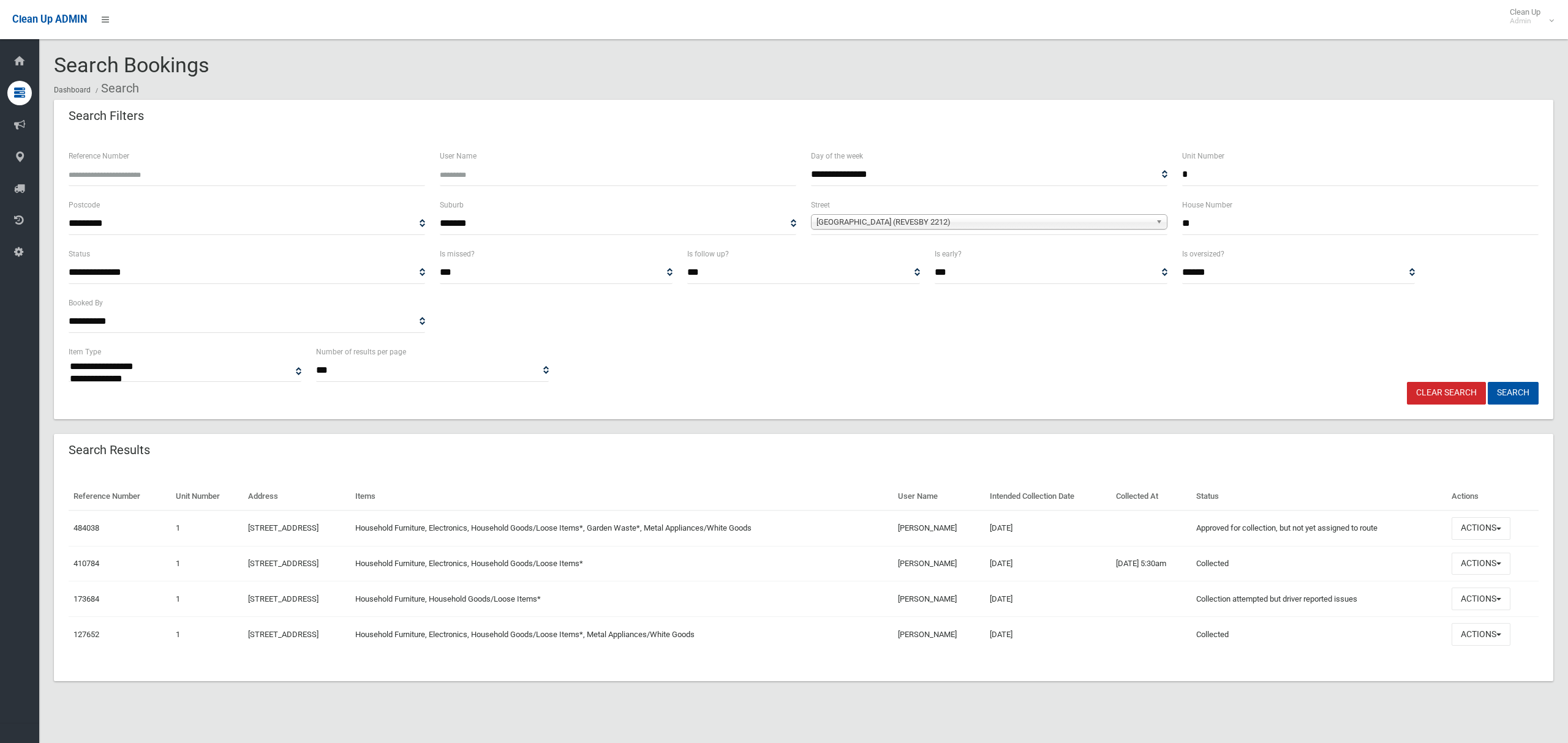
drag, startPoint x: 1197, startPoint y: 169, endPoint x: 1154, endPoint y: 172, distance: 43.1
click at [1154, 172] on div "**********" at bounding box center [803, 173] width 1484 height 49
drag, startPoint x: 1206, startPoint y: 229, endPoint x: 1126, endPoint y: 220, distance: 80.5
click at [1127, 220] on div "**********" at bounding box center [803, 222] width 1484 height 49
type input "*"
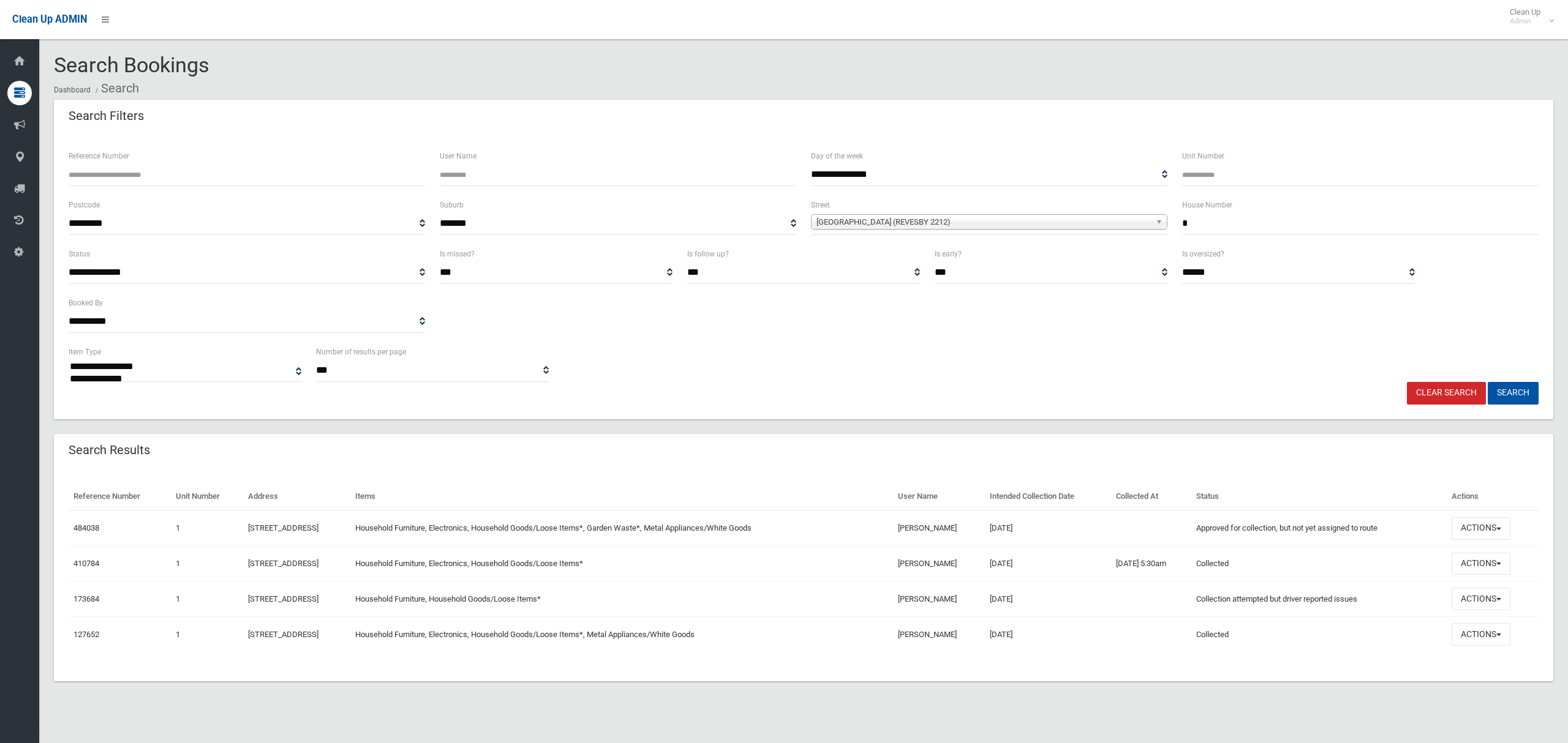
click at [1002, 227] on span "[GEOGRAPHIC_DATA] (REVESBY 2212)" at bounding box center [984, 222] width 334 height 15
type input "******"
click at [918, 254] on li "Peffer Street (PANANIA 2213)" at bounding box center [988, 256] width 350 height 15
click at [1509, 397] on button "Search" at bounding box center [1513, 393] width 51 height 23
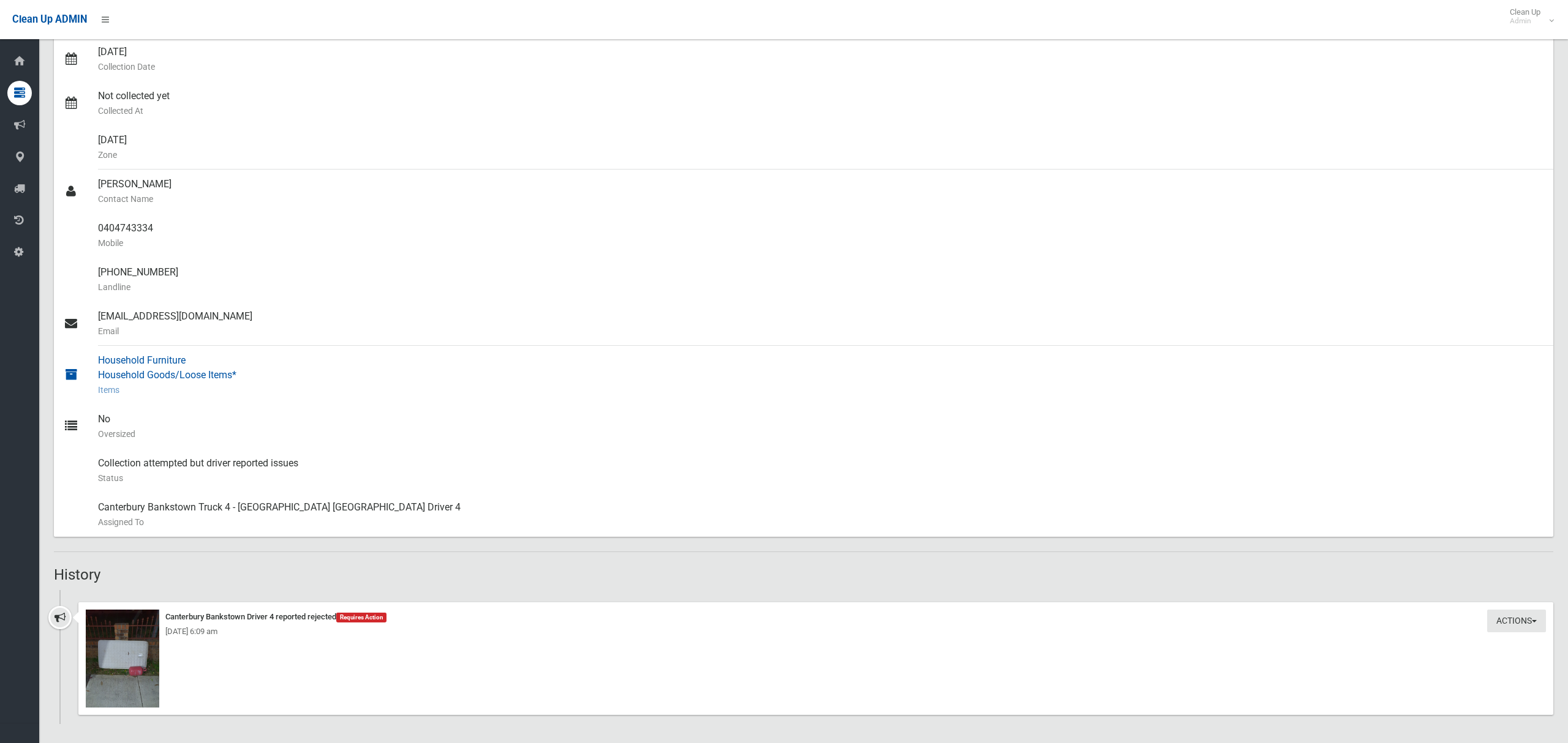
scroll to position [241, 0]
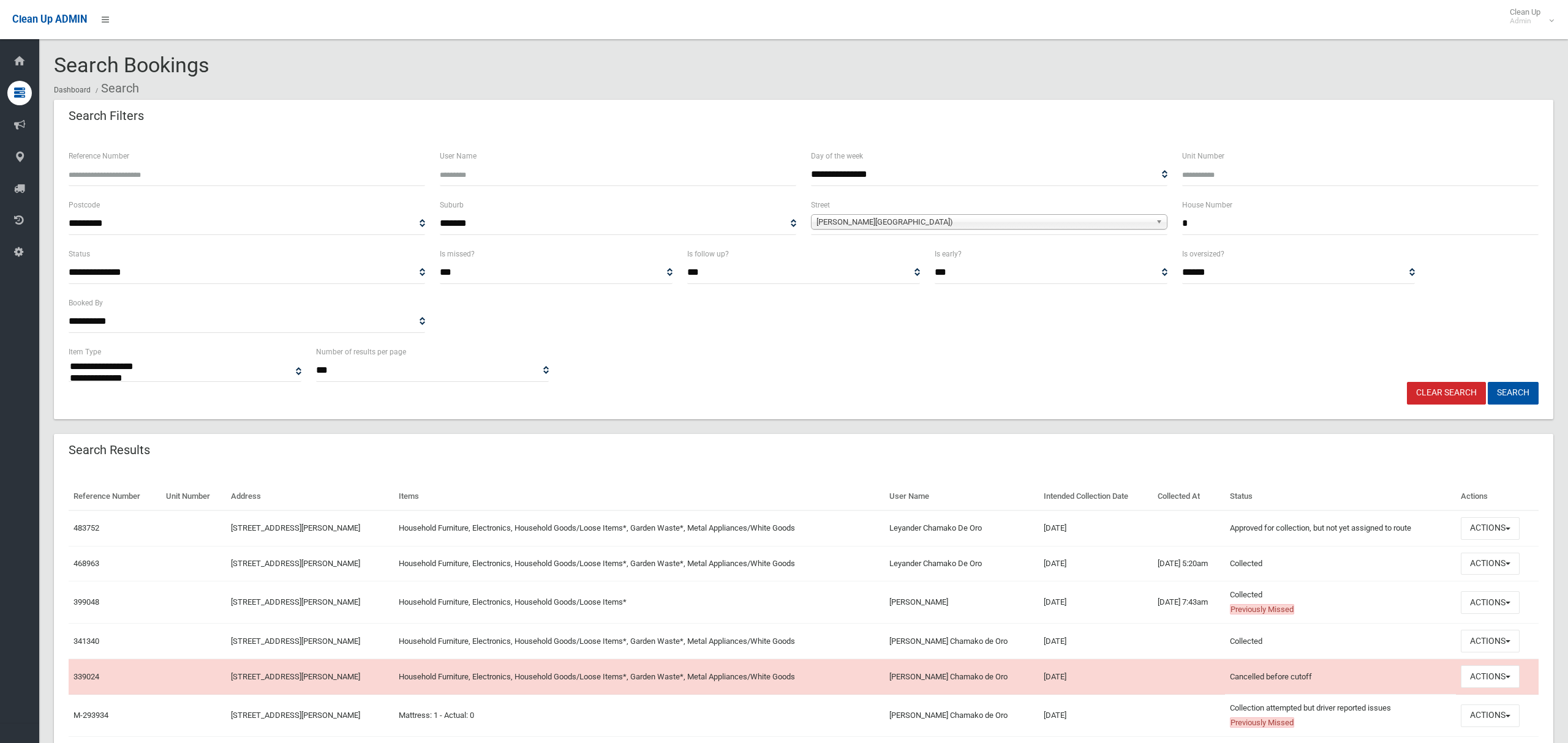
select select
click at [1489, 565] on button "Actions" at bounding box center [1490, 564] width 59 height 23
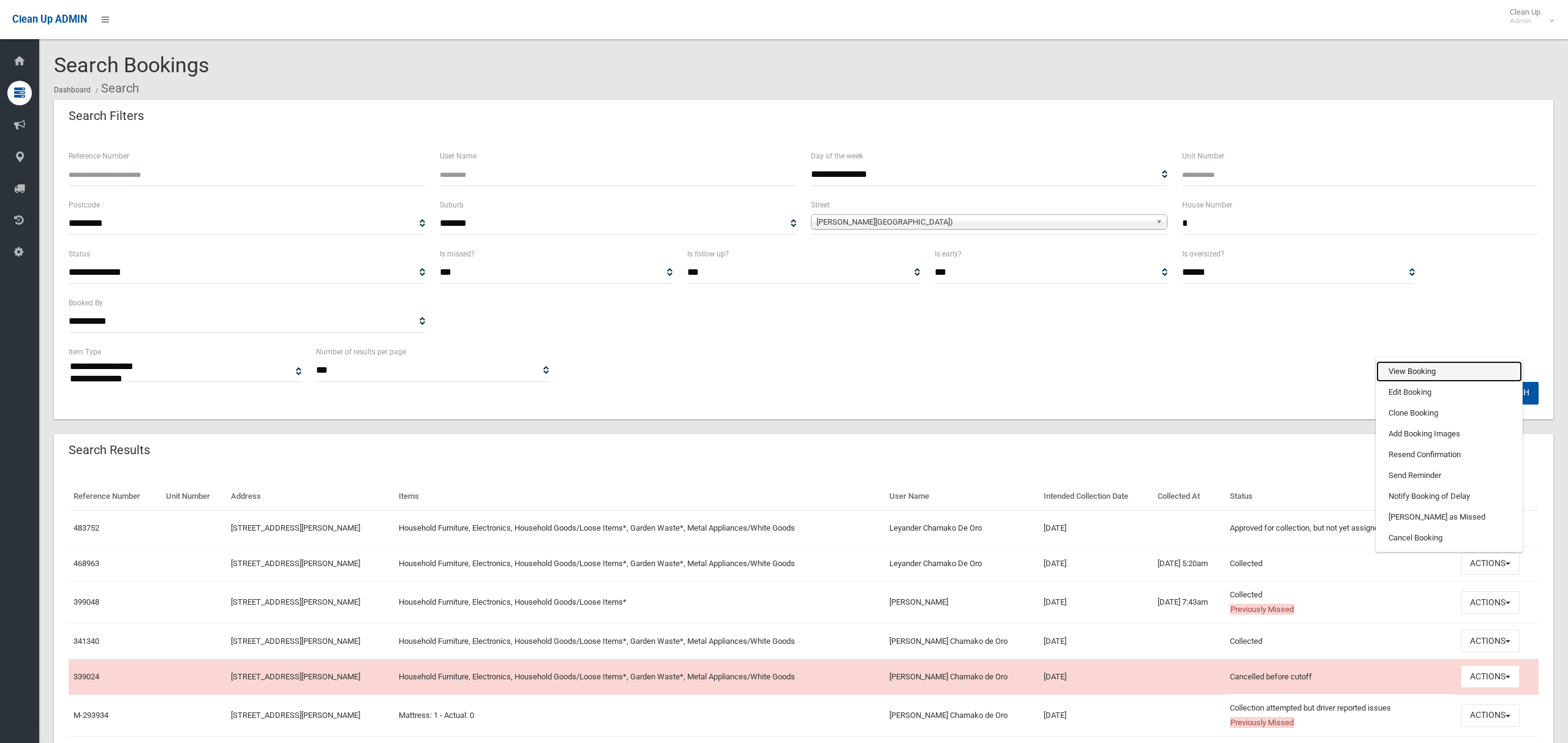
click at [1419, 376] on link "View Booking" at bounding box center [1449, 372] width 146 height 21
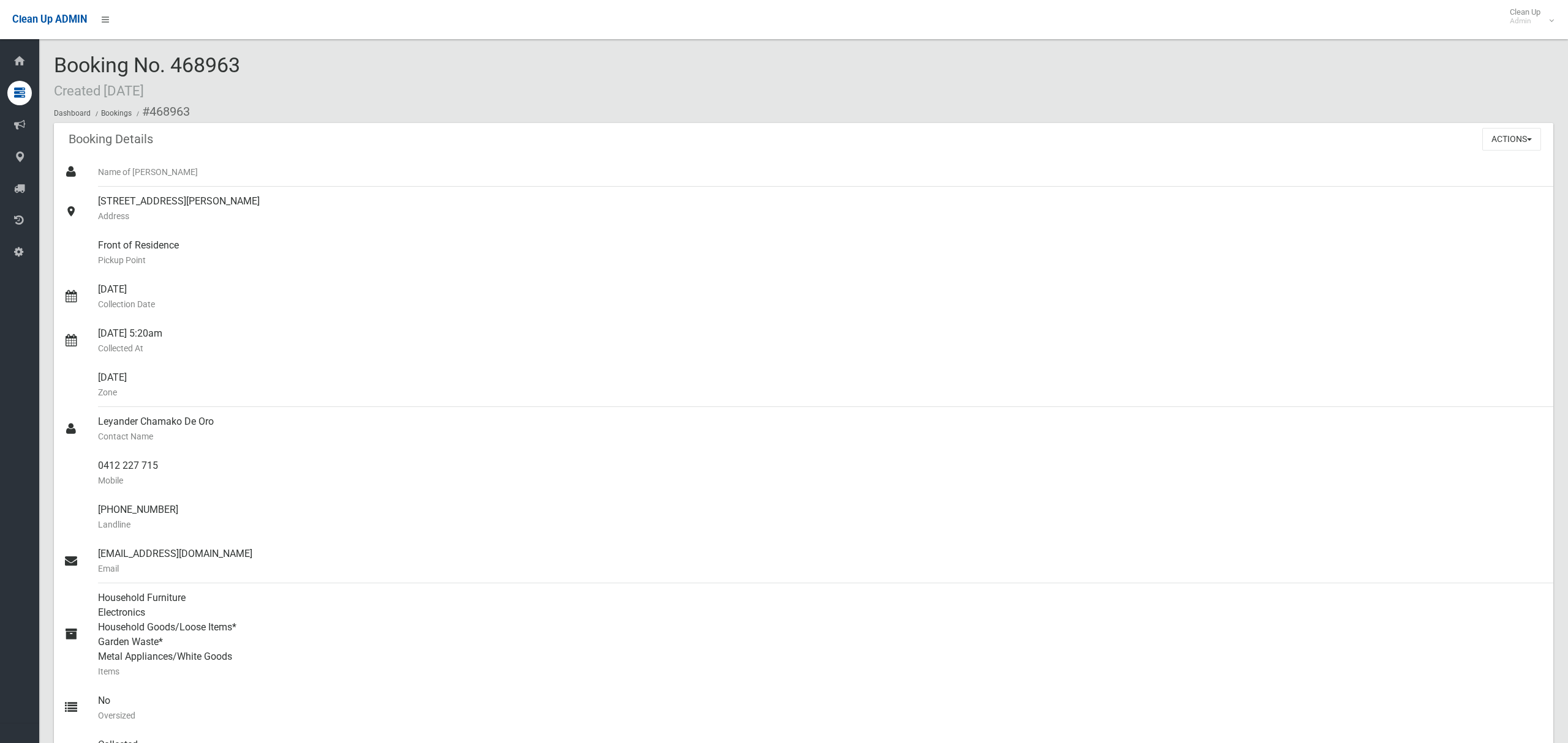
scroll to position [539, 0]
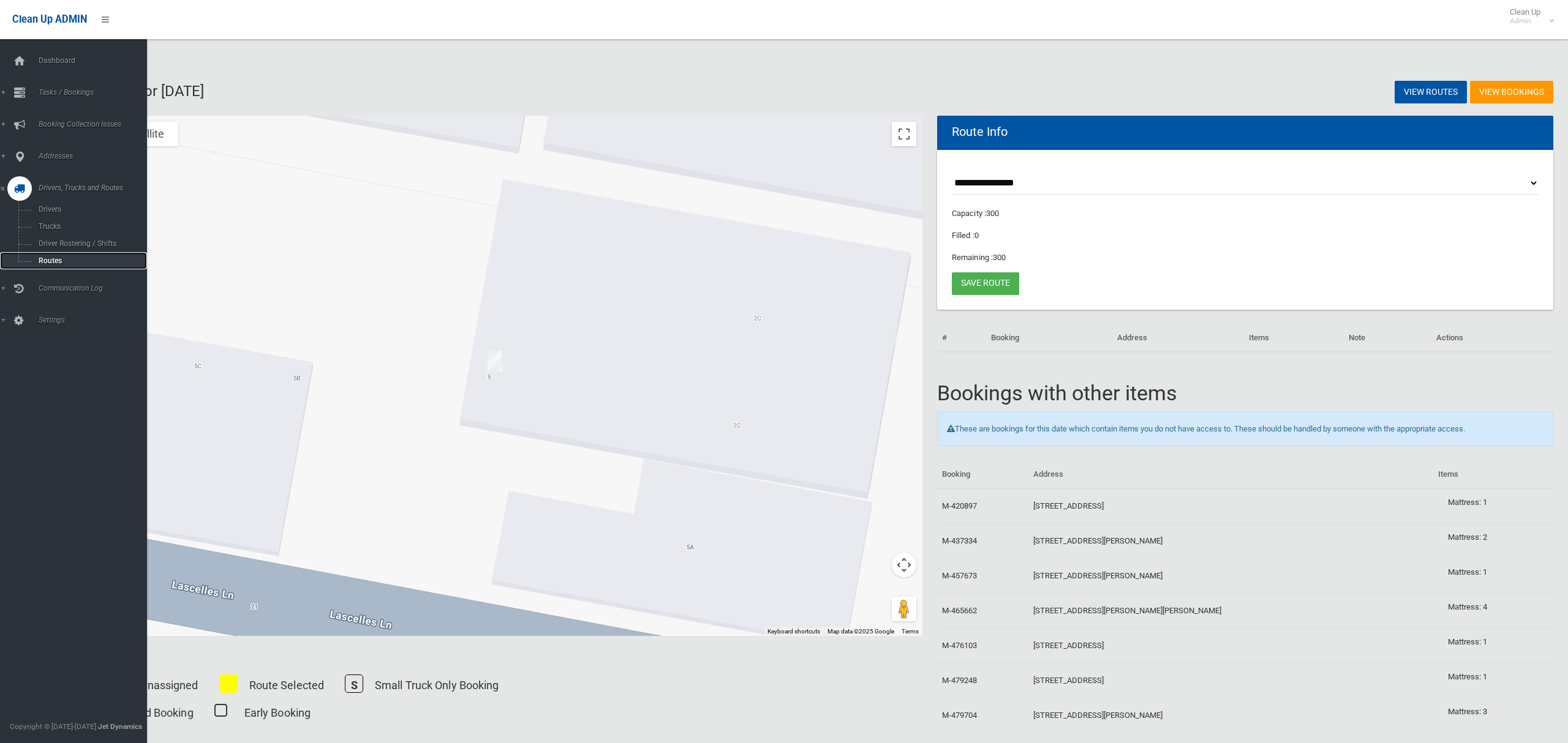
click at [43, 252] on link "Routes" at bounding box center [73, 260] width 147 height 17
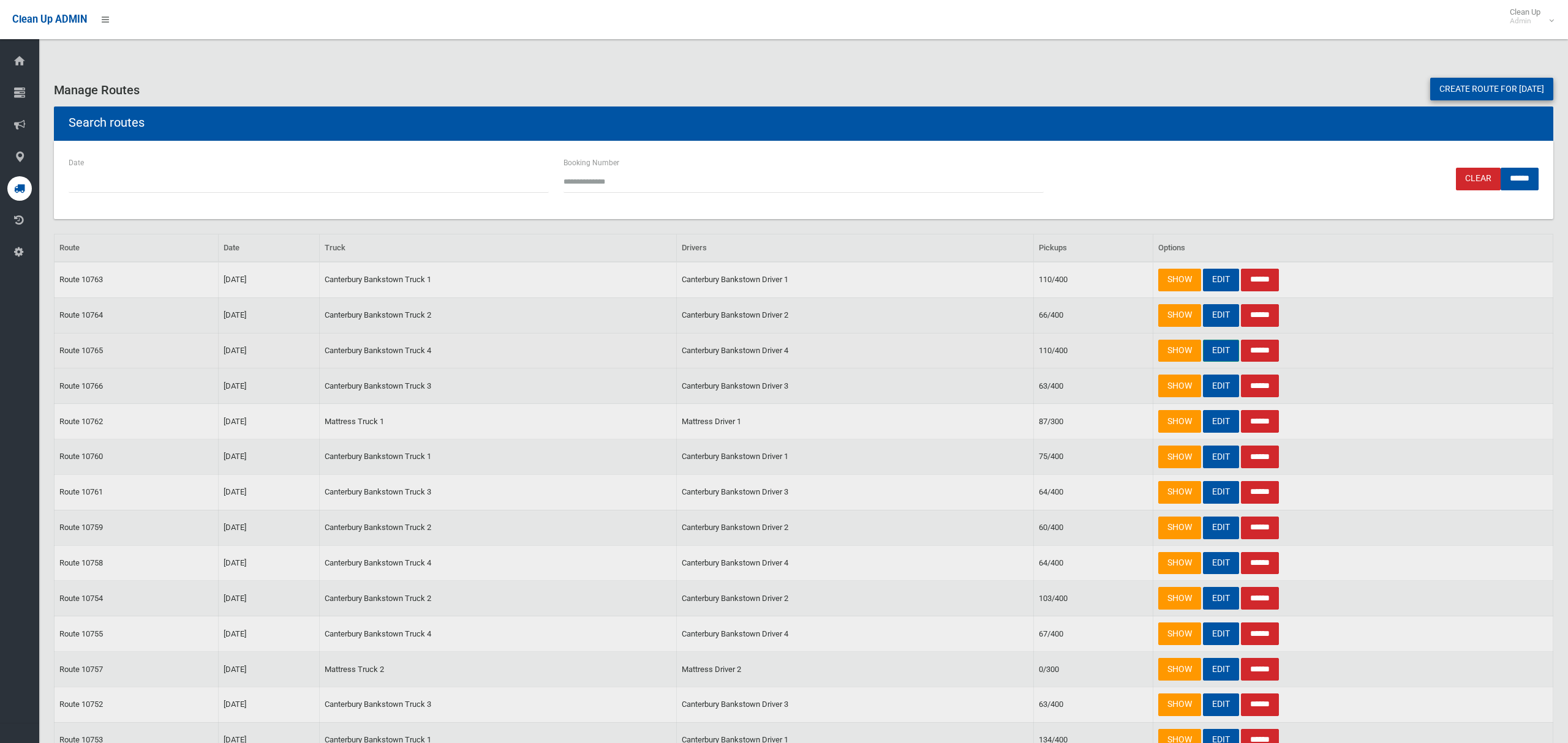
click at [1218, 354] on link "EDIT" at bounding box center [1221, 351] width 36 height 23
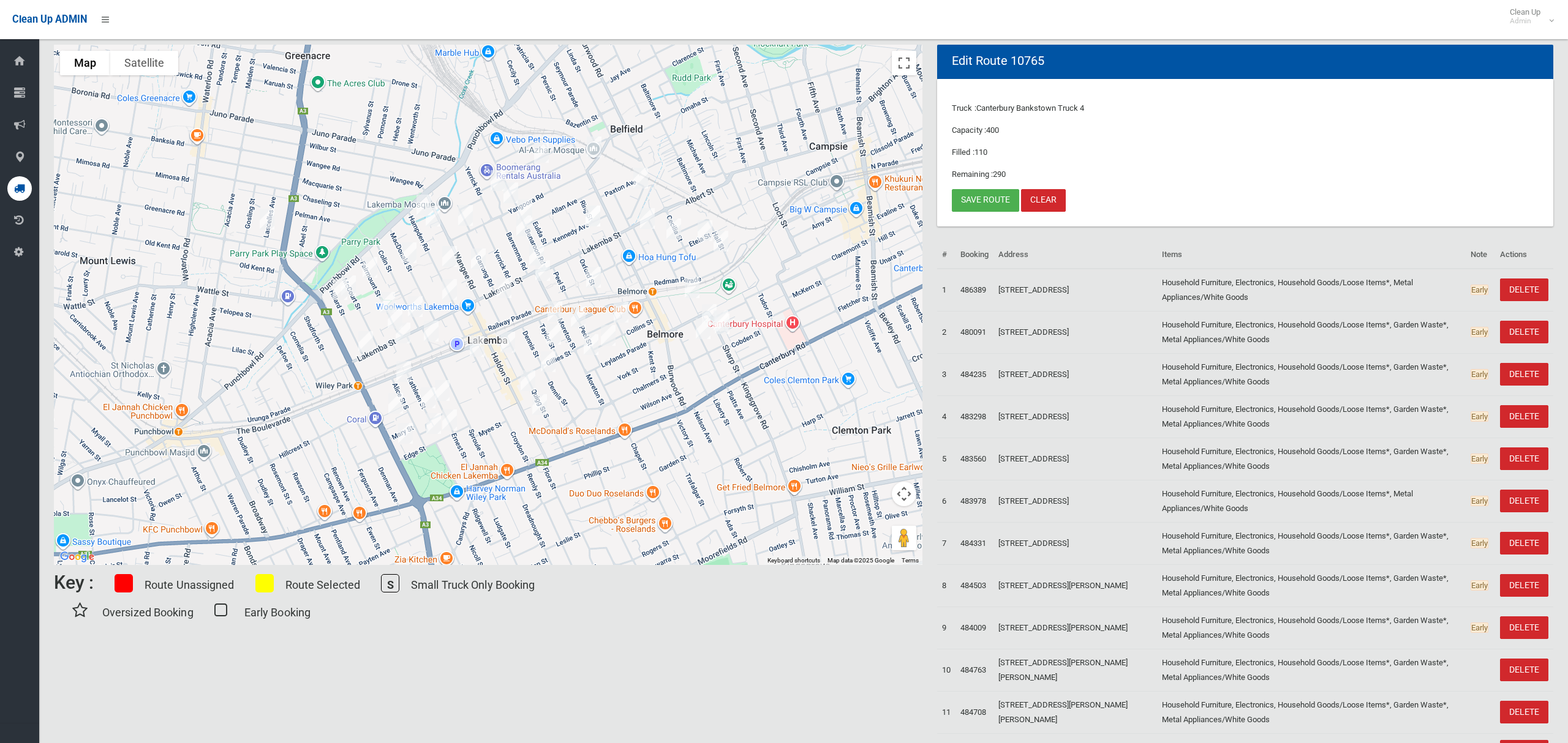
scroll to position [75, 0]
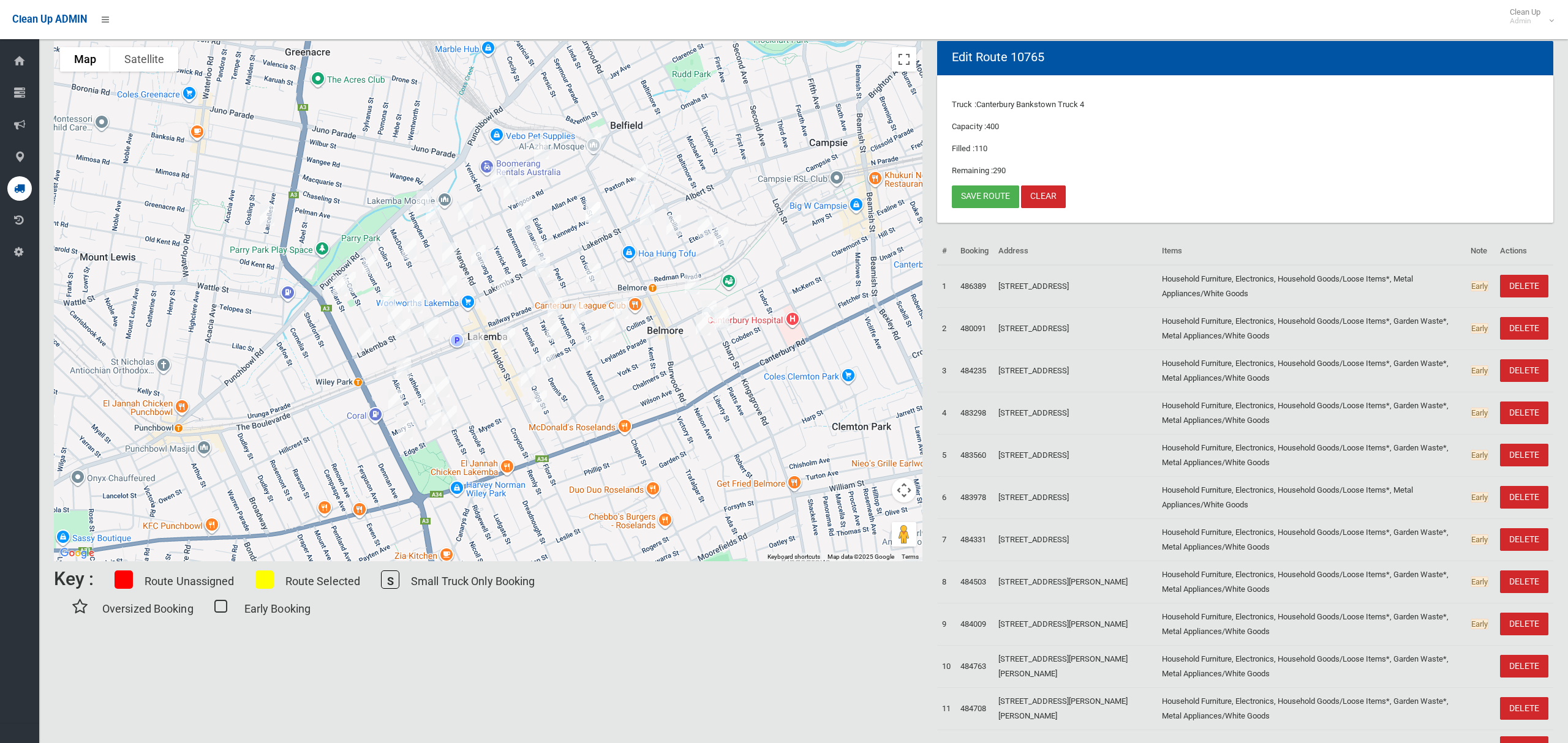
click at [707, 301] on img "6-12 Anderson Street, BELMORE NSW 2192" at bounding box center [709, 311] width 24 height 30
click at [700, 324] on img "15 Anderson Street, BELMORE NSW 2192" at bounding box center [702, 325] width 24 height 30
click at [703, 331] on img "15 Anderson Street, BELMORE NSW 2192" at bounding box center [702, 325] width 24 height 30
click at [964, 193] on link "Save route" at bounding box center [986, 197] width 68 height 23
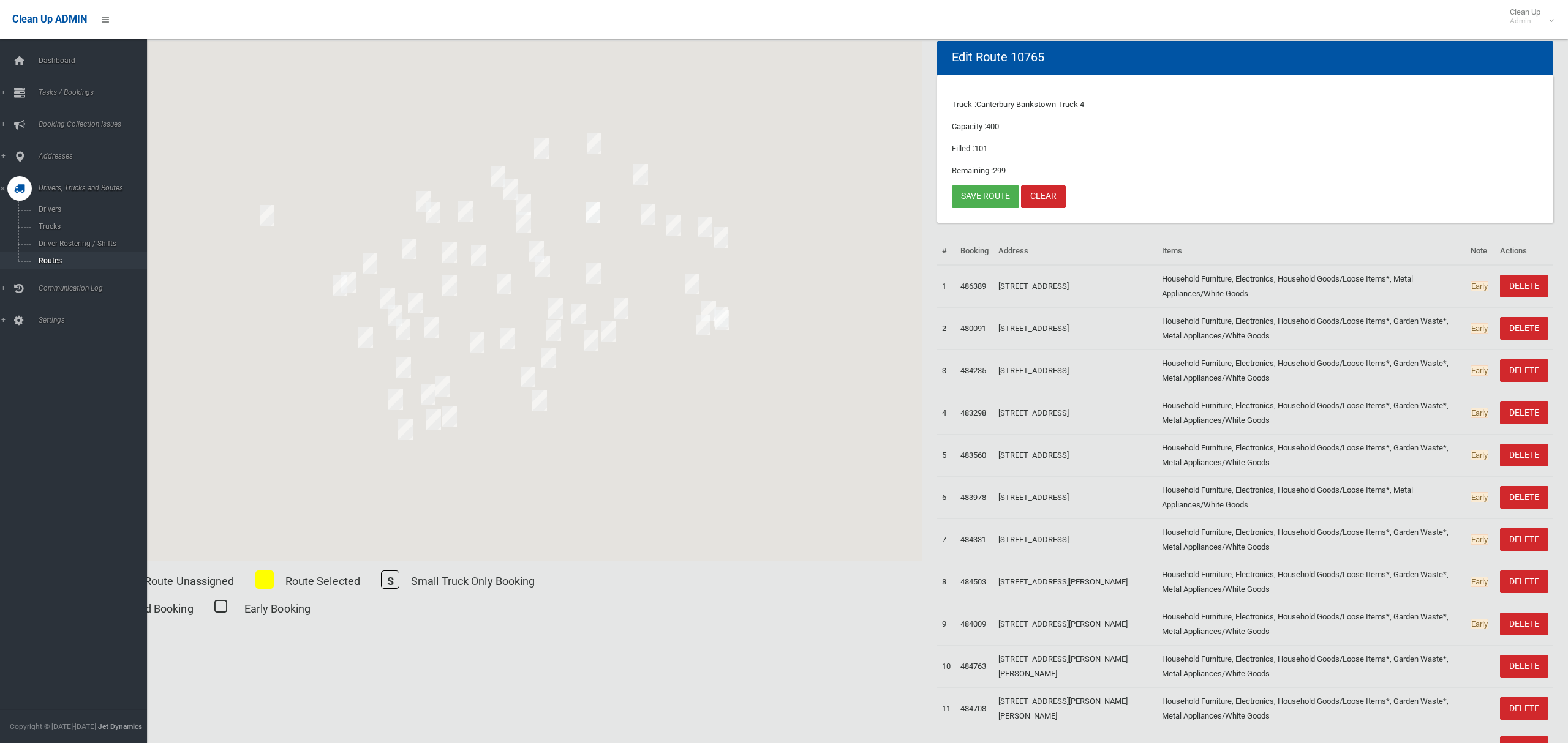
scroll to position [75, 0]
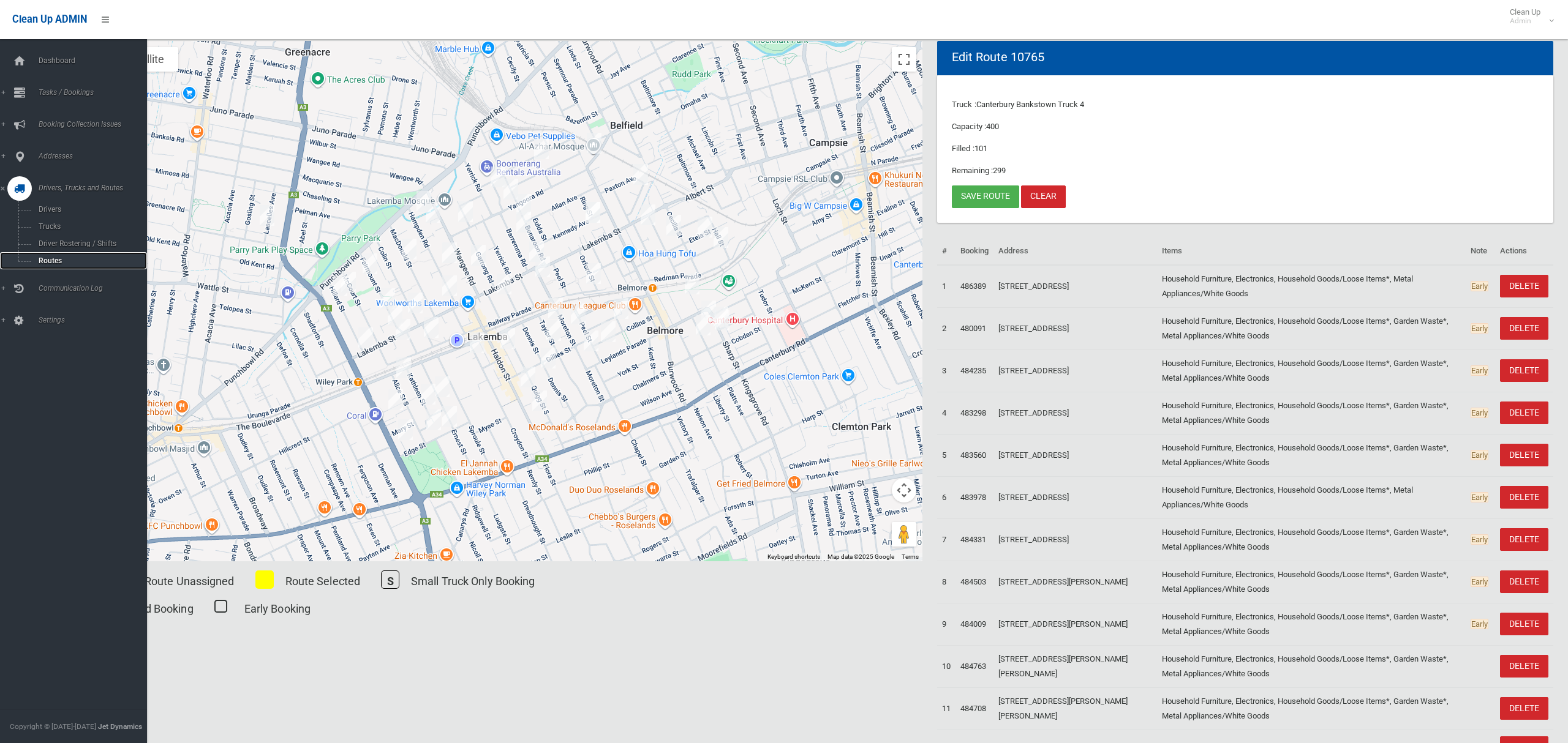
click at [50, 258] on span "Routes" at bounding box center [86, 261] width 102 height 8
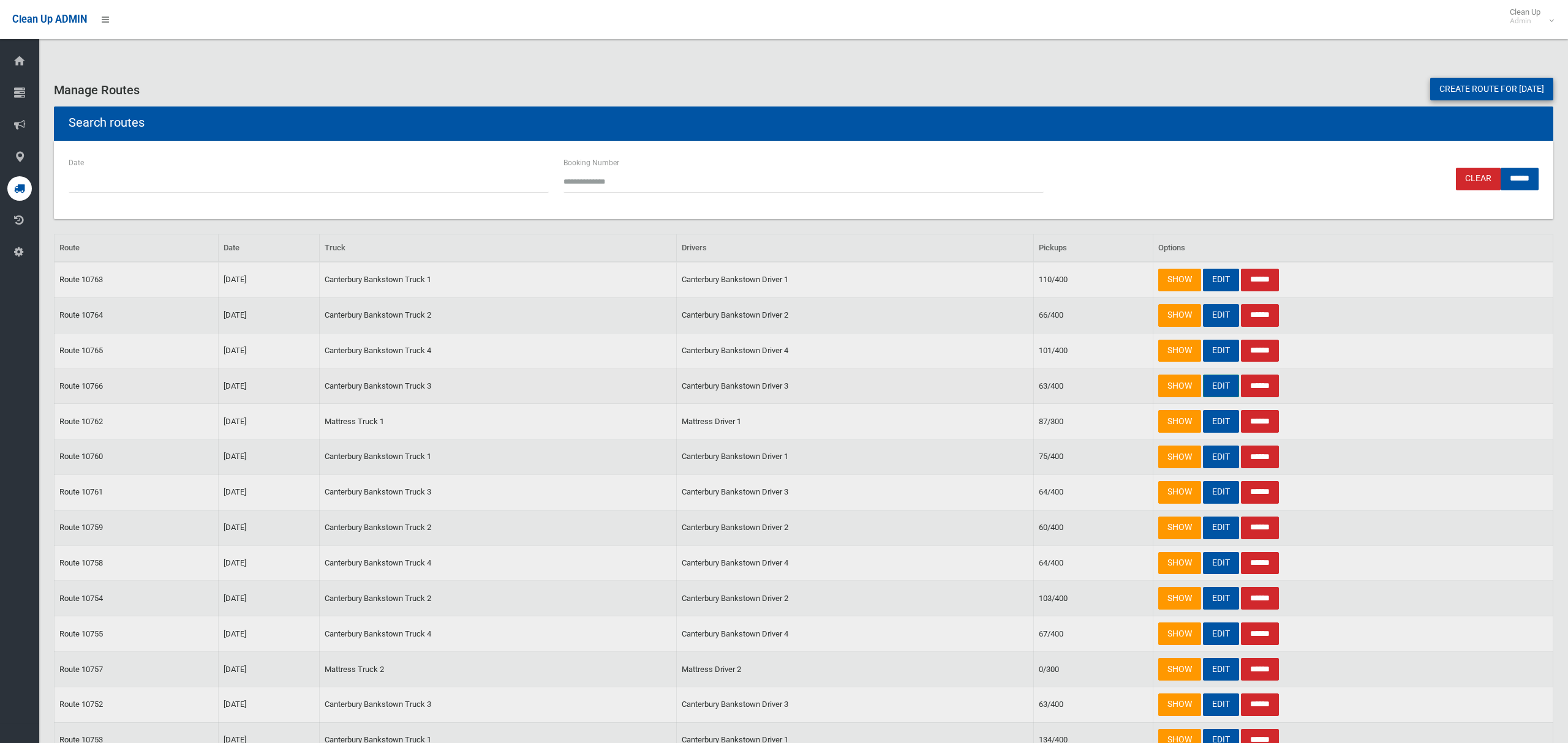
click at [1221, 392] on link "EDIT" at bounding box center [1221, 386] width 36 height 23
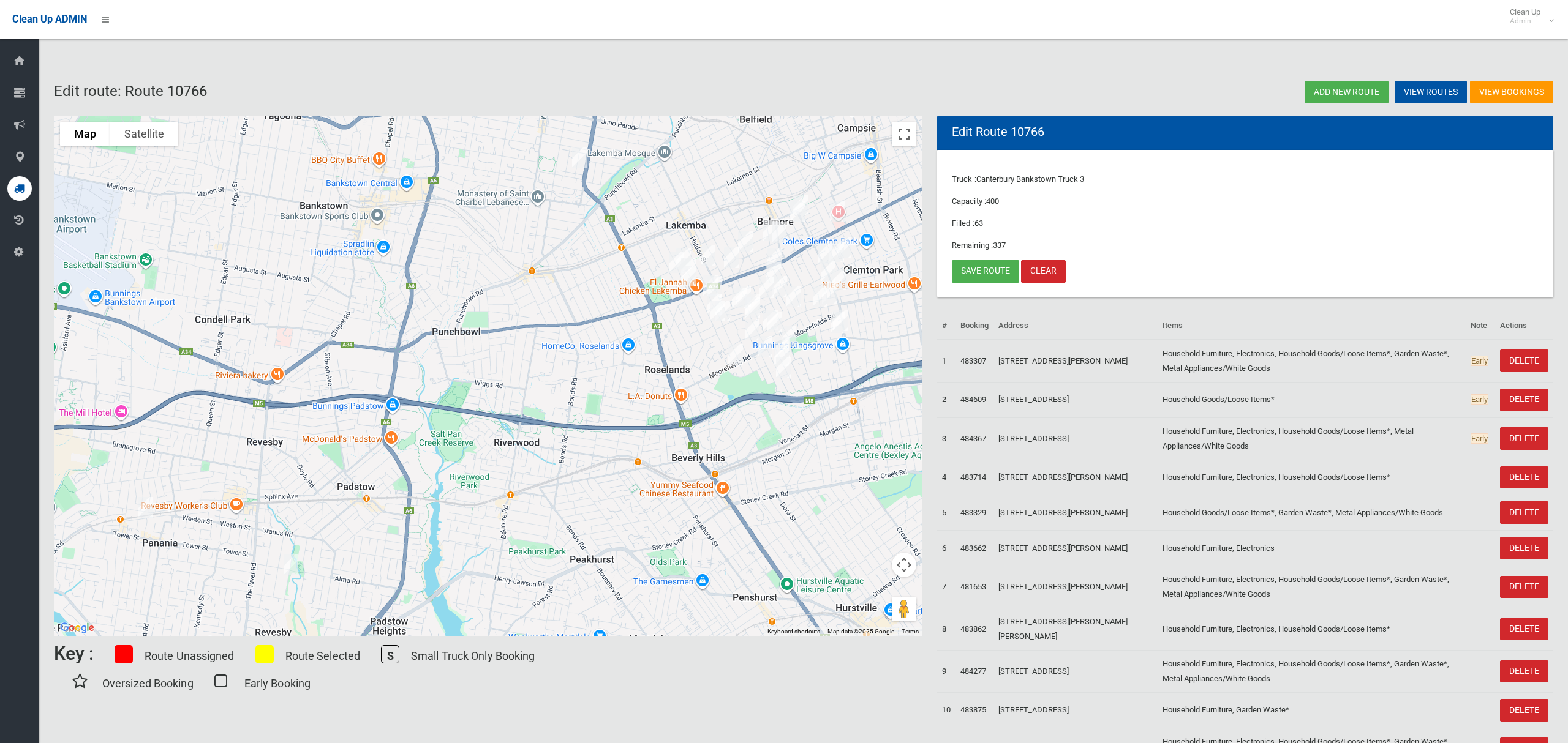
click at [808, 193] on img "6-12 Anderson Street, BELMORE NSW 2192" at bounding box center [800, 205] width 24 height 30
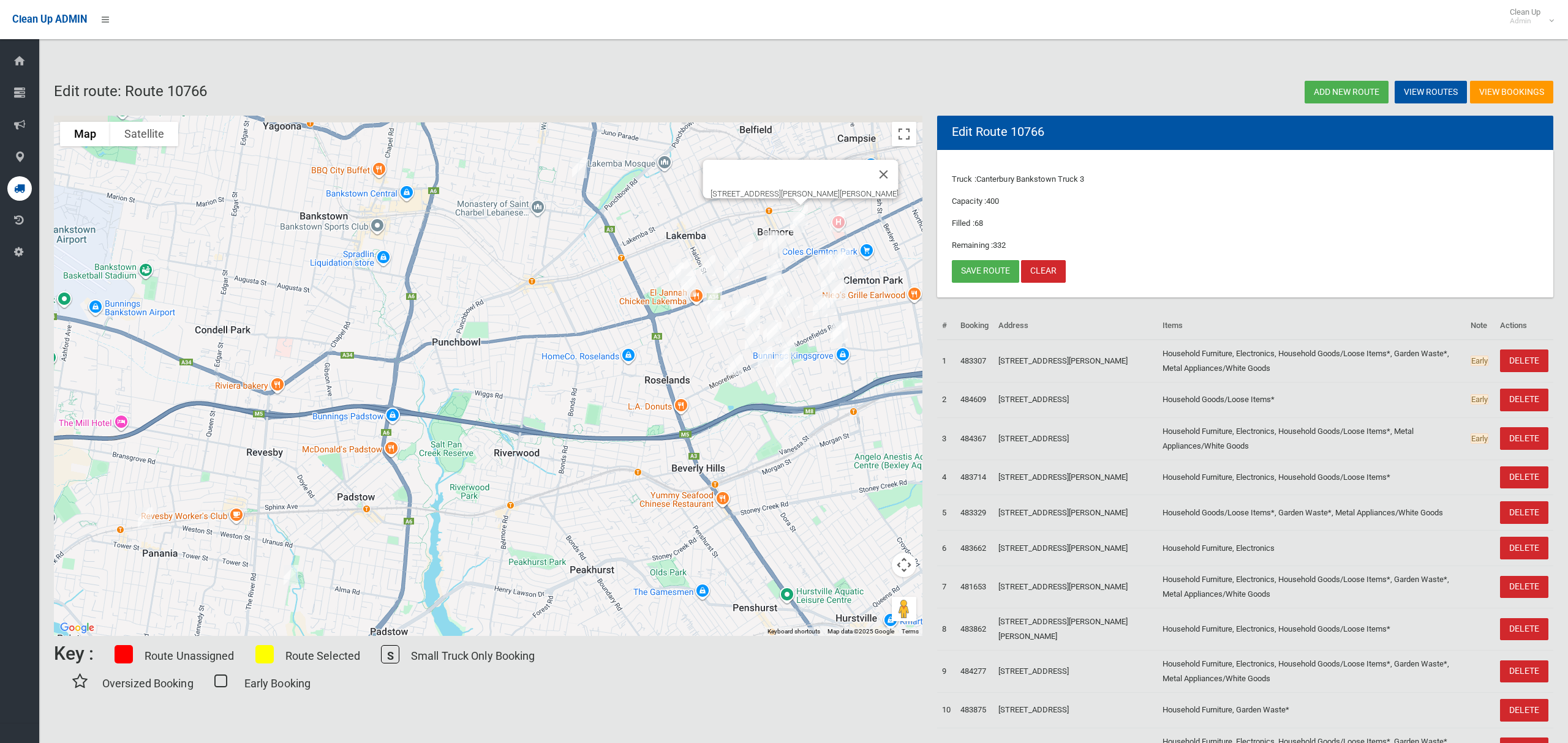
click at [793, 215] on img "15 Anderson Street, BELMORE NSW 2192" at bounding box center [797, 222] width 24 height 30
click at [972, 276] on link "Save route" at bounding box center [986, 271] width 68 height 23
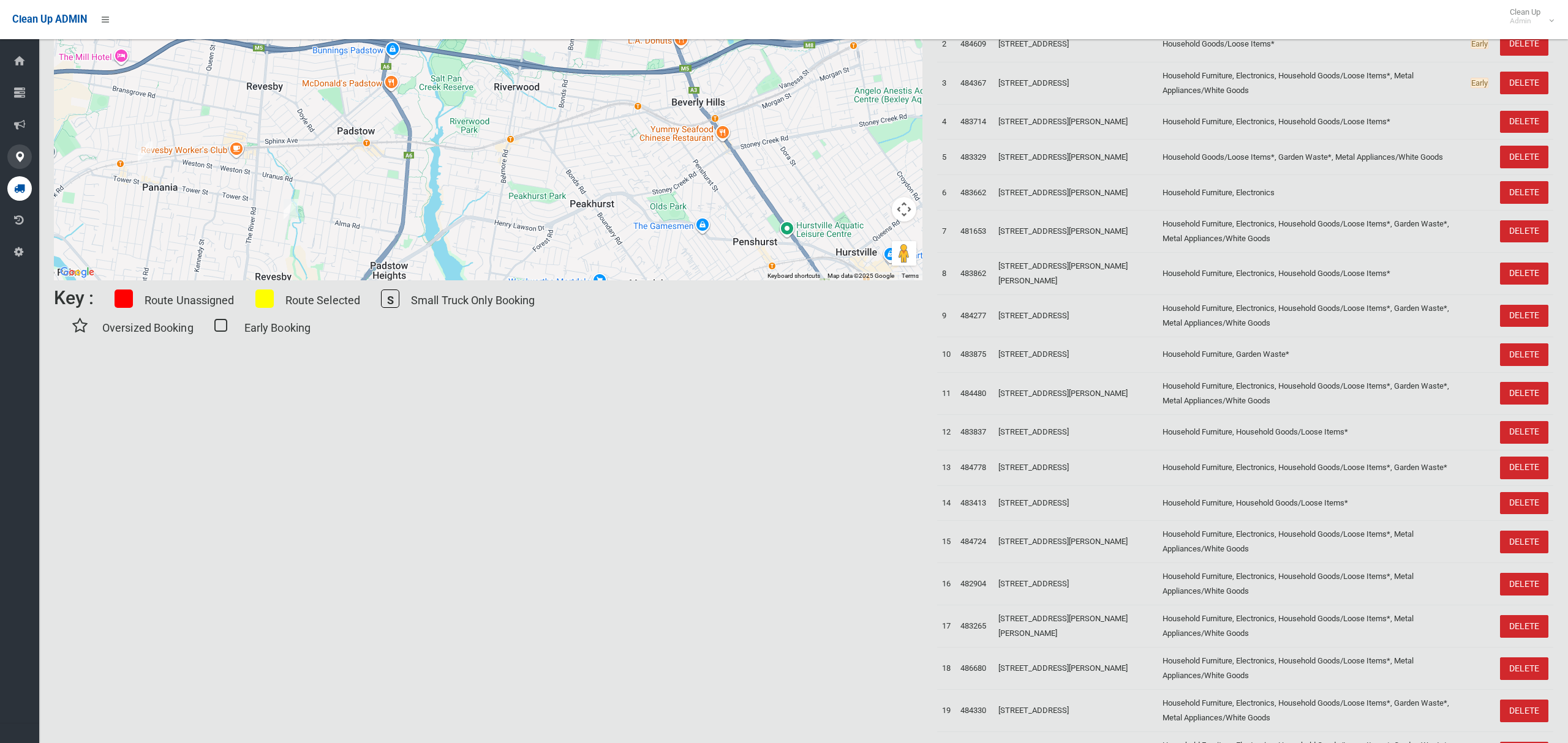
scroll to position [189, 0]
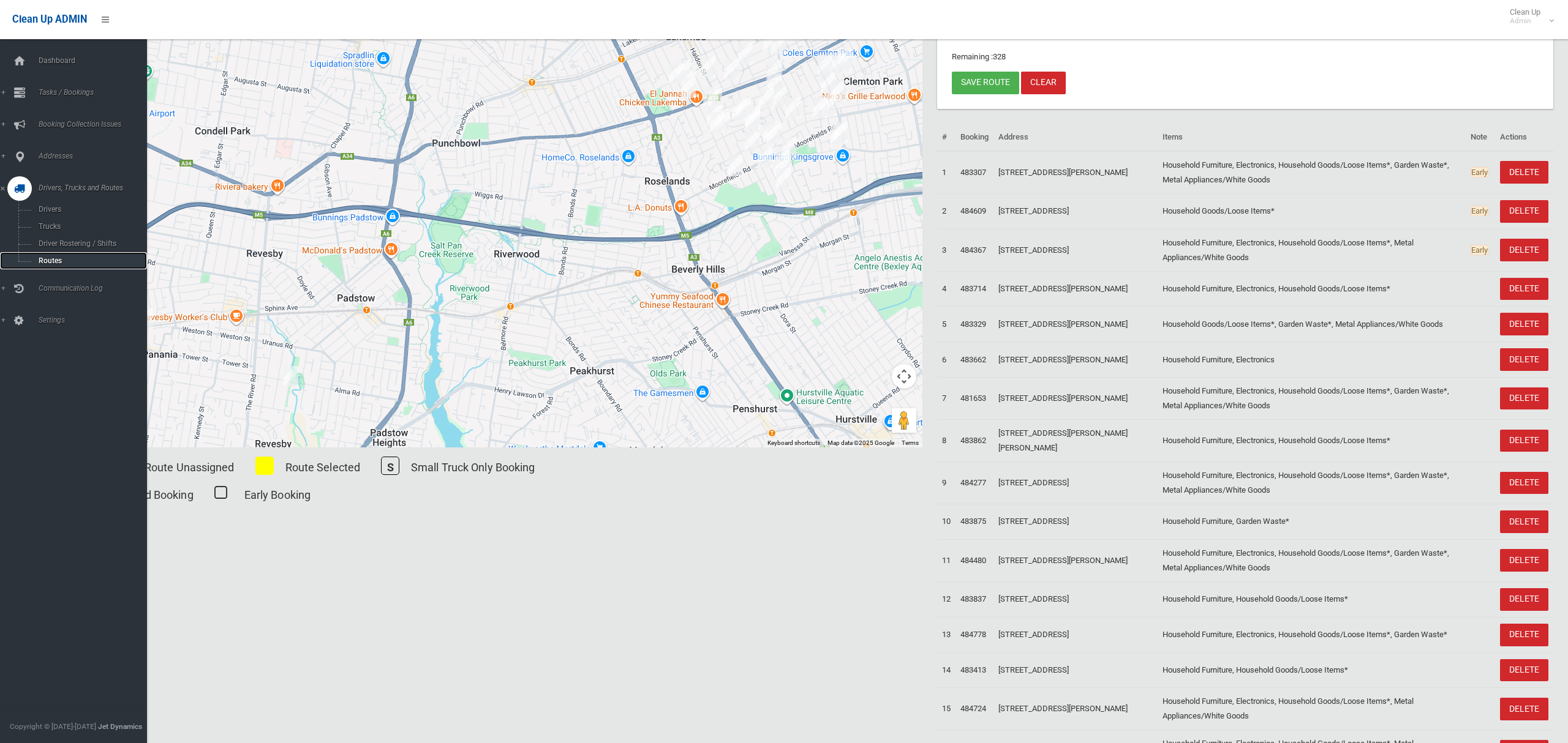
click at [44, 258] on span "Routes" at bounding box center [86, 261] width 102 height 8
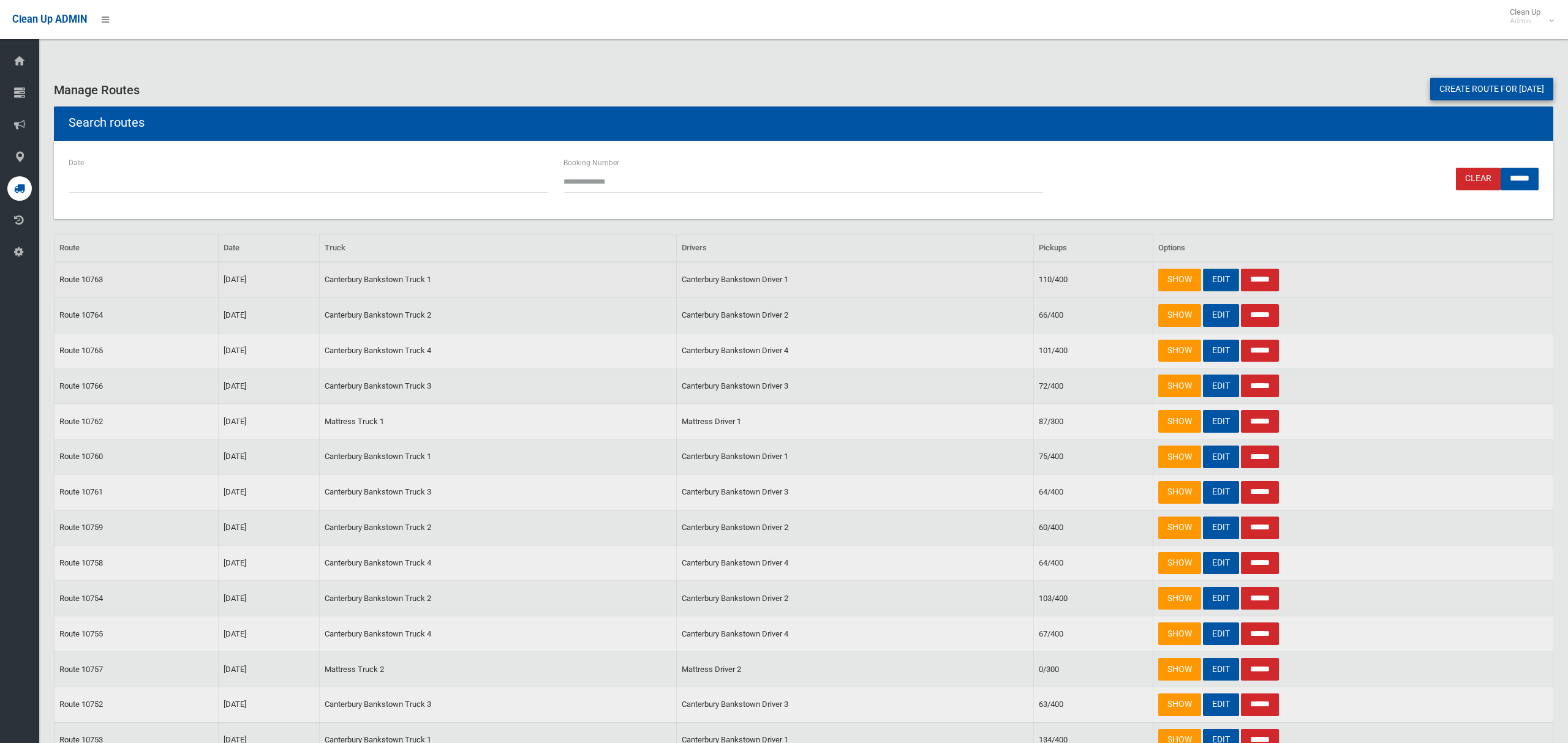
click at [1215, 278] on link "EDIT" at bounding box center [1221, 280] width 36 height 23
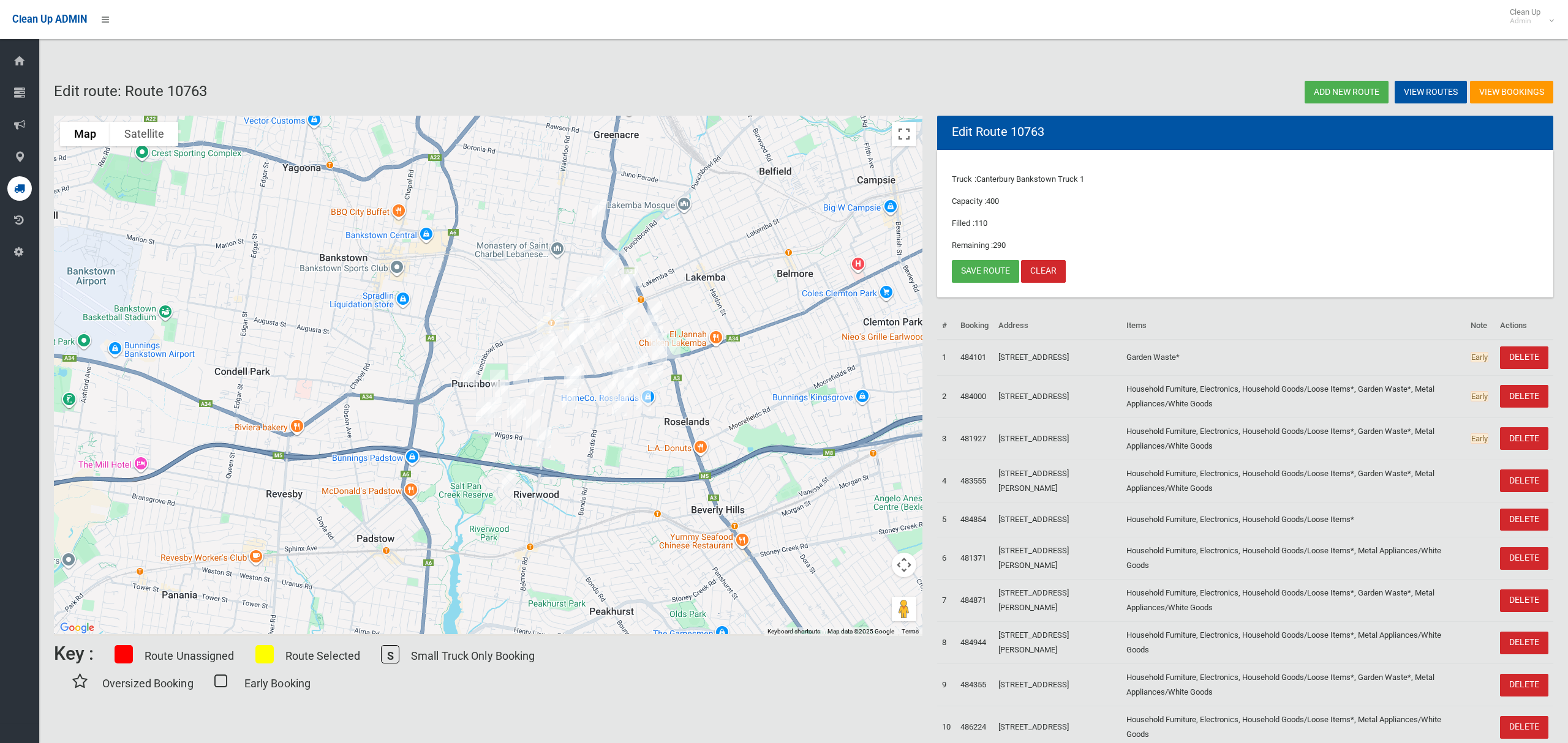
drag, startPoint x: 517, startPoint y: 486, endPoint x: 597, endPoint y: 469, distance: 81.8
click at [597, 469] on div at bounding box center [488, 376] width 868 height 521
click at [903, 138] on button "Toggle fullscreen view" at bounding box center [903, 133] width 24 height 24
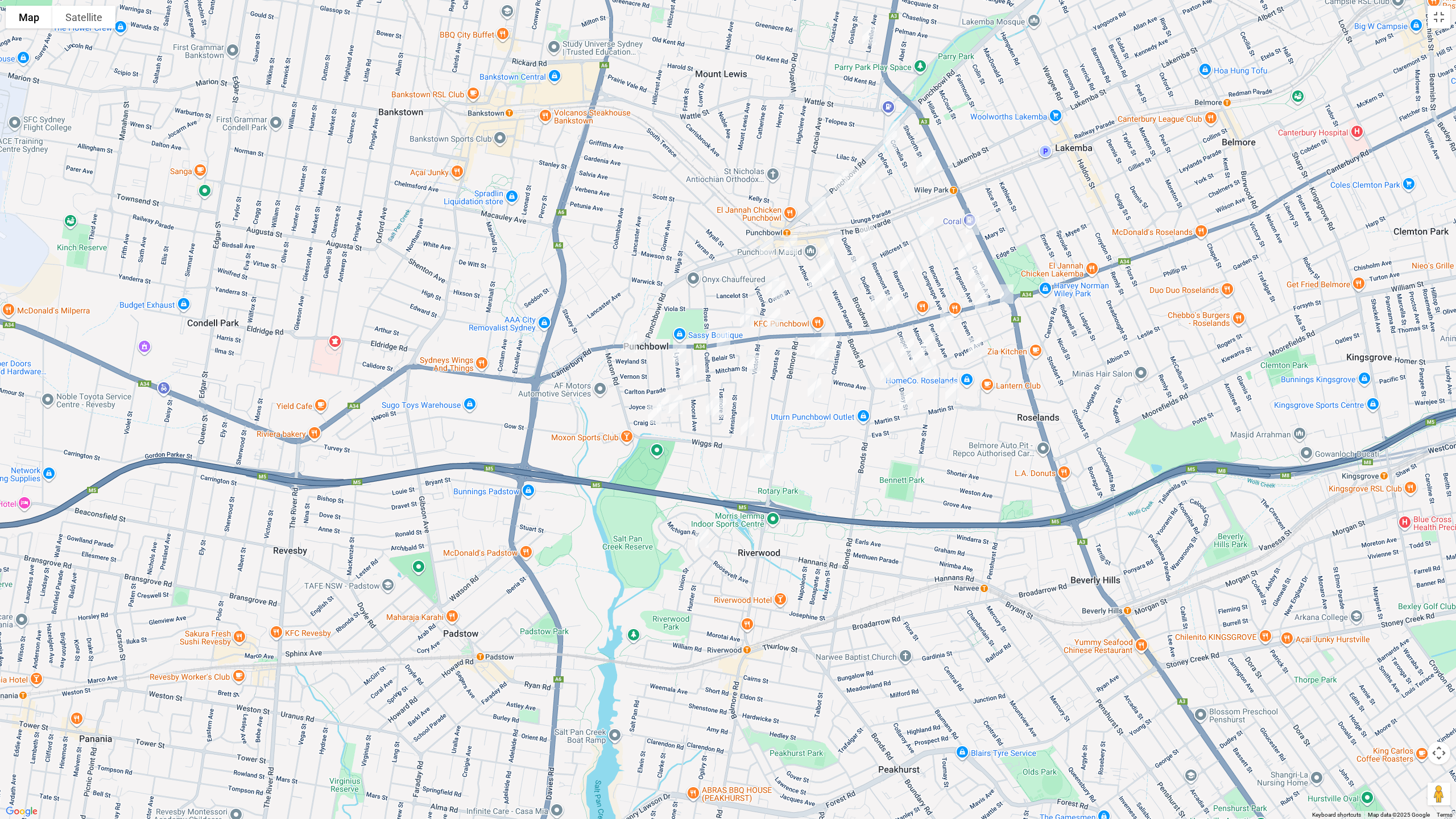
click at [703, 535] on img "19 Roosevelt Avenue, RIVERWOOD NSW 2210" at bounding box center [701, 538] width 22 height 28
click at [907, 399] on img "22 Martin Street, ROSELANDS NSW 2196" at bounding box center [906, 401] width 22 height 28
click at [956, 399] on img "48 Martin Street, ROSELANDS NSW 2196" at bounding box center [952, 391] width 22 height 28
click at [700, 537] on img "19 Roosevelt Avenue, RIVERWOOD NSW 2210" at bounding box center [701, 538] width 22 height 28
click at [931, 369] on img "98 Payten Avenue, ROSELANDS NSW 2196" at bounding box center [929, 368] width 22 height 28
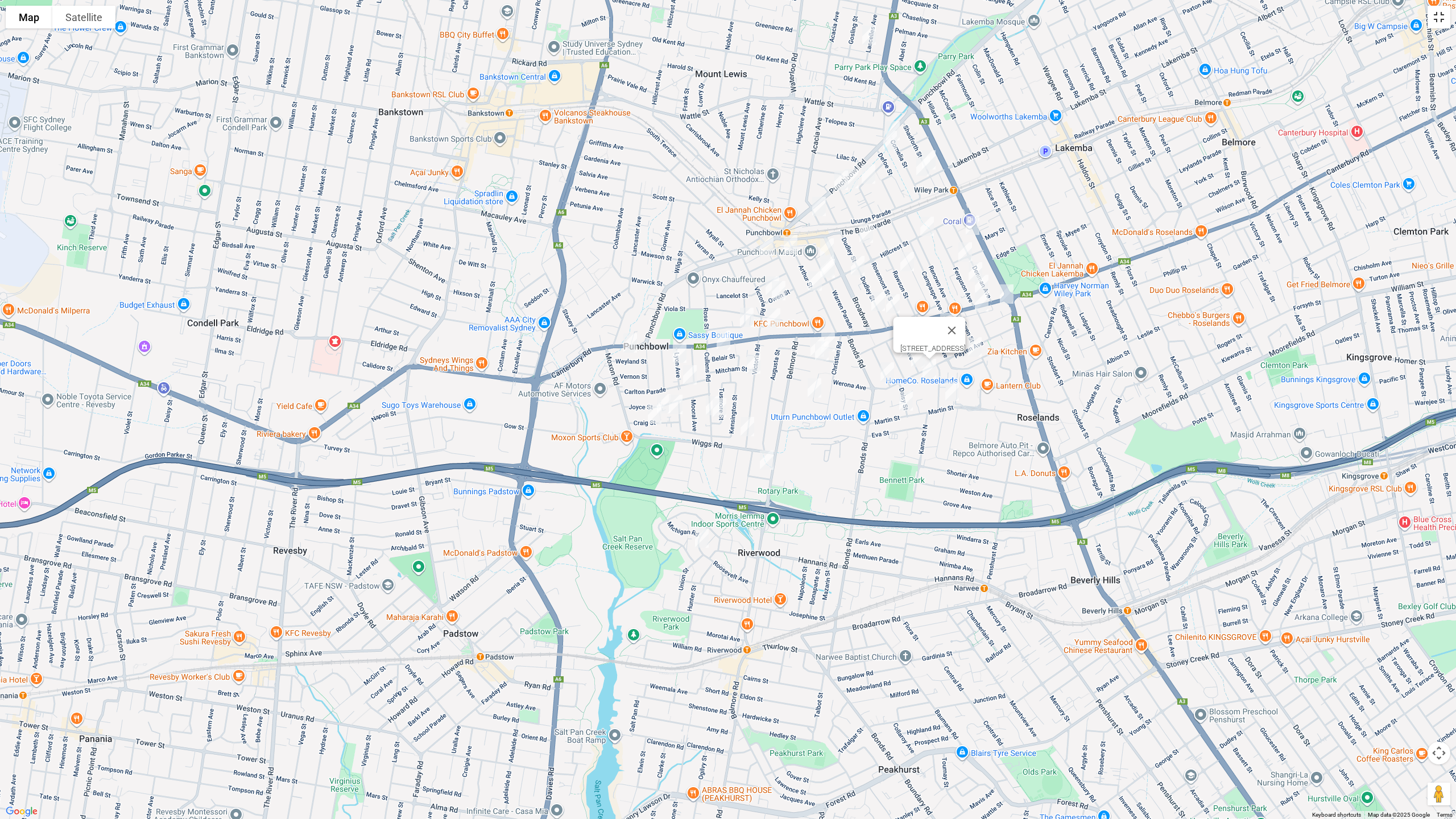
click at [1432, 24] on button "Toggle fullscreen view" at bounding box center [1439, 17] width 22 height 22
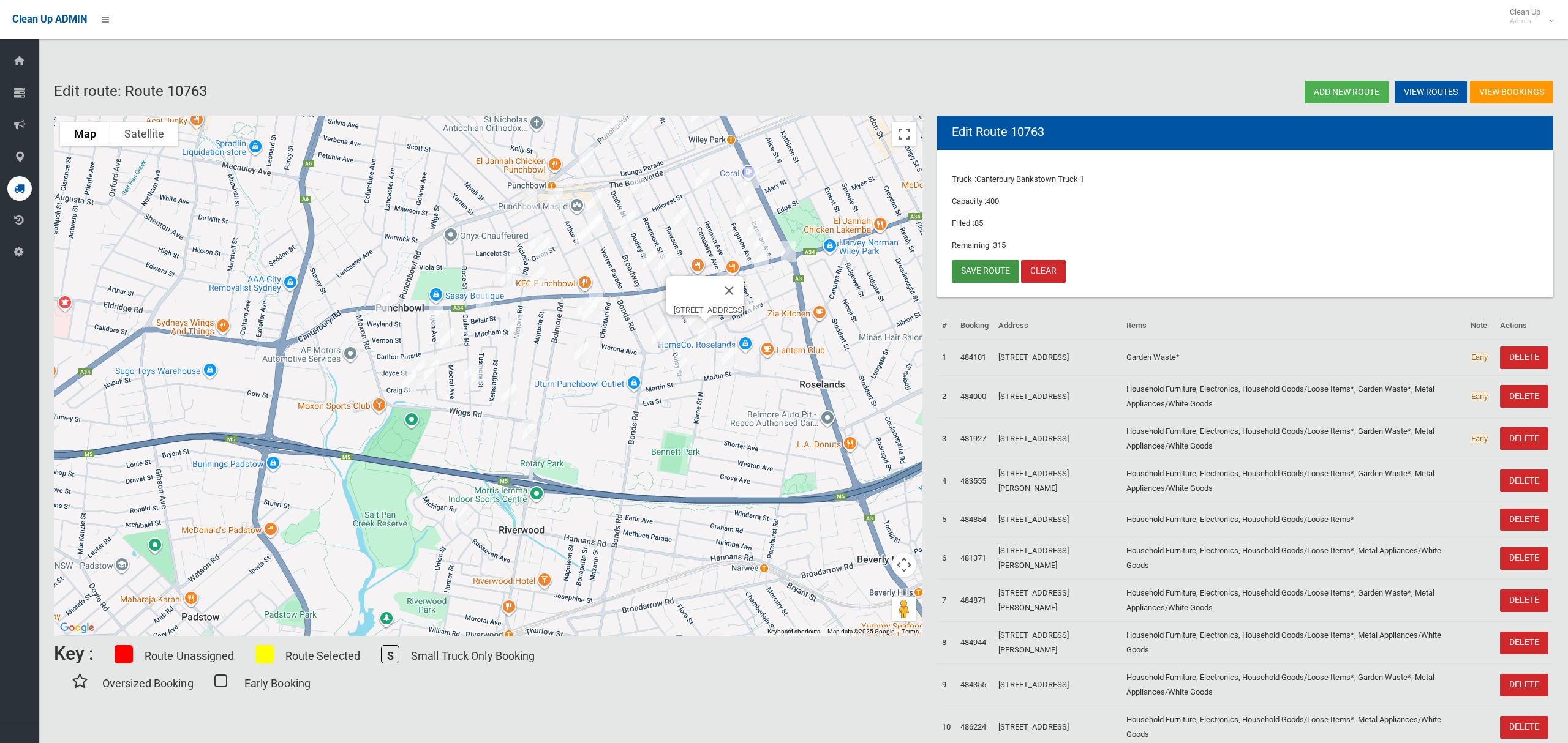
click at [958, 268] on link "Save route" at bounding box center [986, 271] width 68 height 23
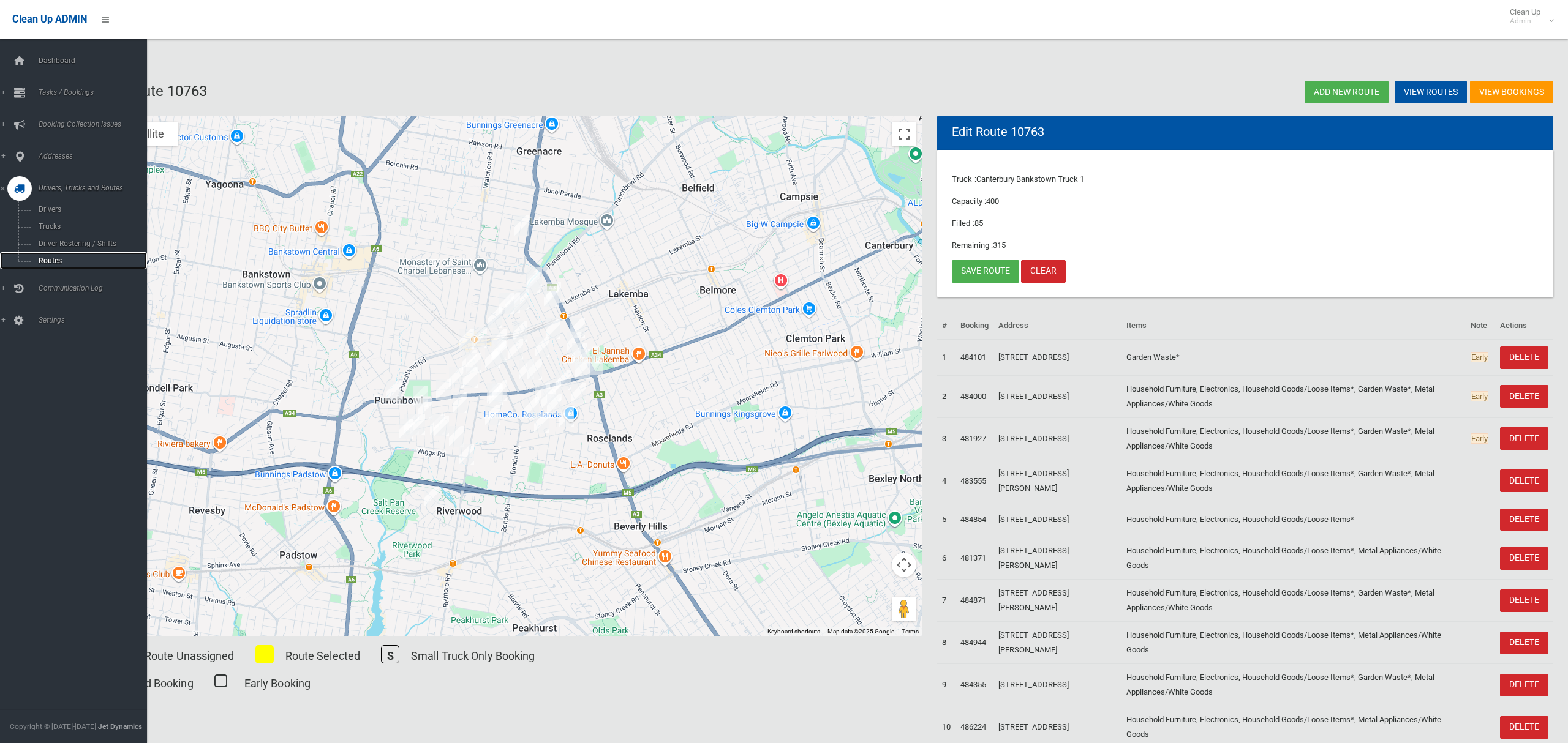
click at [43, 257] on span "Routes" at bounding box center [86, 261] width 102 height 8
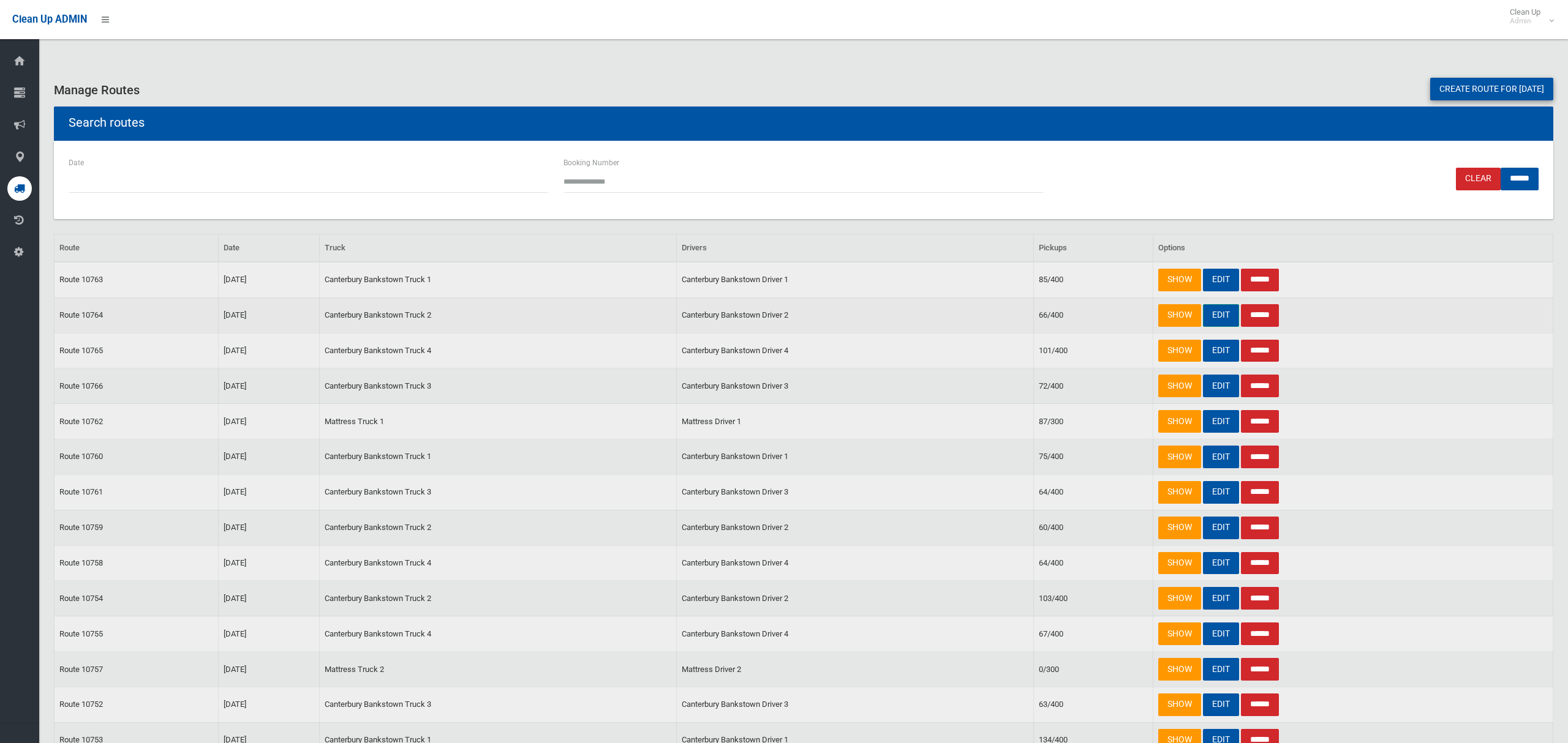
click at [1221, 316] on link "EDIT" at bounding box center [1221, 316] width 36 height 23
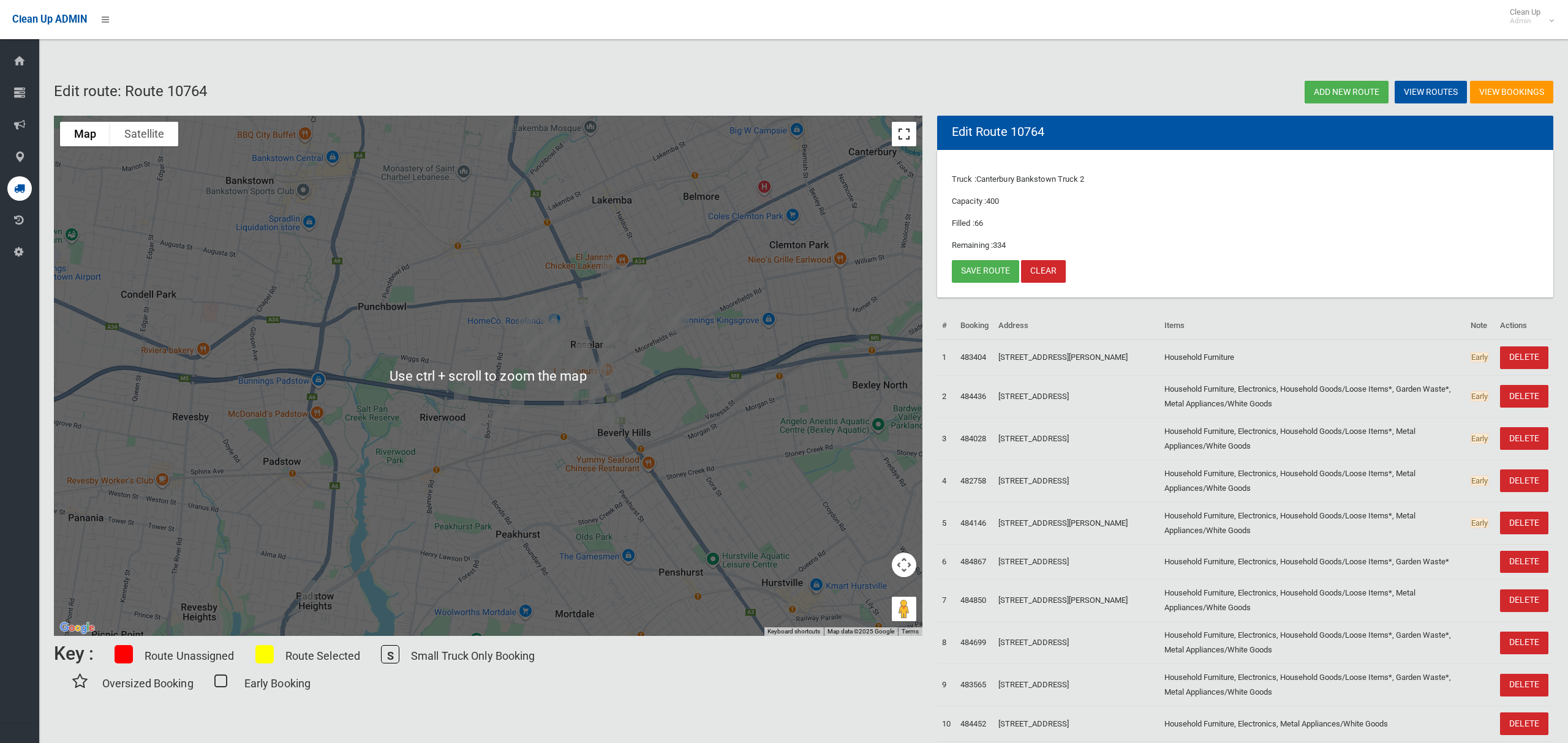
click at [896, 137] on button "Toggle fullscreen view" at bounding box center [903, 133] width 24 height 24
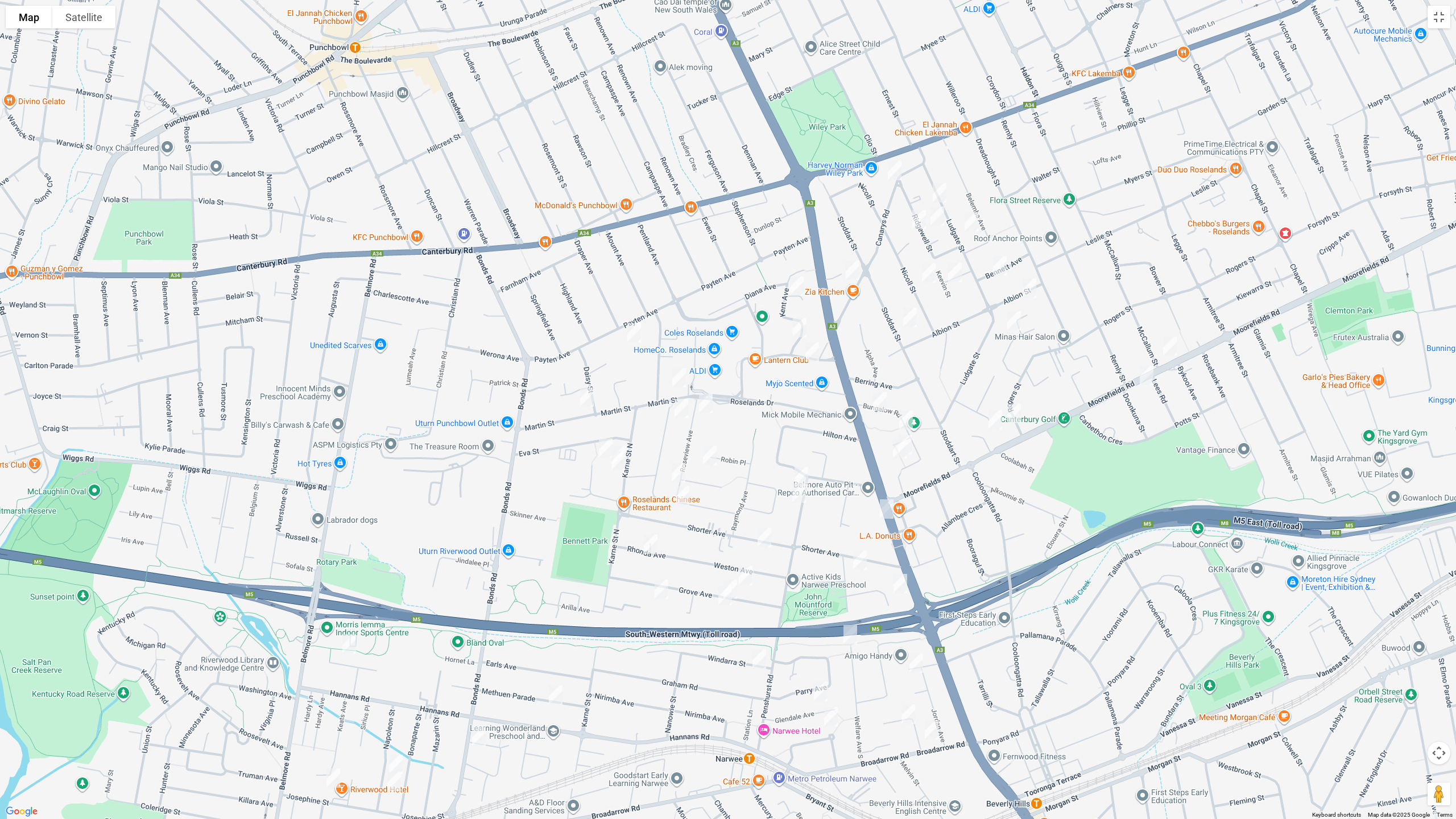
drag, startPoint x: 635, startPoint y: 329, endPoint x: 625, endPoint y: 348, distance: 21.5
click at [635, 329] on img "98 Payten Avenue, ROSELANDS NSW 2196" at bounding box center [634, 333] width 22 height 28
click at [584, 394] on img "22 Martin Street, ROSELANDS NSW 2196" at bounding box center [586, 397] width 22 height 28
click at [681, 379] on img "48 Martin Street, ROSELANDS NSW 2196" at bounding box center [679, 378] width 22 height 28
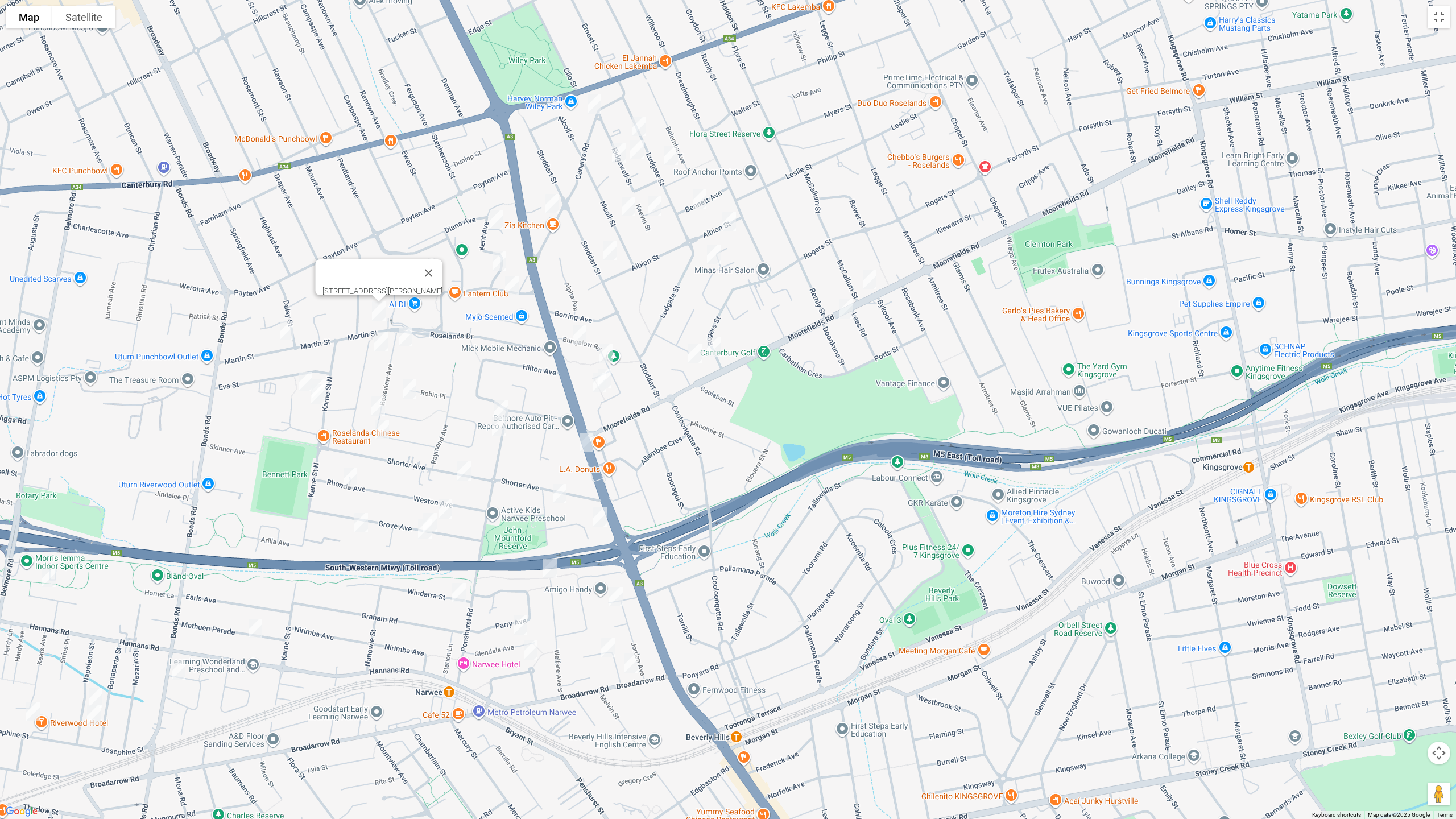
drag, startPoint x: 793, startPoint y: 500, endPoint x: 496, endPoint y: 489, distance: 297.2
click at [496, 489] on div "48 Martin Street, ROSELANDS NSW 2196" at bounding box center [728, 409] width 1456 height 819
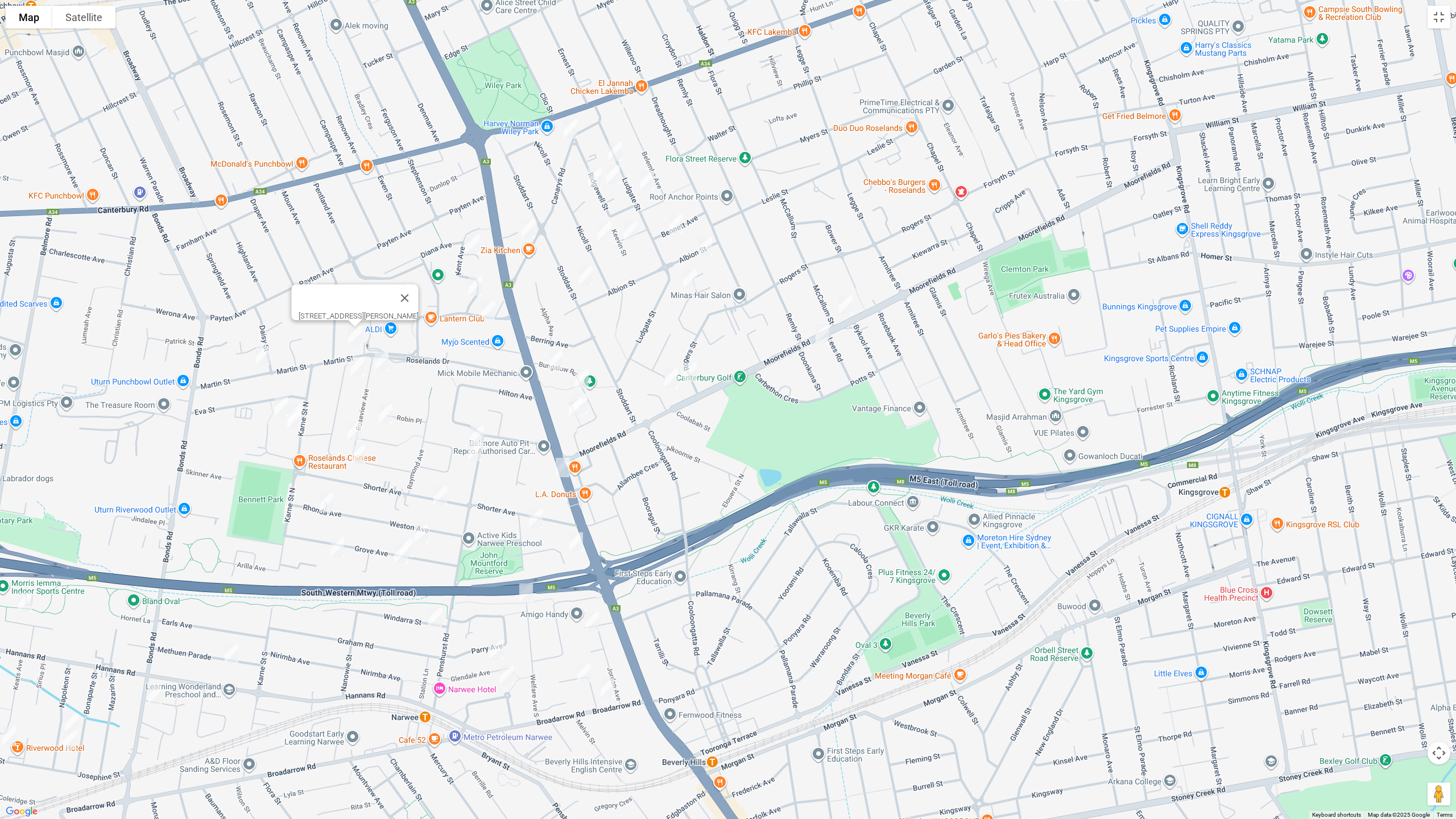
click at [668, 379] on img "8 Beverley Crescent, ROSELANDS NSW 2196" at bounding box center [671, 378] width 22 height 28
drag, startPoint x: 692, startPoint y: 373, endPoint x: 694, endPoint y: 364, distance: 9.2
click at [692, 374] on img "6A Rogers Street, ROSELANDS NSW 2196" at bounding box center [690, 372] width 22 height 28
click at [686, 279] on img "18 Enid Avenue, ROSELANDS NSW 2196" at bounding box center [690, 279] width 22 height 28
click at [1447, 21] on button "Toggle fullscreen view" at bounding box center [1439, 17] width 22 height 22
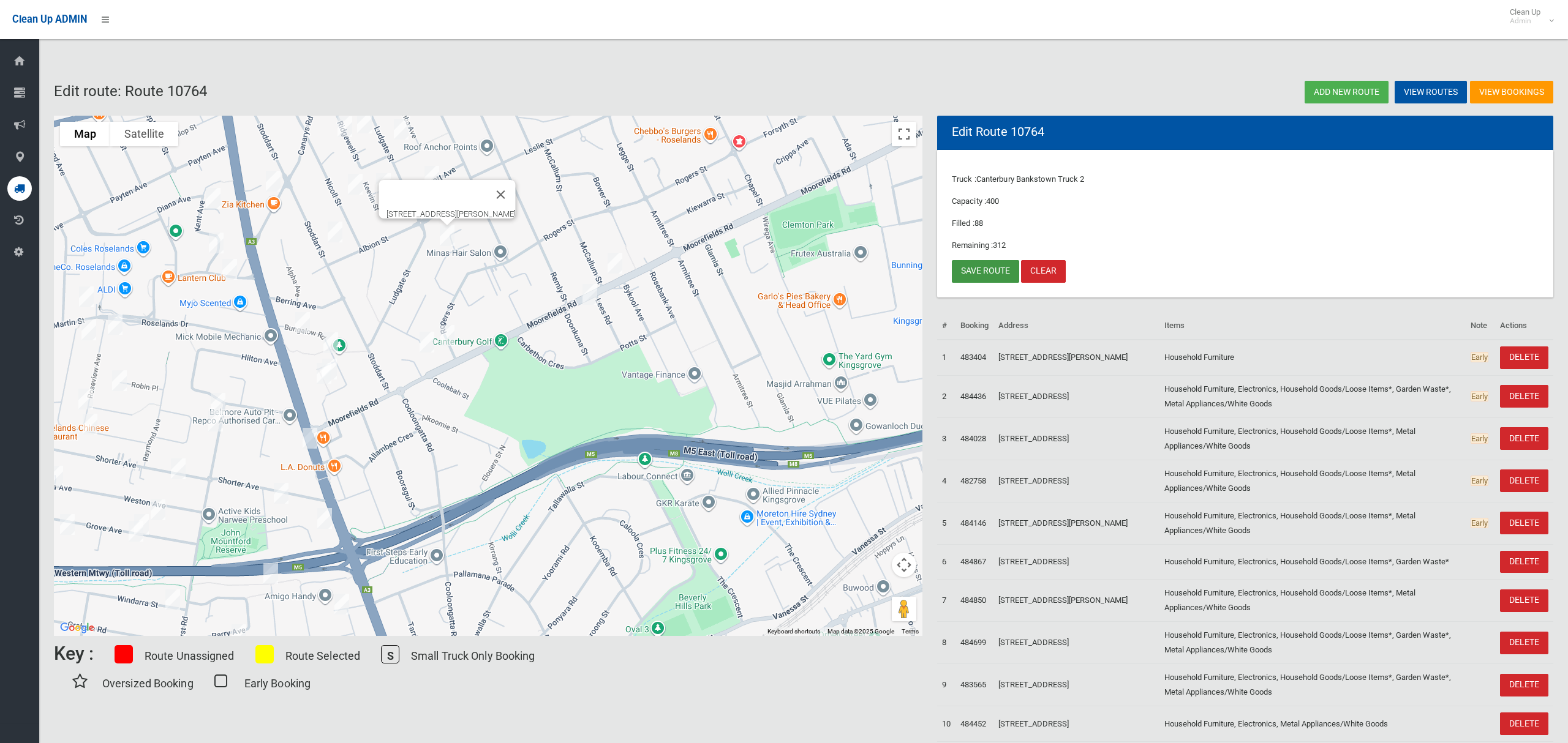
click at [973, 273] on link "Save route" at bounding box center [986, 271] width 68 height 23
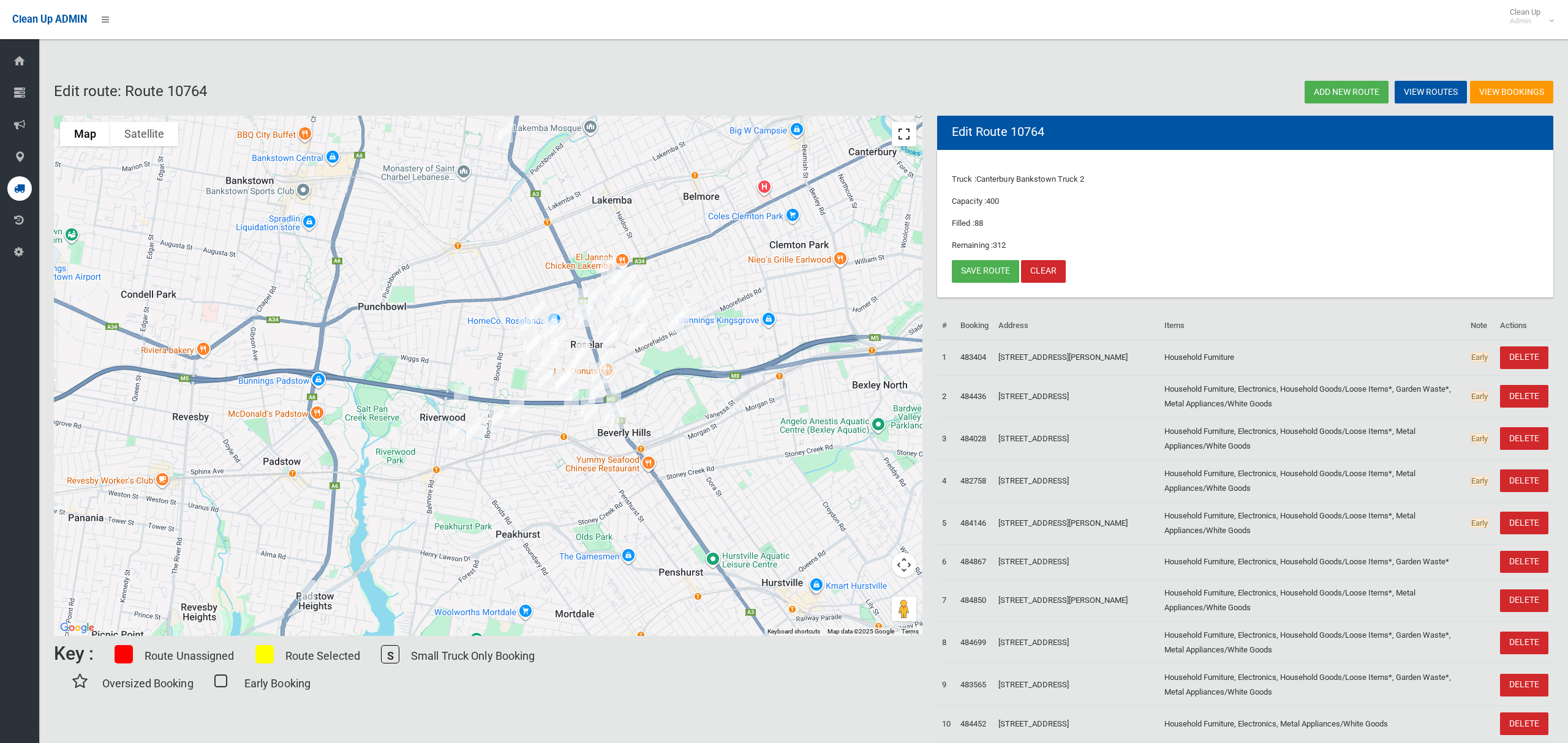
click at [907, 132] on button "Toggle fullscreen view" at bounding box center [903, 133] width 24 height 24
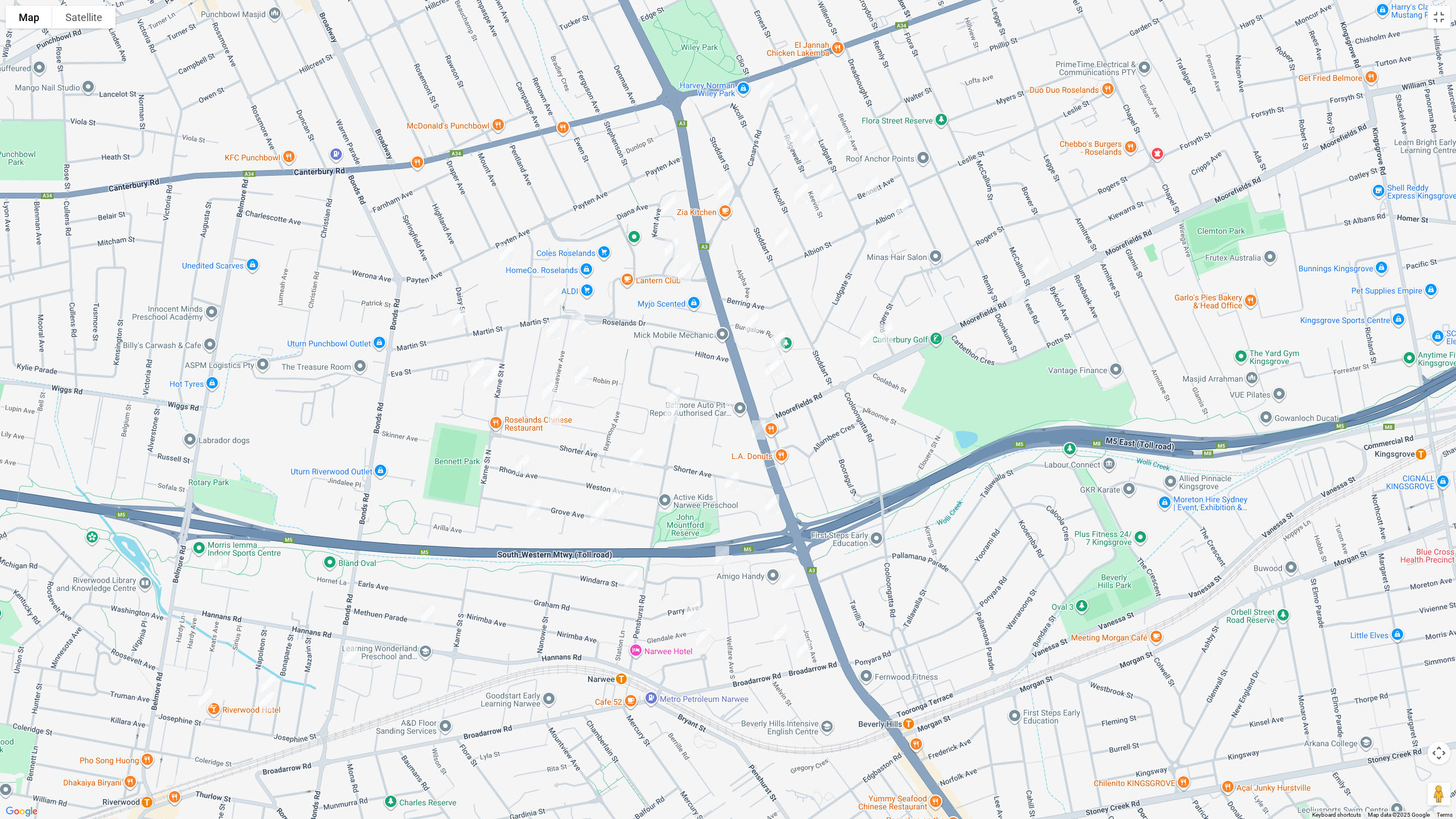
click at [780, 336] on img "4 Berenice Street, ROSELANDS NSW 2196" at bounding box center [777, 341] width 22 height 28
click at [784, 361] on img "27 Bungalow Road, ROSELANDS NSW 2196" at bounding box center [776, 365] width 22 height 28
click at [770, 369] on img "29 Bungalow Road, ROSELANDS NSW 2196" at bounding box center [771, 369] width 22 height 28
click at [1441, 18] on button "Toggle fullscreen view" at bounding box center [1439, 17] width 22 height 22
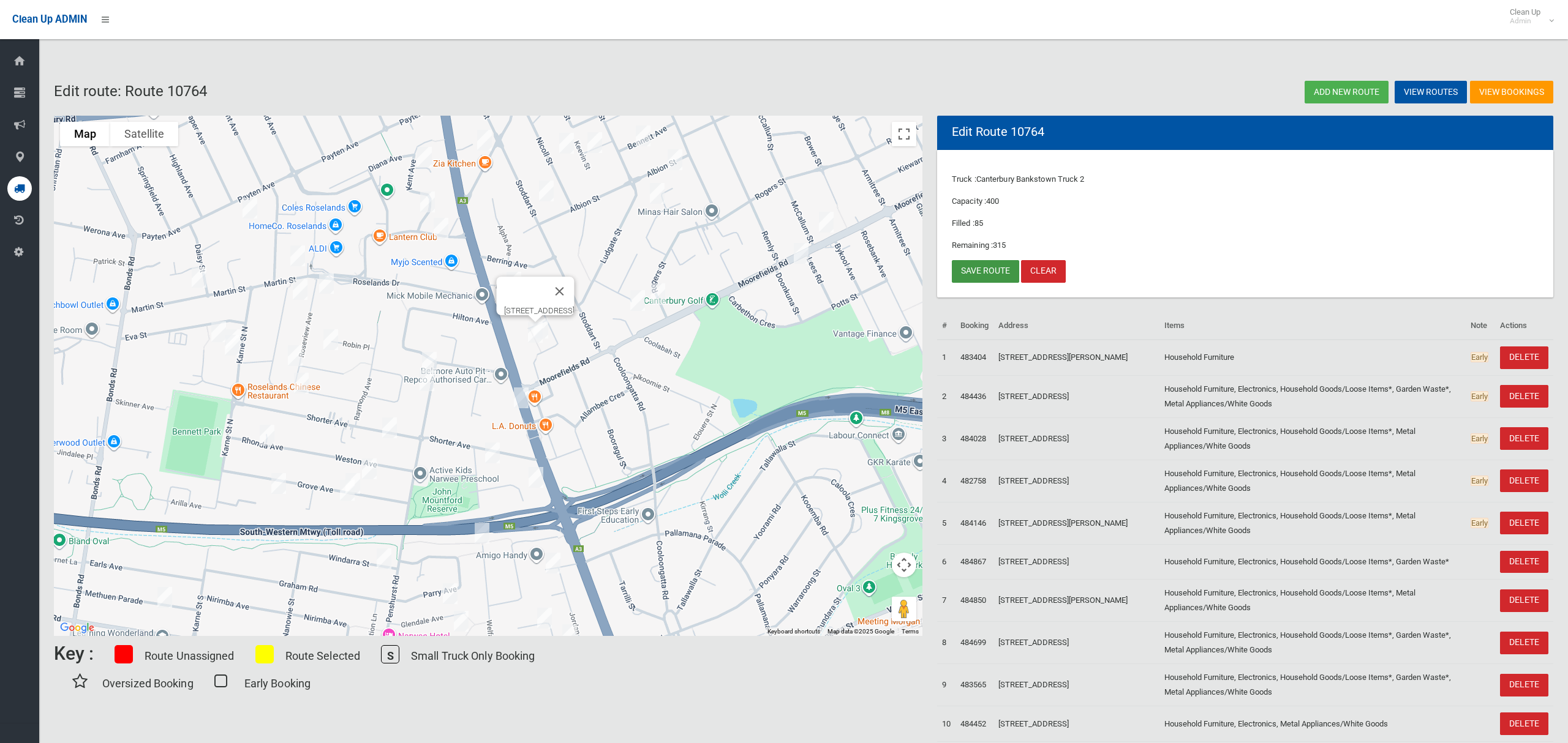
click at [966, 269] on link "Save route" at bounding box center [986, 271] width 68 height 23
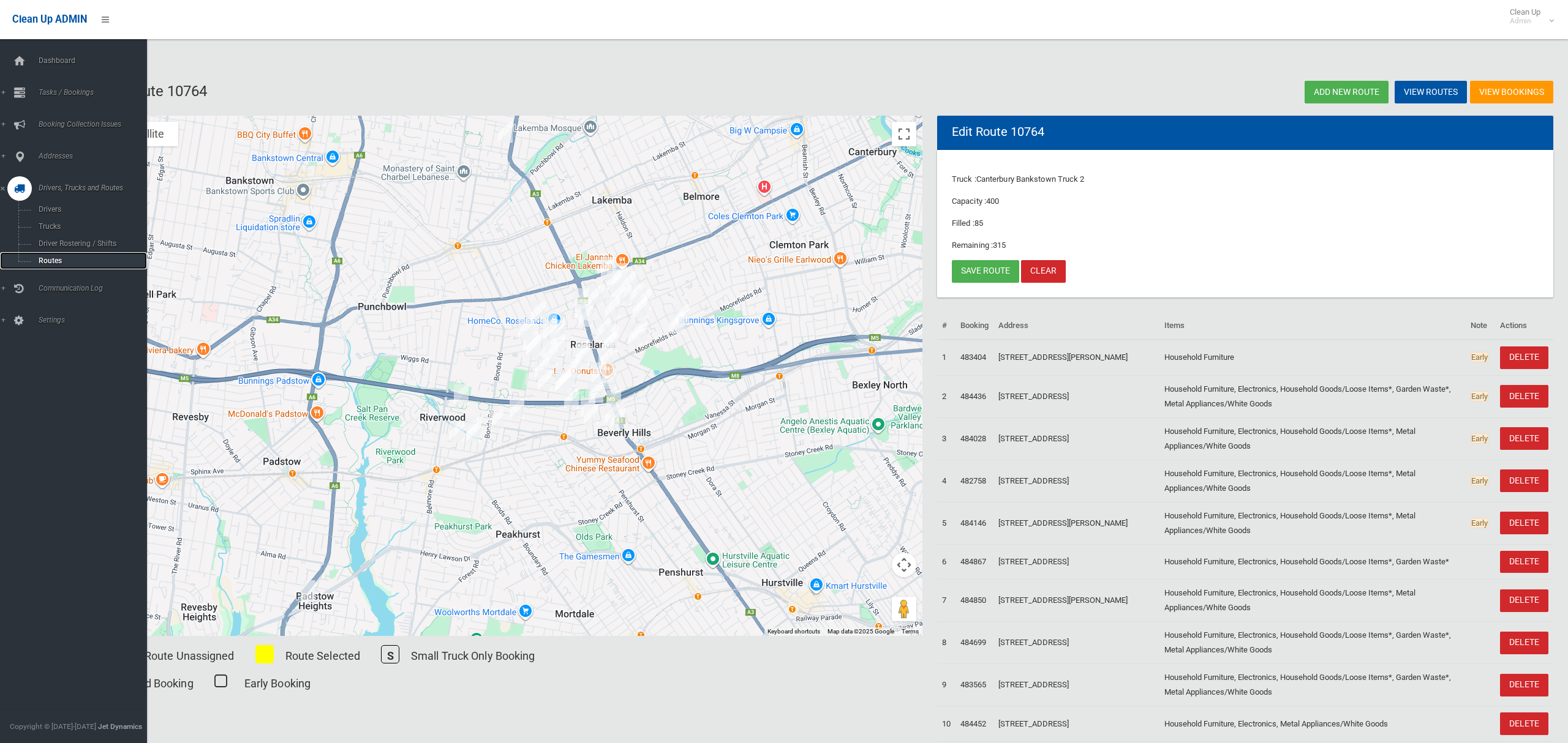
click at [44, 259] on span "Routes" at bounding box center [86, 261] width 102 height 8
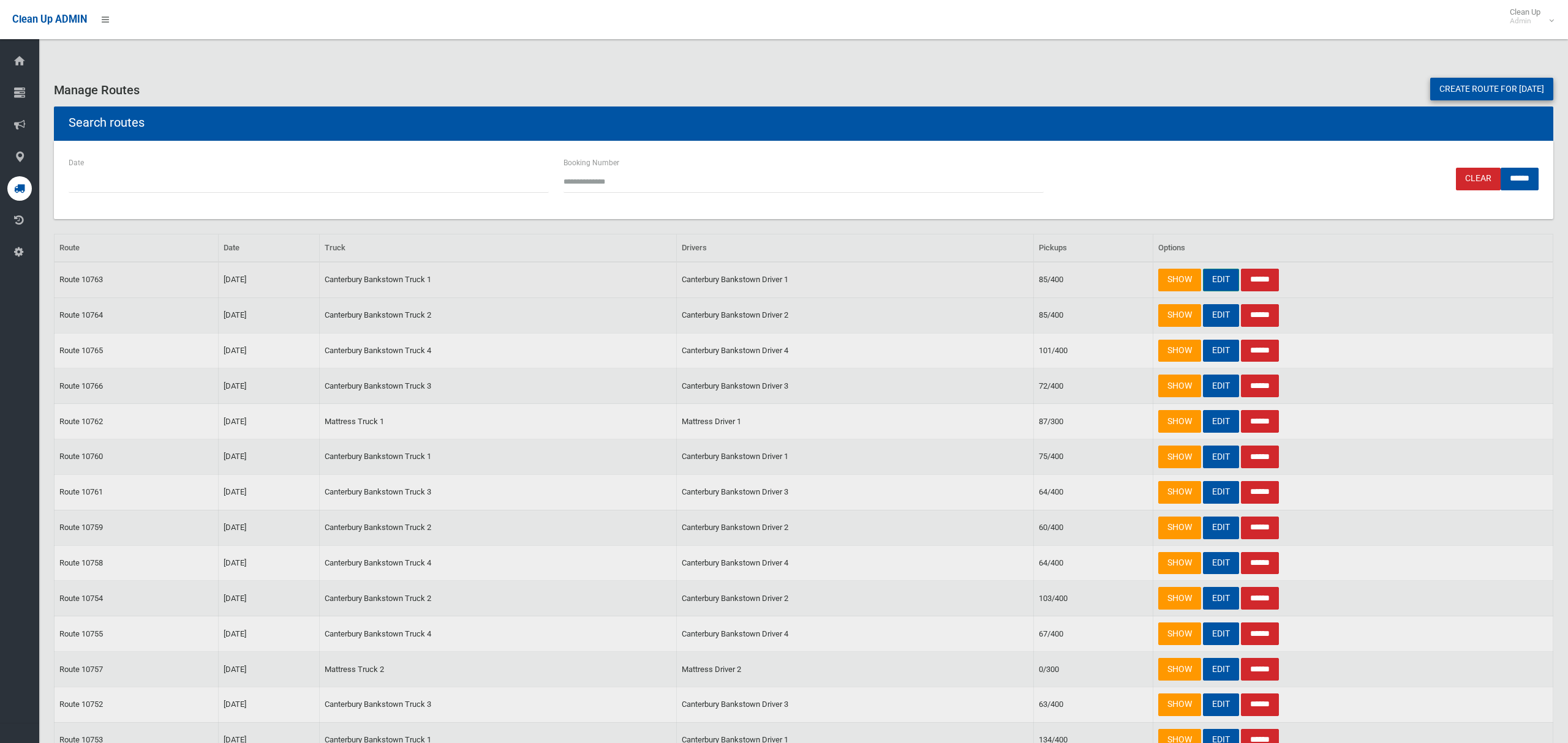
click at [1214, 281] on link "EDIT" at bounding box center [1221, 280] width 36 height 23
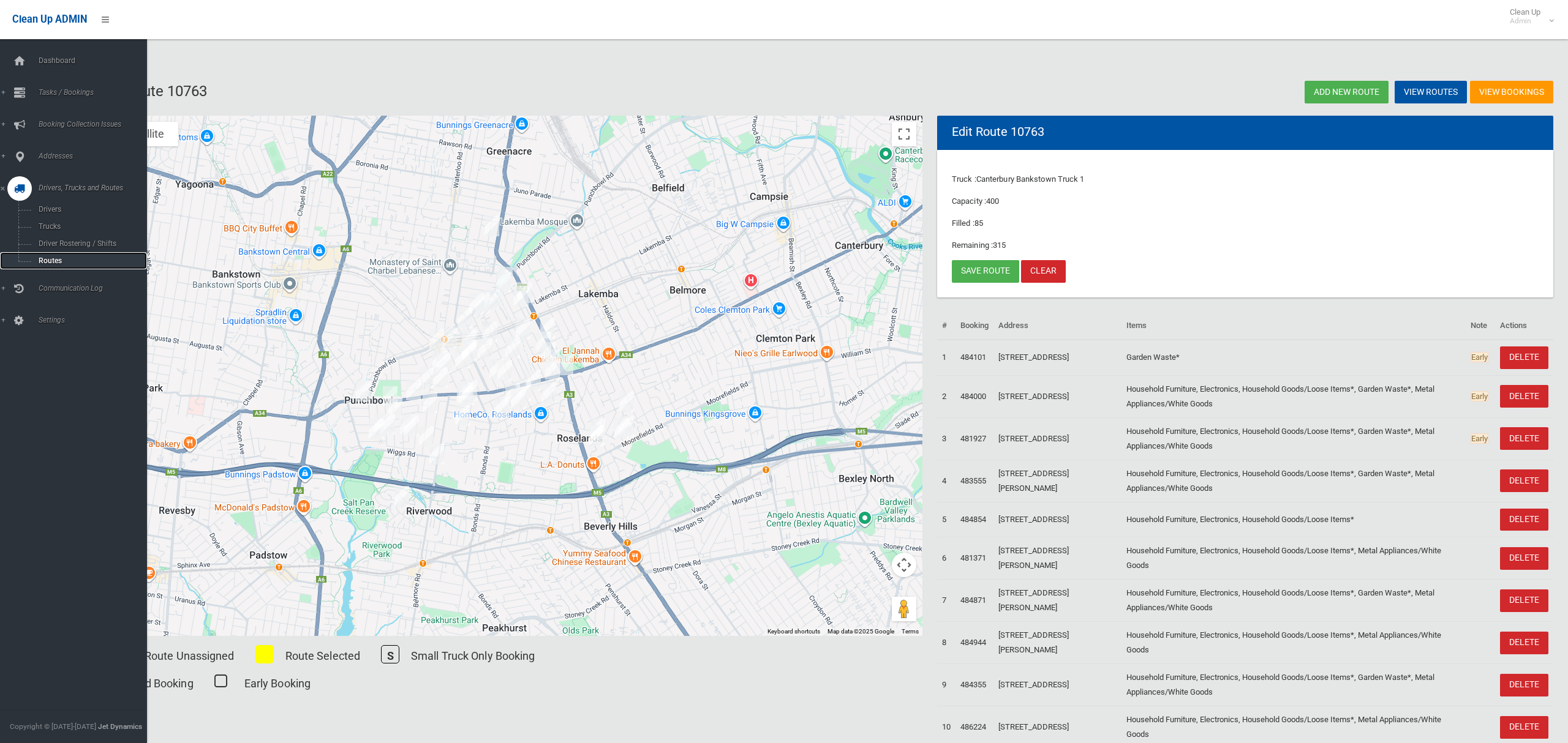
click at [54, 262] on span "Routes" at bounding box center [86, 261] width 102 height 8
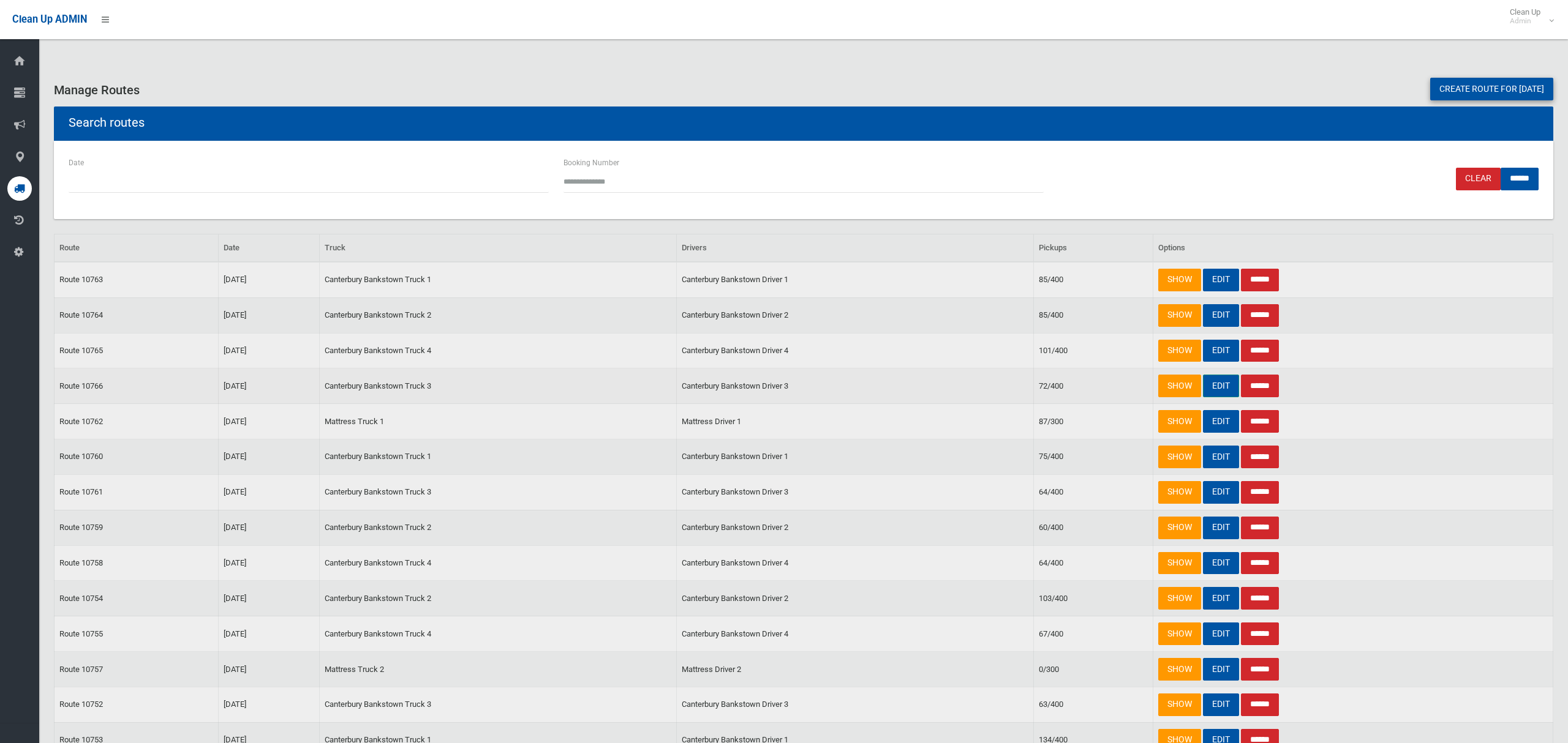
click at [1213, 385] on link "EDIT" at bounding box center [1221, 386] width 36 height 23
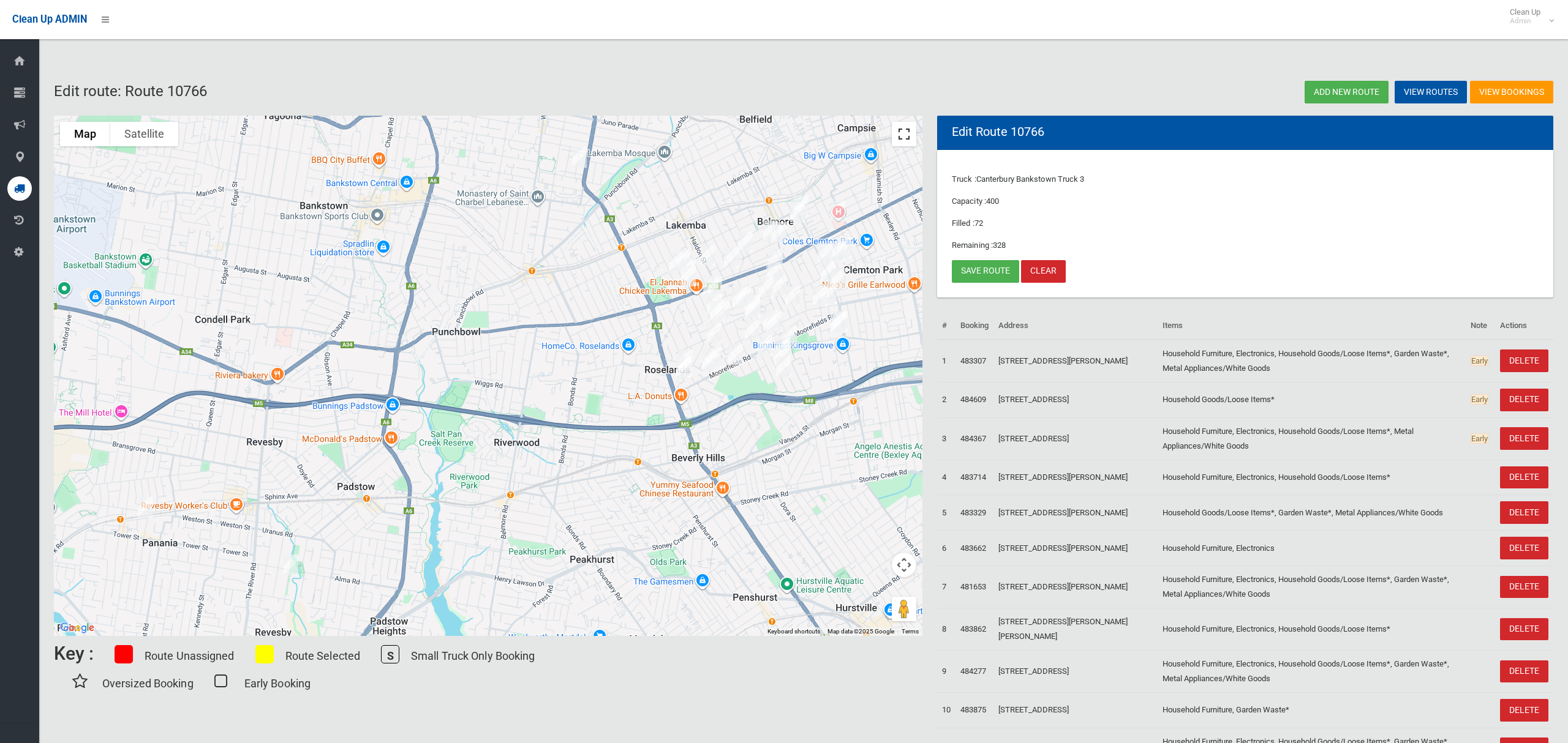
click at [906, 146] on button "Toggle fullscreen view" at bounding box center [903, 133] width 24 height 24
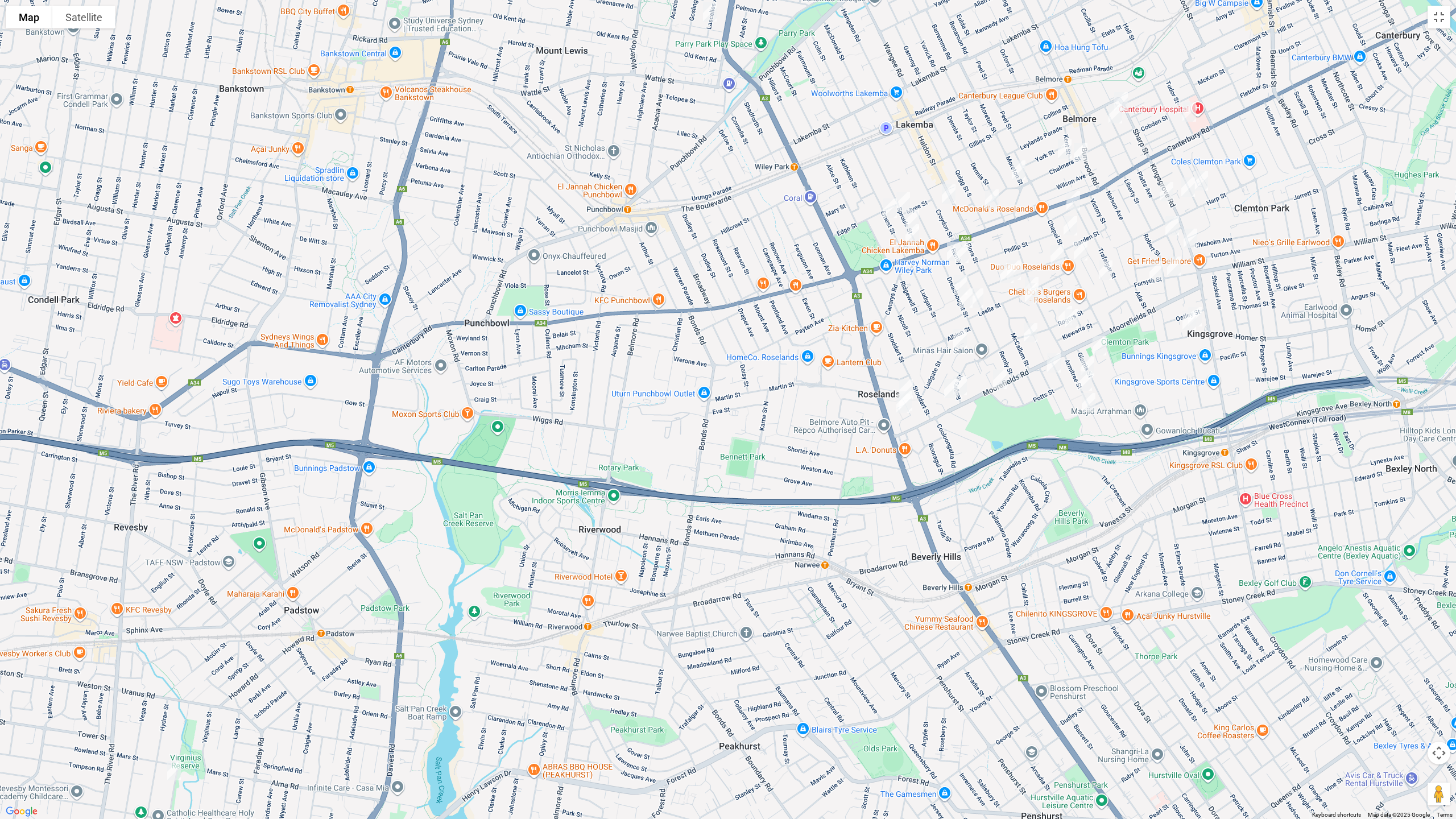
click at [960, 339] on img "18 Enid Avenue, ROSELANDS NSW 2196" at bounding box center [960, 339] width 22 height 28
click at [967, 385] on img "6A Rogers Street, ROSELANDS NSW 2196" at bounding box center [960, 385] width 22 height 28
click at [951, 392] on img "8 Beverley Crescent, ROSELANDS NSW 2196" at bounding box center [951, 388] width 22 height 28
click at [911, 379] on img "4 Berenice Street, ROSELANDS NSW 2196" at bounding box center [906, 389] width 22 height 28
click at [915, 394] on img "27 Bungalow Road, ROSELANDS NSW 2196" at bounding box center [905, 401] width 22 height 28
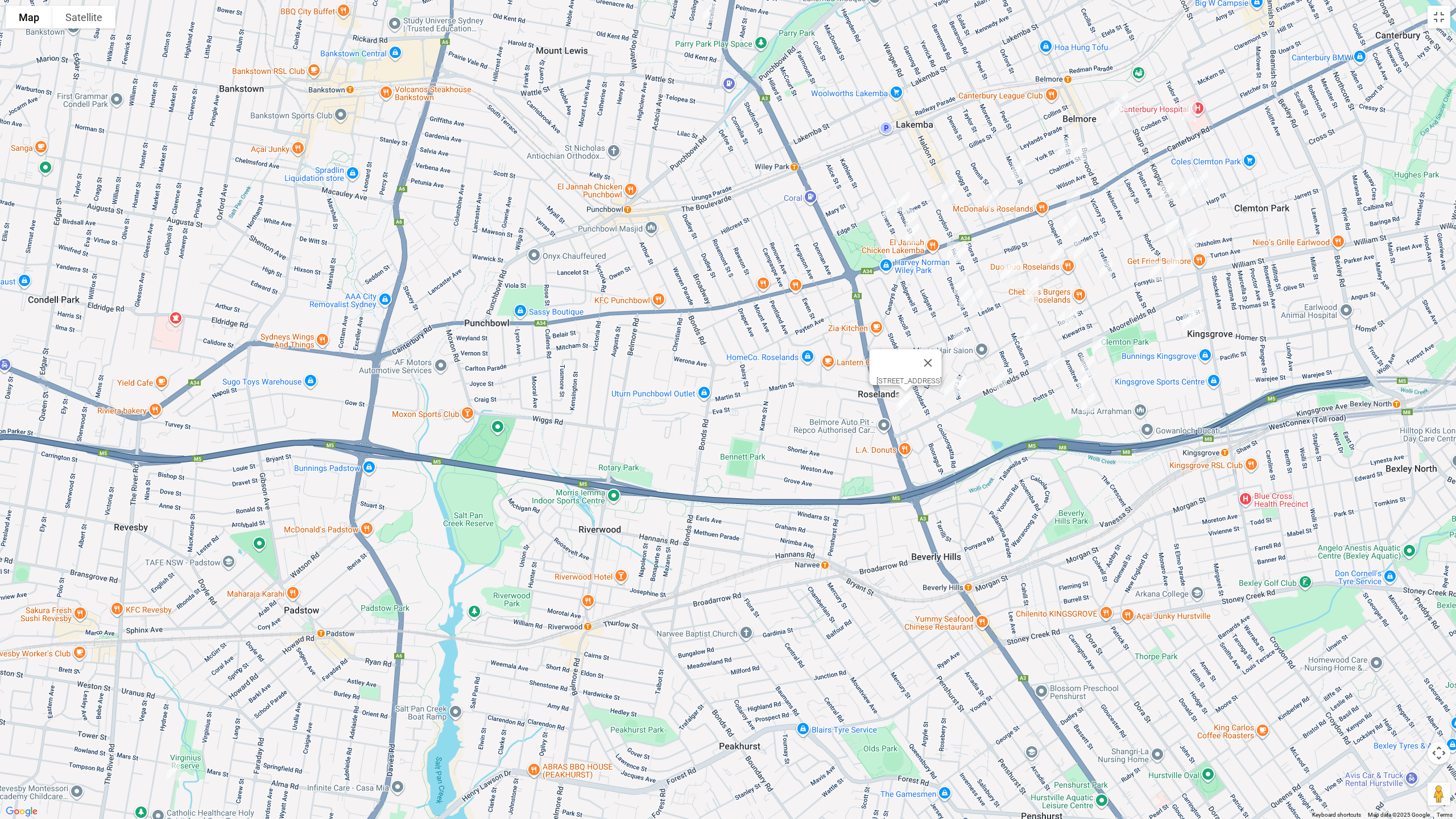
click at [902, 410] on img "29 Bungalow Road, ROSELANDS NSW 2196" at bounding box center [902, 403] width 22 height 28
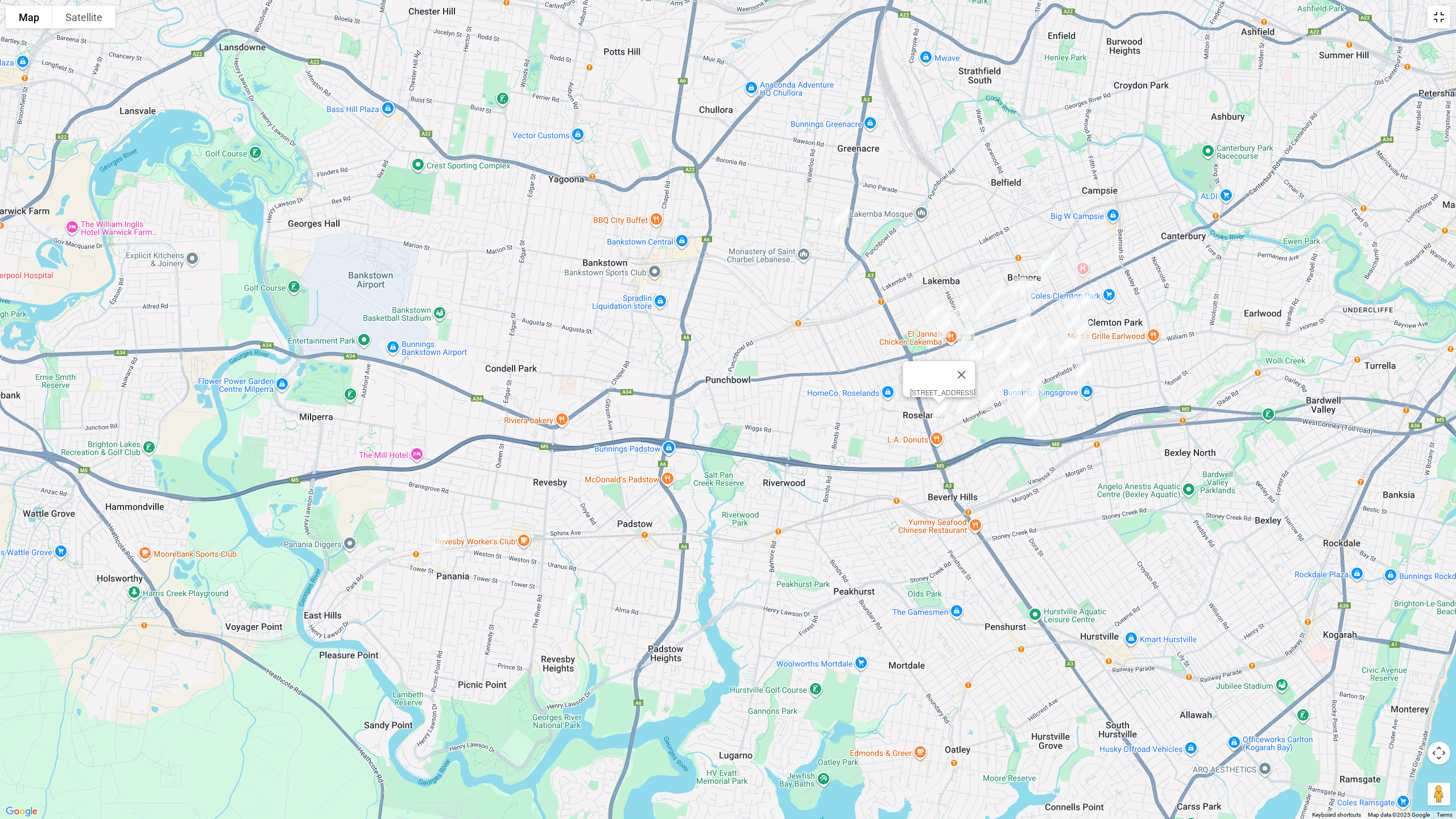
click at [1443, 25] on button "Toggle fullscreen view" at bounding box center [1439, 17] width 22 height 22
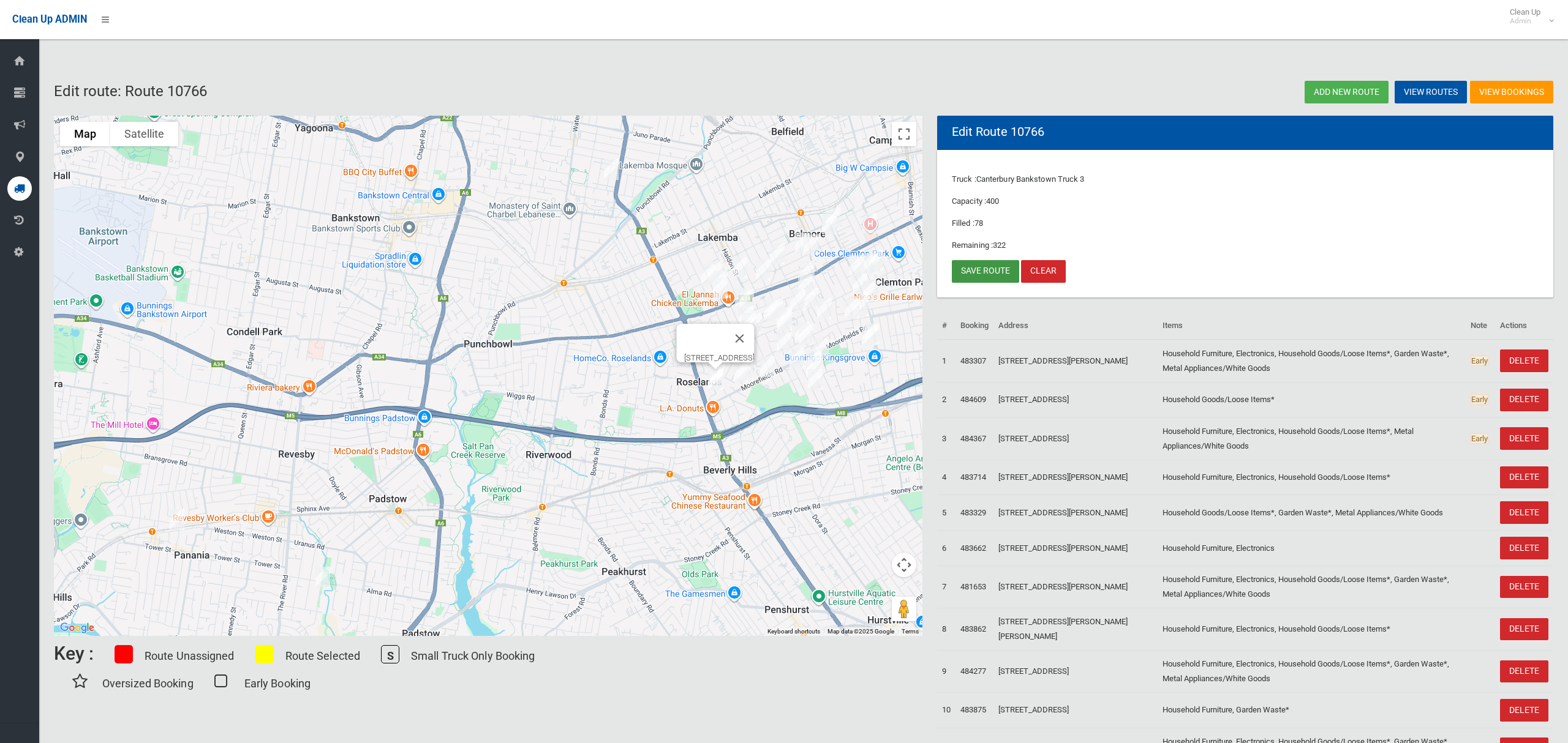
click at [981, 275] on link "Save route" at bounding box center [986, 271] width 68 height 23
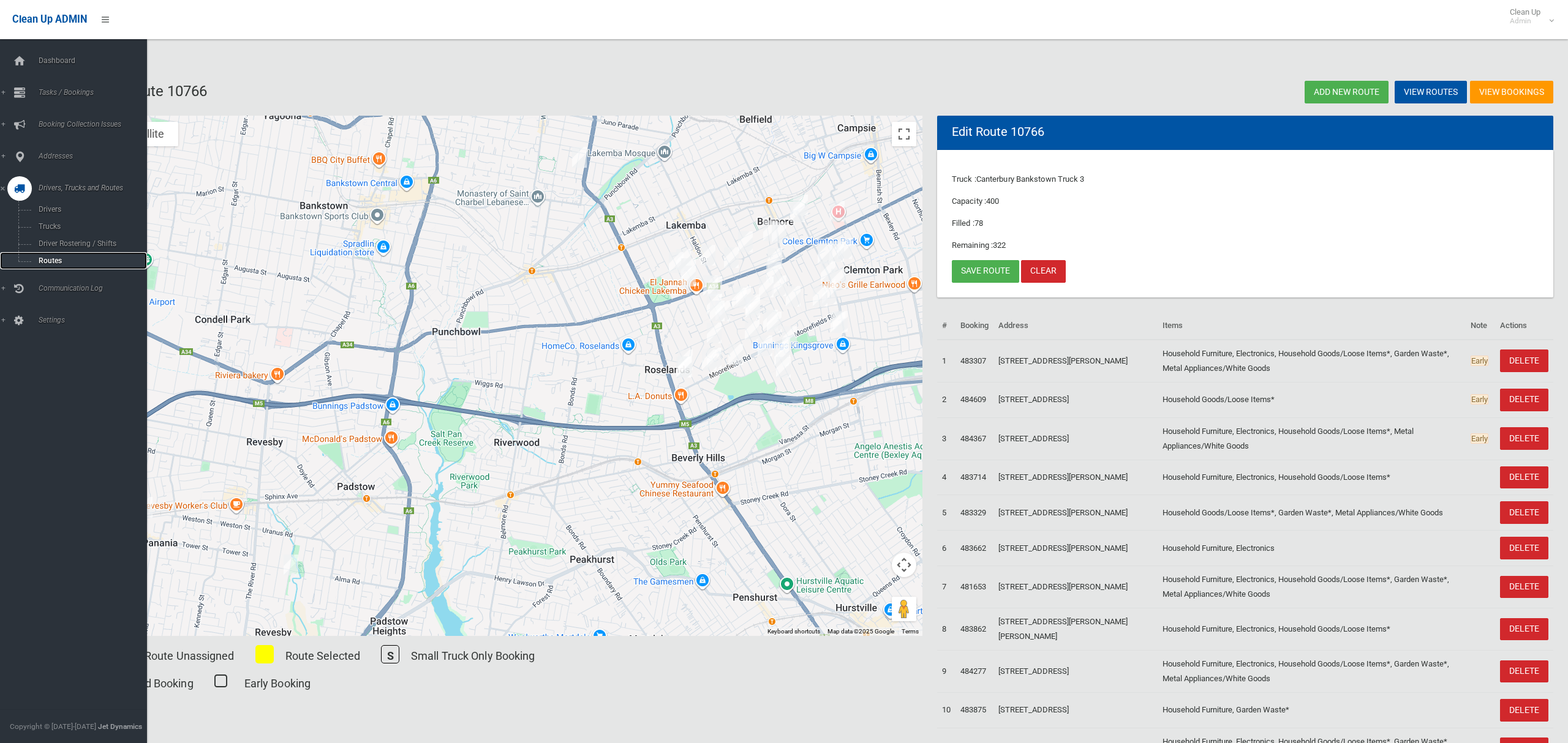
click at [41, 259] on span "Routes" at bounding box center [86, 261] width 102 height 8
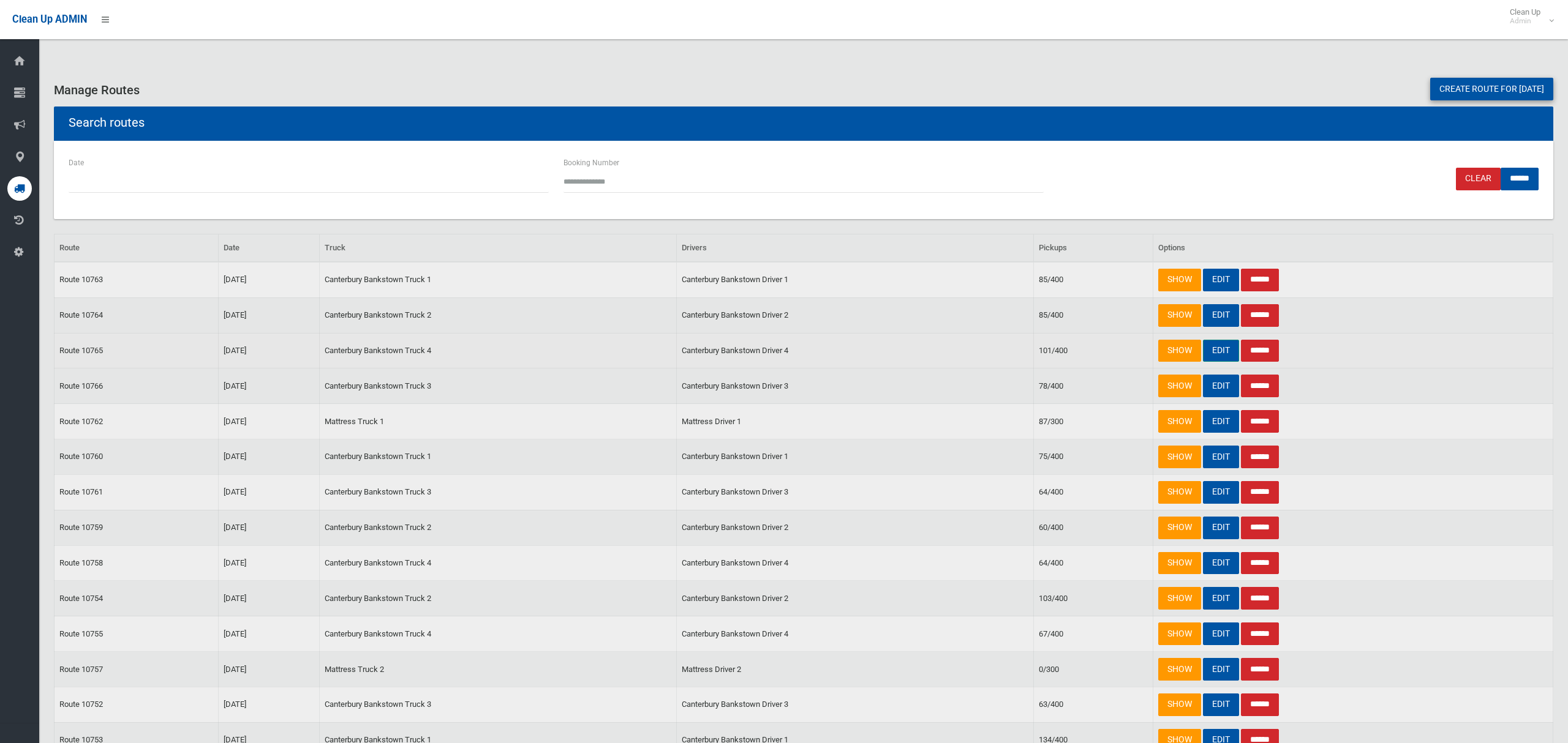
click at [1217, 354] on link "EDIT" at bounding box center [1221, 351] width 36 height 23
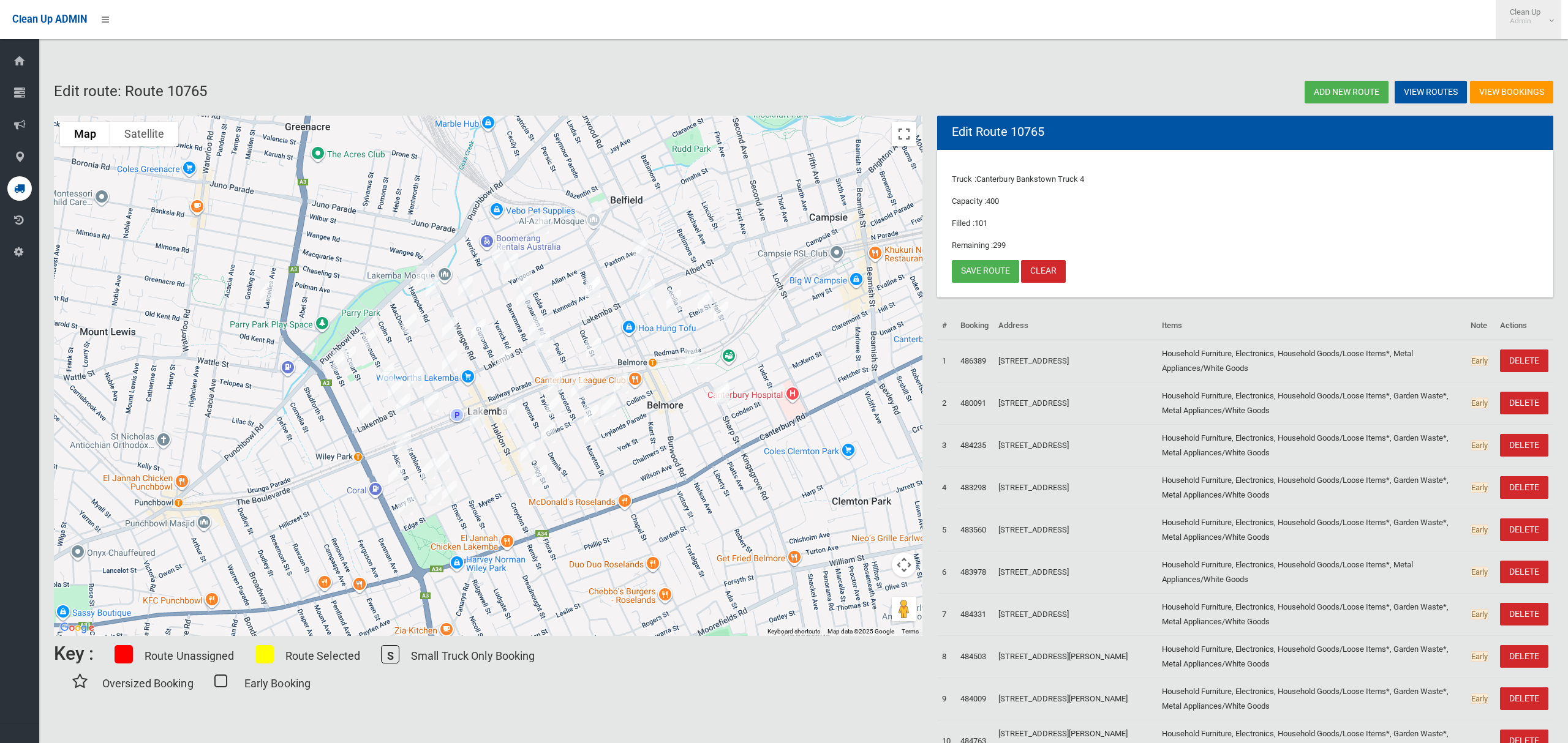
click at [1553, 23] on link "Clean Up Admin" at bounding box center [1528, 19] width 65 height 39
click at [1542, 50] on link "Logout" at bounding box center [1528, 53] width 64 height 21
